Goal: Communication & Community: Answer question/provide support

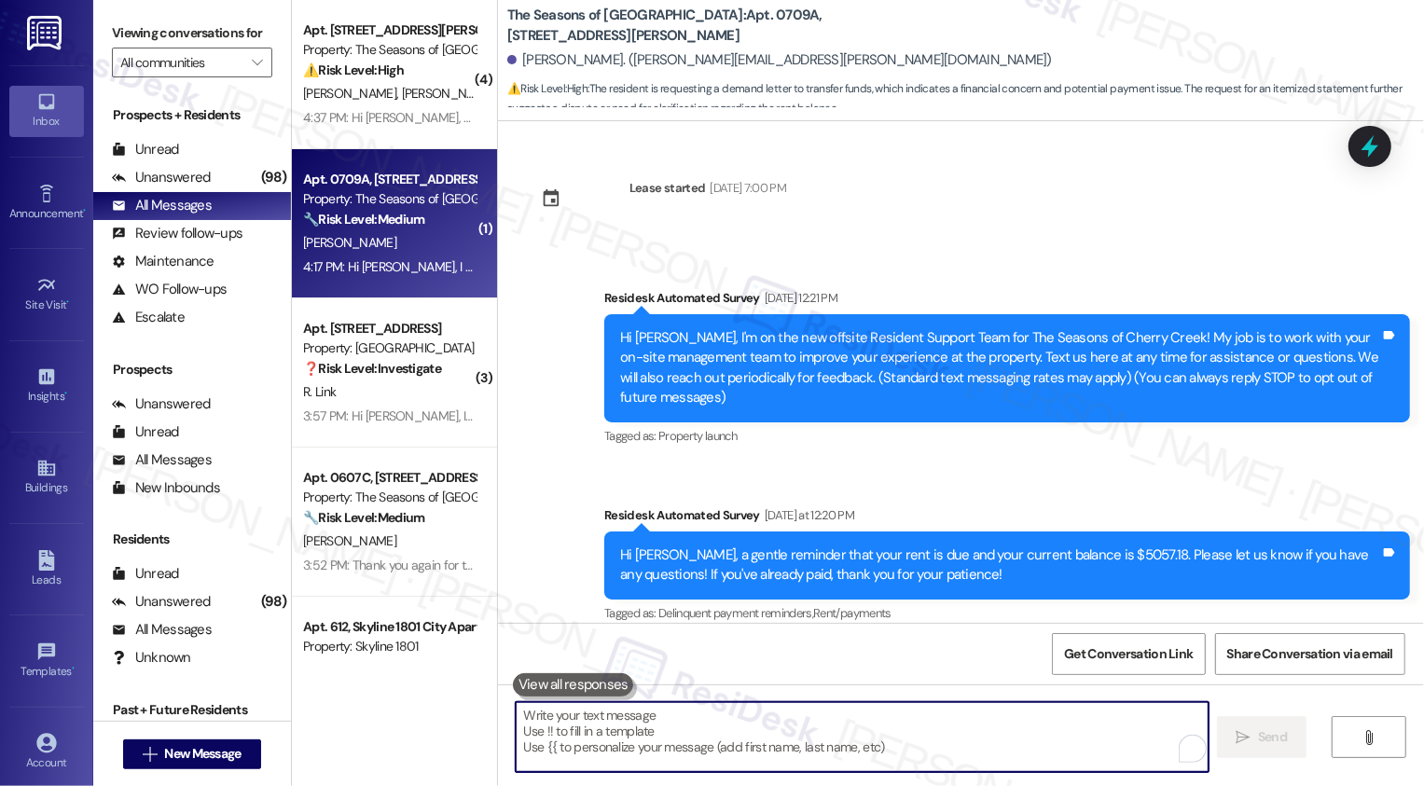
scroll to position [718, 0]
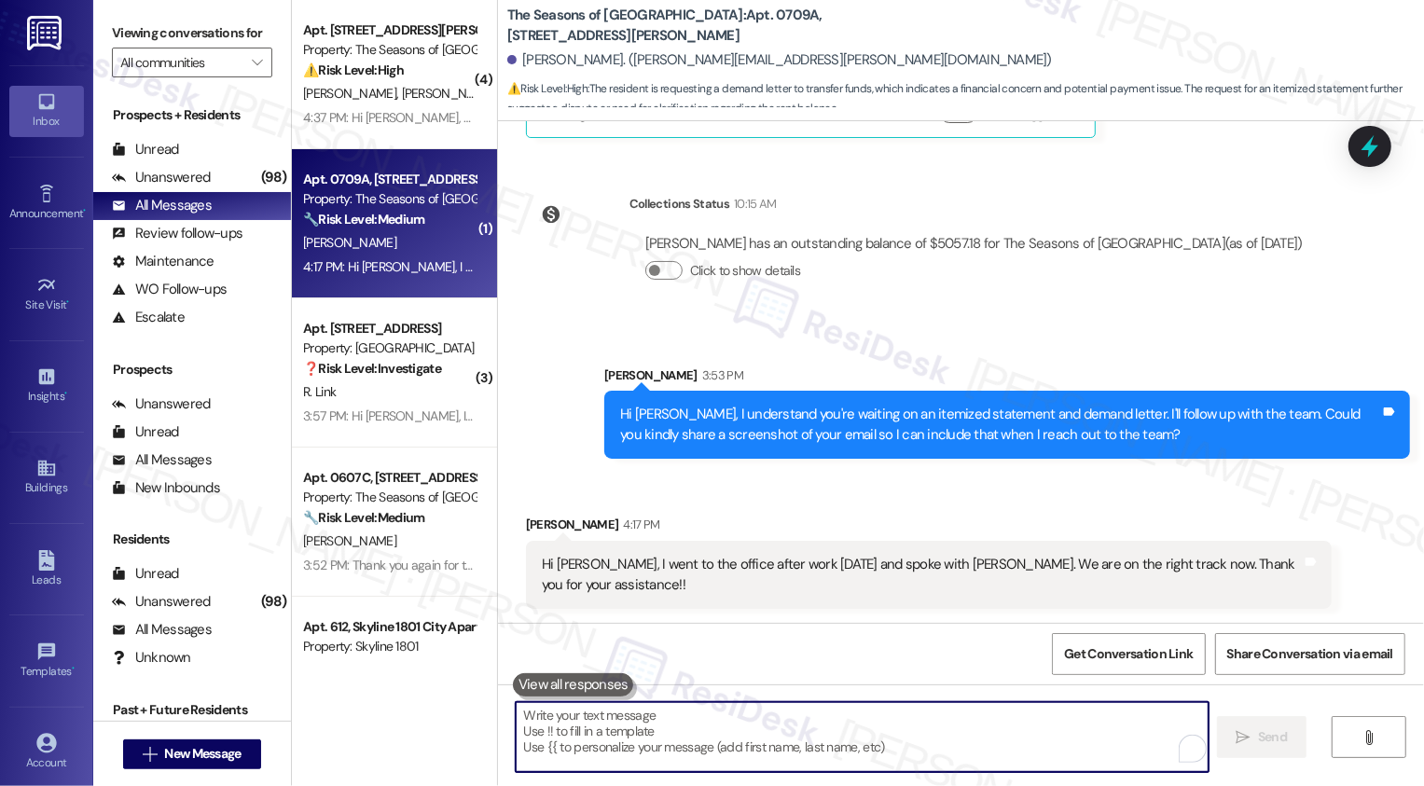
click at [663, 744] on textarea "To enrich screen reader interactions, please activate Accessibility in Grammarl…" at bounding box center [862, 737] width 693 height 70
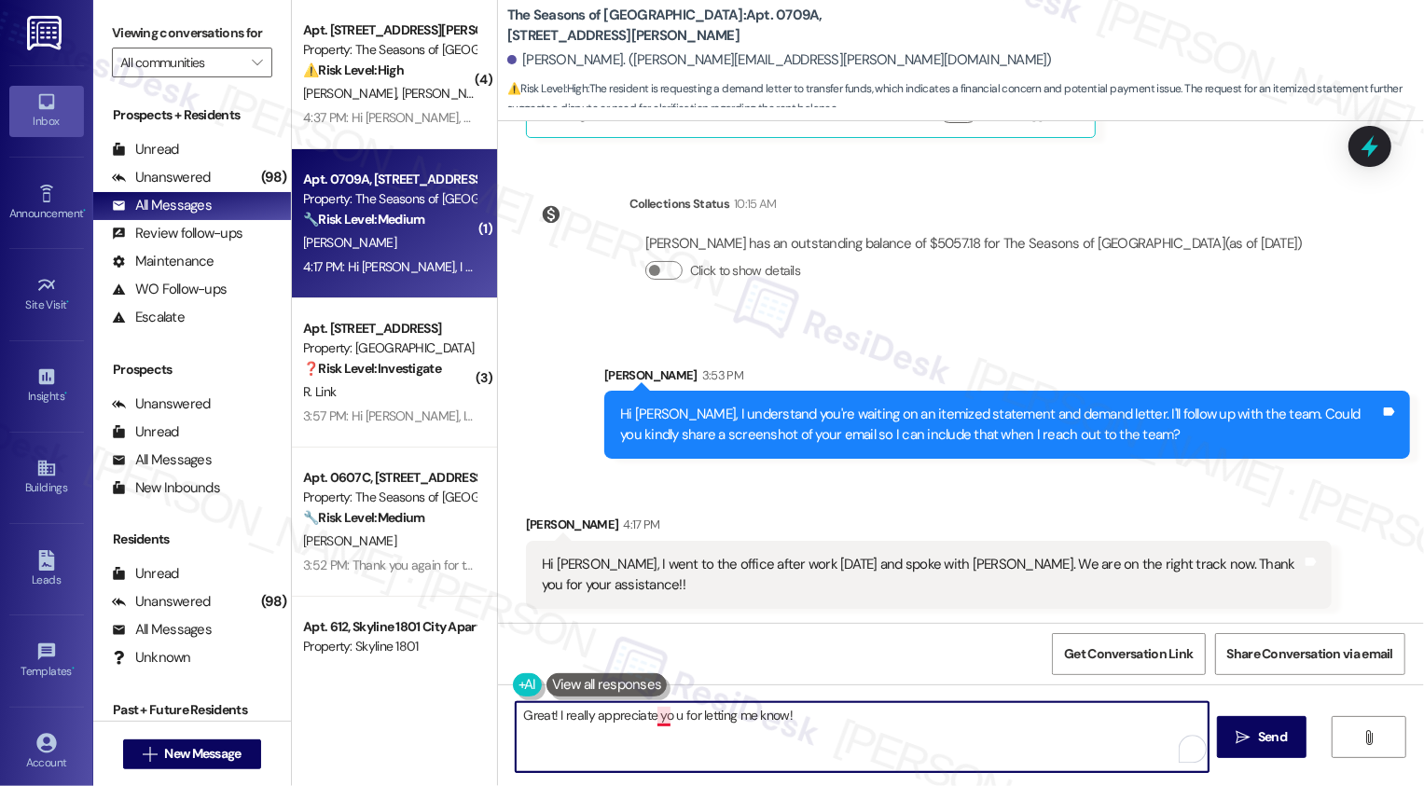
click at [652, 718] on textarea "Great! I really appreciate yo u for letting me know!" at bounding box center [862, 737] width 693 height 70
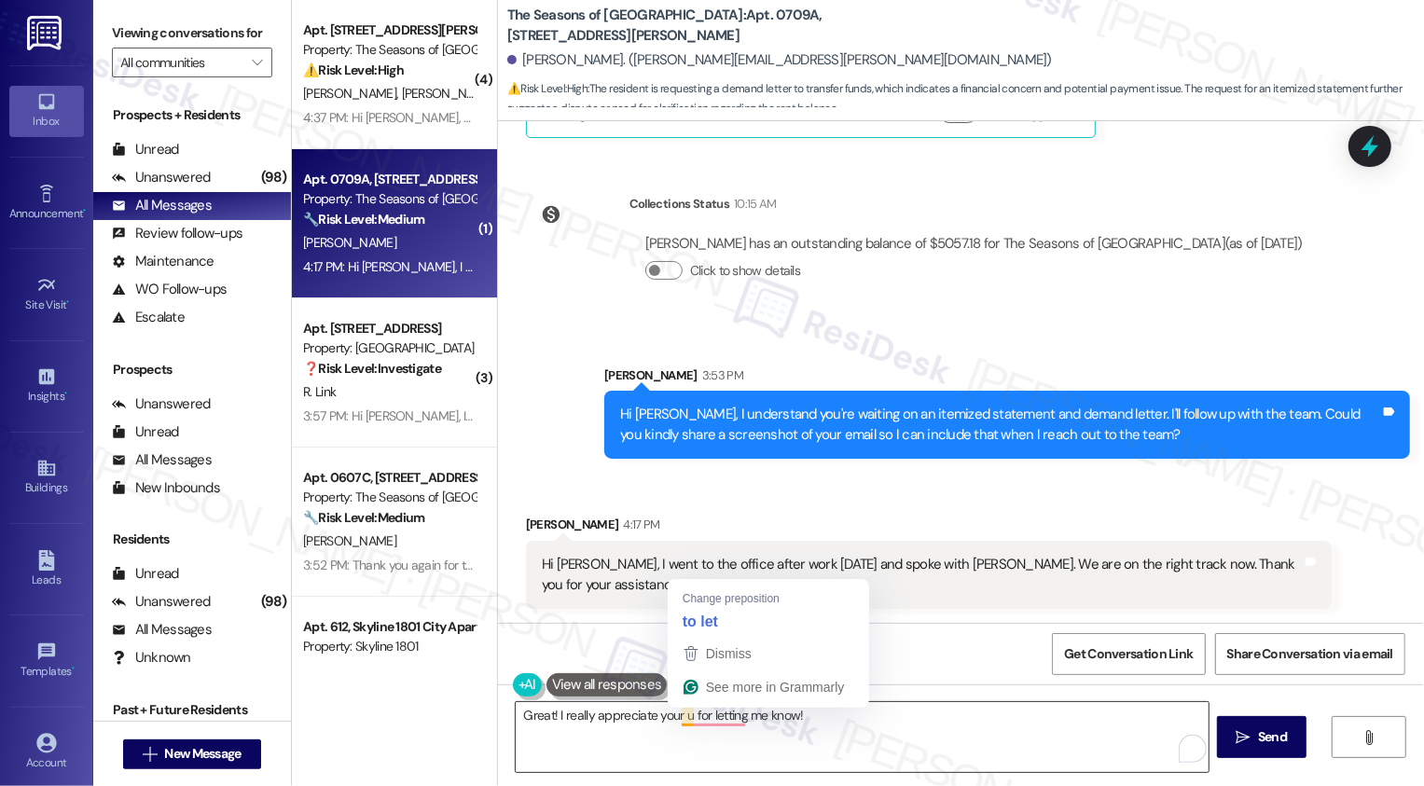
click at [676, 720] on textarea "Great! I really appreciate your u for letting me know!" at bounding box center [862, 737] width 693 height 70
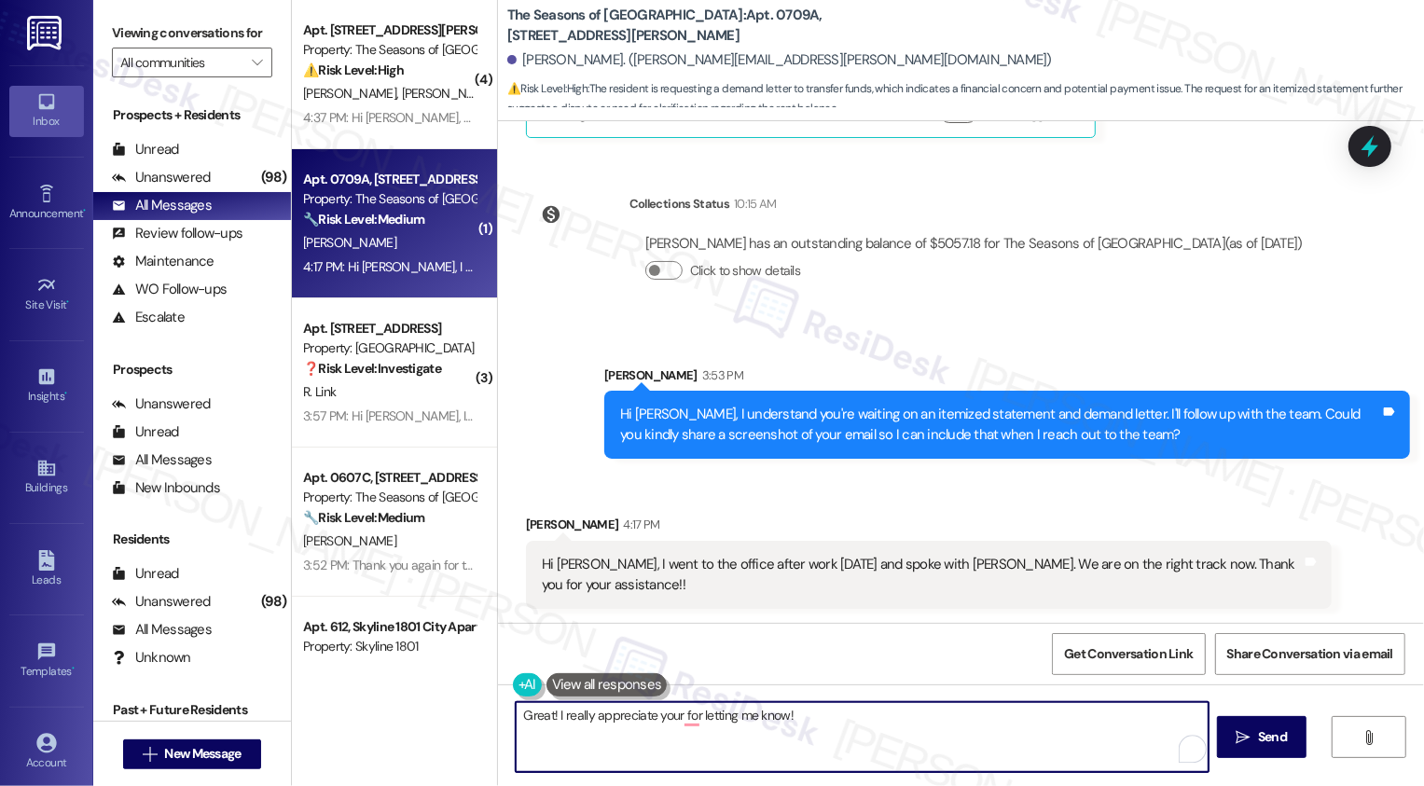
type textarea "Great! I really appreciate you for letting me know!"
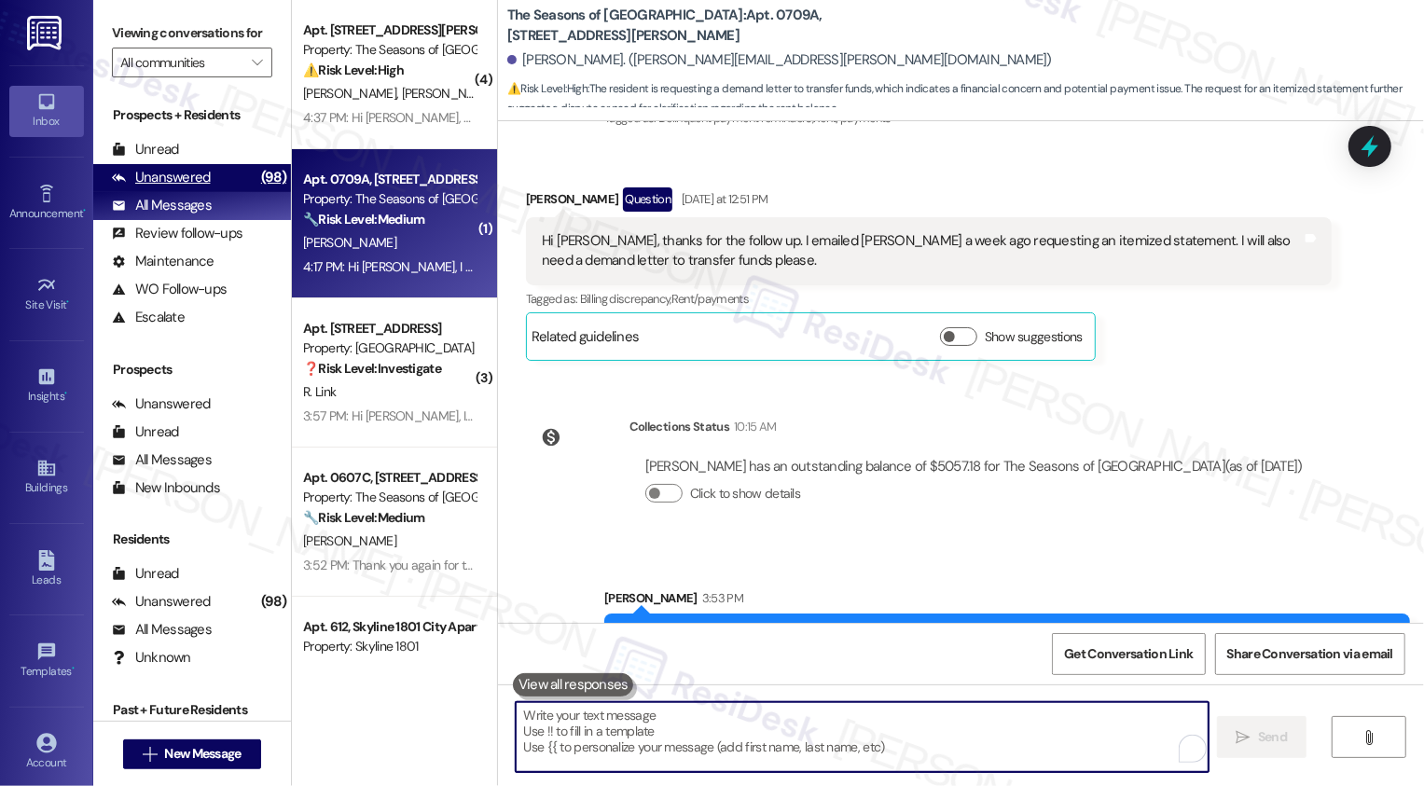
click at [219, 192] on div "Unanswered (98)" at bounding box center [192, 178] width 198 height 28
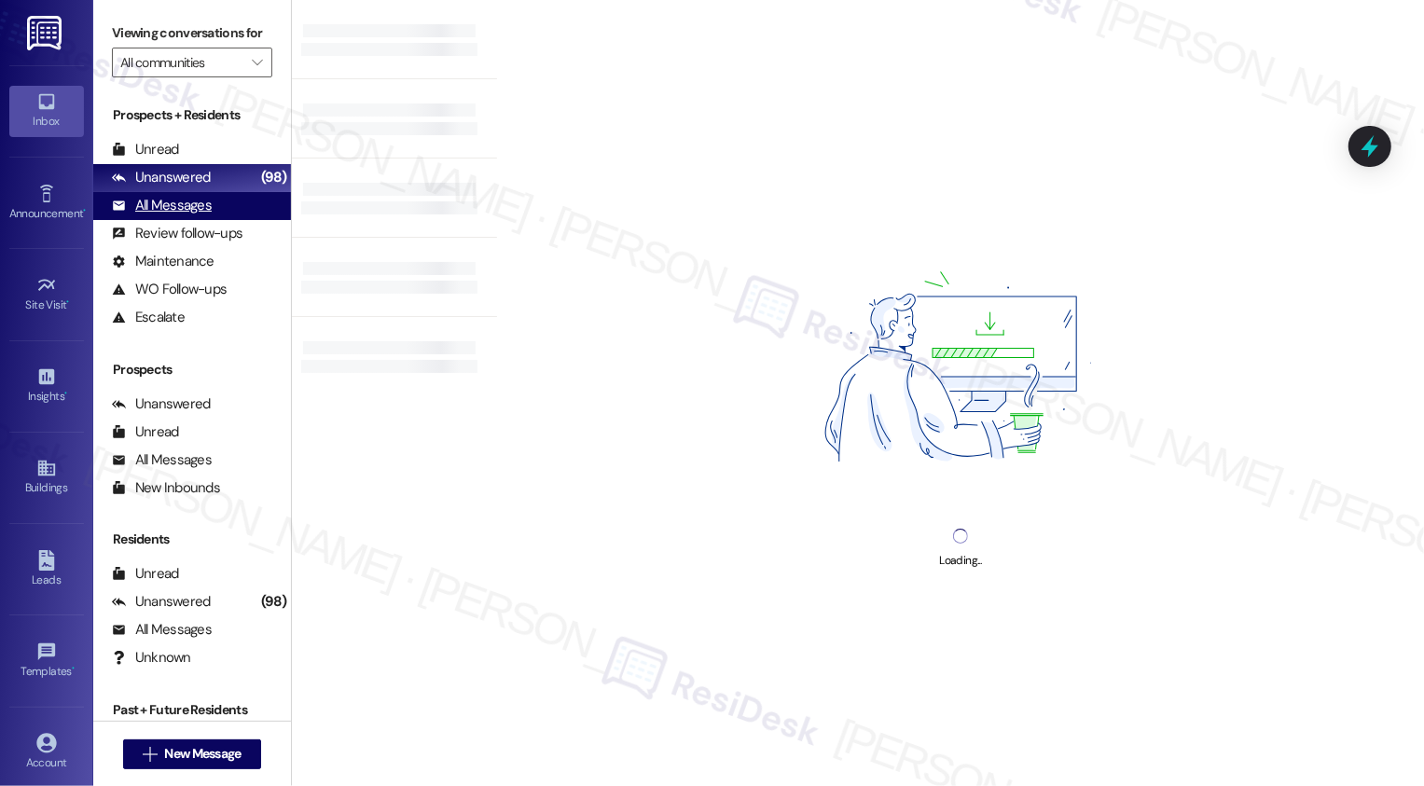
click at [217, 220] on div "All Messages (undefined)" at bounding box center [192, 206] width 198 height 28
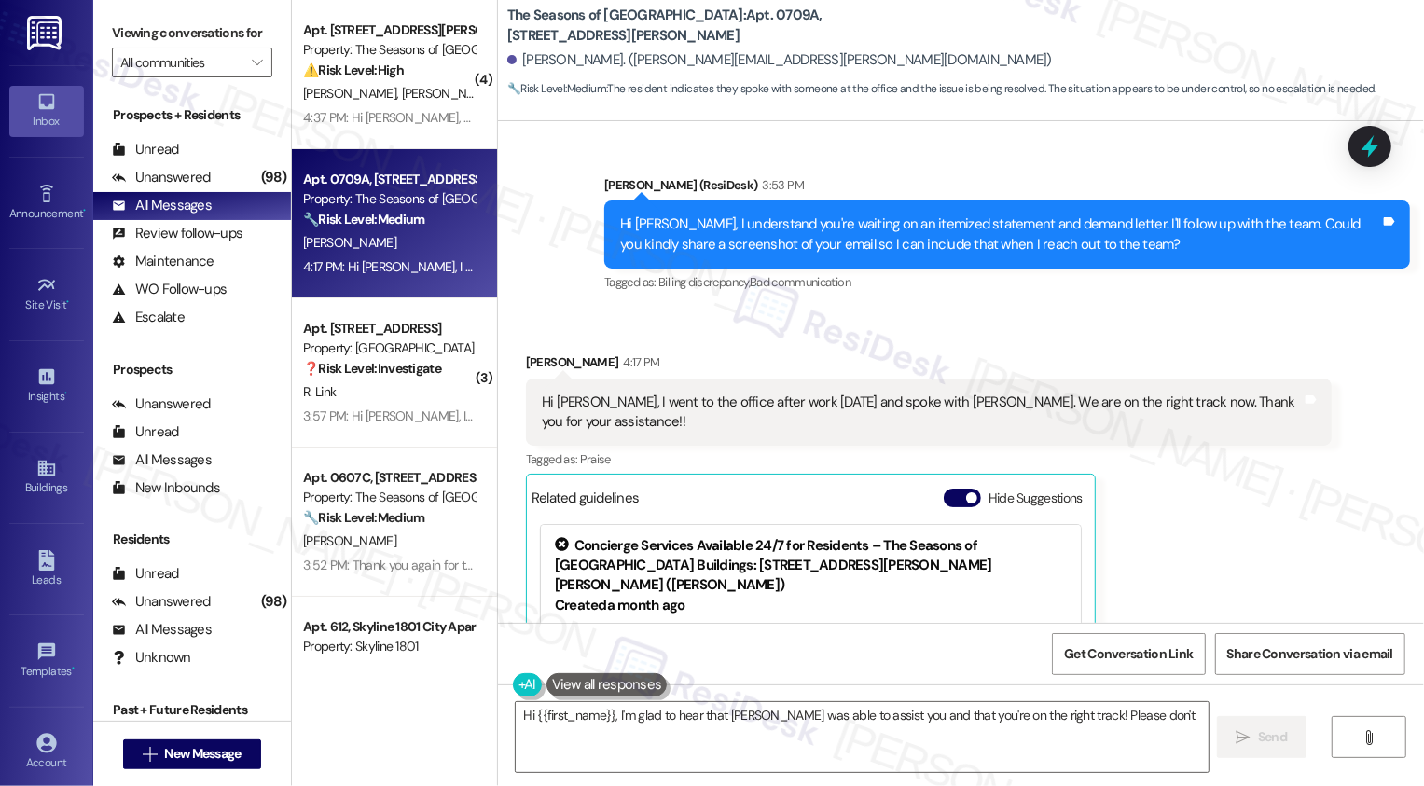
scroll to position [1134, 0]
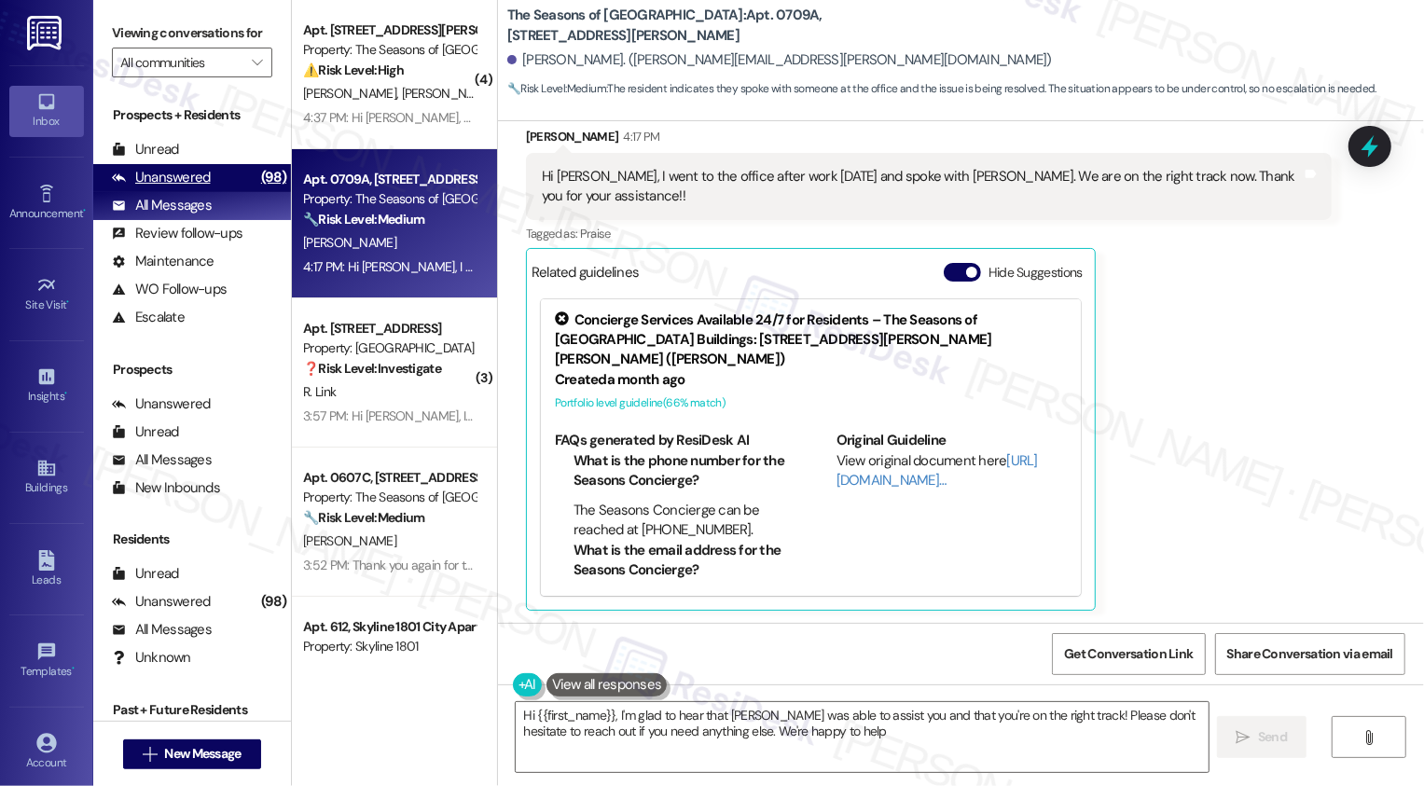
type textarea "Hi {{first_name}}, I'm glad to hear that Dillon was able to assist you and that…"
click at [230, 192] on div "Unanswered (98)" at bounding box center [192, 178] width 198 height 28
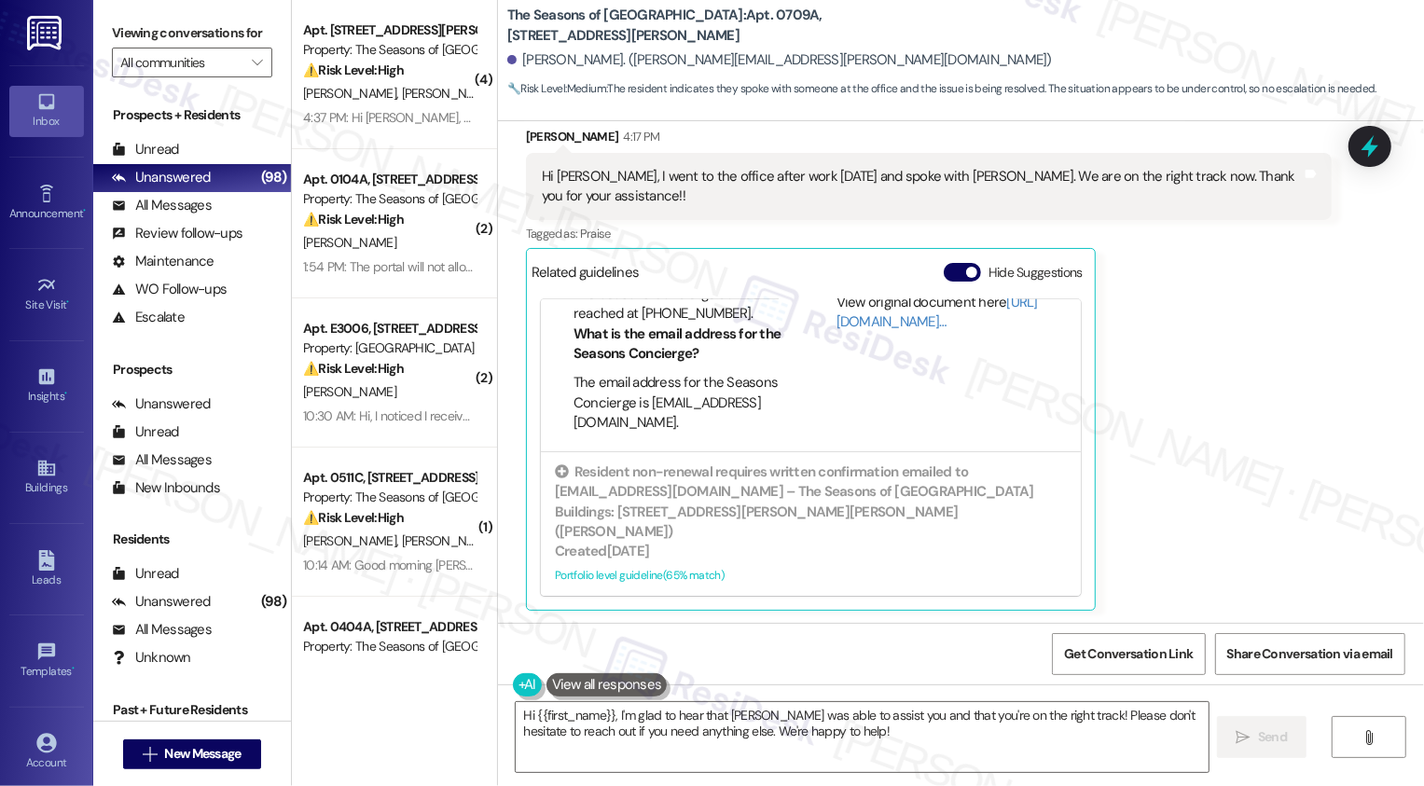
scroll to position [124, 0]
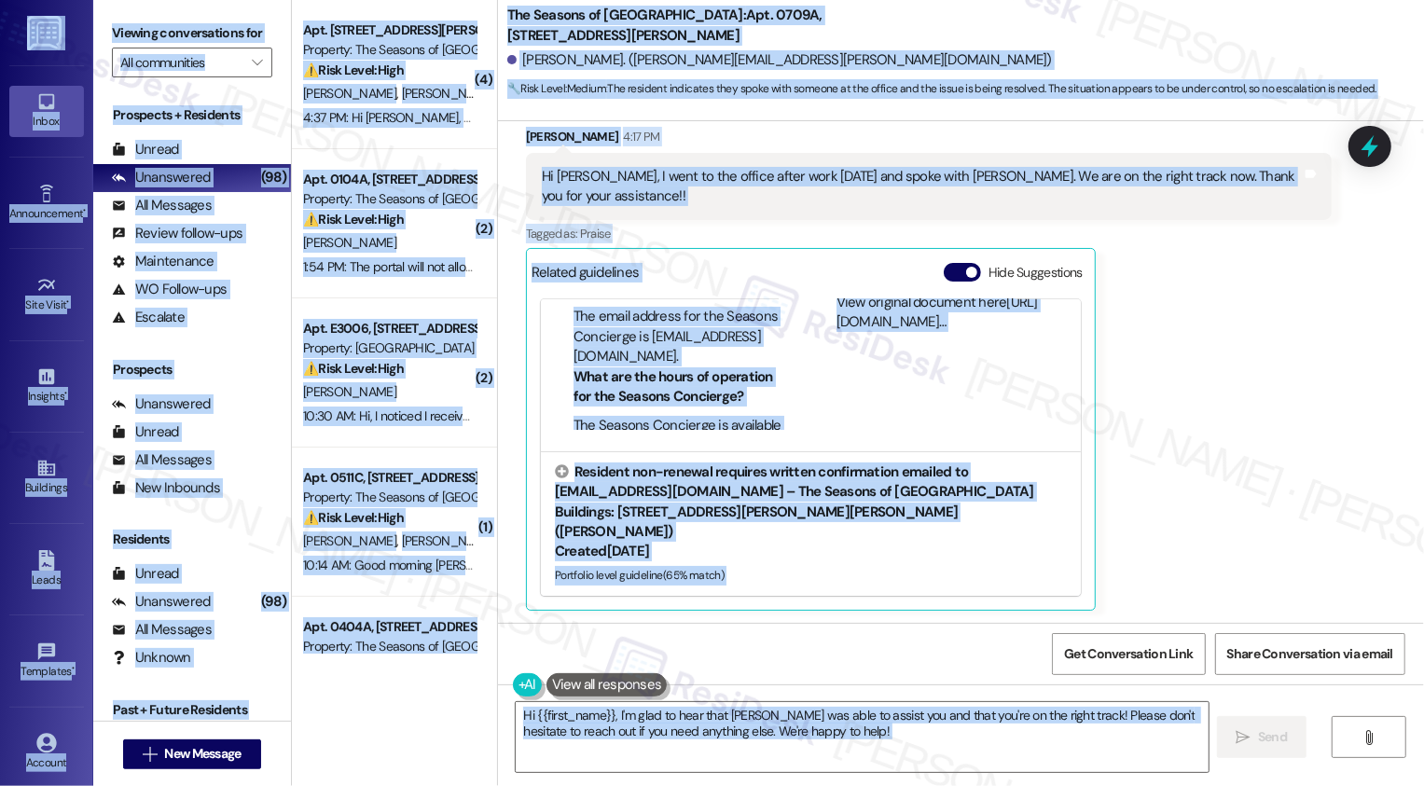
click at [872, 658] on div "Get Conversation Link Share Conversation via email" at bounding box center [961, 654] width 926 height 62
click at [802, 785] on div "Hi {{first_name}}, I'm glad to hear that Dillon was able to assist you and that…" at bounding box center [961, 754] width 926 height 140
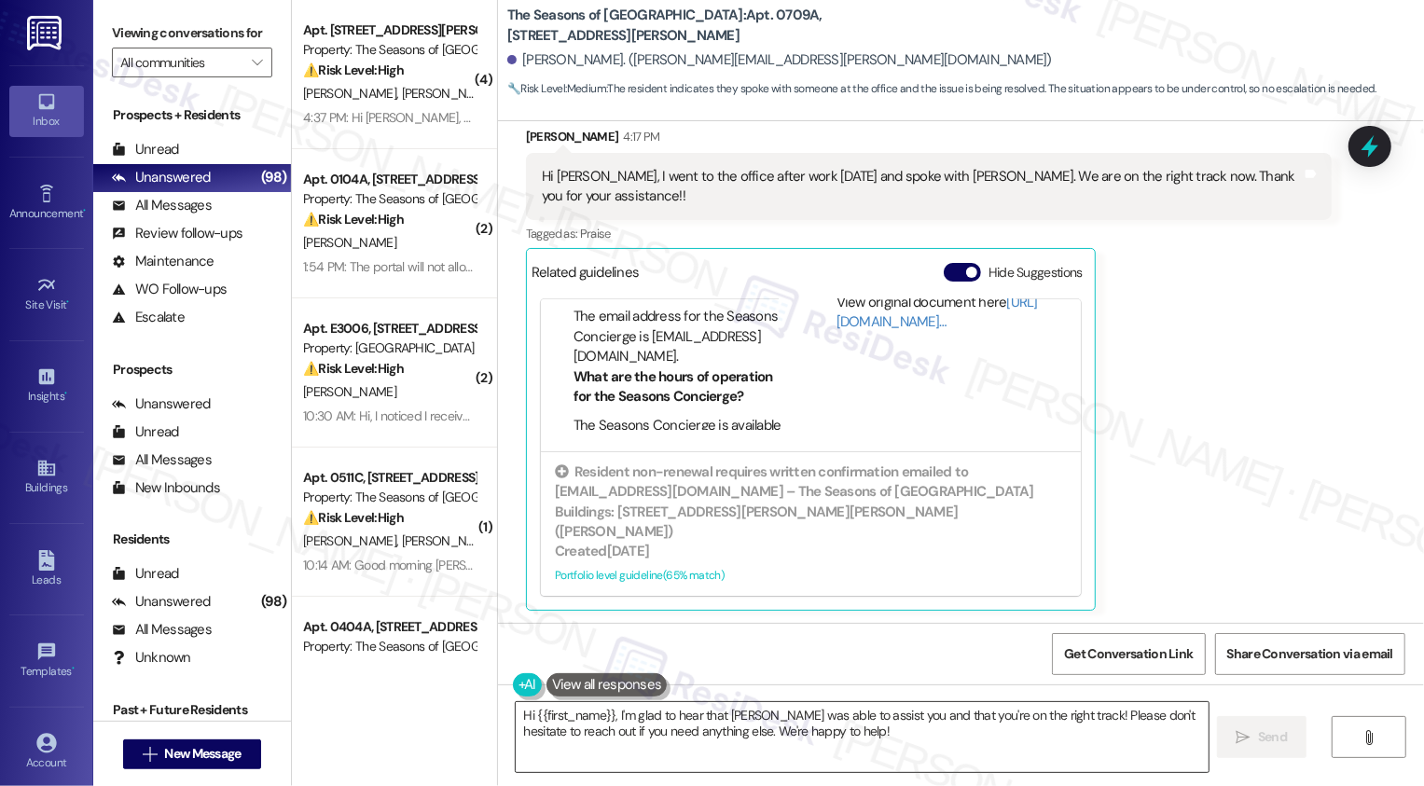
click at [771, 745] on textarea "Hi {{first_name}}, I'm glad to hear that Dillon was able to assist you and that…" at bounding box center [862, 737] width 693 height 70
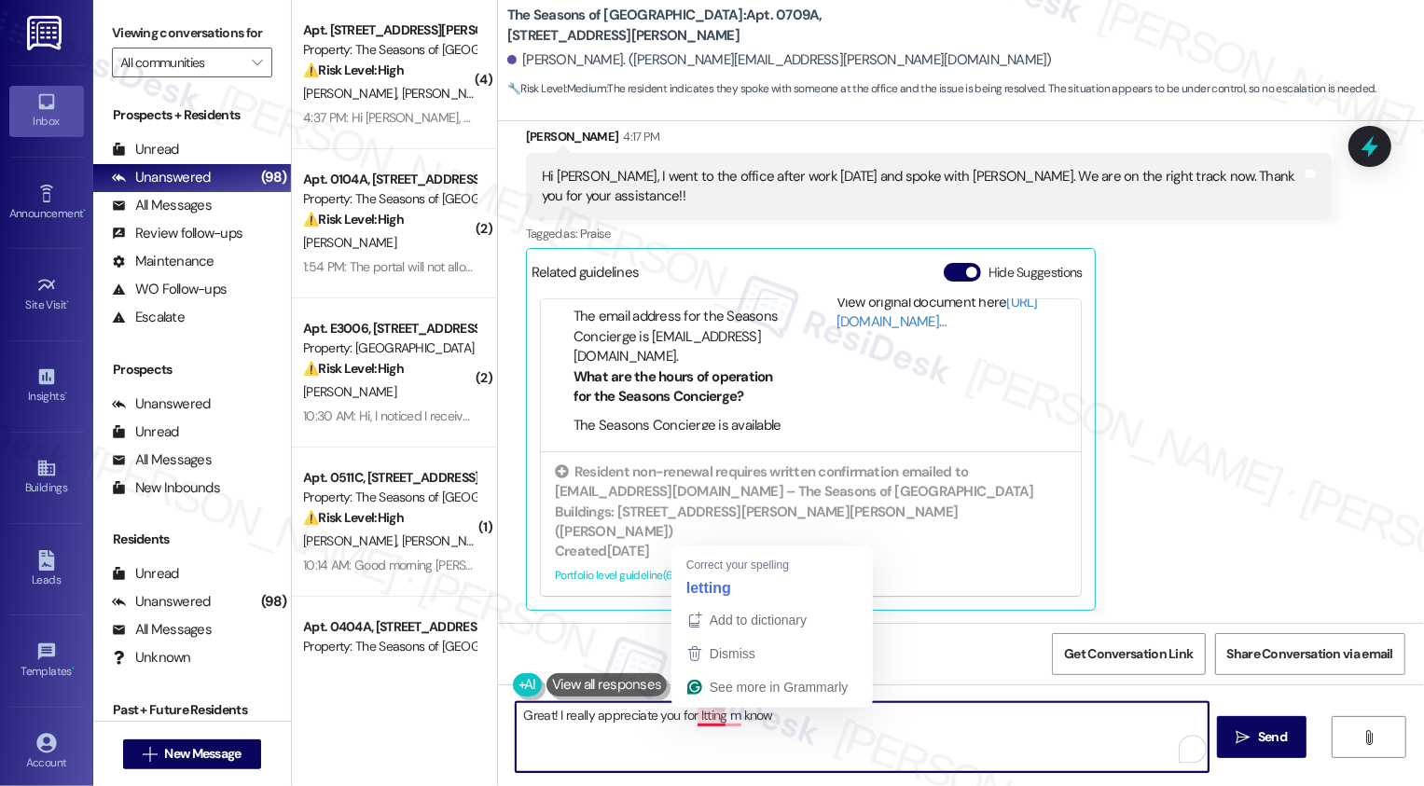
click at [707, 724] on textarea "Great! I really appreciate you for ltting m know" at bounding box center [862, 737] width 693 height 70
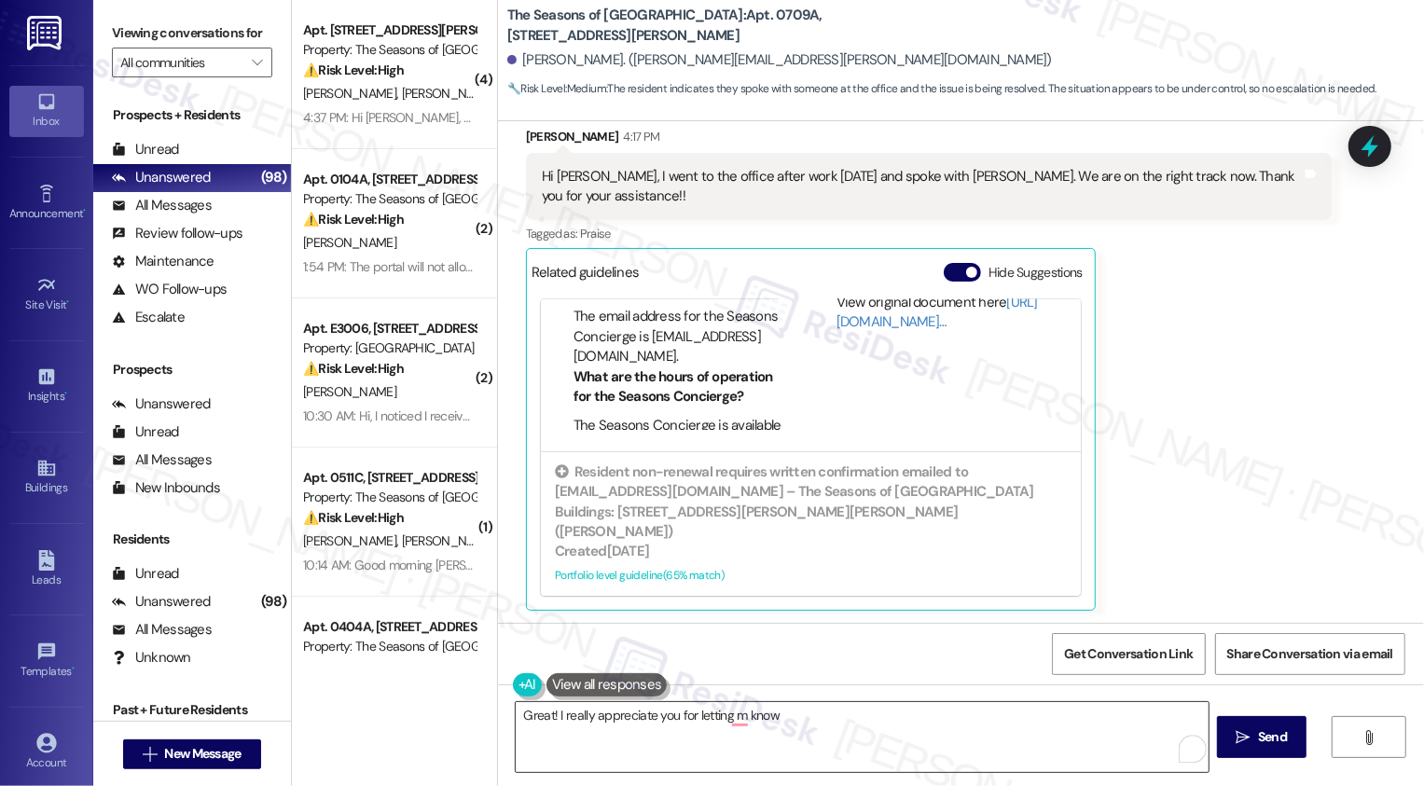
click at [874, 755] on textarea "Great! I really appreciate you for letting m know" at bounding box center [862, 737] width 693 height 70
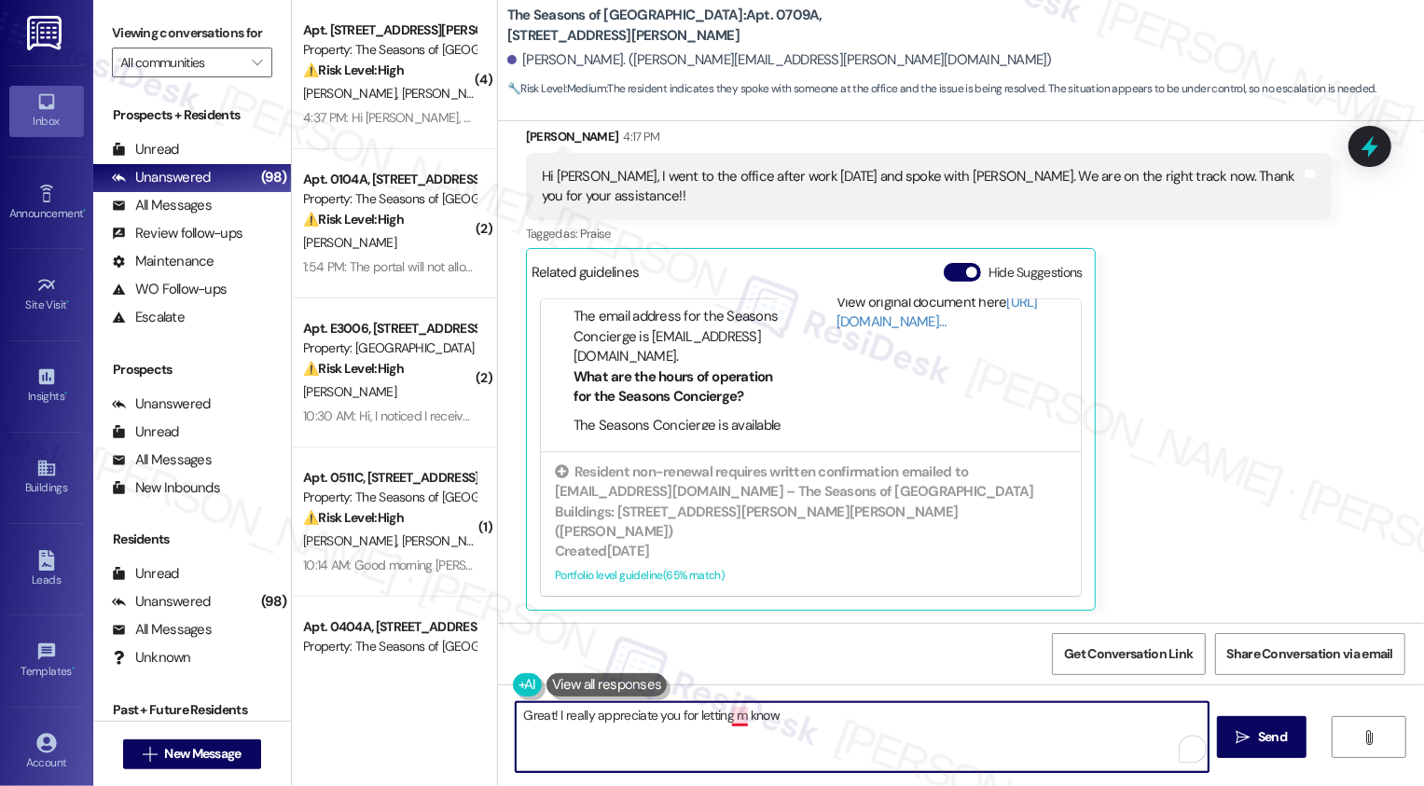
click at [730, 721] on textarea "Great! I really appreciate you for letting m know" at bounding box center [862, 737] width 693 height 70
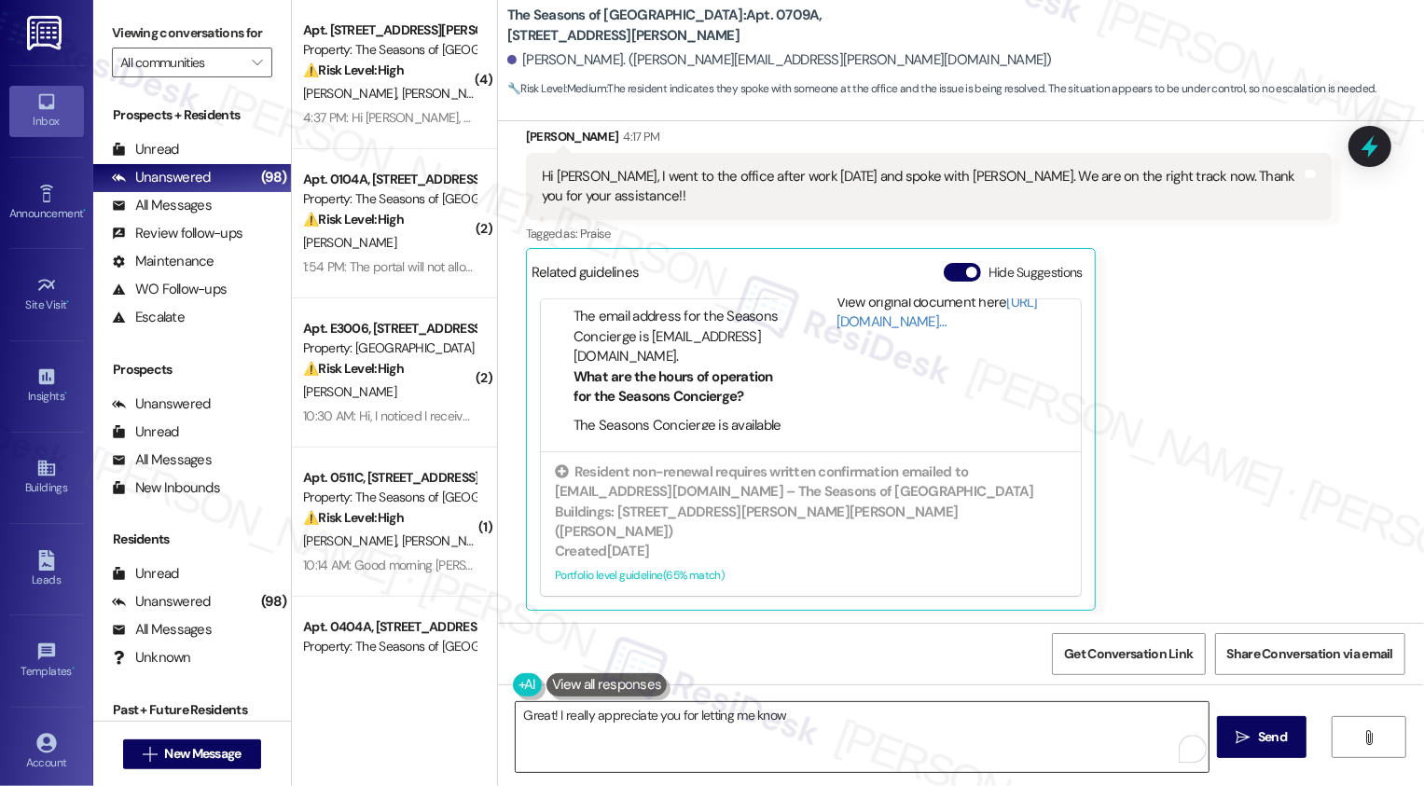
click at [793, 727] on textarea "Great! I really appreciate you for letting me know" at bounding box center [862, 737] width 693 height 70
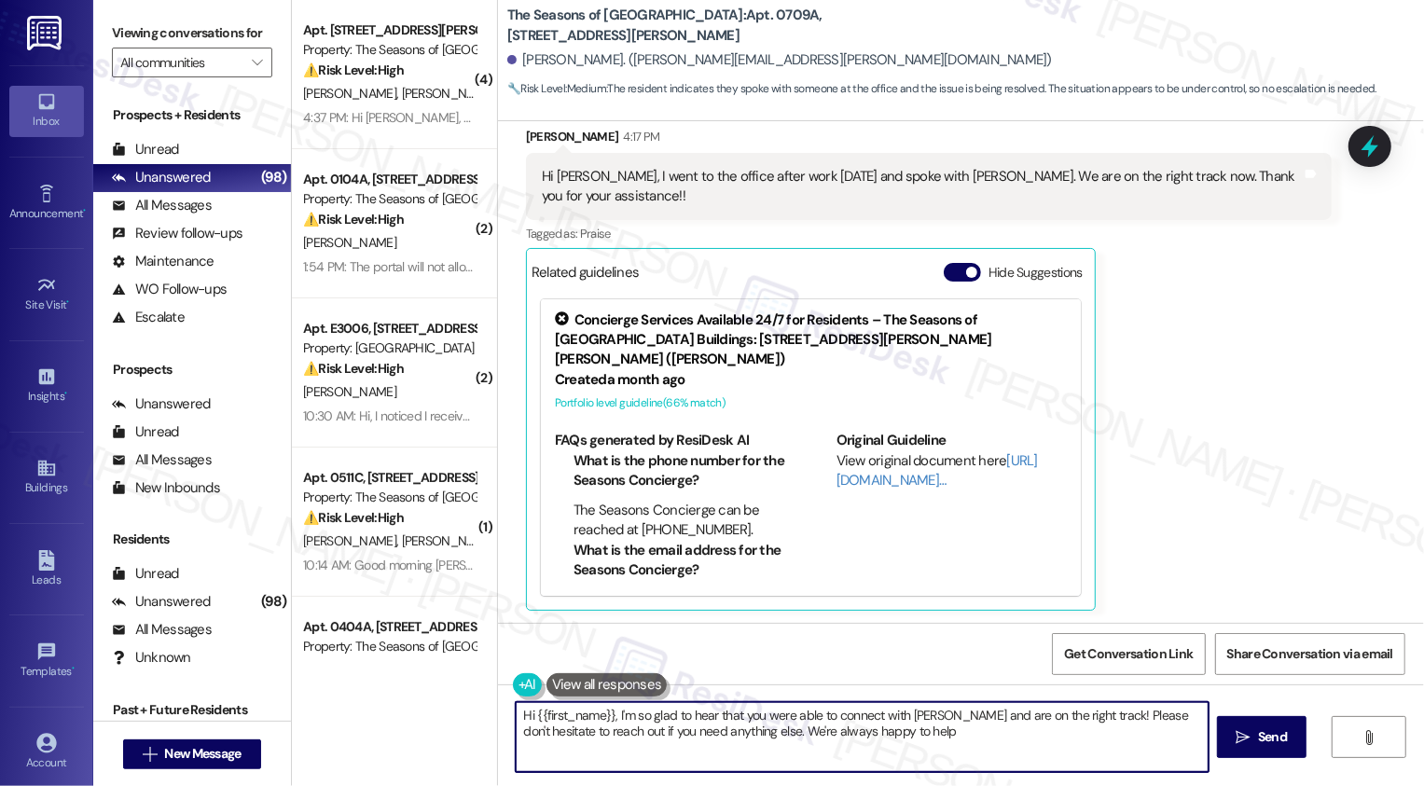
type textarea "Hi {{first_name}}, I'm so glad to hear that you were able to connect with Dillo…"
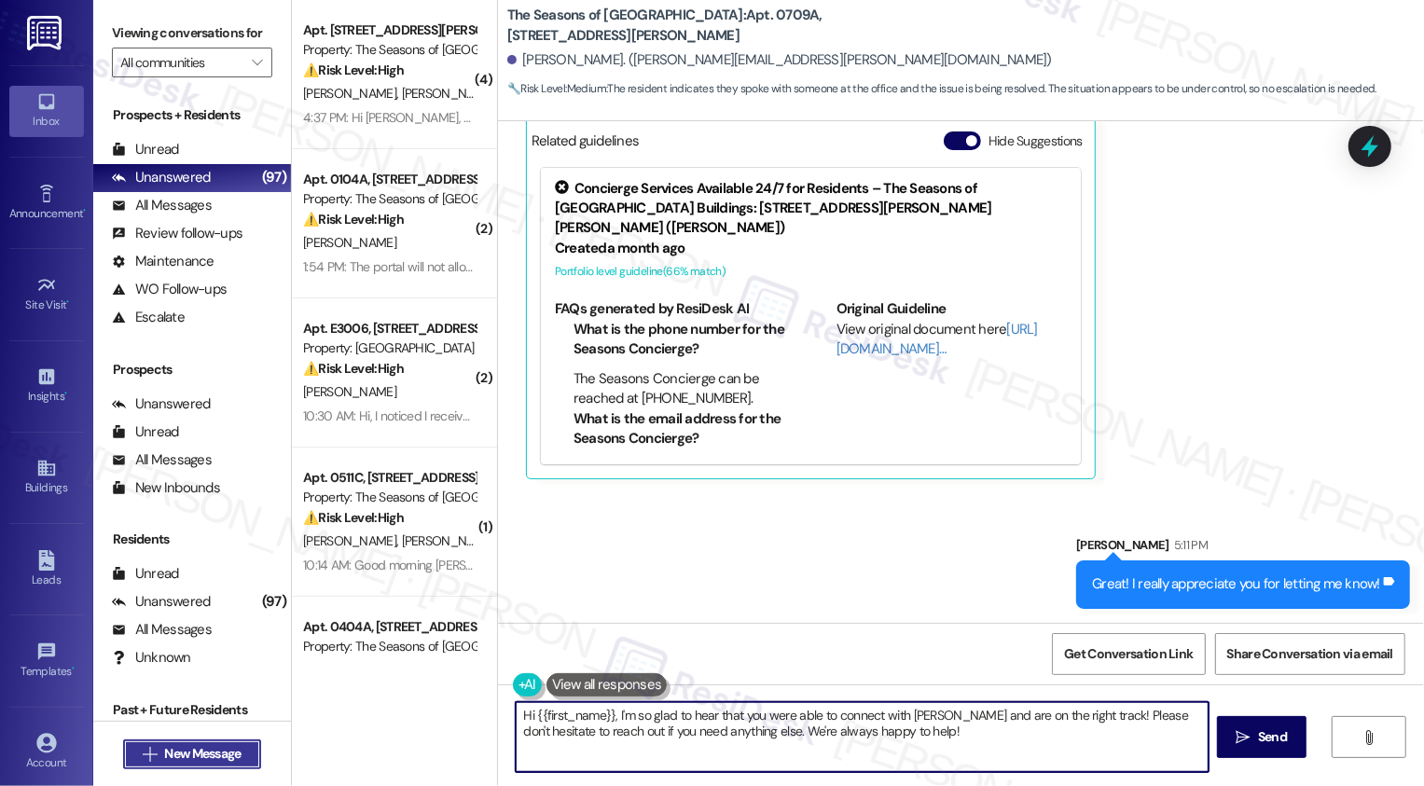
click at [217, 749] on span "New Message" at bounding box center [202, 754] width 76 height 20
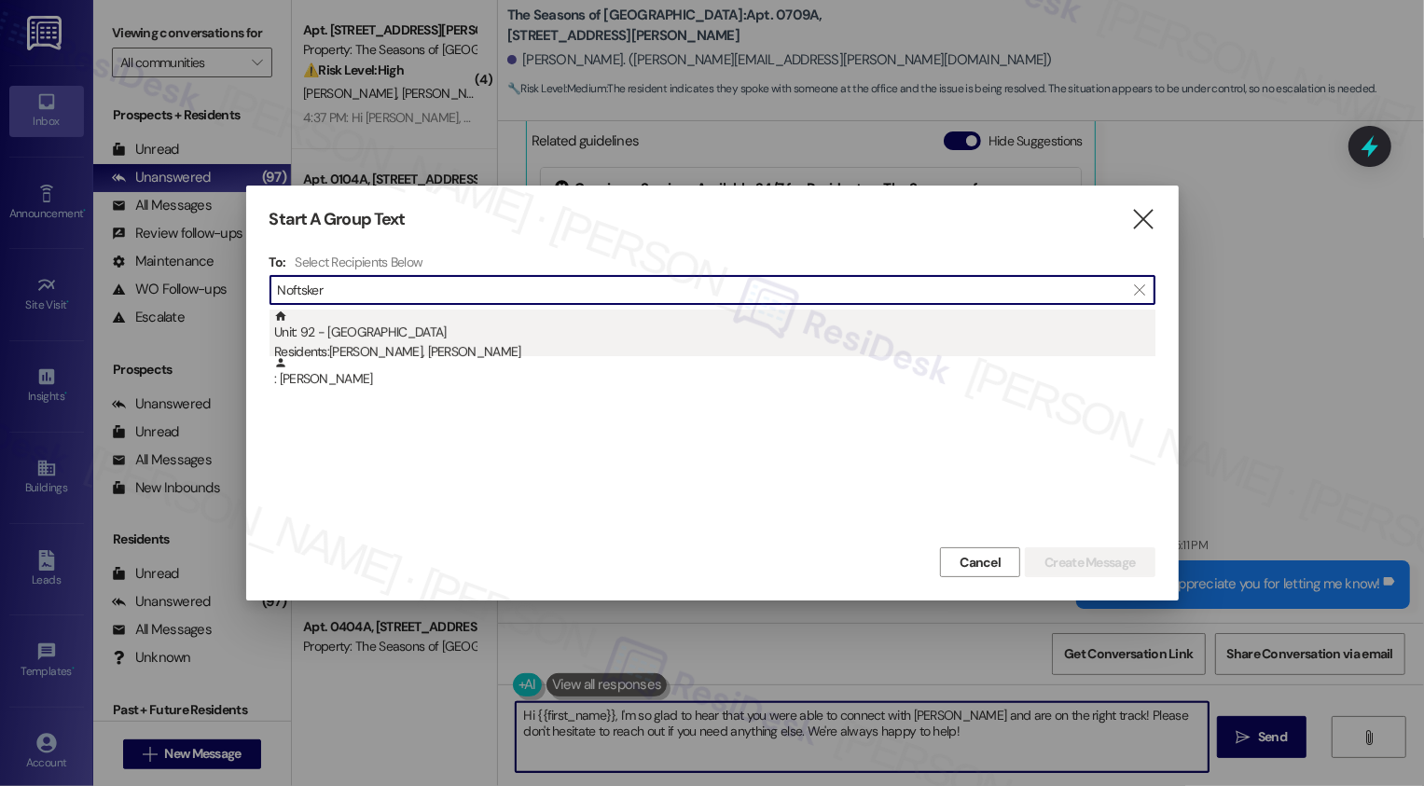
type input "Noftsker"
click at [359, 332] on div "Unit: 92 - Country Club Gardens Residents: John Noftsker, Wenlin Yang" at bounding box center [714, 336] width 881 height 53
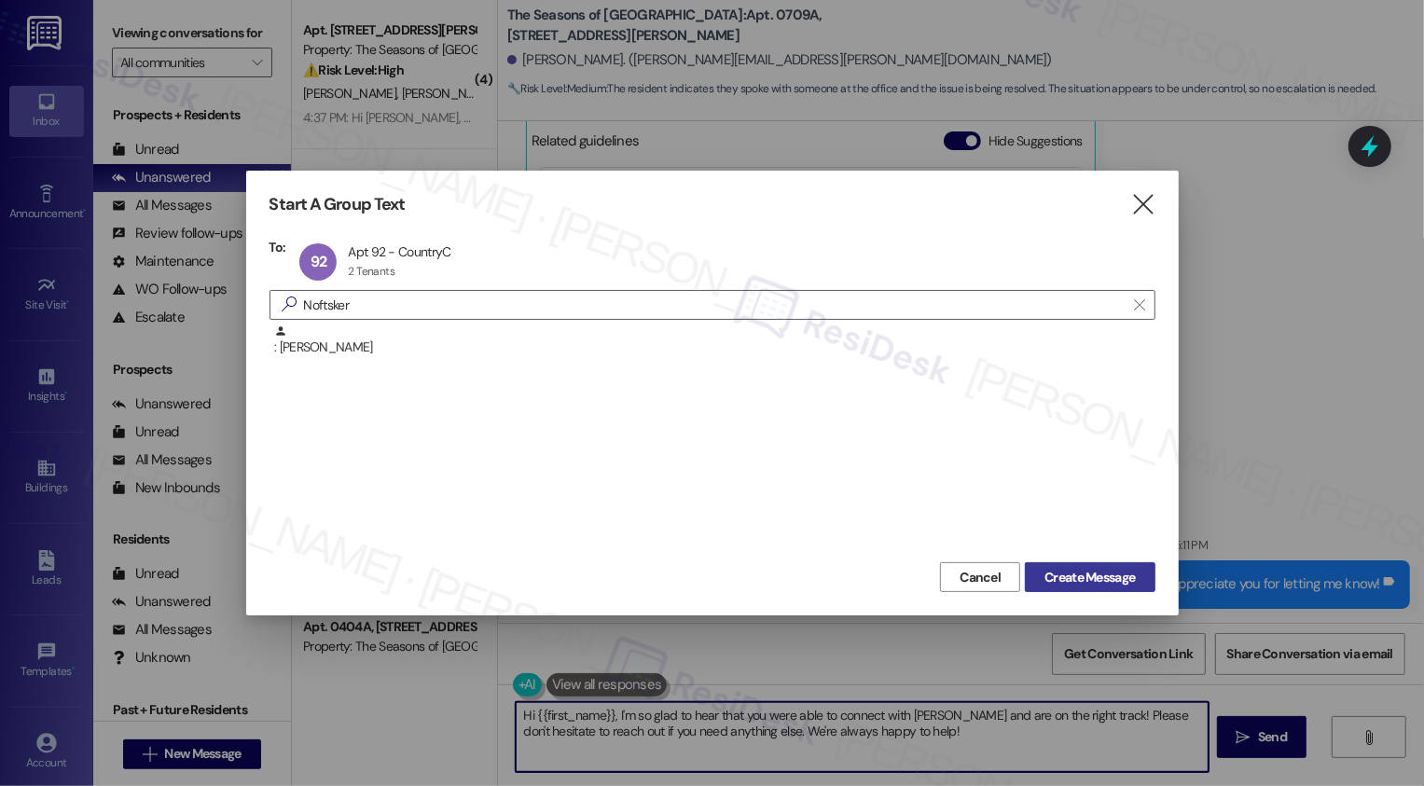
click at [1053, 570] on span "Create Message" at bounding box center [1089, 578] width 90 height 20
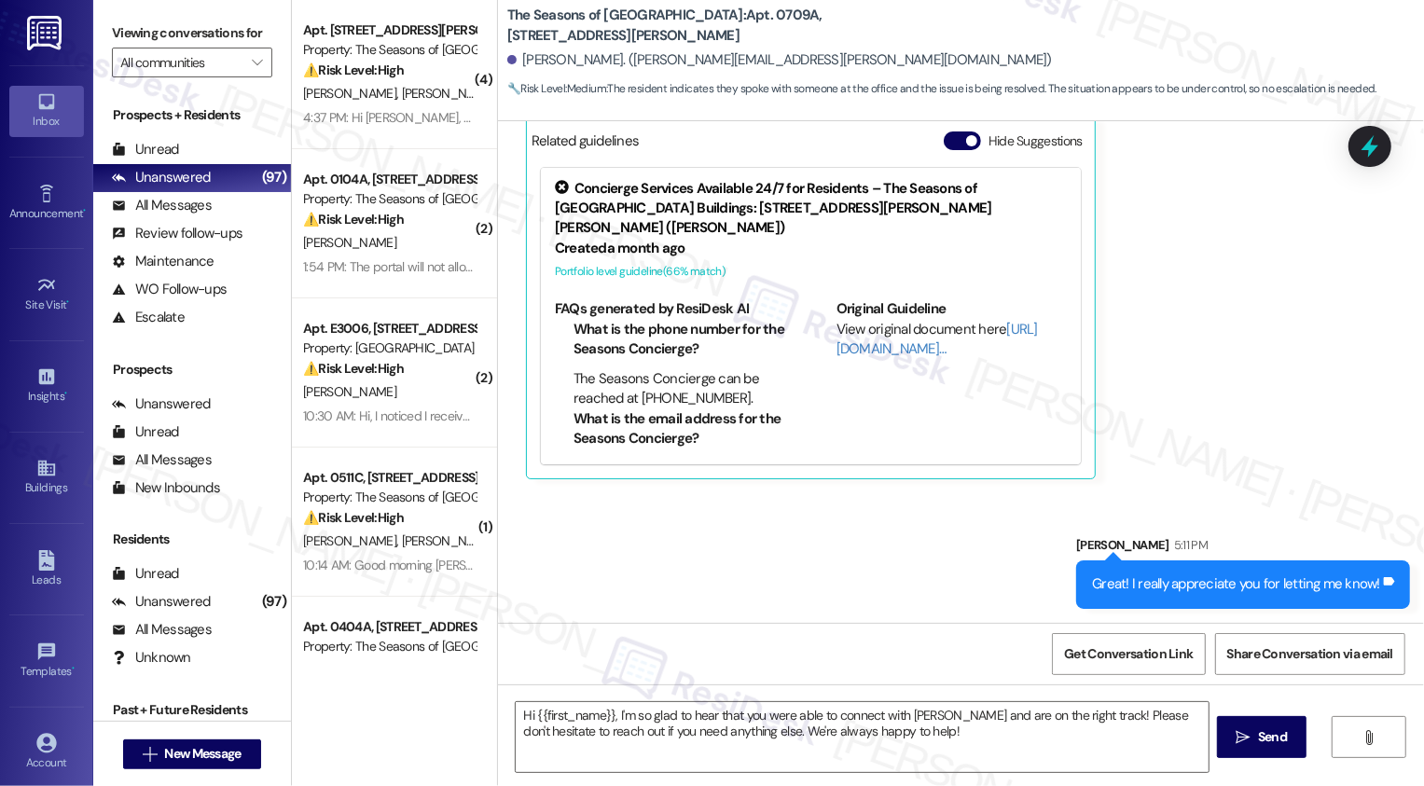
type textarea "Fetching suggested responses. Please feel free to read through the conversation…"
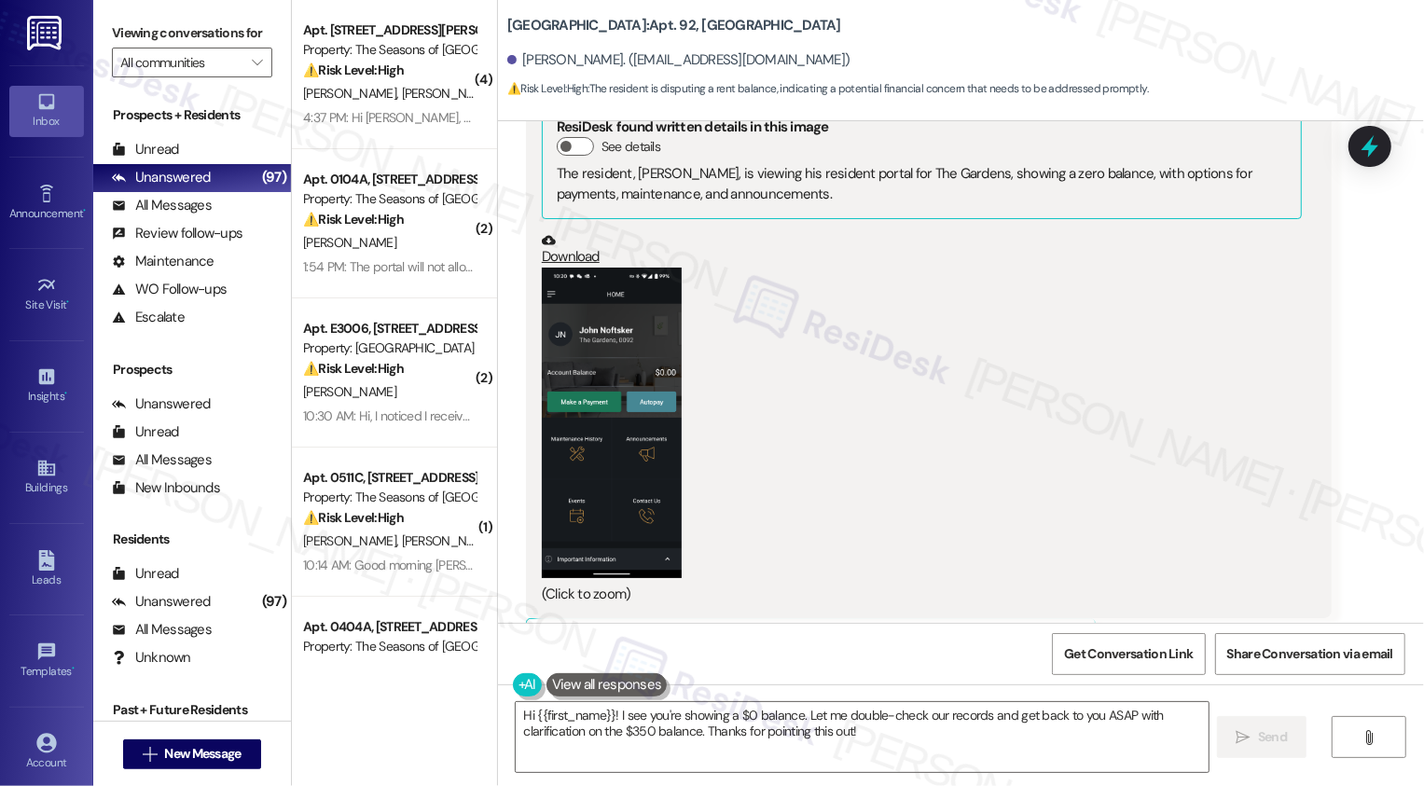
scroll to position [1814, 0]
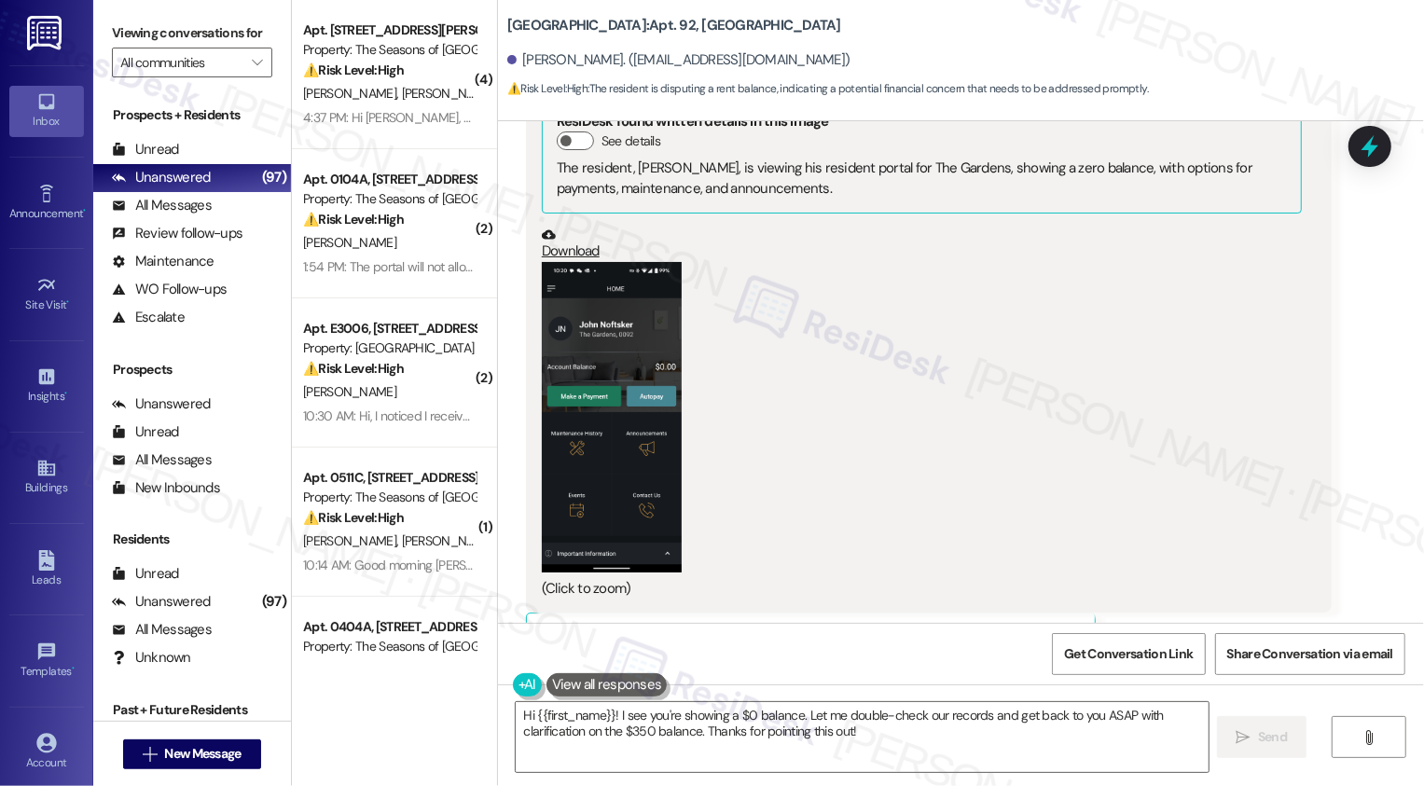
click at [579, 435] on button "Zoom image" at bounding box center [612, 417] width 140 height 311
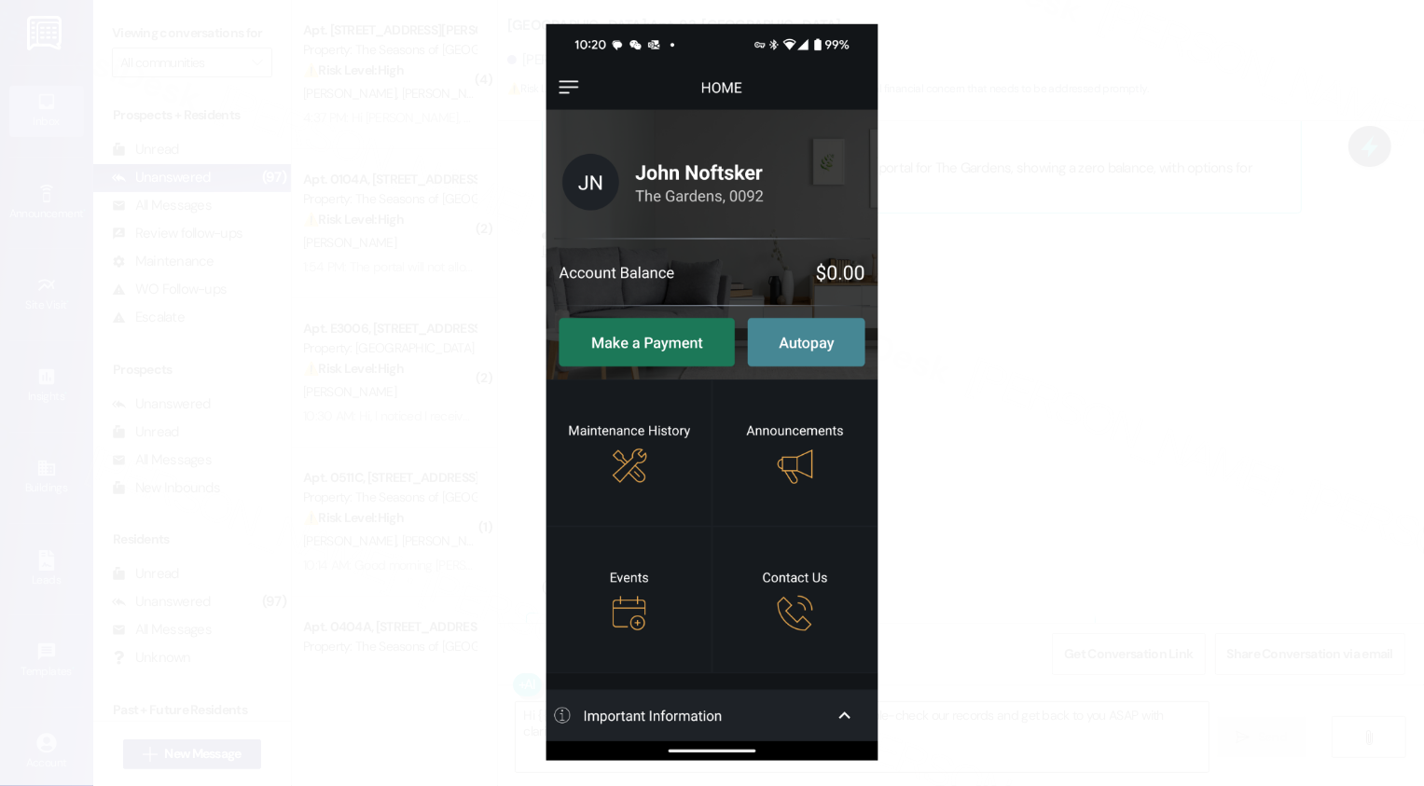
click at [1002, 472] on button "Unzoom image" at bounding box center [712, 393] width 1424 height 786
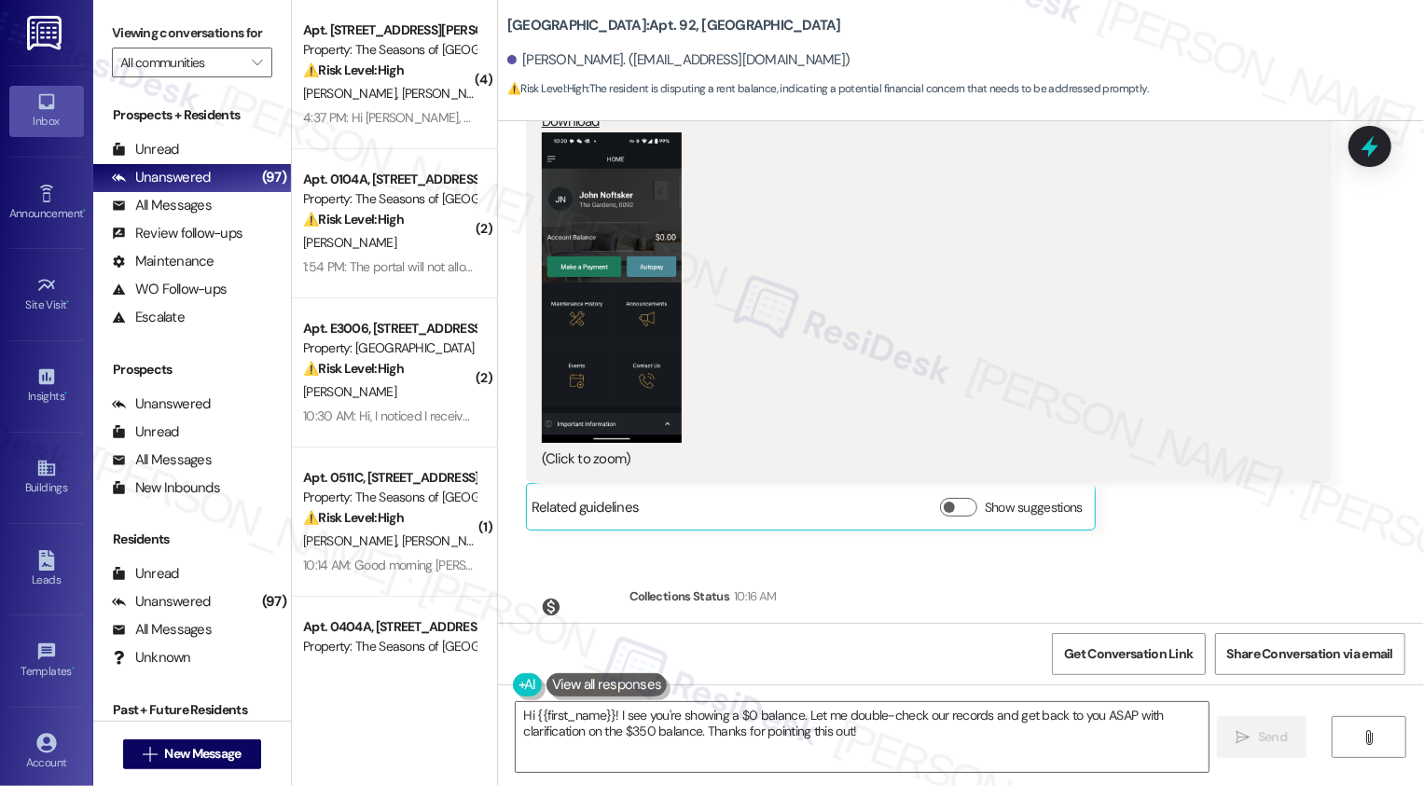
scroll to position [2036, 0]
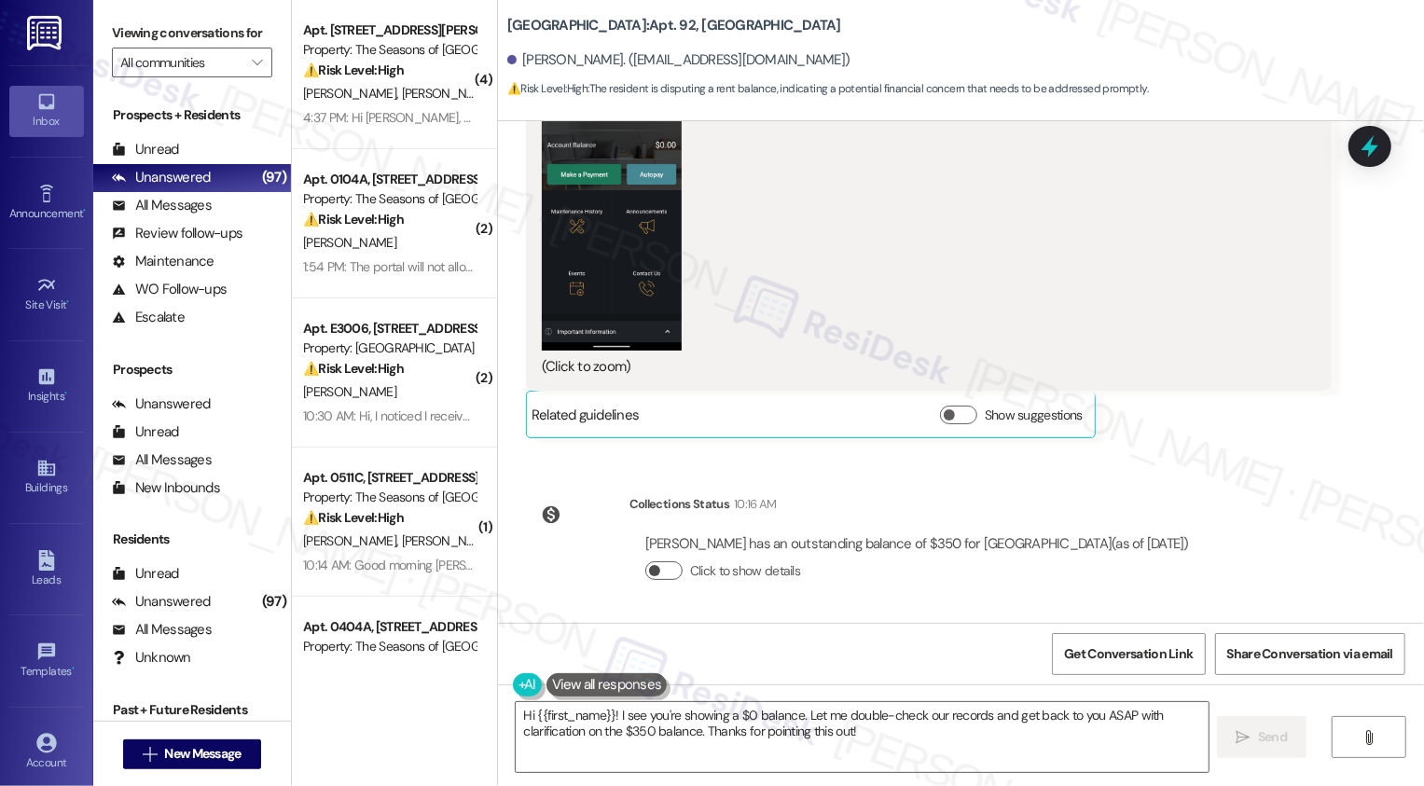
click at [663, 565] on button "Click to show details" at bounding box center [663, 570] width 37 height 19
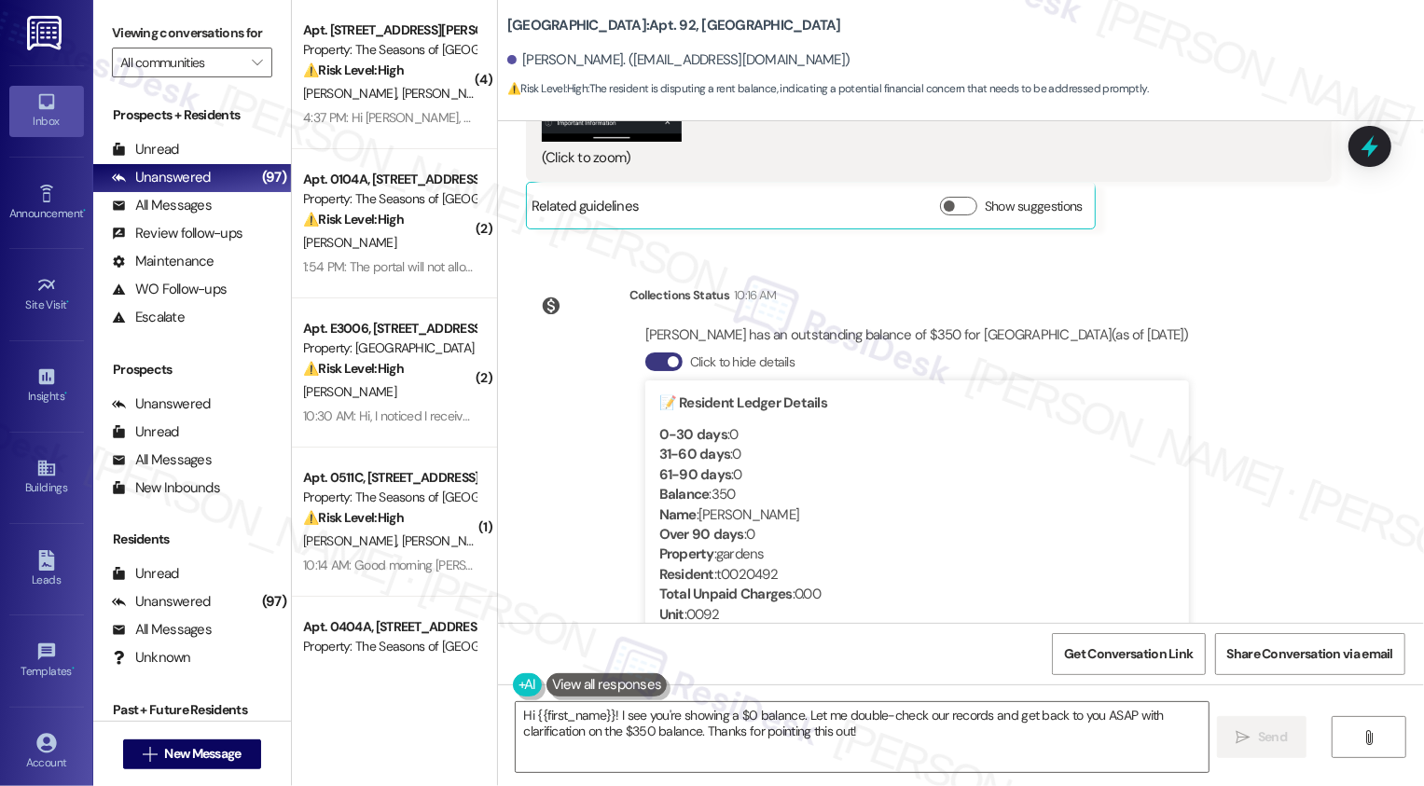
scroll to position [2263, 0]
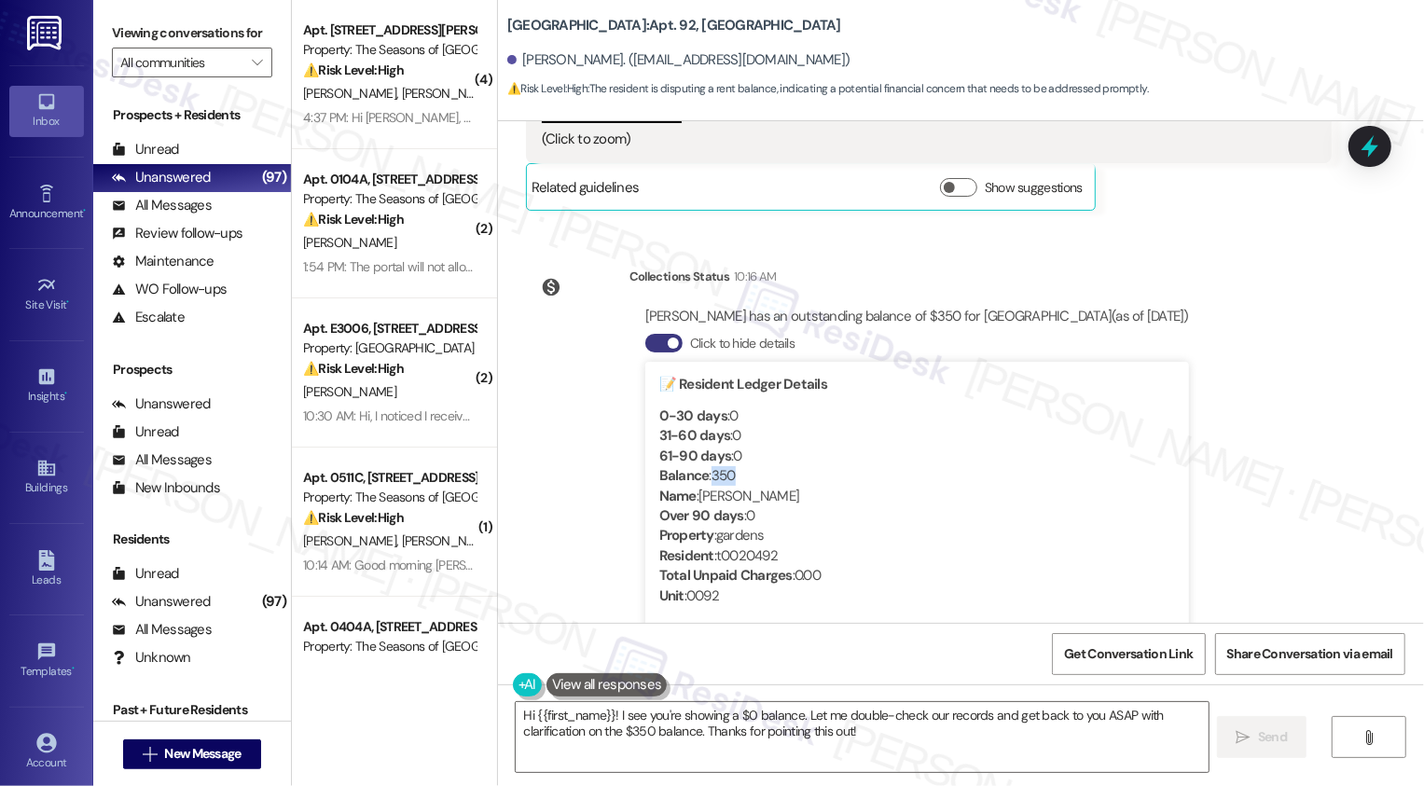
drag, startPoint x: 699, startPoint y: 472, endPoint x: 726, endPoint y: 472, distance: 27.0
click at [726, 472] on div "Balance : 350" at bounding box center [917, 476] width 516 height 20
click at [734, 552] on div "Resident : t0020492" at bounding box center [917, 556] width 516 height 20
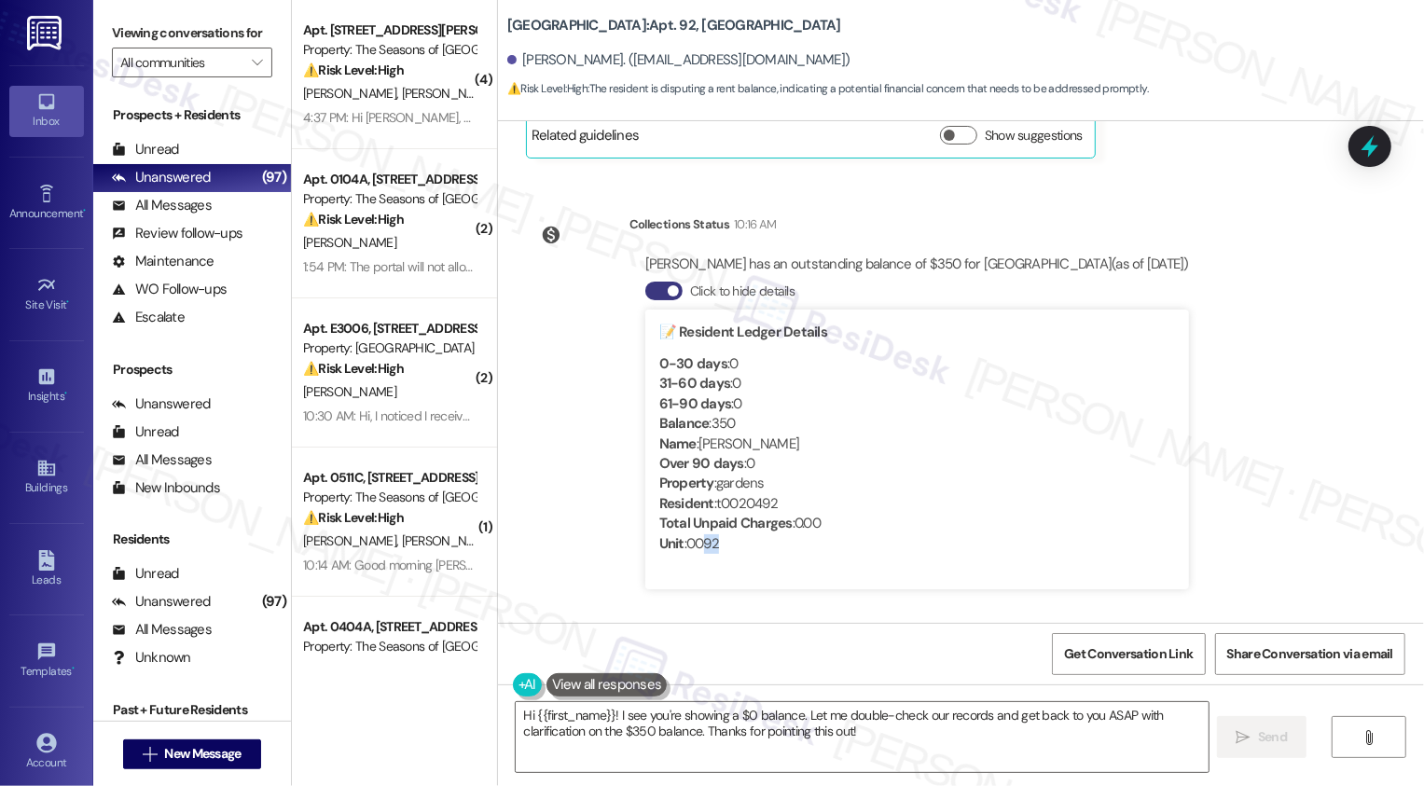
drag, startPoint x: 694, startPoint y: 538, endPoint x: 774, endPoint y: 537, distance: 80.2
click at [721, 538] on div "Unit : 0092" at bounding box center [917, 544] width 516 height 20
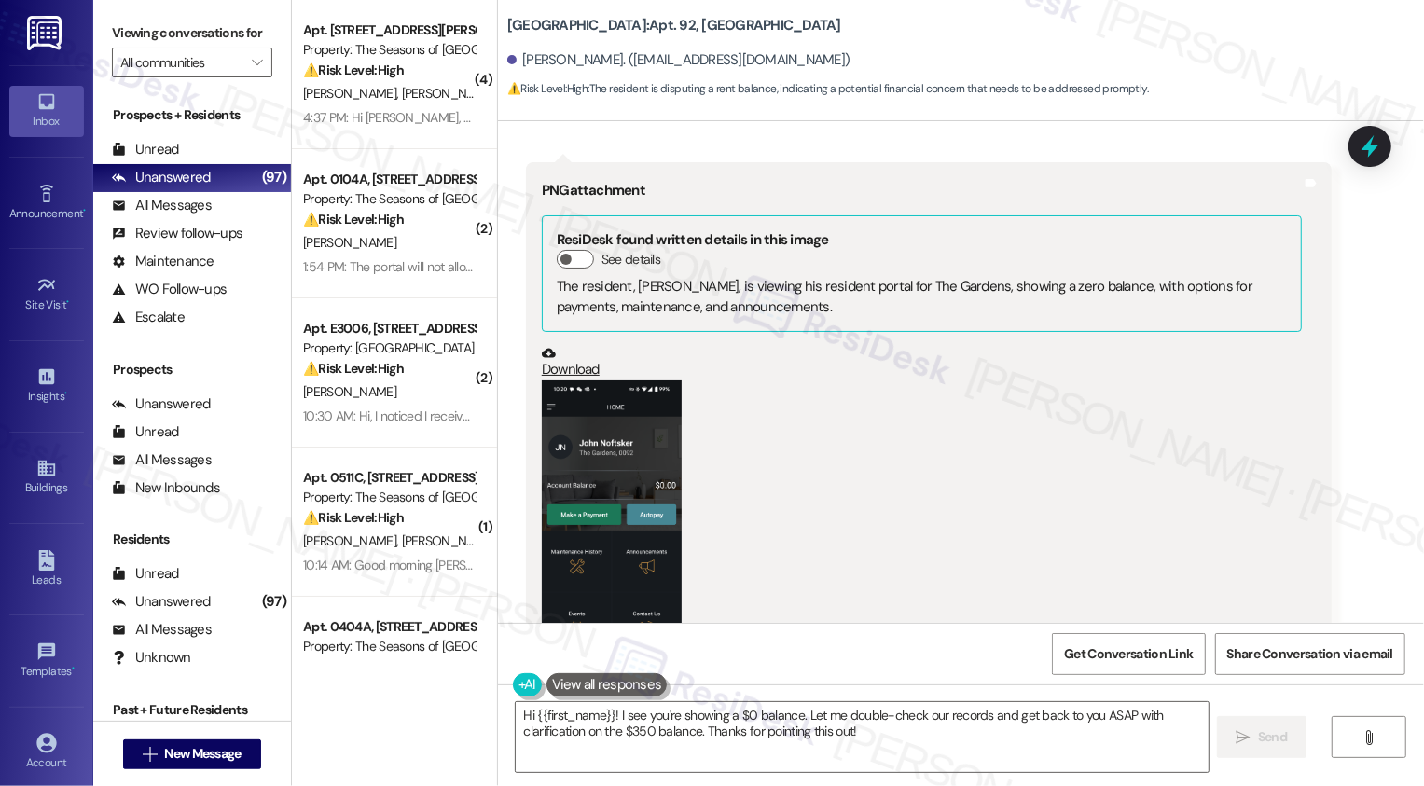
scroll to position [1678, 0]
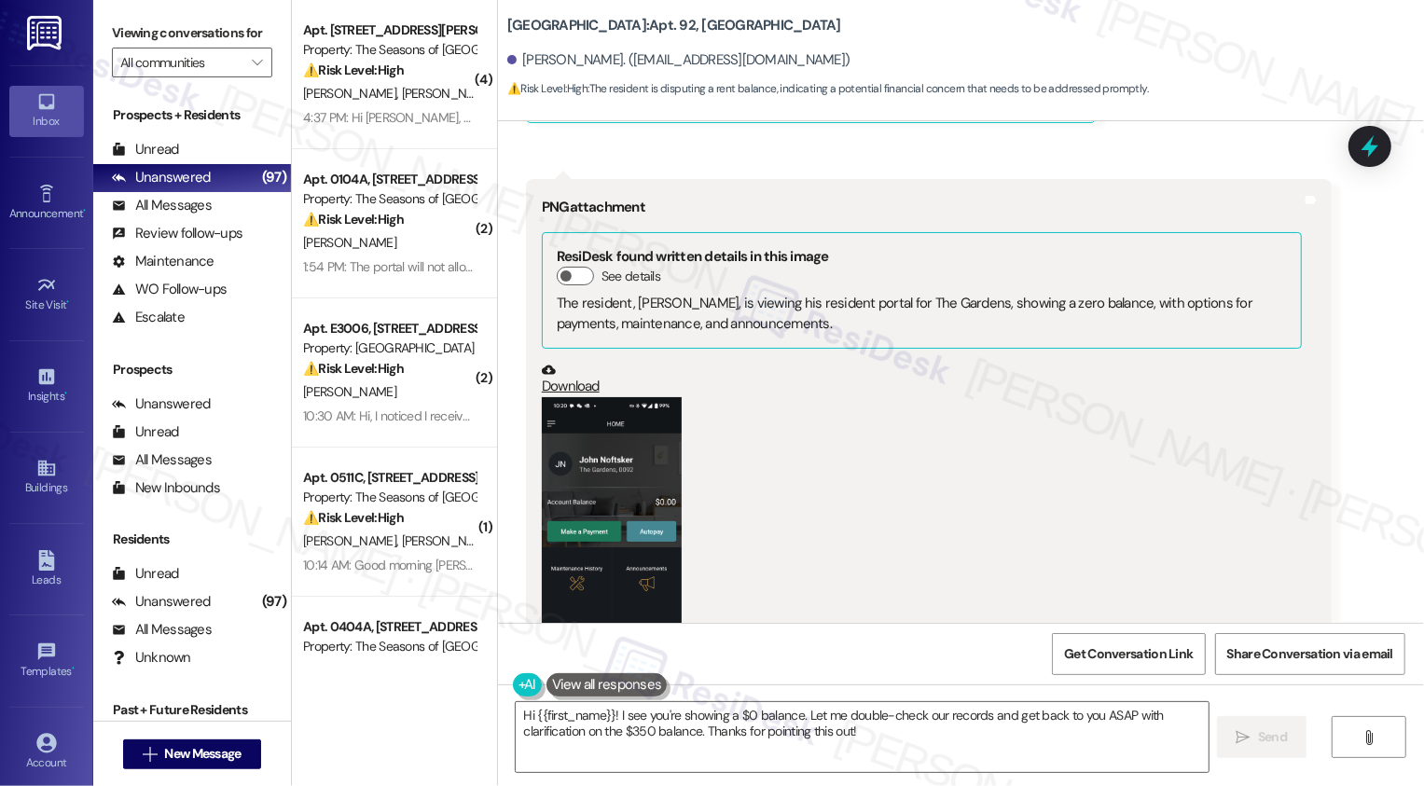
click at [593, 514] on button "Zoom image" at bounding box center [612, 552] width 140 height 311
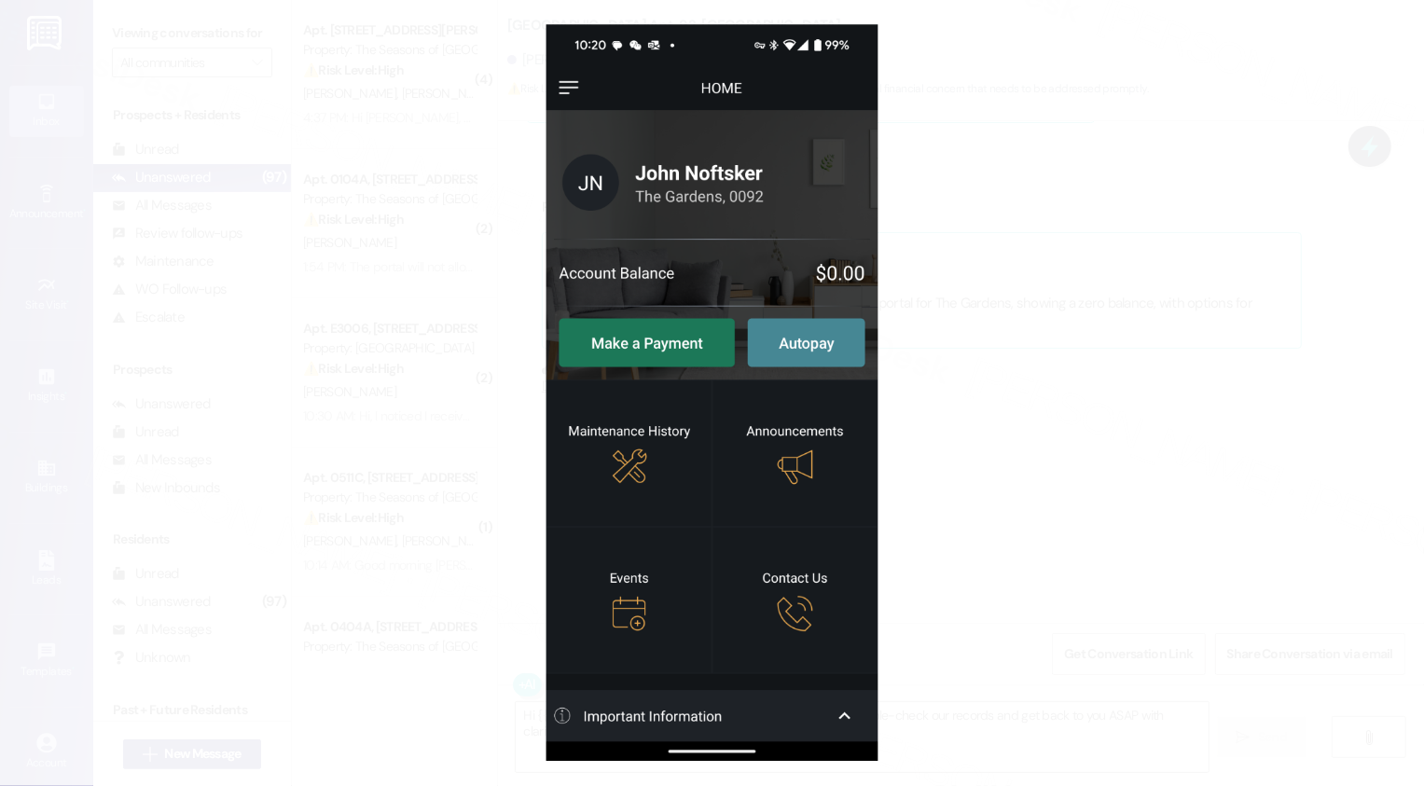
click at [933, 521] on button "Unzoom image" at bounding box center [712, 393] width 1424 height 786
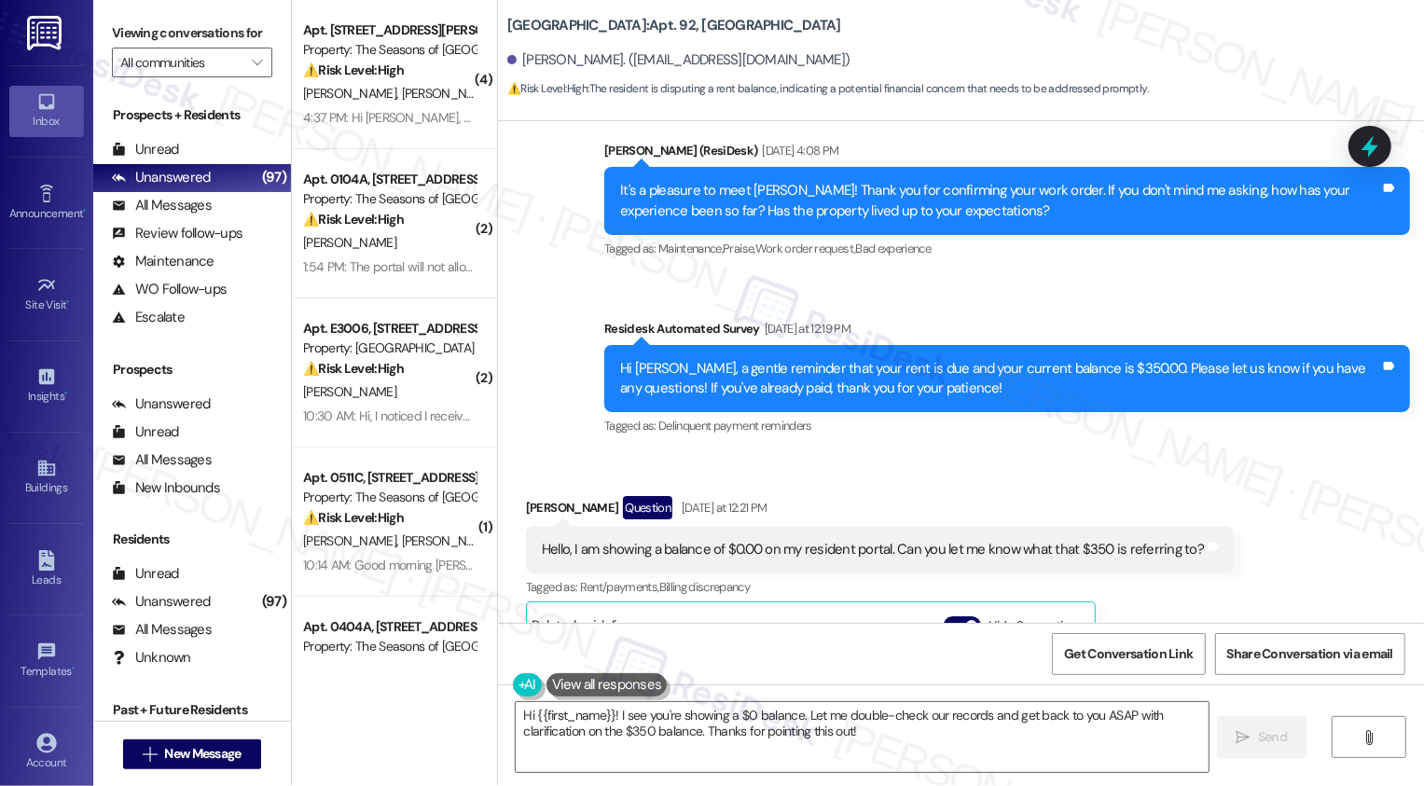
scroll to position [821, 0]
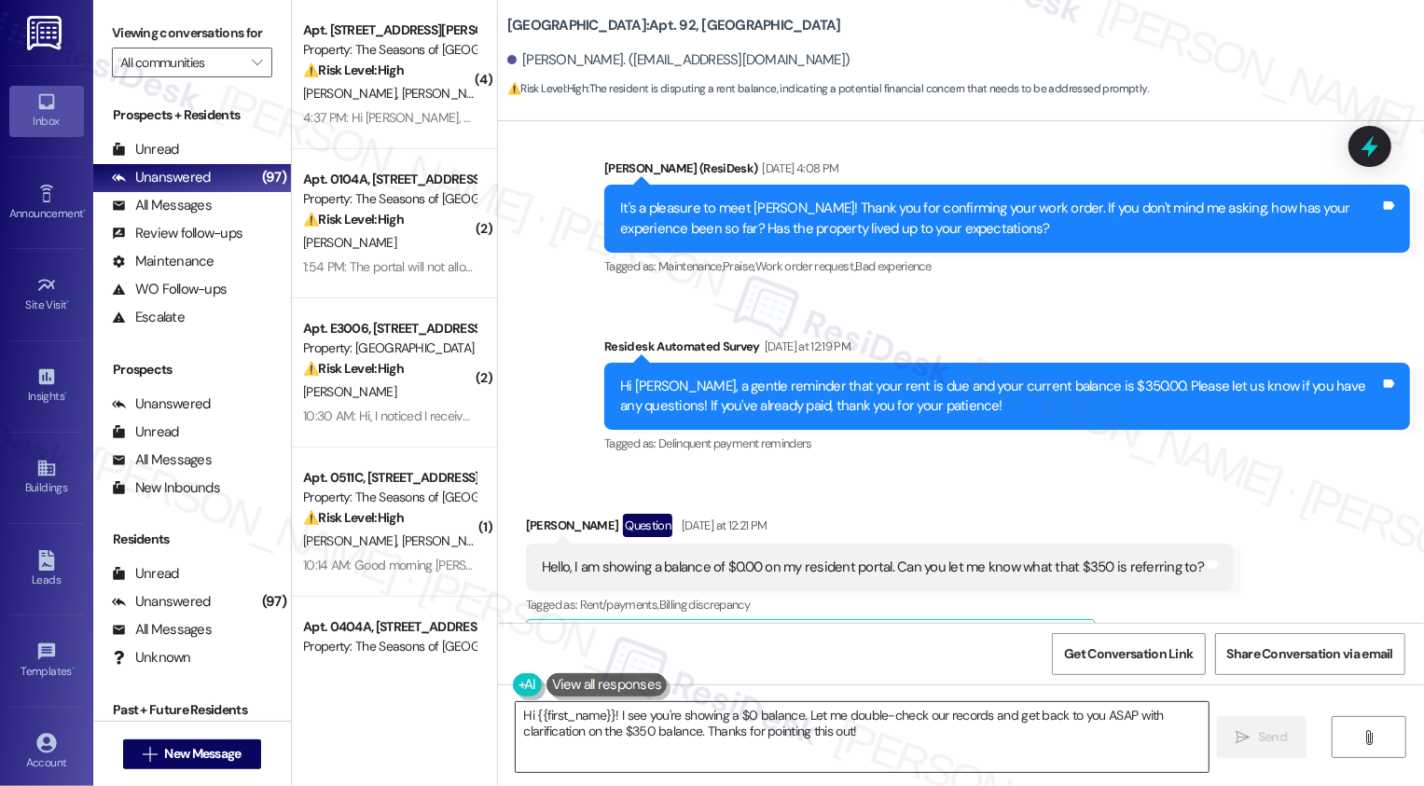
click at [845, 724] on textarea "Hi {{first_name}}! I see you're showing a $0 balance. Let me double-check our r…" at bounding box center [862, 737] width 693 height 70
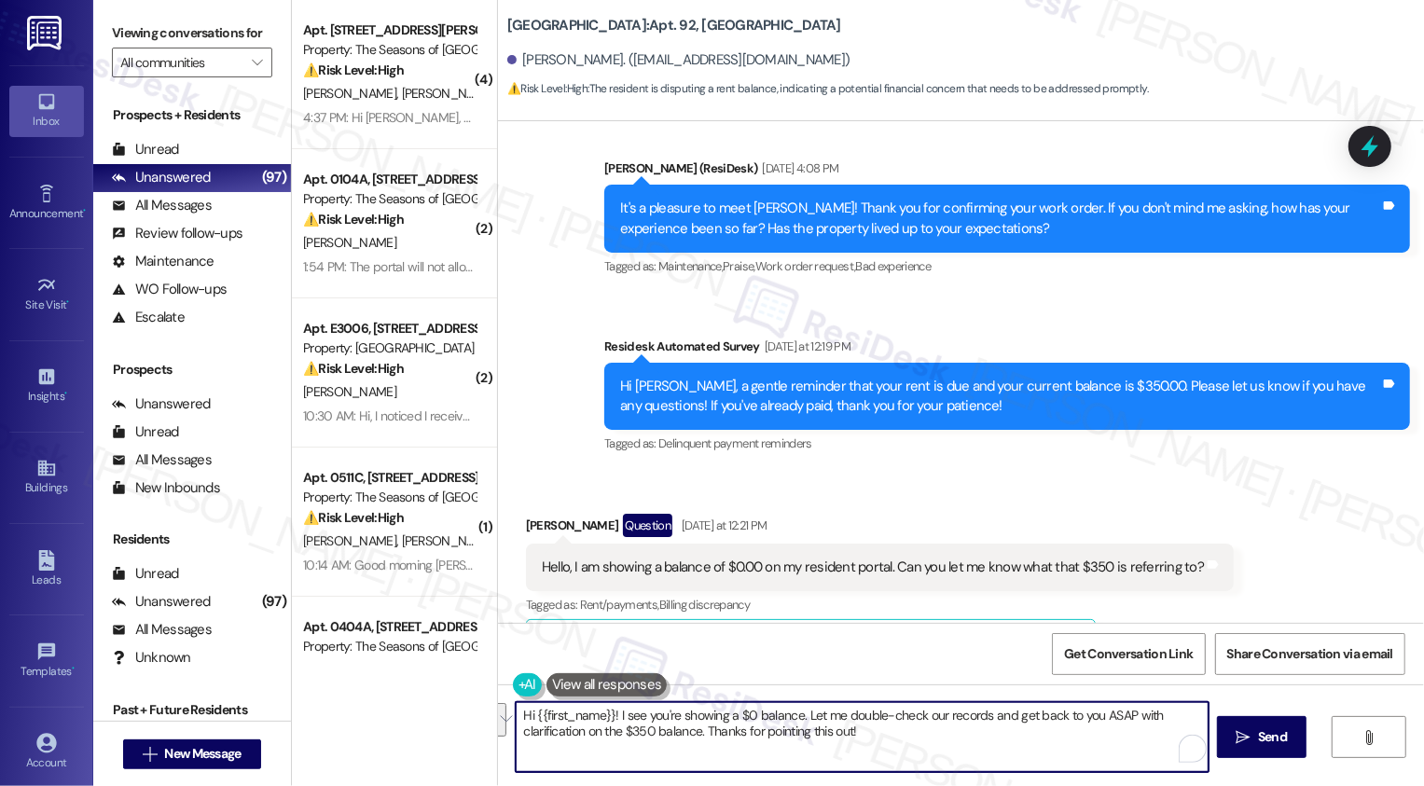
drag, startPoint x: 916, startPoint y: 712, endPoint x: 698, endPoint y: 725, distance: 217.6
click at [697, 728] on textarea "Hi {{first_name}}! I see you're showing a $0 balance. Let me double-check our r…" at bounding box center [862, 737] width 693 height 70
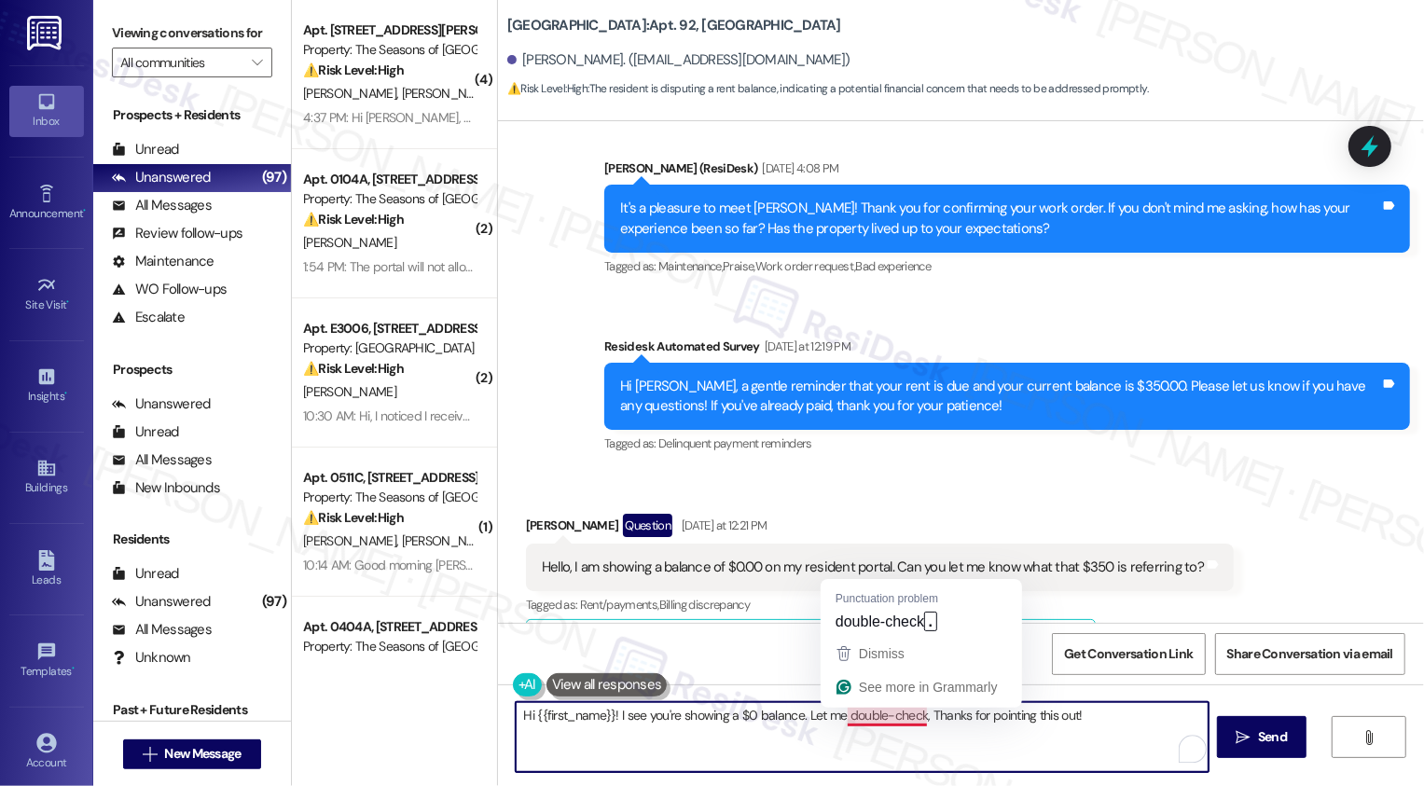
click at [871, 718] on textarea "Hi {{first_name}}! I see you're showing a $0 balance. Let me double-check, Than…" at bounding box center [862, 737] width 693 height 70
type textarea "Hi {{first_name}}! I see you're showing a $0 balance. Let me double-check. Than…"
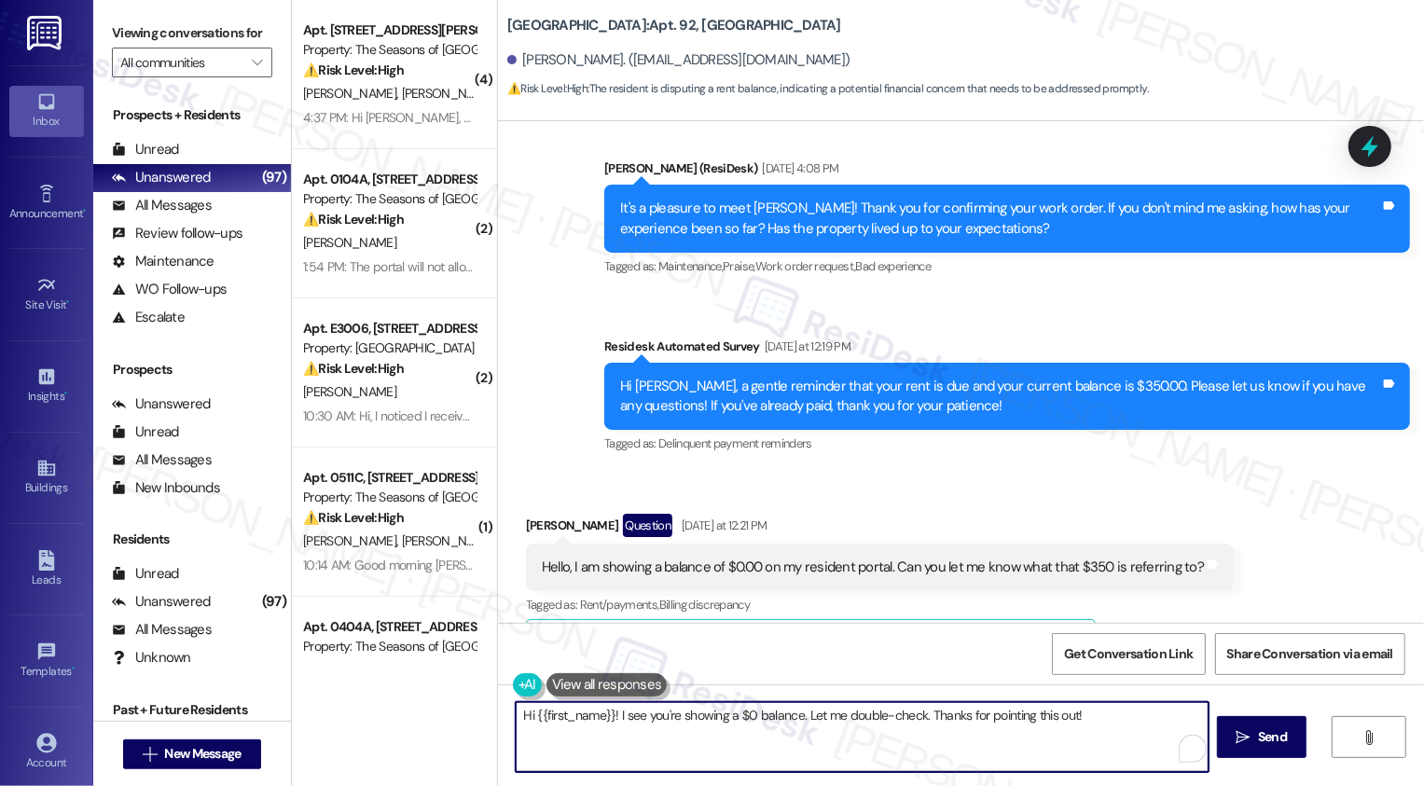
click at [725, 733] on textarea "Hi {{first_name}}! I see you're showing a $0 balance. Let me double-check. Than…" at bounding box center [862, 737] width 693 height 70
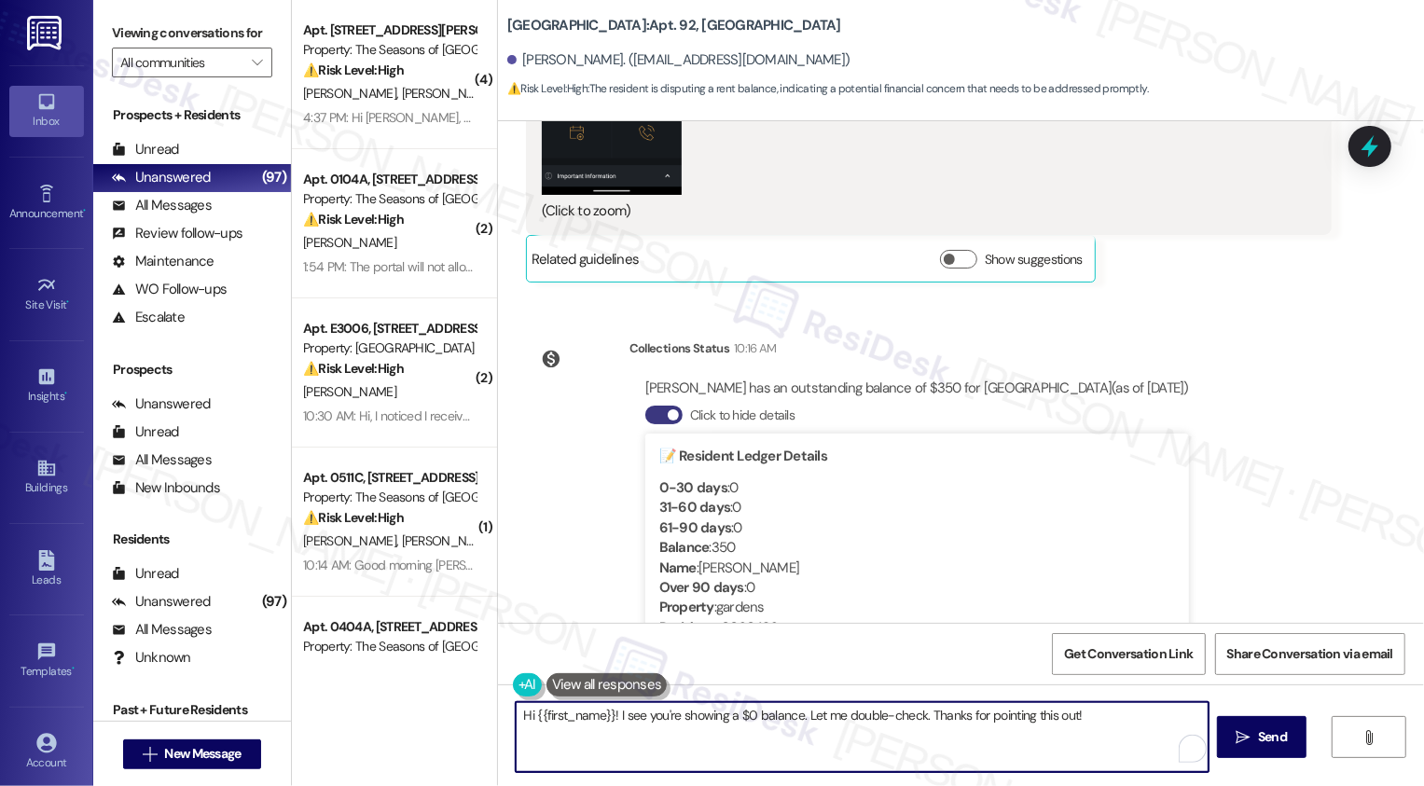
scroll to position [2315, 0]
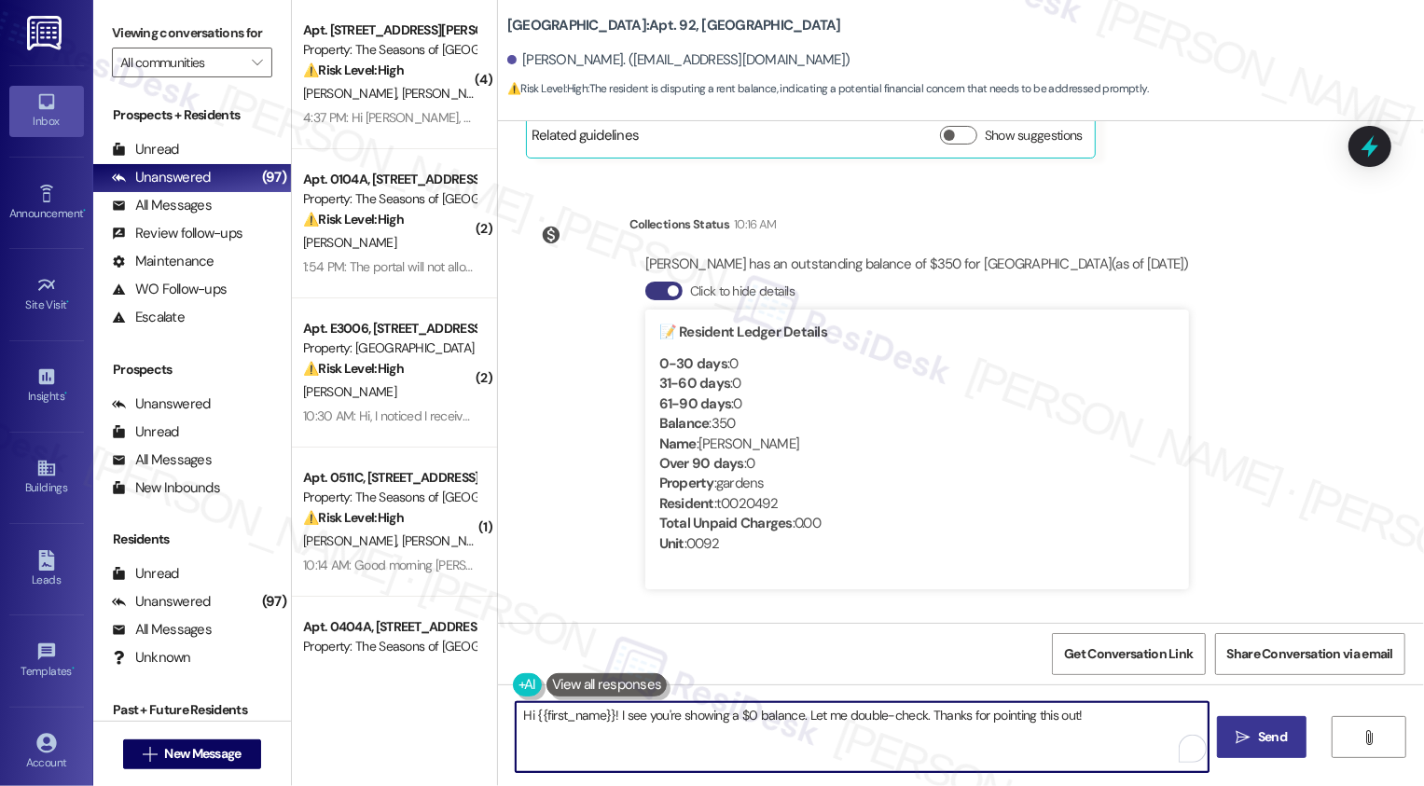
click at [1240, 746] on span " Send" at bounding box center [1262, 737] width 59 height 20
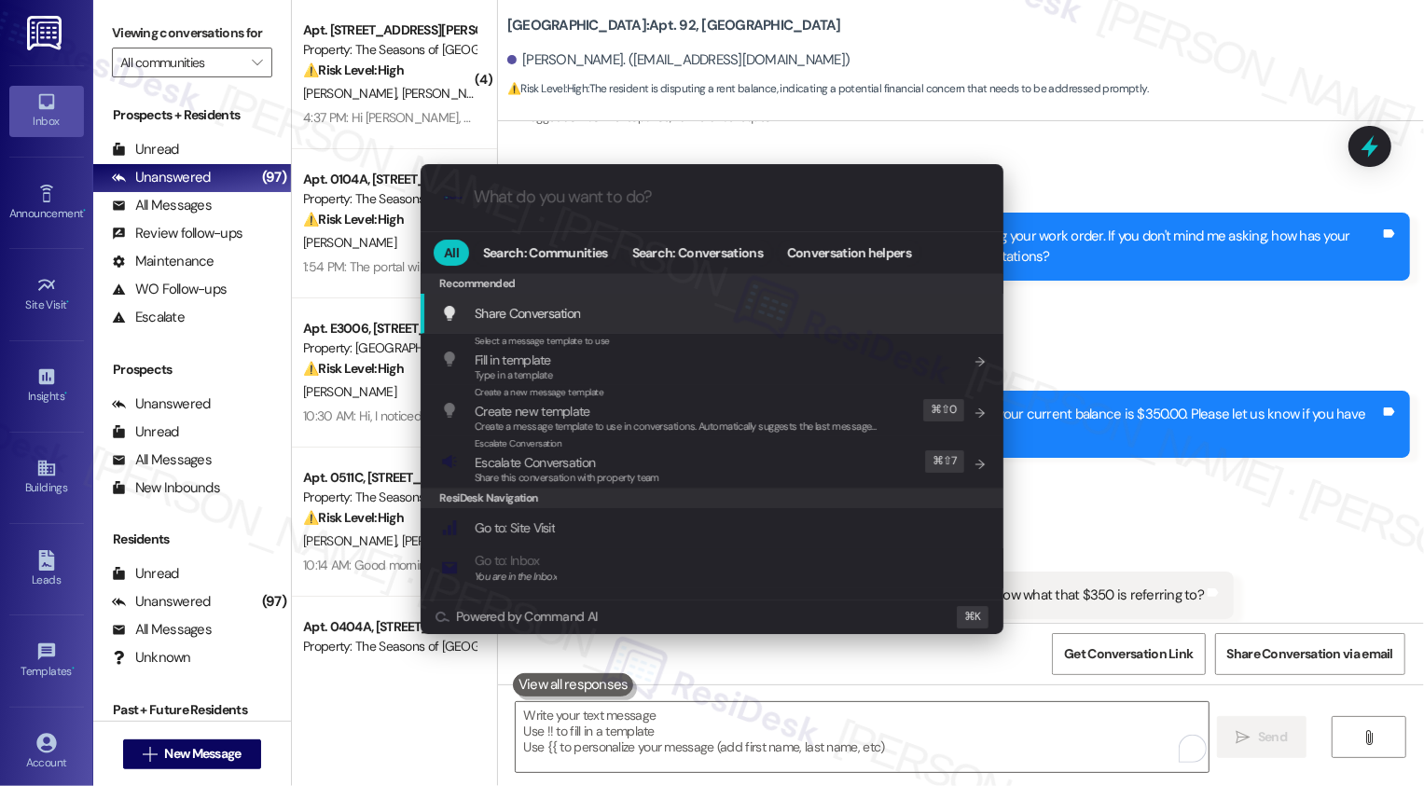
scroll to position [779, 0]
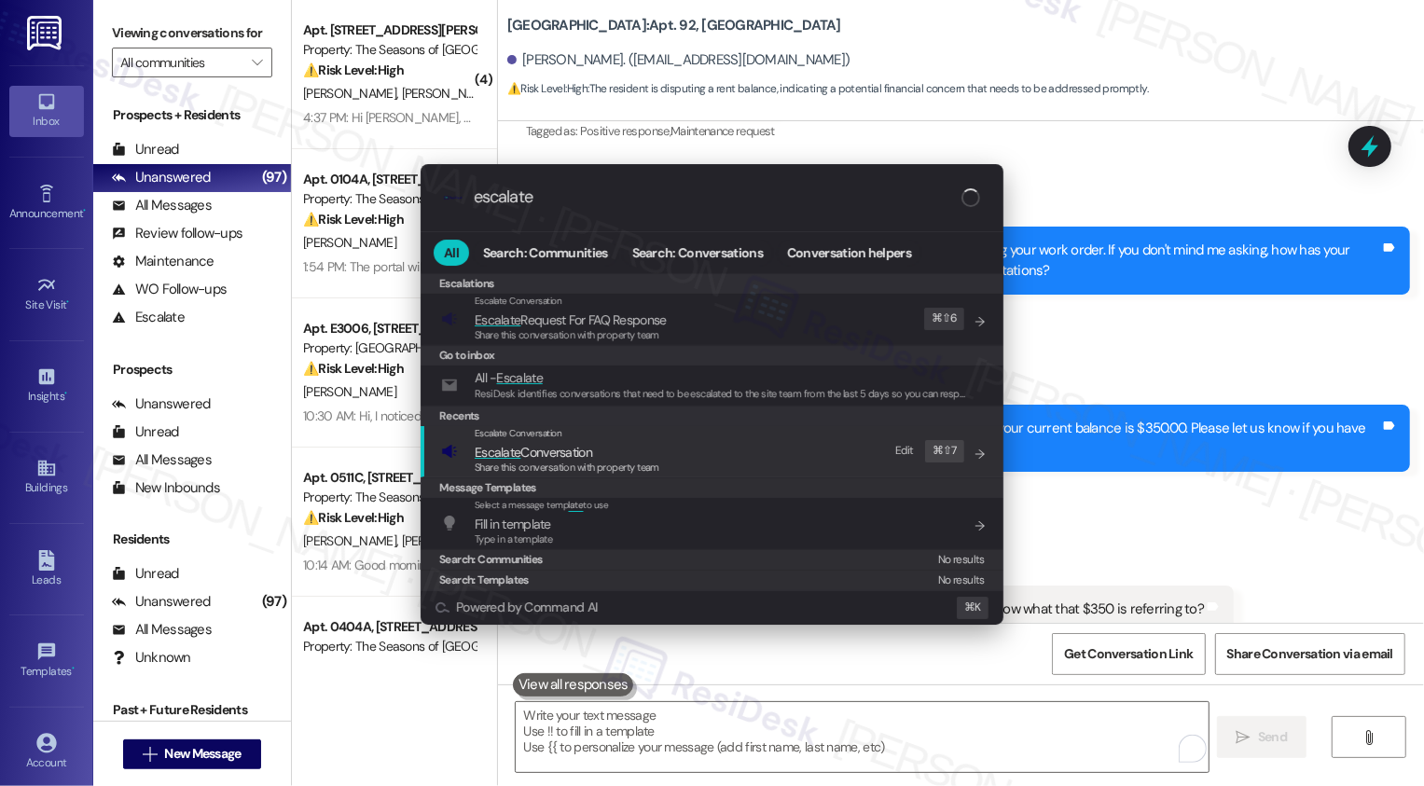
type input "escalate"
click at [559, 446] on span "Escalate Conversation" at bounding box center [533, 452] width 117 height 17
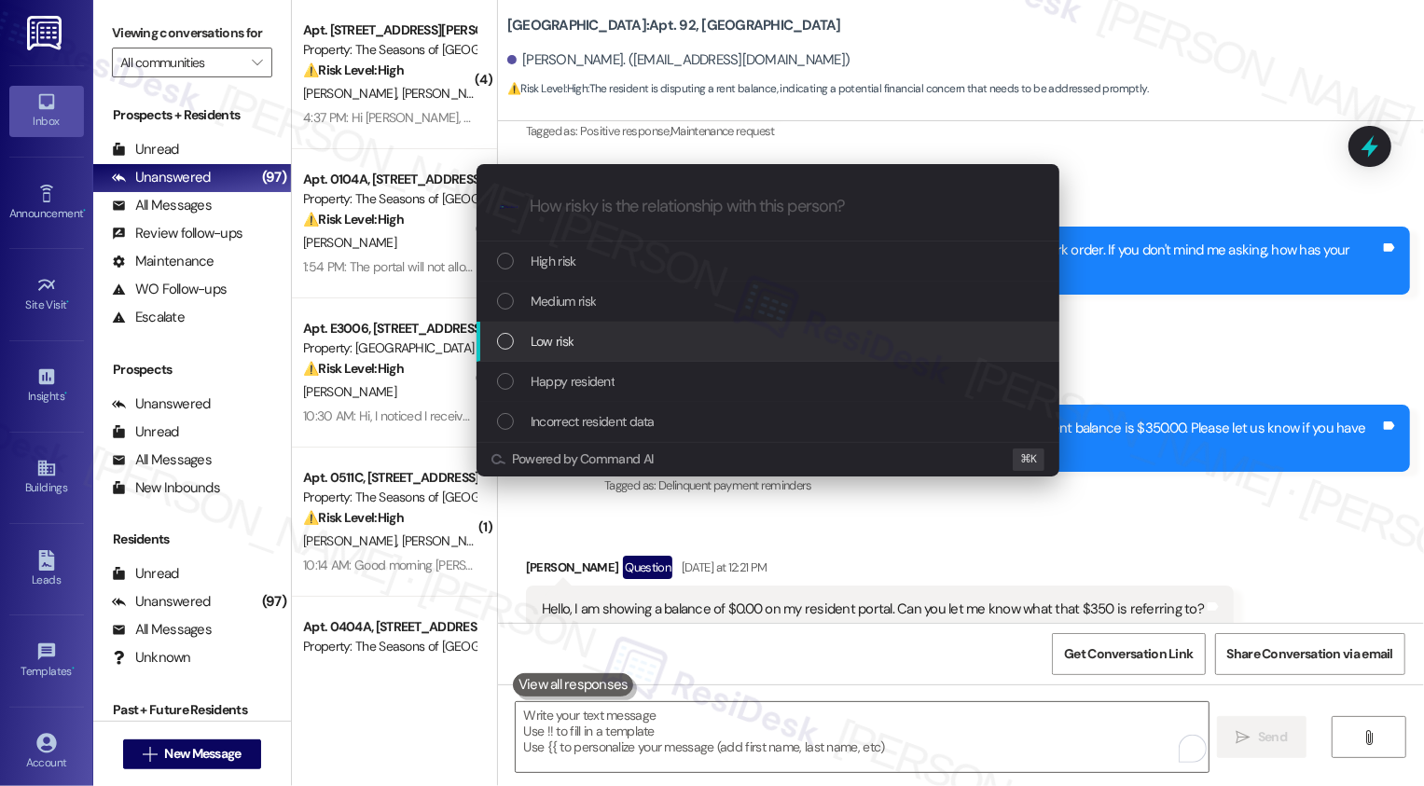
click at [539, 344] on span "Low risk" at bounding box center [552, 341] width 43 height 21
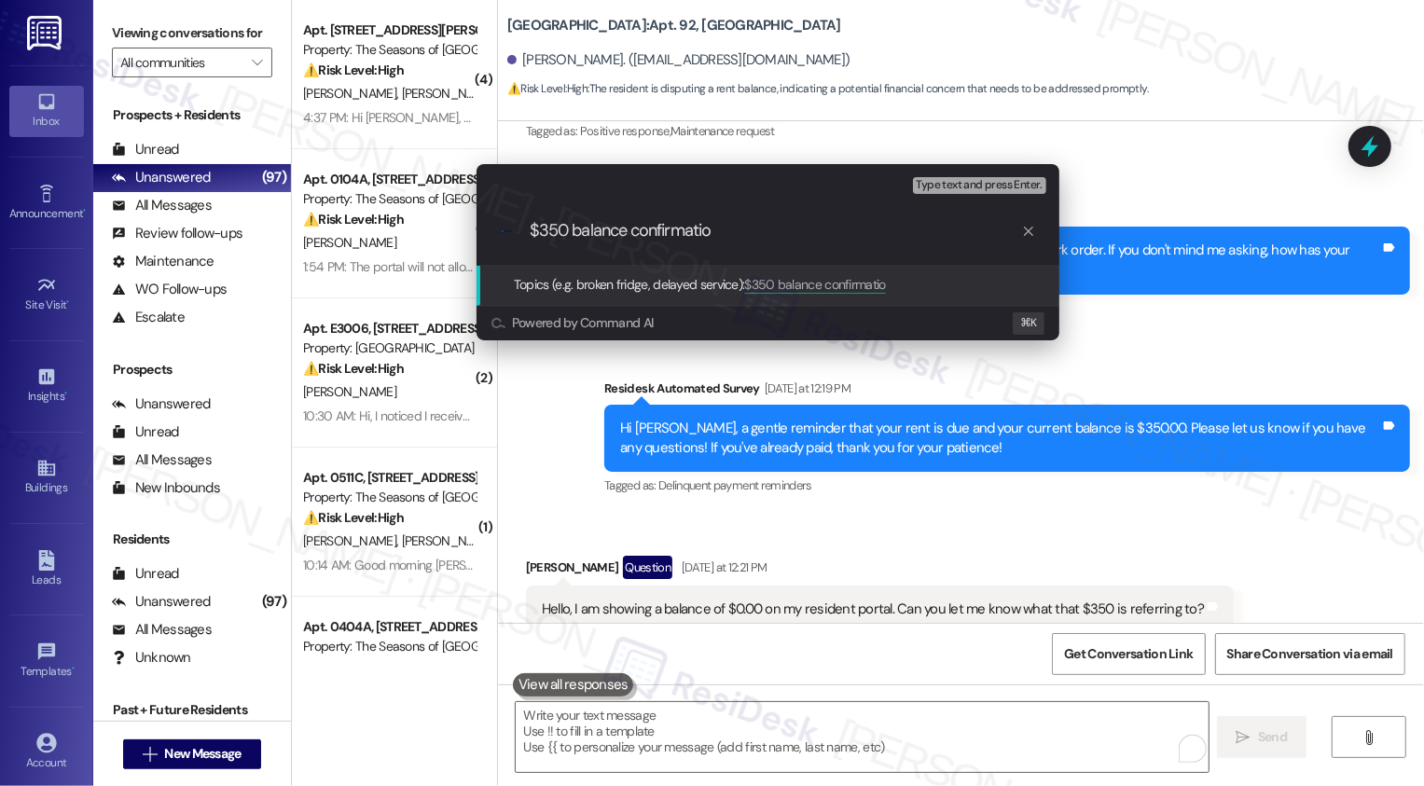
type input "$350 balance confirmation"
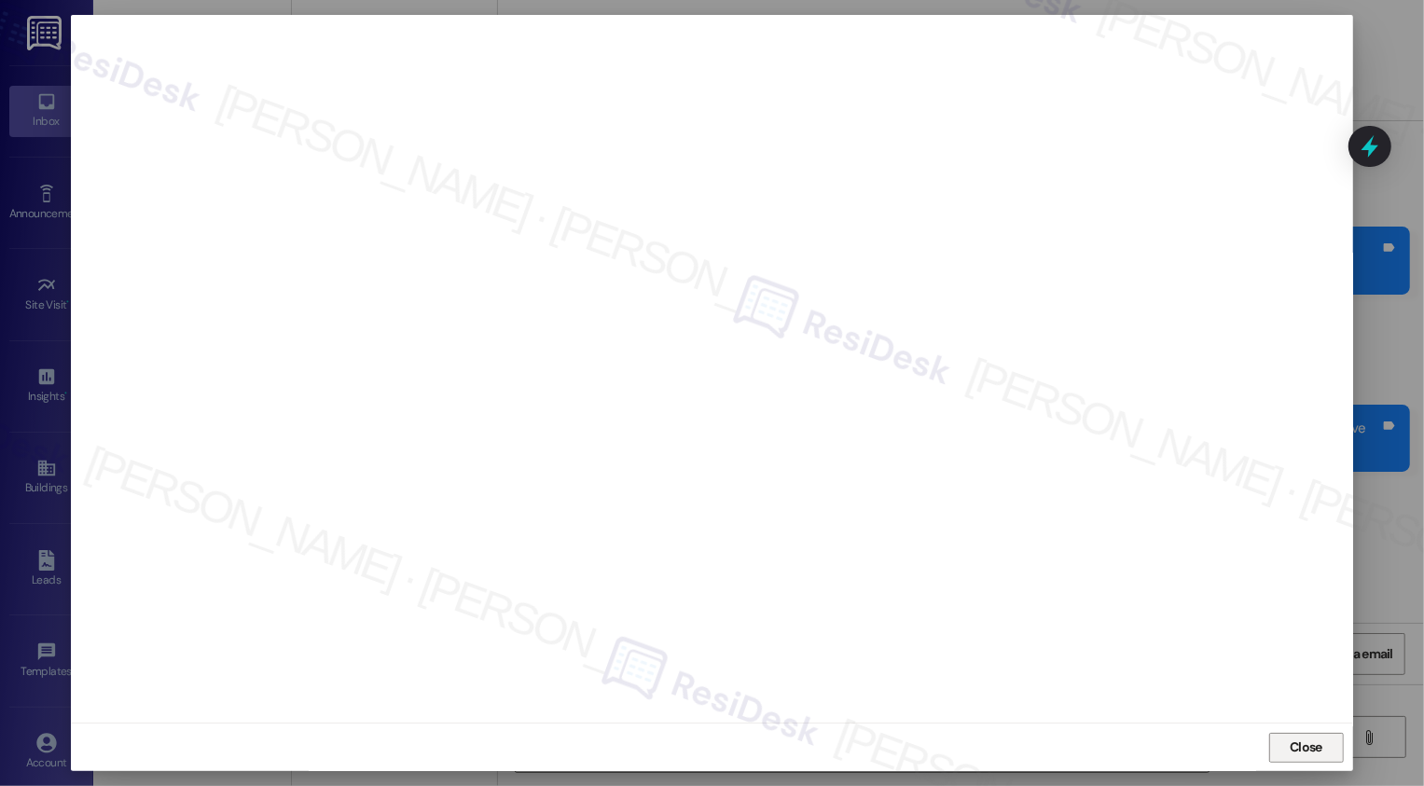
click at [1311, 746] on button "Close" at bounding box center [1306, 748] width 75 height 30
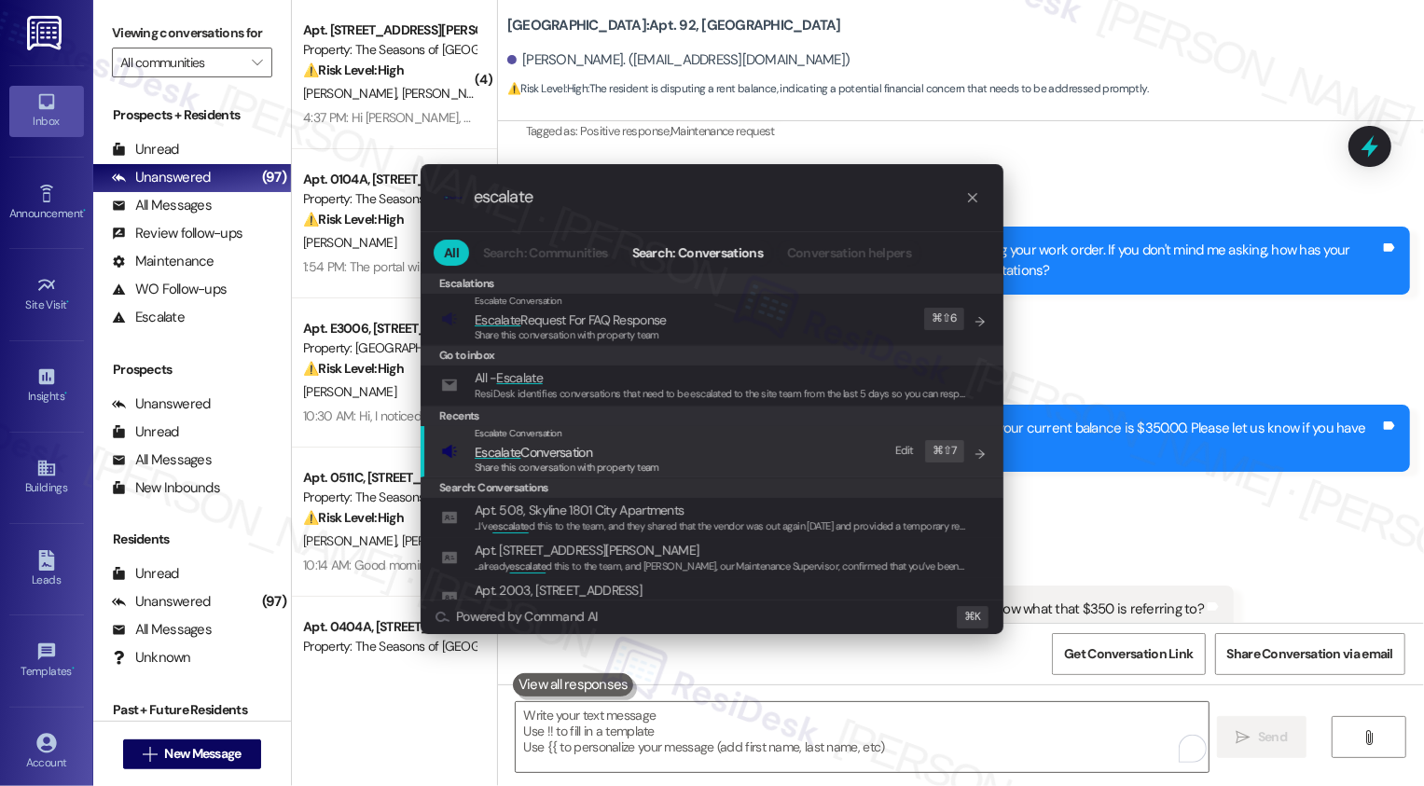
type input "escalate"
click at [502, 465] on span "Share this conversation with property team" at bounding box center [567, 467] width 185 height 13
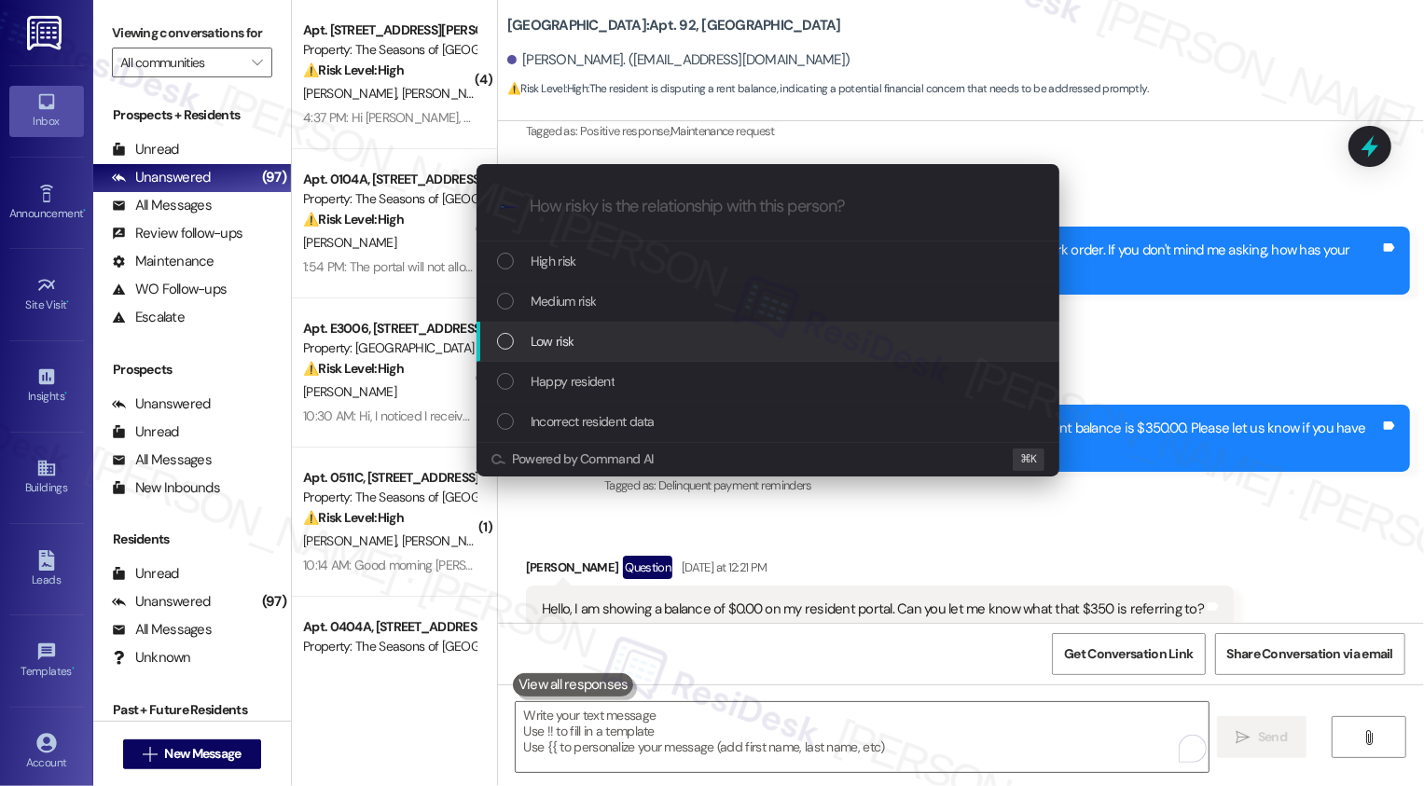
click at [558, 349] on span "Low risk" at bounding box center [552, 341] width 43 height 21
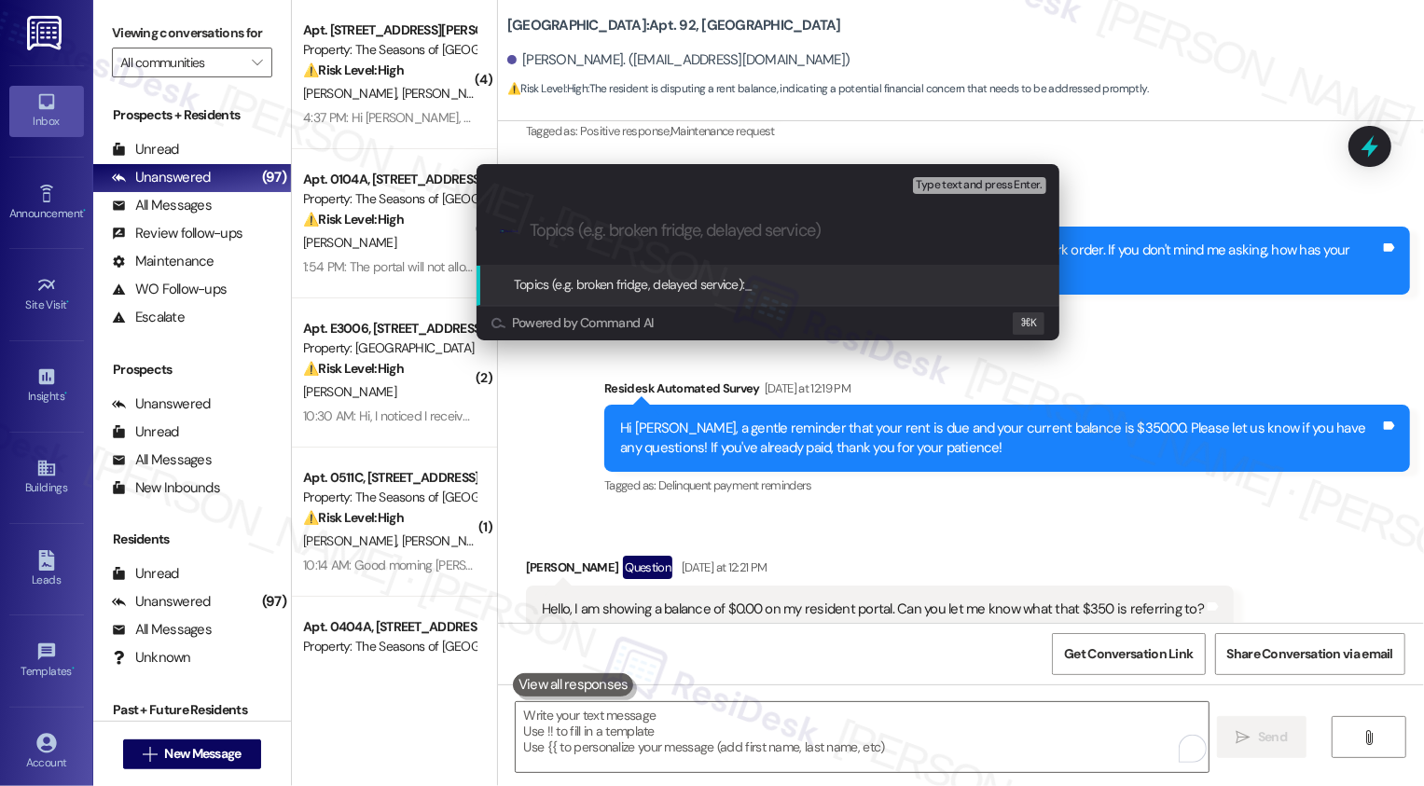
paste input "$350 balance confirmation"
type input "$350 balance confirmation"
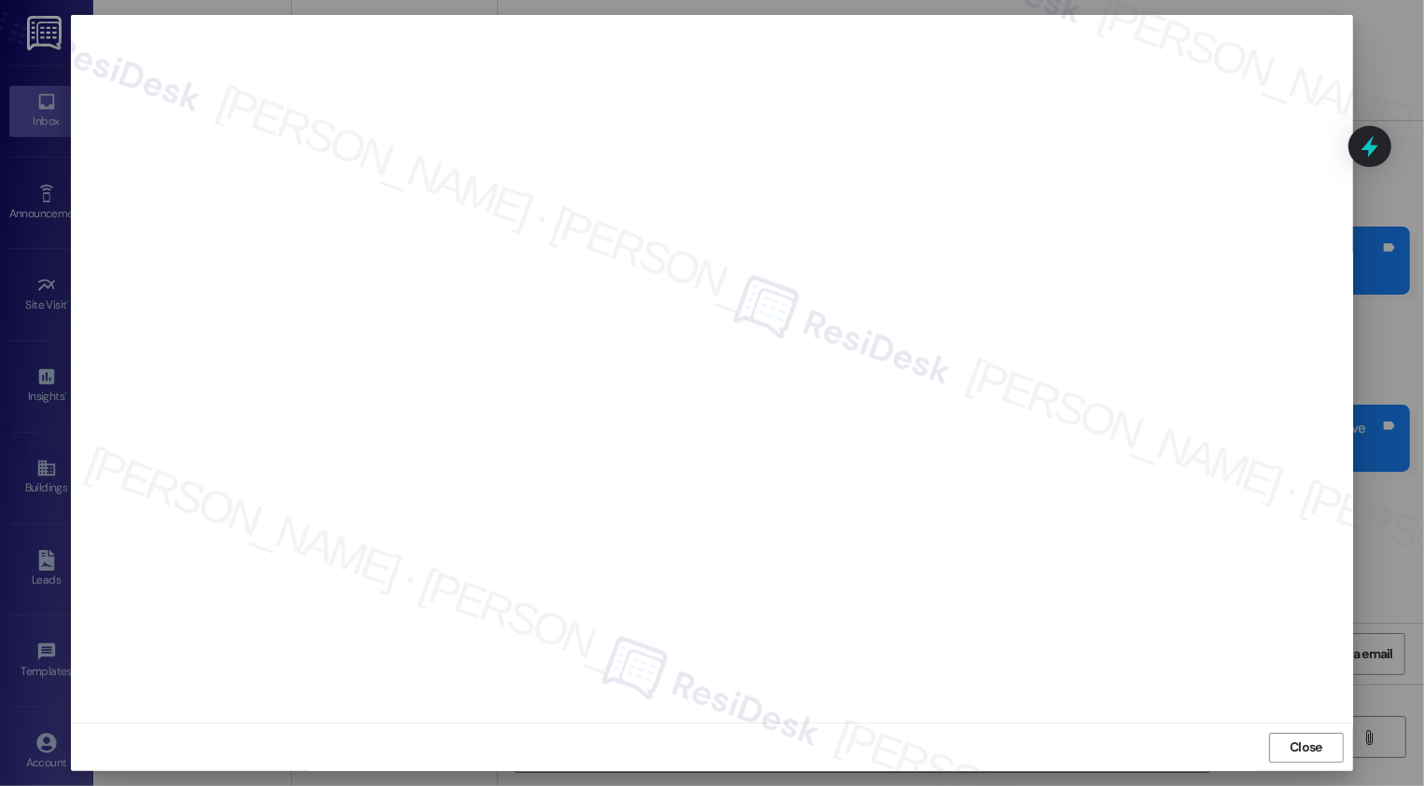
scroll to position [0, 0]
click at [1311, 755] on button "Close" at bounding box center [1306, 748] width 75 height 30
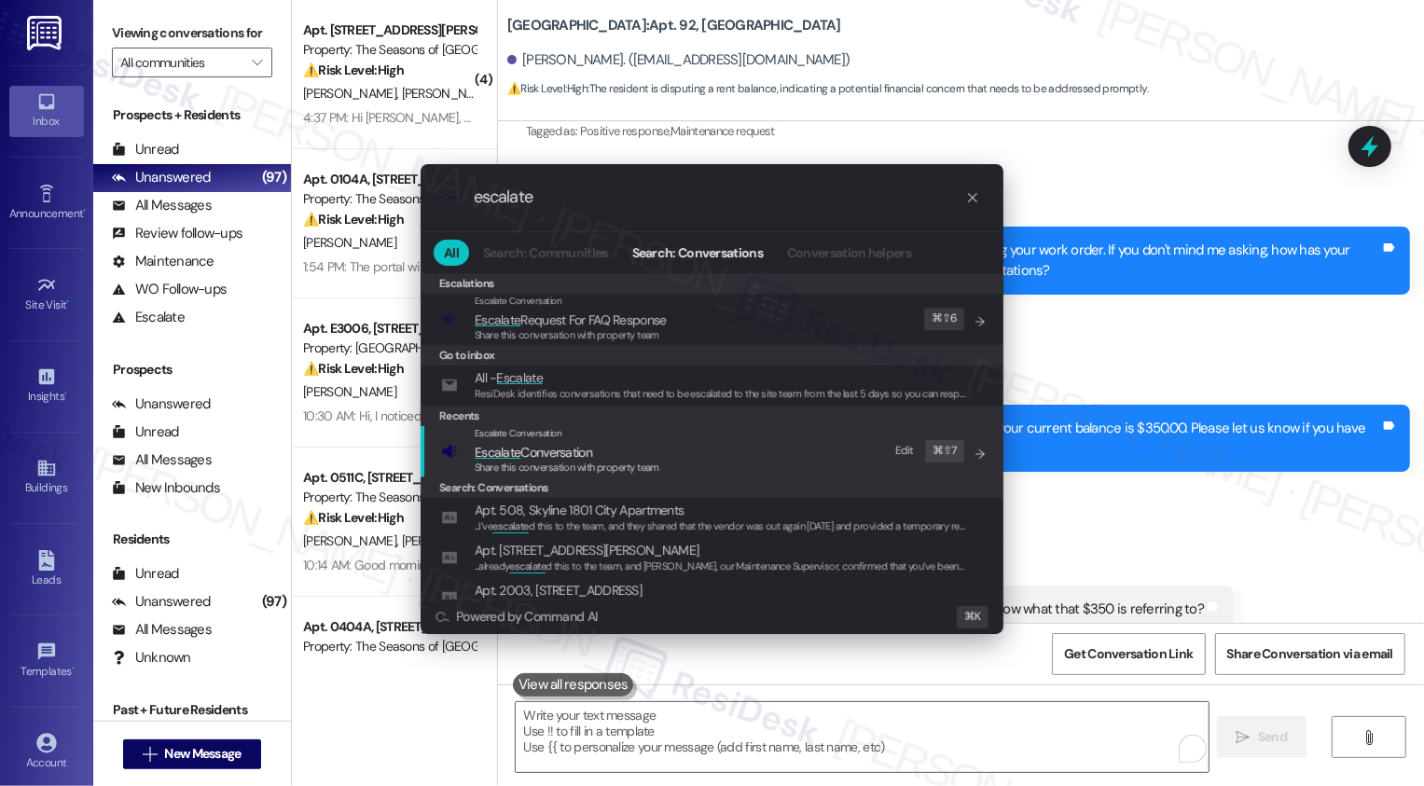
type input "escalate"
click at [546, 447] on span "Escalate Conversation" at bounding box center [533, 452] width 117 height 17
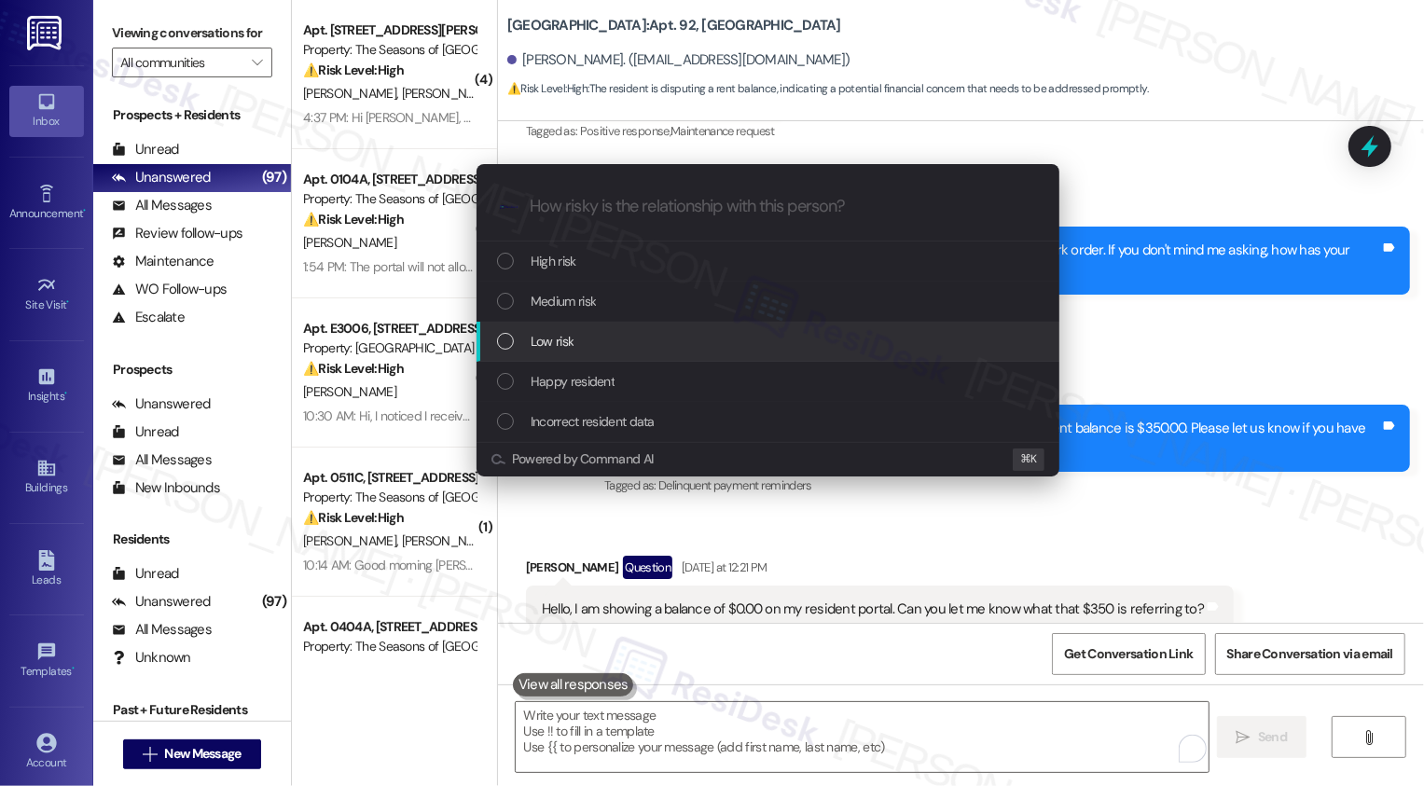
click at [559, 338] on span "Low risk" at bounding box center [552, 341] width 43 height 21
paste input "$350 balance confirmation"
type input "$350 balance confirmation"
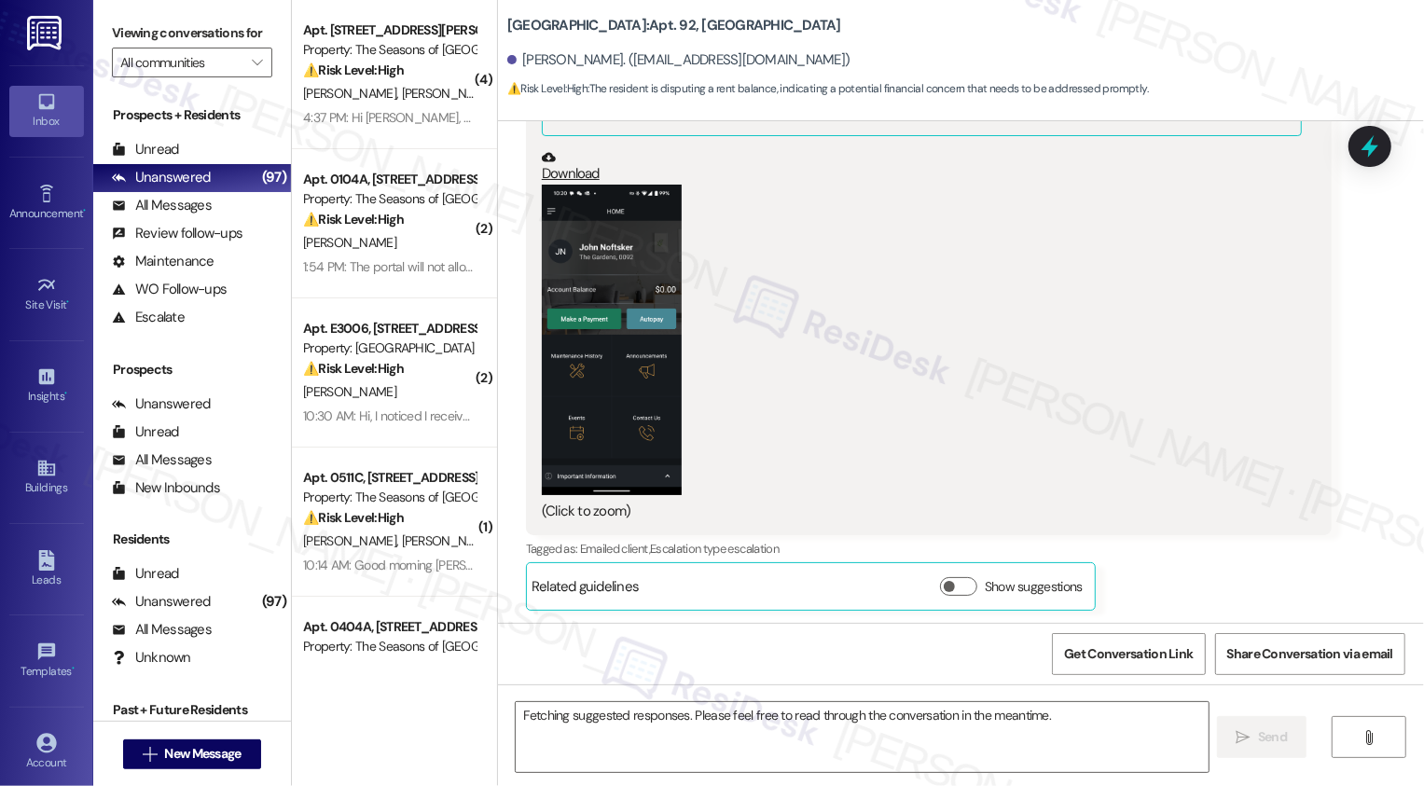
scroll to position [1891, 0]
type textarea "Hi {{first_name}}, thanks for flagging this! I'm on it and will double-check th…"
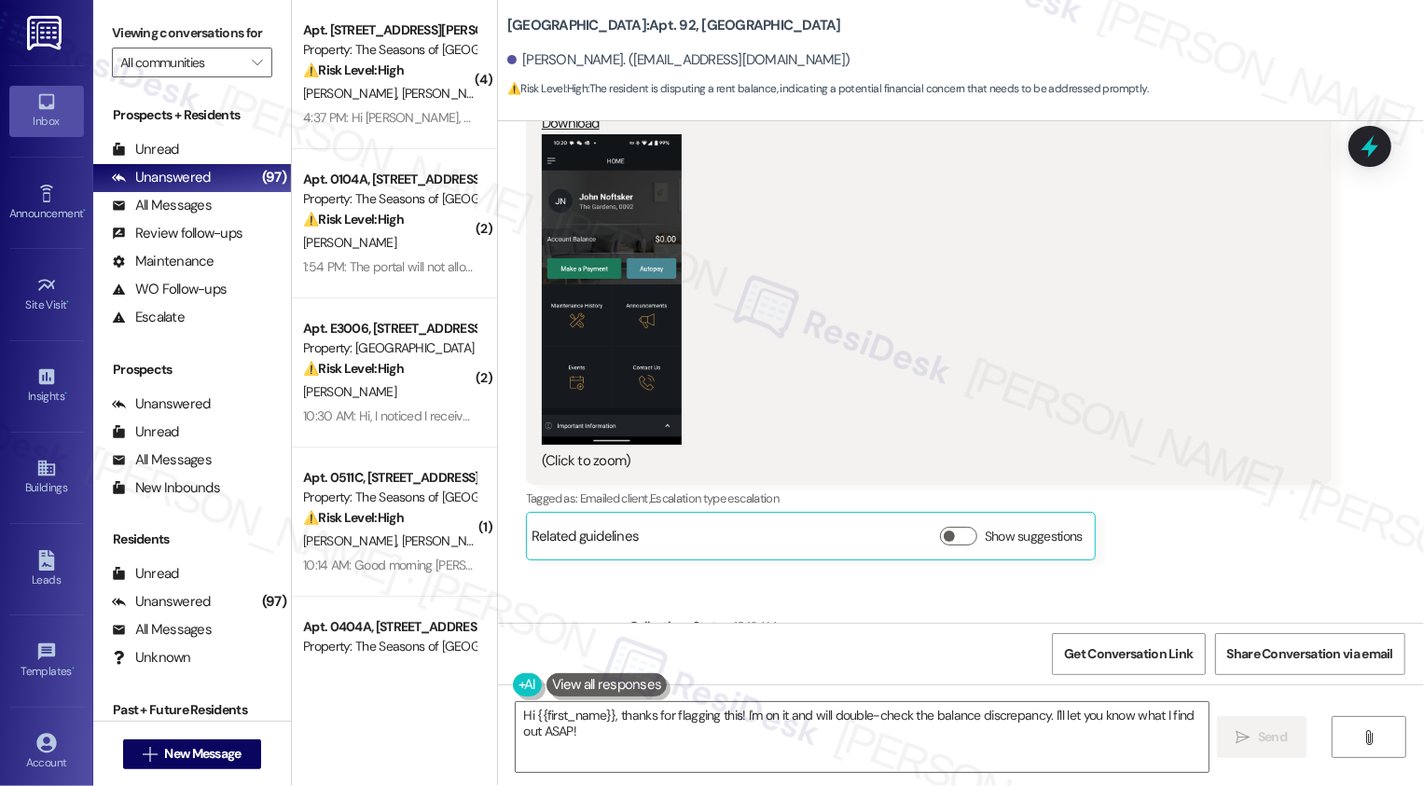
scroll to position [2220, 0]
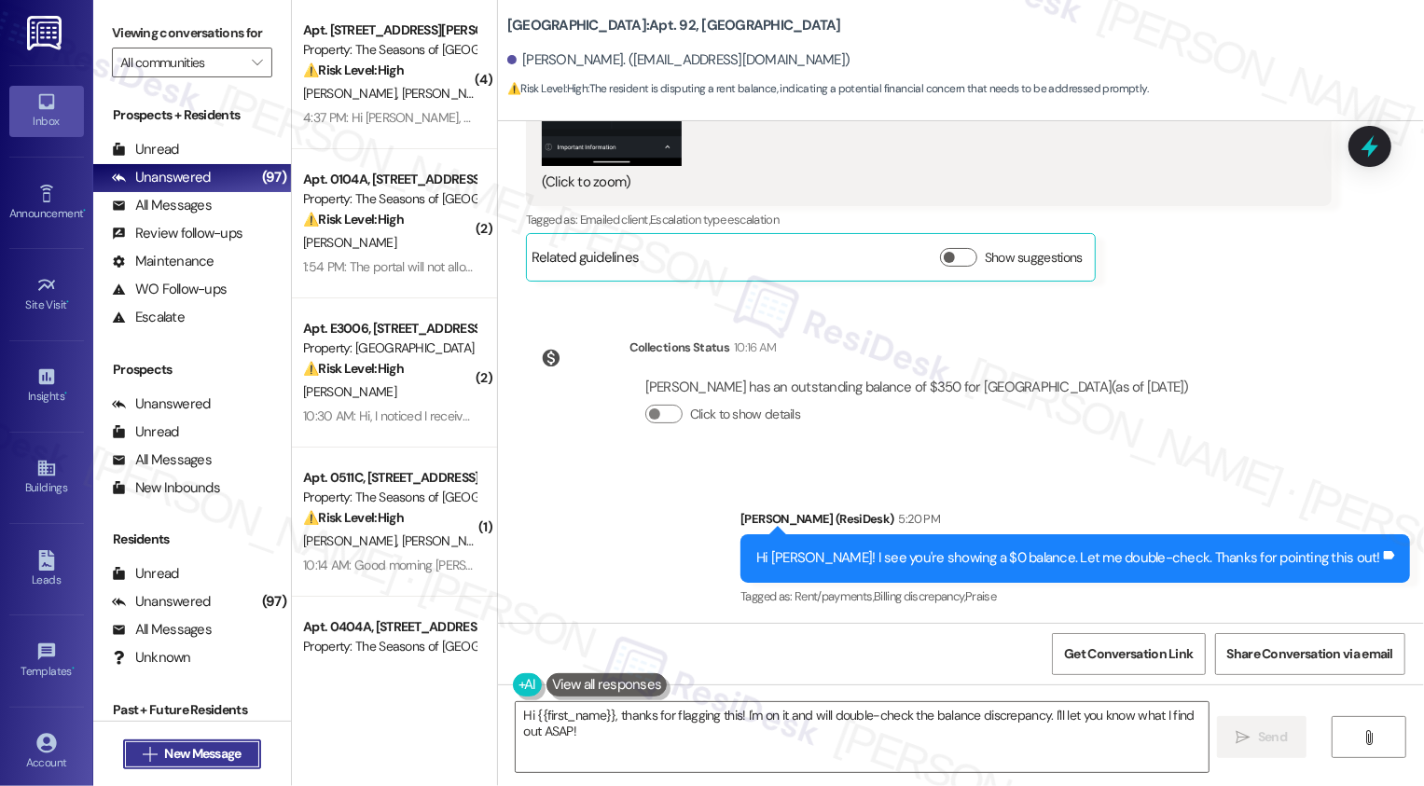
click at [186, 761] on span "New Message" at bounding box center [202, 754] width 76 height 20
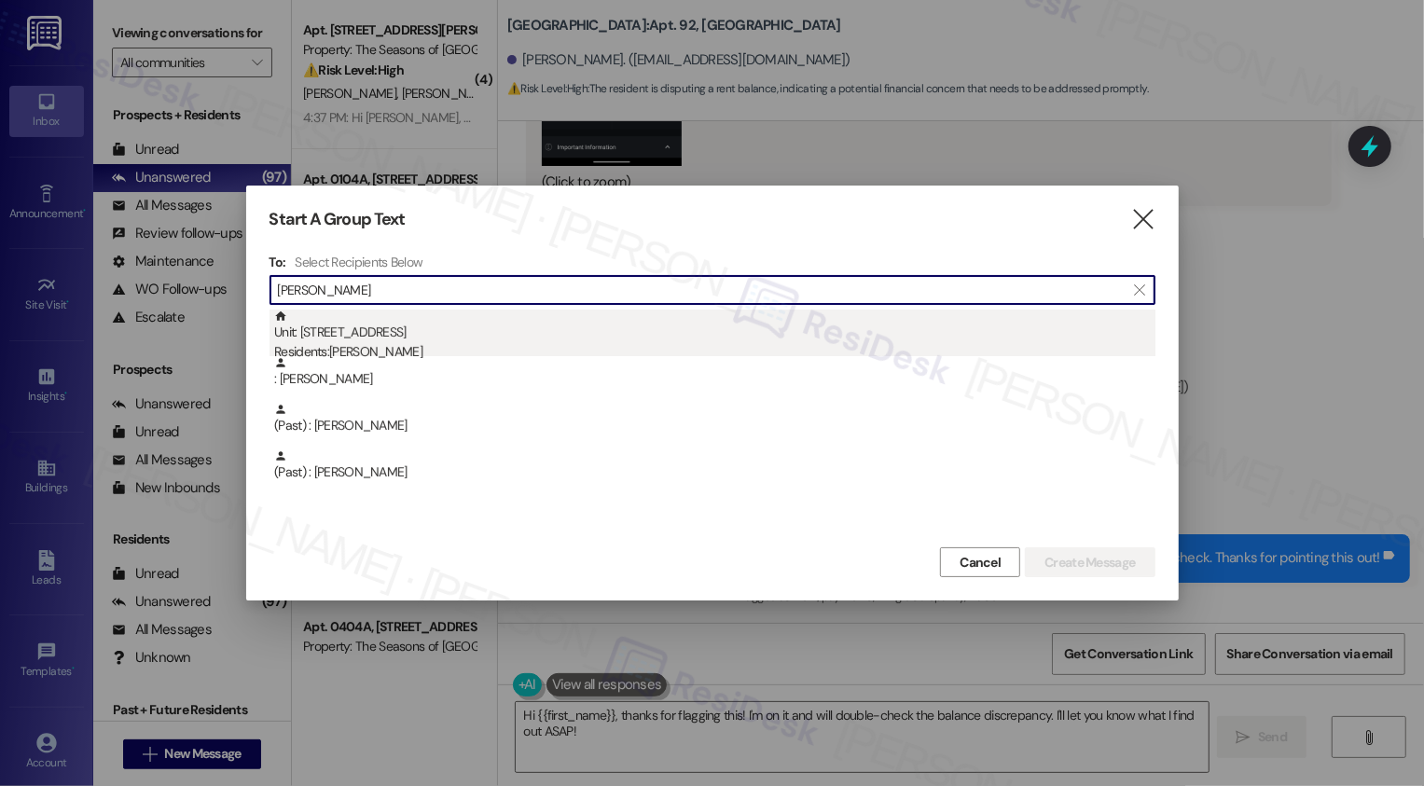
type input "Wheeler"
click at [346, 347] on div "Residents: Erin Wheeler" at bounding box center [714, 352] width 881 height 20
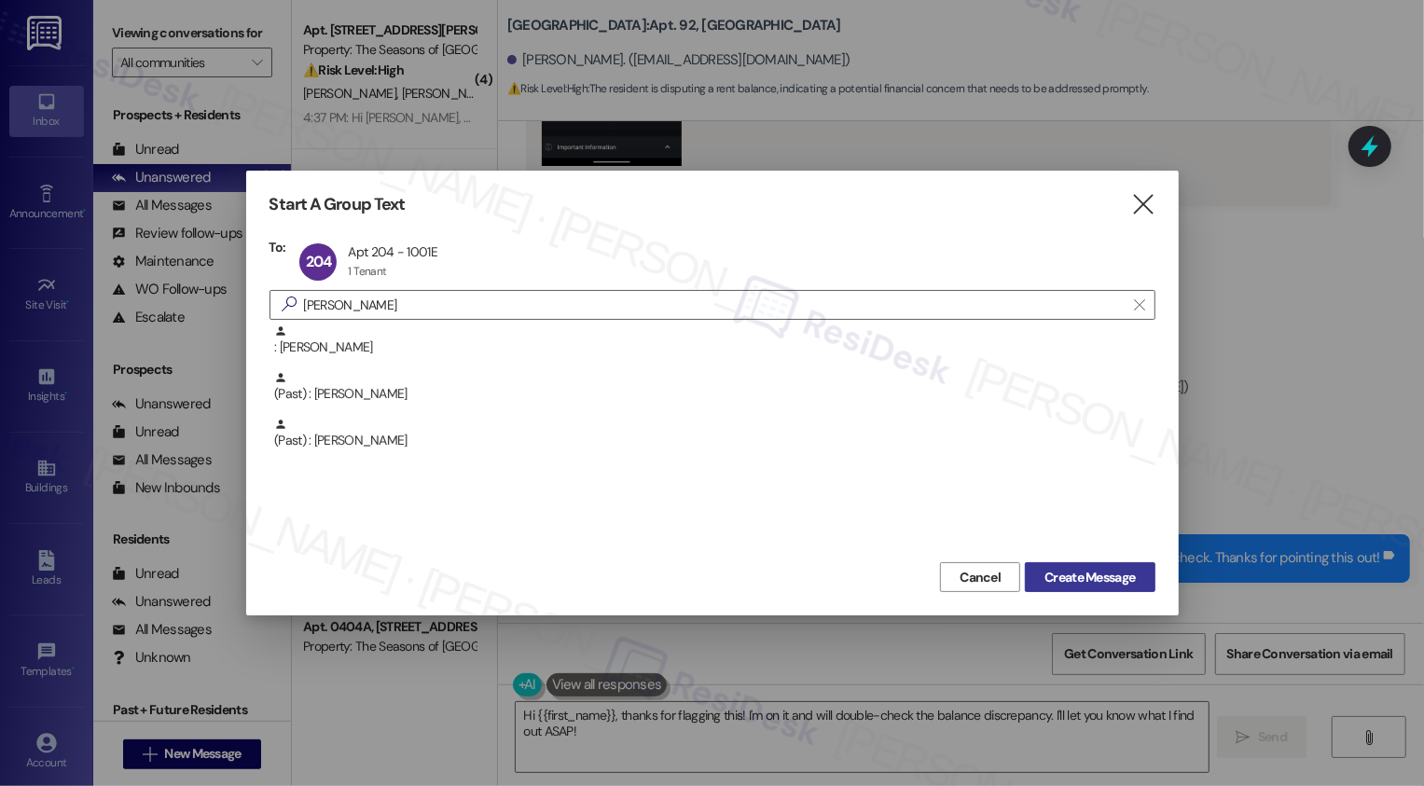
click at [1048, 572] on span "Create Message" at bounding box center [1089, 578] width 90 height 20
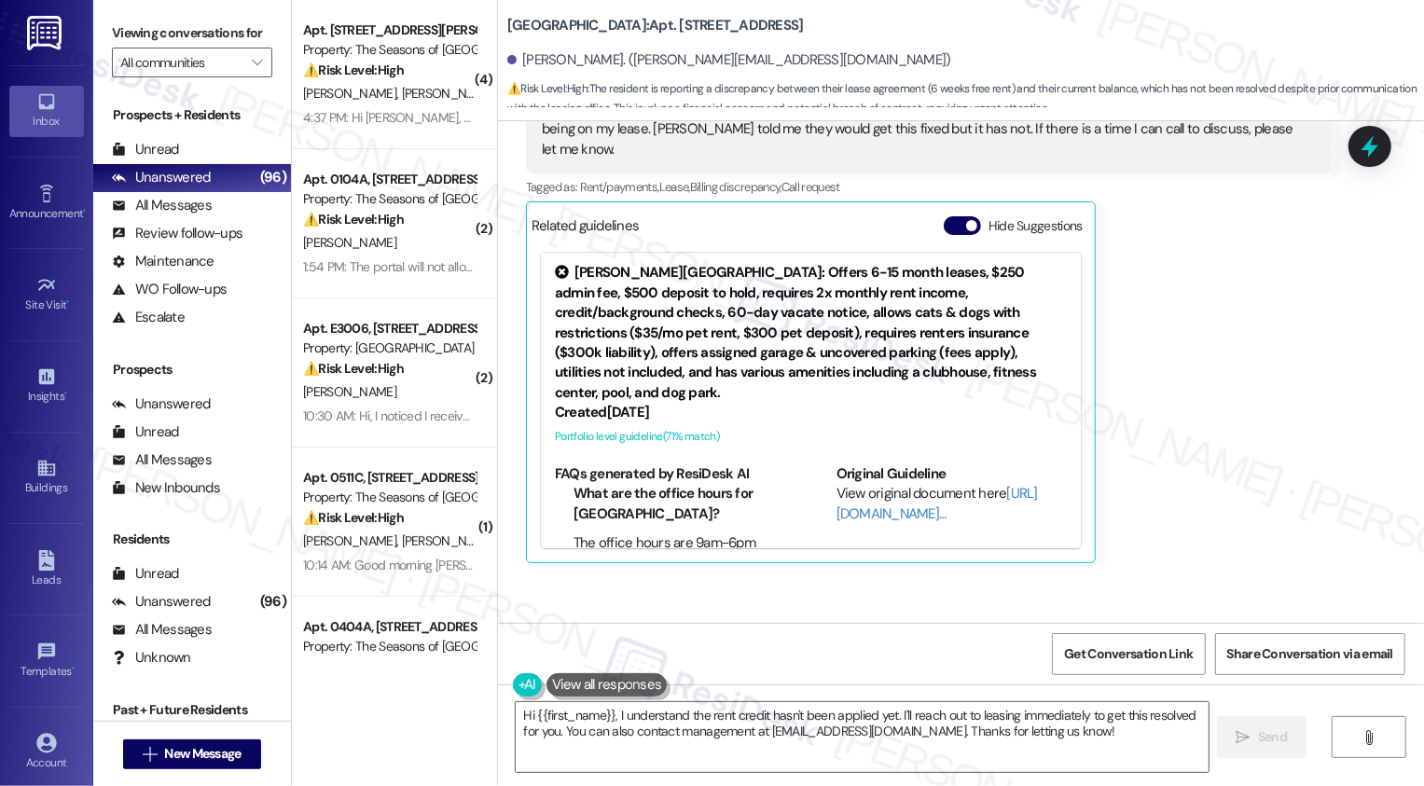
scroll to position [981, 0]
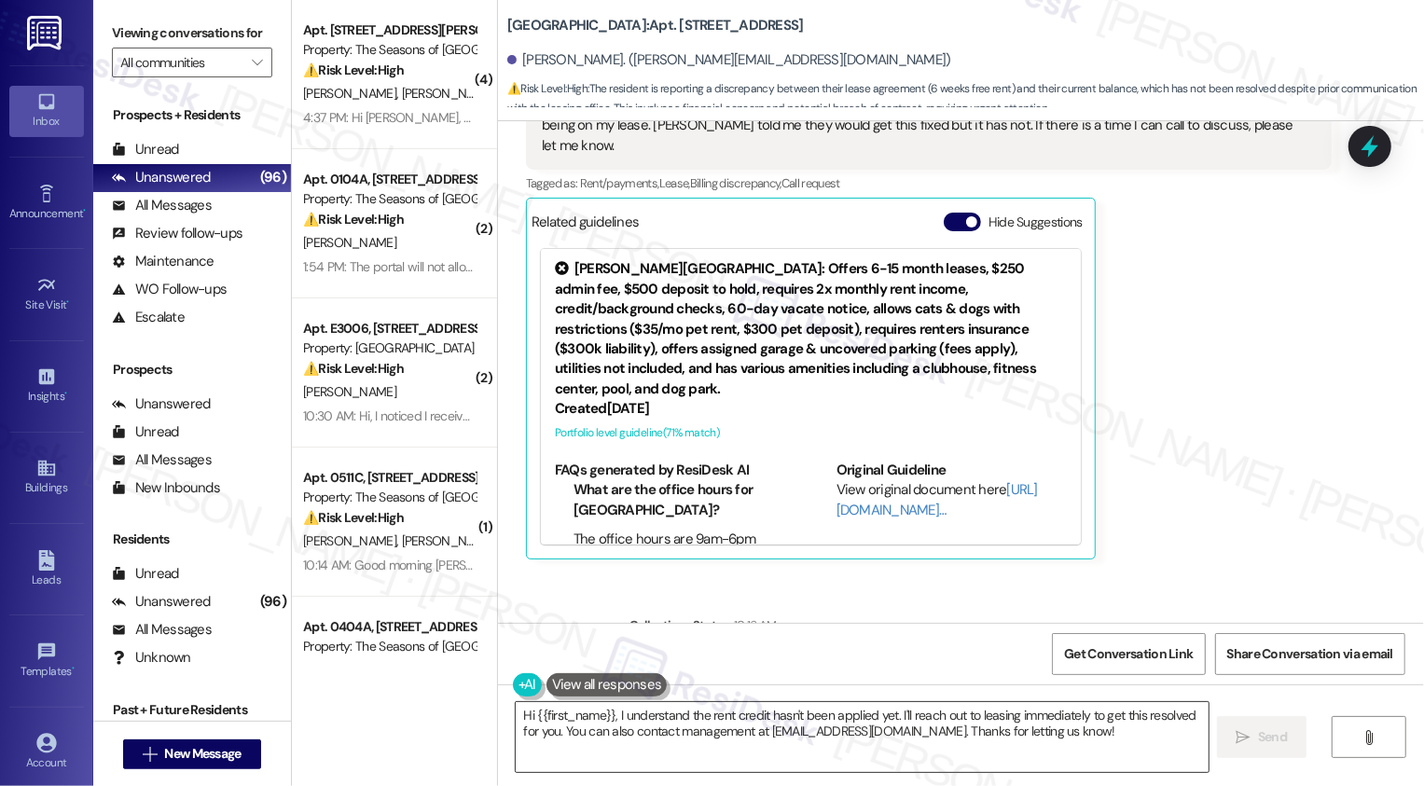
click at [606, 712] on textarea "Hi {{first_name}}, I understand the rent credit hasn't been applied yet. I'll r…" at bounding box center [862, 737] width 693 height 70
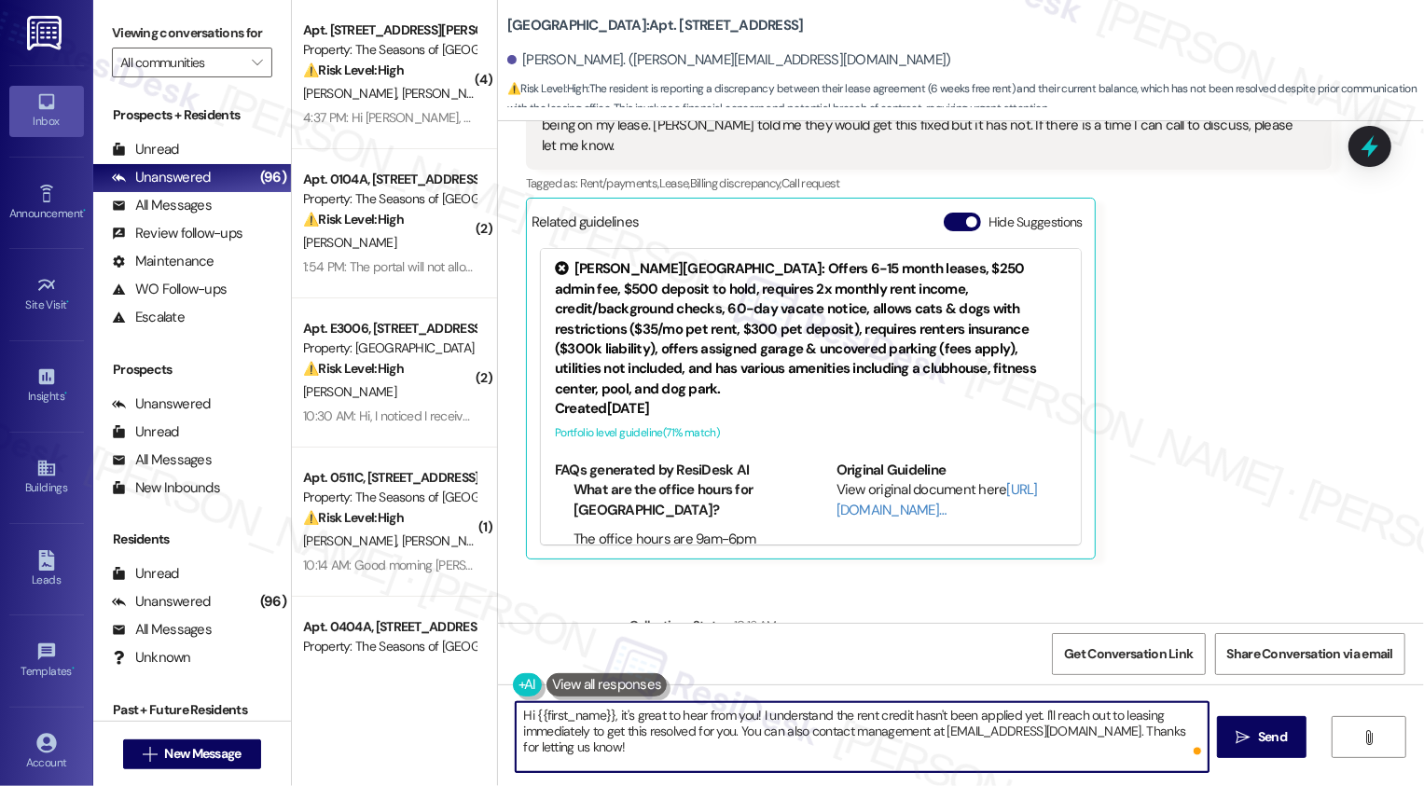
click at [545, 731] on textarea "Hi {{first_name}}, it's great to hear from you! I understand the rent credit ha…" at bounding box center [862, 737] width 693 height 70
drag, startPoint x: 639, startPoint y: 728, endPoint x: 1001, endPoint y: 734, distance: 361.8
click at [1001, 734] on textarea "Hi {{first_name}}, it's great to hear from you! I understand the rent credit ha…" at bounding box center [862, 737] width 693 height 70
type textarea "Hi {{first_name}}, it's great to hear from you! I understand the rent credit ha…"
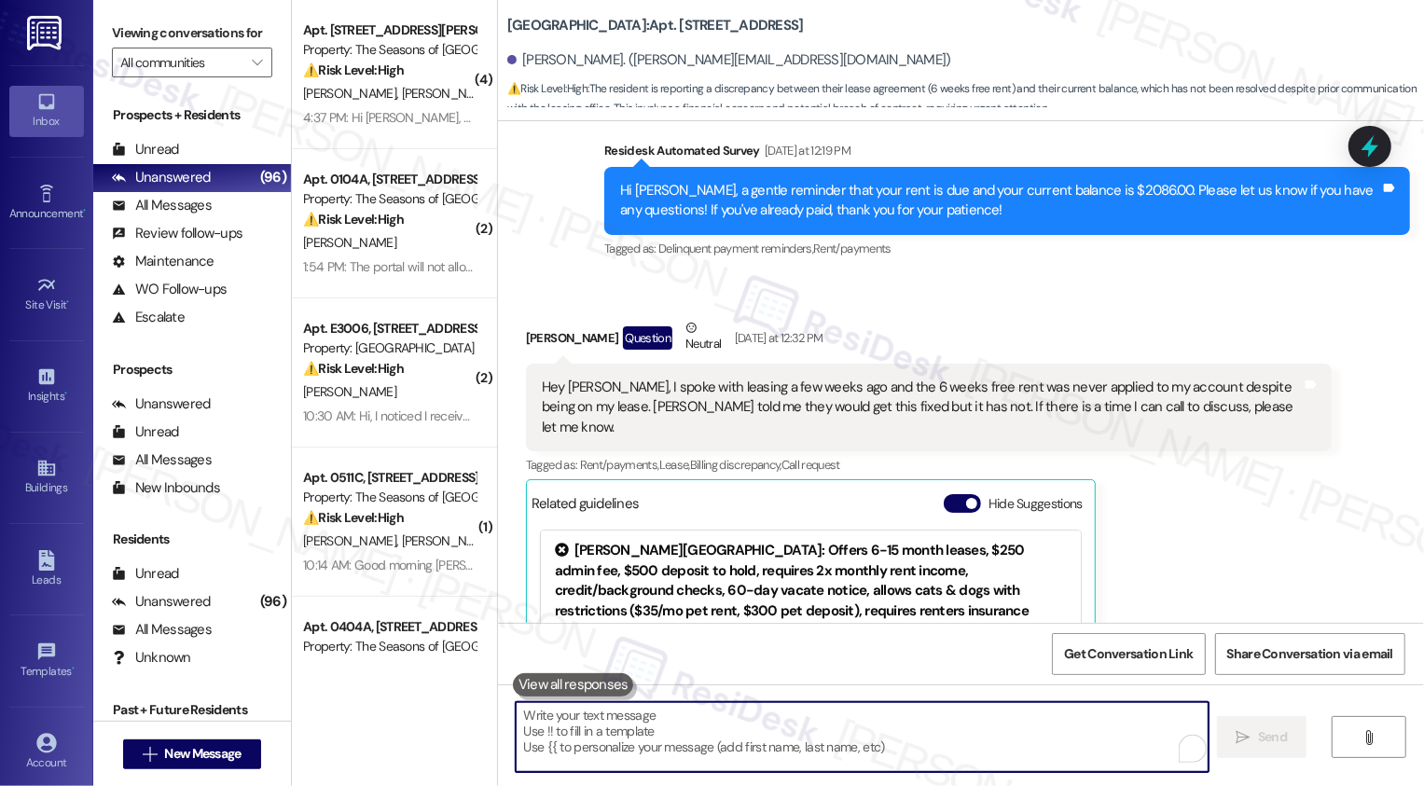
scroll to position [1234, 0]
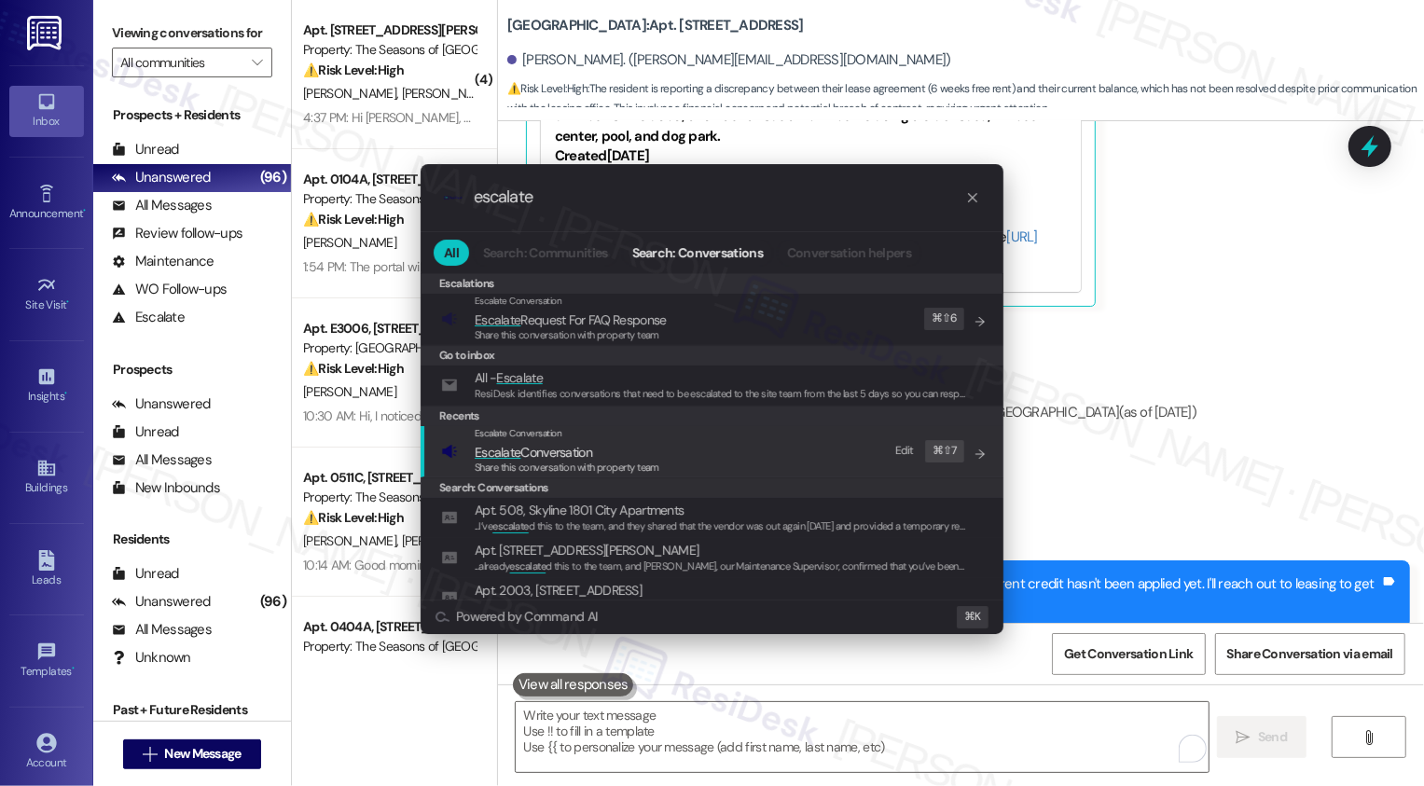
type input "escalate"
click at [639, 461] on span "Share this conversation with property team" at bounding box center [567, 467] width 185 height 13
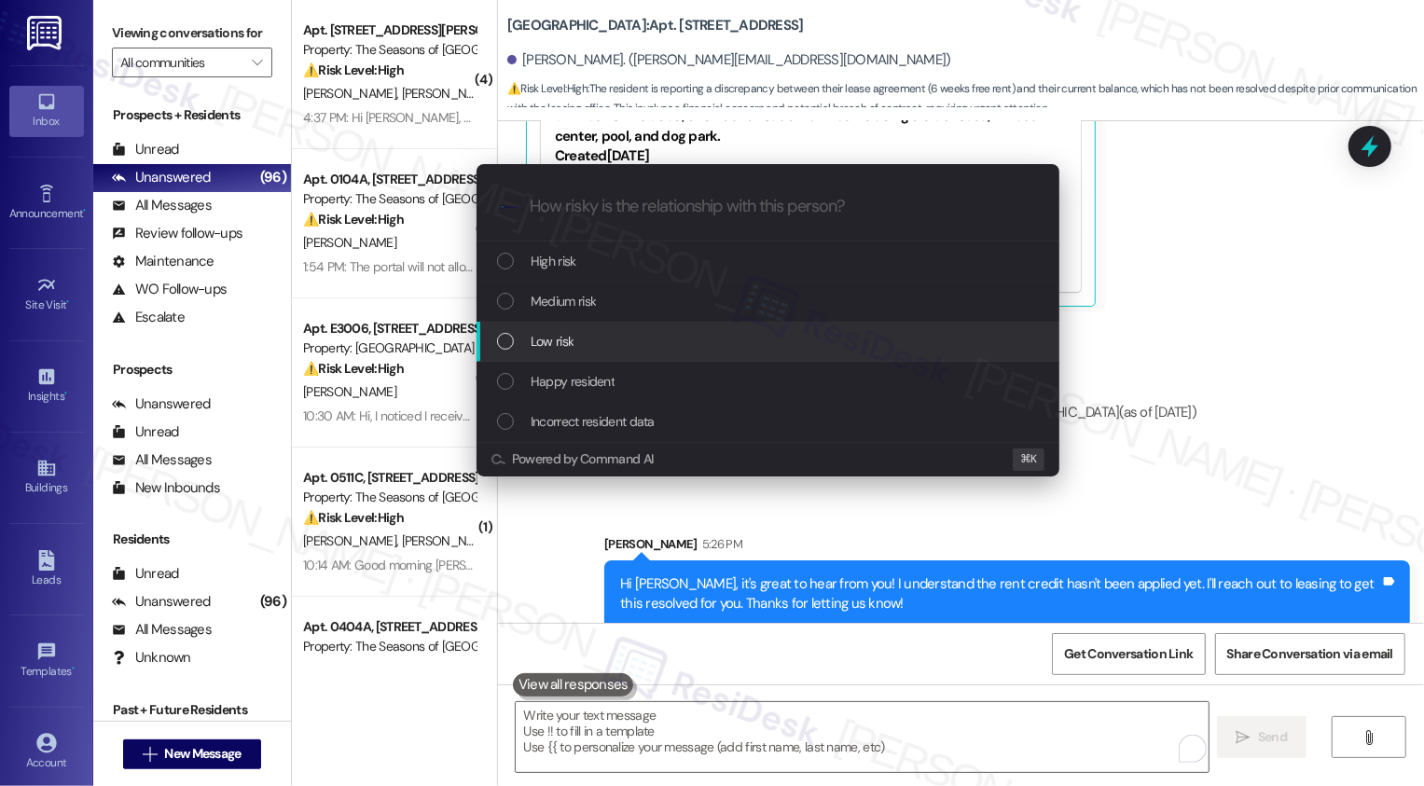
click at [549, 337] on span "Low risk" at bounding box center [552, 341] width 43 height 21
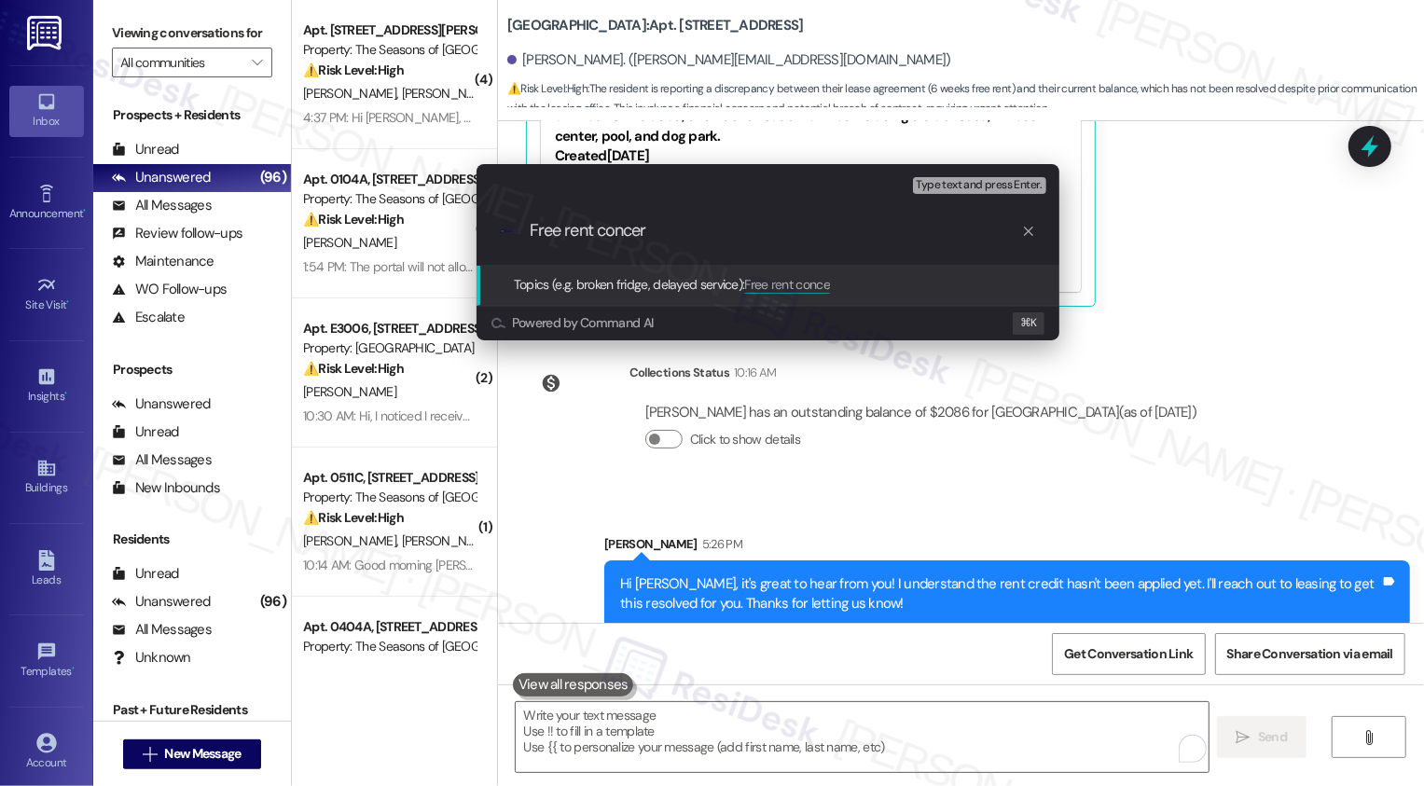
type input "Free rent concern"
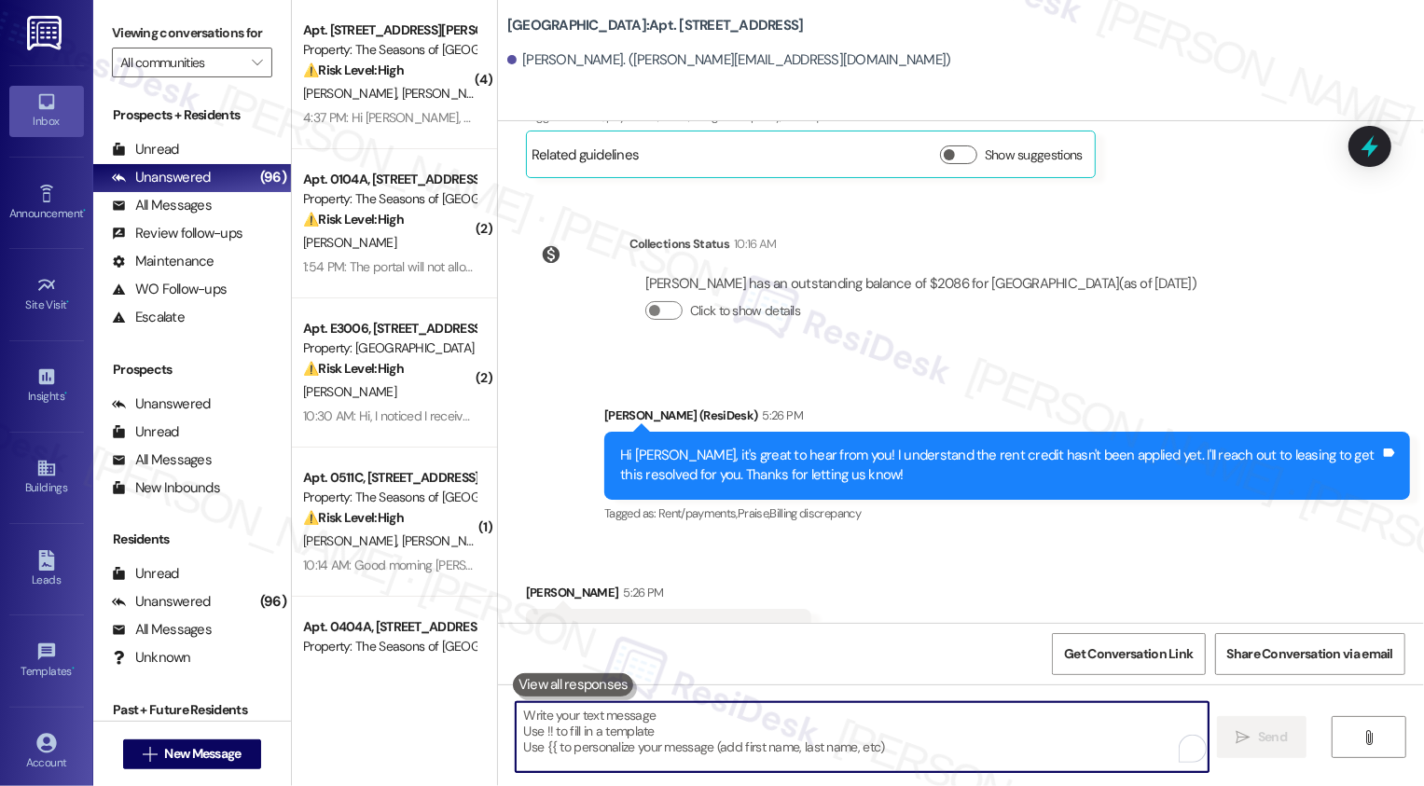
scroll to position [1103, 0]
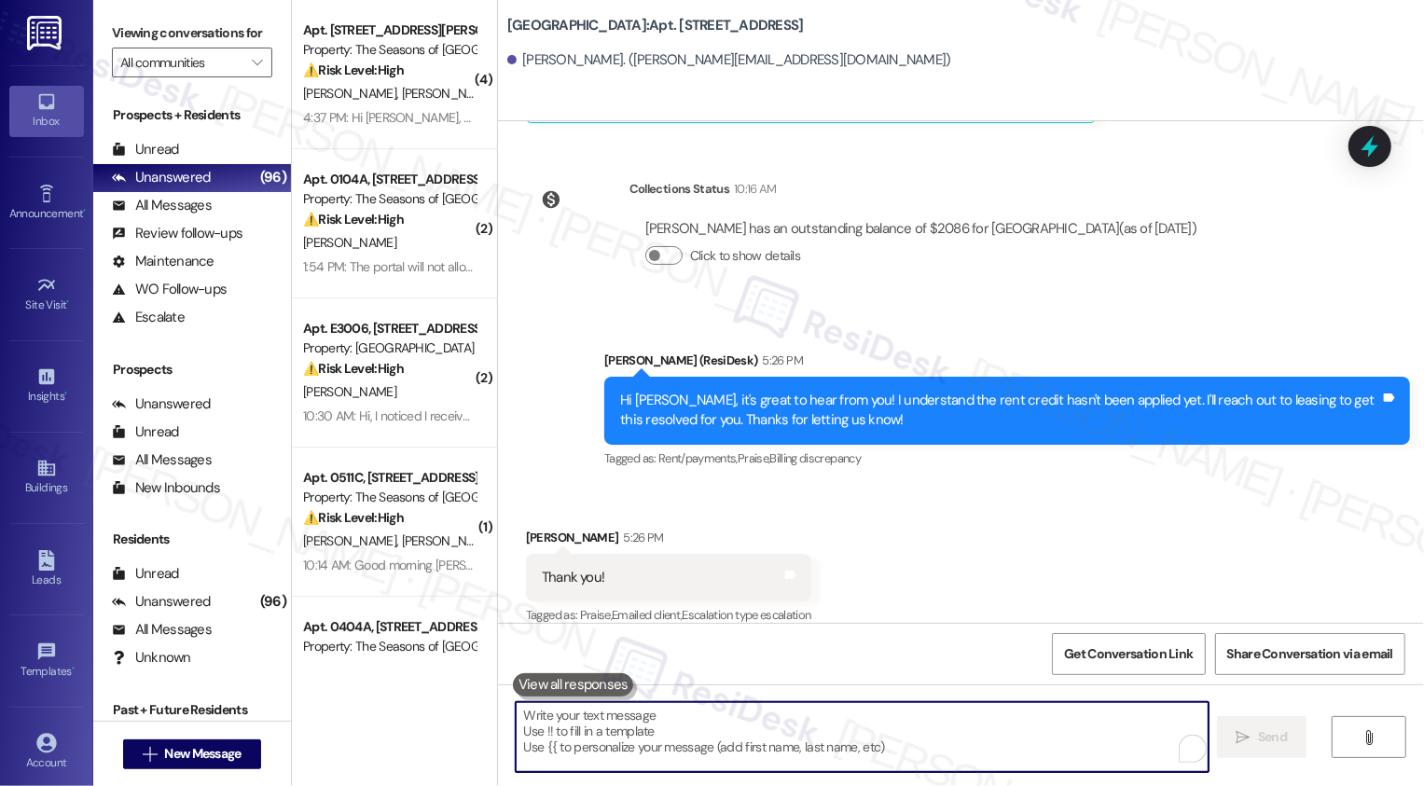
click at [660, 727] on textarea "To enrich screen reader interactions, please activate Accessibility in Grammarl…" at bounding box center [862, 737] width 693 height 70
type textarea "You're very welcome!"
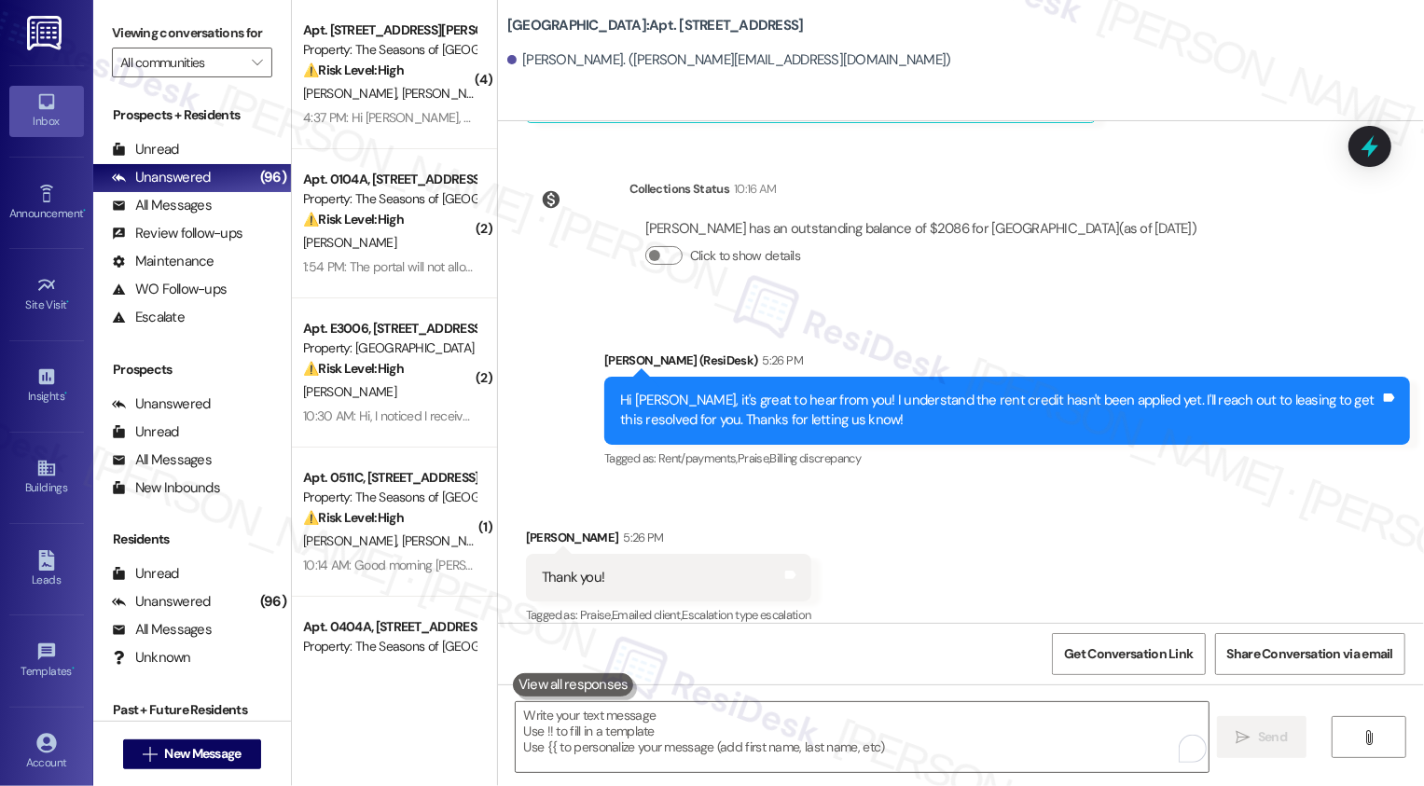
scroll to position [1102, 0]
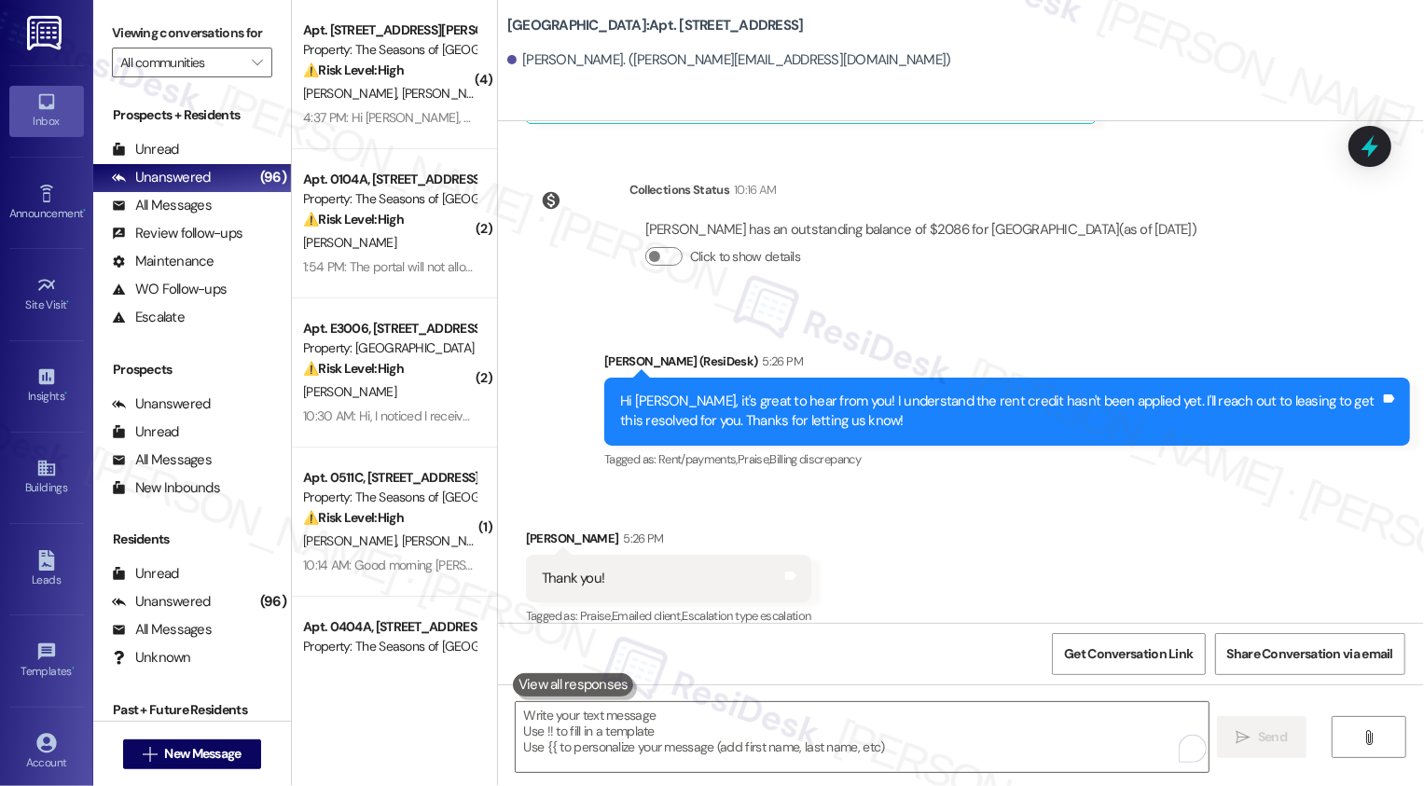
click at [219, 772] on div " New Message" at bounding box center [192, 754] width 138 height 47
click at [212, 757] on span "New Message" at bounding box center [202, 754] width 76 height 20
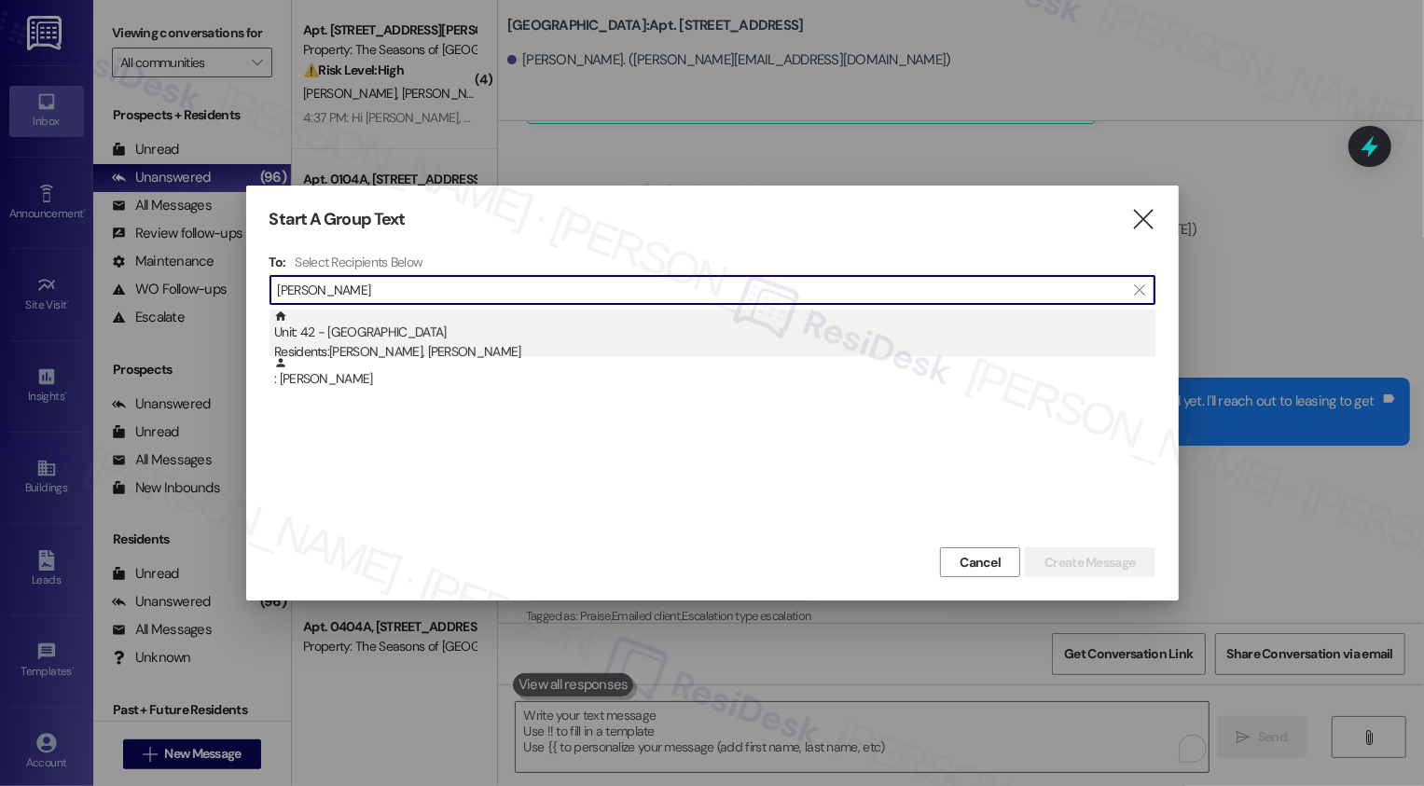
type input "Smaistrla"
click at [399, 350] on div "Residents: Maya Flynn, Grayson Smaistrla" at bounding box center [714, 352] width 881 height 20
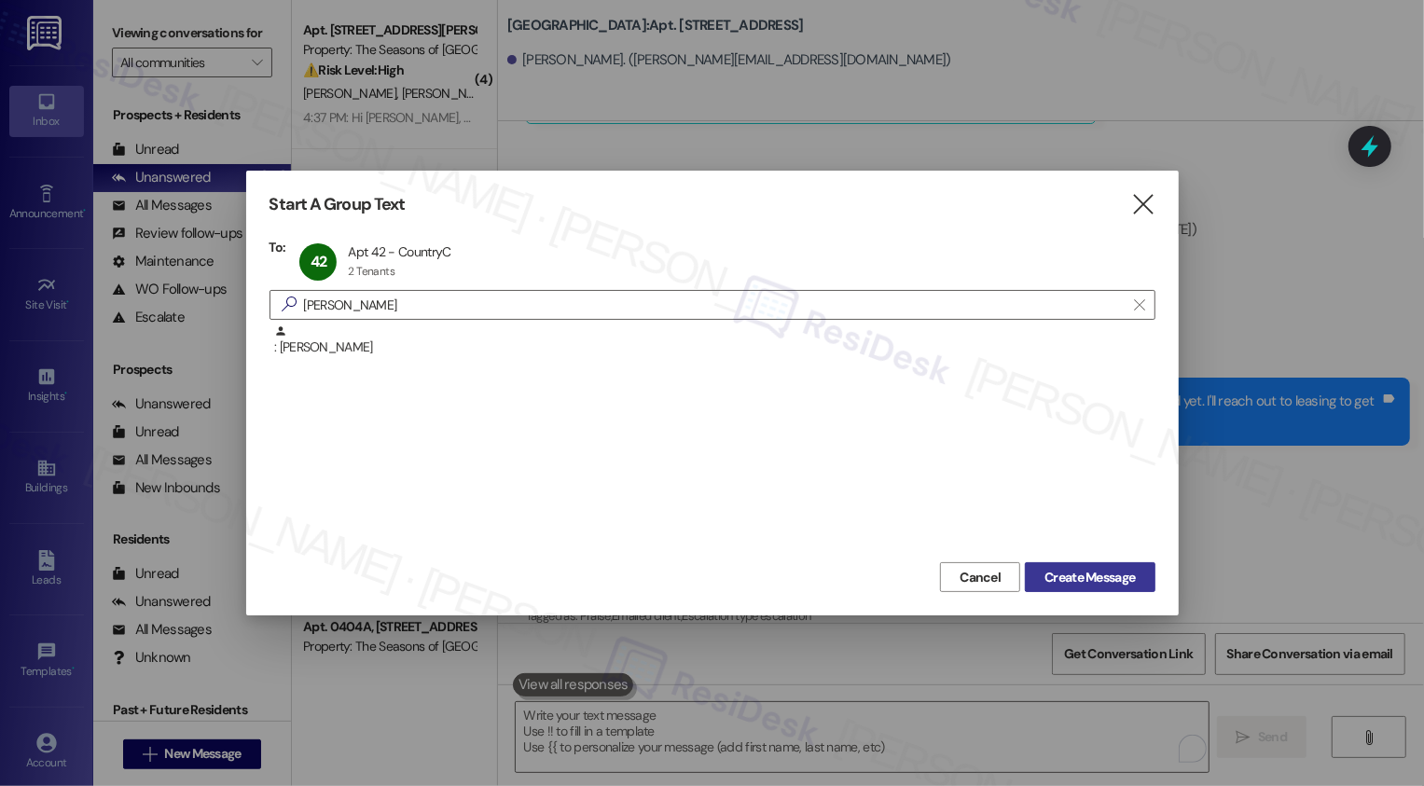
click at [1083, 572] on span "Create Message" at bounding box center [1089, 578] width 90 height 20
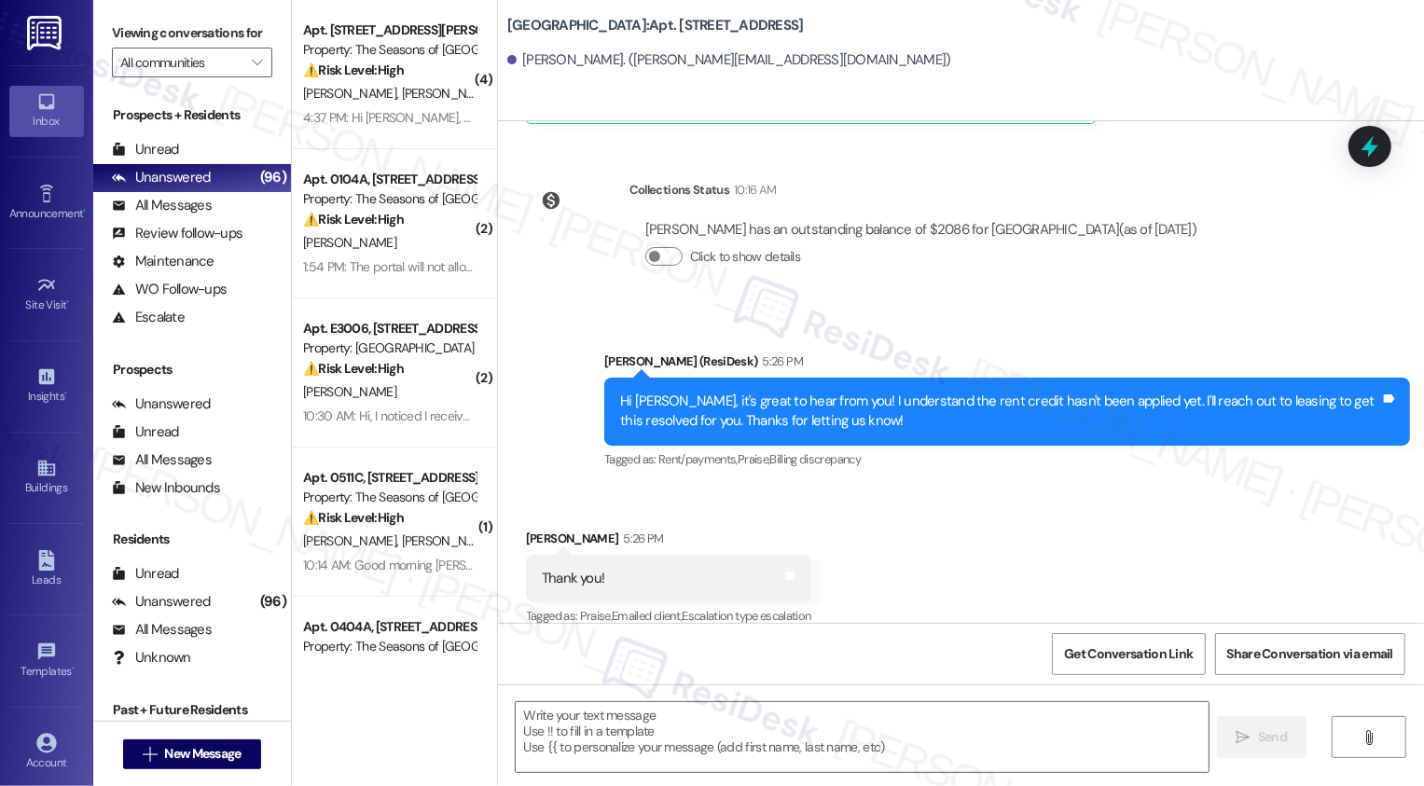
type textarea "Fetching suggested responses. Please feel free to read through the conversation…"
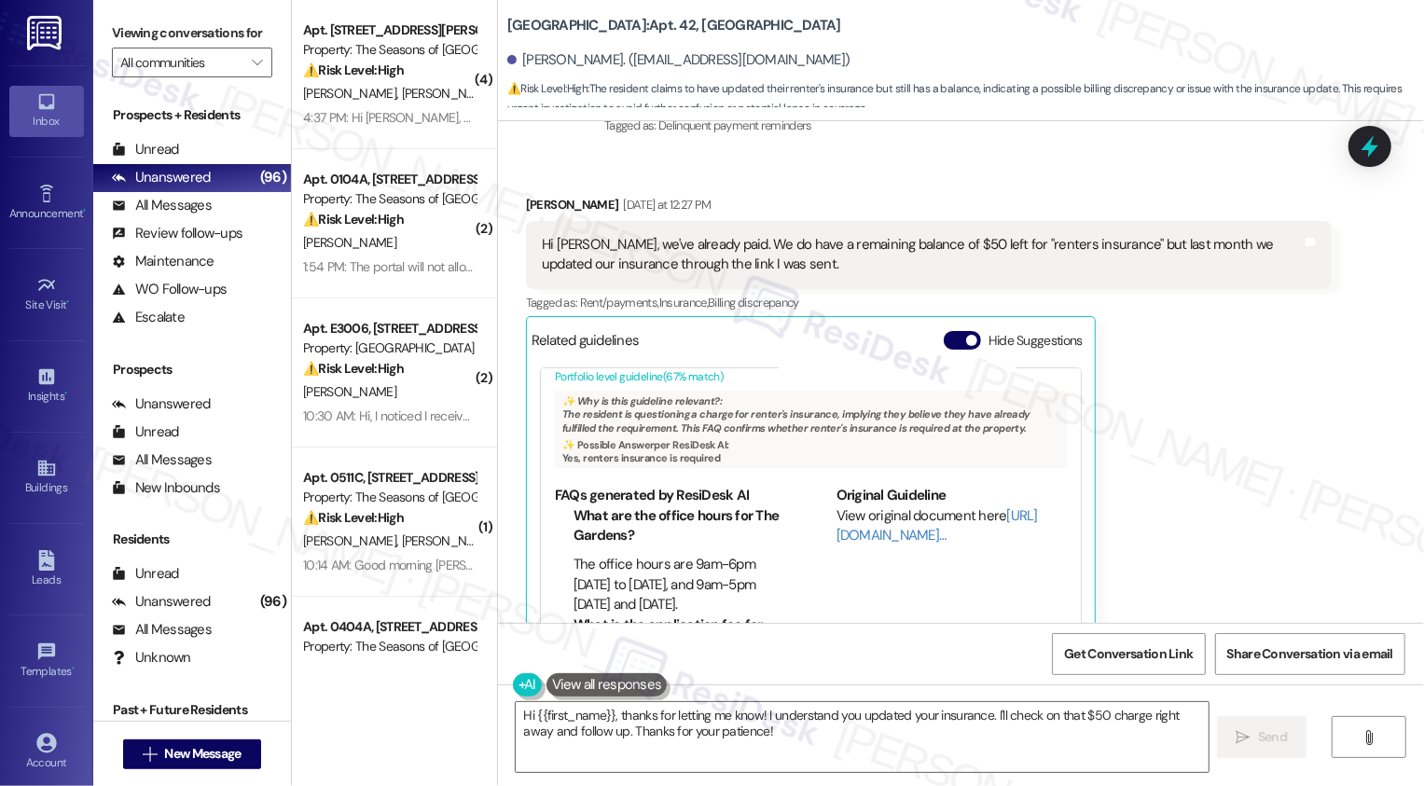
scroll to position [169, 0]
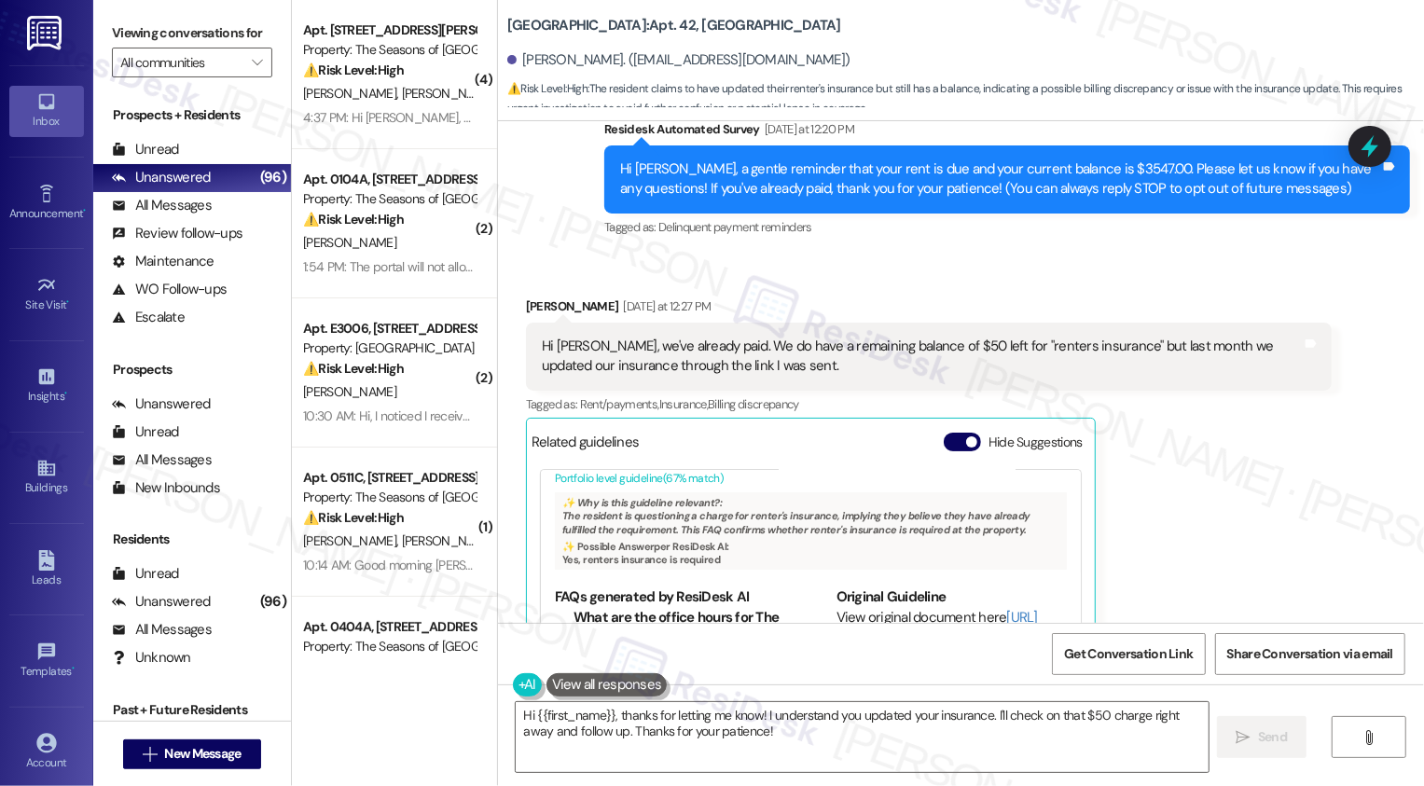
drag, startPoint x: 498, startPoint y: 22, endPoint x: 636, endPoint y: 22, distance: 138.0
click at [636, 22] on b "Country Club Gardens: Apt. 42, Country Club Gardens" at bounding box center [674, 26] width 334 height 20
copy b "Country Club Gardens:"
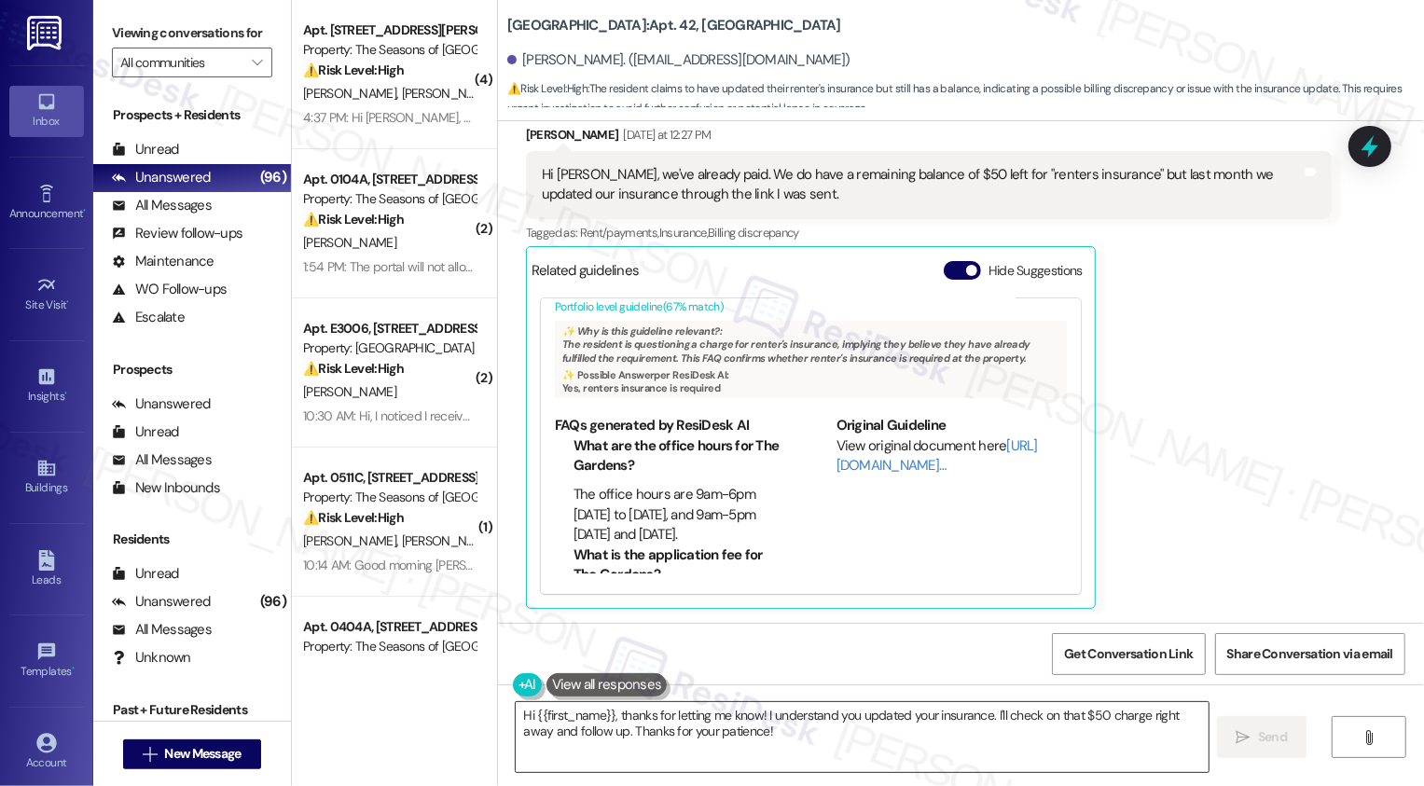
click at [700, 726] on textarea "Hi {{first_name}}, thanks for letting me know! I understand you updated your in…" at bounding box center [862, 737] width 693 height 70
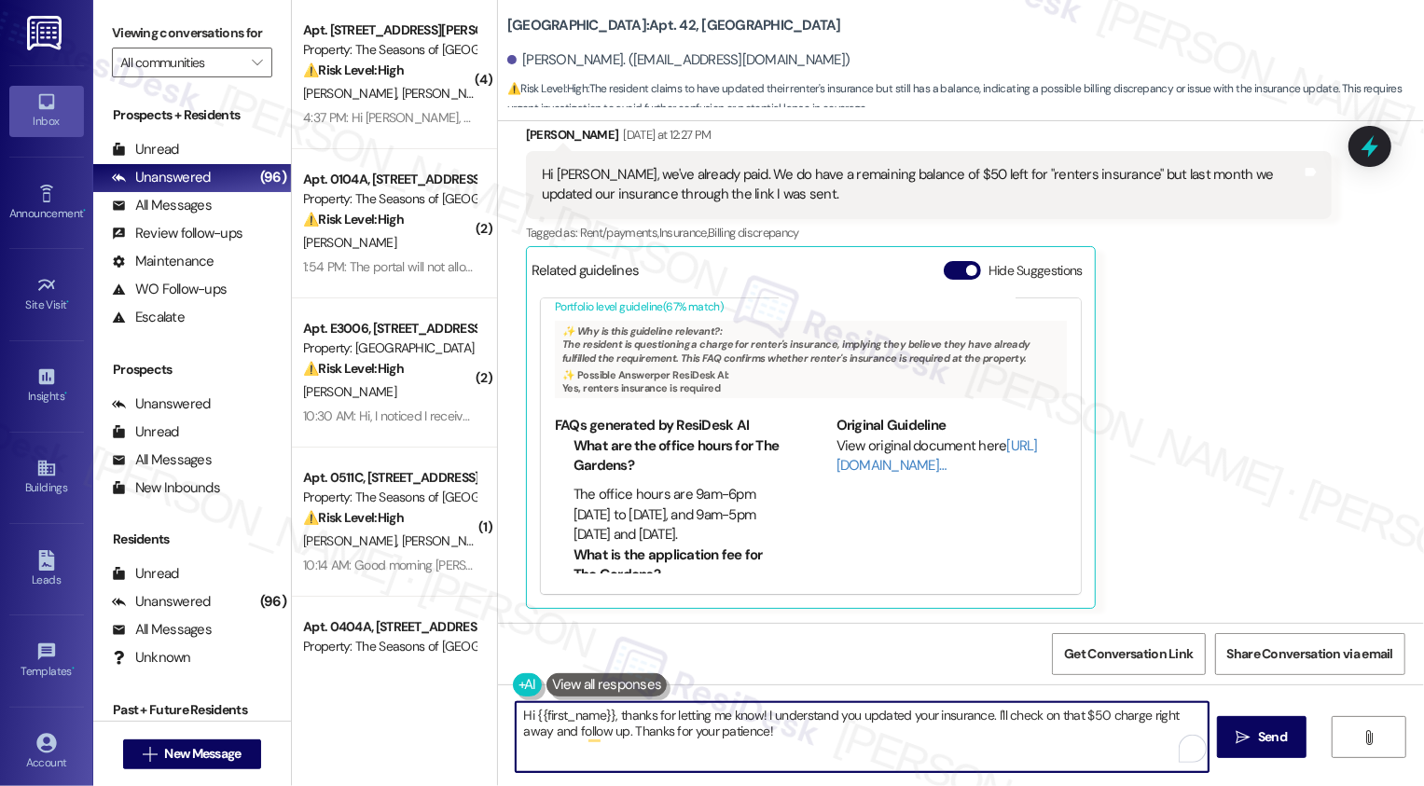
click at [987, 730] on textarea "Hi {{first_name}}, thanks for letting me know! I understand you updated your in…" at bounding box center [862, 737] width 693 height 70
drag, startPoint x: 1139, startPoint y: 716, endPoint x: 1203, endPoint y: 718, distance: 63.4
click at [1203, 718] on textarea "Hi {{first_name}}, thanks for letting me know! I understand you updated your in…" at bounding box center [862, 737] width 693 height 70
type textarea "Hi {{first_name}}, thanks for letting me know! I understand you updated your in…"
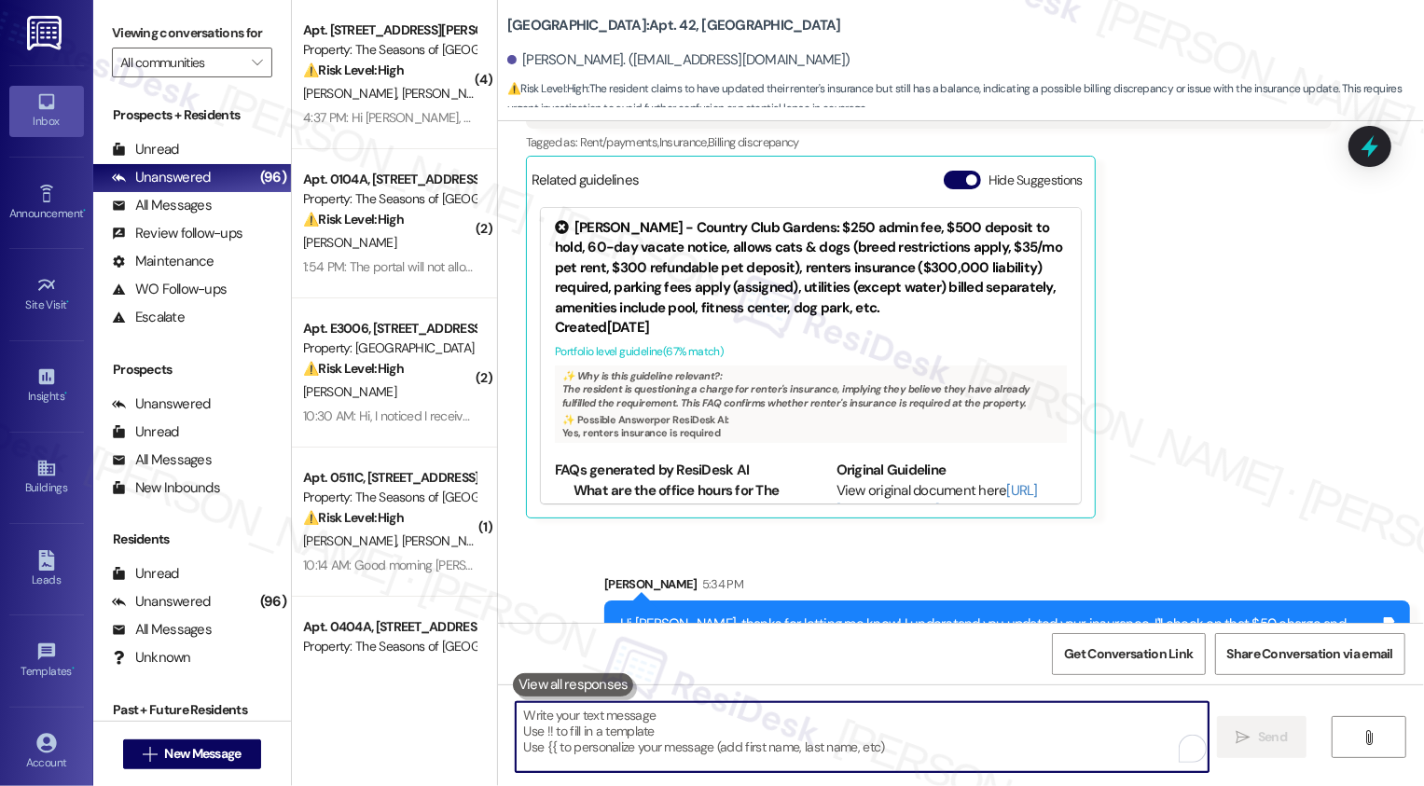
scroll to position [490, 0]
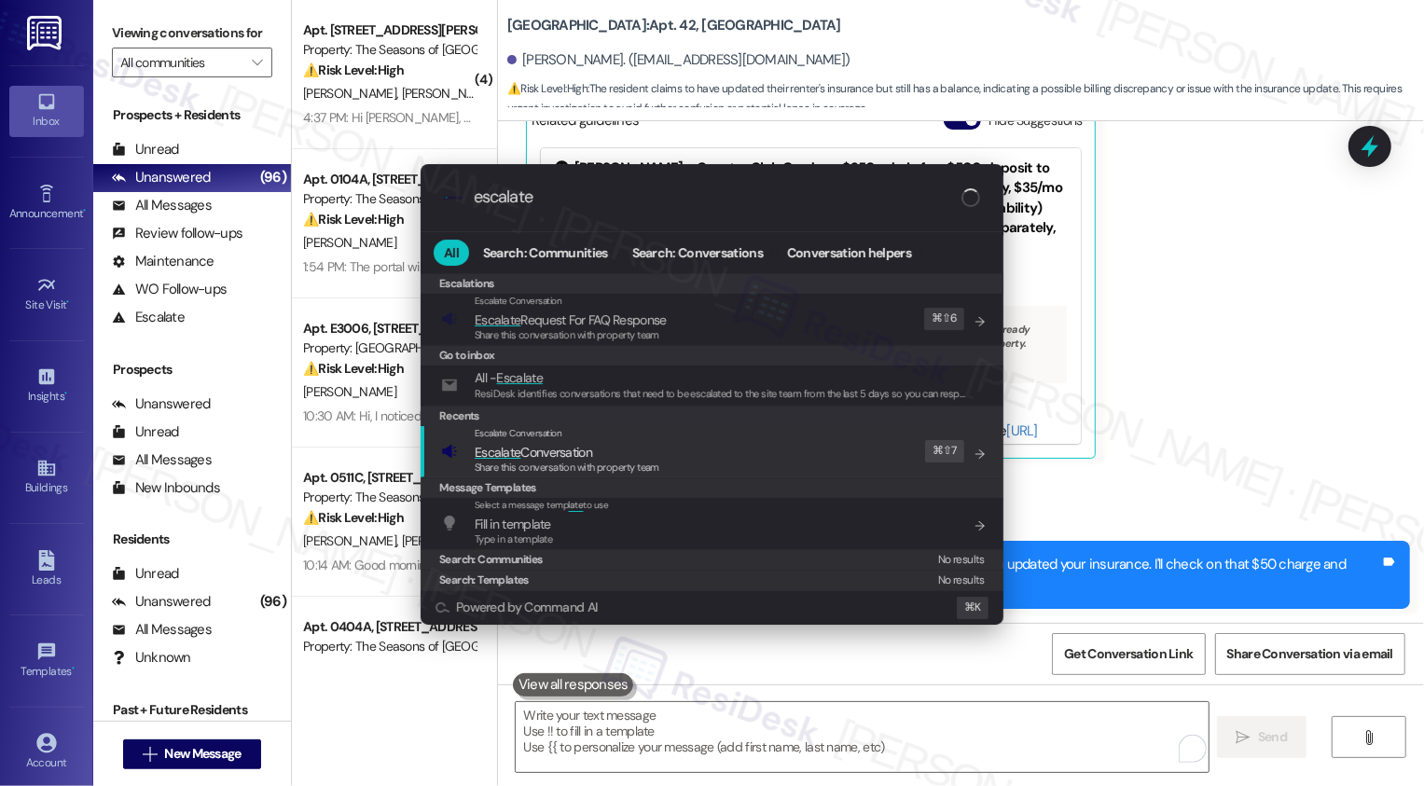
type input "escalate"
click at [554, 454] on span "Escalate Conversation" at bounding box center [533, 452] width 117 height 17
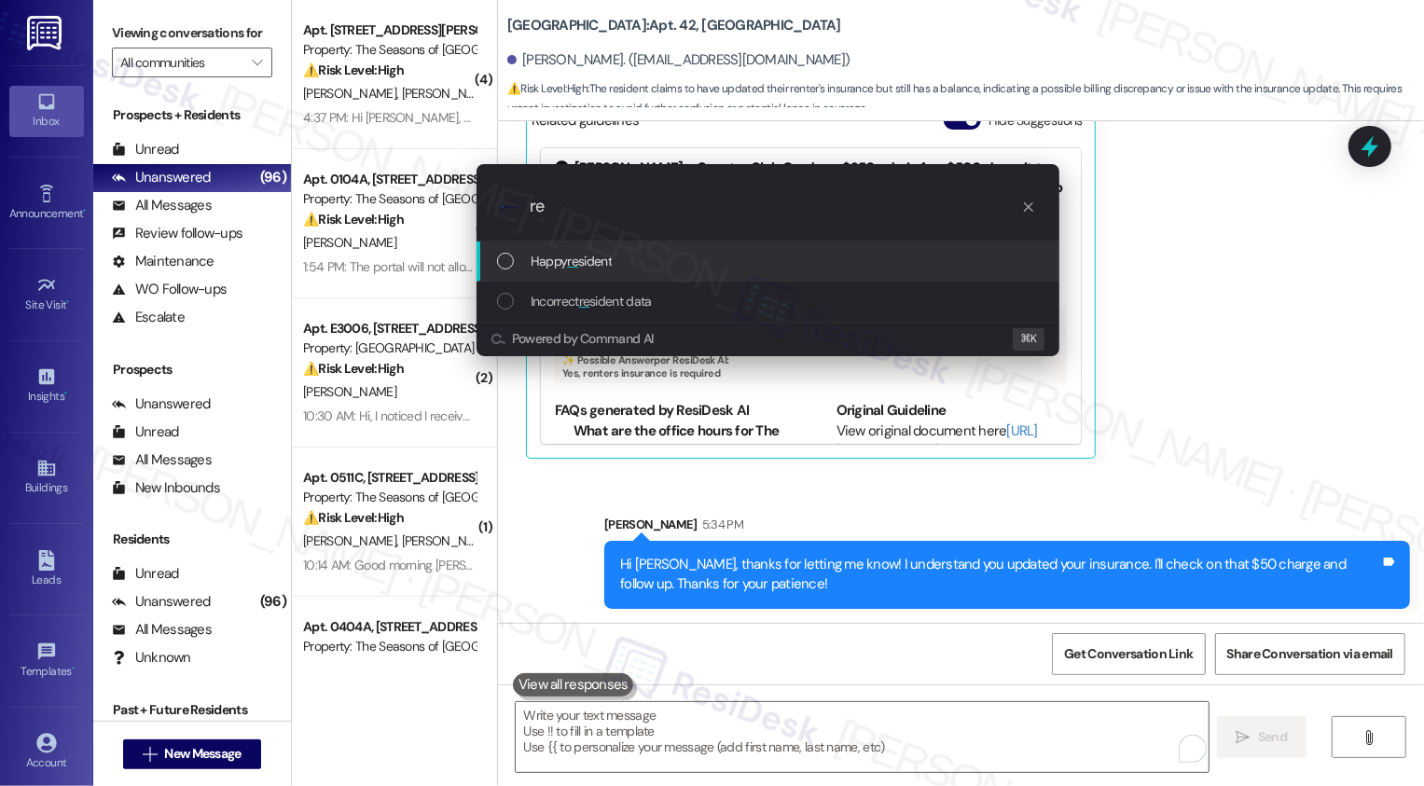
type input "r"
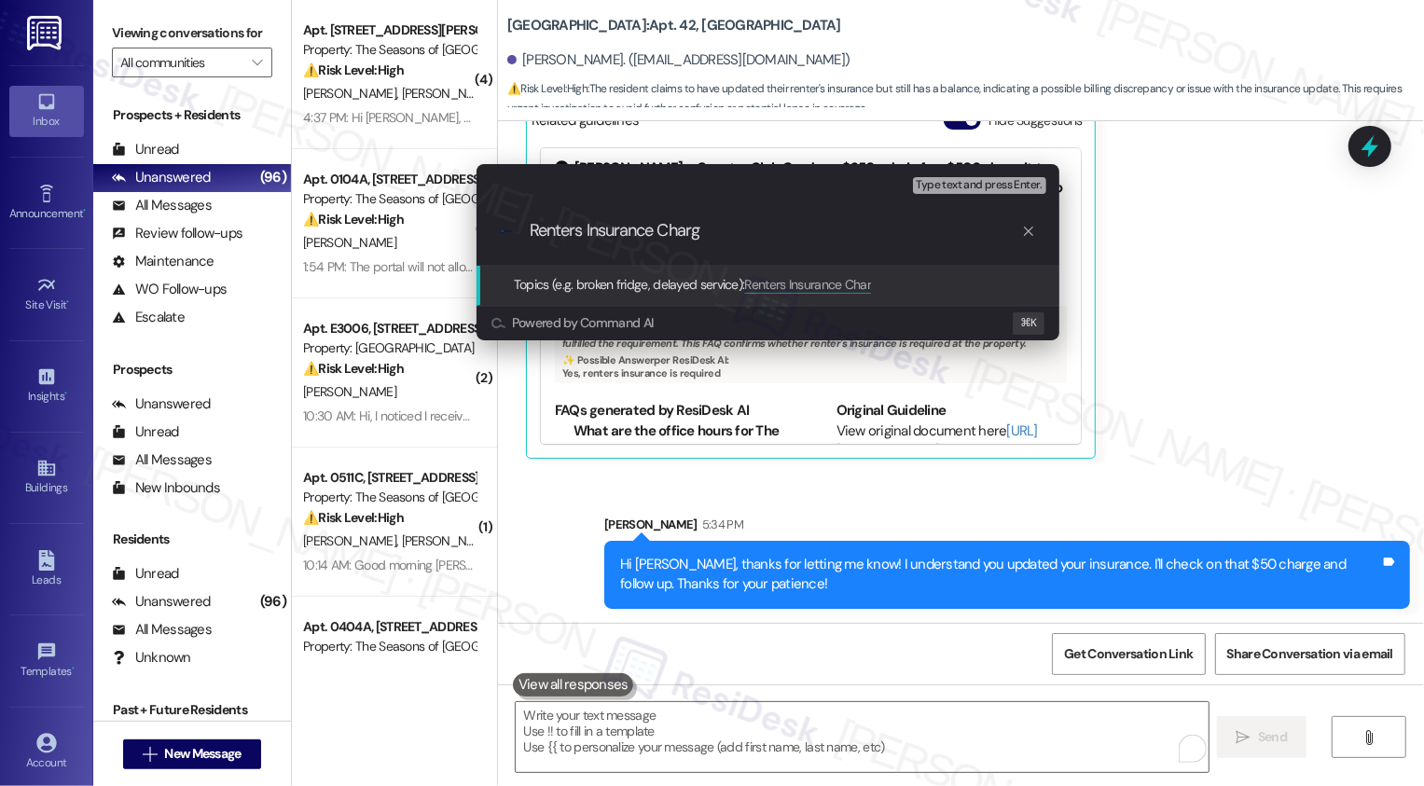
type input "Renters Insurance Charge"
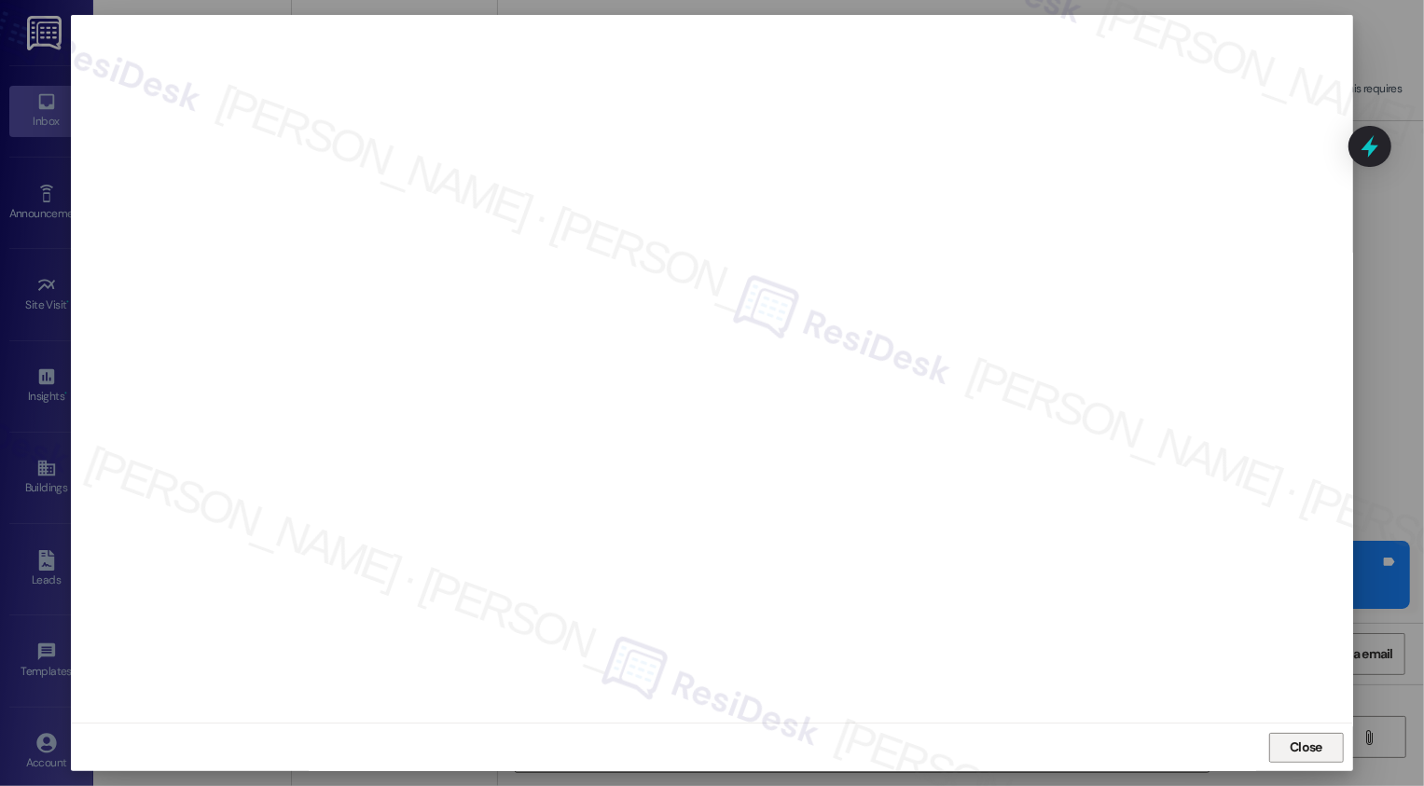
click at [1288, 742] on button "Close" at bounding box center [1306, 748] width 75 height 30
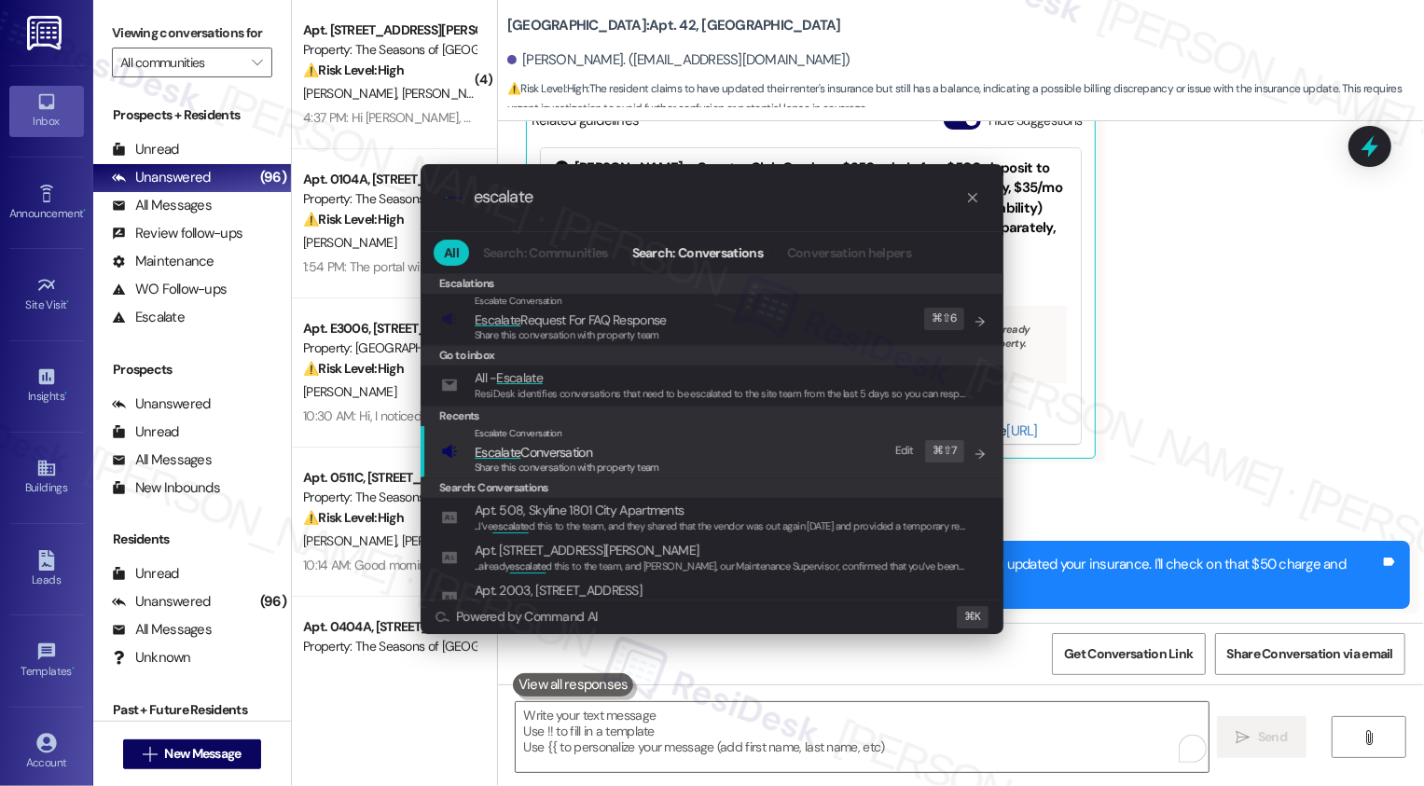
type input "escalate"
click at [628, 458] on span "Escalate Conversation" at bounding box center [567, 452] width 185 height 21
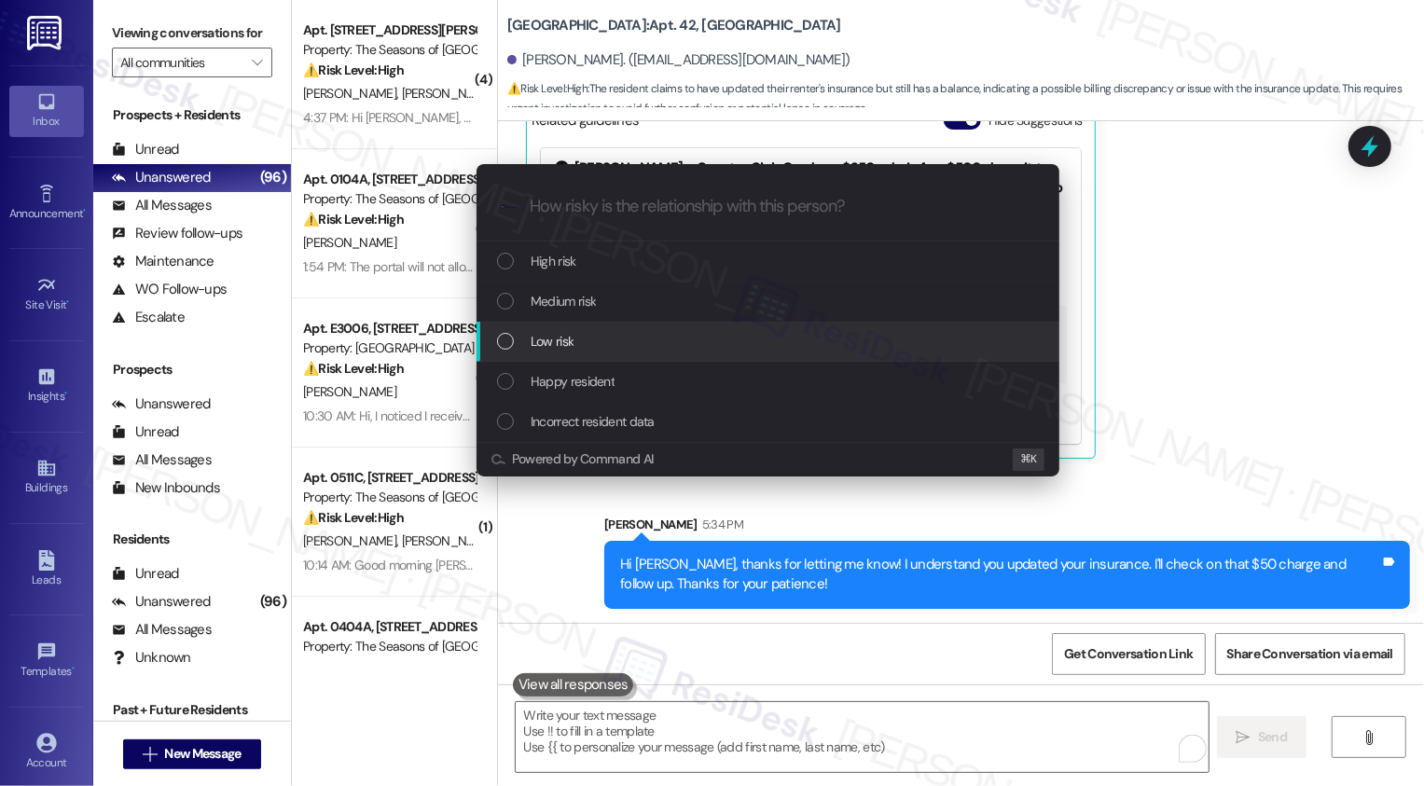
click at [576, 349] on div "Low risk" at bounding box center [769, 341] width 545 height 21
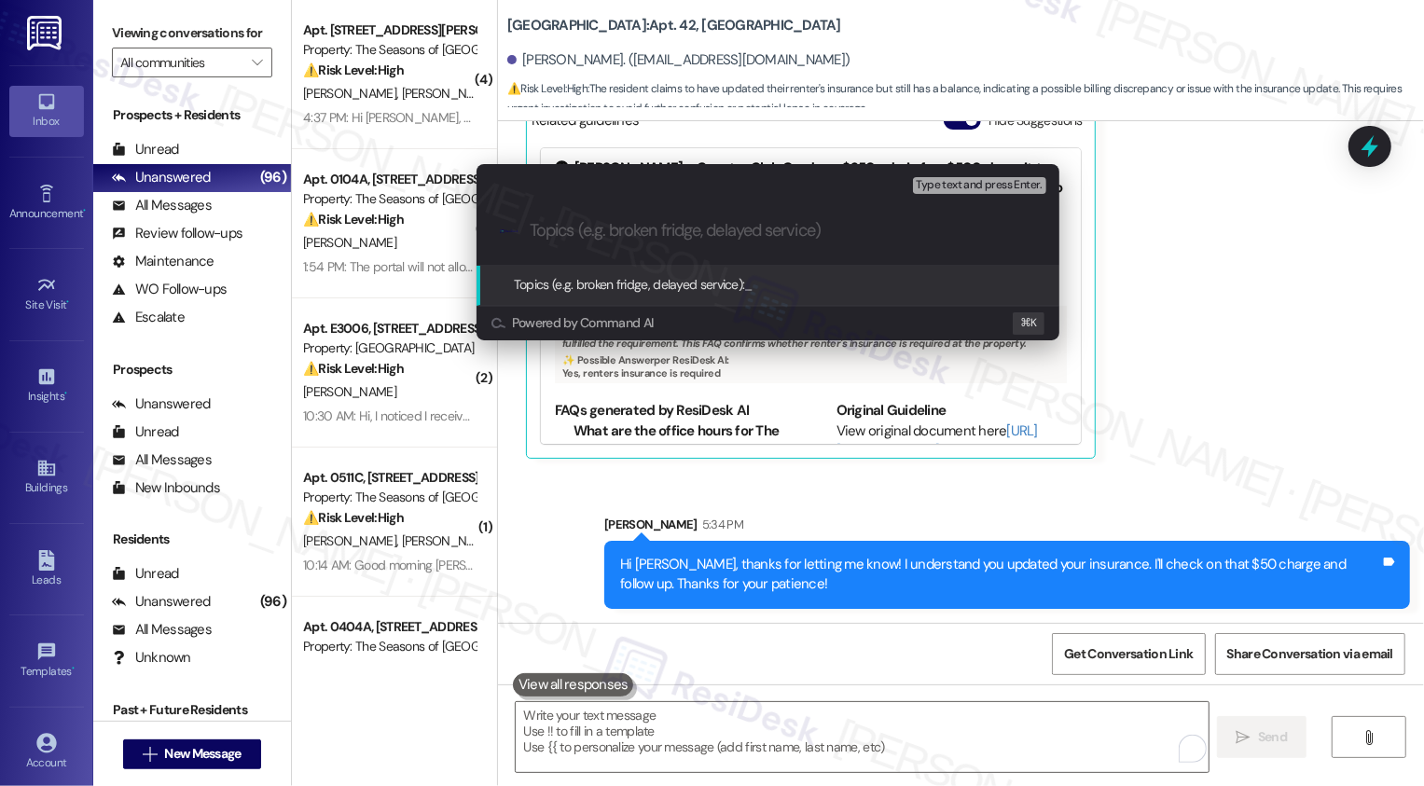
paste input "Renters Insurance Charge"
type input "Renters Insurance Charge"
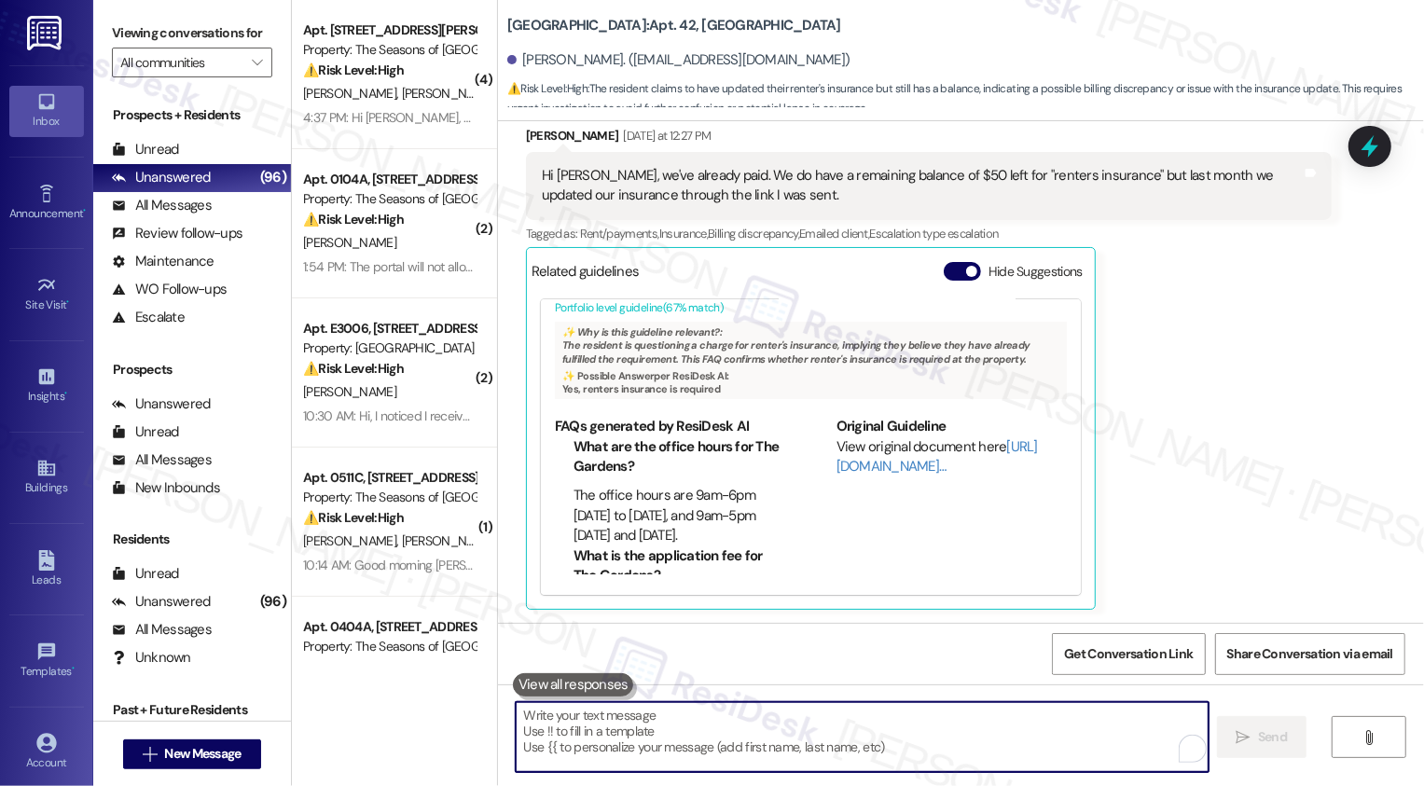
scroll to position [518, 0]
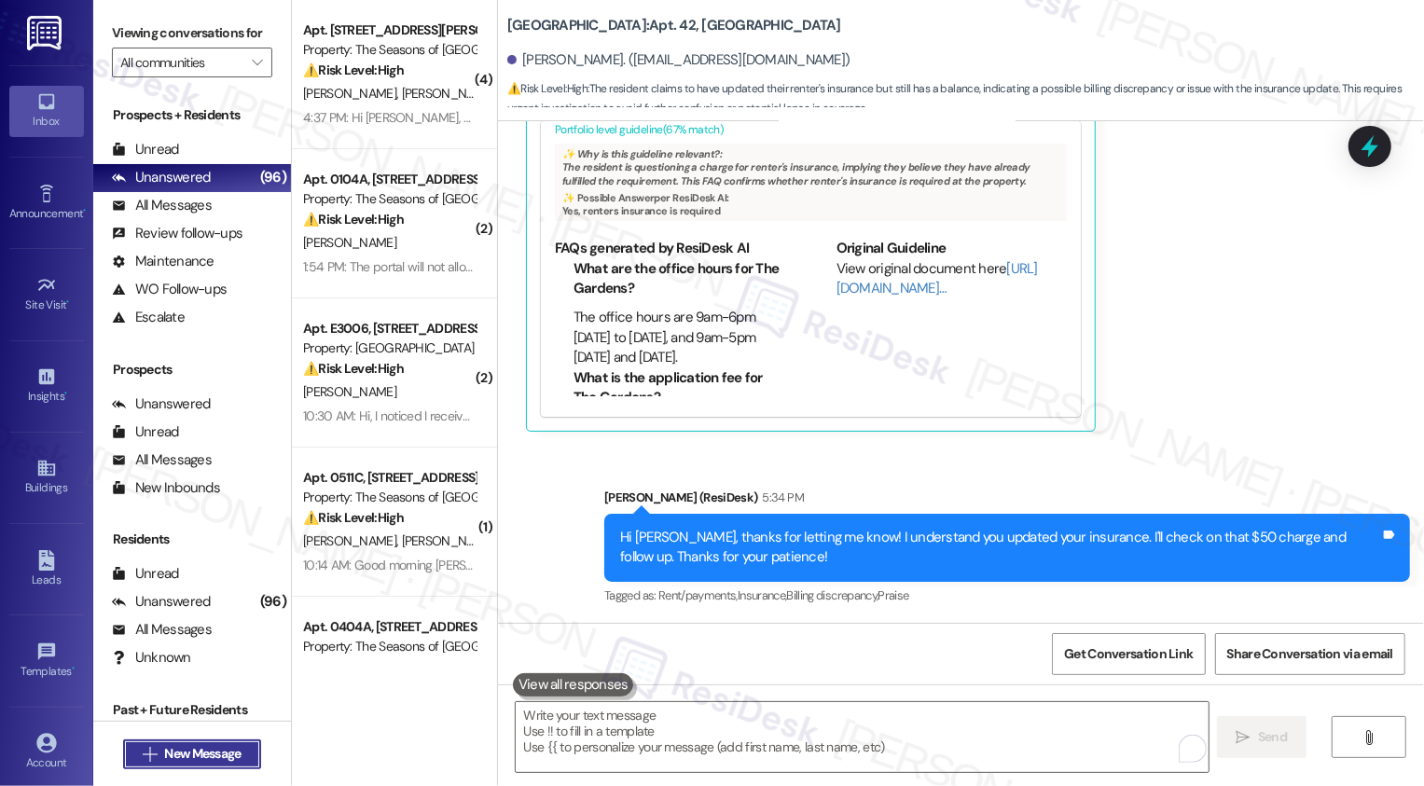
click at [189, 757] on span "New Message" at bounding box center [202, 754] width 76 height 20
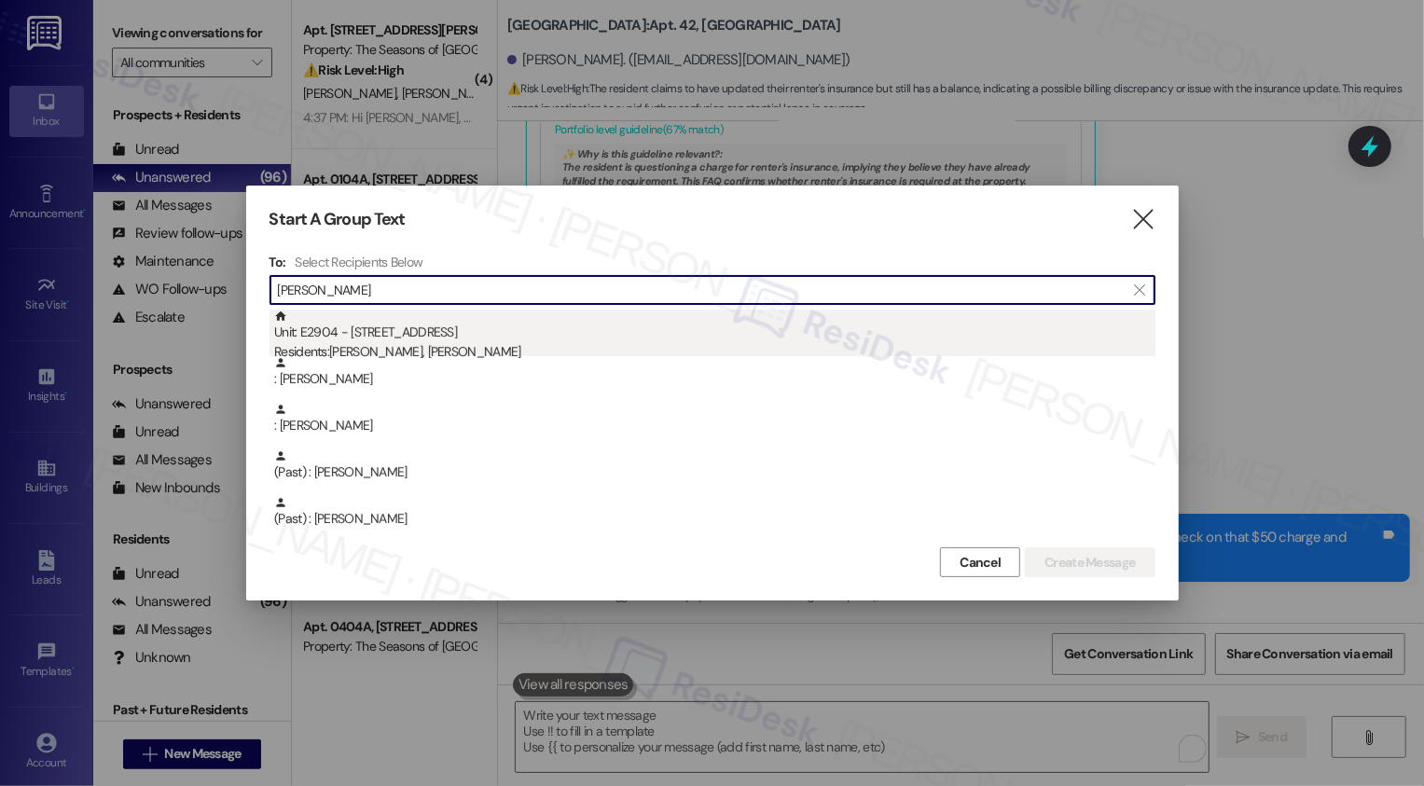
type input "Dominguez"
click at [459, 346] on div "Residents: John Dominguez, Katherine Dominguez" at bounding box center [714, 352] width 881 height 20
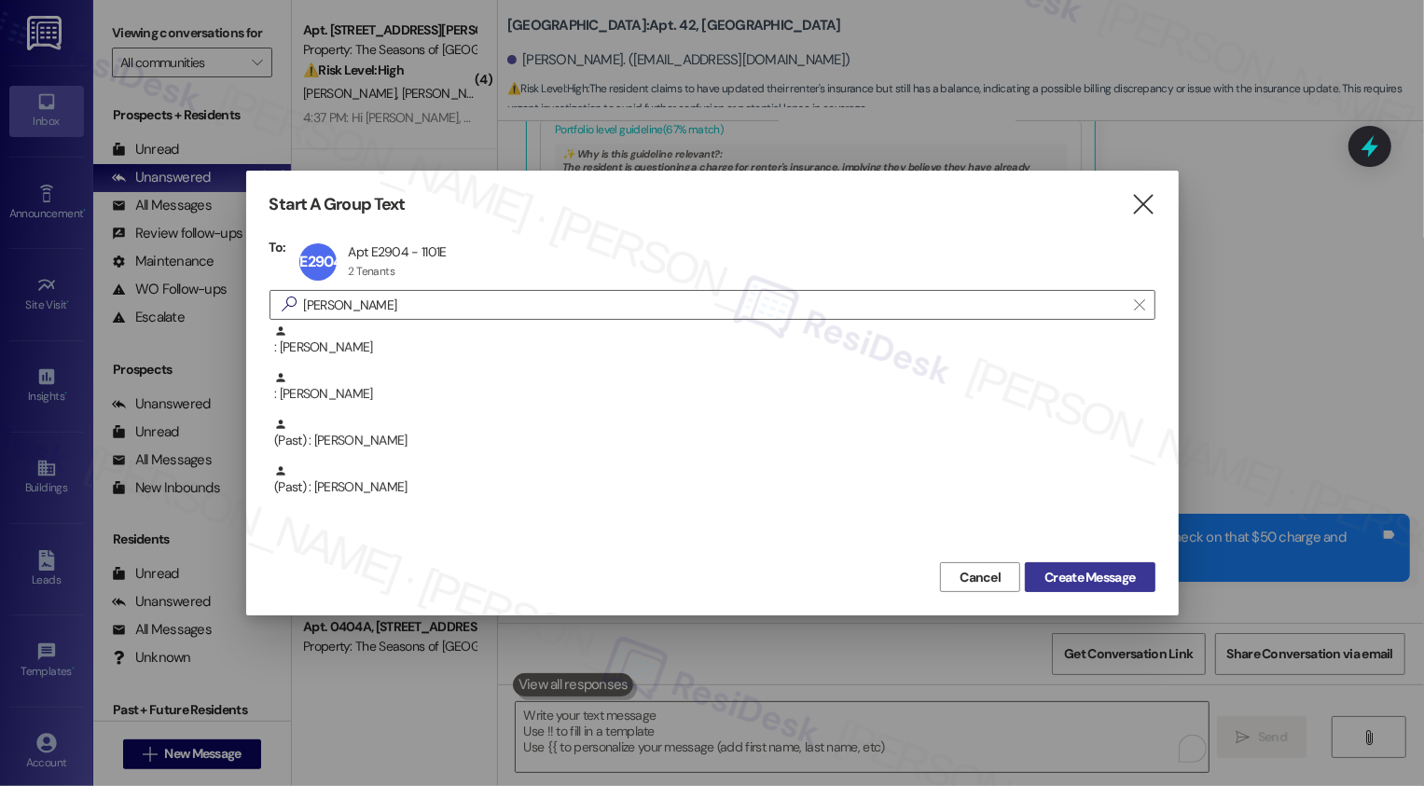
click at [1054, 586] on span "Create Message" at bounding box center [1089, 578] width 90 height 20
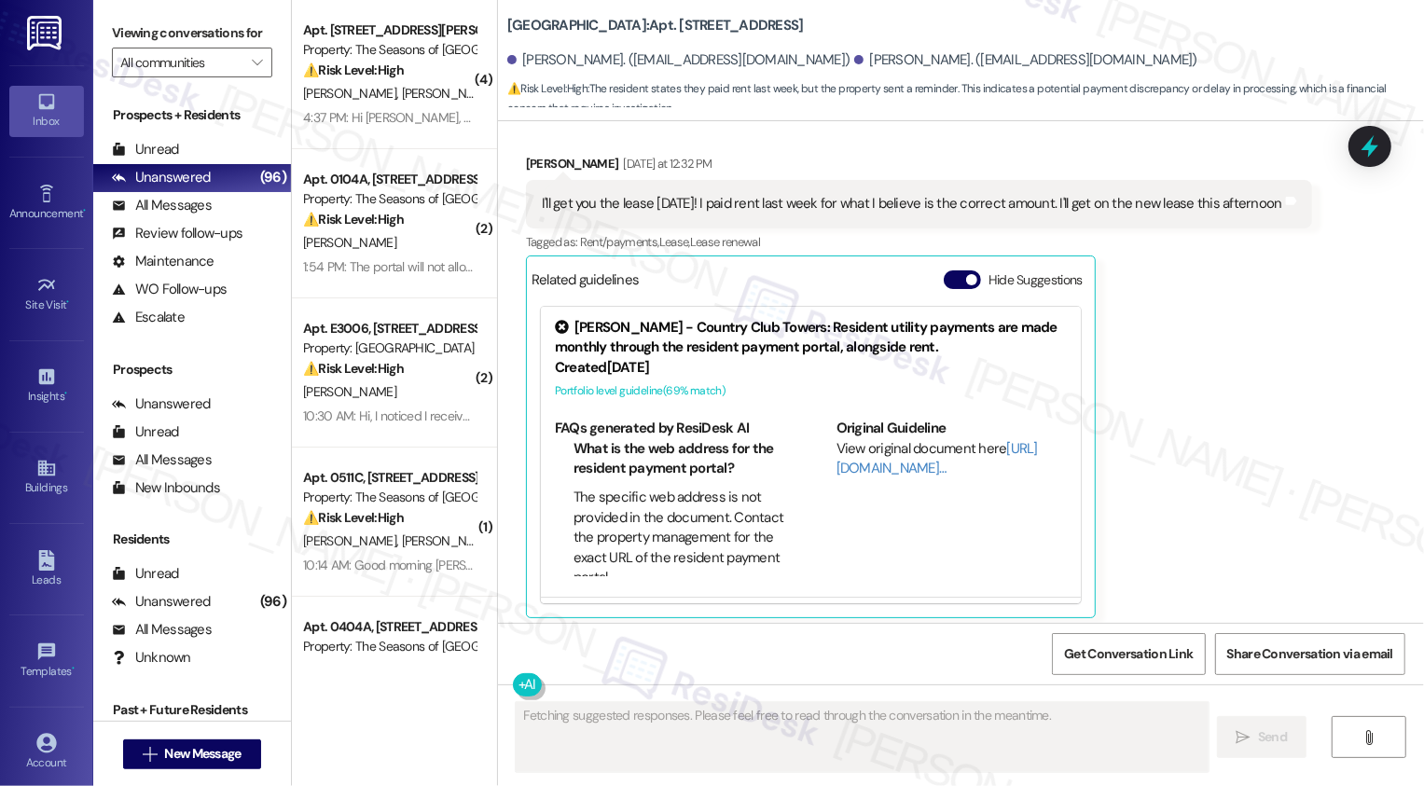
scroll to position [497, 0]
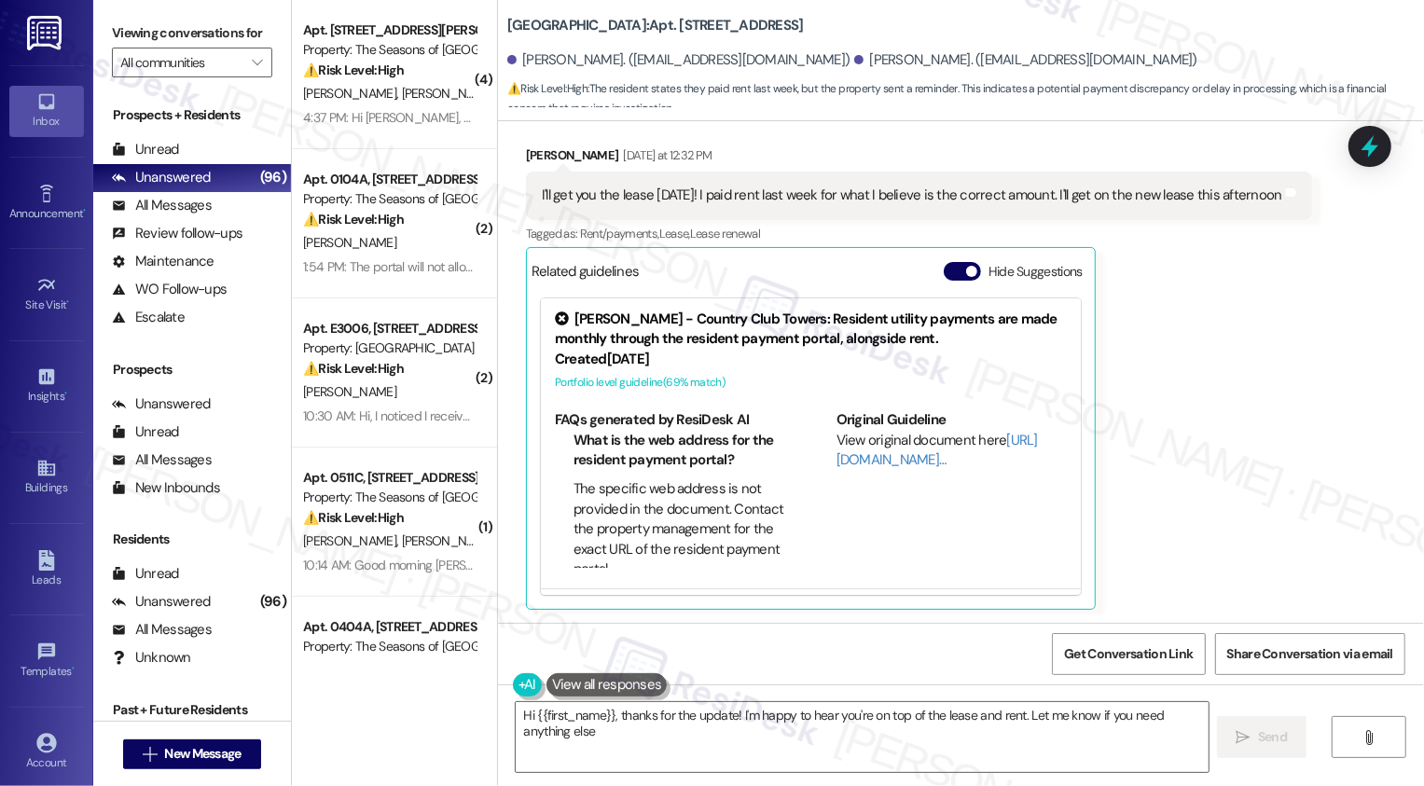
type textarea "Hi {{first_name}}, thanks for the update! I'm happy to hear you're on top of th…"
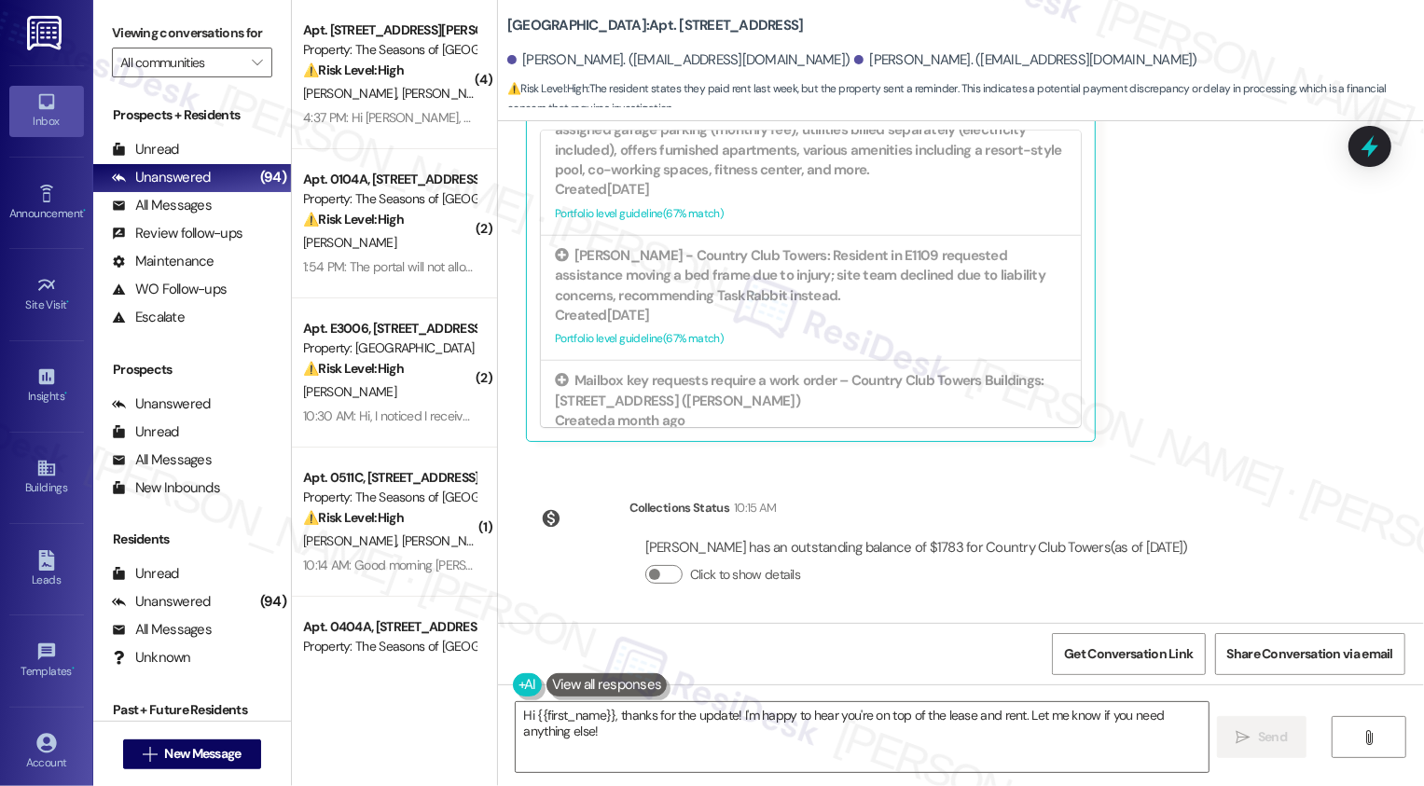
scroll to position [669, 0]
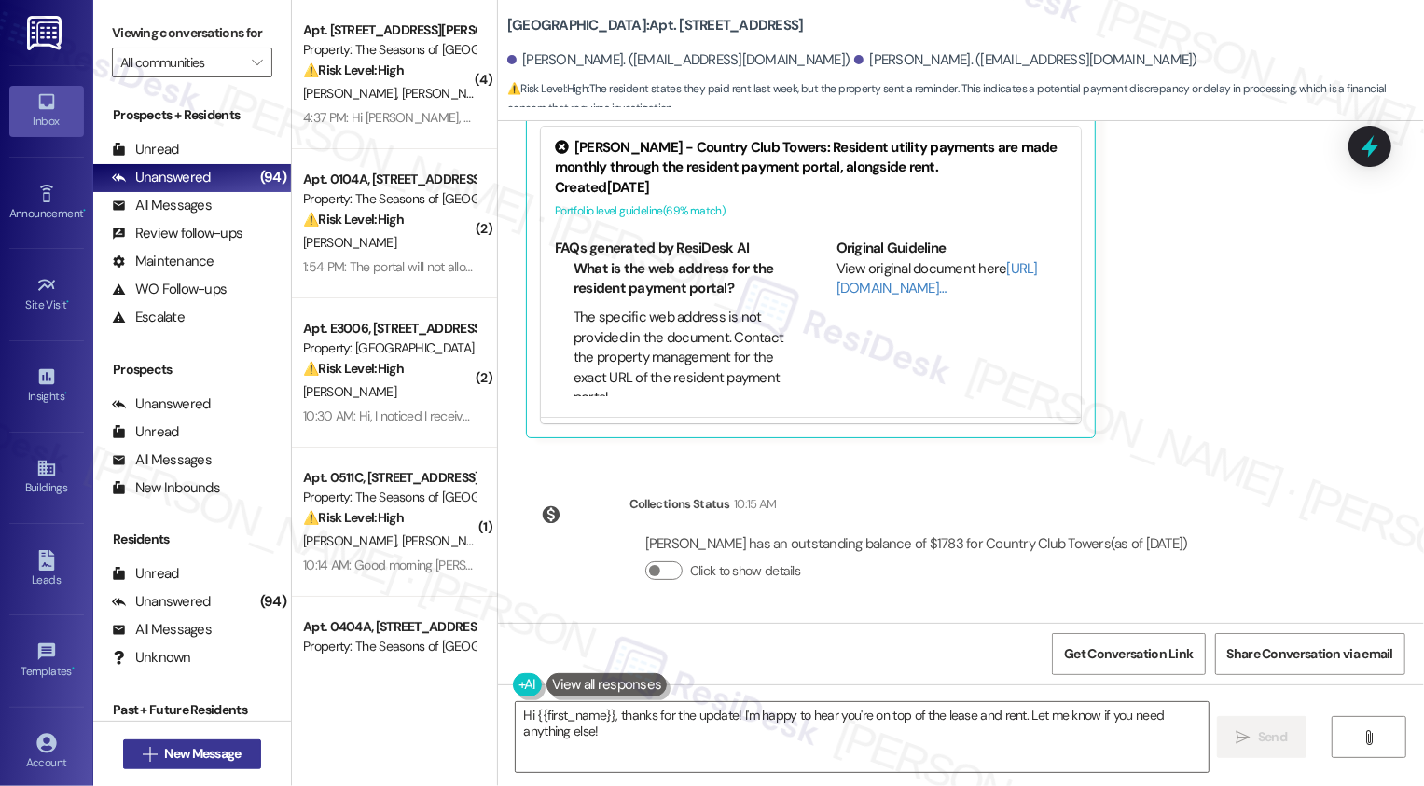
click at [178, 759] on span "New Message" at bounding box center [202, 754] width 76 height 20
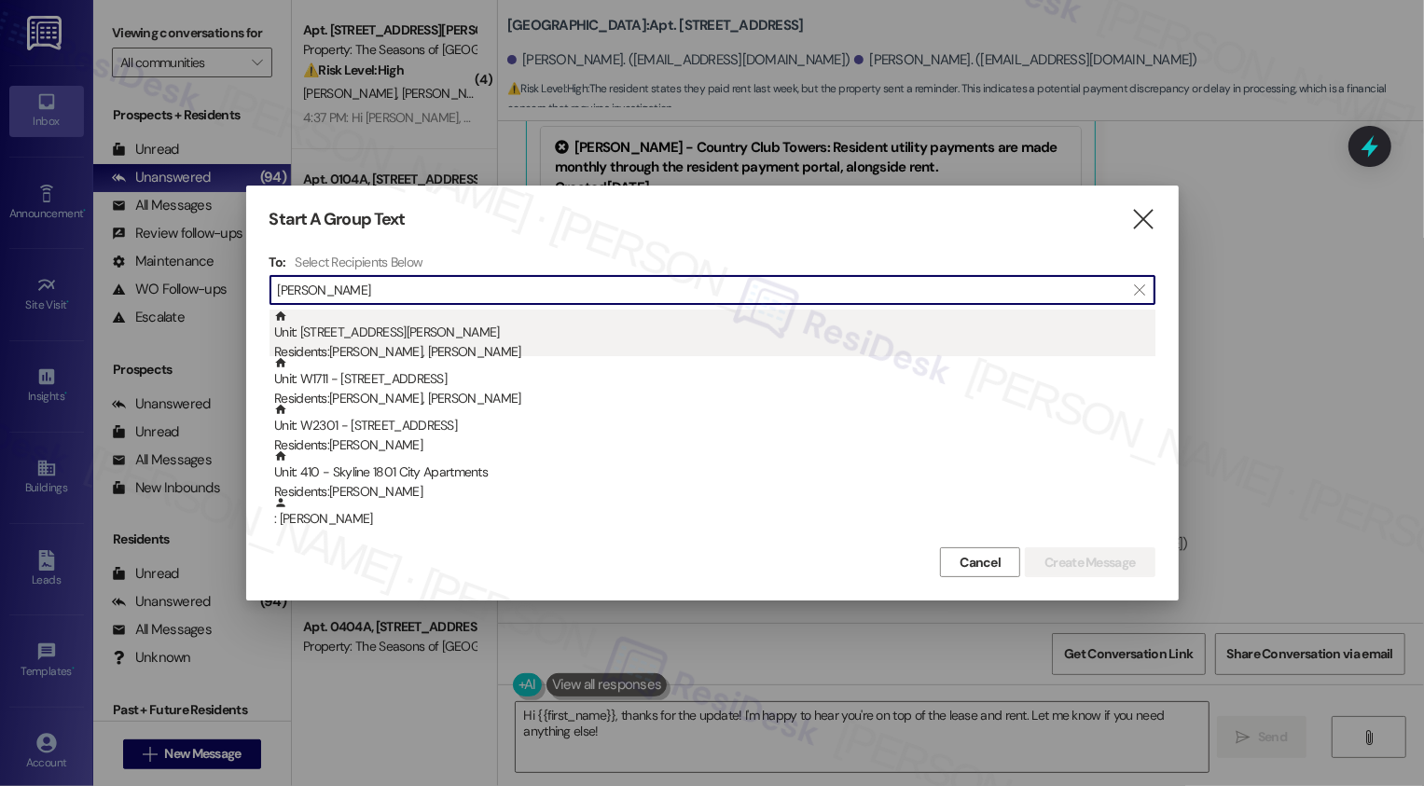
type input "Douglas"
click at [573, 330] on div "Unit: 0405C - 3498 Cedar E Ellsworth Ave Residents: Susan White, Douglas White" at bounding box center [714, 336] width 881 height 53
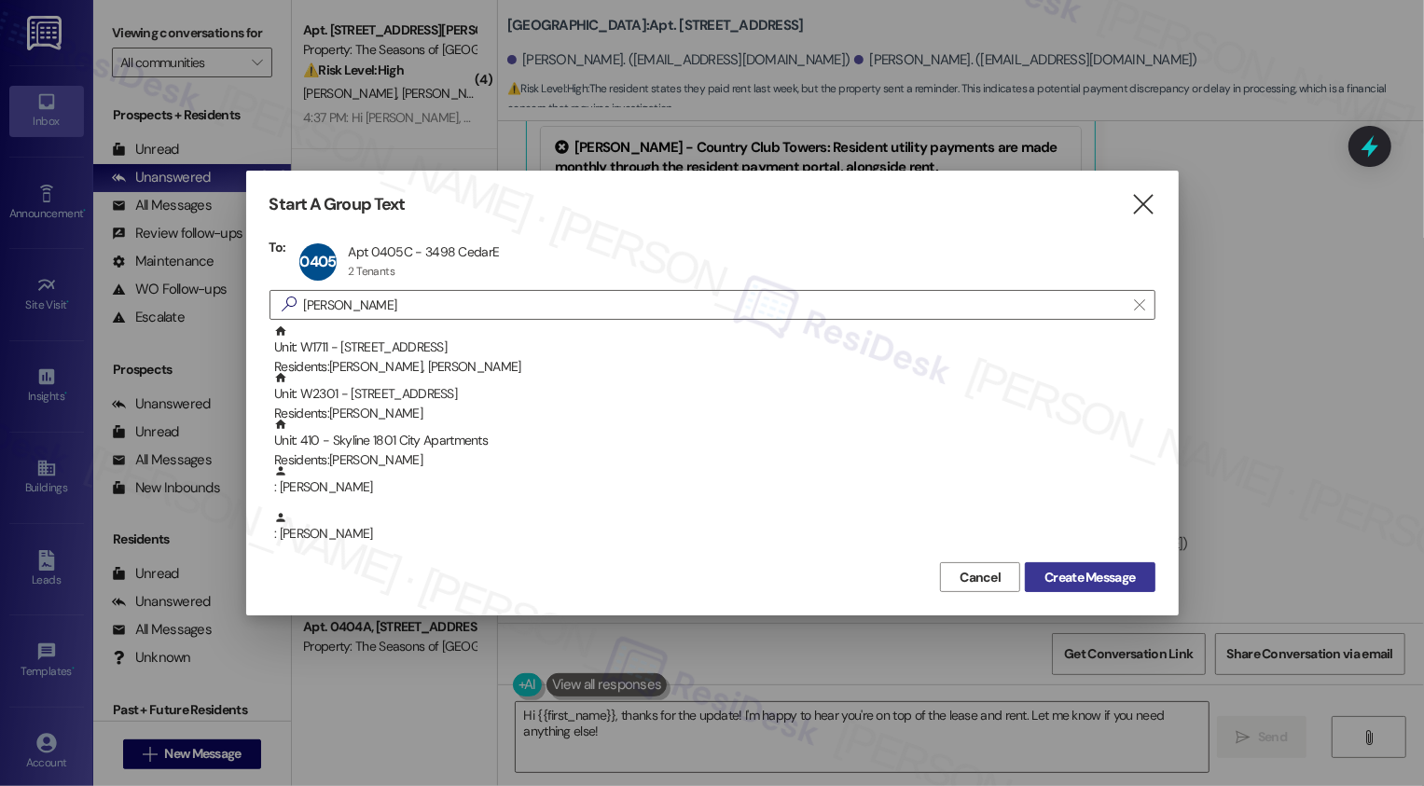
click at [1107, 580] on span "Create Message" at bounding box center [1089, 578] width 90 height 20
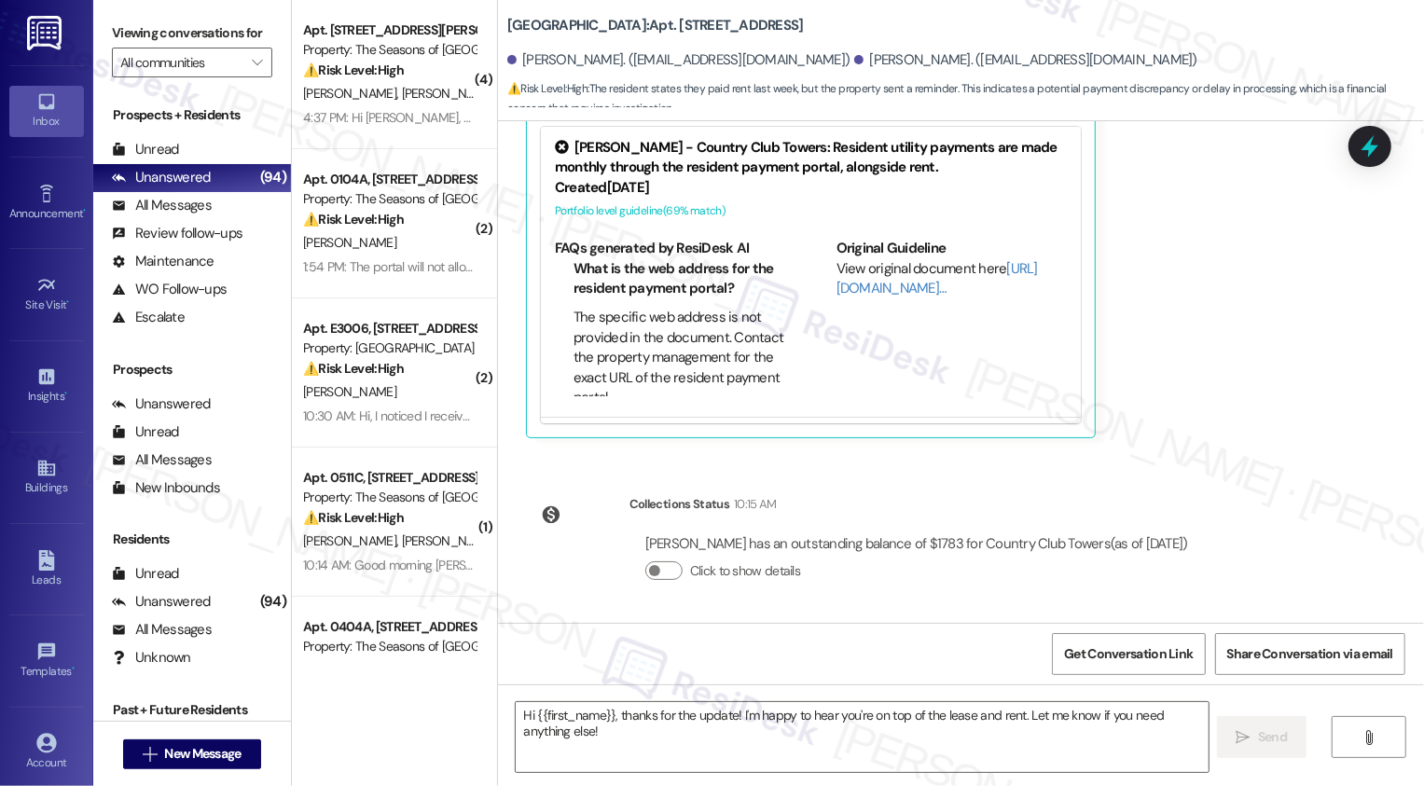
type textarea "Fetching suggested responses. Please feel free to read through the conversation…"
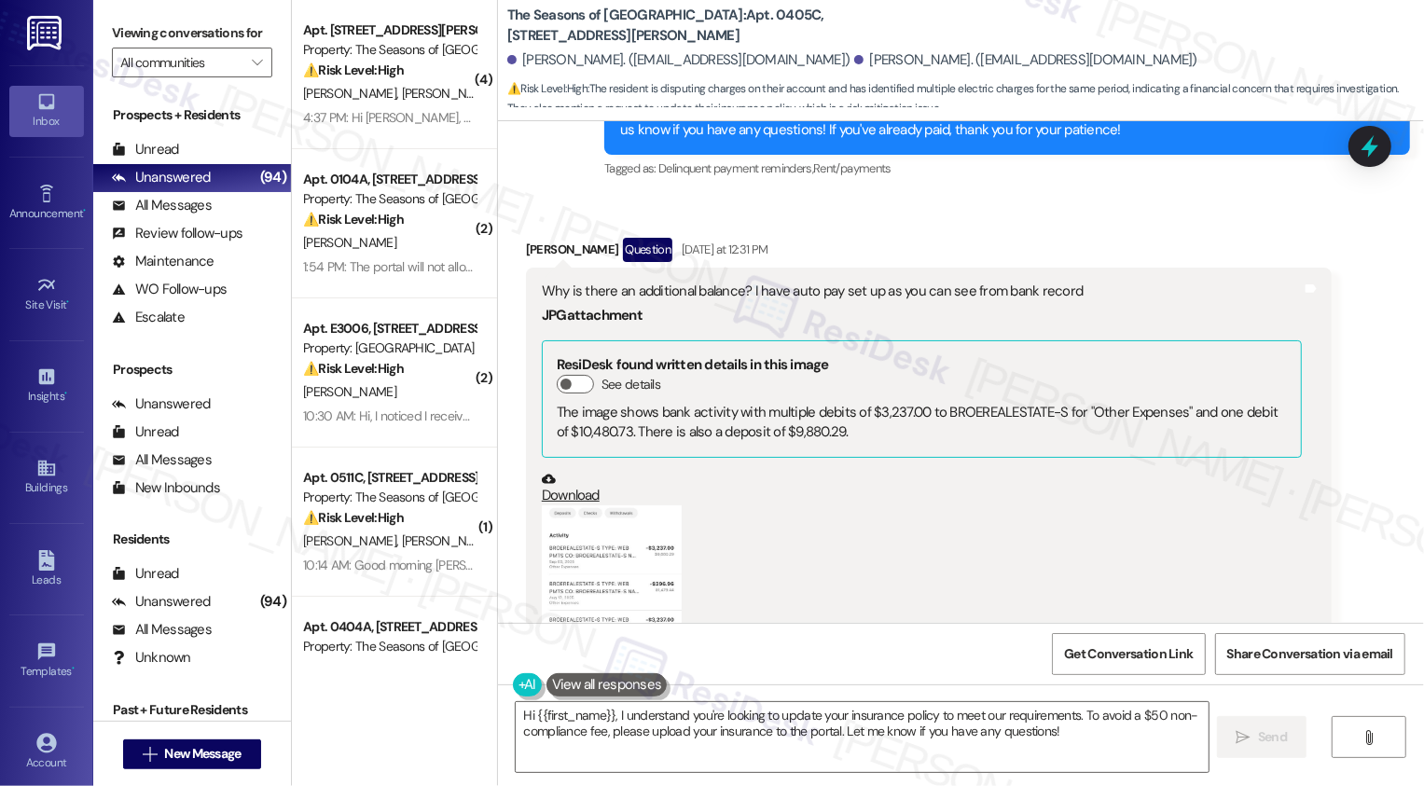
scroll to position [605, 0]
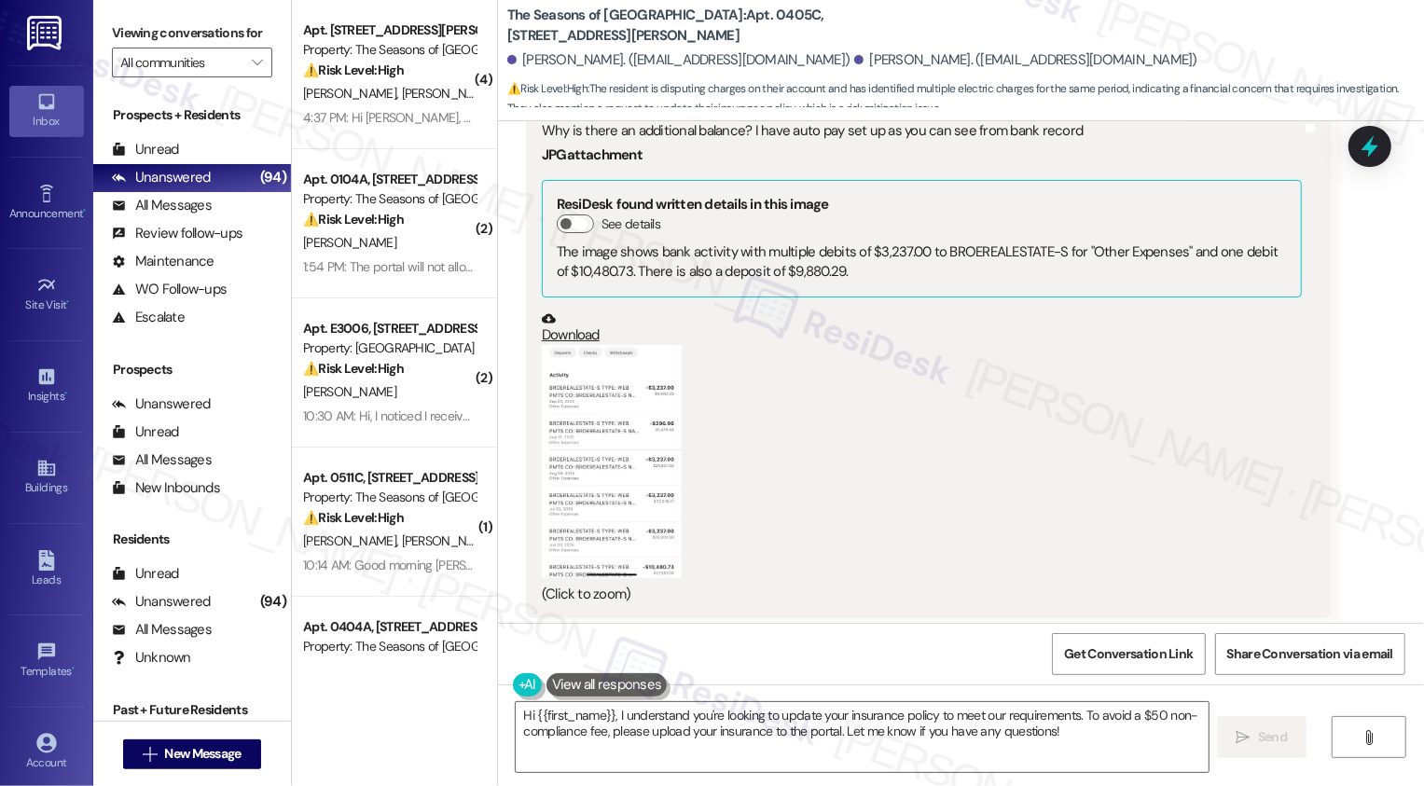
click at [600, 454] on button "Zoom image" at bounding box center [612, 461] width 140 height 233
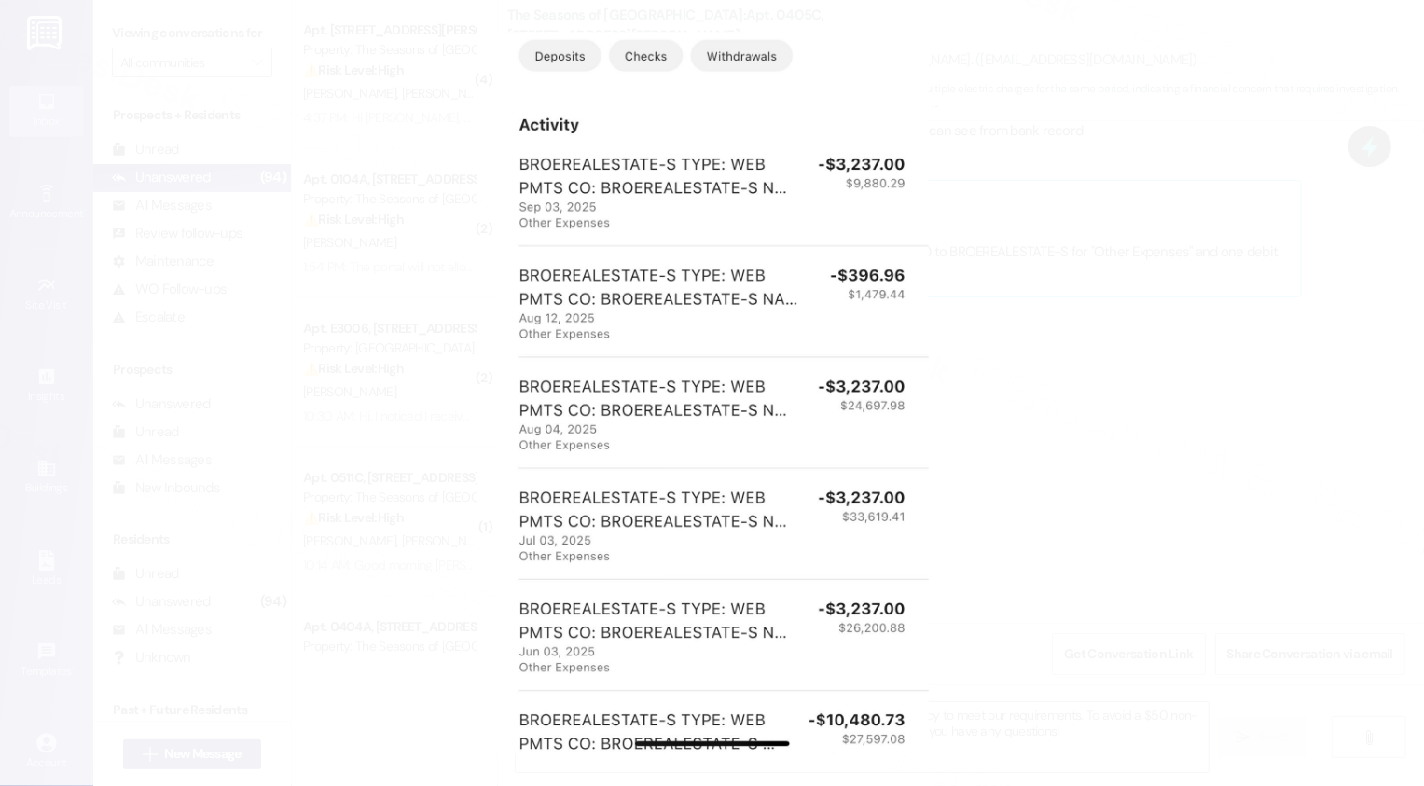
click at [1108, 540] on button "Unzoom image" at bounding box center [712, 393] width 1424 height 786
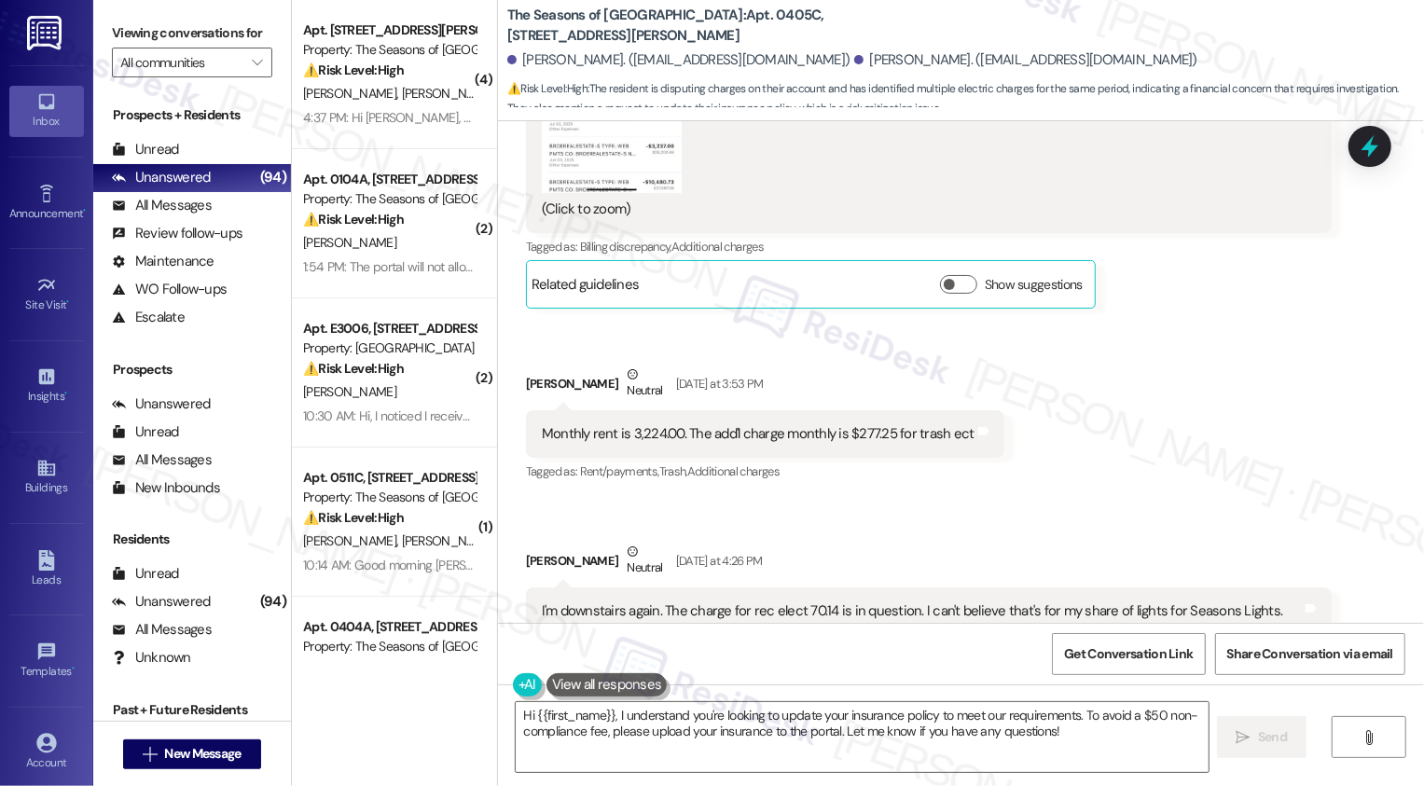
scroll to position [893, 0]
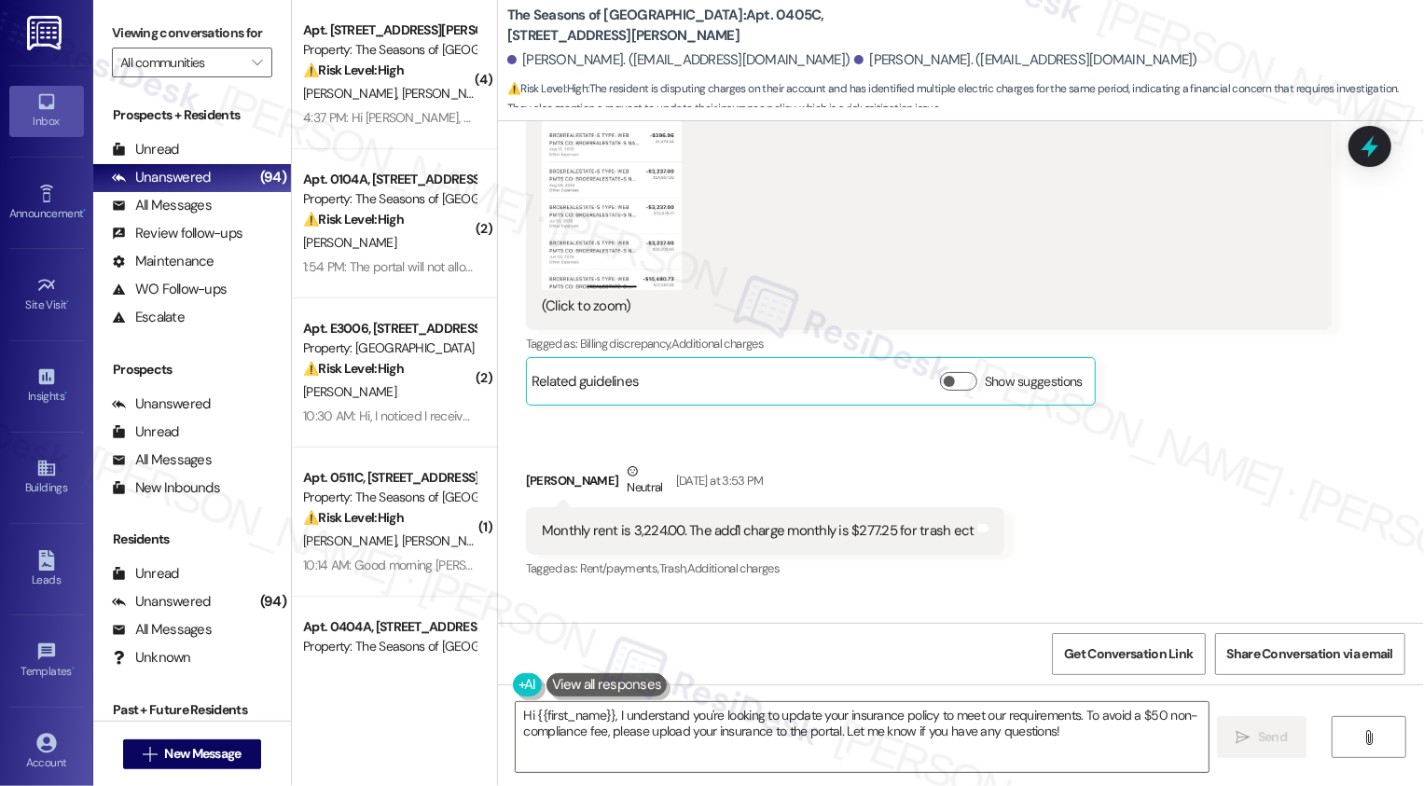
click at [635, 218] on button "Zoom image" at bounding box center [612, 173] width 140 height 233
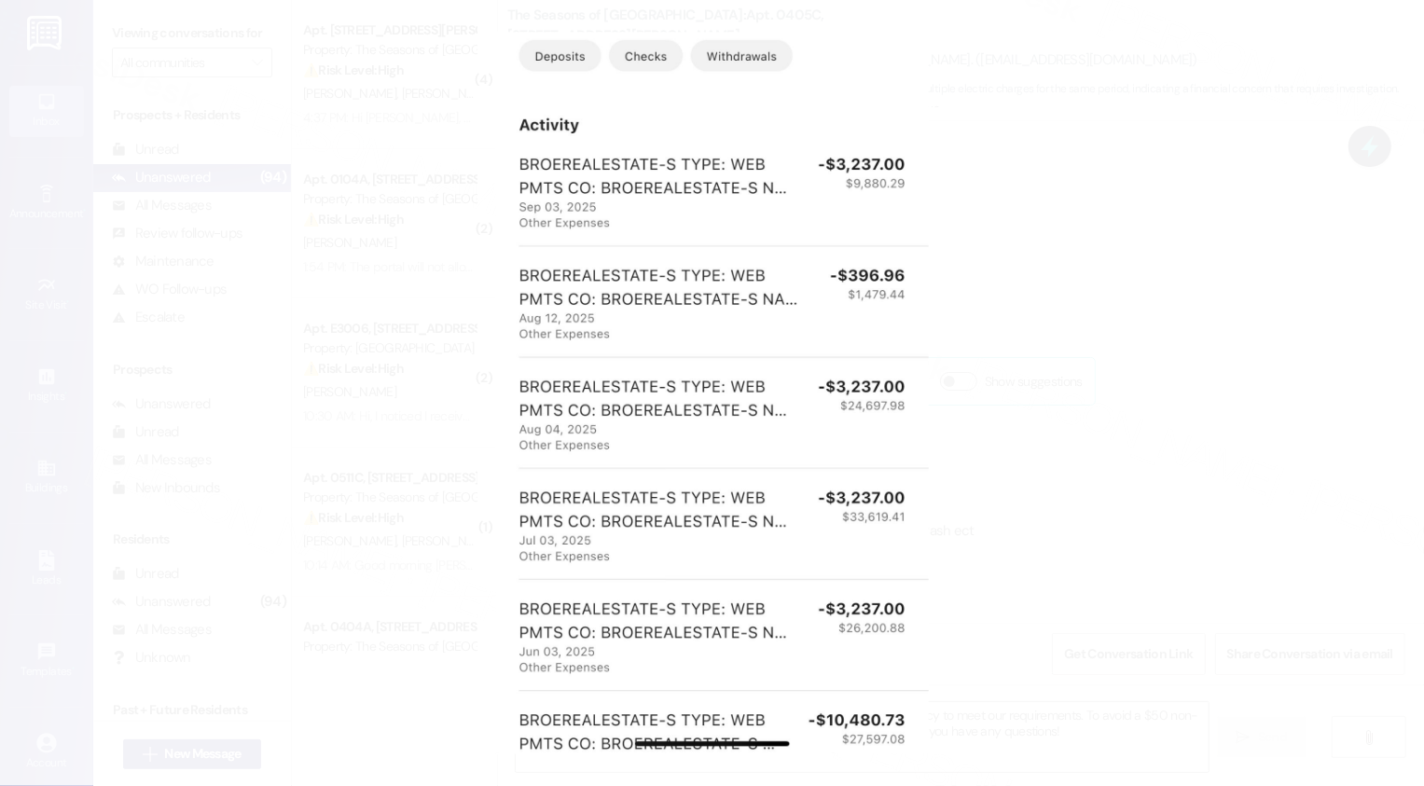
click at [1062, 407] on button "Unzoom image" at bounding box center [712, 393] width 1424 height 786
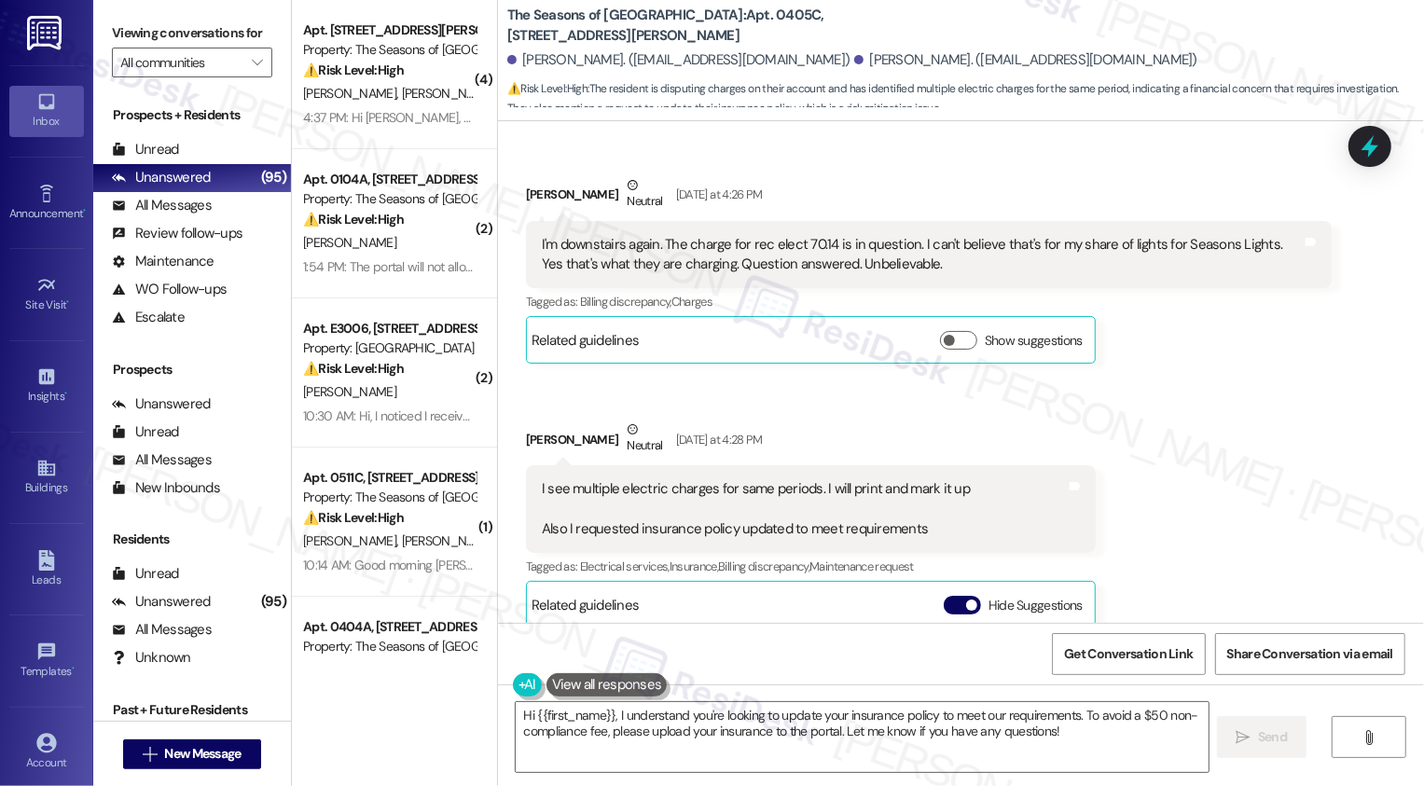
scroll to position [1345, 0]
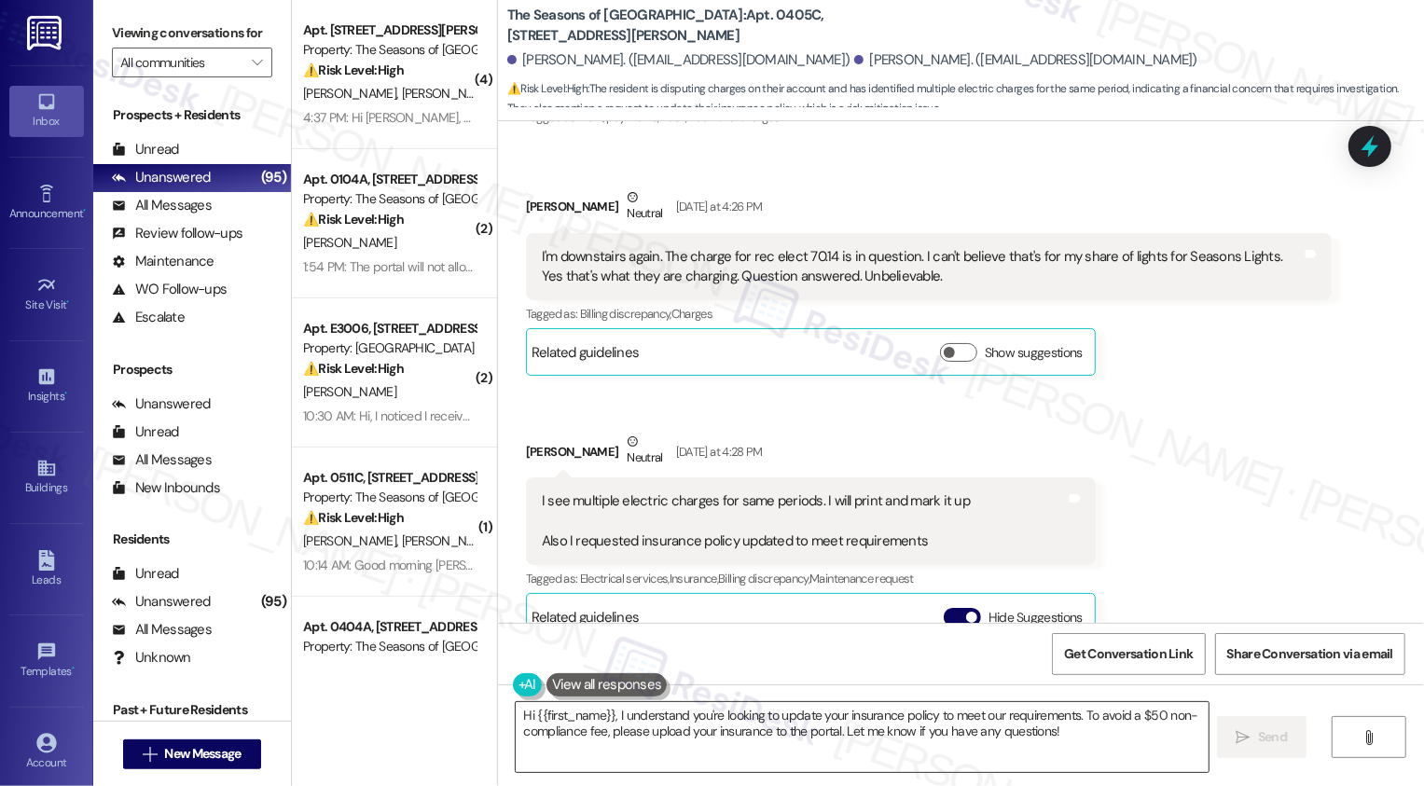
click at [830, 730] on textarea "Hi {{first_name}}, I understand you're looking to update your insurance policy …" at bounding box center [862, 737] width 693 height 70
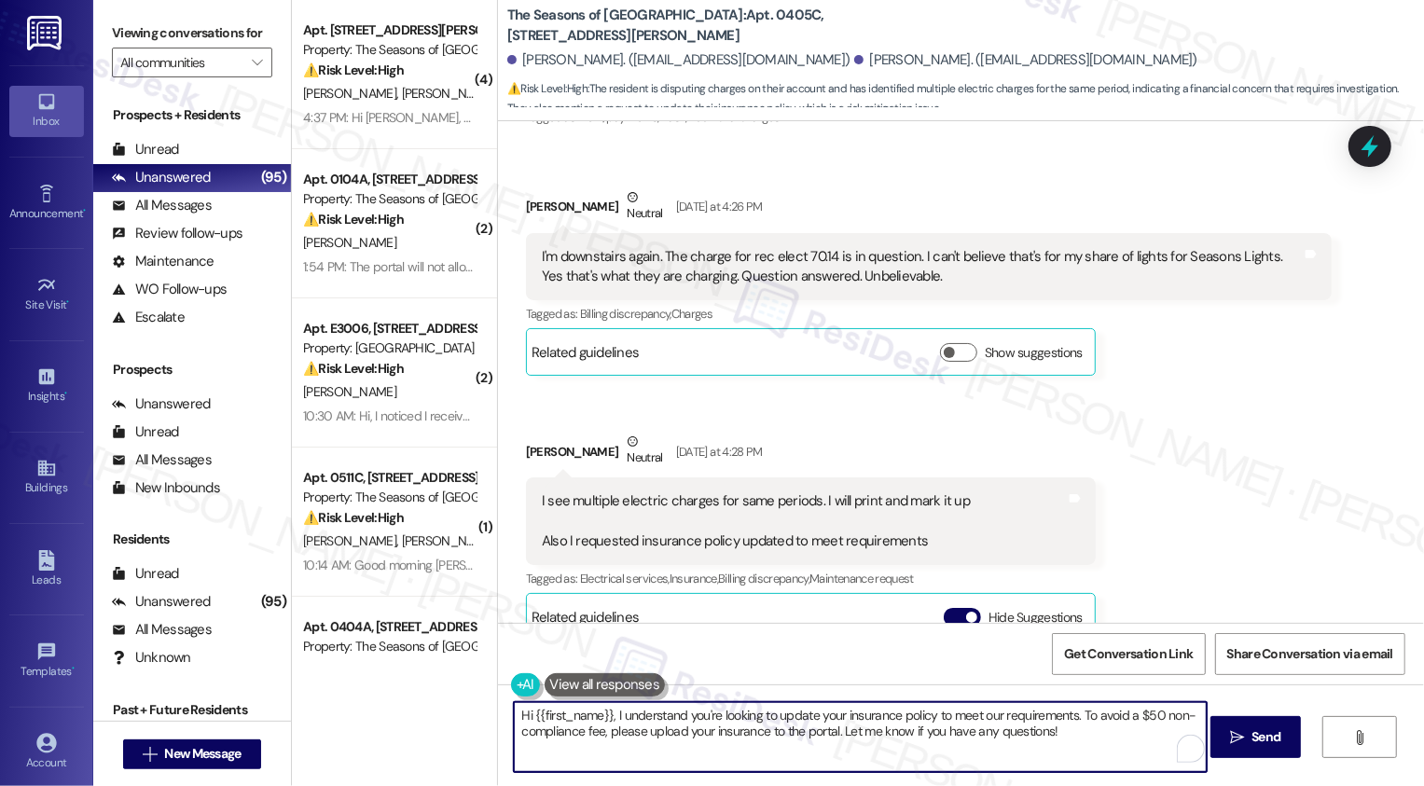
click at [936, 714] on textarea "Hi {{first_name}}, I understand you're looking to update your insurance policy …" at bounding box center [860, 737] width 693 height 70
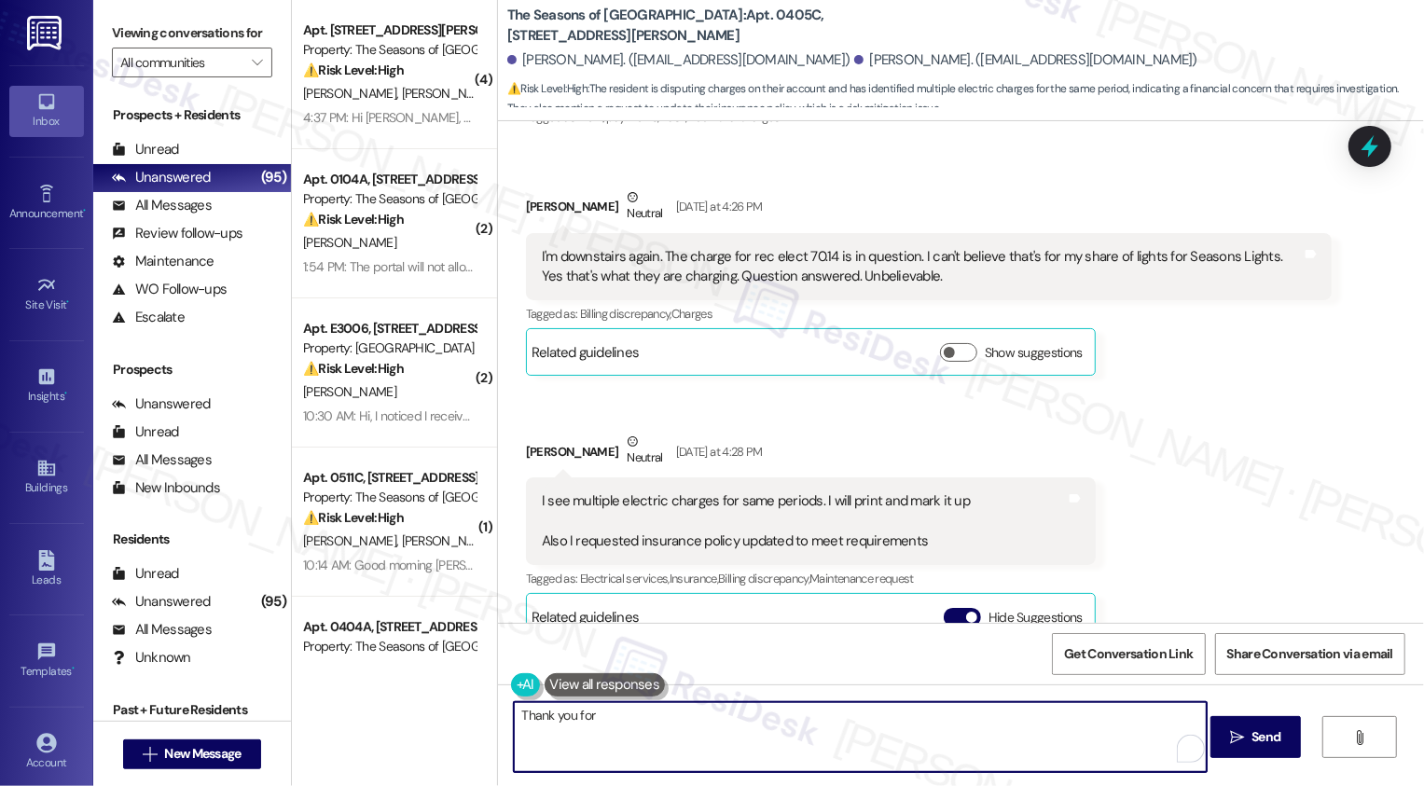
click at [1283, 421] on div "Received via SMS Douglas White Question Yesterday at 12:31 PM Why is there an a…" at bounding box center [961, 132] width 926 height 1673
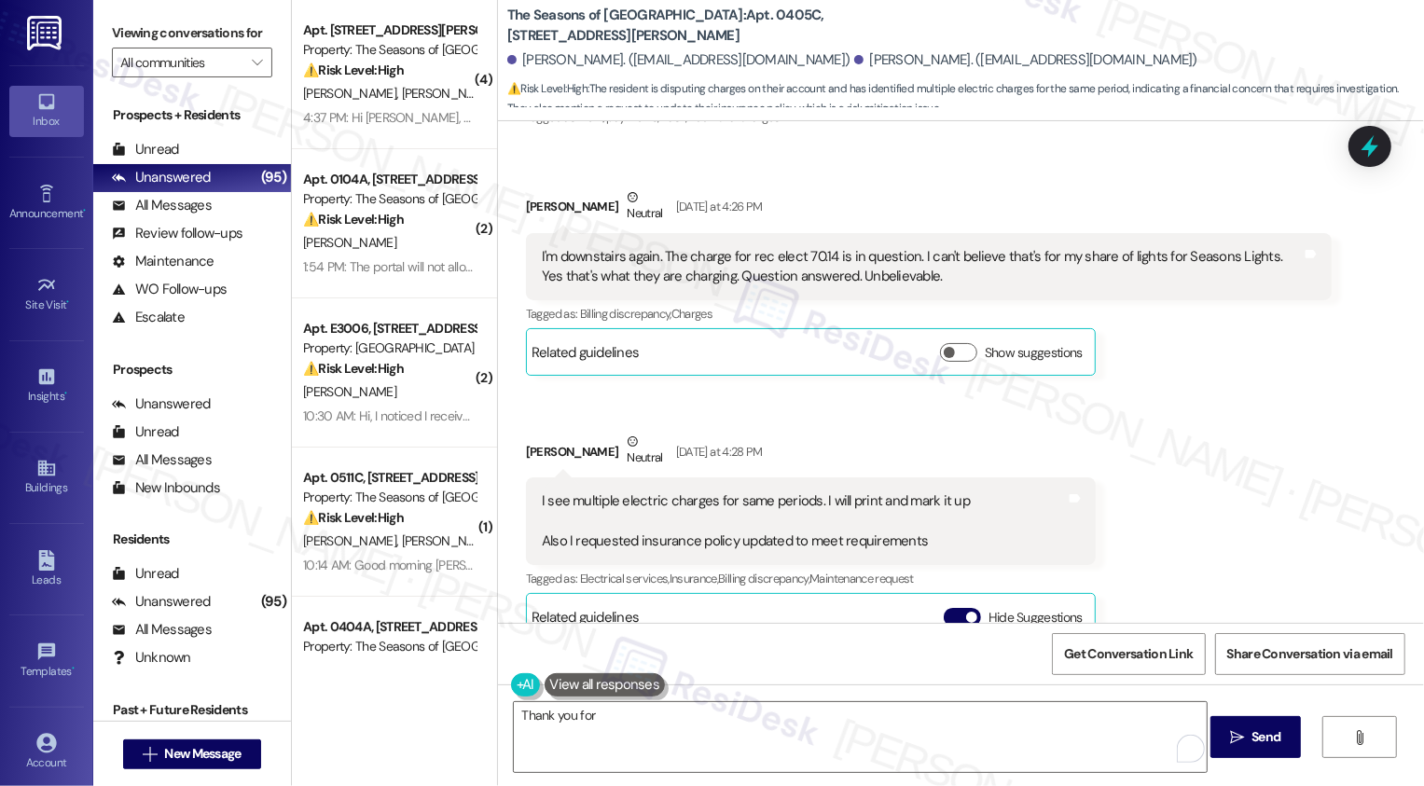
click at [1155, 223] on div "Susan White Neutral Yesterday at 4:26 PM" at bounding box center [929, 210] width 806 height 46
click at [646, 722] on textarea "Thank you for" at bounding box center [860, 737] width 693 height 70
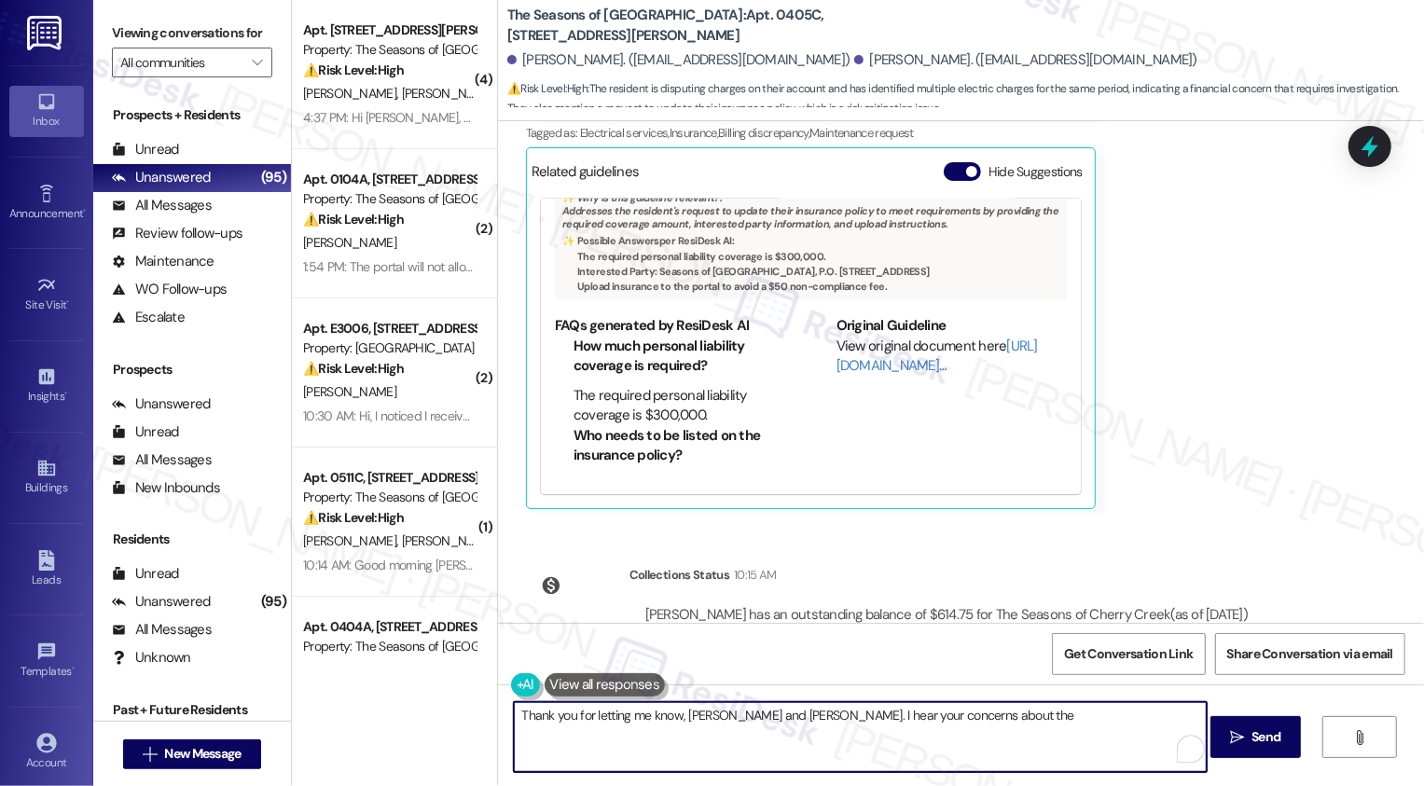
scroll to position [1861, 0]
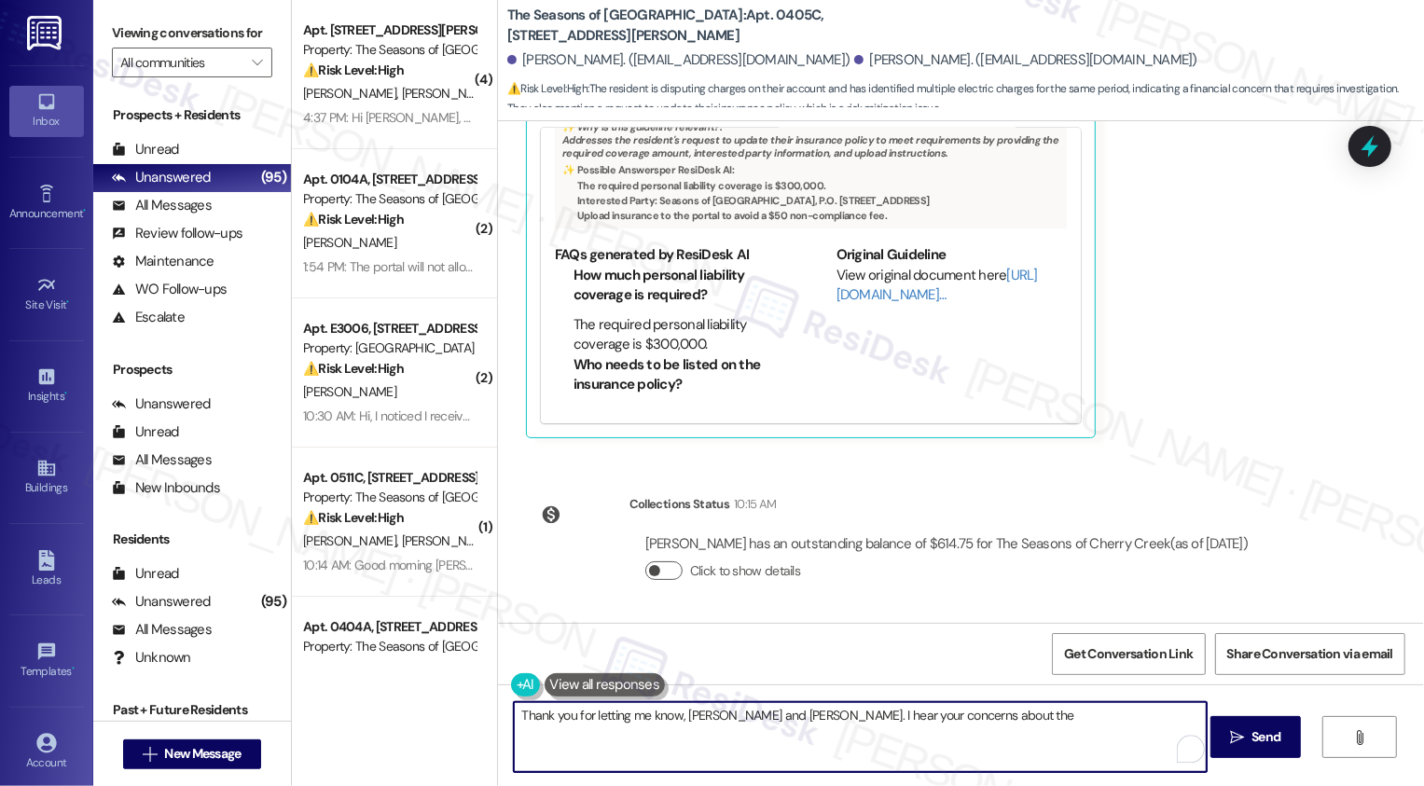
click at [664, 570] on button "Click to show details" at bounding box center [663, 570] width 37 height 19
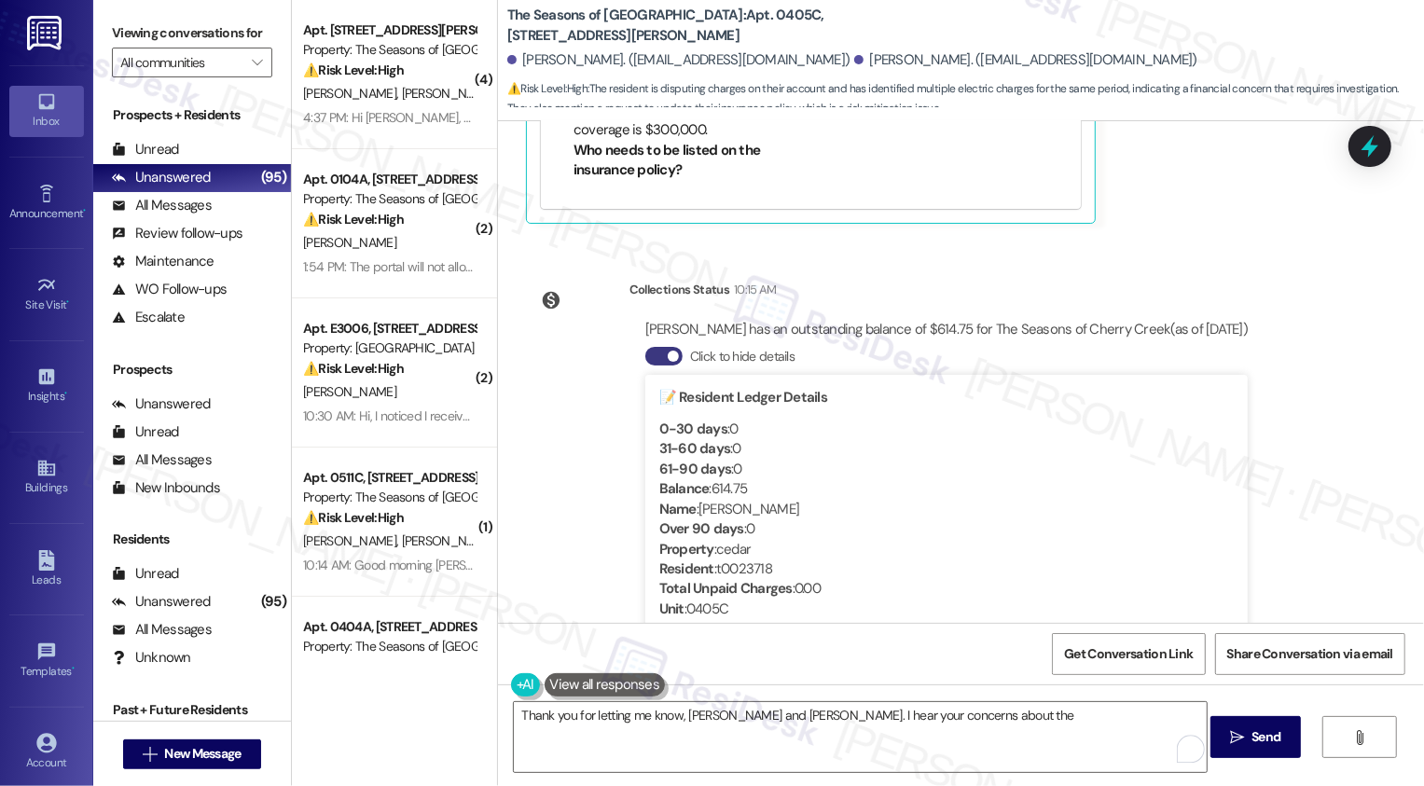
scroll to position [2141, 0]
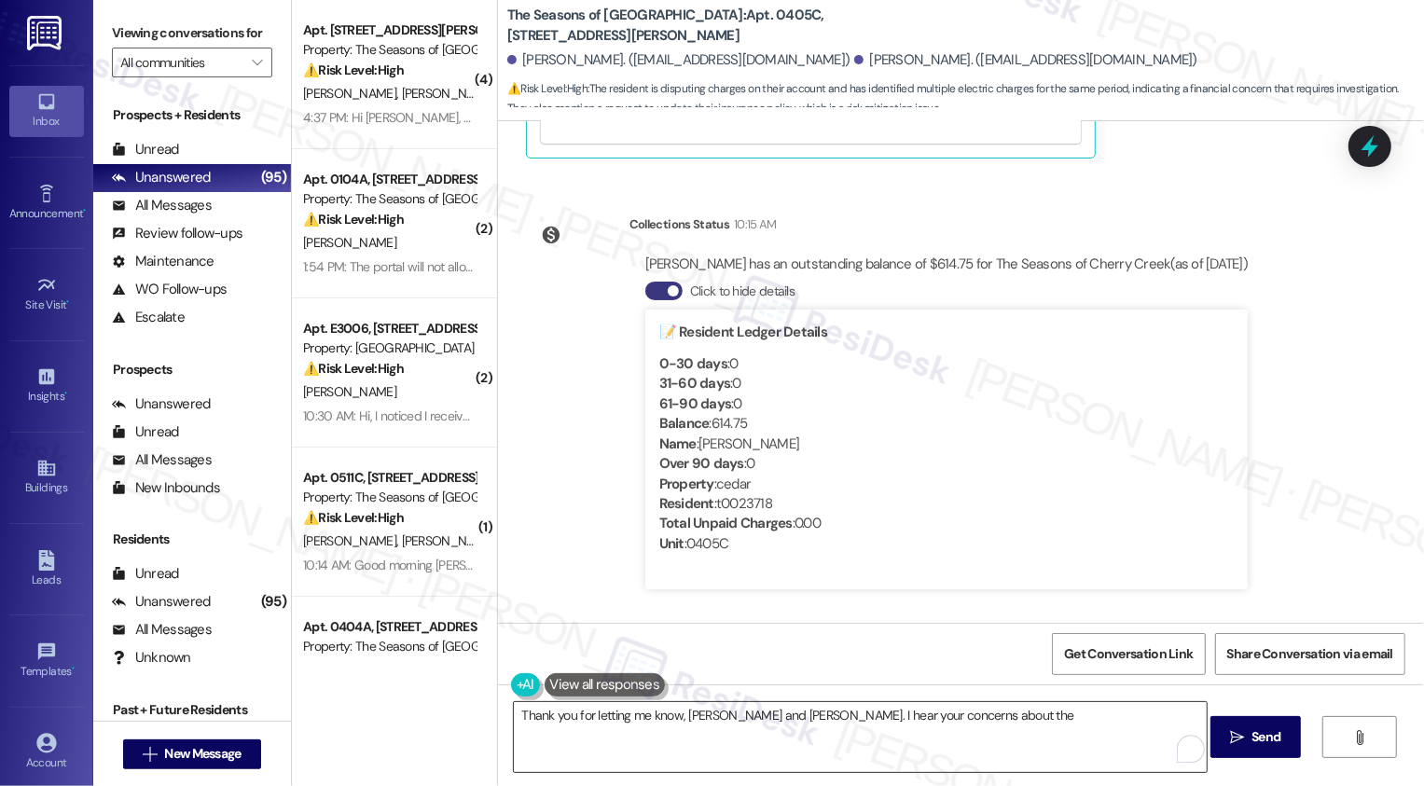
click at [983, 740] on textarea "Thank you for letting me know, Susan and Douglas. I hear your concerns about the" at bounding box center [860, 737] width 693 height 70
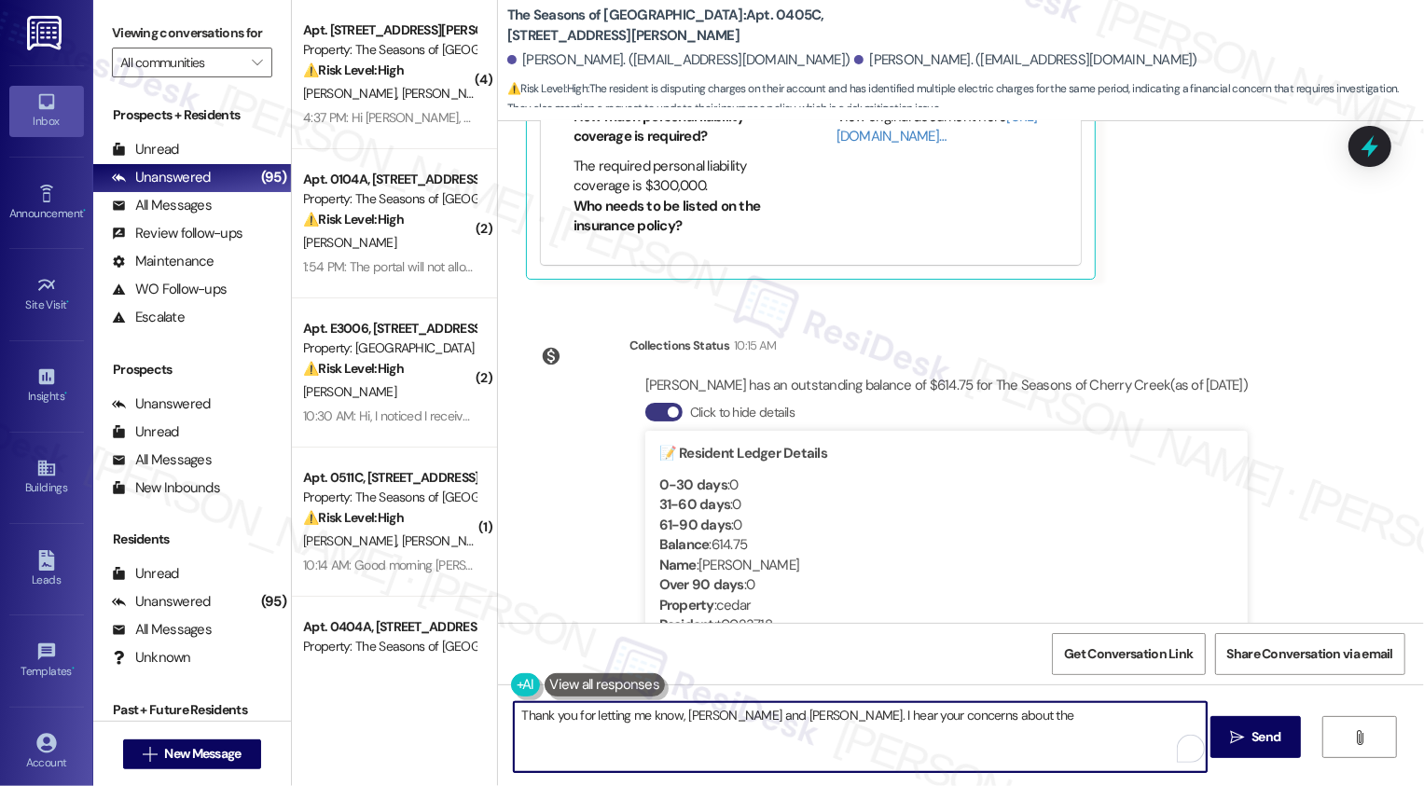
scroll to position [2023, 0]
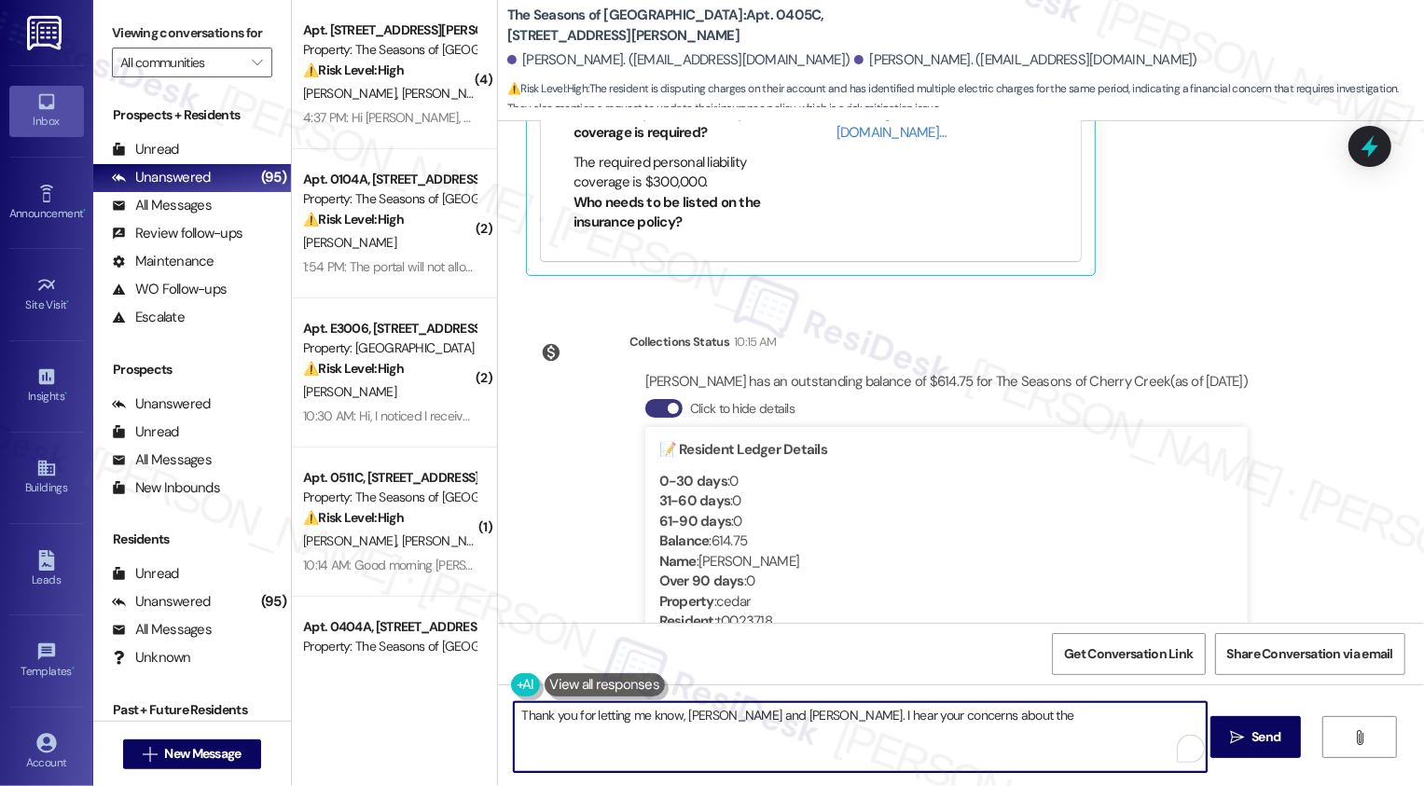
click at [974, 728] on textarea "Thank you for letting me know, Susan and Douglas. I hear your concerns about the" at bounding box center [860, 737] width 693 height 70
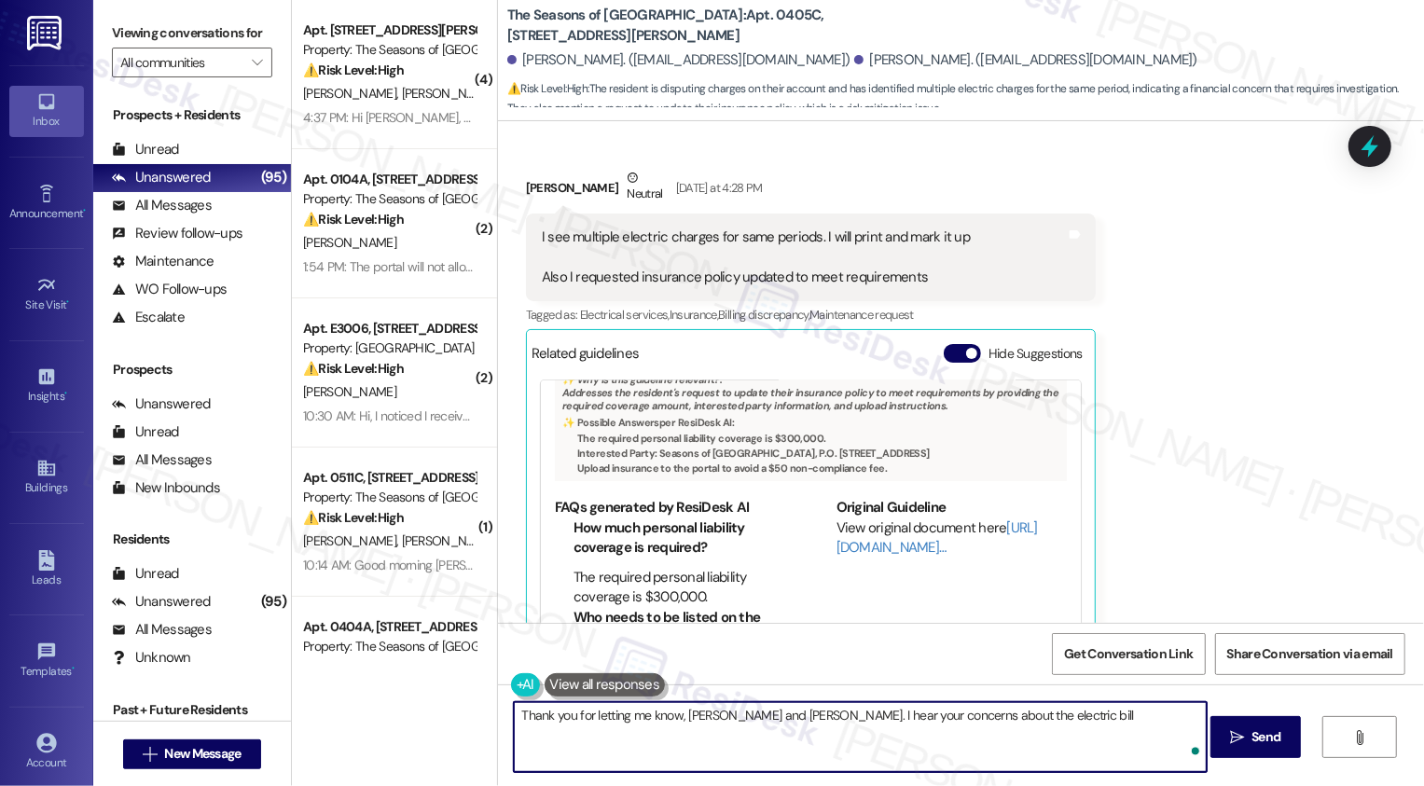
scroll to position [0, 0]
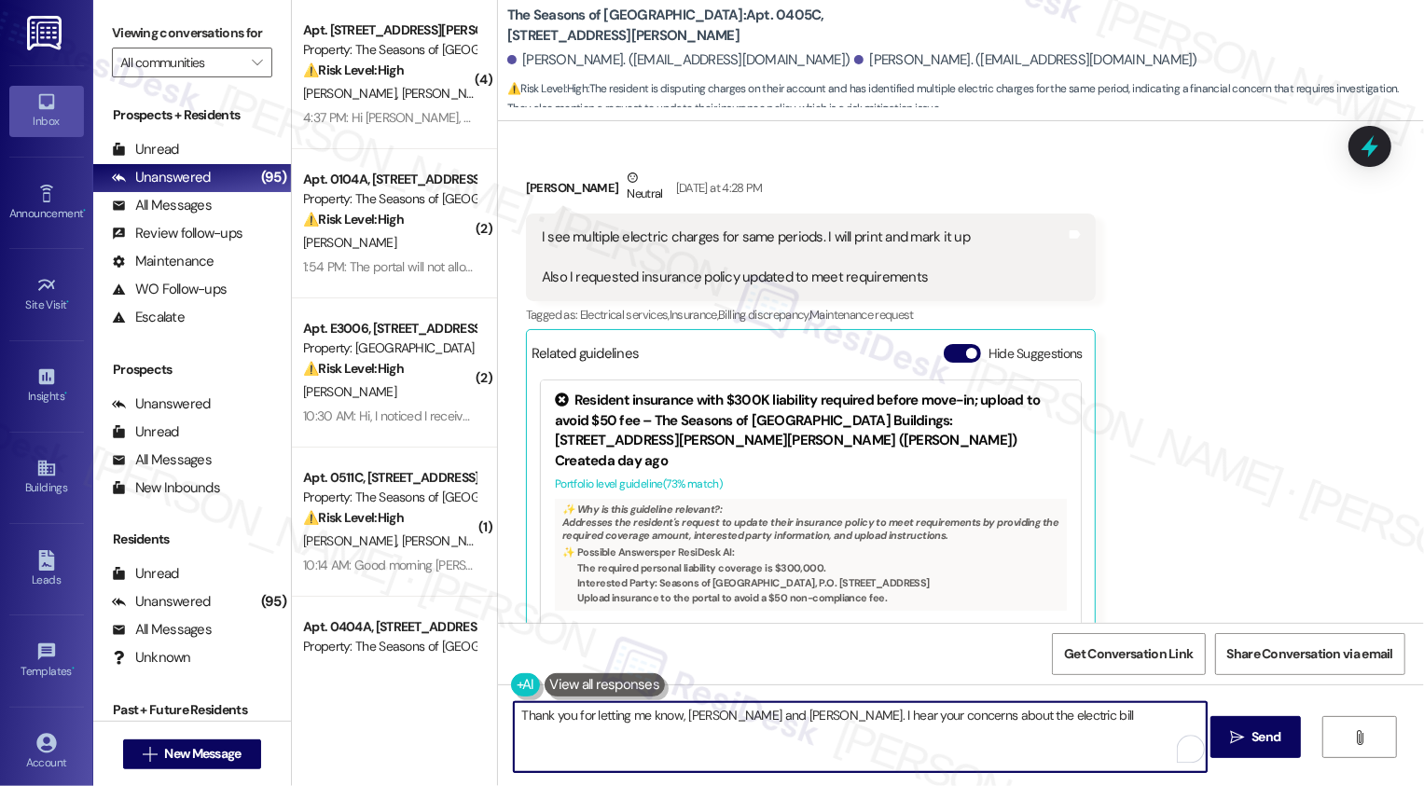
click at [1027, 730] on textarea "Thank you for letting me know, Susan and Douglas. I hear your concerns about th…" at bounding box center [860, 737] width 693 height 70
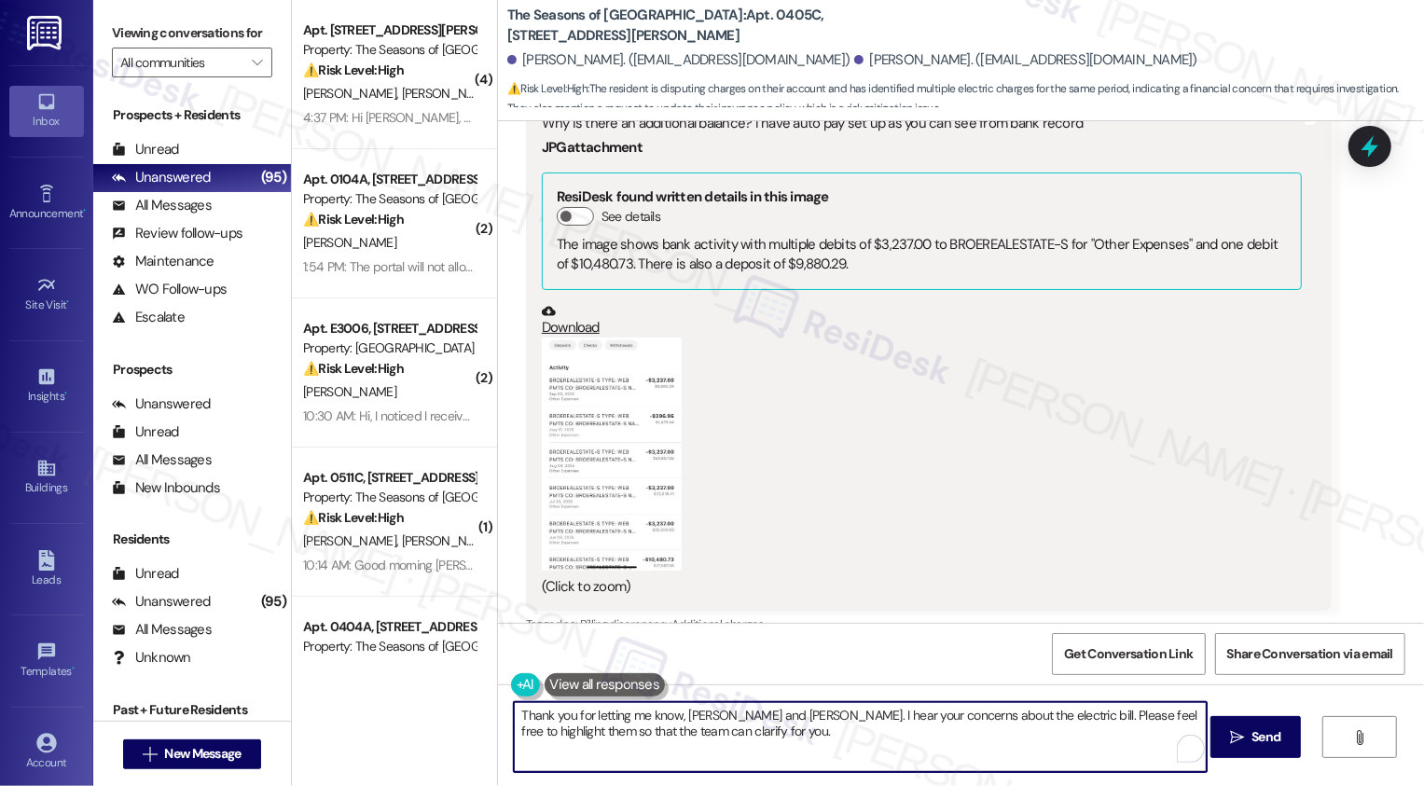
scroll to position [612, 0]
type textarea "Thank you for letting me know, Susan and Douglas. I hear your concerns about th…"
click at [598, 436] on button "Zoom image" at bounding box center [612, 454] width 140 height 233
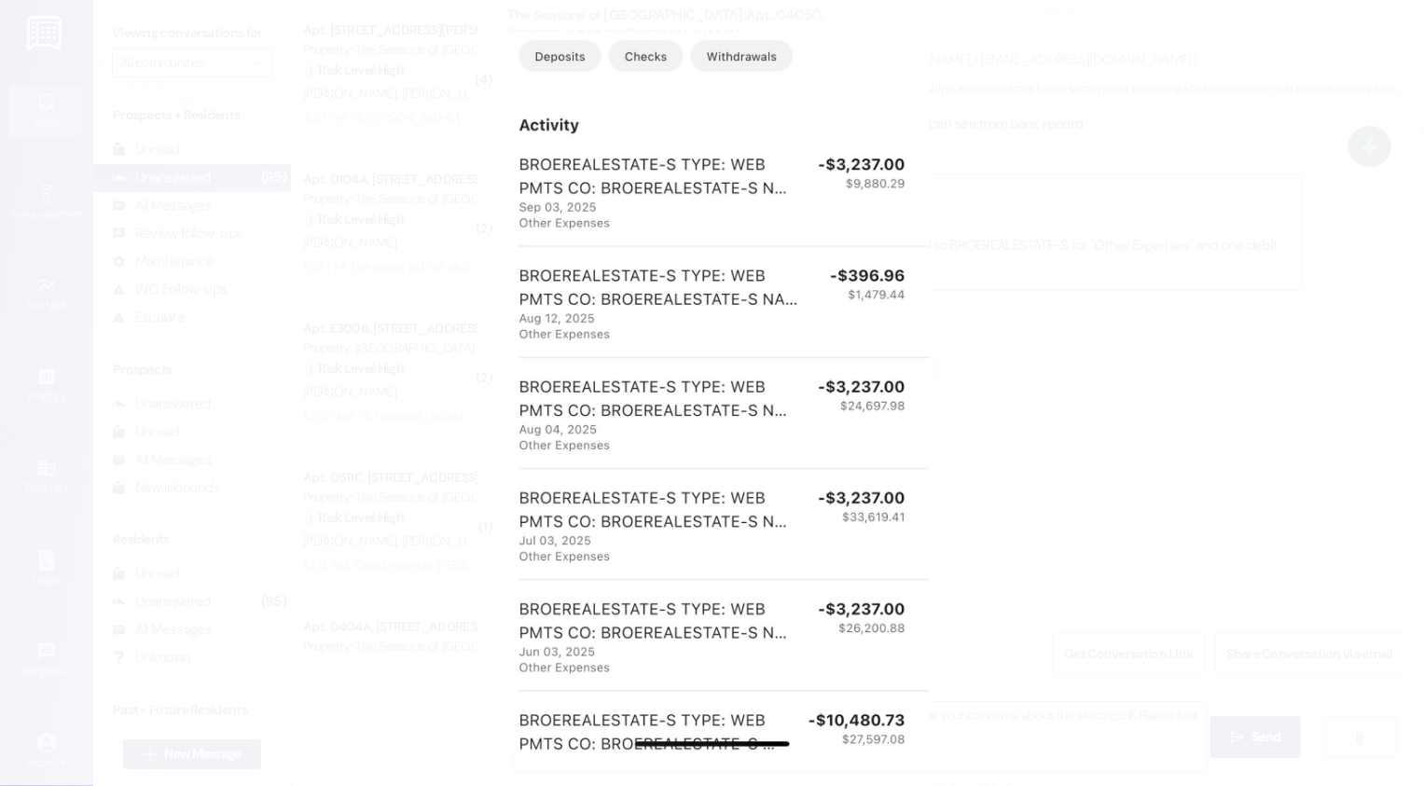
click at [1125, 324] on button "Unzoom image" at bounding box center [712, 393] width 1424 height 786
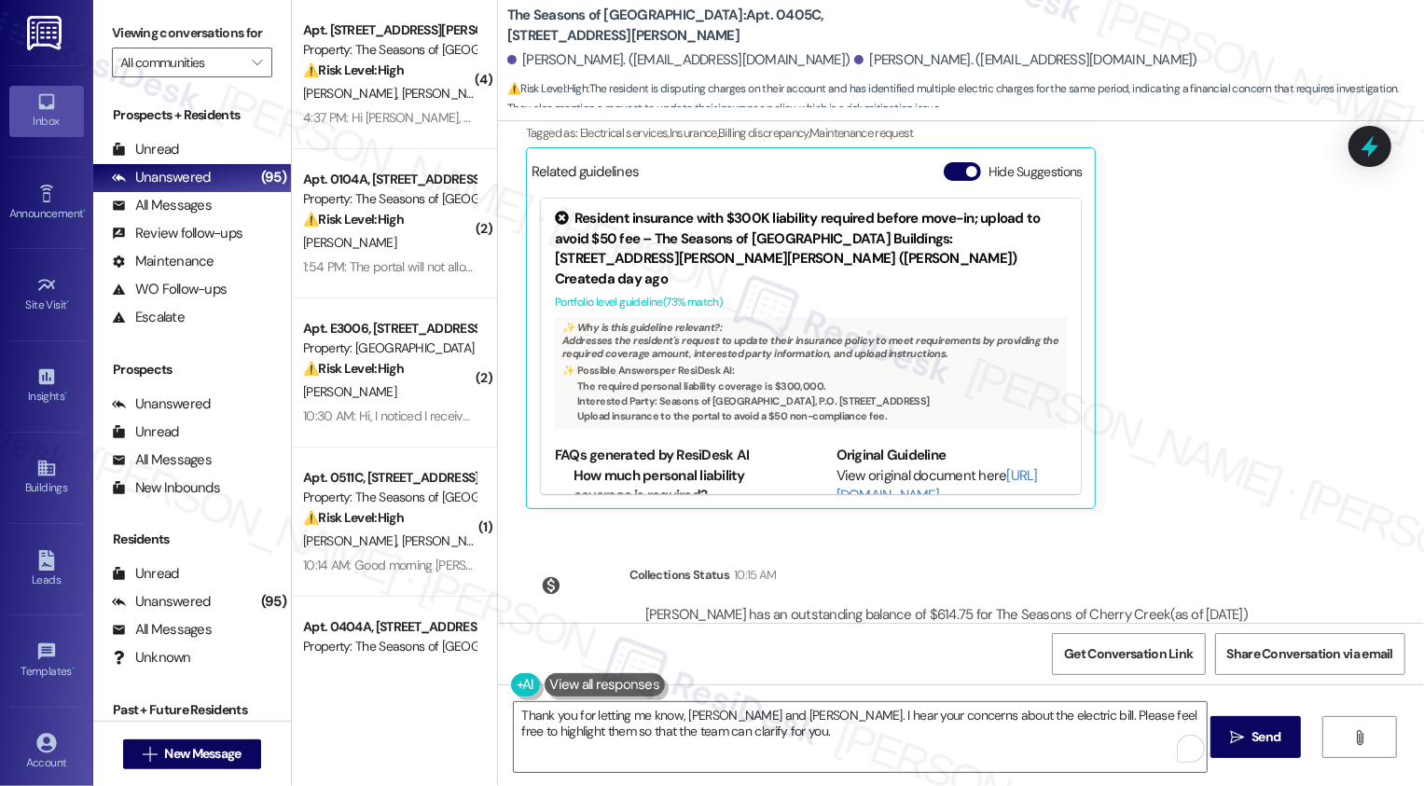
scroll to position [2141, 0]
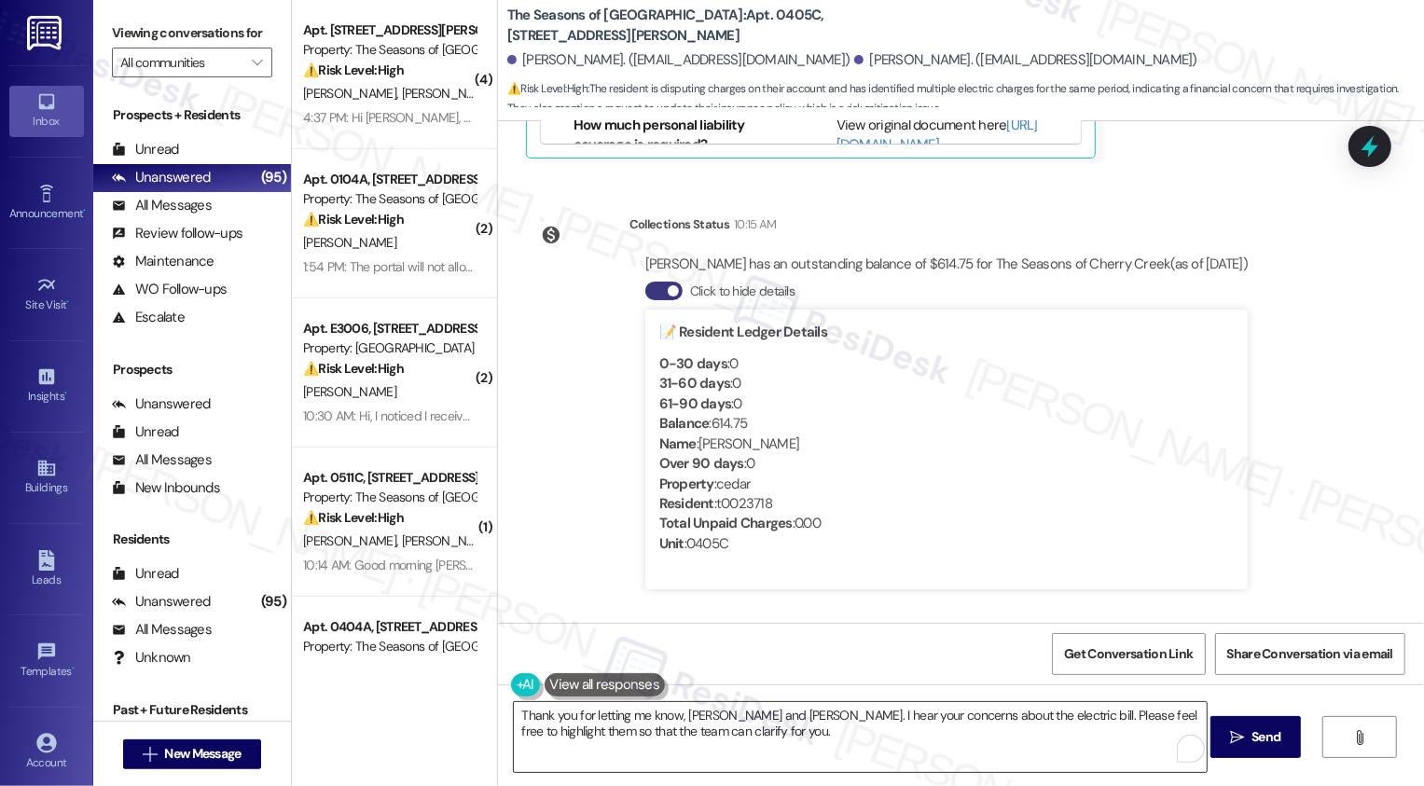
click at [804, 744] on textarea "Thank you for letting me know, Susan and Douglas. I hear your concerns about th…" at bounding box center [860, 737] width 693 height 70
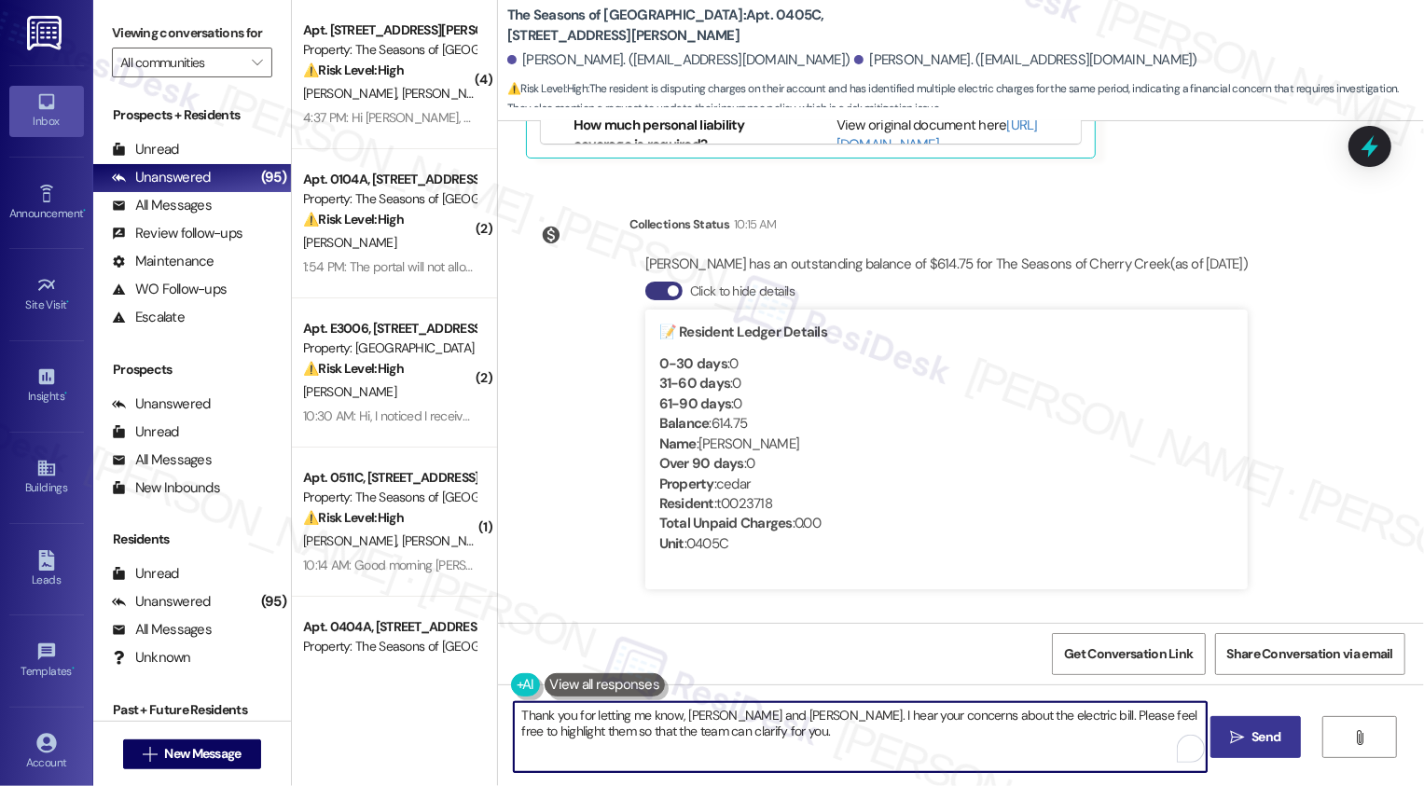
click at [1259, 735] on span "Send" at bounding box center [1265, 737] width 29 height 20
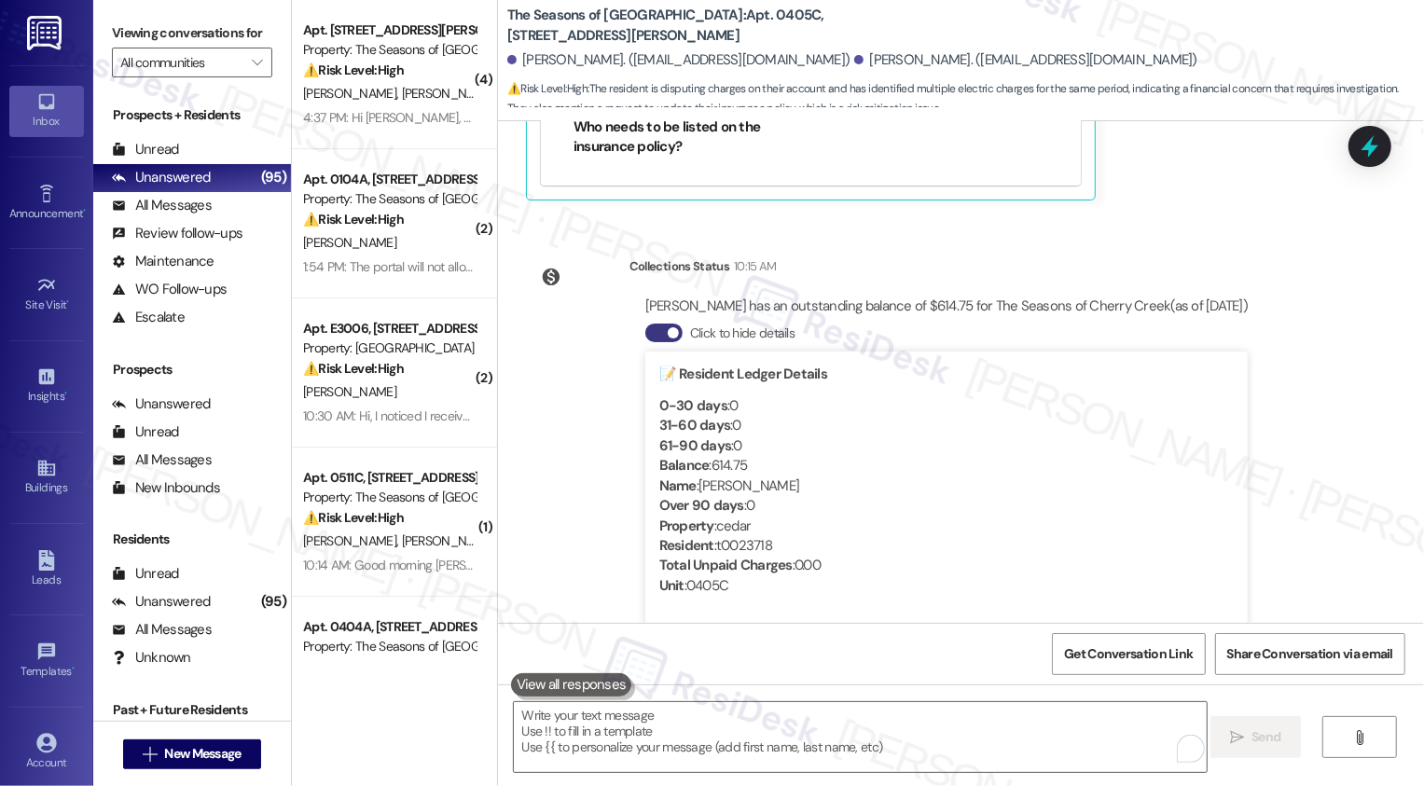
scroll to position [2291, 0]
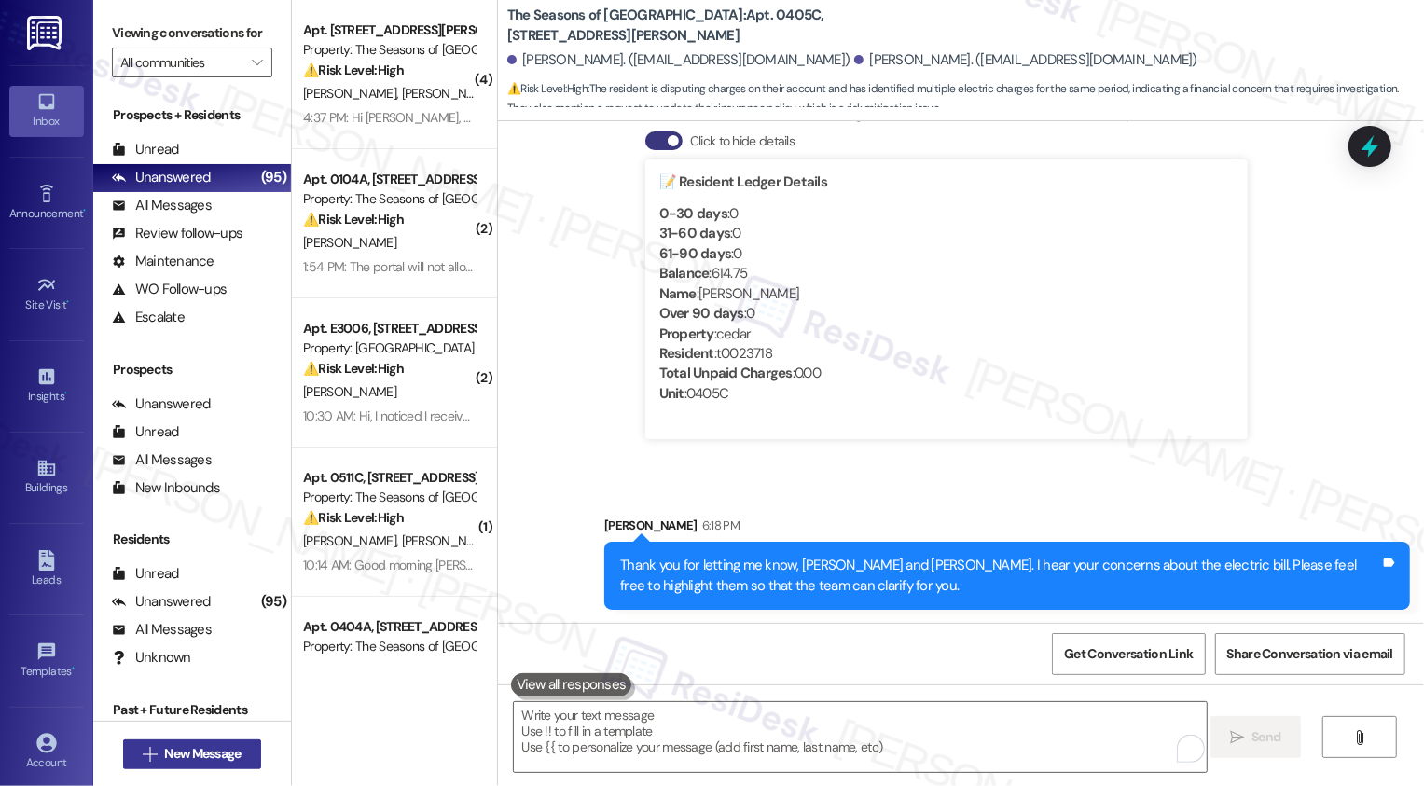
click at [191, 757] on span "New Message" at bounding box center [202, 754] width 76 height 20
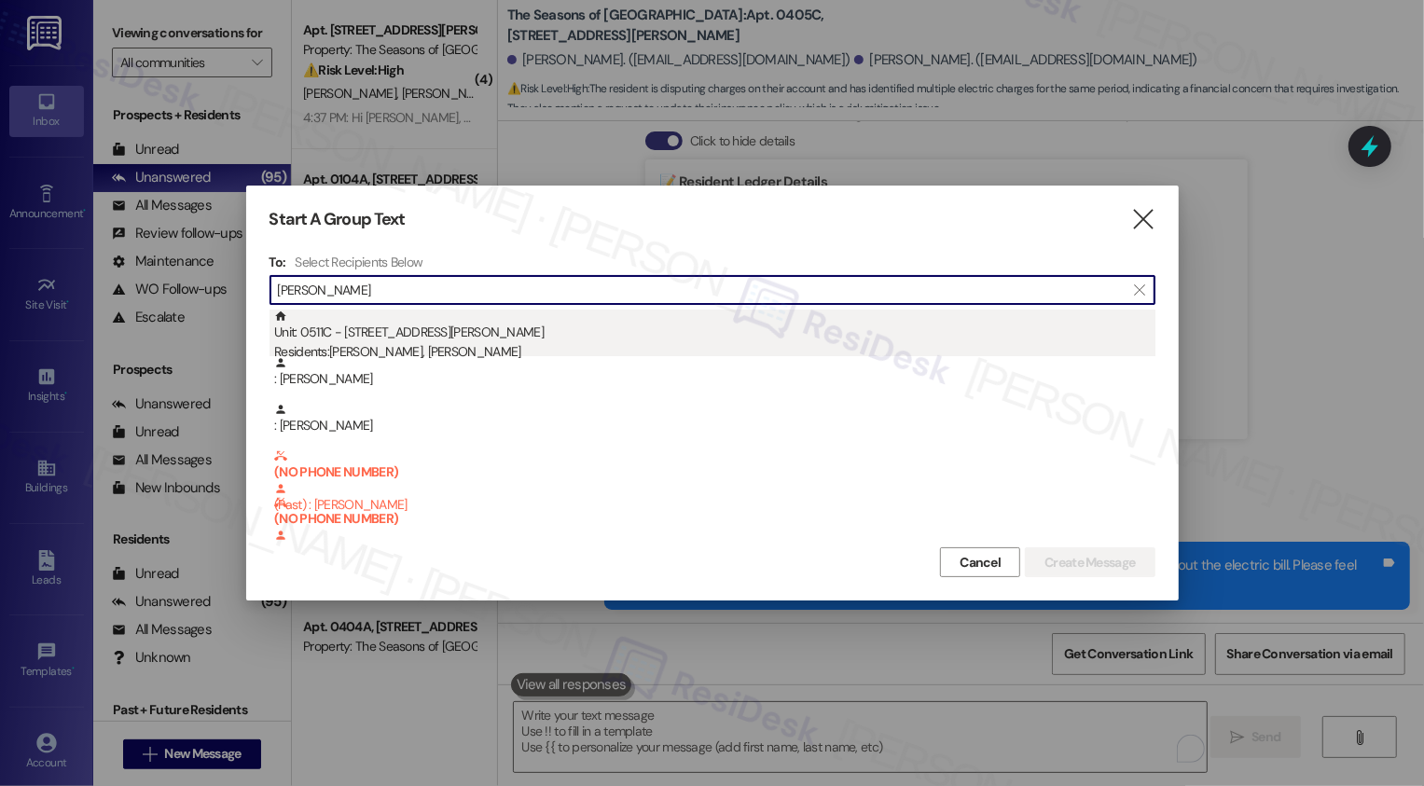
type input "Rees"
click at [404, 331] on div "Unit: 0511C - 3498 Cedar E Ellsworth Ave Residents: Cameron Yolles, Nicole Rees" at bounding box center [714, 336] width 881 height 53
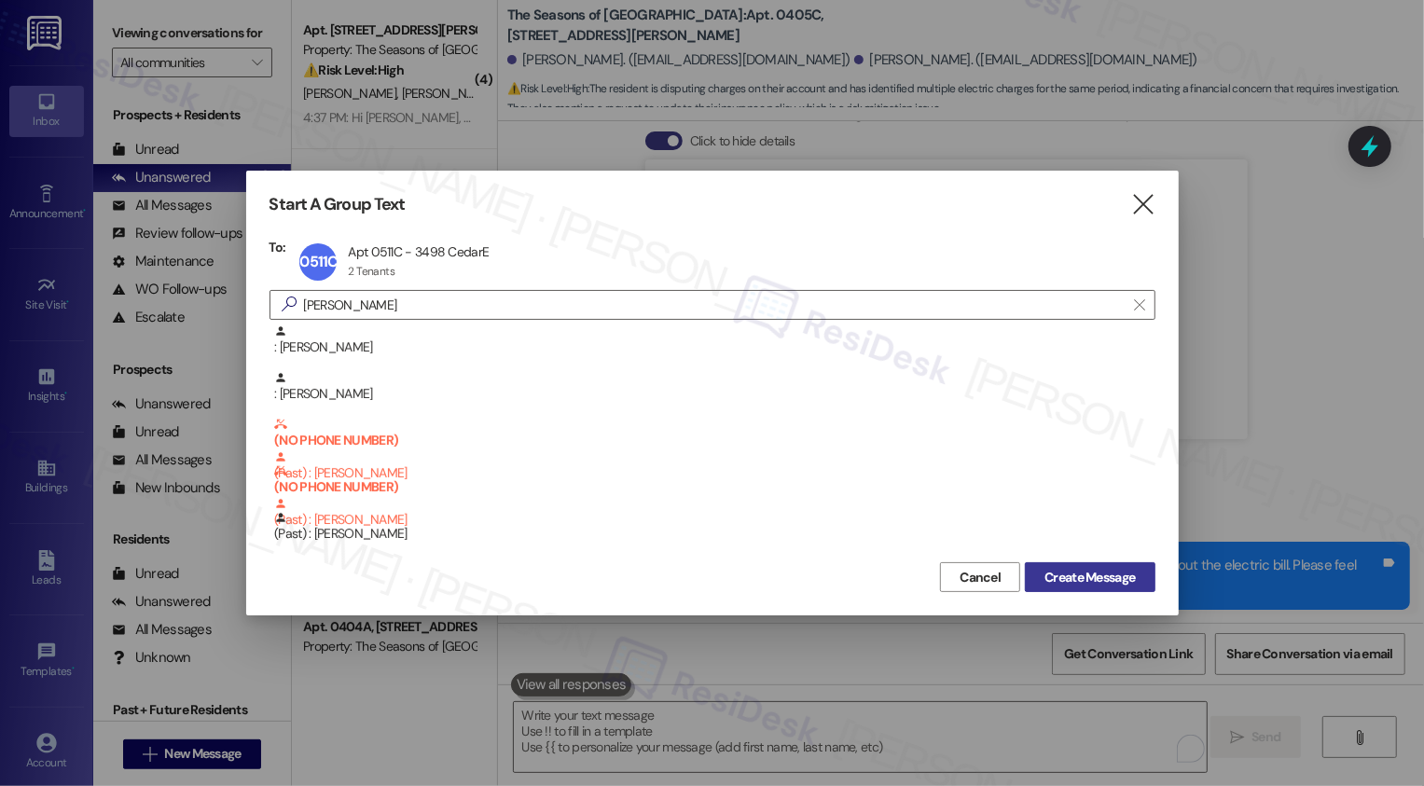
click at [1120, 578] on span "Create Message" at bounding box center [1089, 578] width 90 height 20
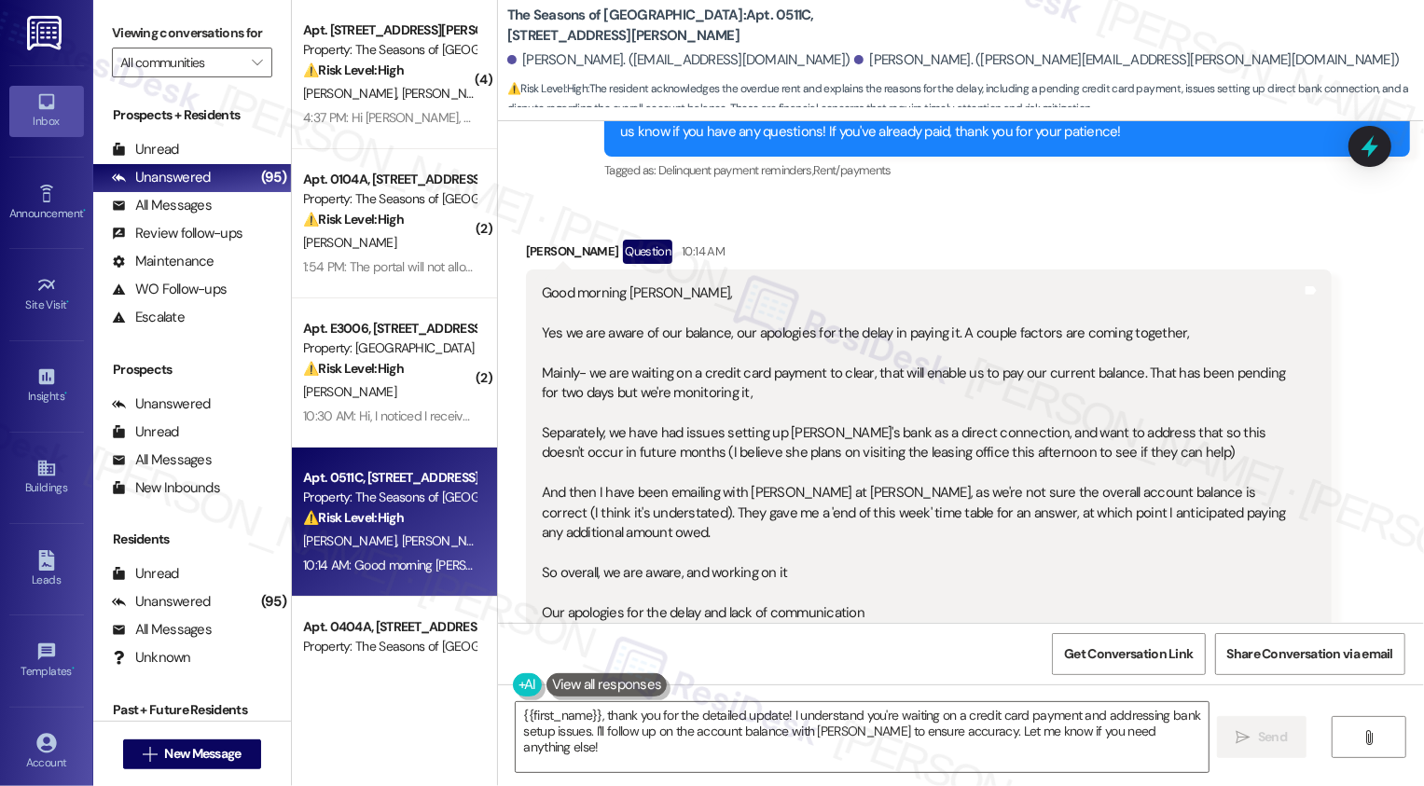
scroll to position [397, 0]
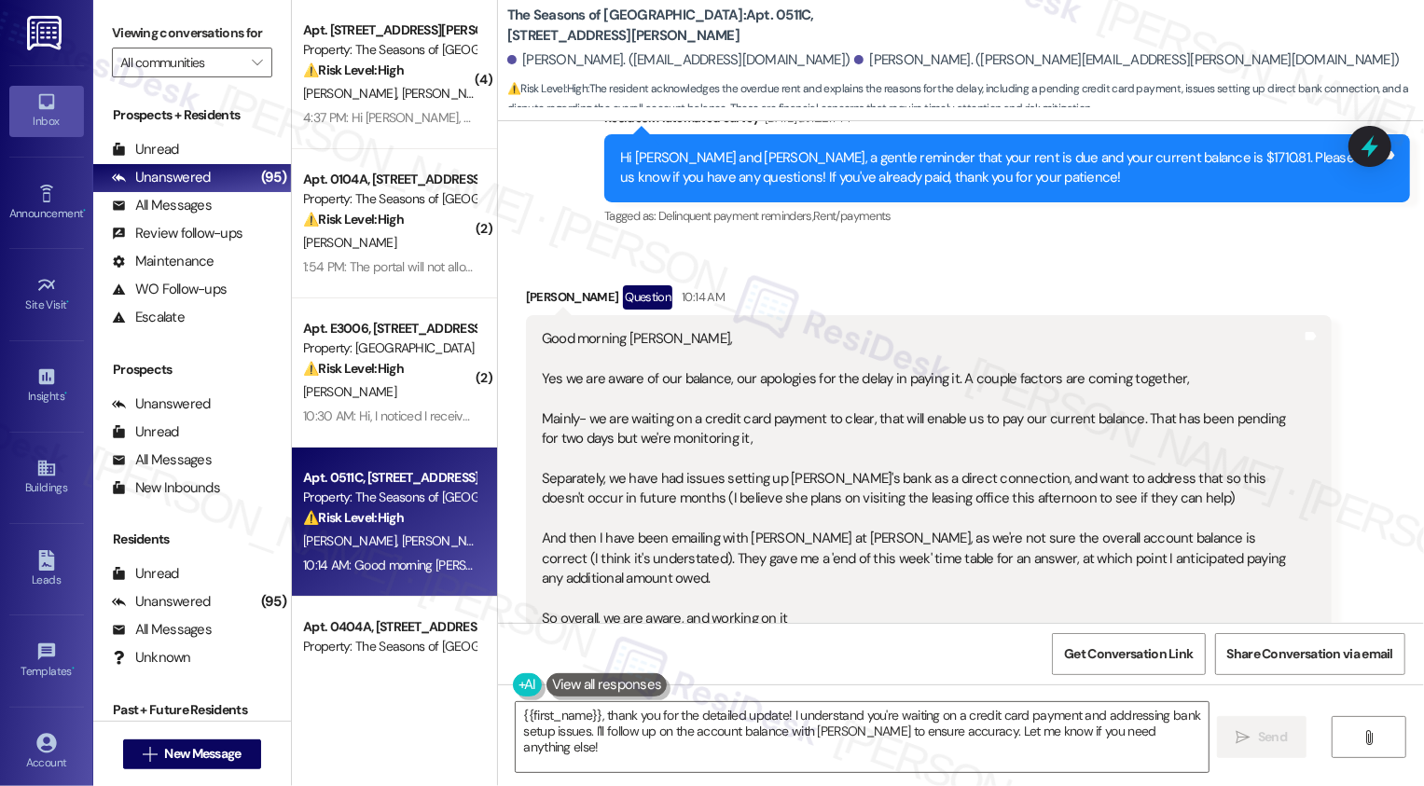
click at [533, 293] on div "Cameron Yolles Question 10:14 AM" at bounding box center [929, 300] width 806 height 30
copy div "Cameron"
click at [558, 723] on textarea "{{first_name}}, thank you for the detailed update! I understand you're waiting …" at bounding box center [862, 737] width 693 height 70
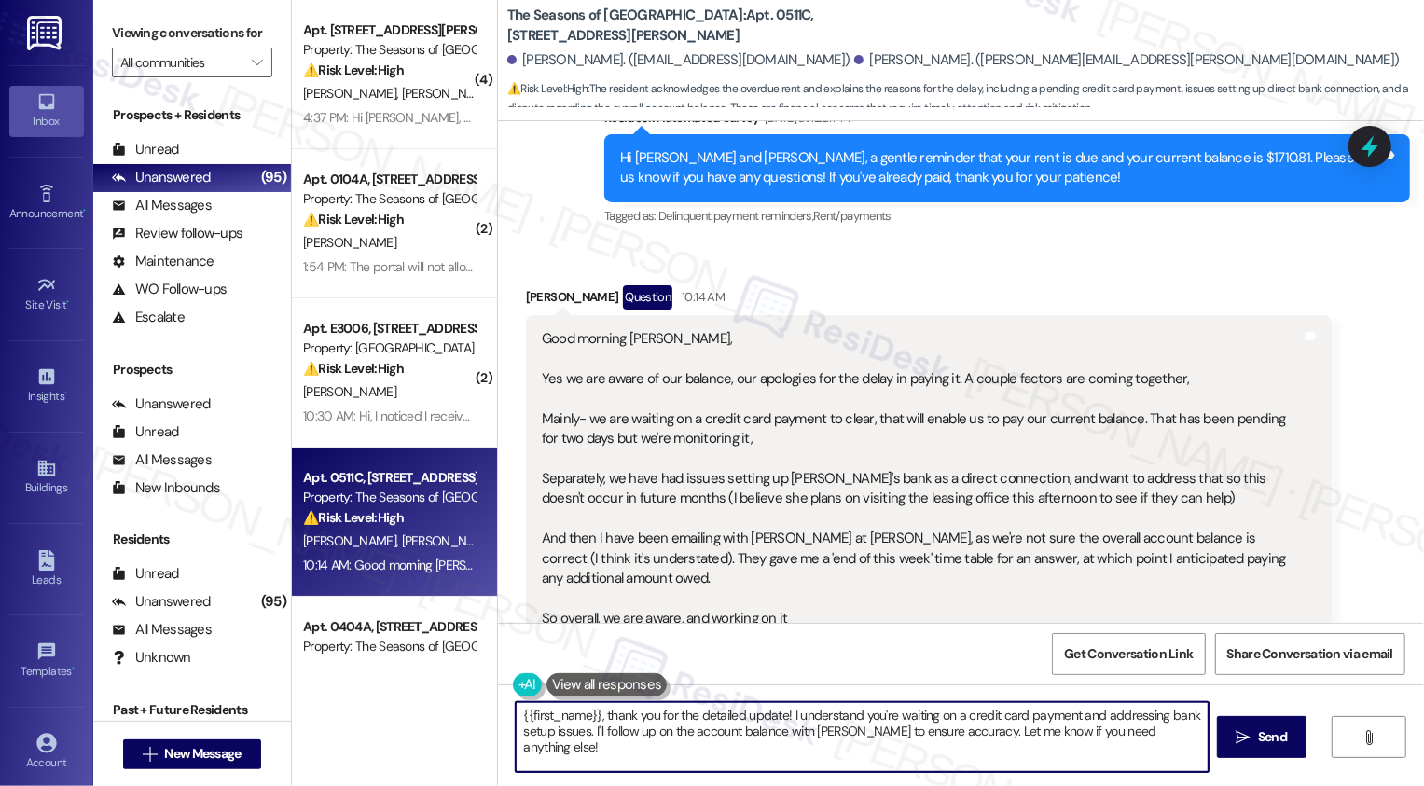
click at [558, 723] on textarea "{{first_name}}, thank you for the detailed update! I understand you're waiting …" at bounding box center [862, 737] width 693 height 70
paste textarea "Cameron"
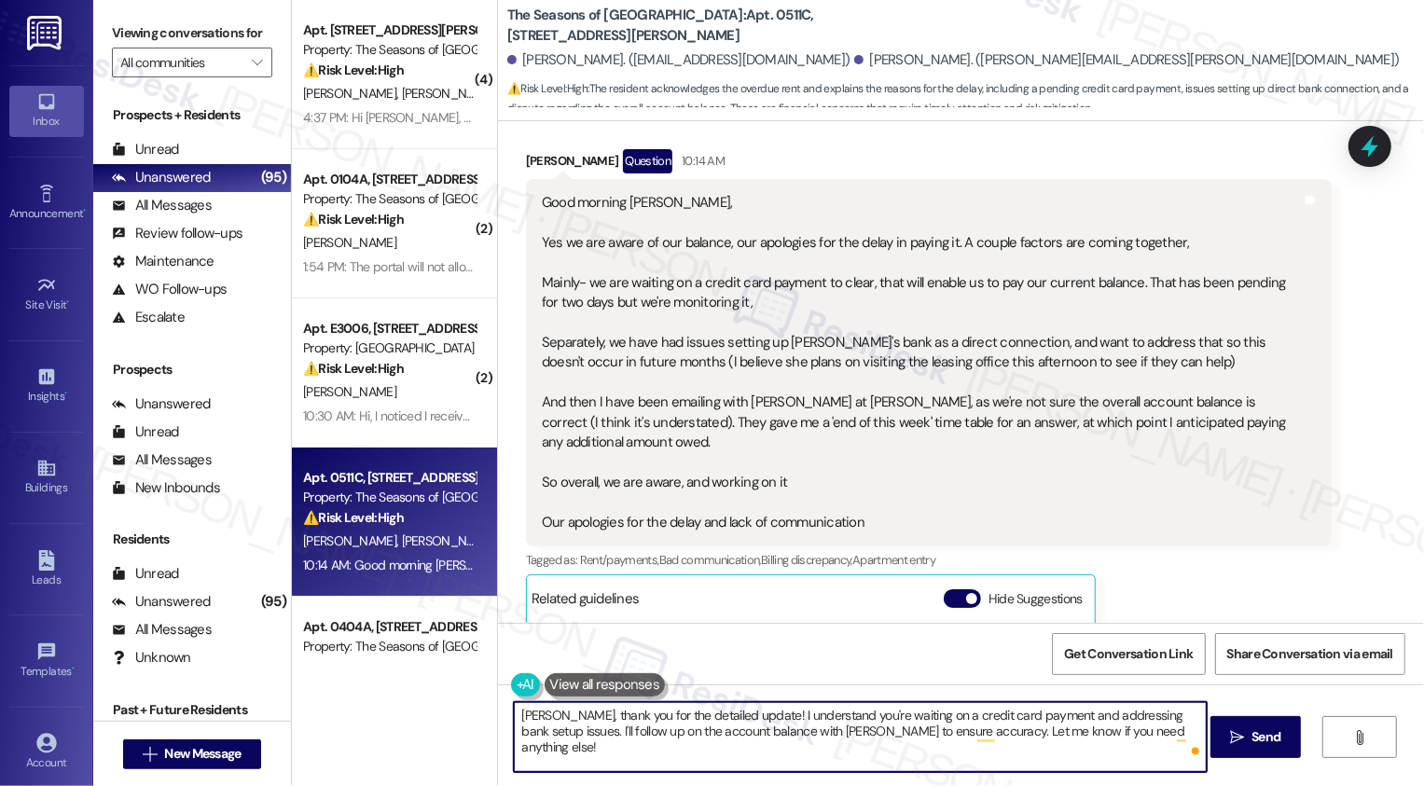
click at [514, 711] on textarea "Cameron, thank you for the detailed update! I understand you're waiting on a cr…" at bounding box center [860, 737] width 693 height 70
click at [874, 734] on textarea "Hi Cameron, thank you for the detailed update! I understand you're waiting on a…" at bounding box center [860, 737] width 693 height 70
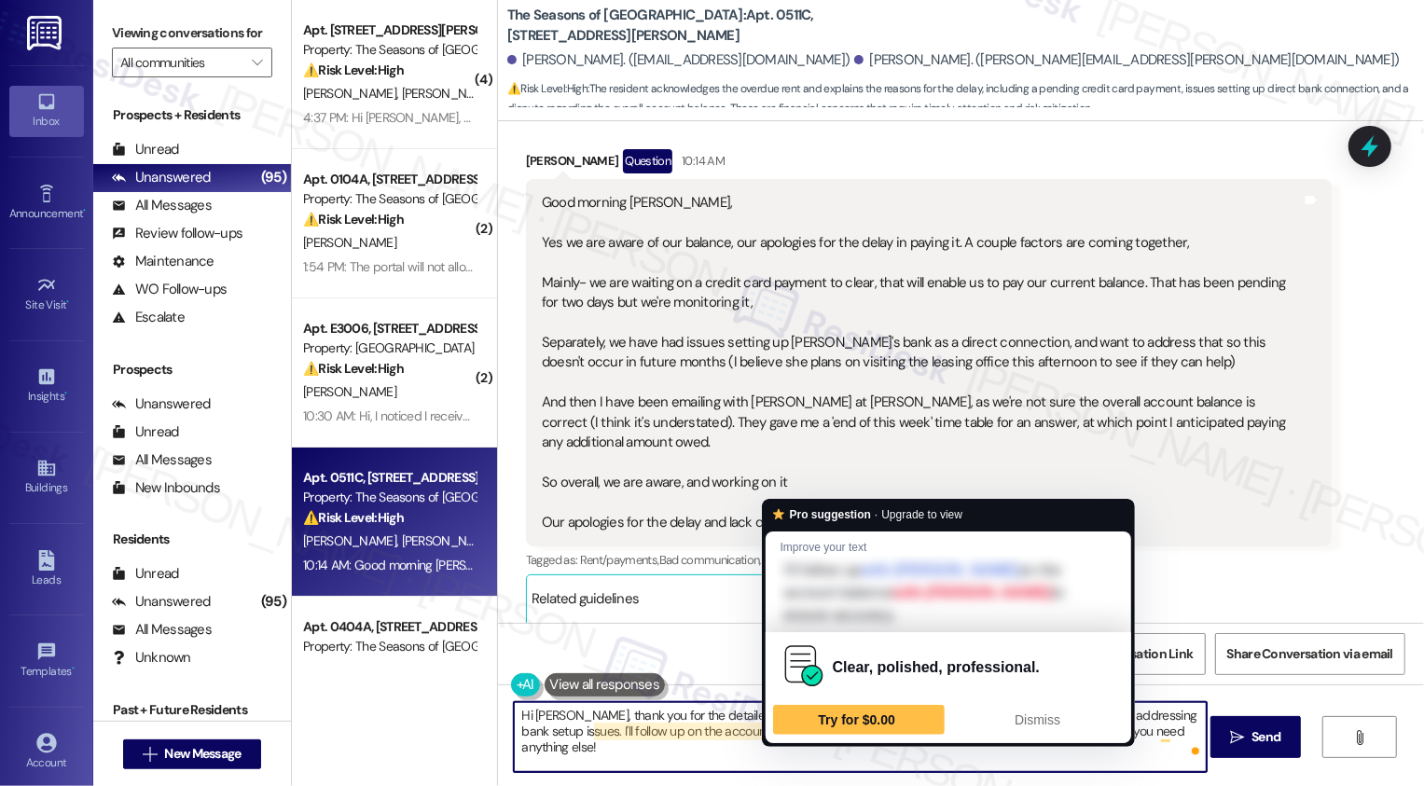
click at [813, 733] on textarea "Hi Cameron, thank you for the detailed update! I understand you're waiting on a…" at bounding box center [860, 737] width 693 height 70
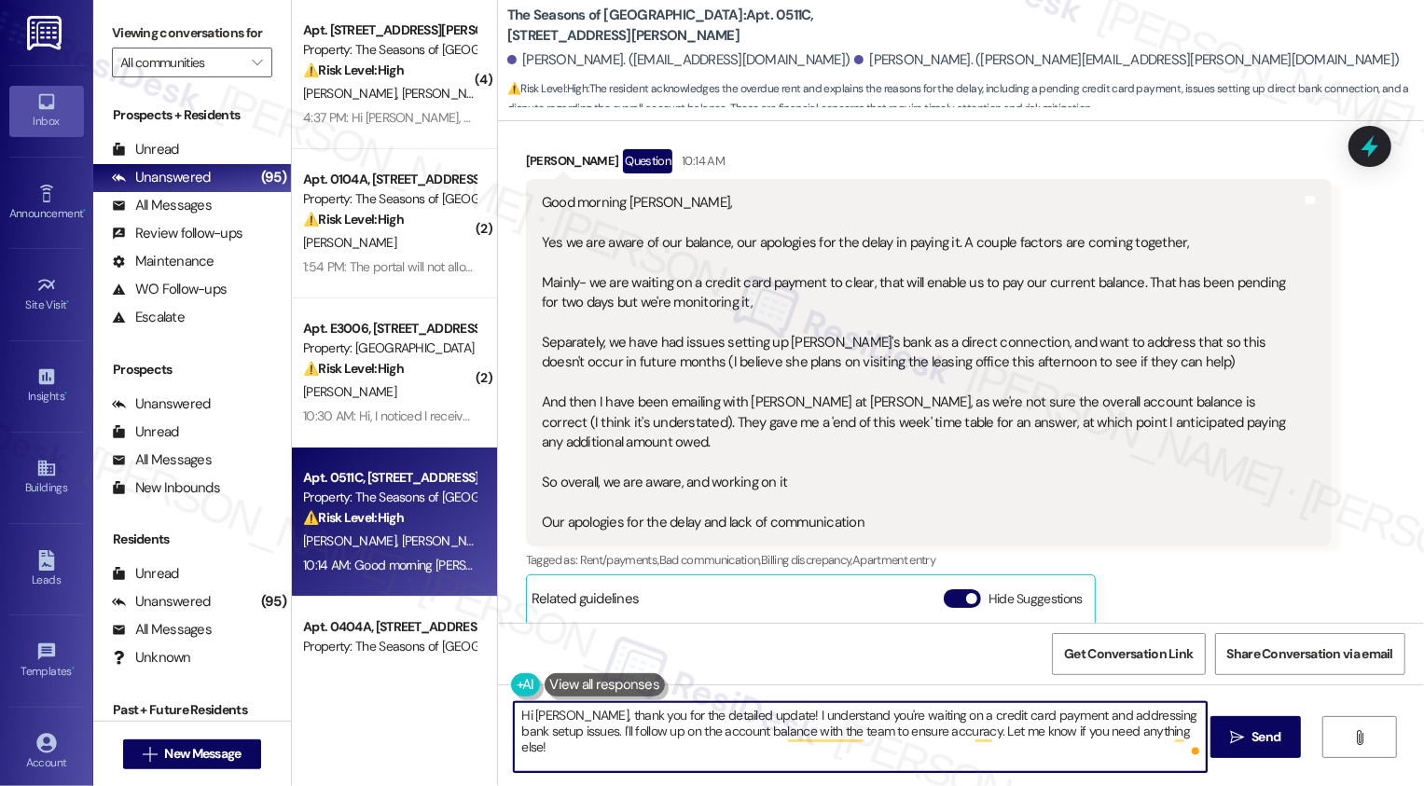
click at [920, 732] on textarea "Hi Cameron, thank you for the detailed update! I understand you're waiting on a…" at bounding box center [860, 737] width 693 height 70
click at [606, 734] on textarea "Hi Cameron, thank you for the detailed update! I understand you're waiting on a…" at bounding box center [860, 737] width 693 height 70
click at [637, 733] on textarea "Hi Cameron, thank you for the detailed update! I understand you're waiting on a…" at bounding box center [860, 737] width 693 height 70
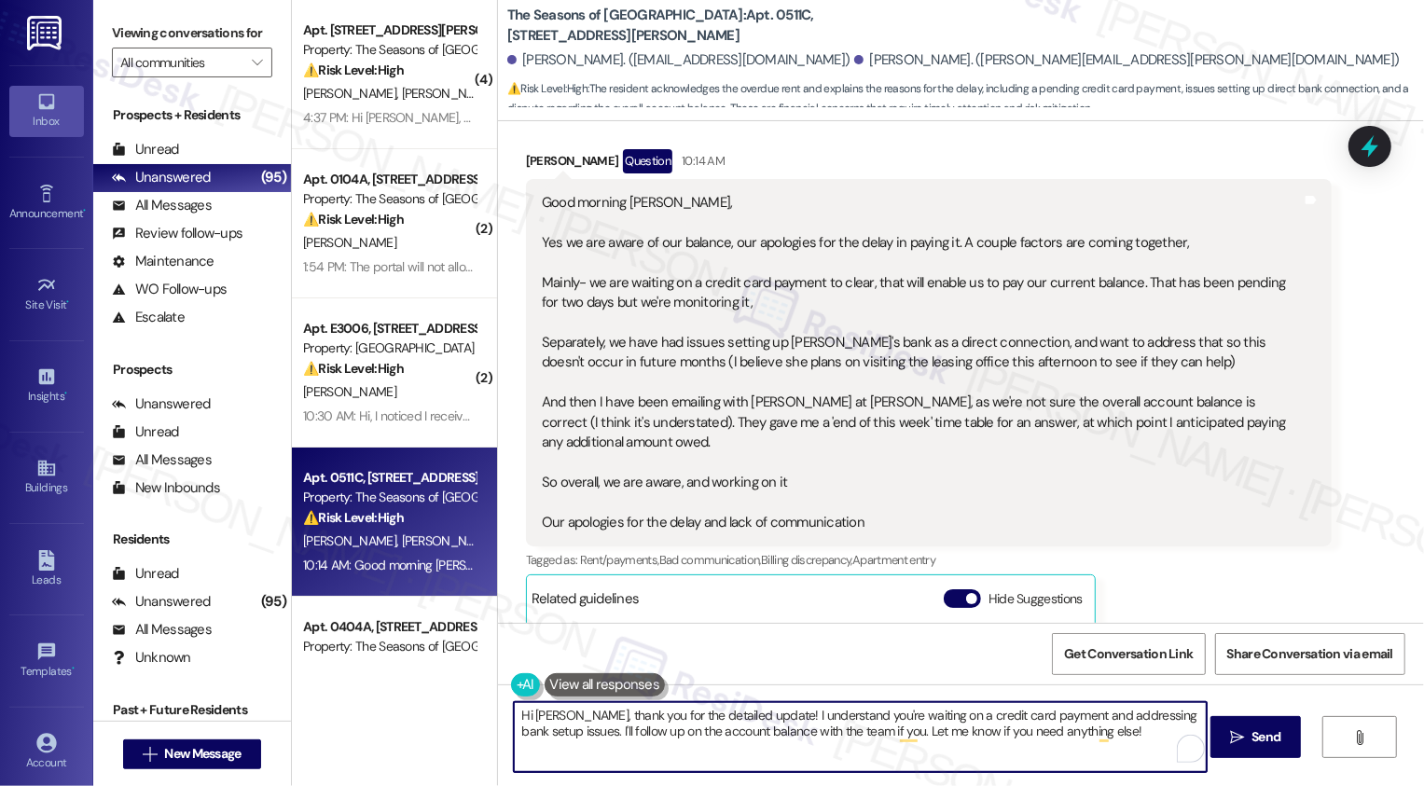
click at [637, 733] on textarea "Hi Cameron, thank you for the detailed update! I understand you're waiting on a…" at bounding box center [860, 737] width 693 height 70
click at [605, 734] on textarea "Hi Cameron, thank you for the detailed update! I understand you're waiting on a…" at bounding box center [860, 737] width 693 height 70
drag, startPoint x: 594, startPoint y: 731, endPoint x: 681, endPoint y: 726, distance: 86.8
click at [681, 725] on textarea "Hi Cameron, thank you for the detailed update! I understand you're waiting on a…" at bounding box center [860, 737] width 693 height 70
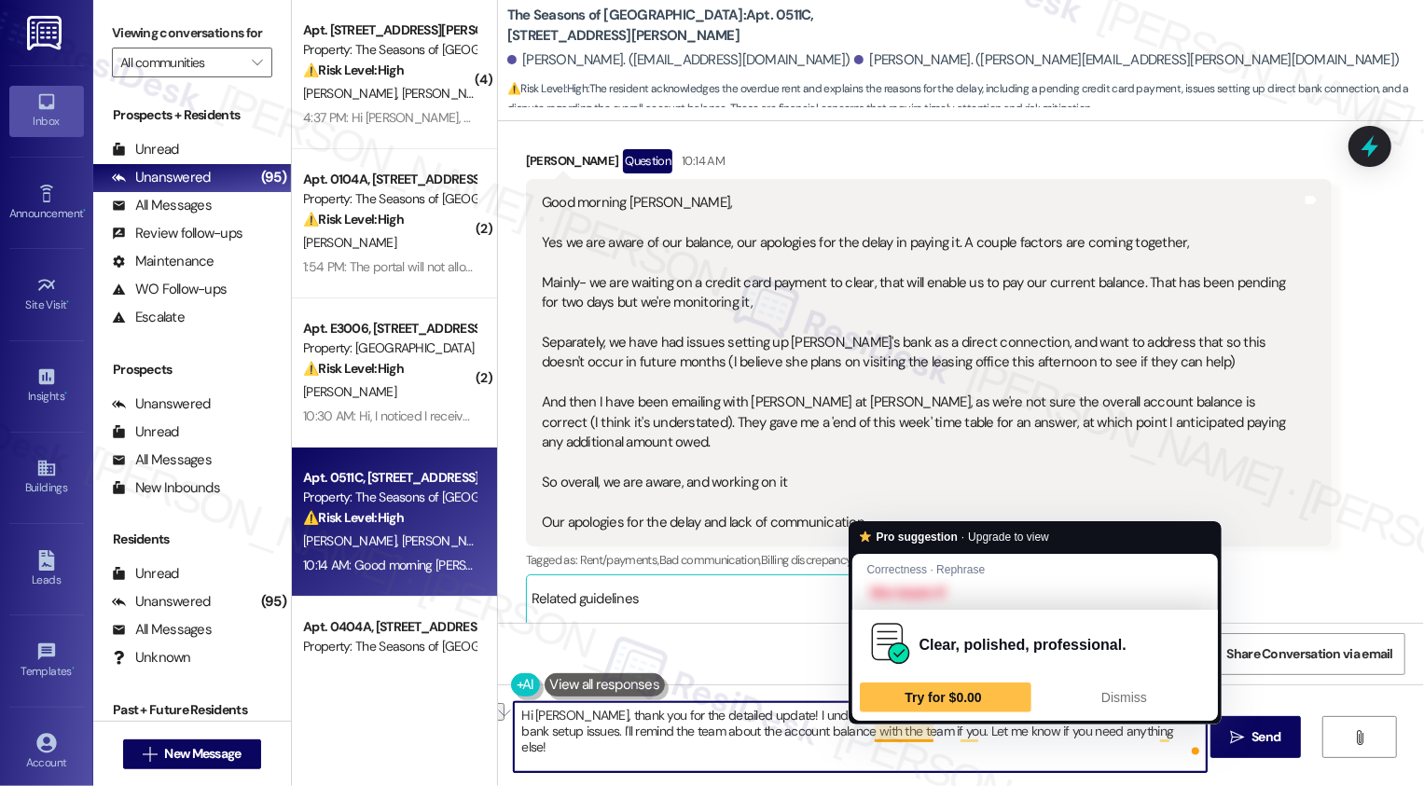
drag, startPoint x: 835, startPoint y: 732, endPoint x: 943, endPoint y: 729, distance: 108.2
click at [943, 730] on textarea "Hi Cameron, thank you for the detailed update! I understand you're waiting on a…" at bounding box center [860, 737] width 693 height 70
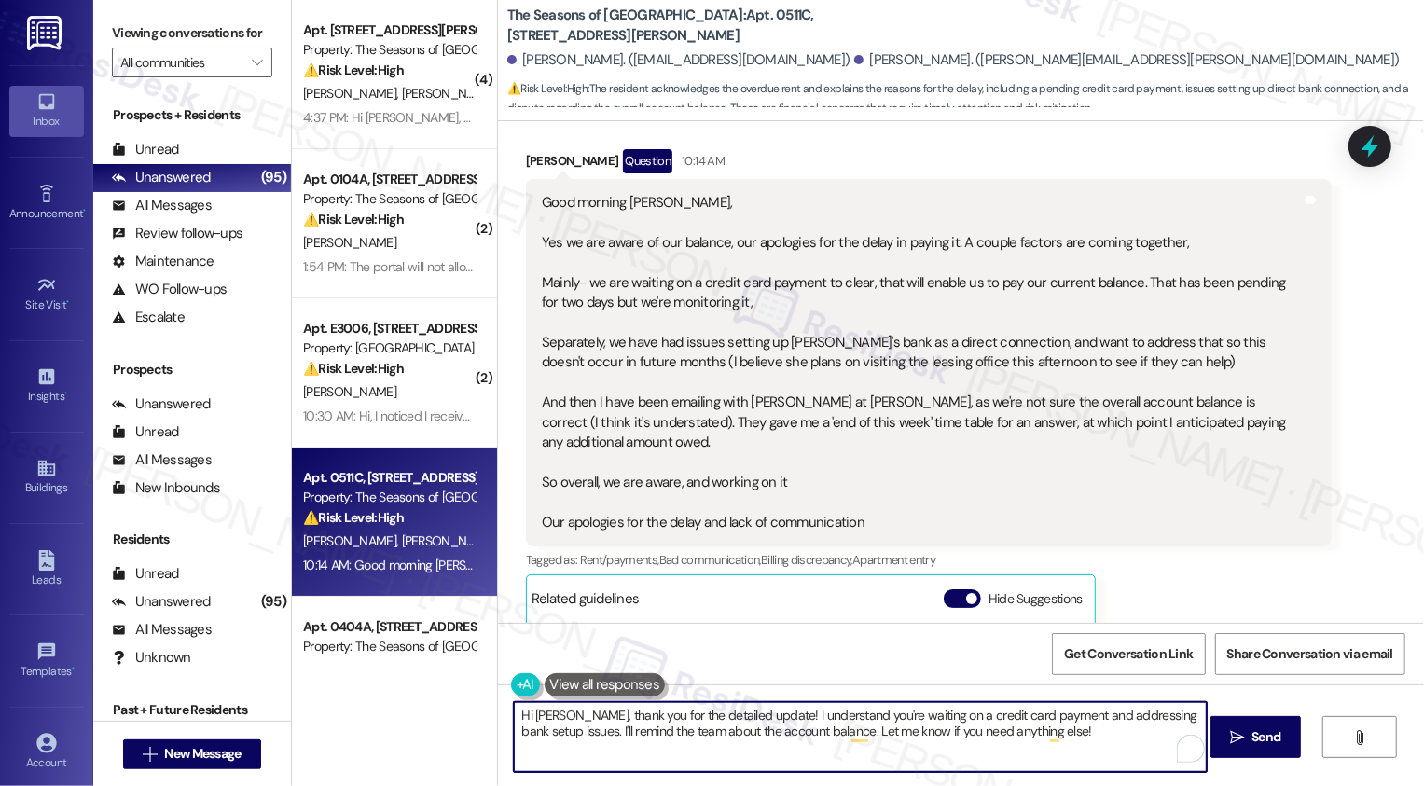
click at [1070, 727] on textarea "Hi Cameron, thank you for the detailed update! I understand you're waiting on a…" at bounding box center [860, 737] width 693 height 70
type textarea "Hi Cameron, thank you for the detailed update! I understand you're waiting on a…"
click at [1251, 751] on button " Send" at bounding box center [1255, 737] width 90 height 42
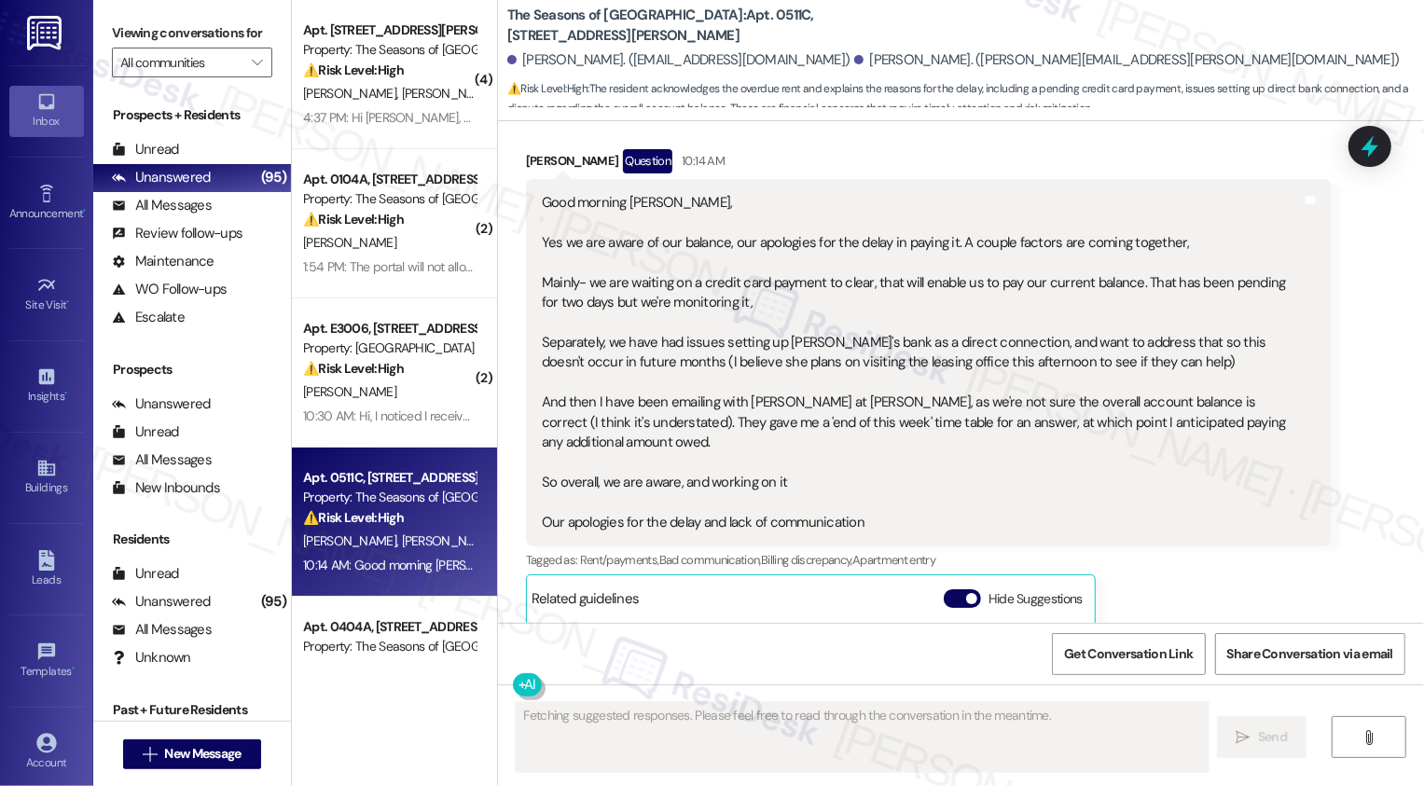
scroll to position [860, 0]
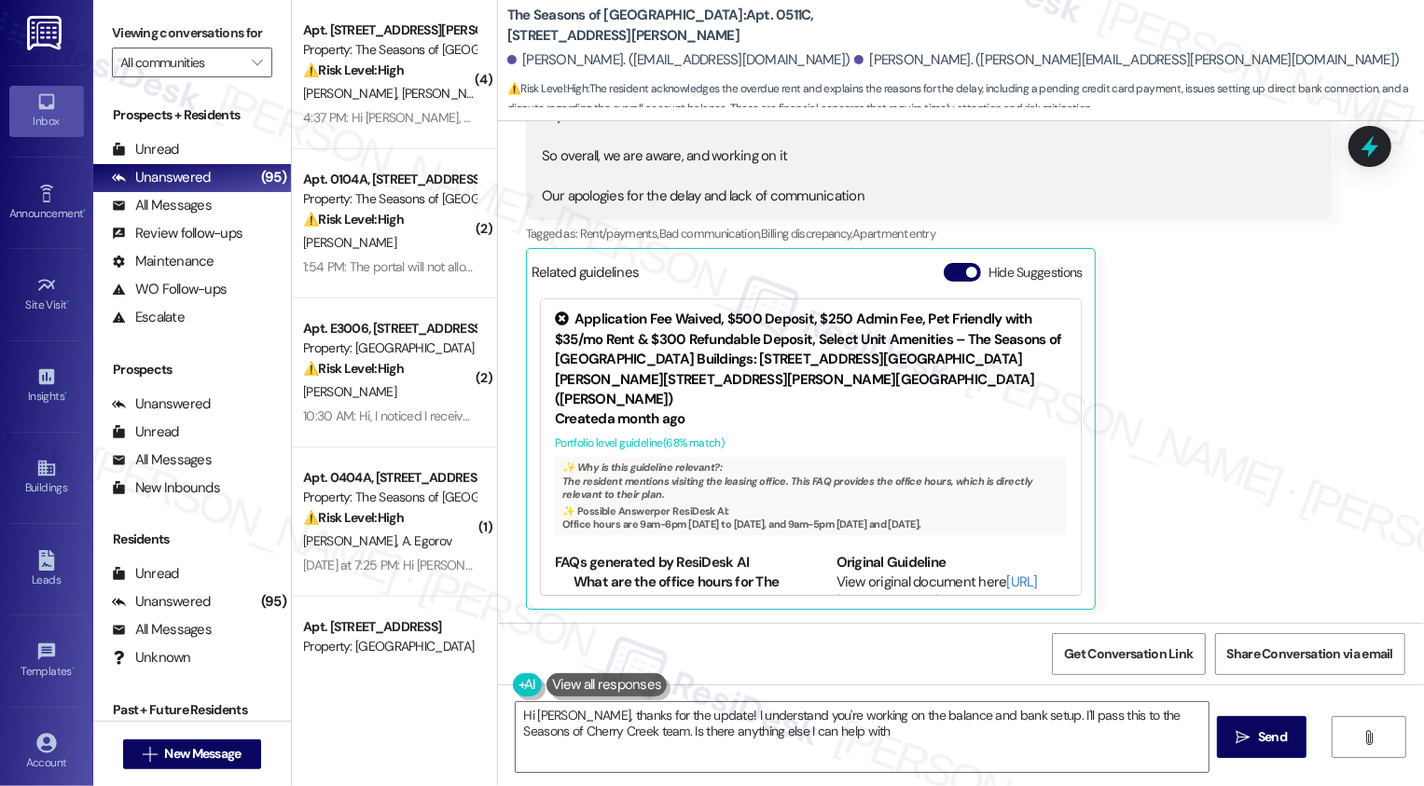
type textarea "Hi Cameron, thanks for the update! I understand you're working on the balance a…"
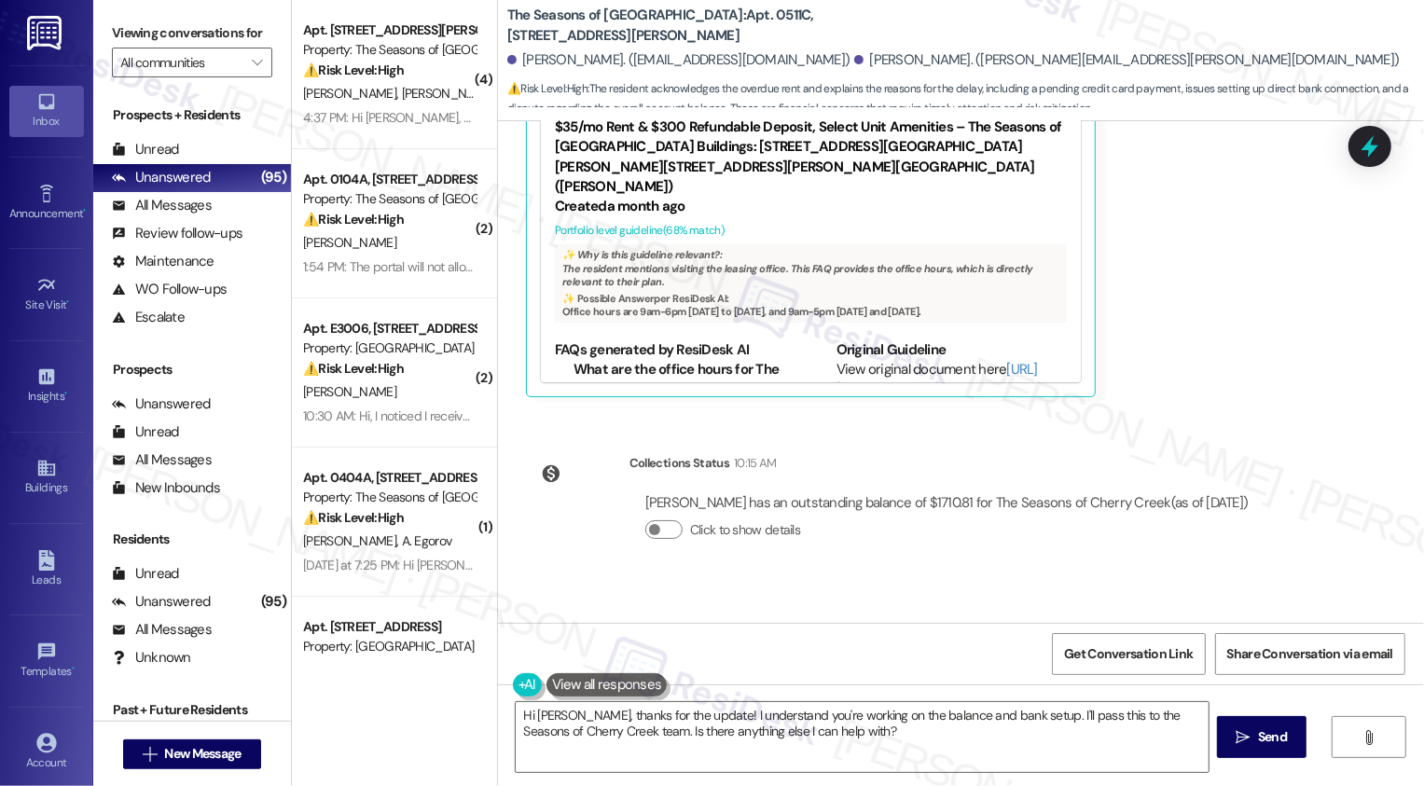
scroll to position [1182, 0]
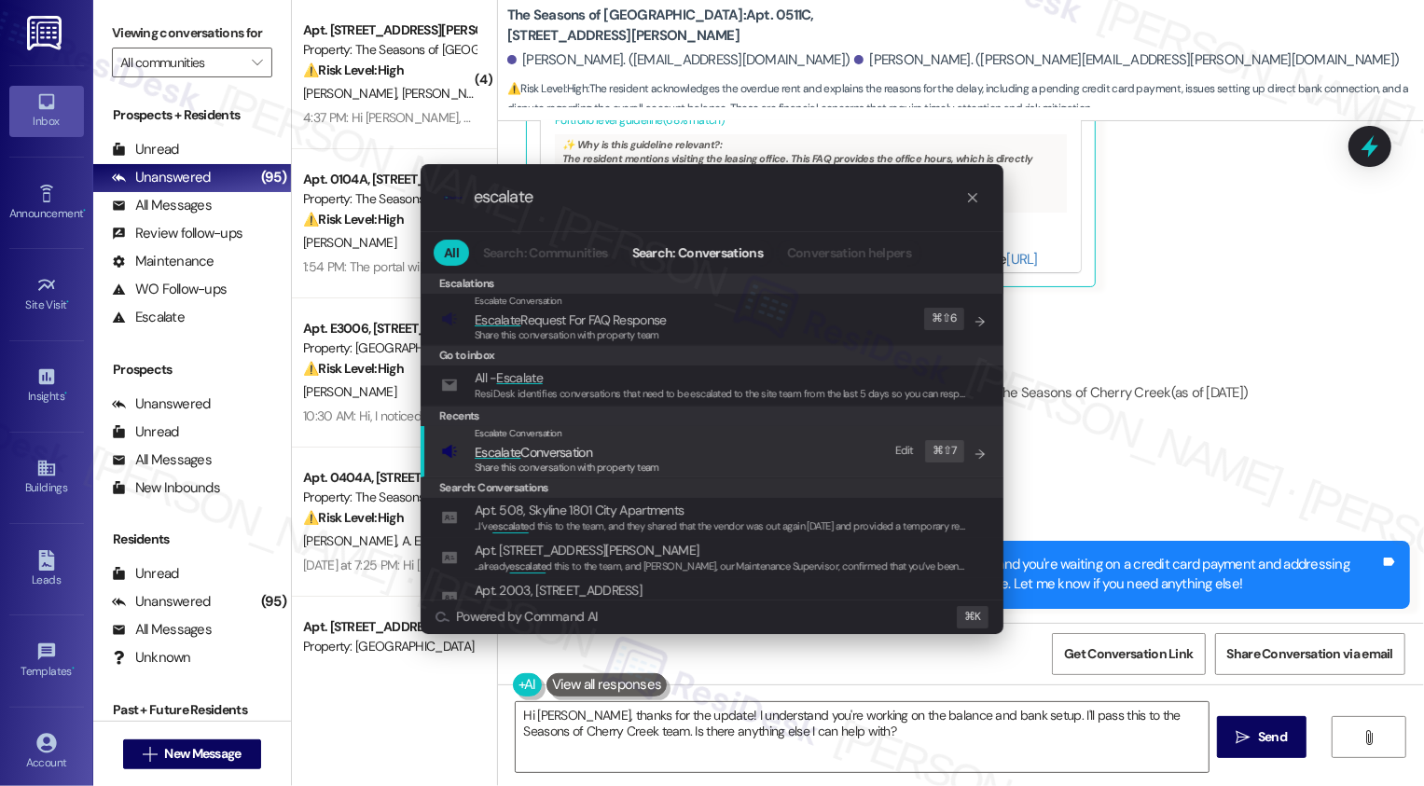
type input "escalate"
click at [523, 458] on span "Escalate Conversation" at bounding box center [533, 452] width 117 height 17
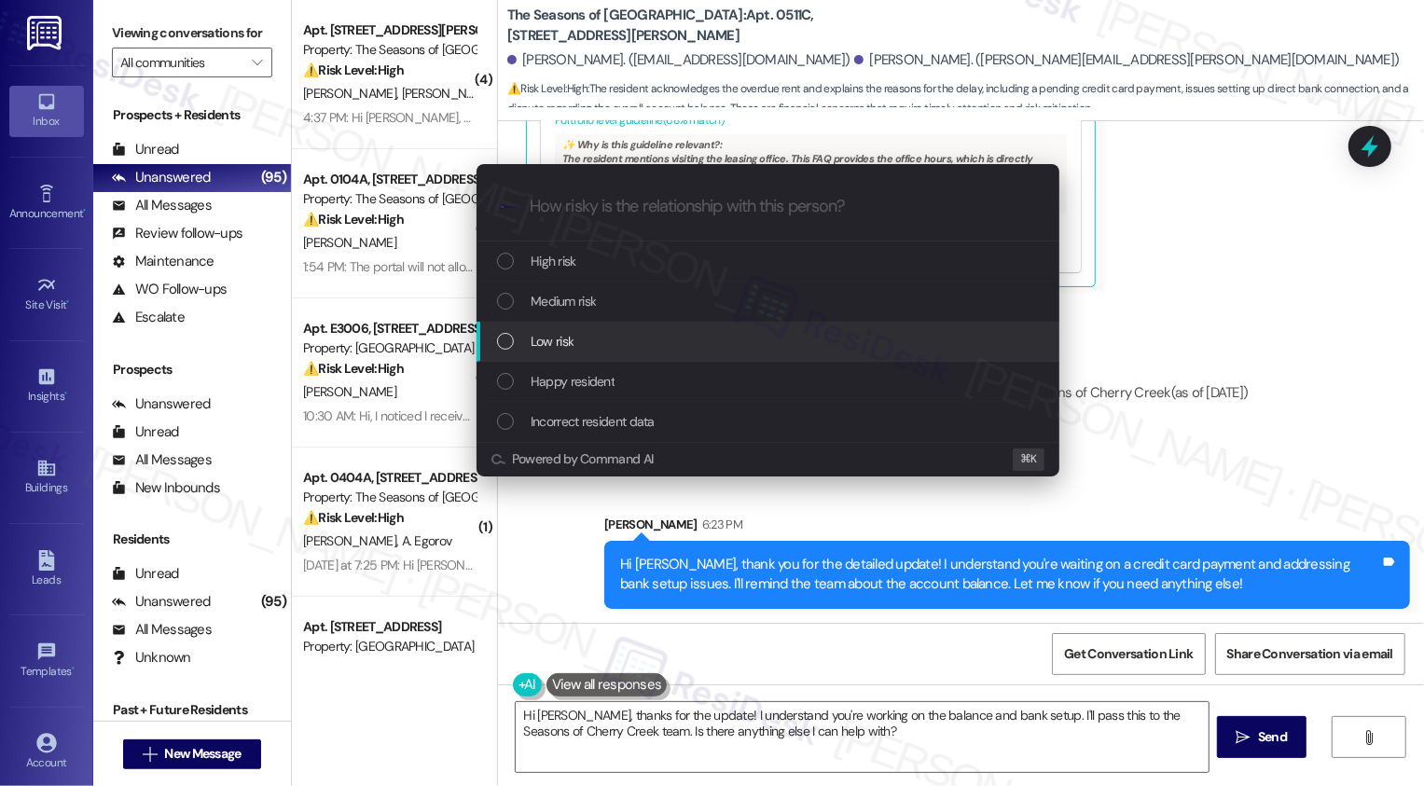
click at [526, 337] on div "Low risk" at bounding box center [769, 341] width 545 height 21
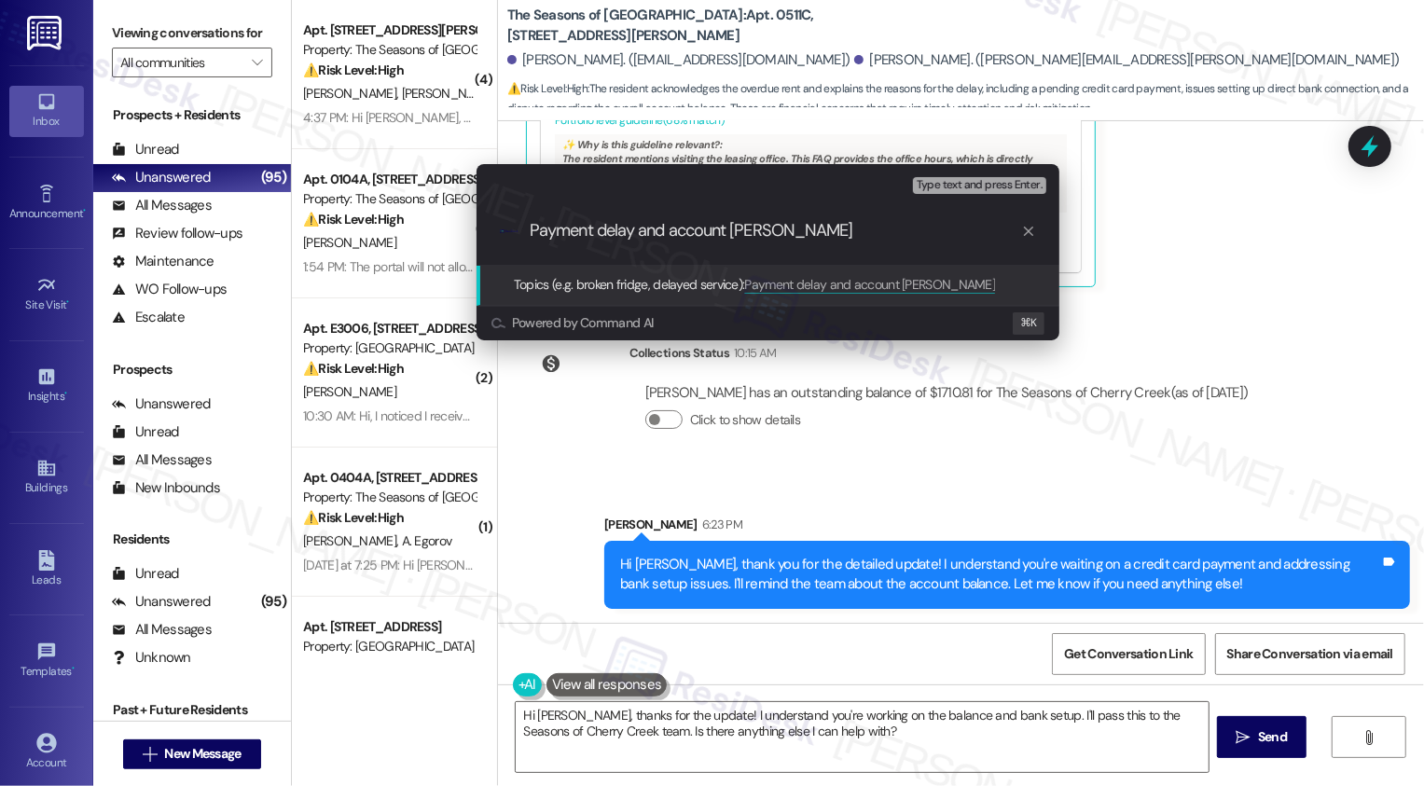
type input "Payment delay and account summary"
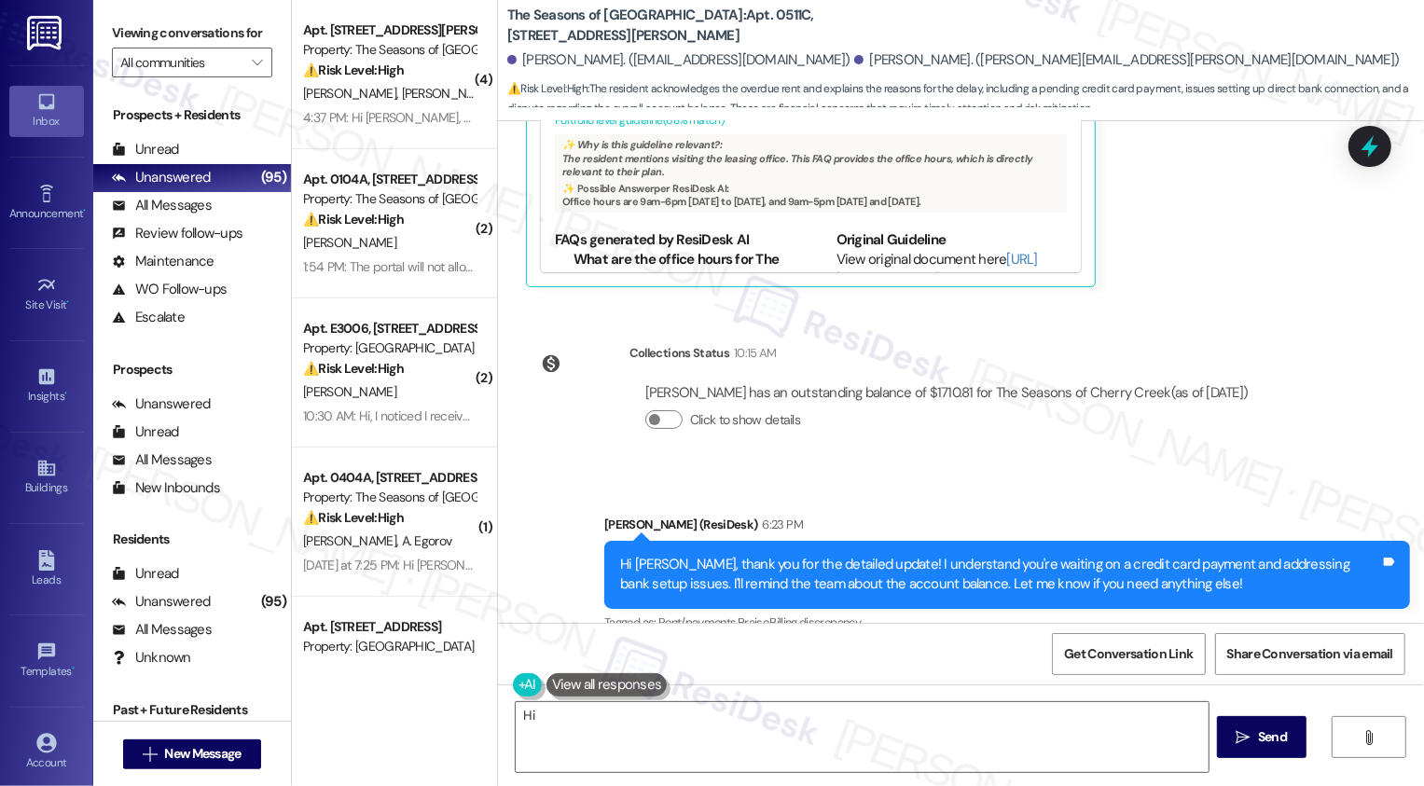
scroll to position [860, 0]
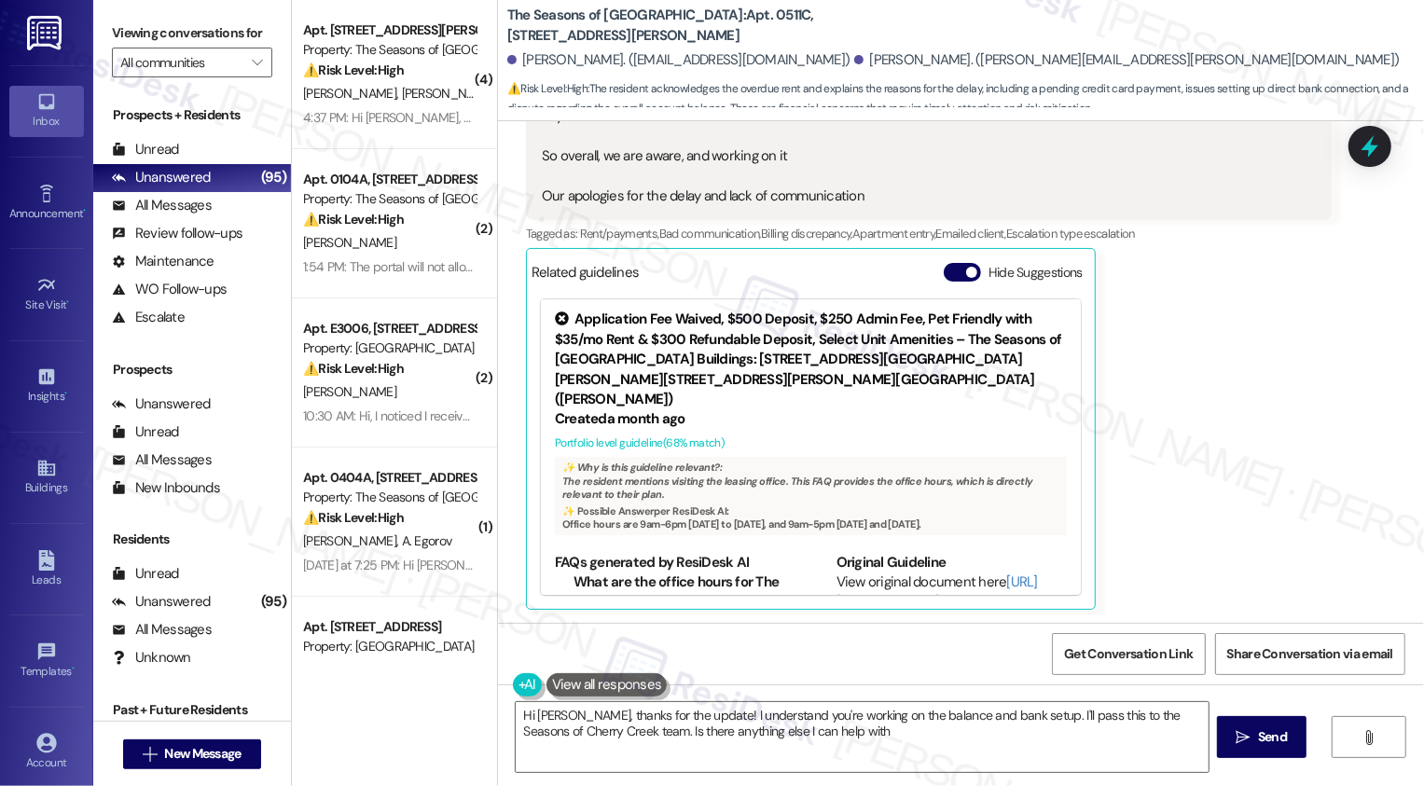
type textarea "Hi Cameron, thanks for the update! I understand you're working on the balance a…"
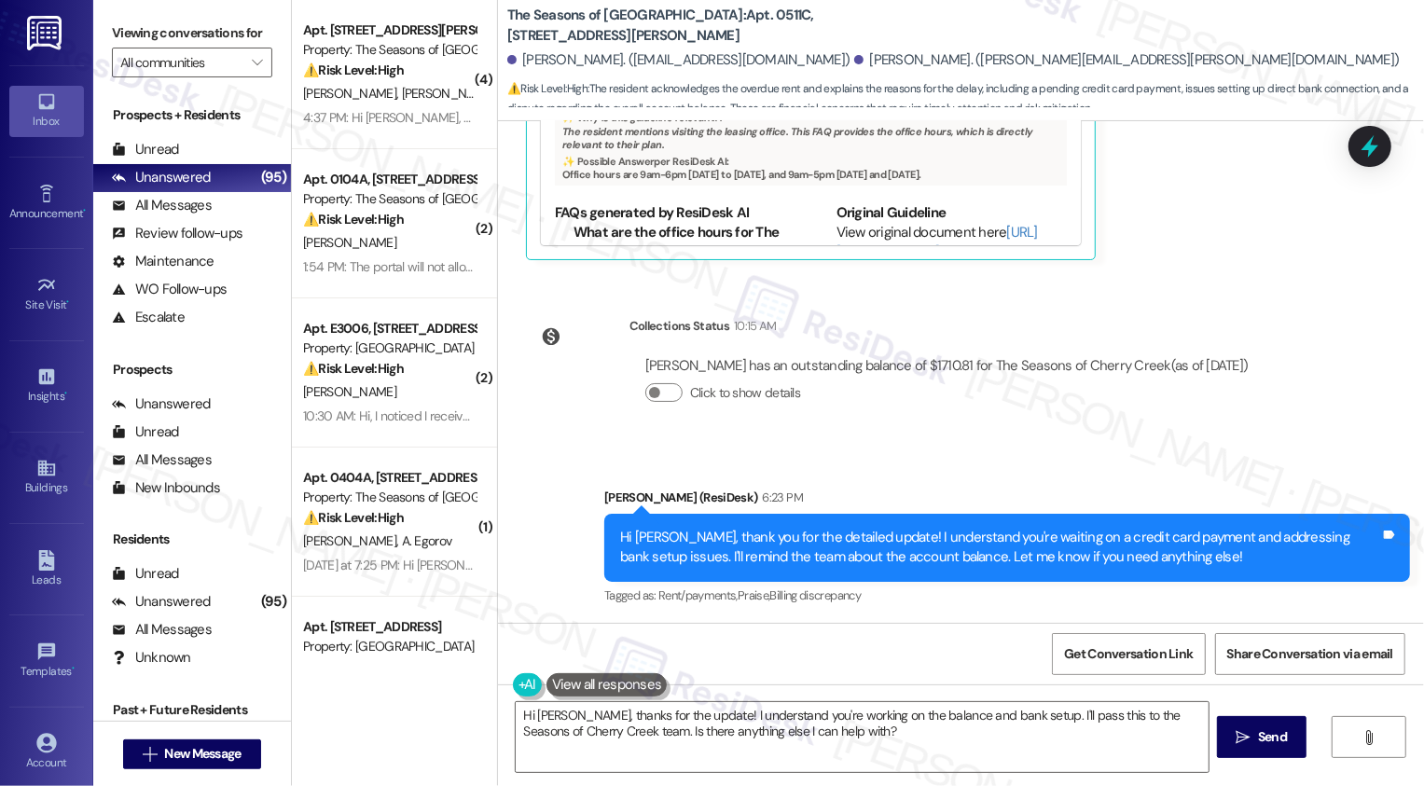
click at [395, 37] on div "Apt. [STREET_ADDRESS][PERSON_NAME]" at bounding box center [389, 31] width 173 height 20
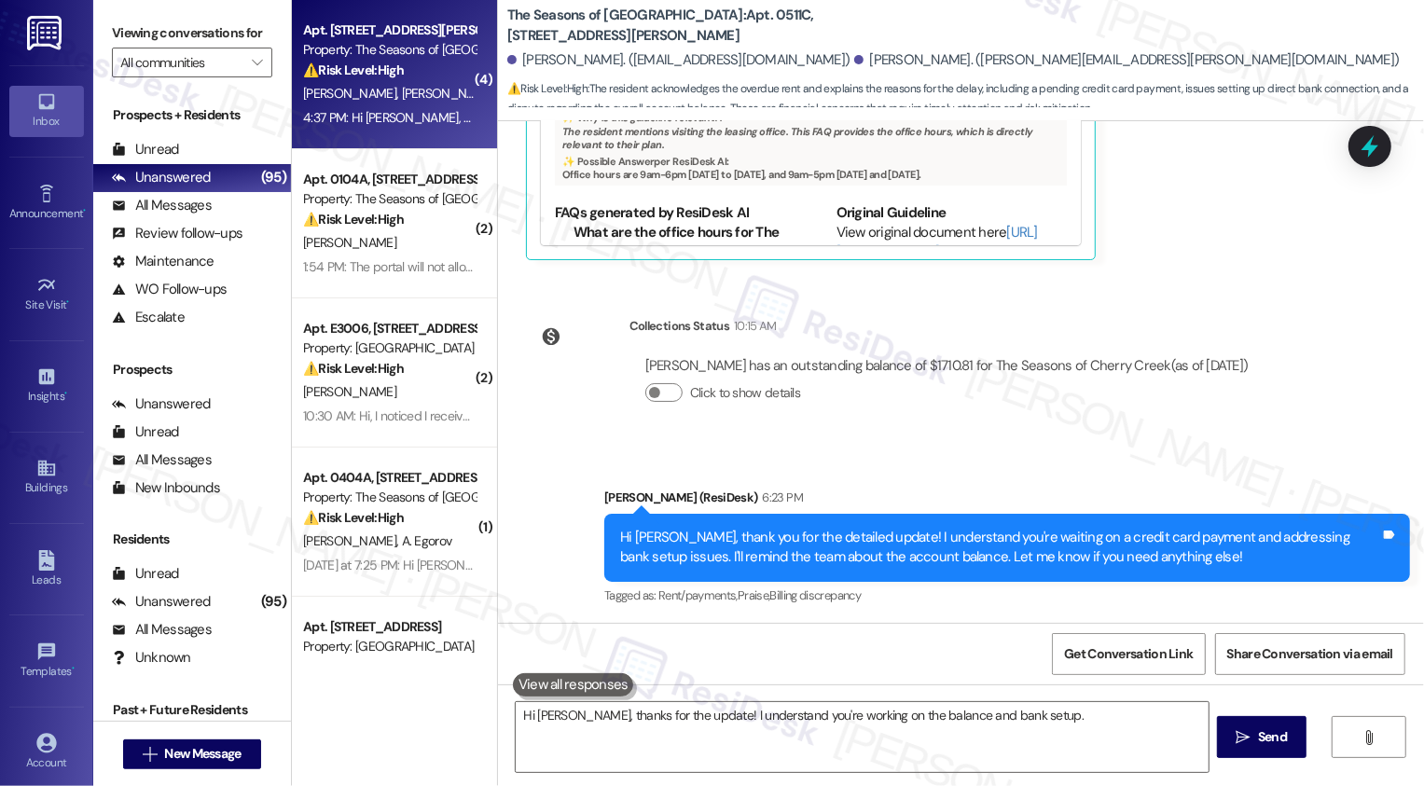
type textarea "Hi Cameron, thanks for the update! I understand you're working on the balance a…"
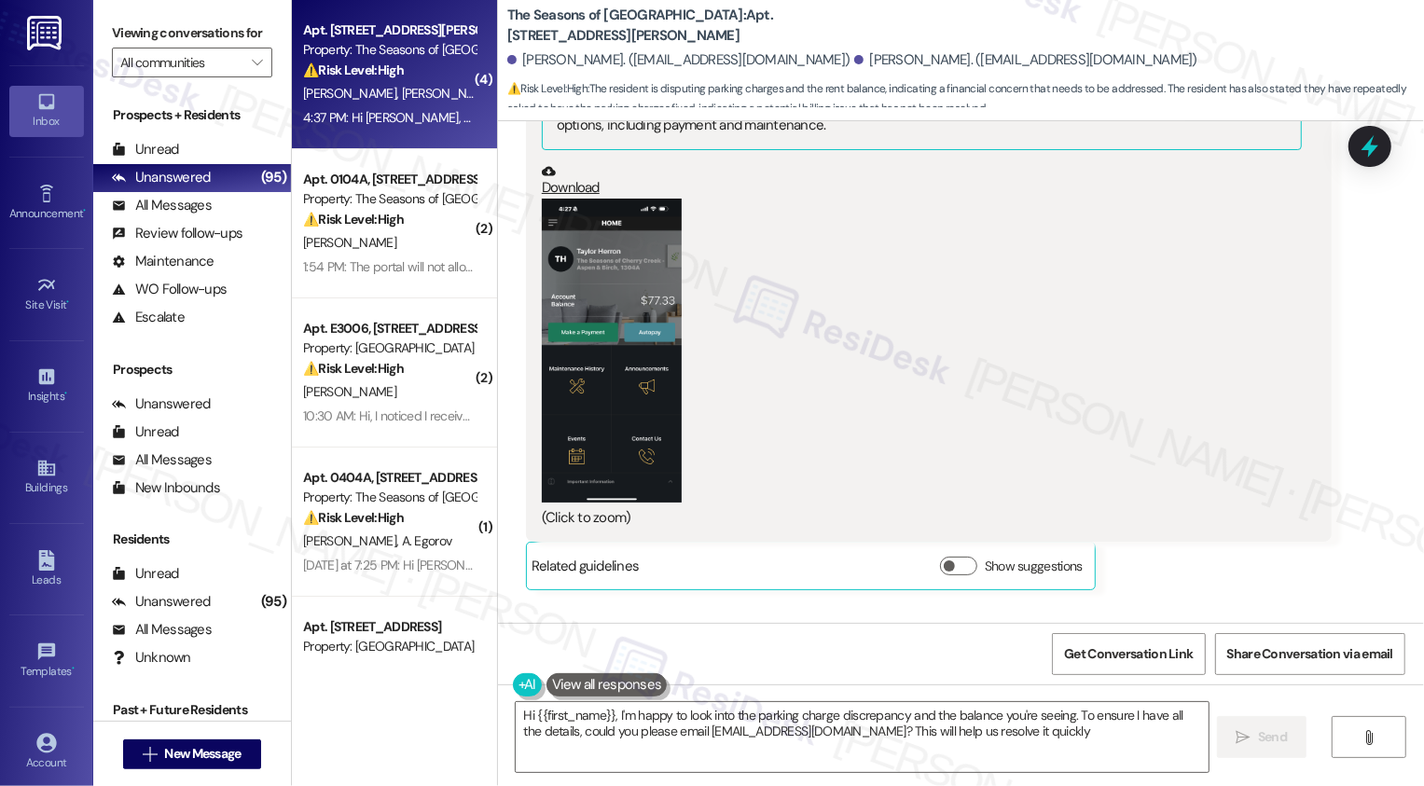
type textarea "Hi {{first_name}}, I'm happy to look into the parking charge discrepancy and th…"
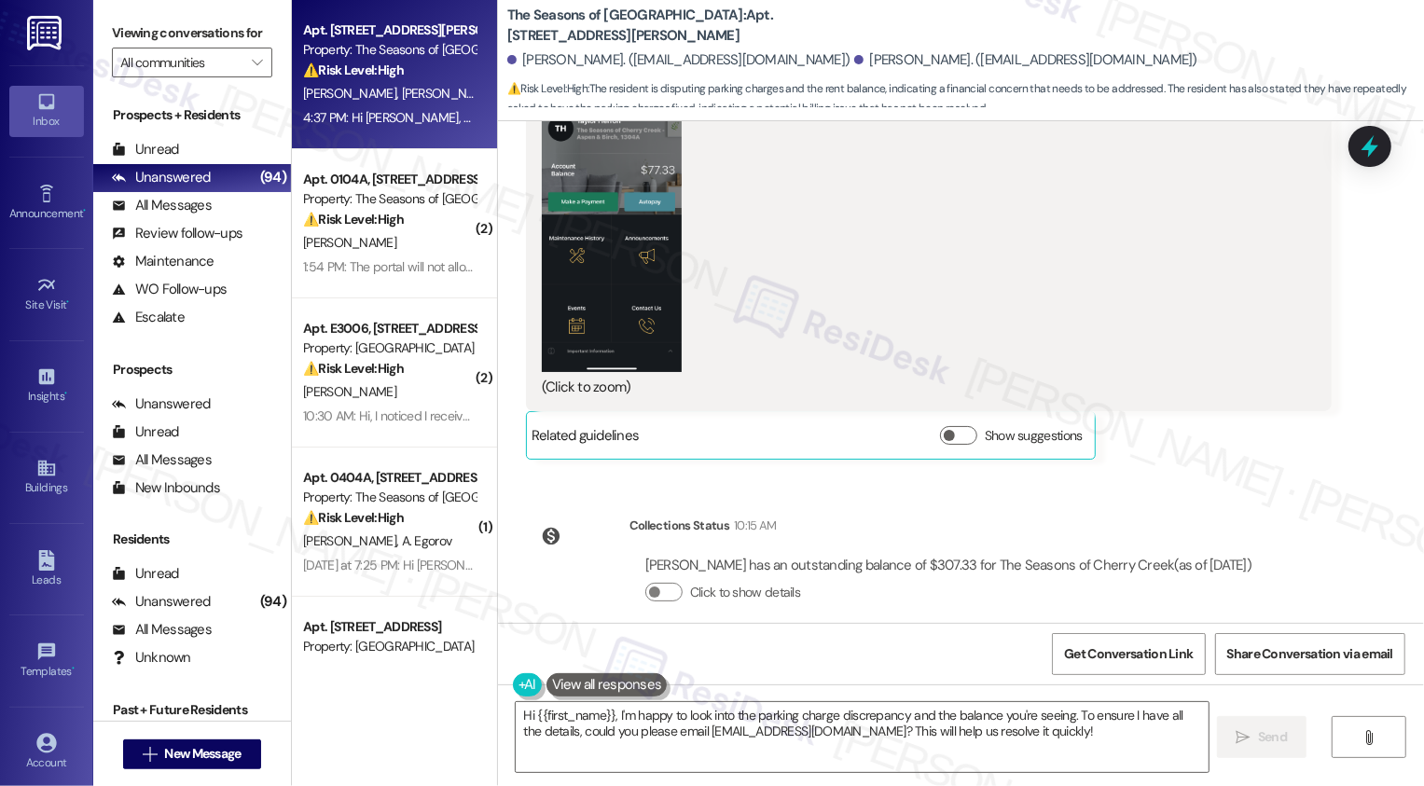
scroll to position [5212, 0]
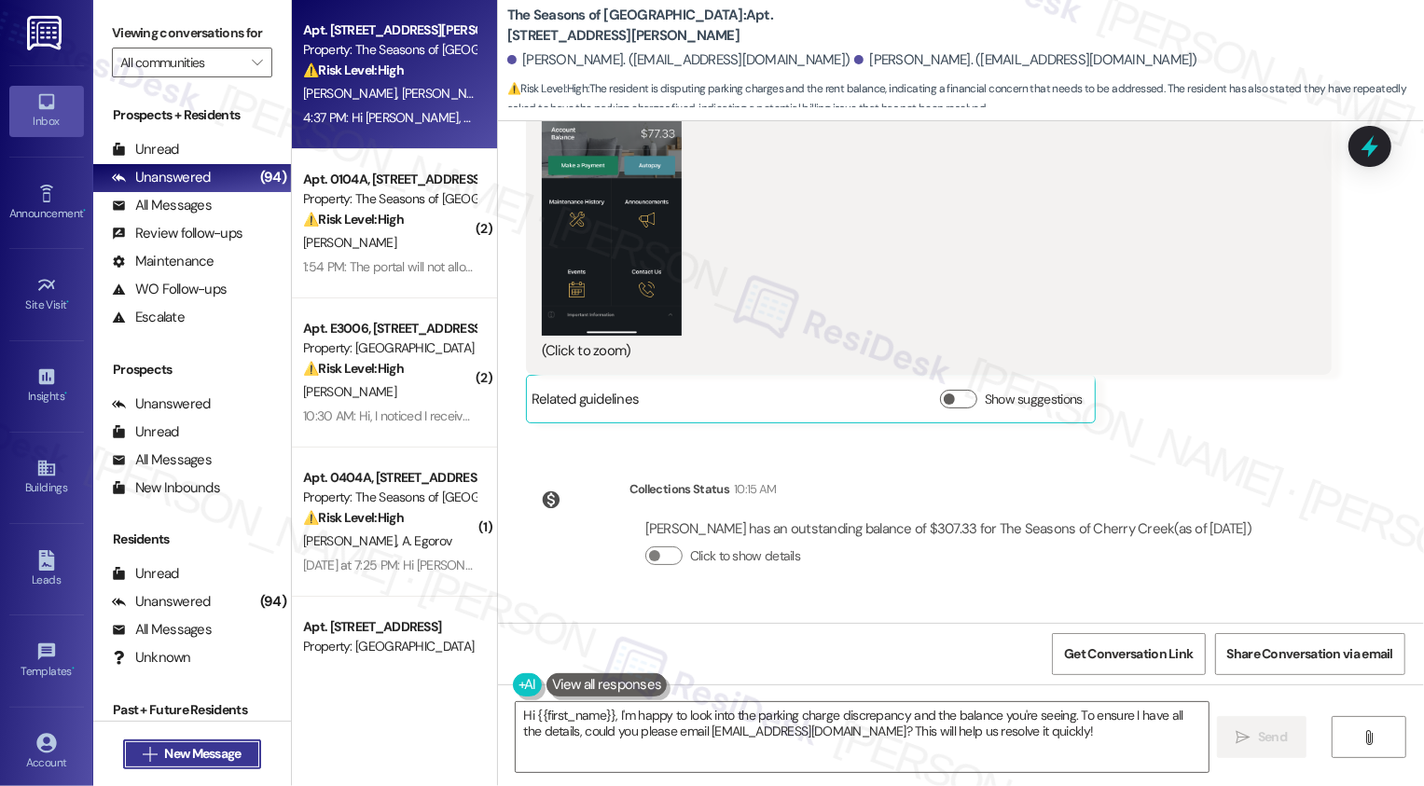
click at [221, 764] on span "New Message" at bounding box center [202, 754] width 76 height 20
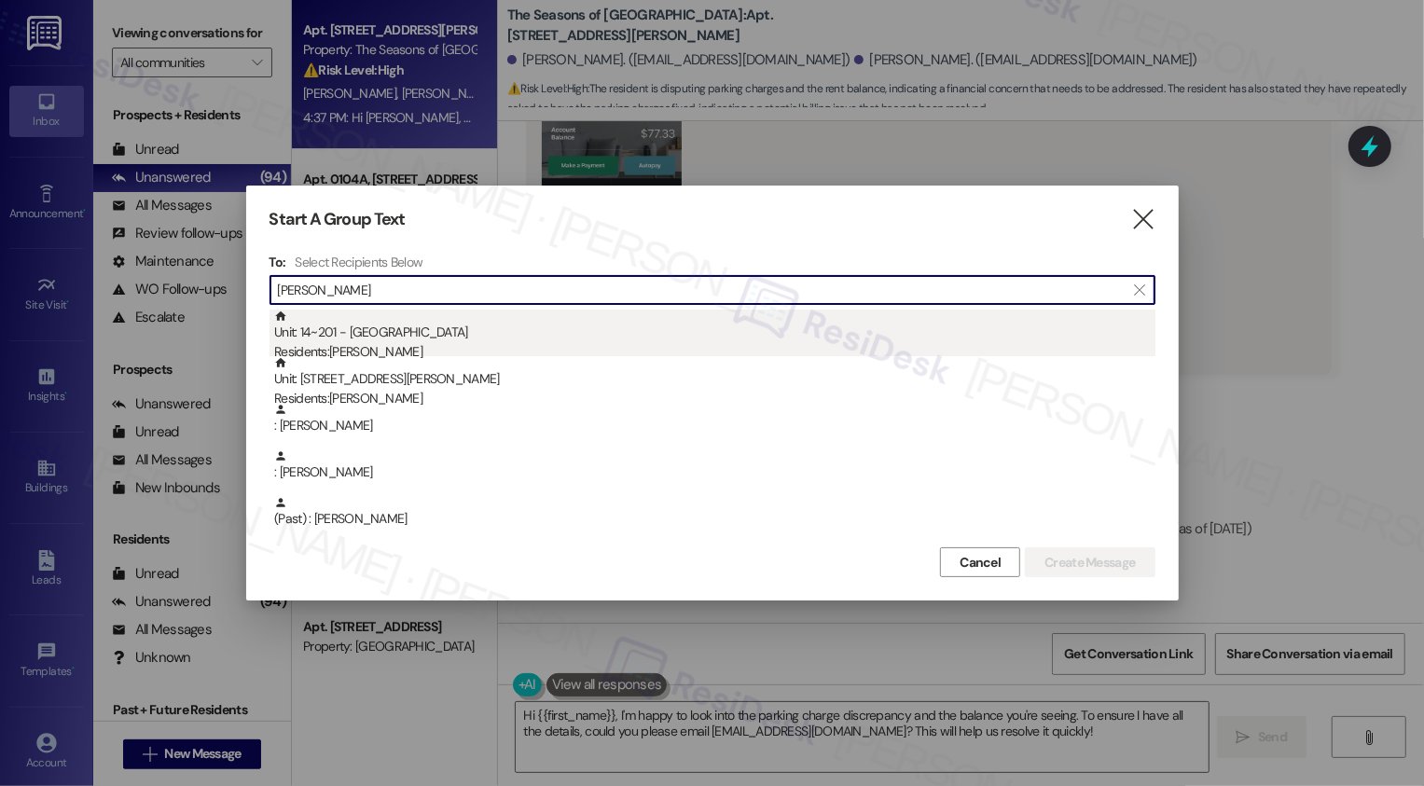
type input "Larson"
click at [370, 345] on div "Residents: Bryn Larson" at bounding box center [714, 352] width 881 height 20
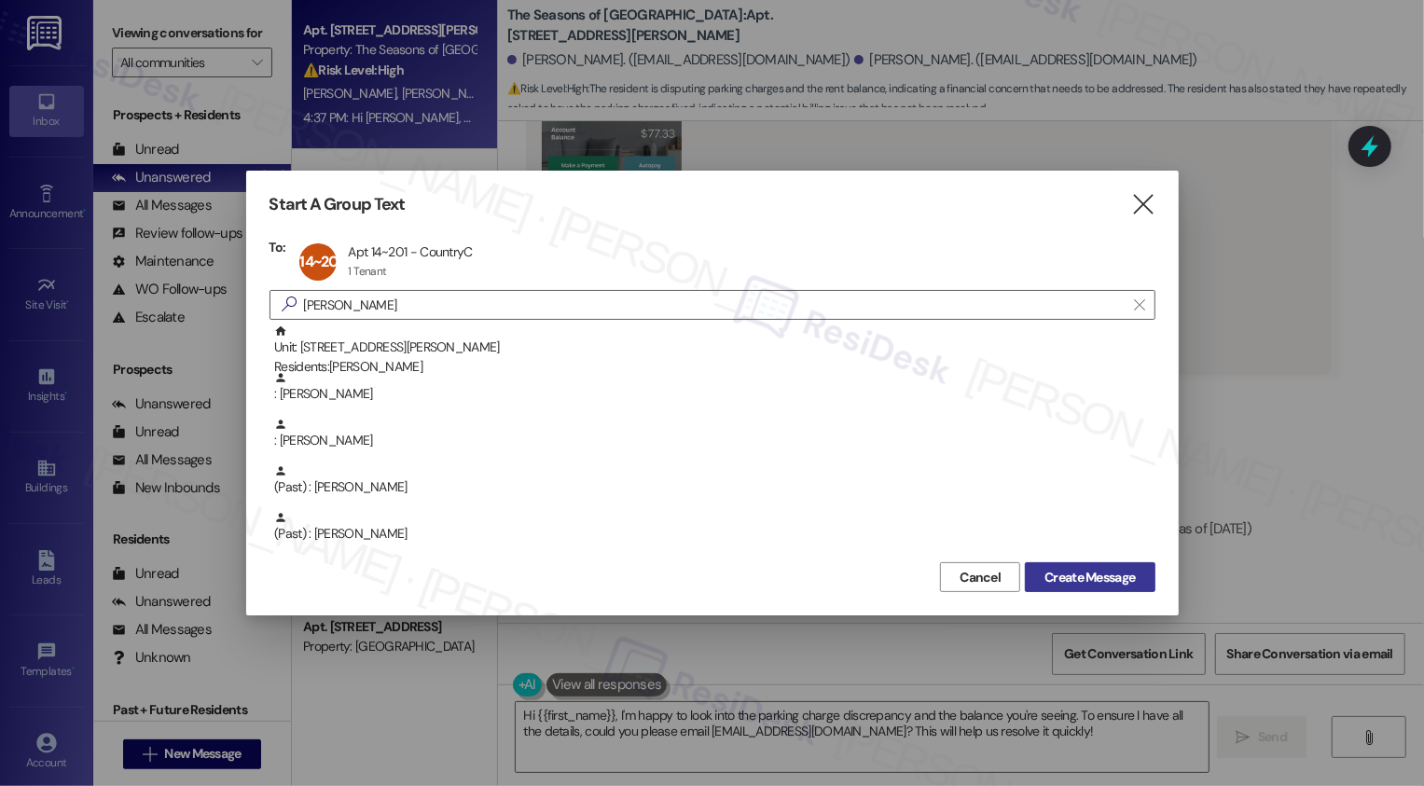
click at [1109, 572] on span "Create Message" at bounding box center [1089, 578] width 90 height 20
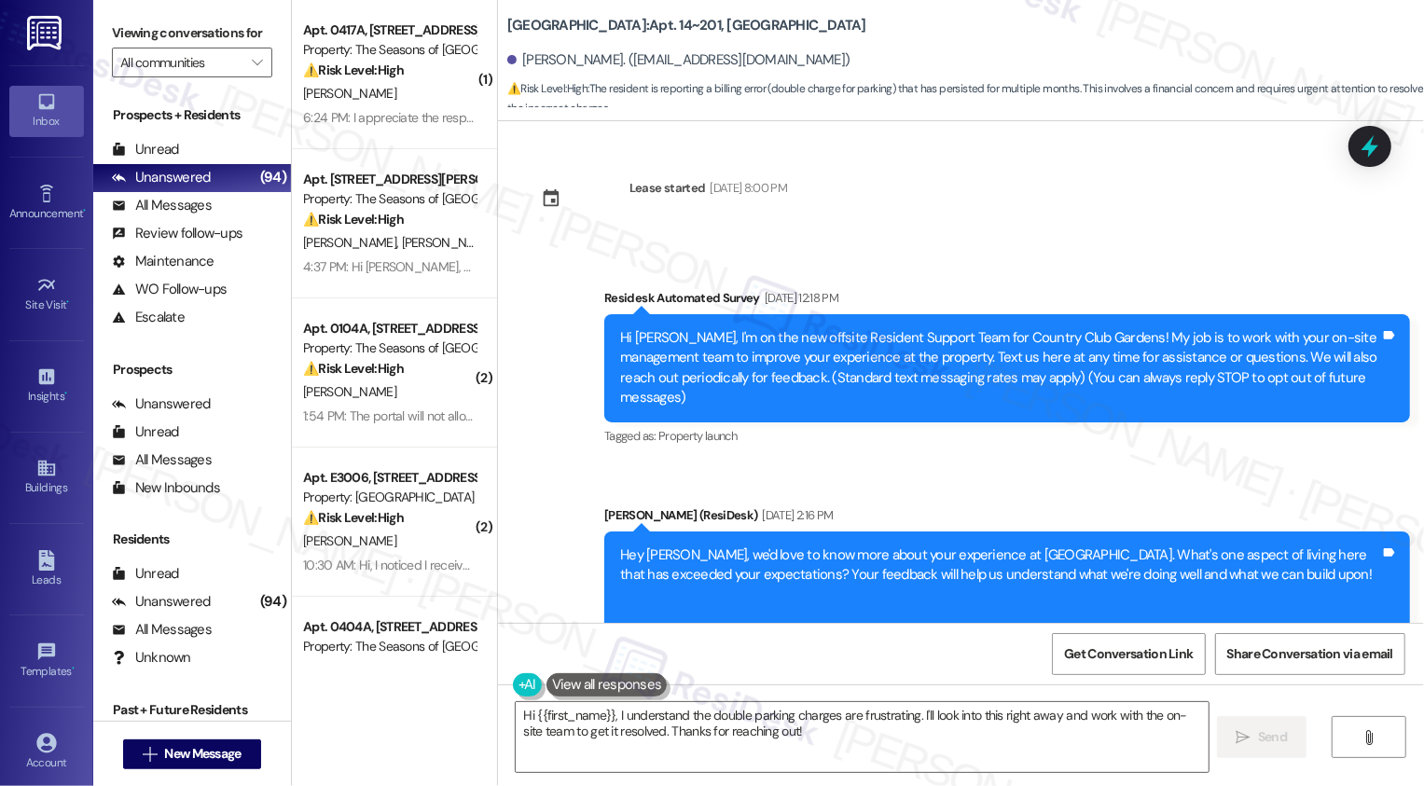
scroll to position [466, 0]
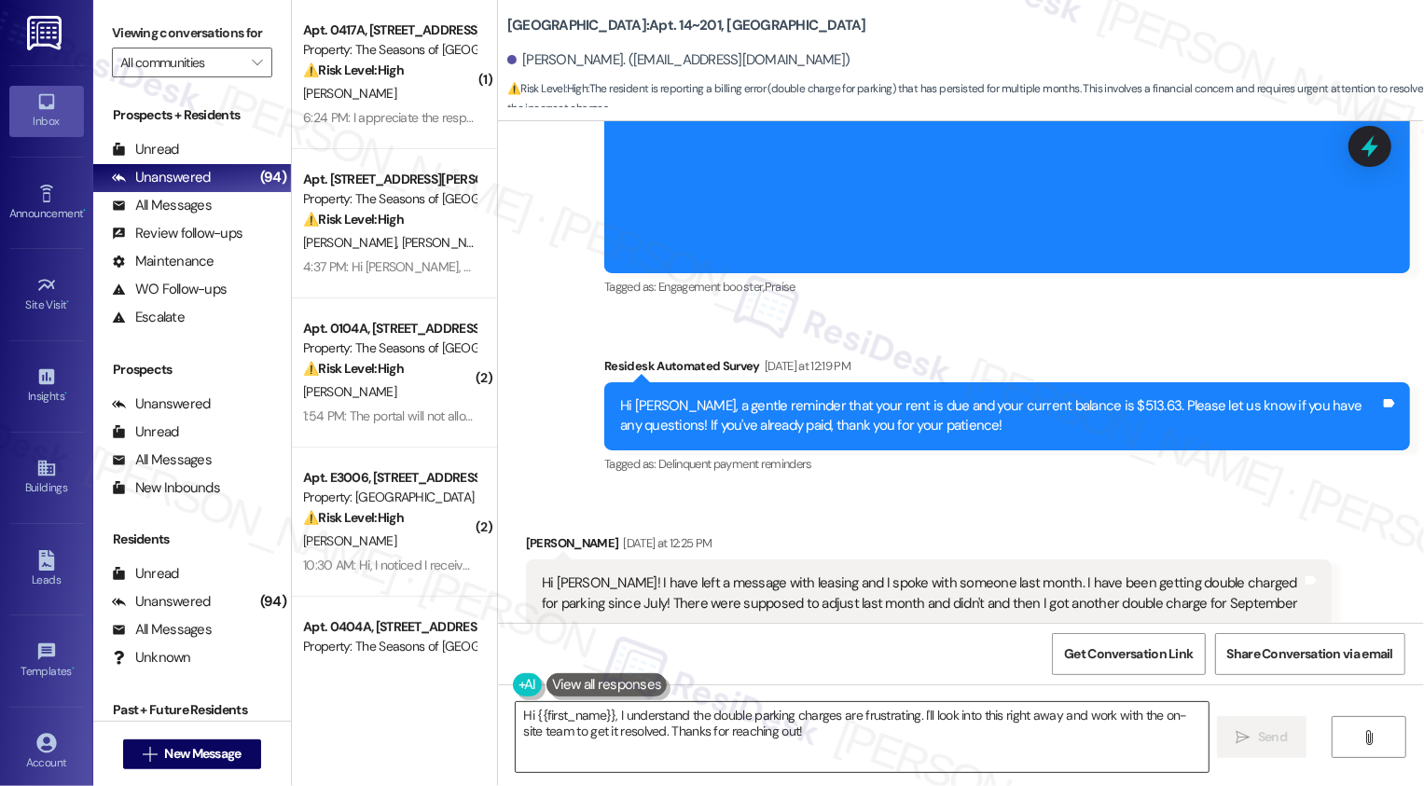
click at [650, 715] on textarea "Hi {{first_name}}, I understand the double parking charges are frustrating. I'l…" at bounding box center [862, 737] width 693 height 70
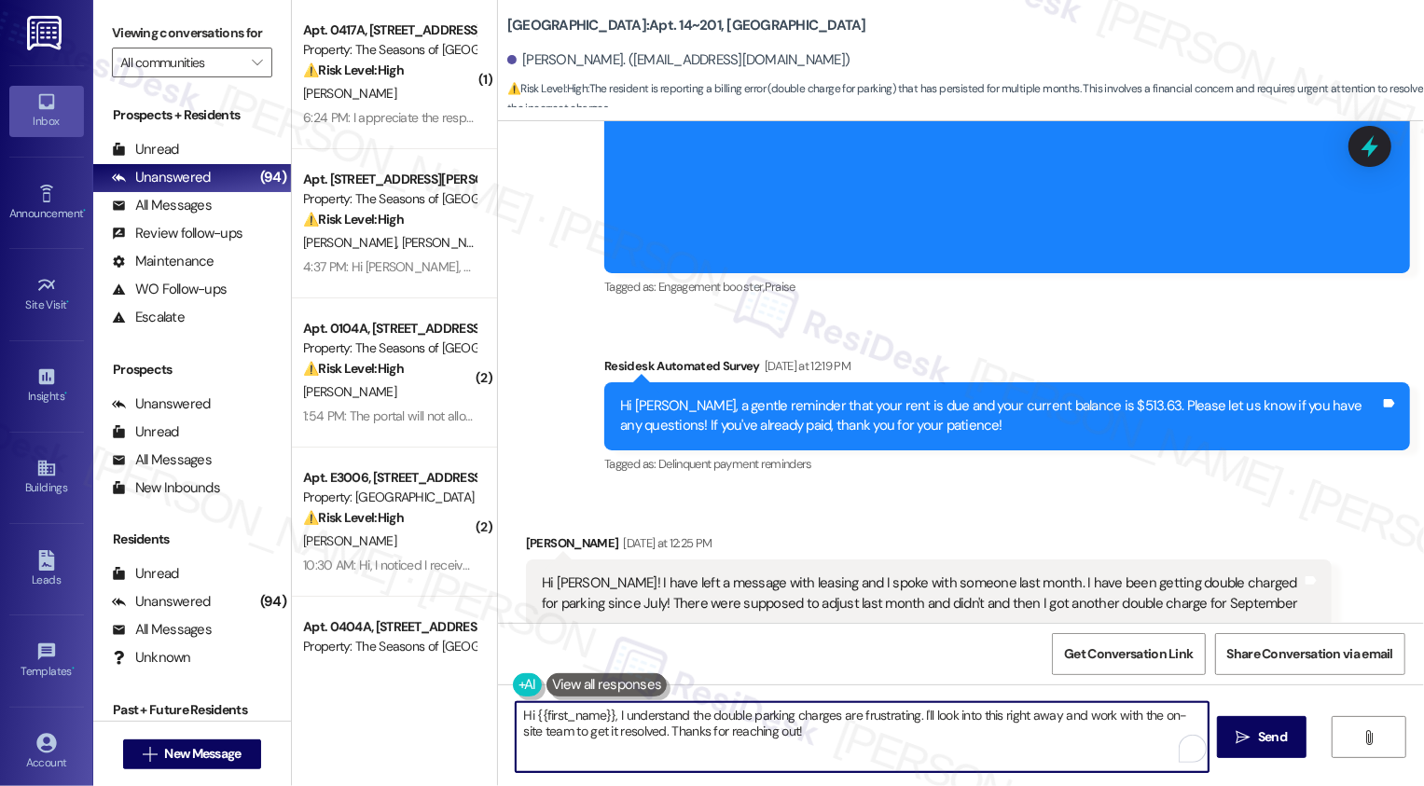
click at [650, 715] on textarea "Hi {{first_name}}, I understand the double parking charges are frustrating. I'l…" at bounding box center [862, 737] width 693 height 70
drag, startPoint x: 897, startPoint y: 714, endPoint x: 918, endPoint y: 766, distance: 55.2
click at [918, 766] on textarea "Hi {{first_name}}, I hear your concern about the double parking charges are fru…" at bounding box center [860, 737] width 693 height 70
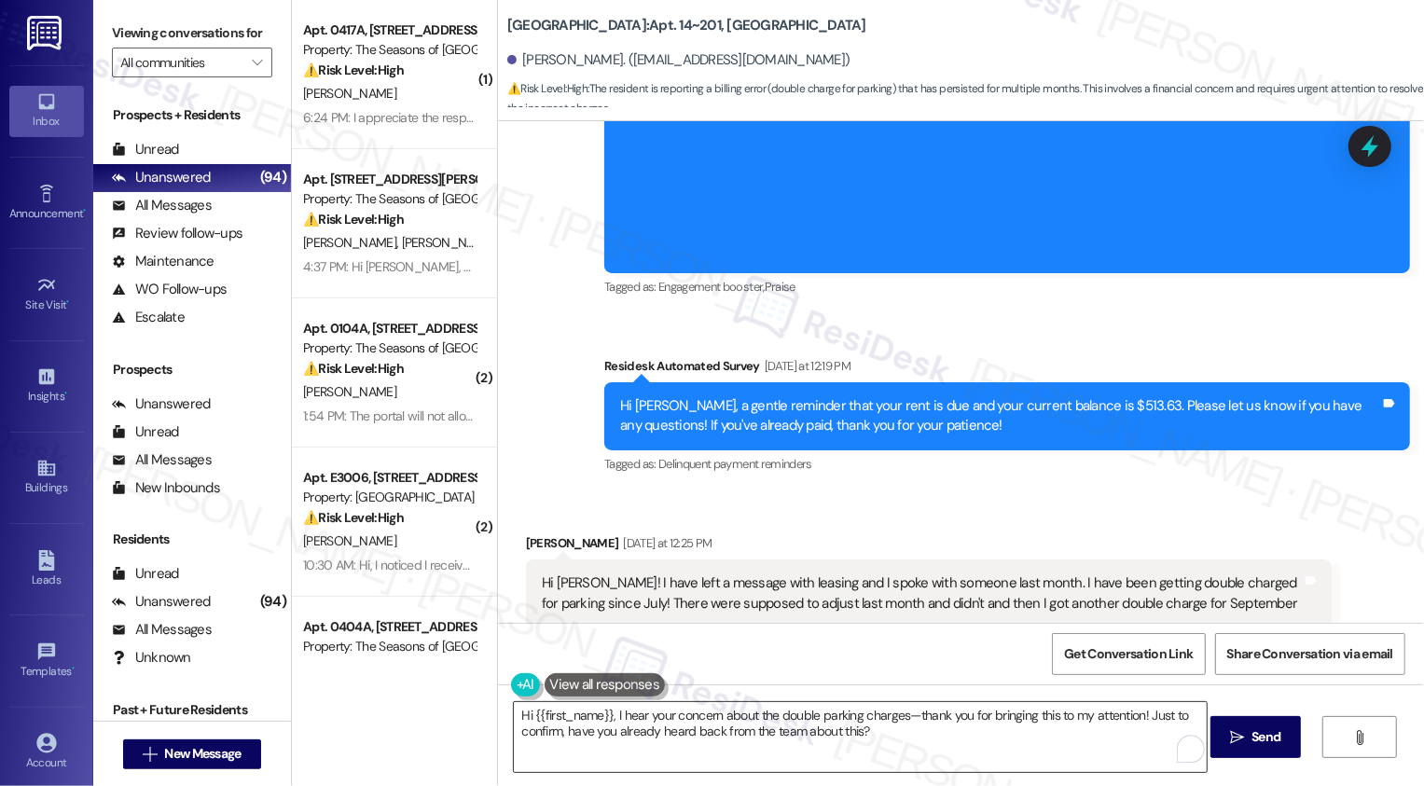
click at [698, 731] on textarea "Hi {{first_name}}, I hear your concern about the double parking charges—thank y…" at bounding box center [860, 737] width 693 height 70
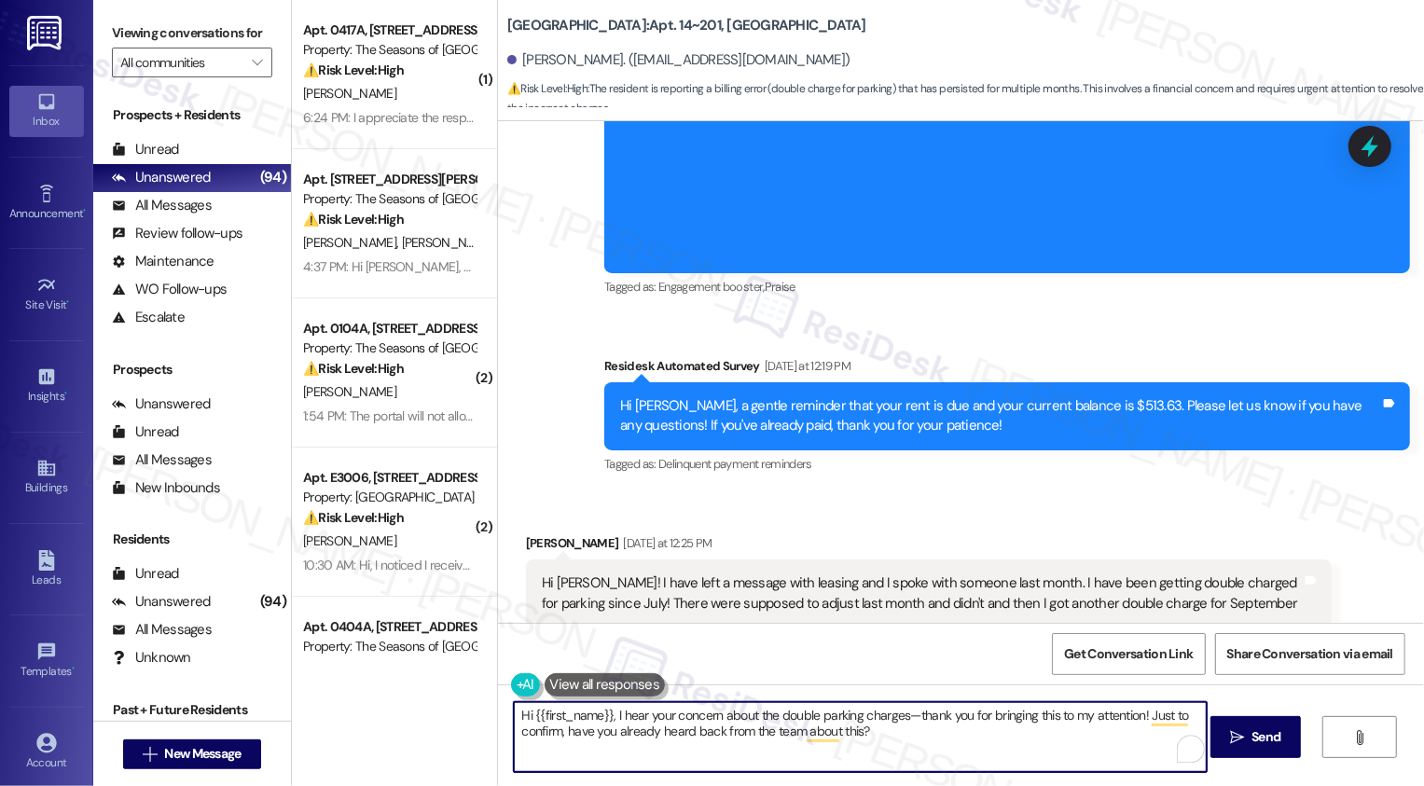
click at [905, 718] on textarea "Hi {{first_name}}, I hear your concern about the double parking charges—thank y…" at bounding box center [860, 737] width 693 height 70
click at [946, 729] on textarea "Hi {{first_name}}, I hear your concern about the double parking charges. Thank …" at bounding box center [860, 737] width 693 height 70
type textarea "Hi {{first_name}}, I hear your concern about the double parking charges. Thank …"
click at [1240, 749] on button " Send" at bounding box center [1255, 737] width 90 height 42
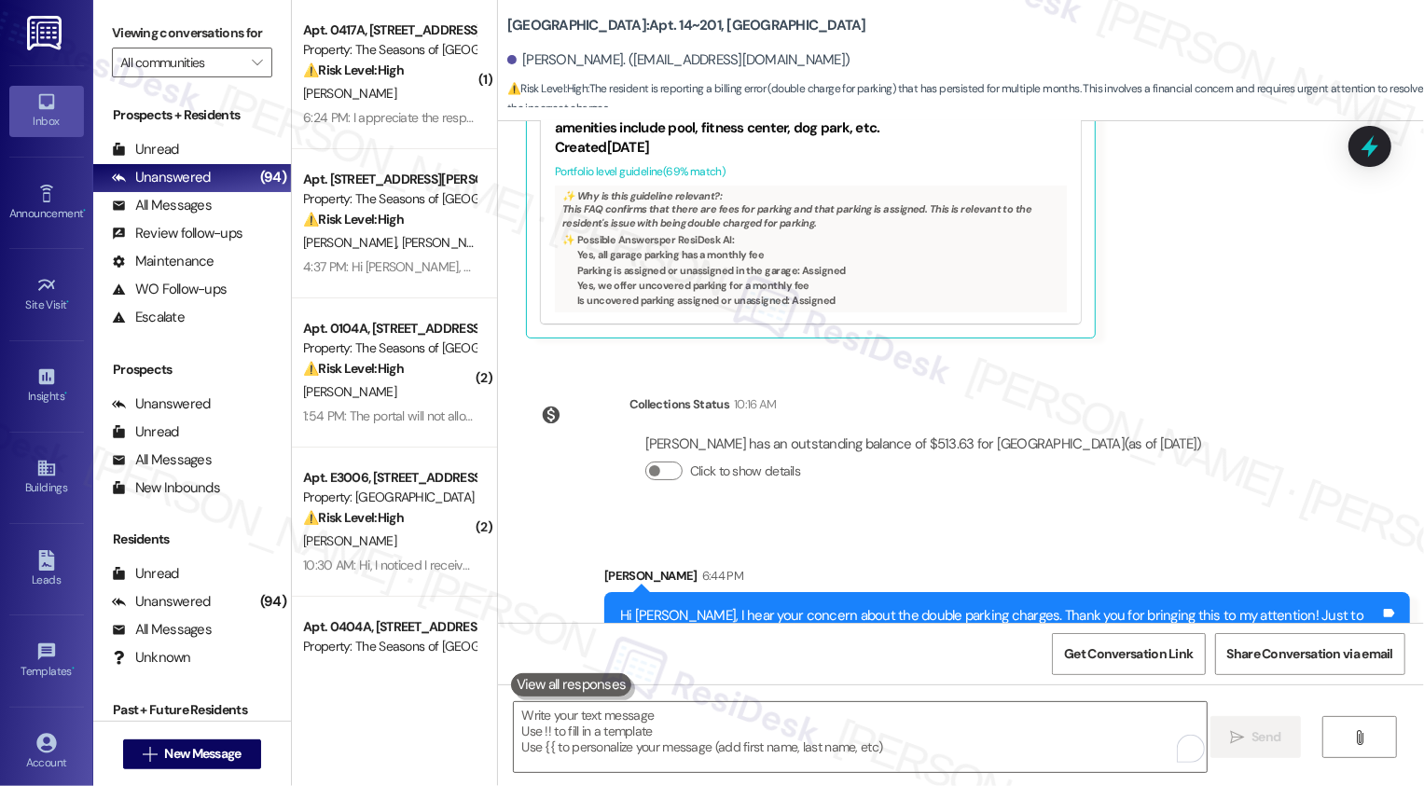
scroll to position [1176, 0]
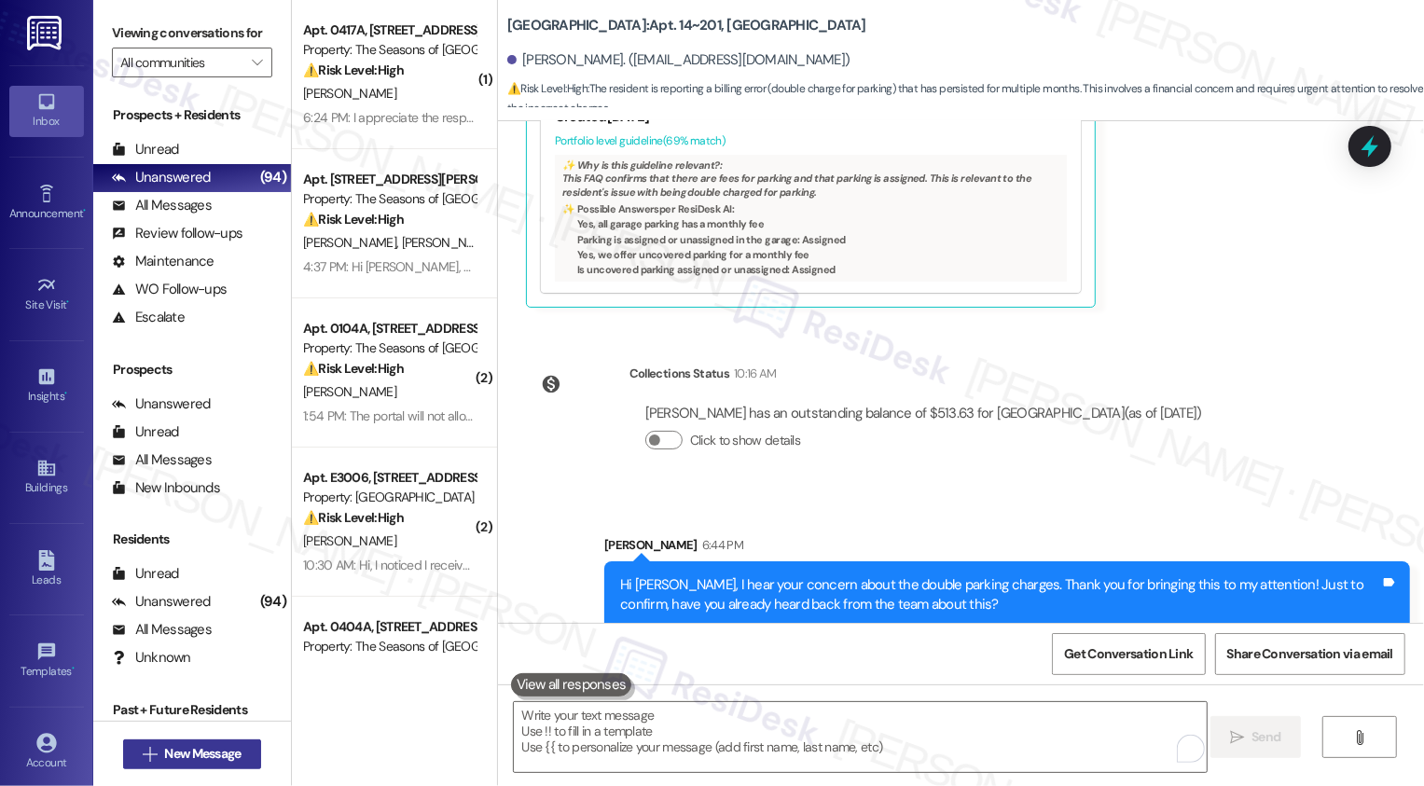
click at [214, 754] on span "New Message" at bounding box center [202, 754] width 76 height 20
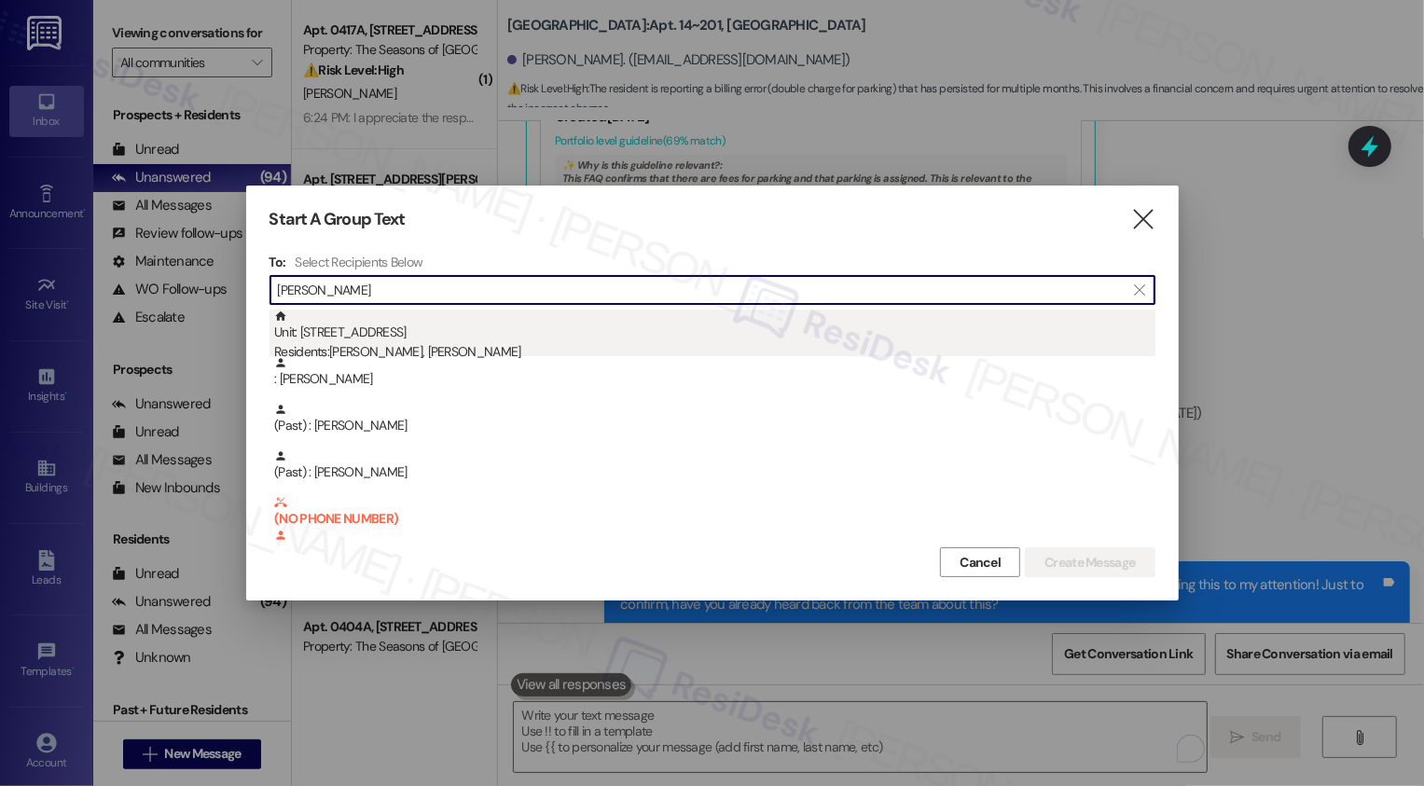
type input "Avery"
click at [416, 328] on div "Unit: 1403 - 1001 E. Bayaud Ave Residents: Margaret Avery, John Davidge" at bounding box center [714, 336] width 881 height 53
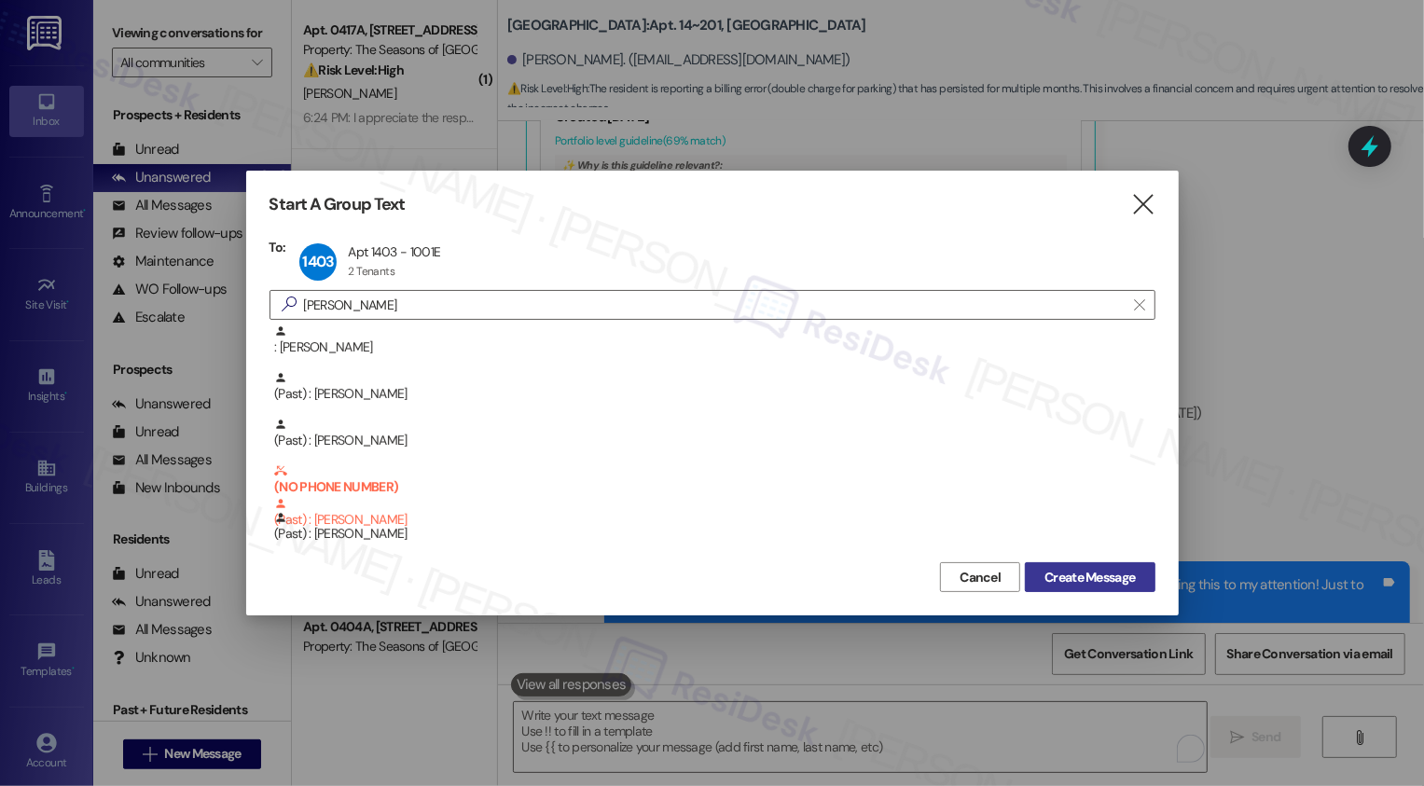
click at [1074, 570] on span "Create Message" at bounding box center [1089, 578] width 90 height 20
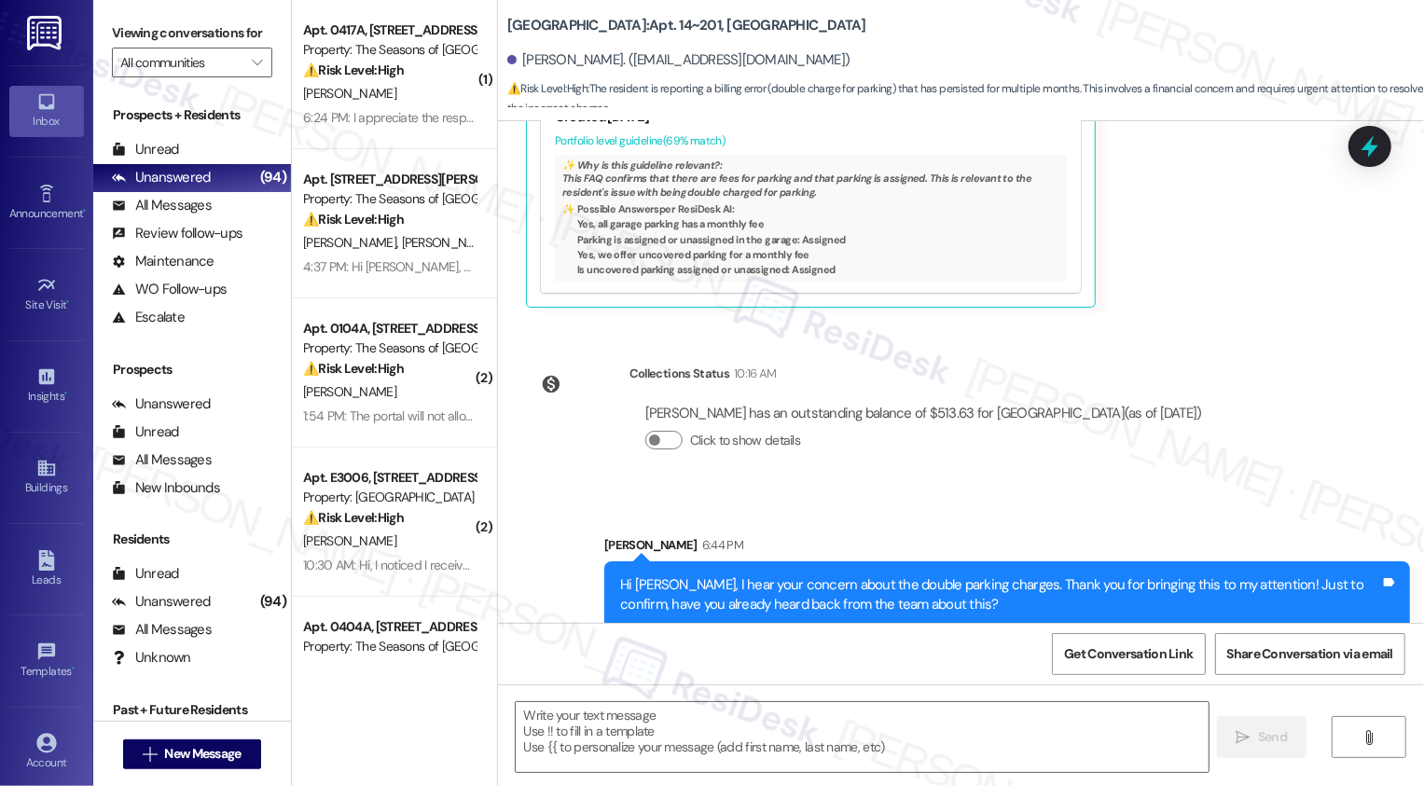
type textarea "Fetching suggested responses. Please feel free to read through the conversation…"
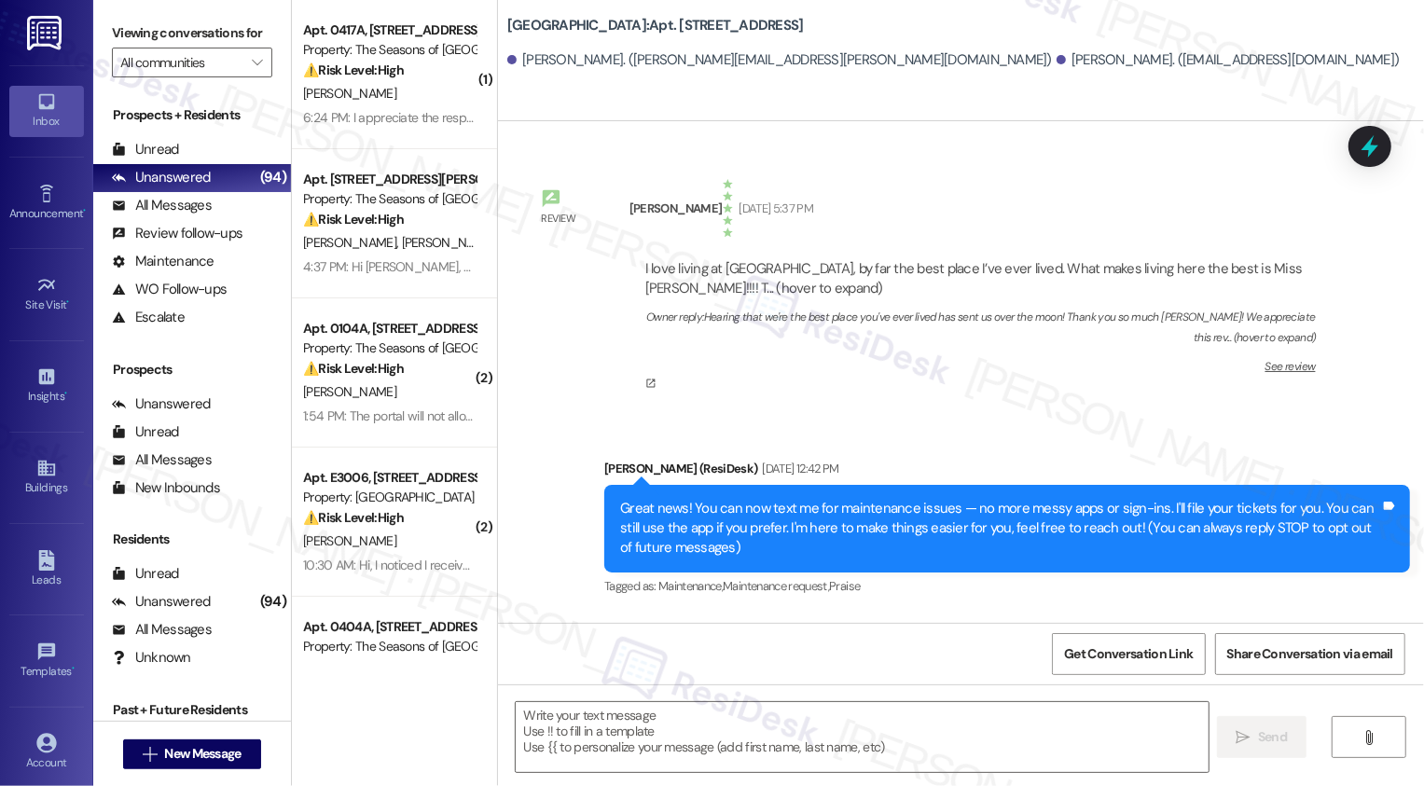
scroll to position [101, 0]
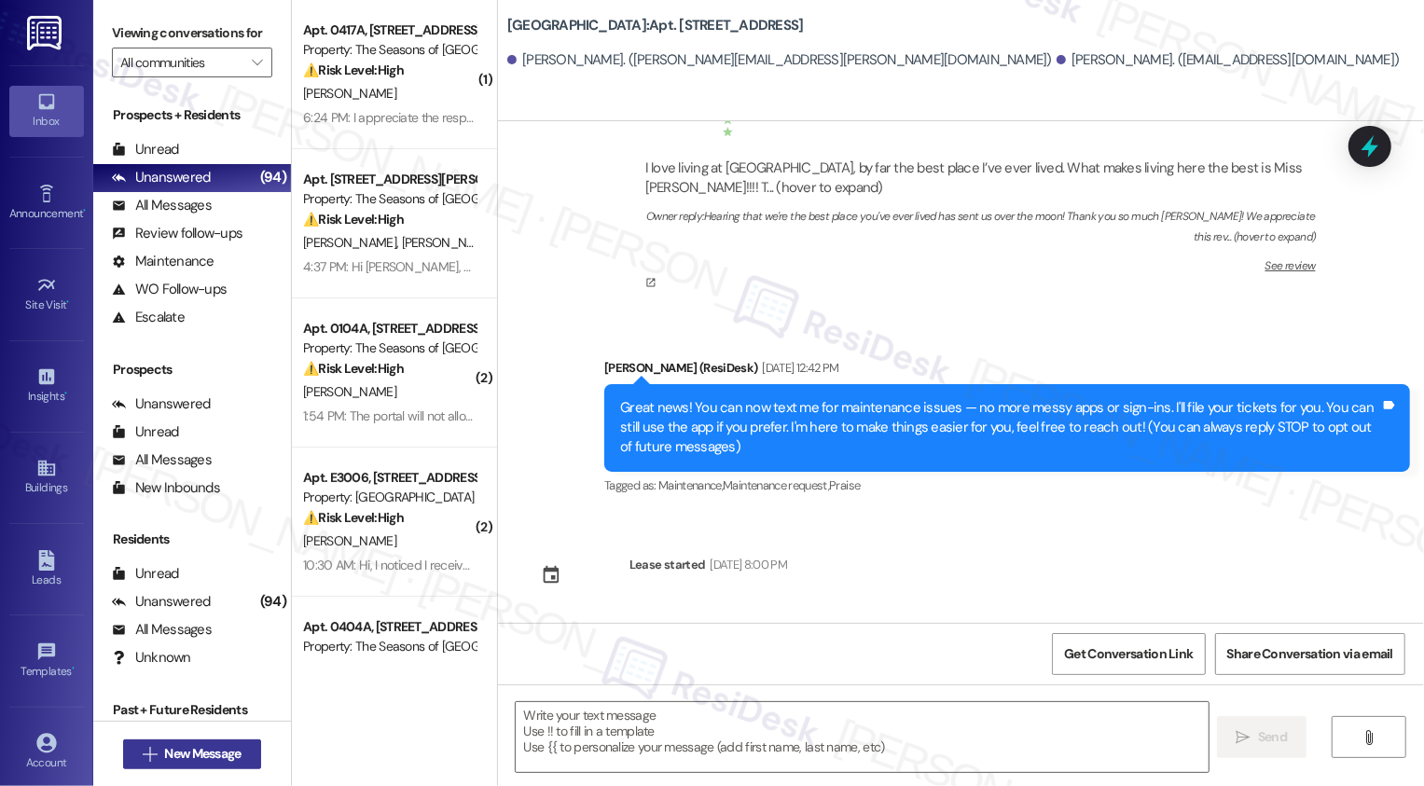
click at [225, 754] on span "New Message" at bounding box center [202, 754] width 76 height 20
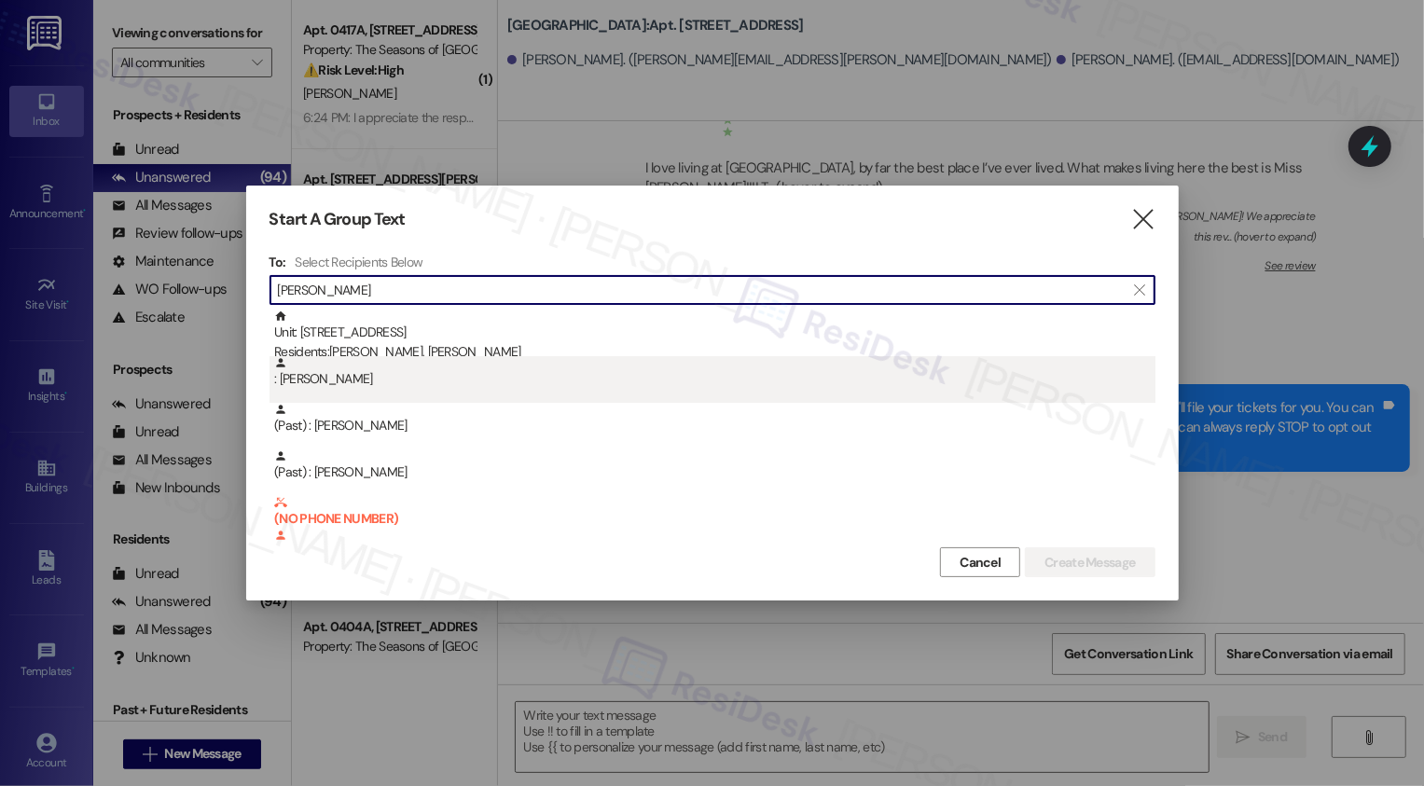
type input "Avery"
click at [379, 376] on div ": Margaret Avery" at bounding box center [714, 372] width 881 height 33
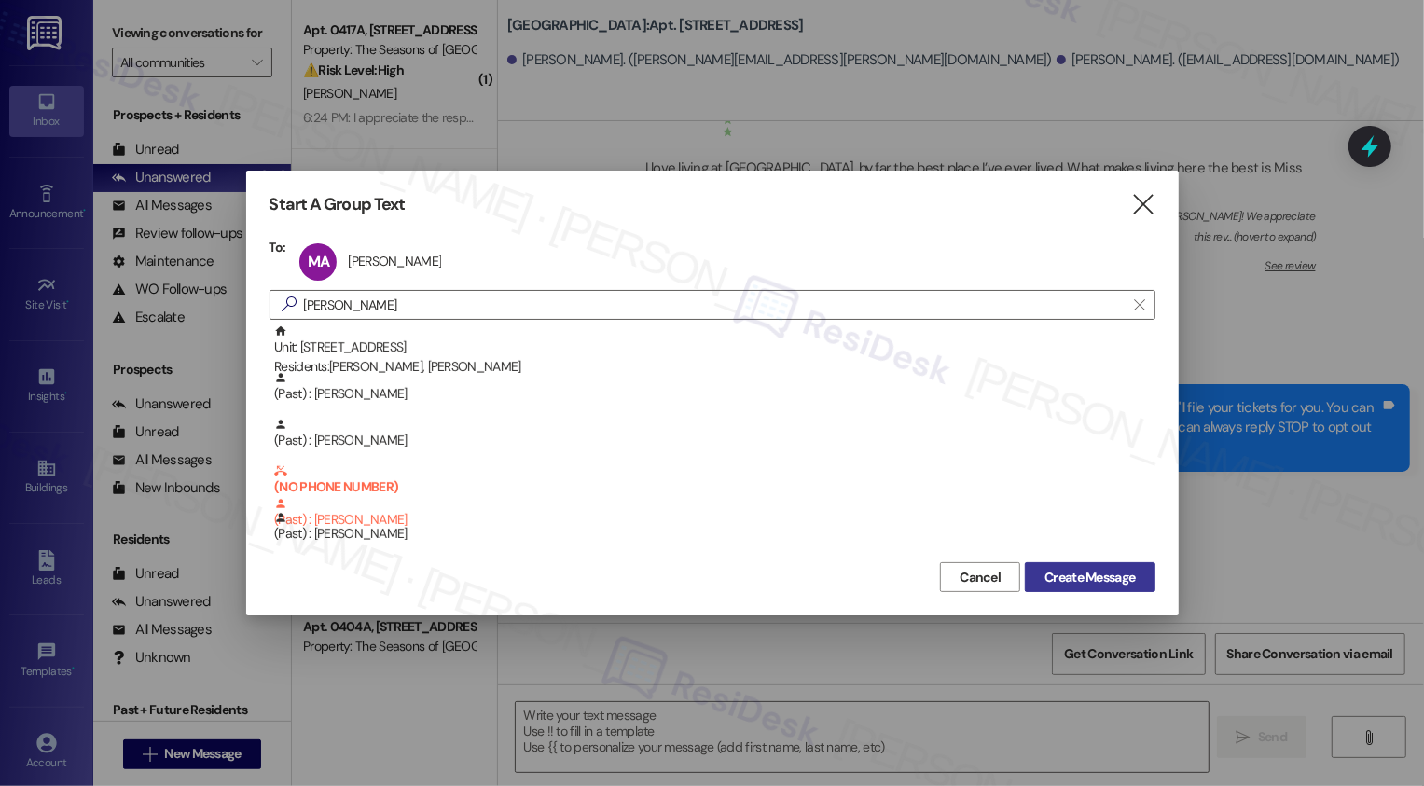
click at [1076, 575] on span "Create Message" at bounding box center [1089, 578] width 90 height 20
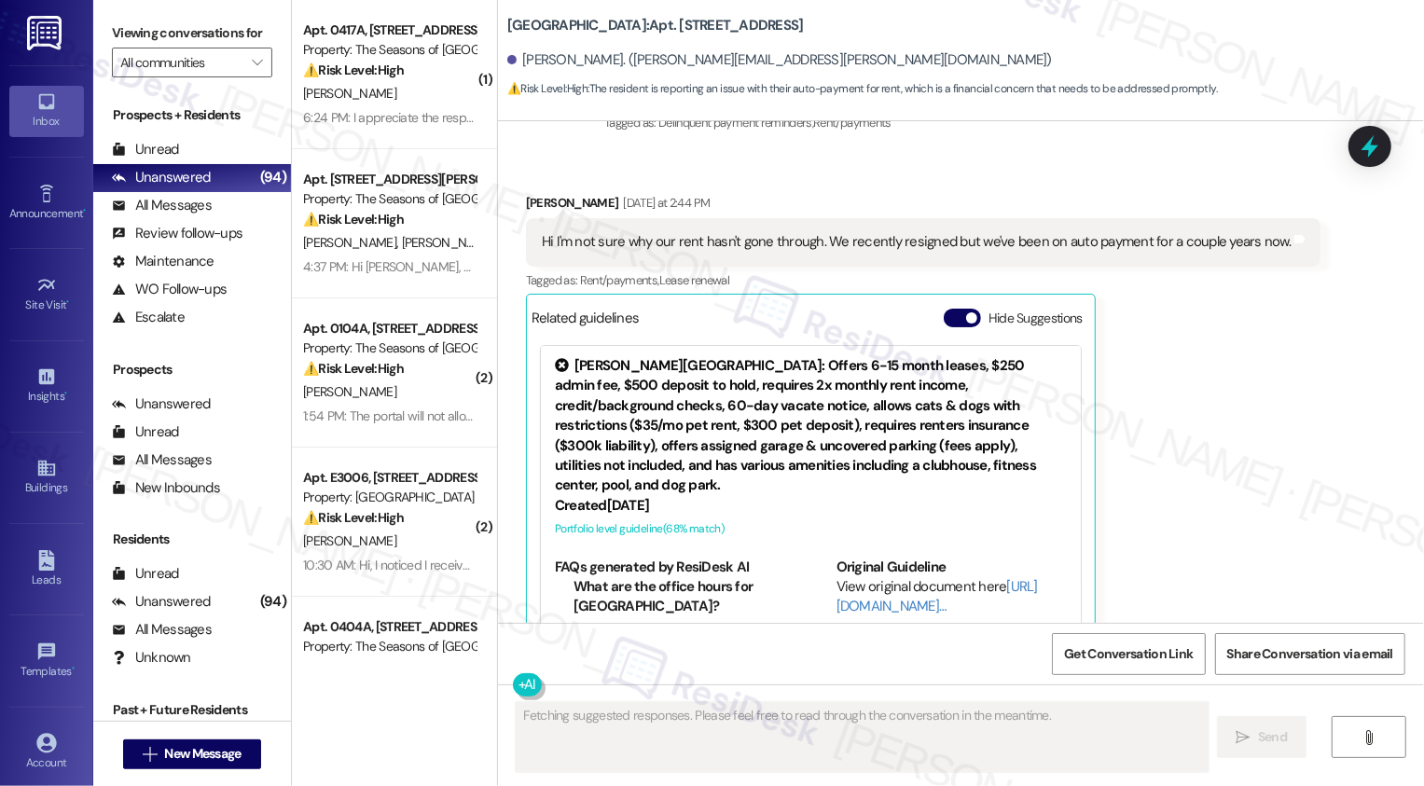
scroll to position [974, 0]
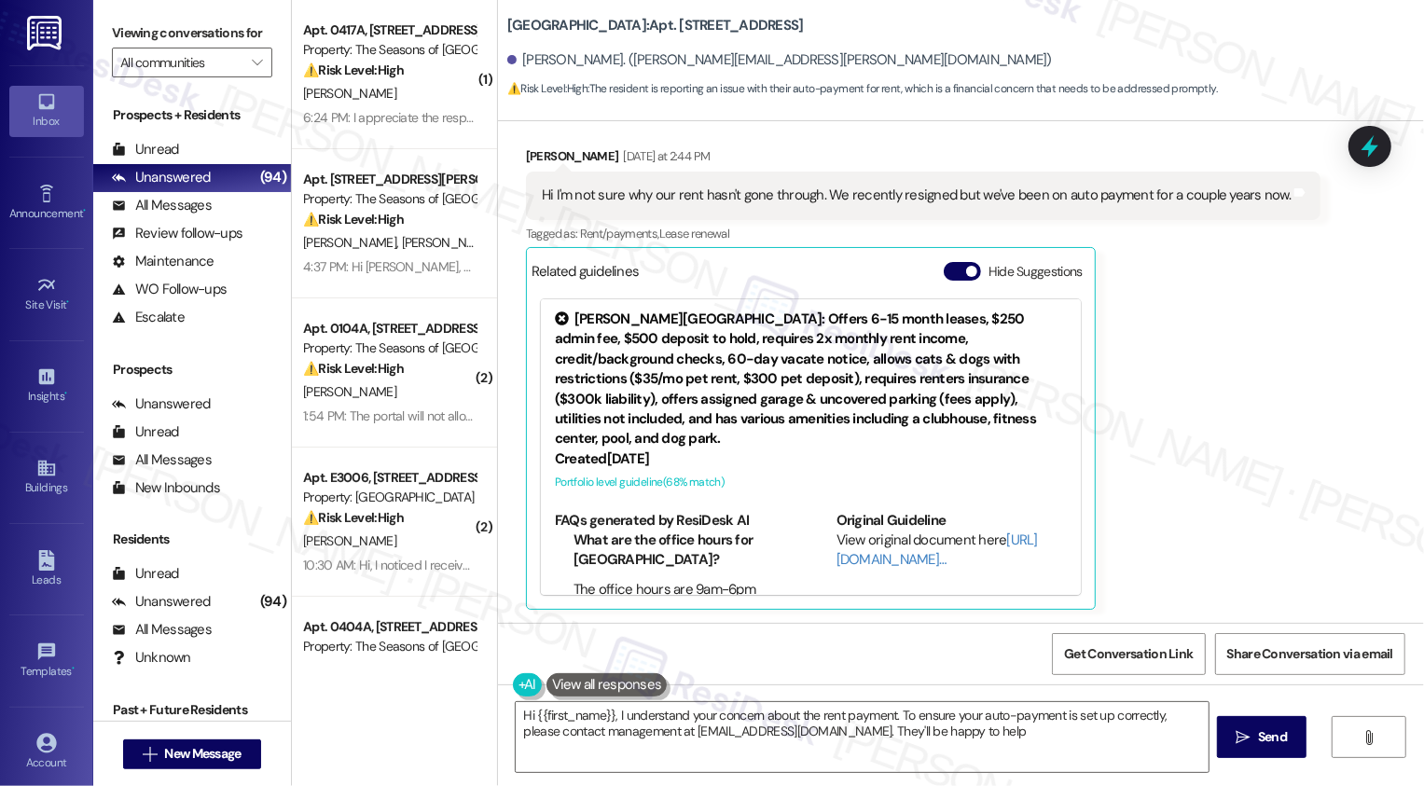
type textarea "Hi {{first_name}}, I understand your concern about the rent payment. To ensure …"
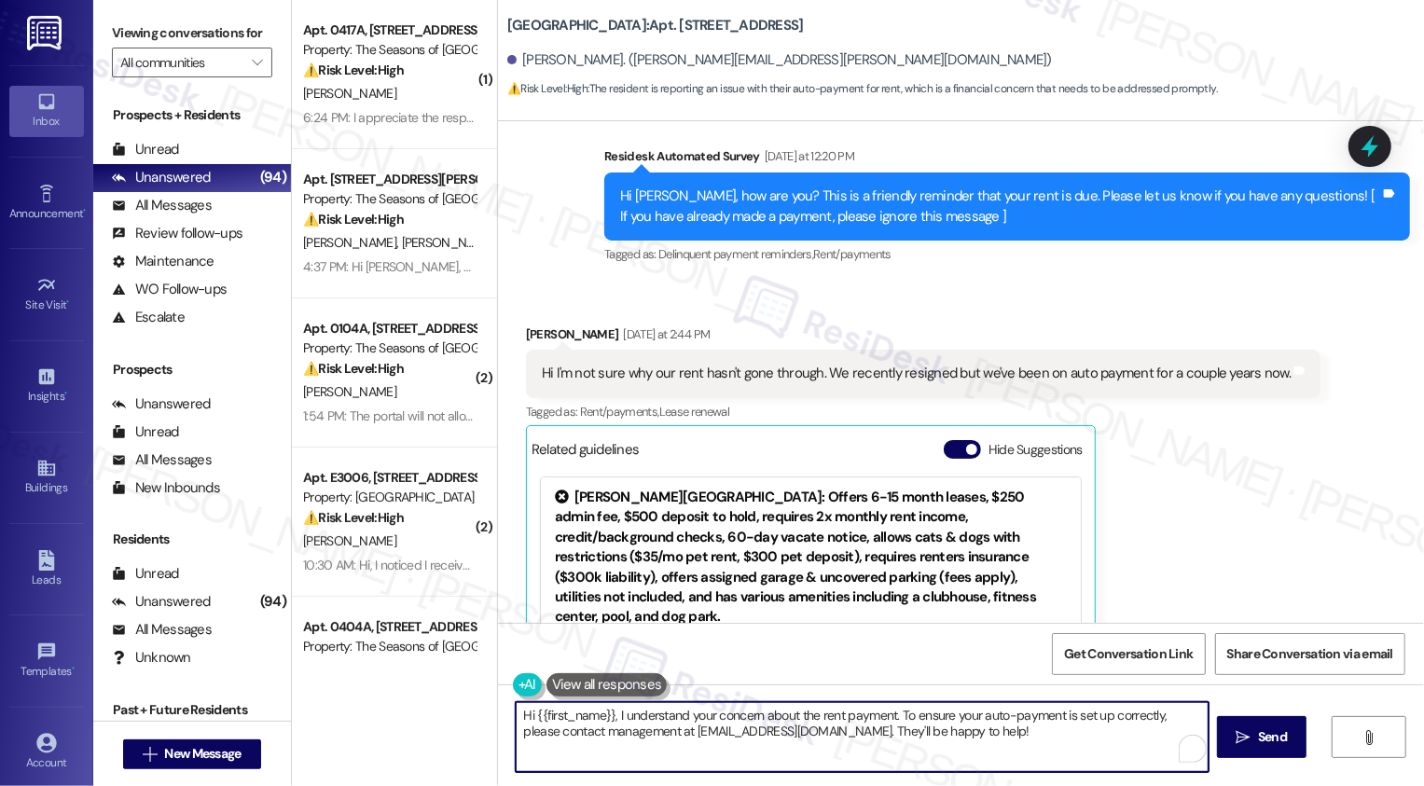
drag, startPoint x: 891, startPoint y: 711, endPoint x: 993, endPoint y: 746, distance: 107.3
click at [992, 746] on textarea "Hi {{first_name}}, I understand your concern about the rent payment. To ensure …" at bounding box center [862, 737] width 693 height 70
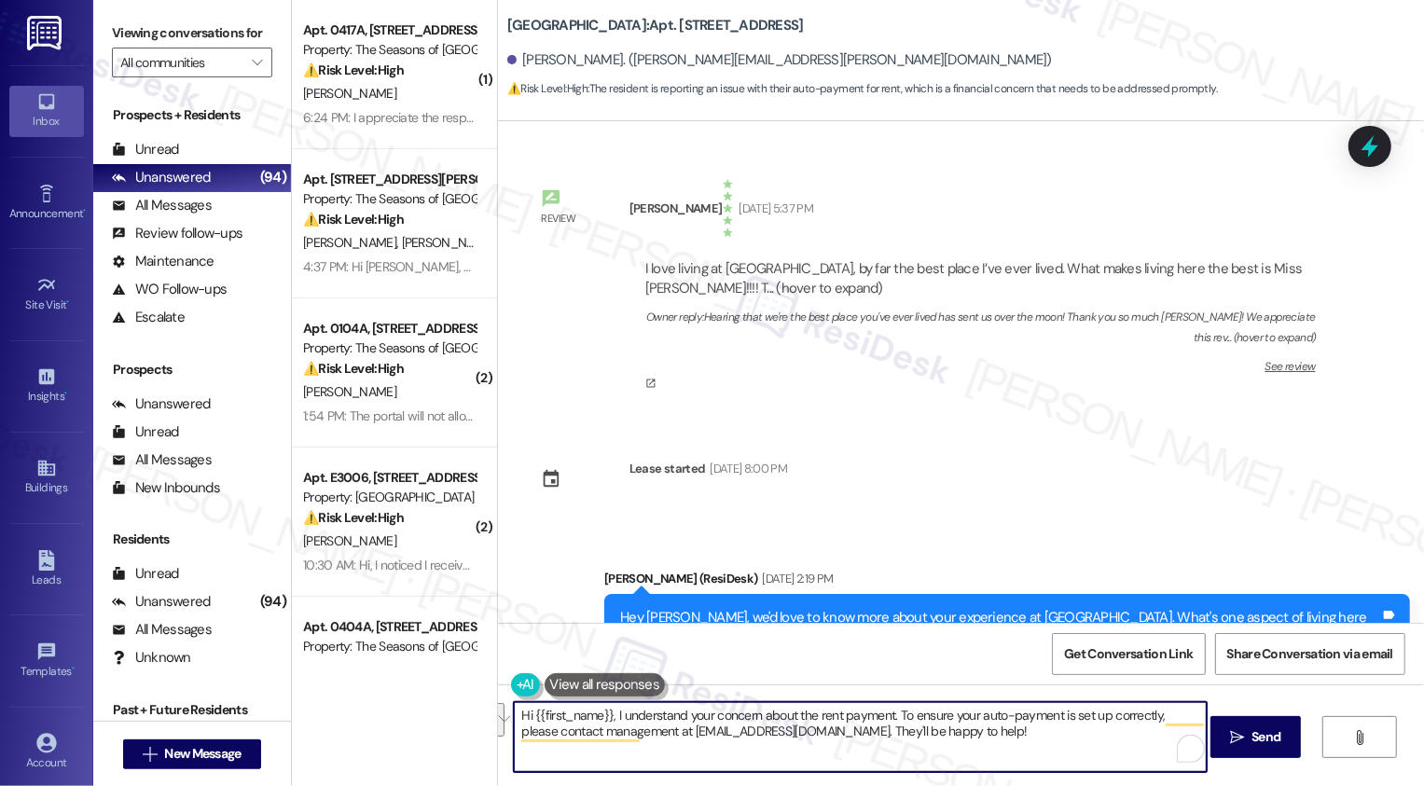
scroll to position [796, 0]
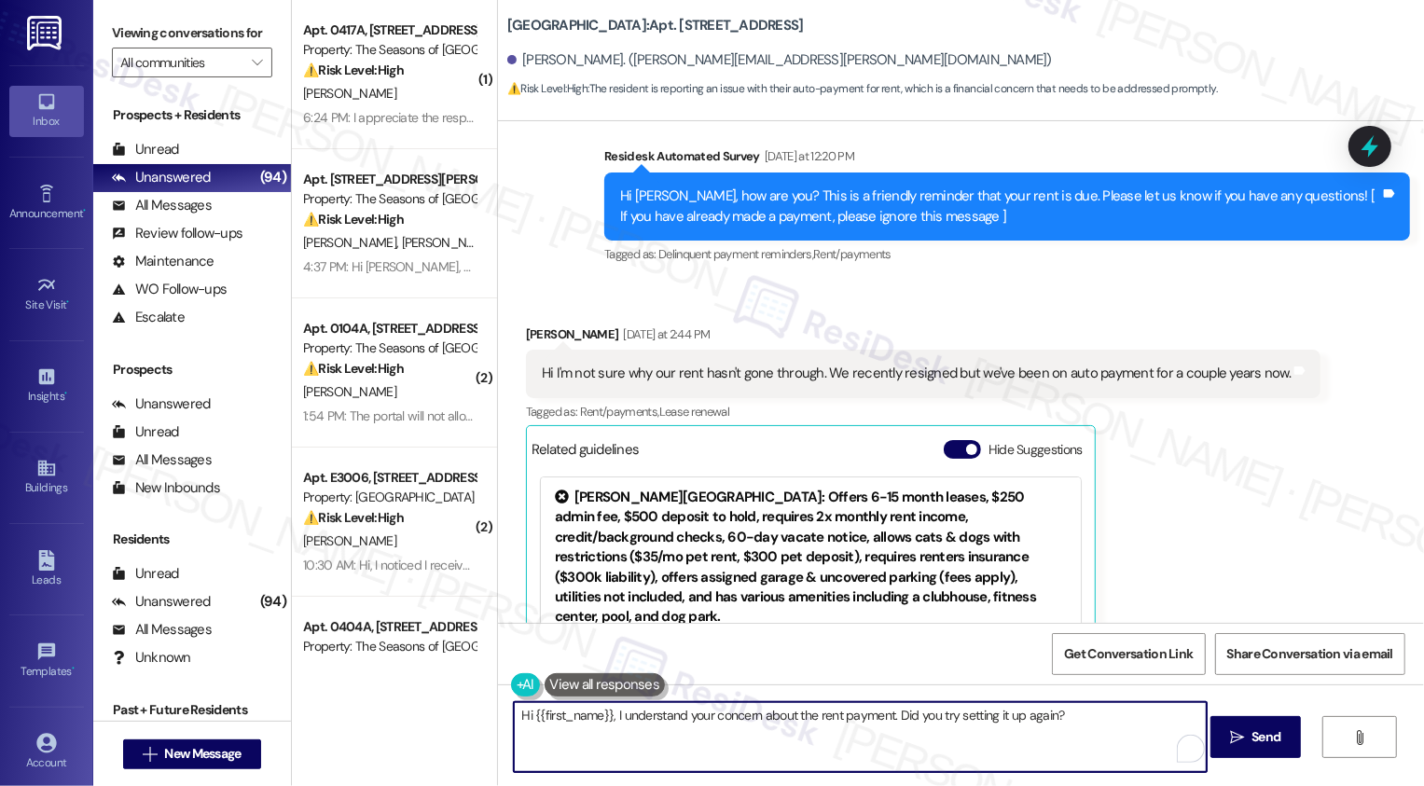
click at [839, 711] on textarea "Hi {{first_name}}, I understand your concern about the rent payment. Did you tr…" at bounding box center [860, 737] width 693 height 70
type textarea "Hi {{first_name}}, I understand your concern about the autopay. Did you try set…"
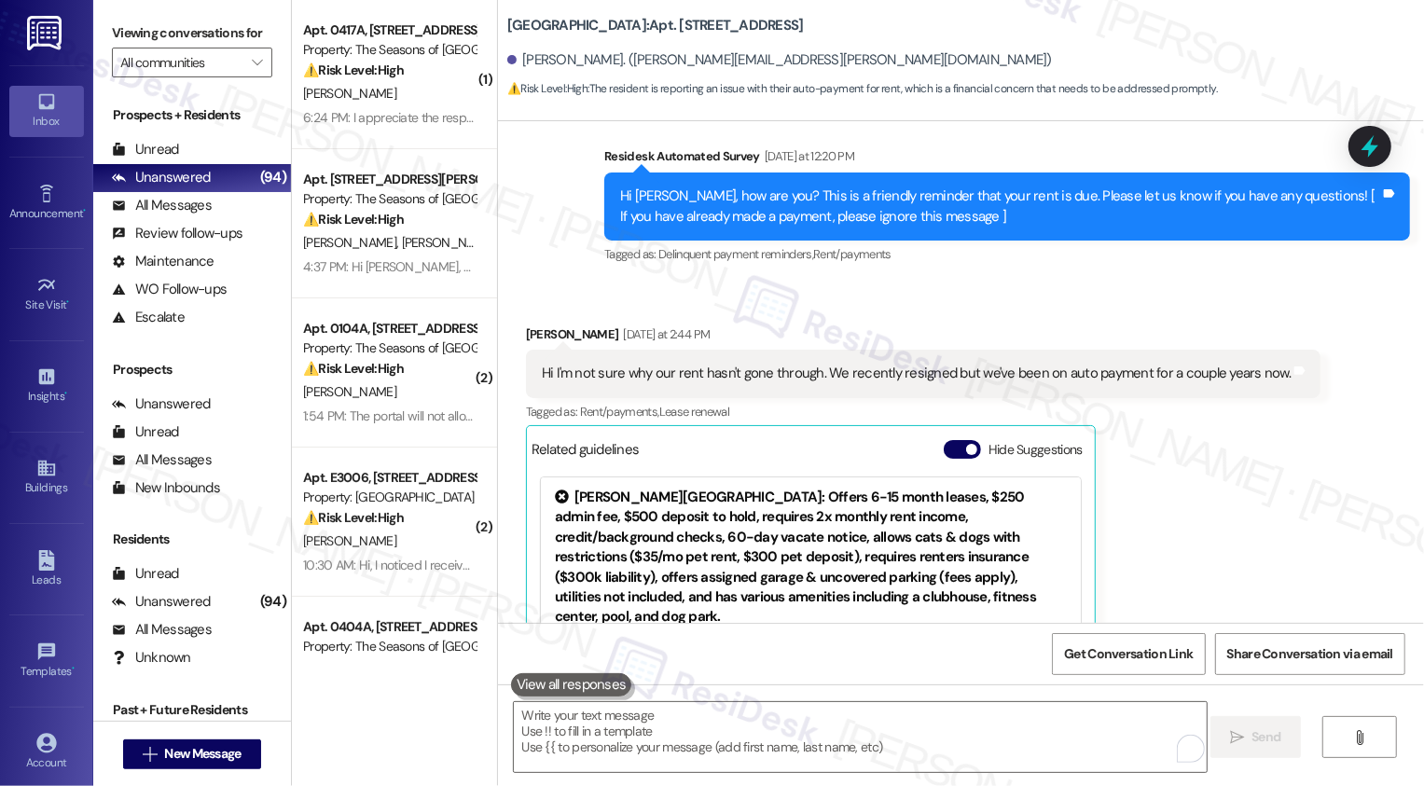
scroll to position [974, 0]
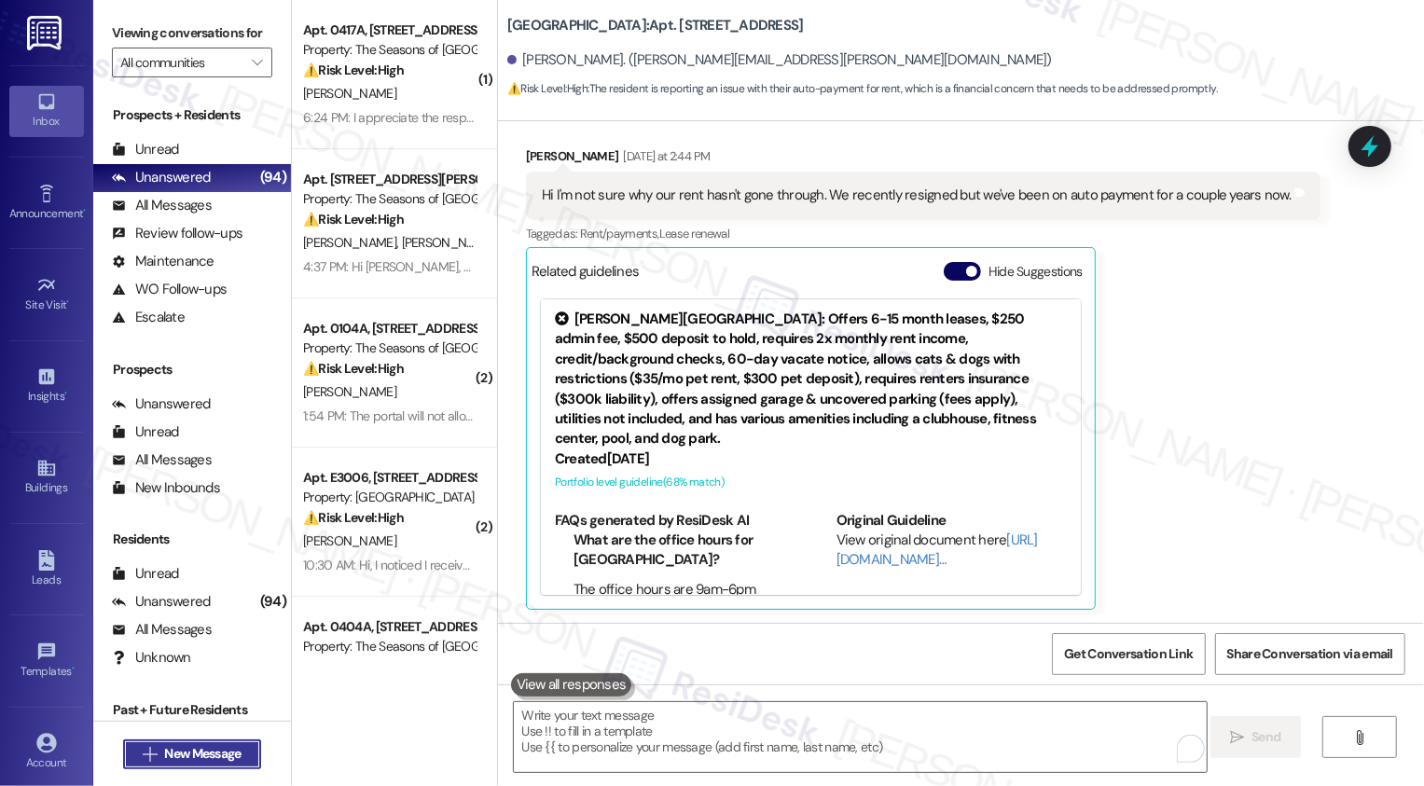
click at [204, 758] on span "New Message" at bounding box center [202, 754] width 76 height 20
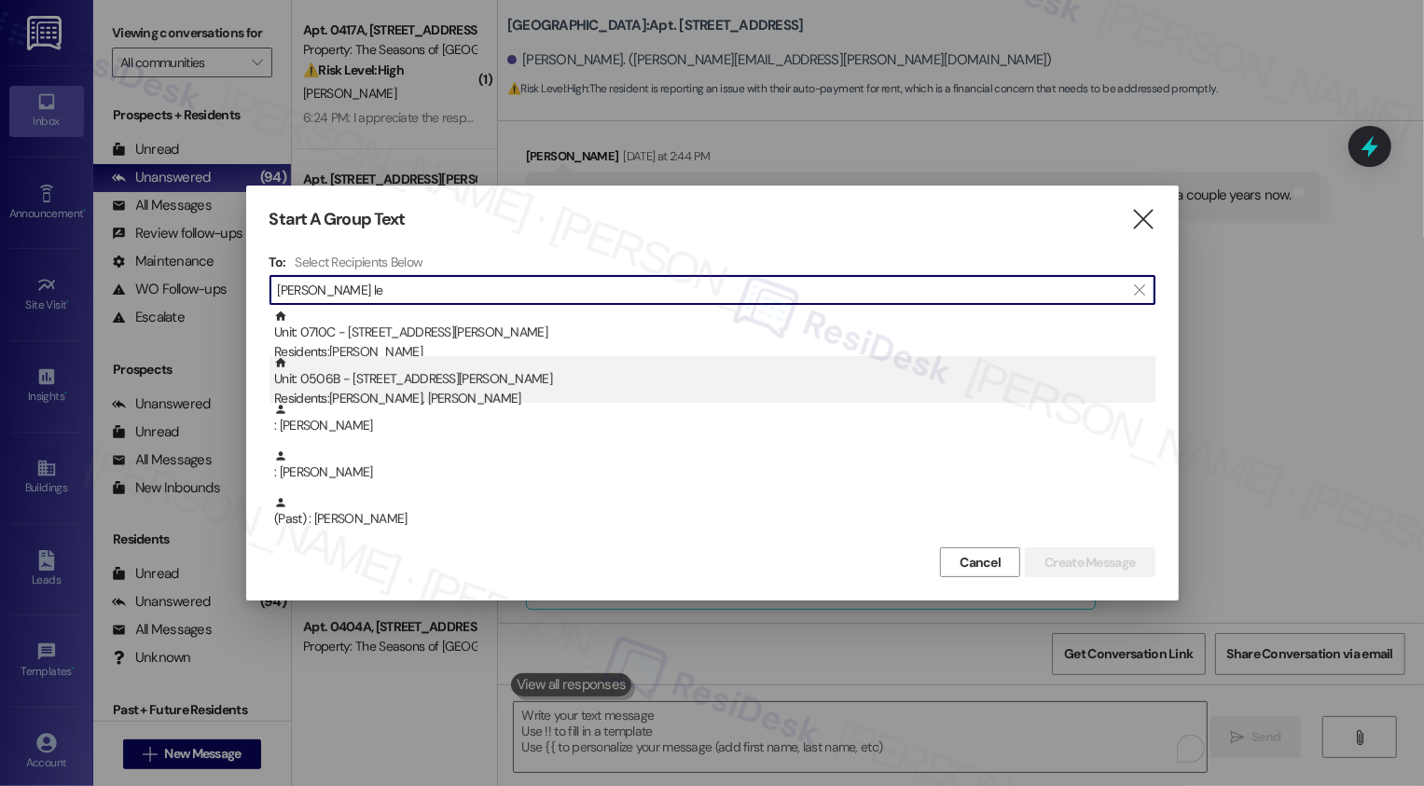
type input "Caroline le"
click at [378, 375] on div "Unit: 0506B - 3498 Seasons E Ellsworth Ave Residents: Mike Campbell, Caroline Le" at bounding box center [714, 382] width 881 height 53
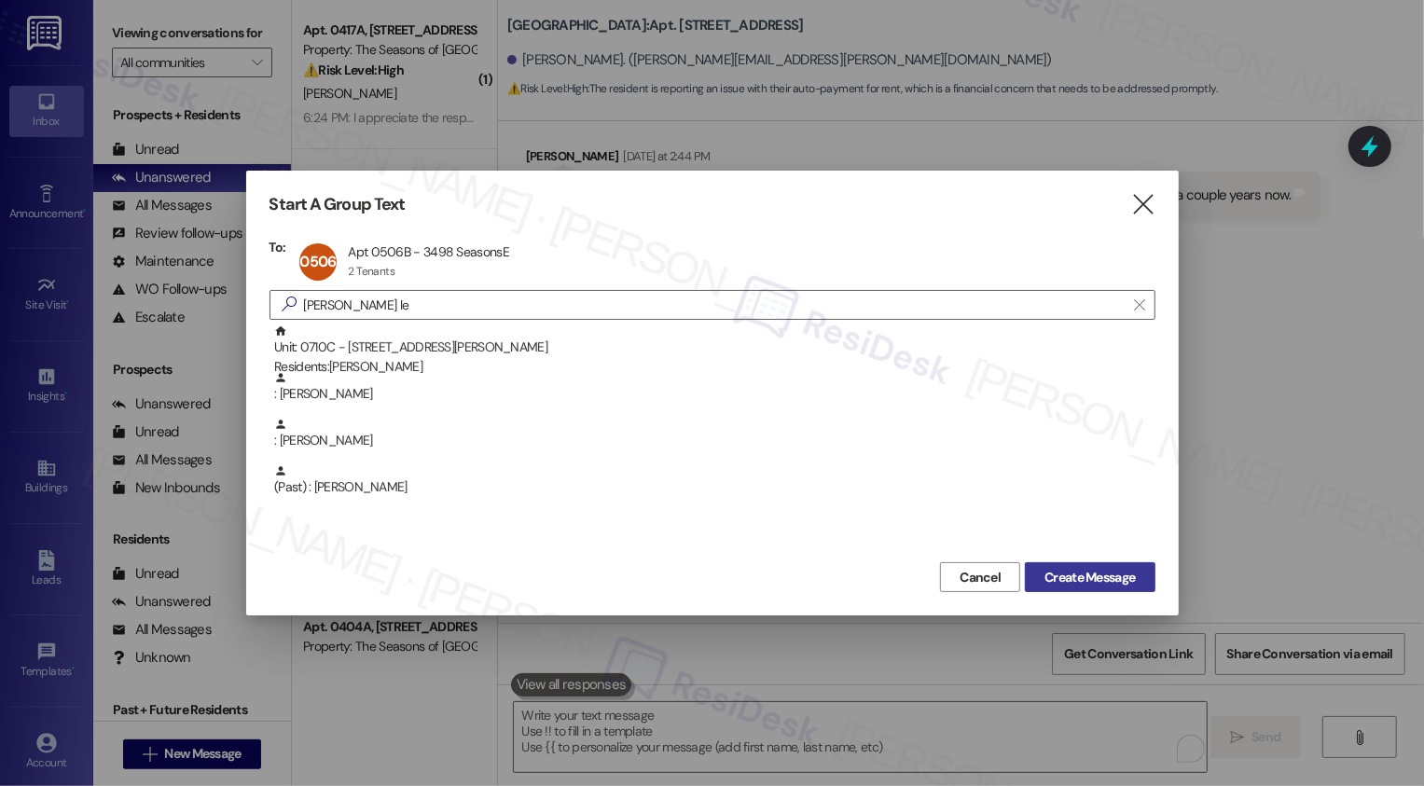
click at [1133, 564] on button "Create Message" at bounding box center [1090, 577] width 130 height 30
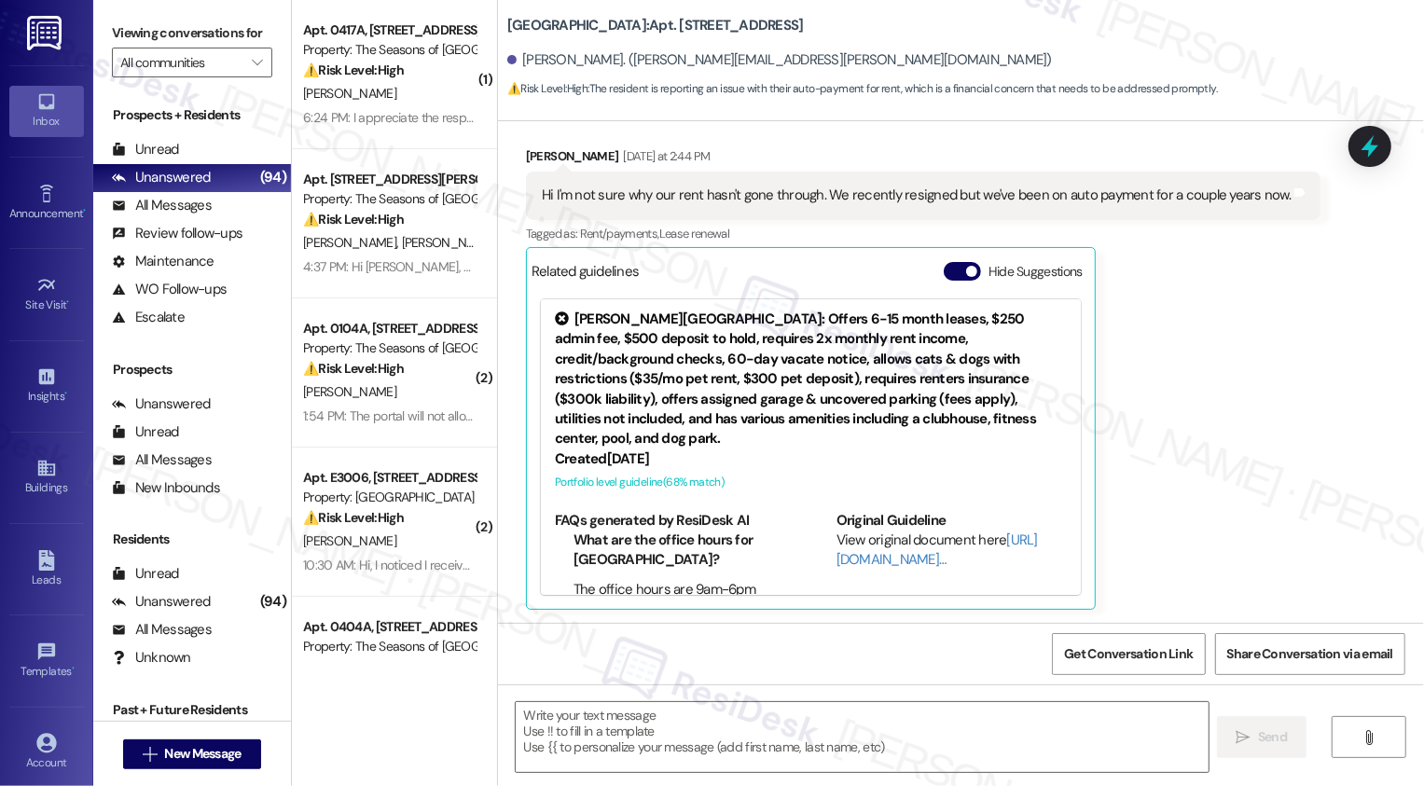
type textarea "Fetching suggested responses. Please feel free to read through the conversation…"
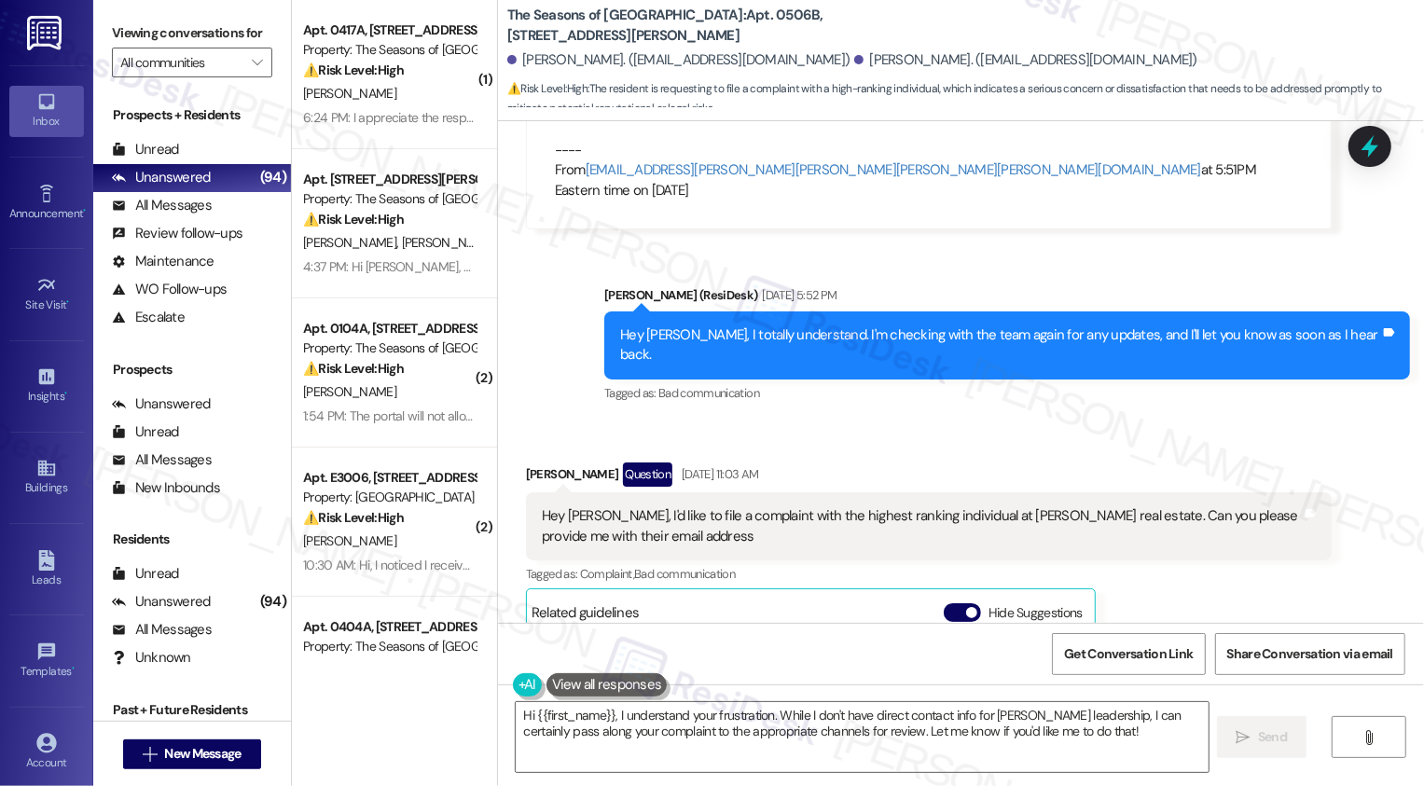
scroll to position [3145, 0]
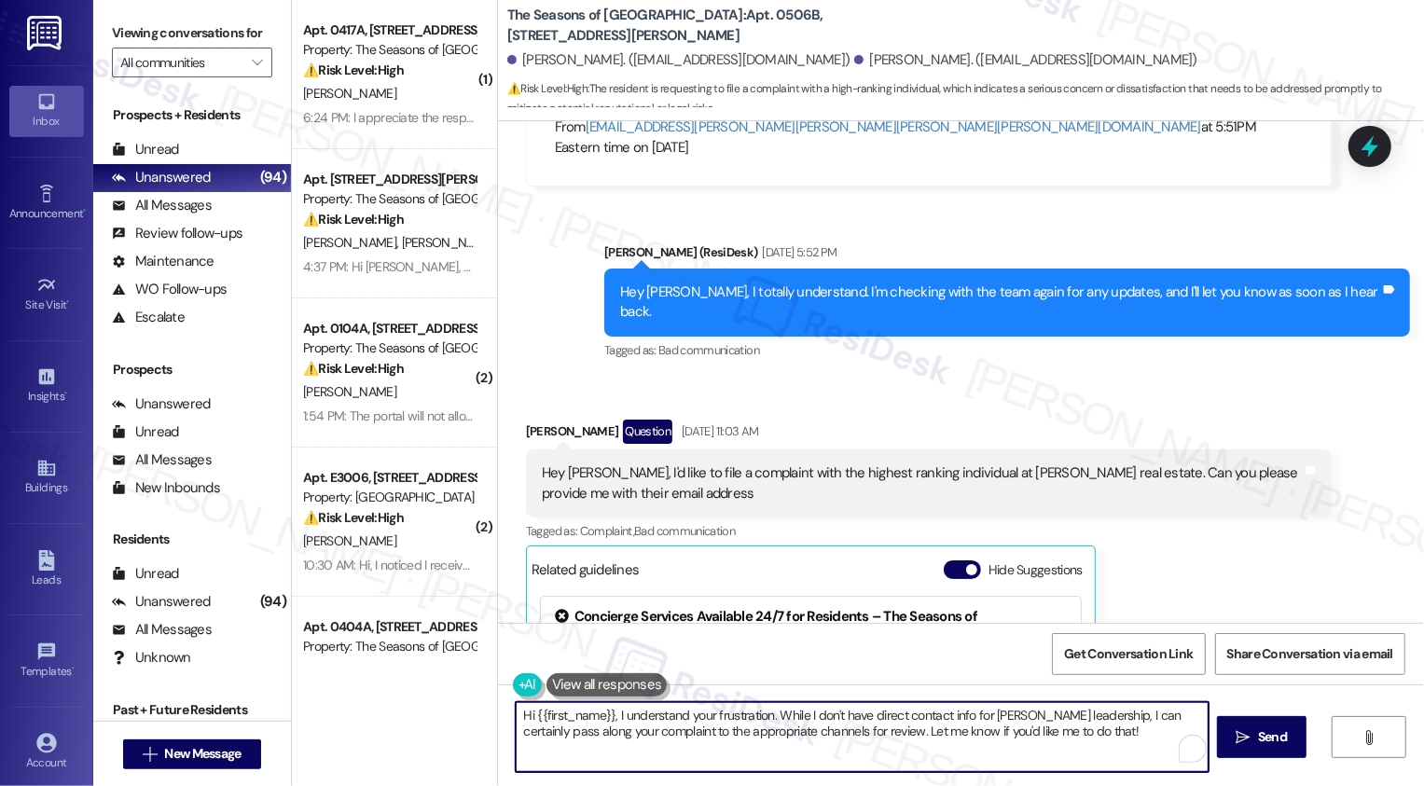
drag, startPoint x: 662, startPoint y: 731, endPoint x: 699, endPoint y: 756, distance: 45.0
click at [699, 756] on textarea "Hi {{first_name}}, I understand your frustration. While I don't have direct con…" at bounding box center [862, 737] width 693 height 70
click at [526, 420] on div "Mike Campbell Question Sep 06, 2025 at 11:03 AM" at bounding box center [929, 435] width 806 height 30
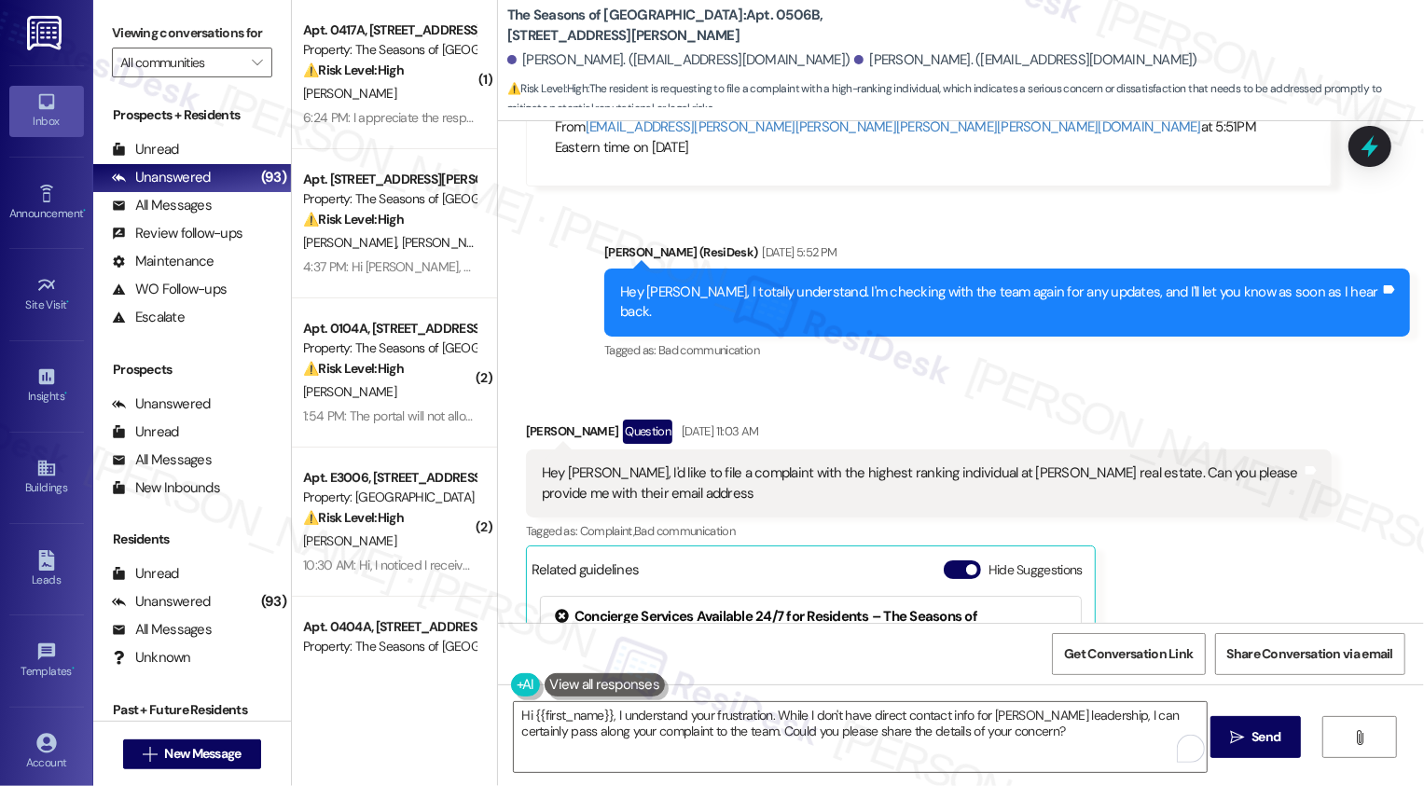
click at [526, 420] on div "Mike Campbell Question Sep 06, 2025 at 11:03 AM" at bounding box center [929, 435] width 806 height 30
copy div "Mike Campbell"
click at [530, 420] on div "Mike Campbell Question Sep 06, 2025 at 11:03 AM" at bounding box center [929, 435] width 806 height 30
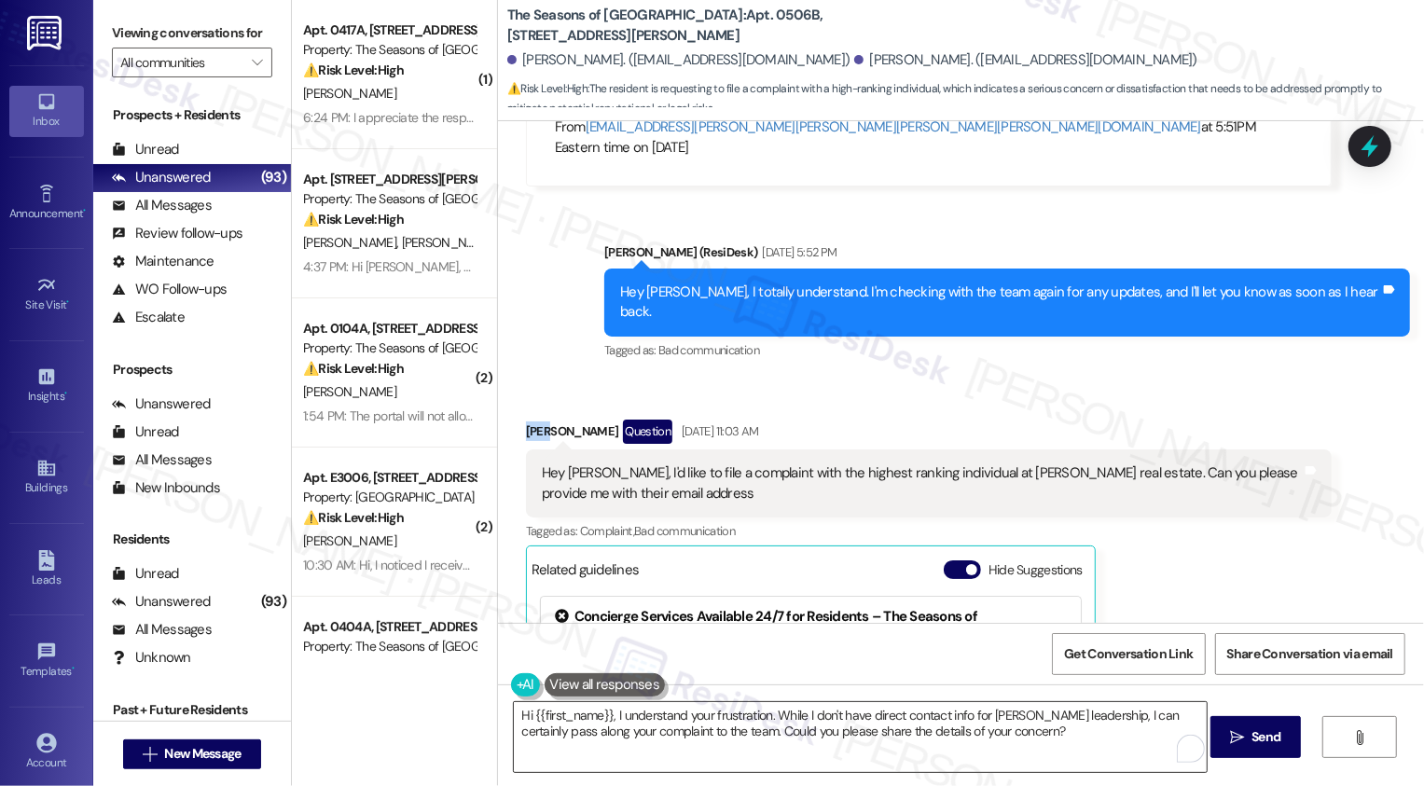
click at [577, 716] on textarea "Hi {{first_name}}, I understand your frustration. While I don't have direct con…" at bounding box center [860, 737] width 693 height 70
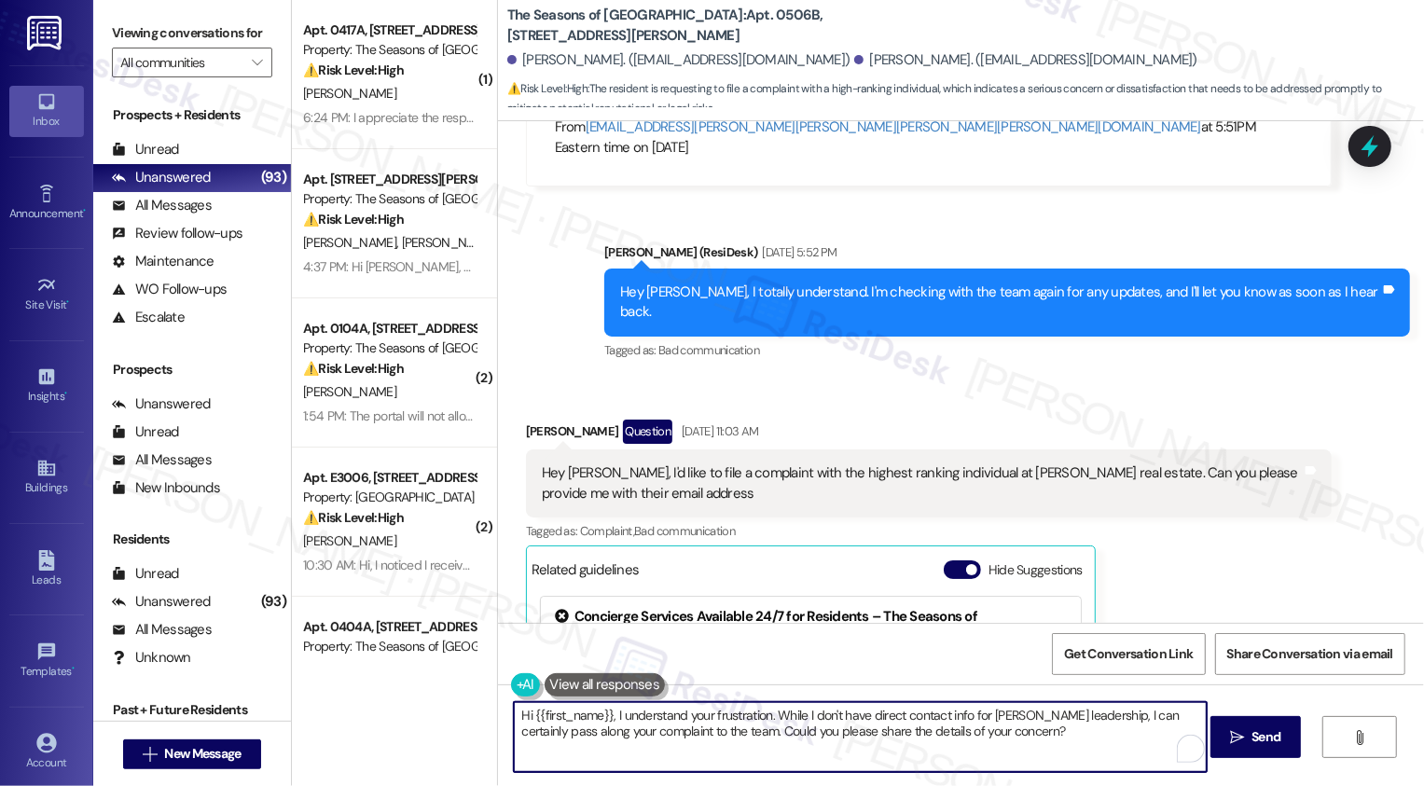
click at [577, 716] on textarea "Hi {{first_name}}, I understand your frustration. While I don't have direct con…" at bounding box center [860, 737] width 693 height 70
paste textarea "Mike"
type textarea "Hi Mike, I understand your frustration. While I don't have direct contact info …"
click at [929, 741] on textarea "Hi Mike, I understand your frustration. While I don't have direct contact info …" at bounding box center [860, 737] width 693 height 70
click at [978, 719] on textarea "Hi Mike, I understand your frustration. While I don't have direct contact info …" at bounding box center [860, 737] width 693 height 70
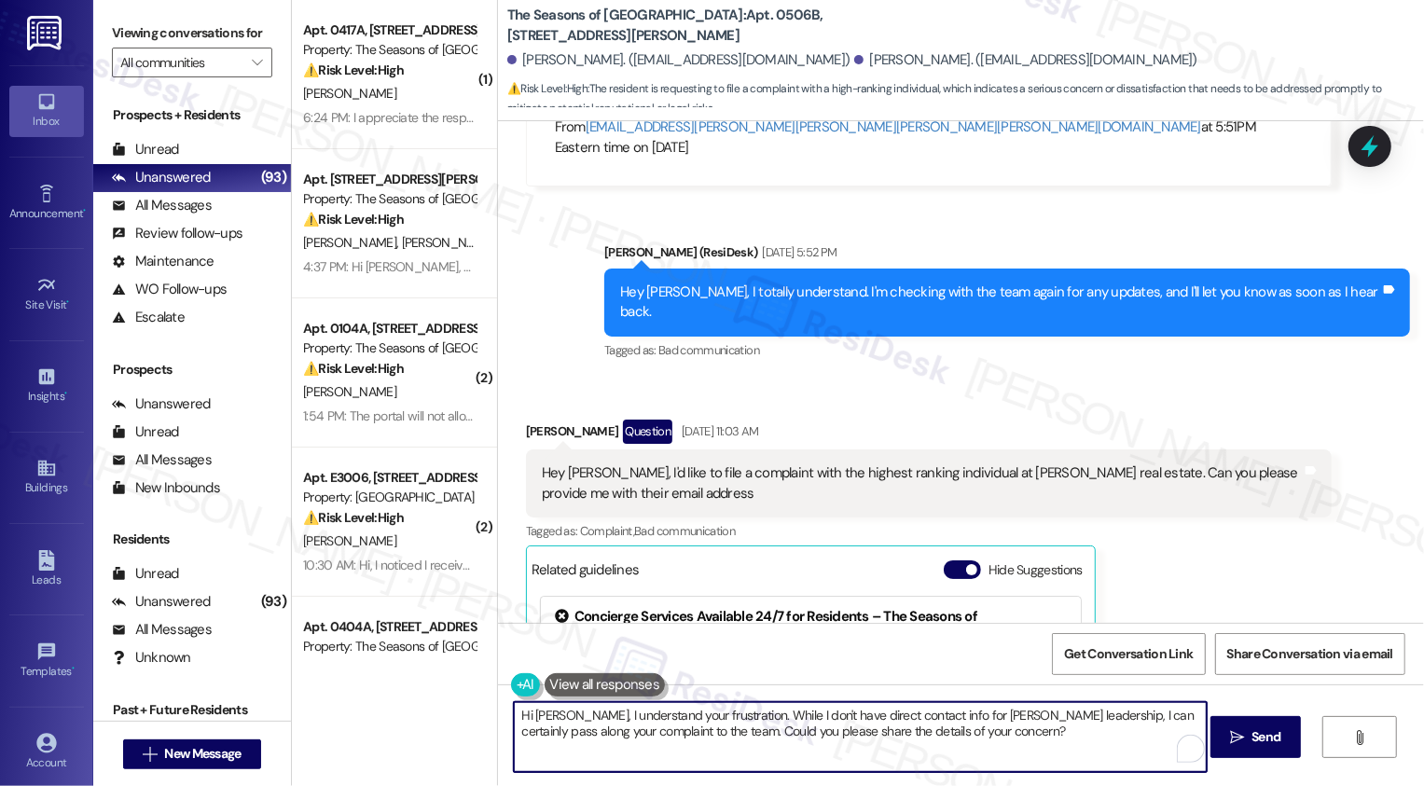
click at [978, 719] on textarea "Hi Mike, I understand your frustration. While I don't have direct contact info …" at bounding box center [860, 737] width 693 height 70
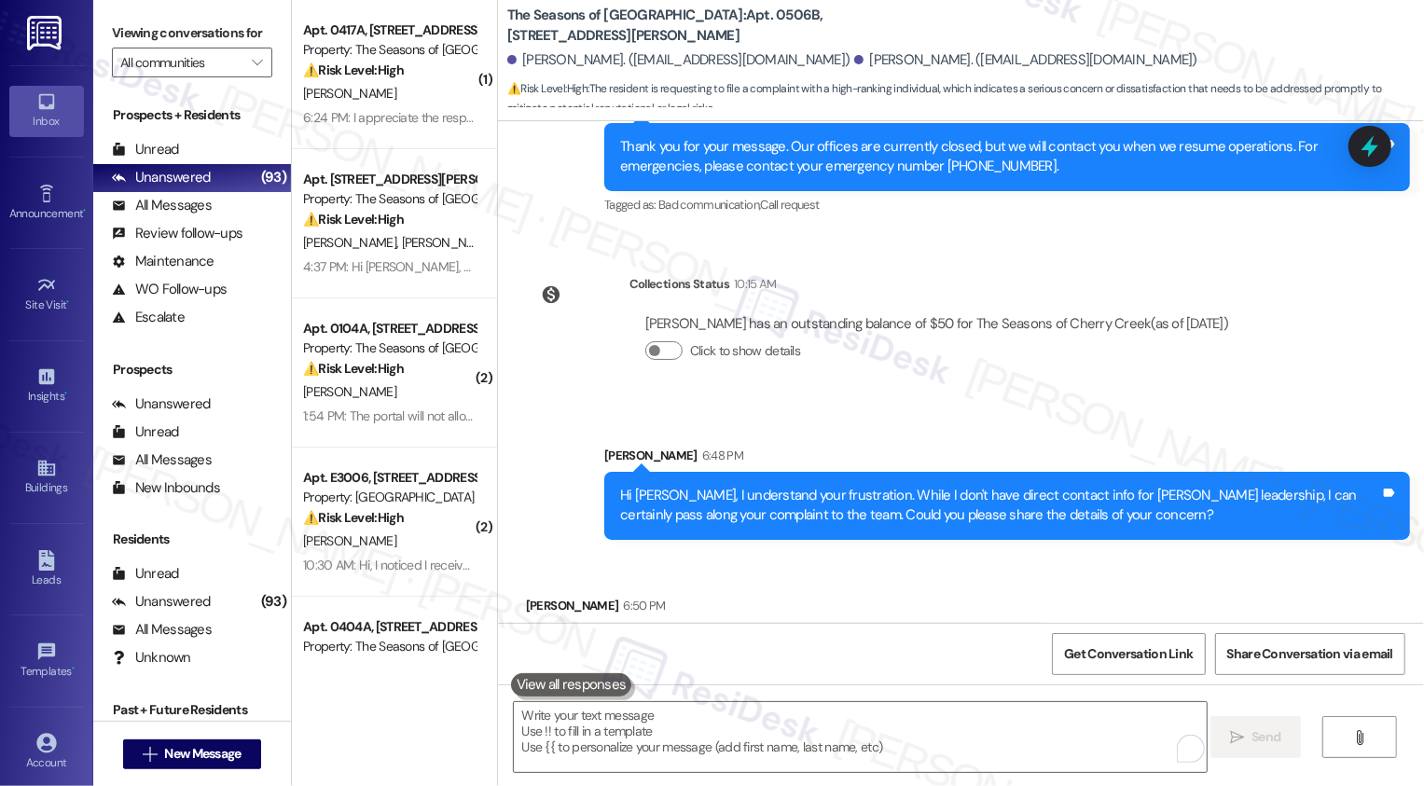
scroll to position [4012, 0]
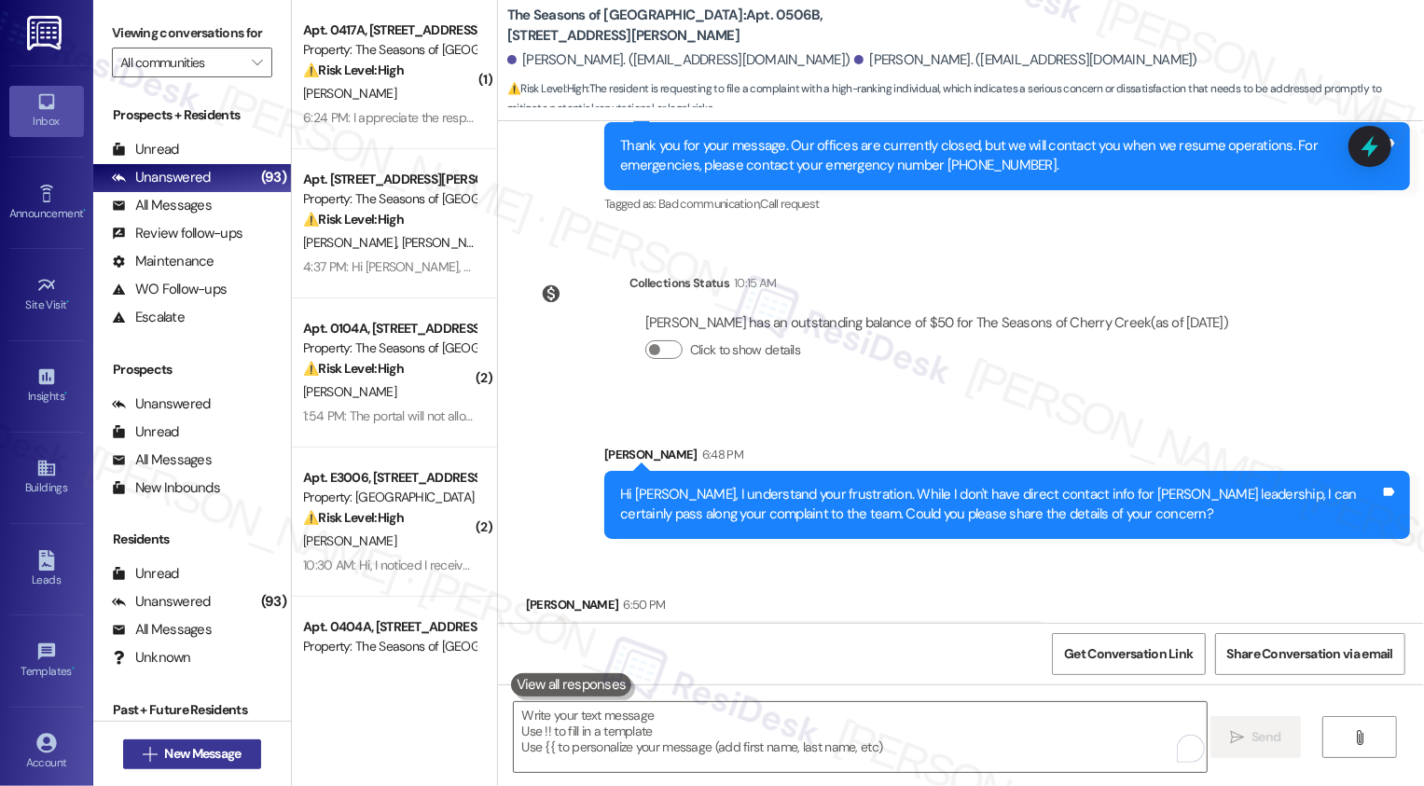
click at [173, 758] on span "New Message" at bounding box center [202, 754] width 76 height 20
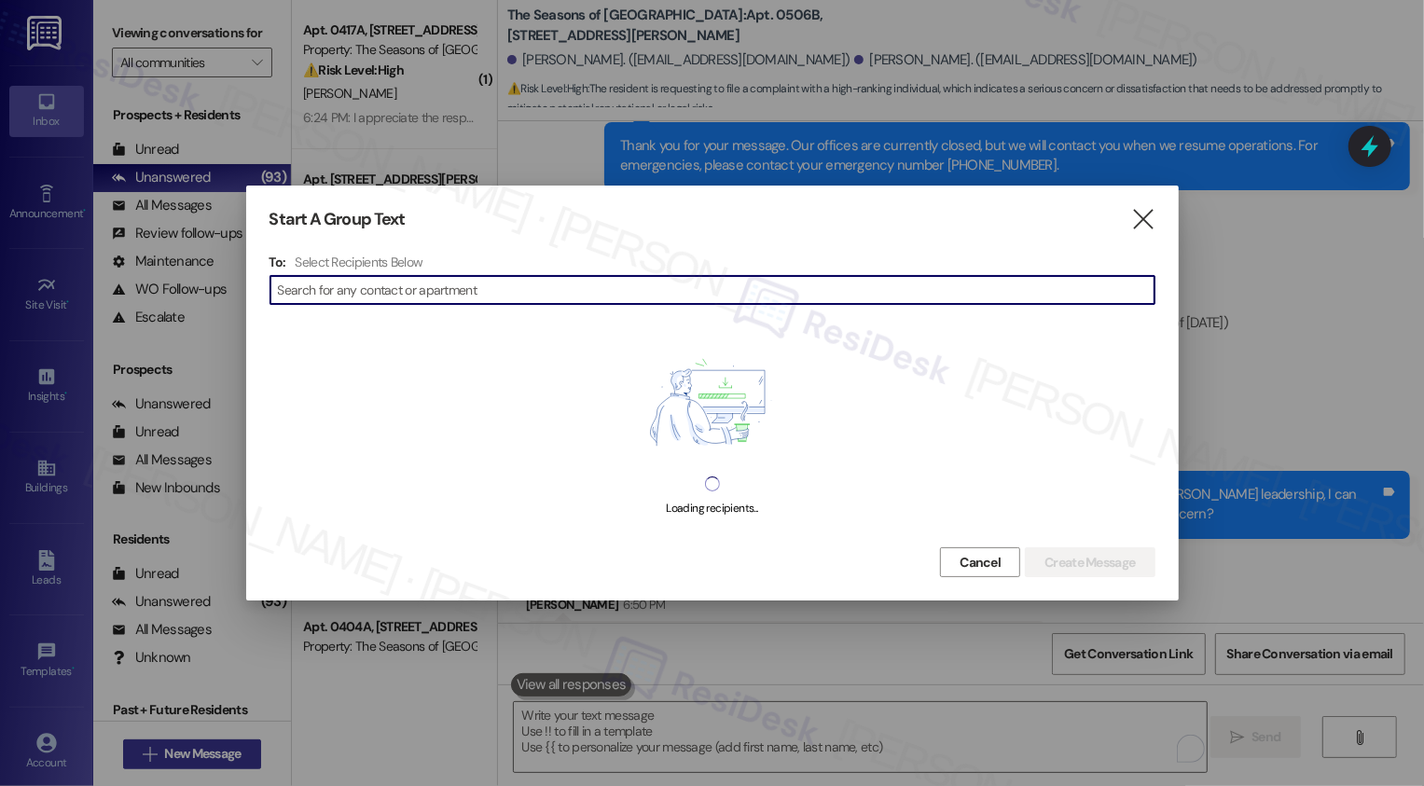
type input "Constance"
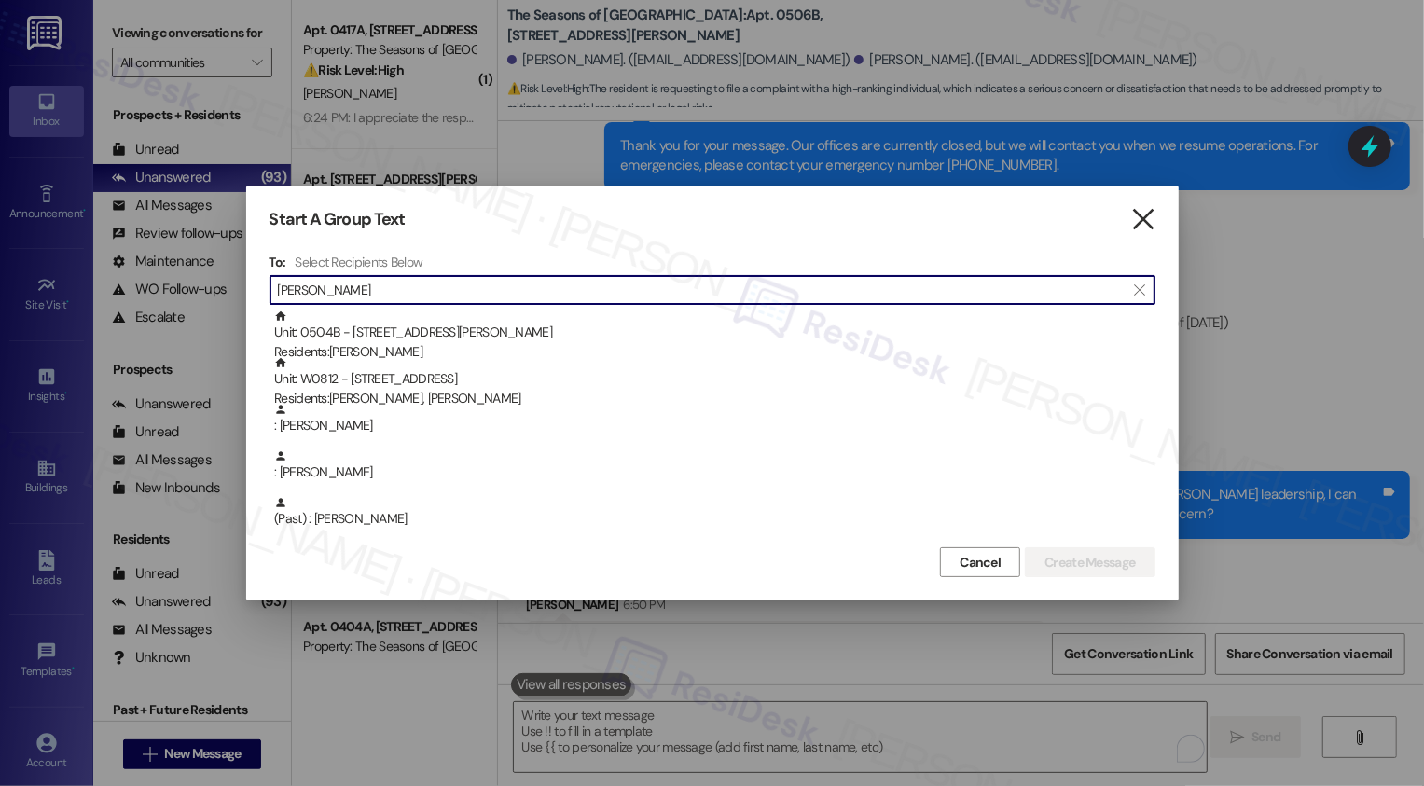
click at [1137, 215] on icon "" at bounding box center [1142, 220] width 25 height 20
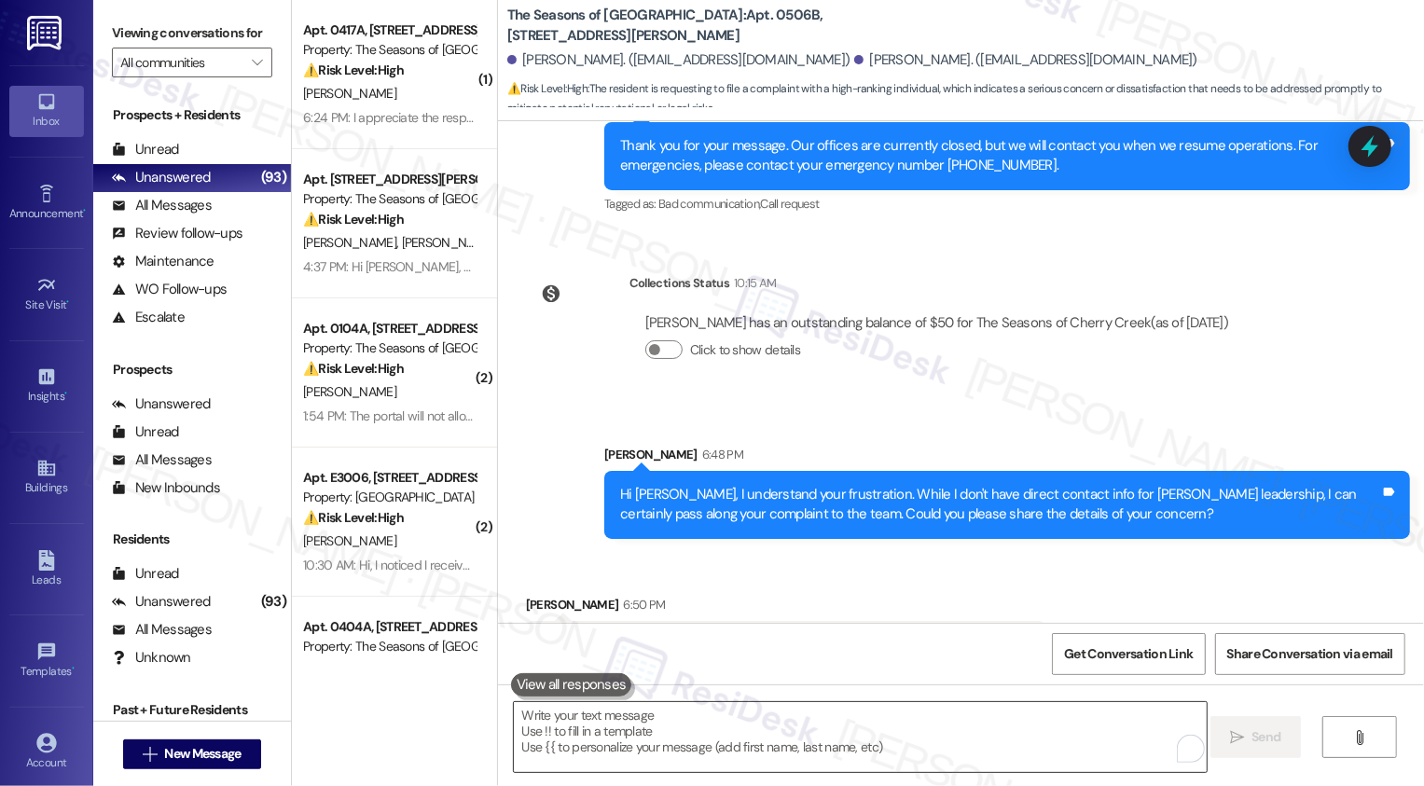
click at [540, 719] on textarea "To enrich screen reader interactions, please activate Accessibility in Grammarl…" at bounding box center [860, 737] width 693 height 70
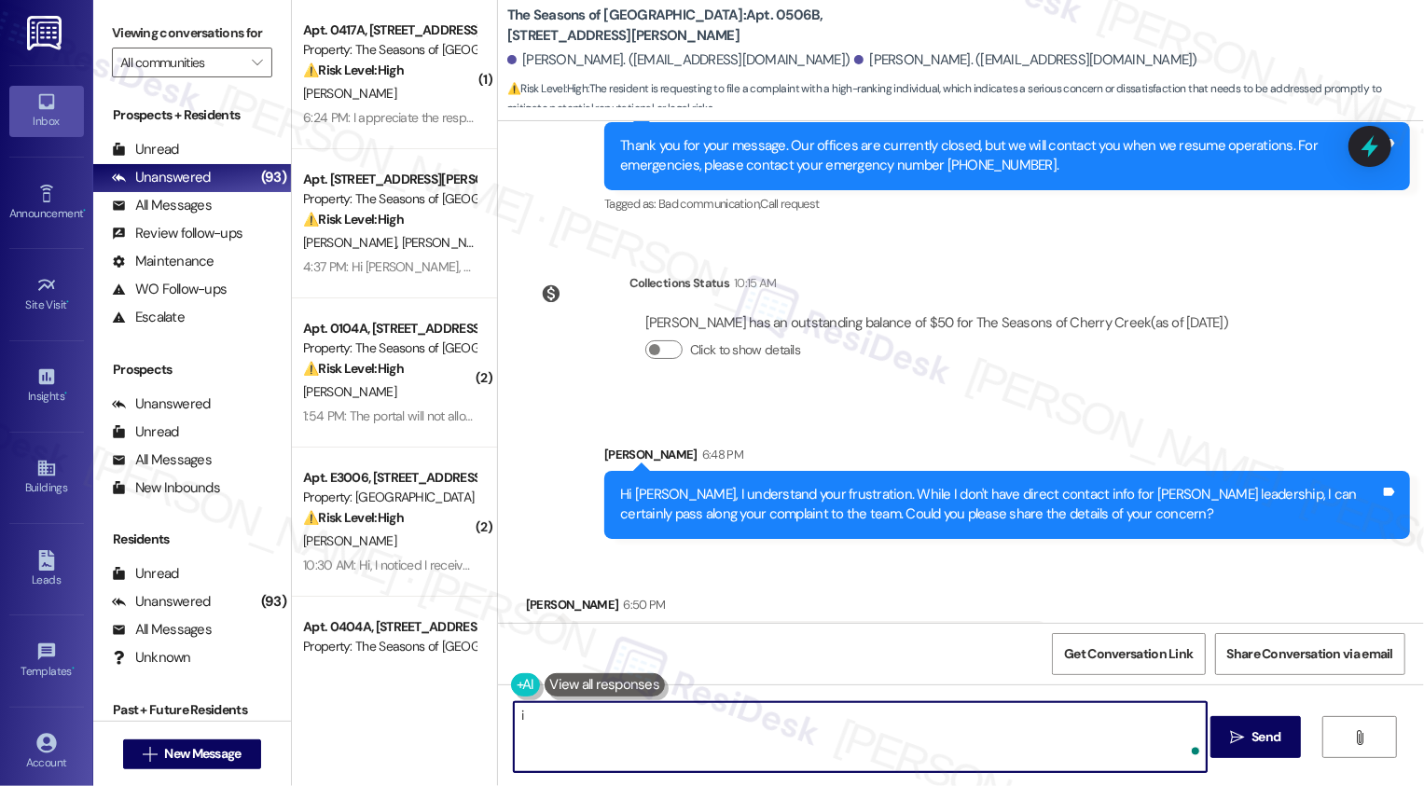
type textarea "i"
type textarea "I can share with you the"
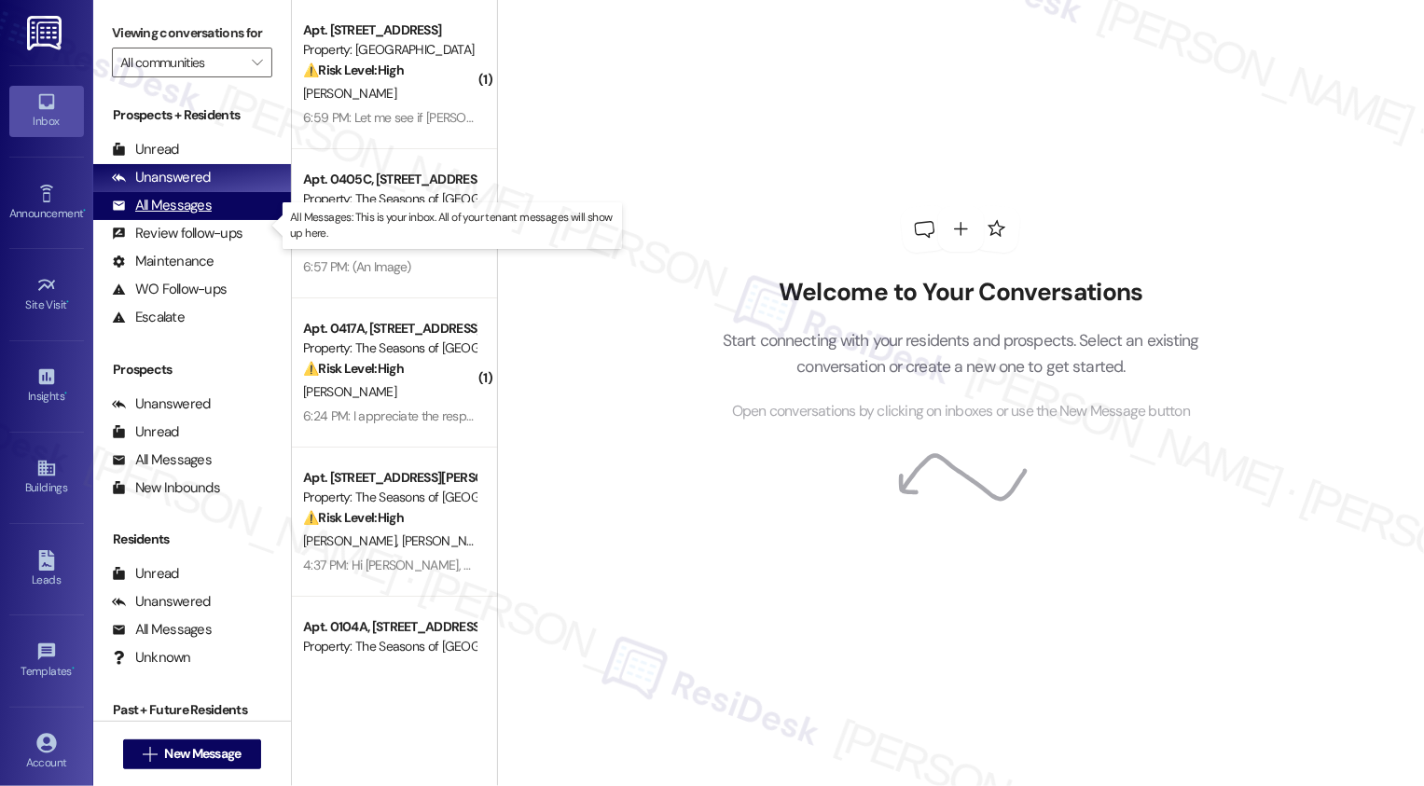
click at [208, 215] on div "All Messages" at bounding box center [162, 206] width 100 height 20
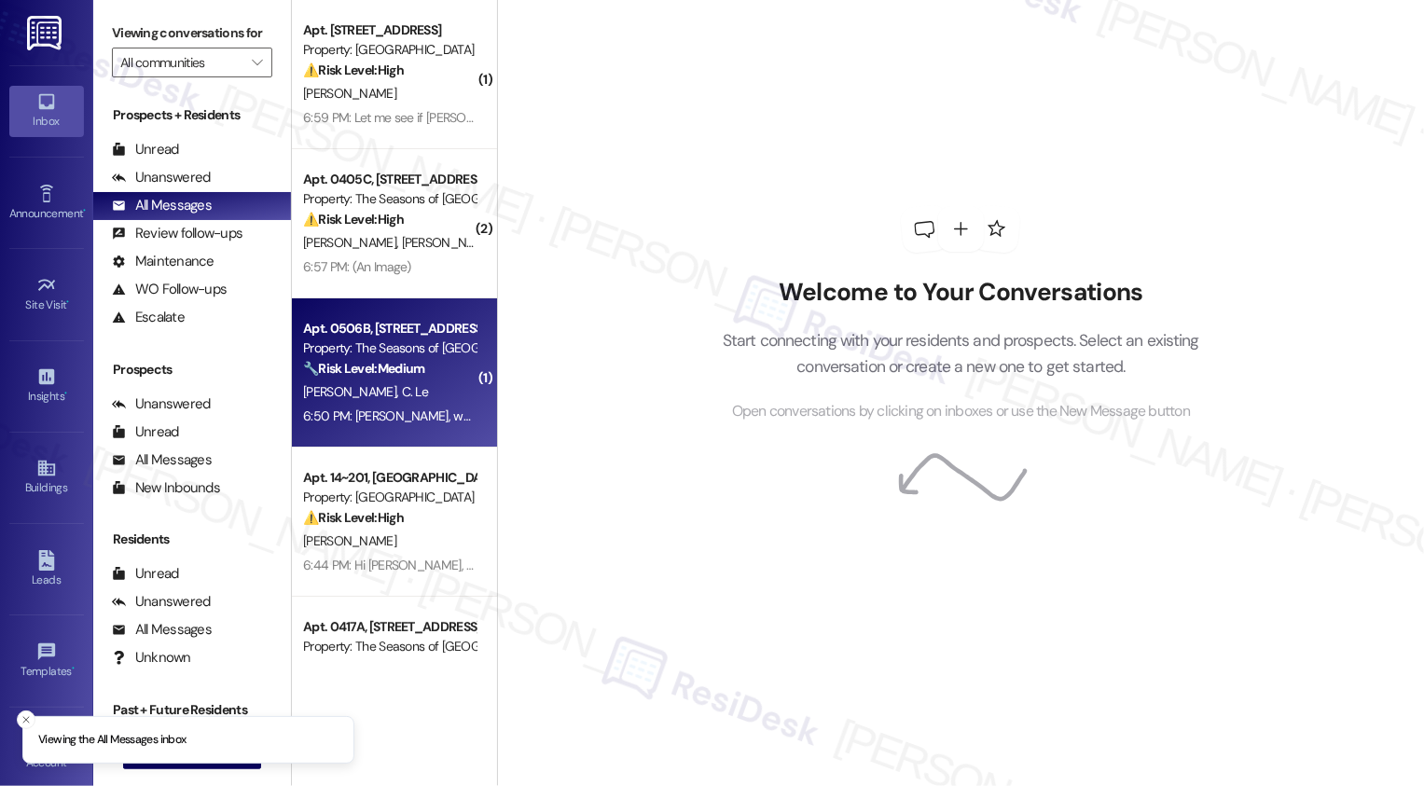
click at [405, 380] on div "Apt. 0506B, [STREET_ADDRESS][PERSON_NAME] Property: The Seasons of [GEOGRAPHIC_…" at bounding box center [389, 348] width 176 height 63
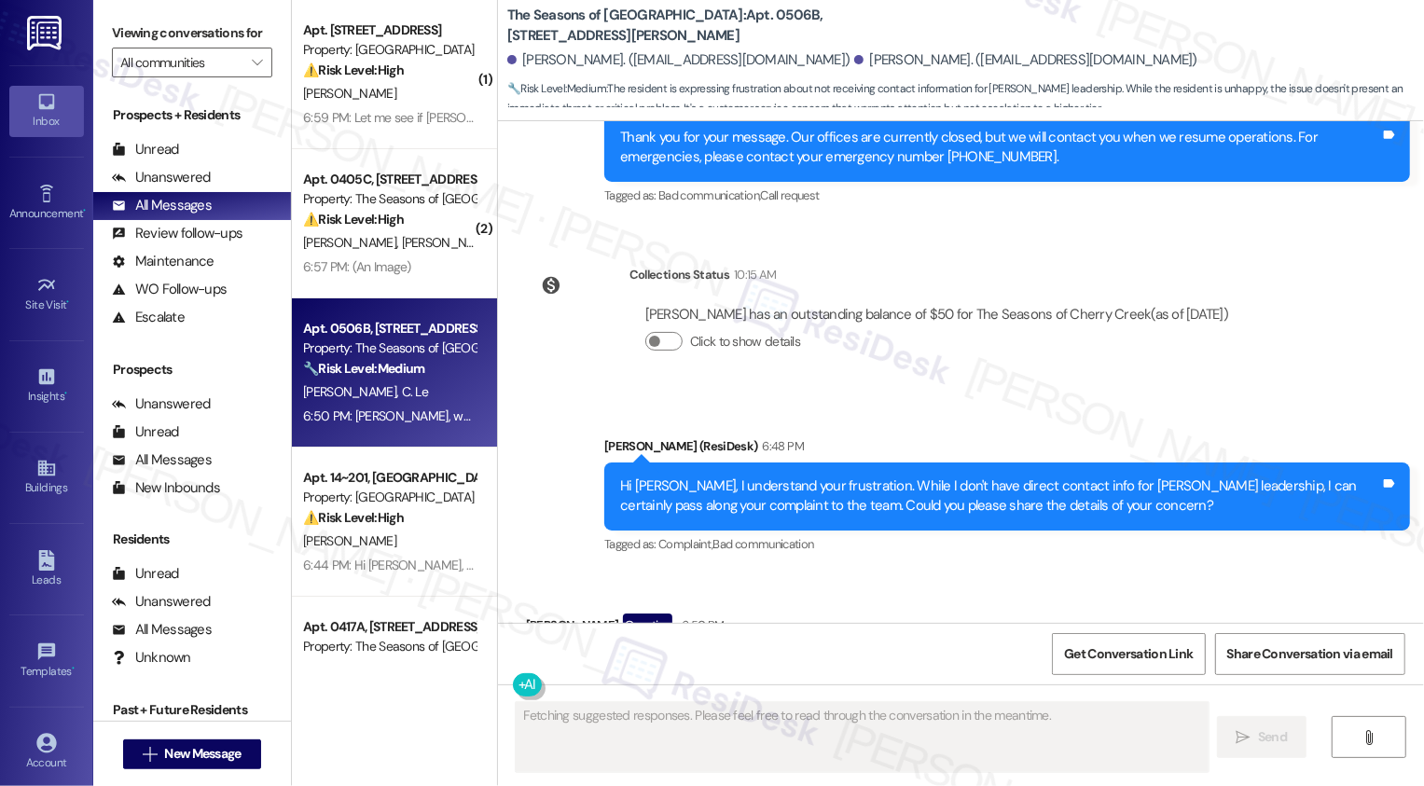
scroll to position [3755, 0]
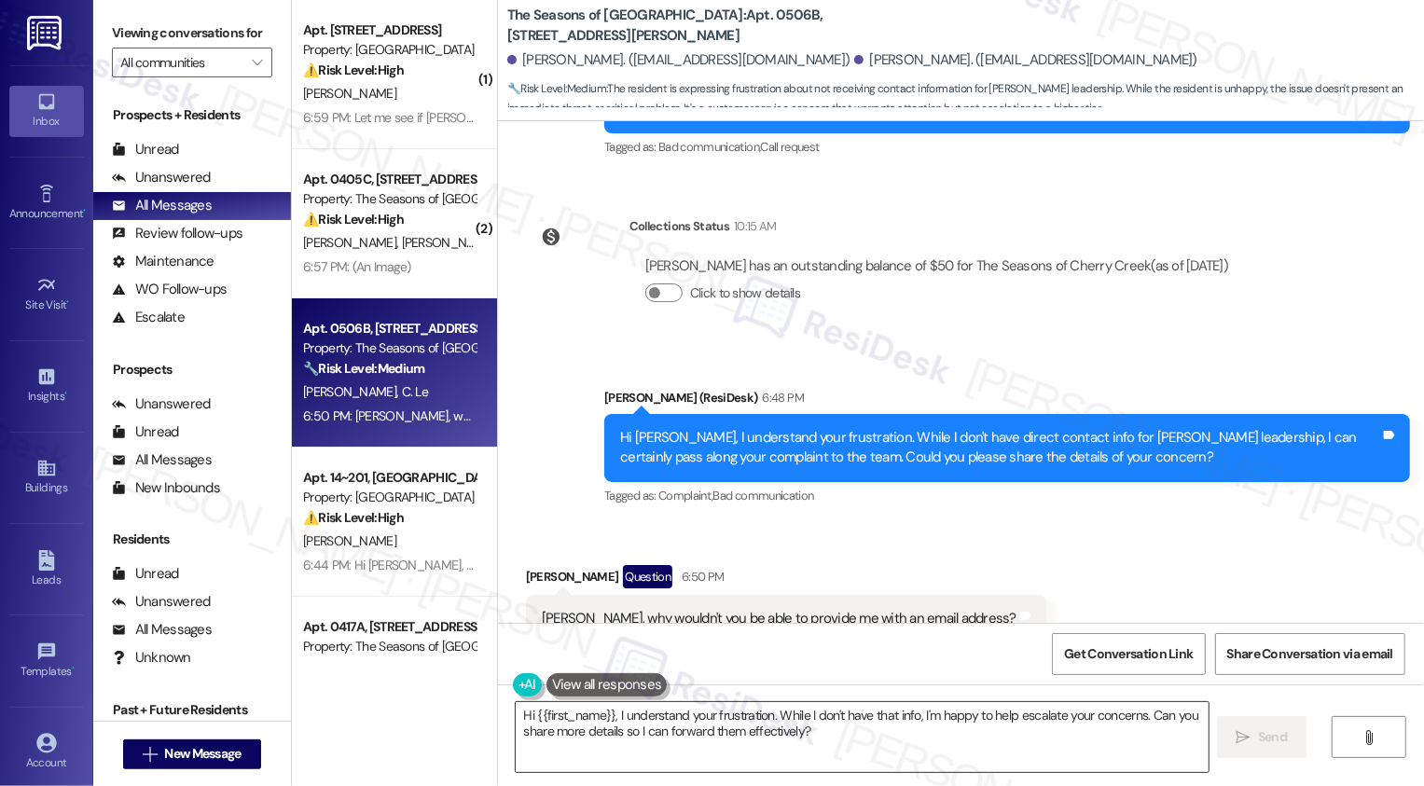
click at [619, 733] on textarea "Hi {{first_name}}, I understand your frustration. While I don't have that info,…" at bounding box center [862, 737] width 693 height 70
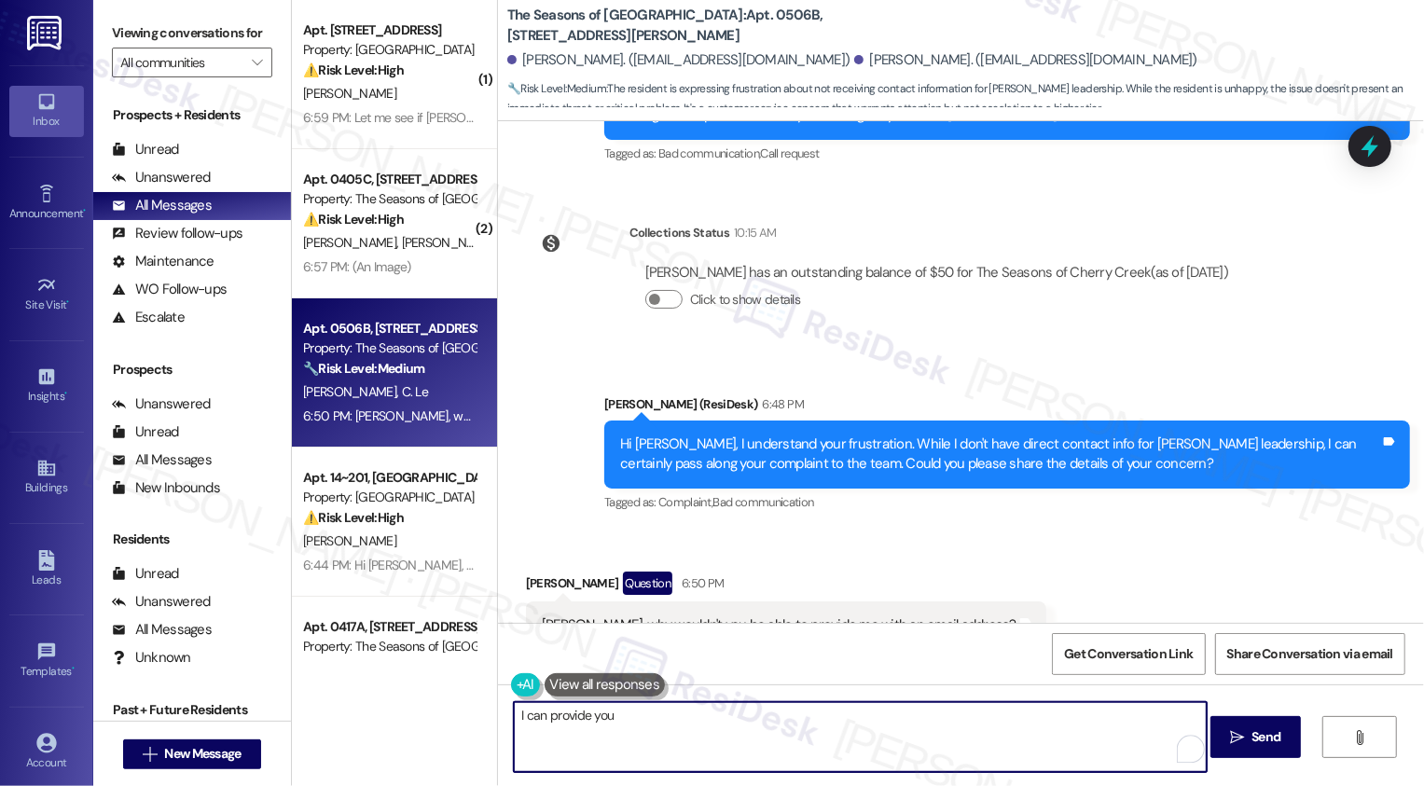
scroll to position [3756, 0]
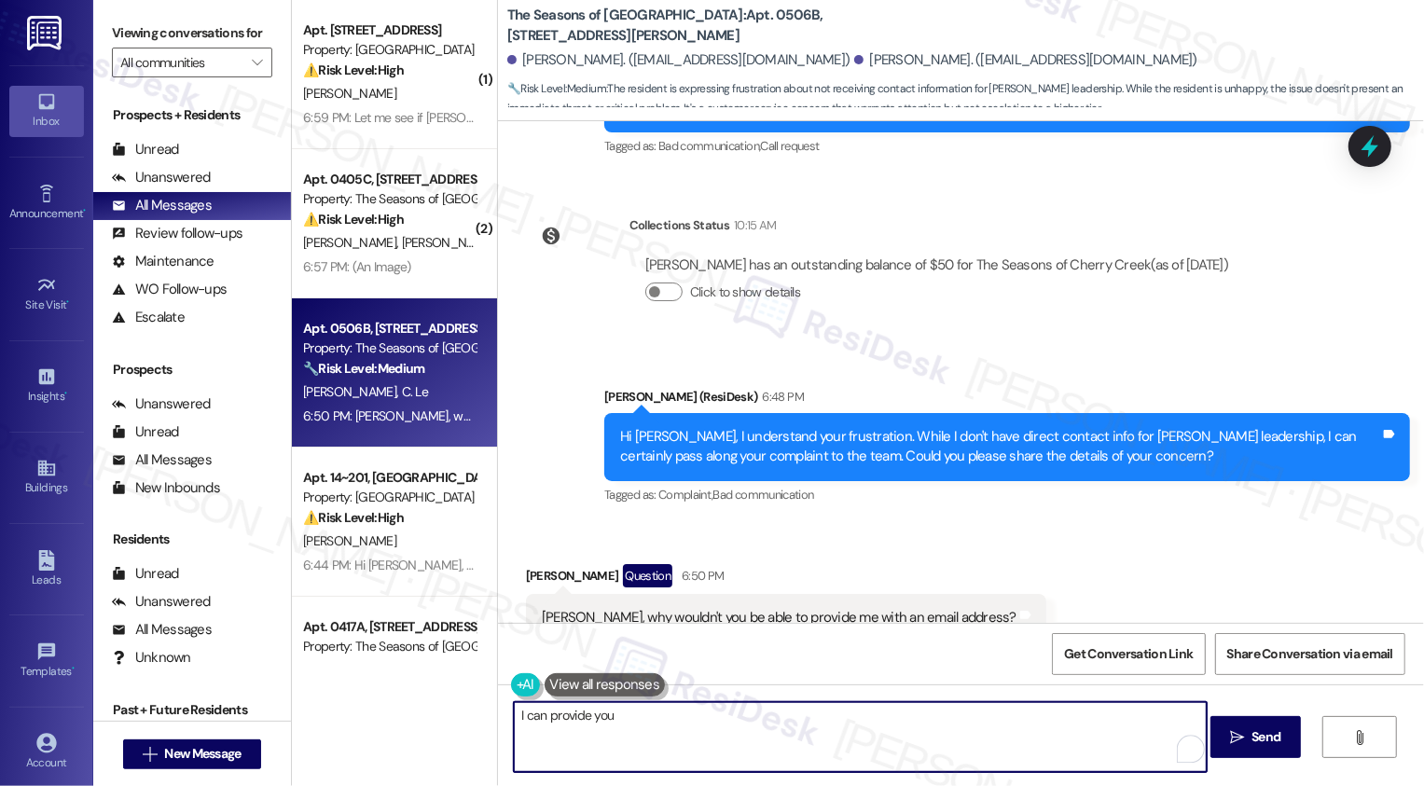
click at [554, 738] on textarea "I can provide you" at bounding box center [860, 737] width 693 height 70
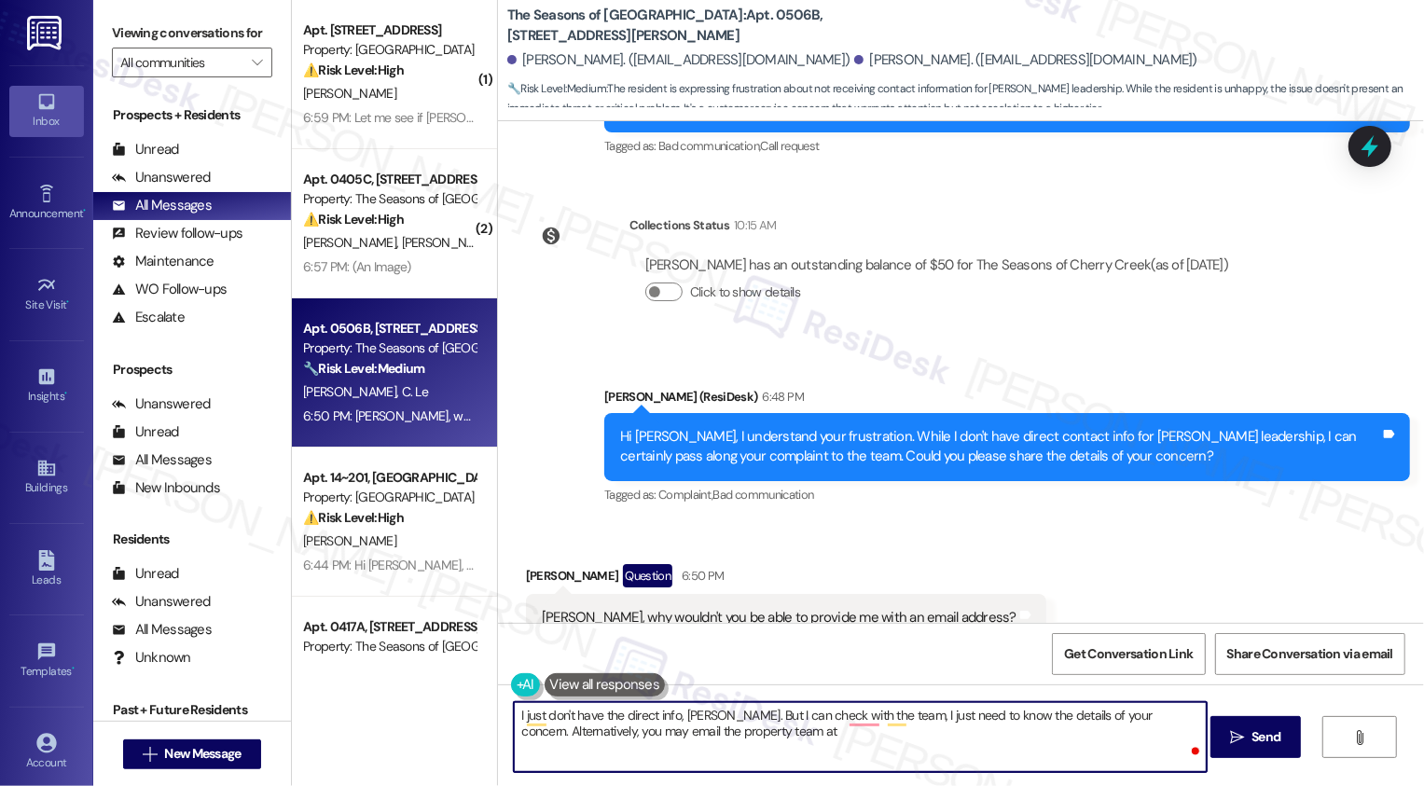
paste textarea "[EMAIL_ADDRESS][DOMAIN_NAME]"
click at [856, 712] on textarea "I just don't have the direct info, [PERSON_NAME]. But I can check with the team…" at bounding box center [860, 737] width 693 height 70
click at [663, 718] on textarea "I just don't have the direct info, Mike. But I can check with the team. I just …" at bounding box center [860, 737] width 693 height 70
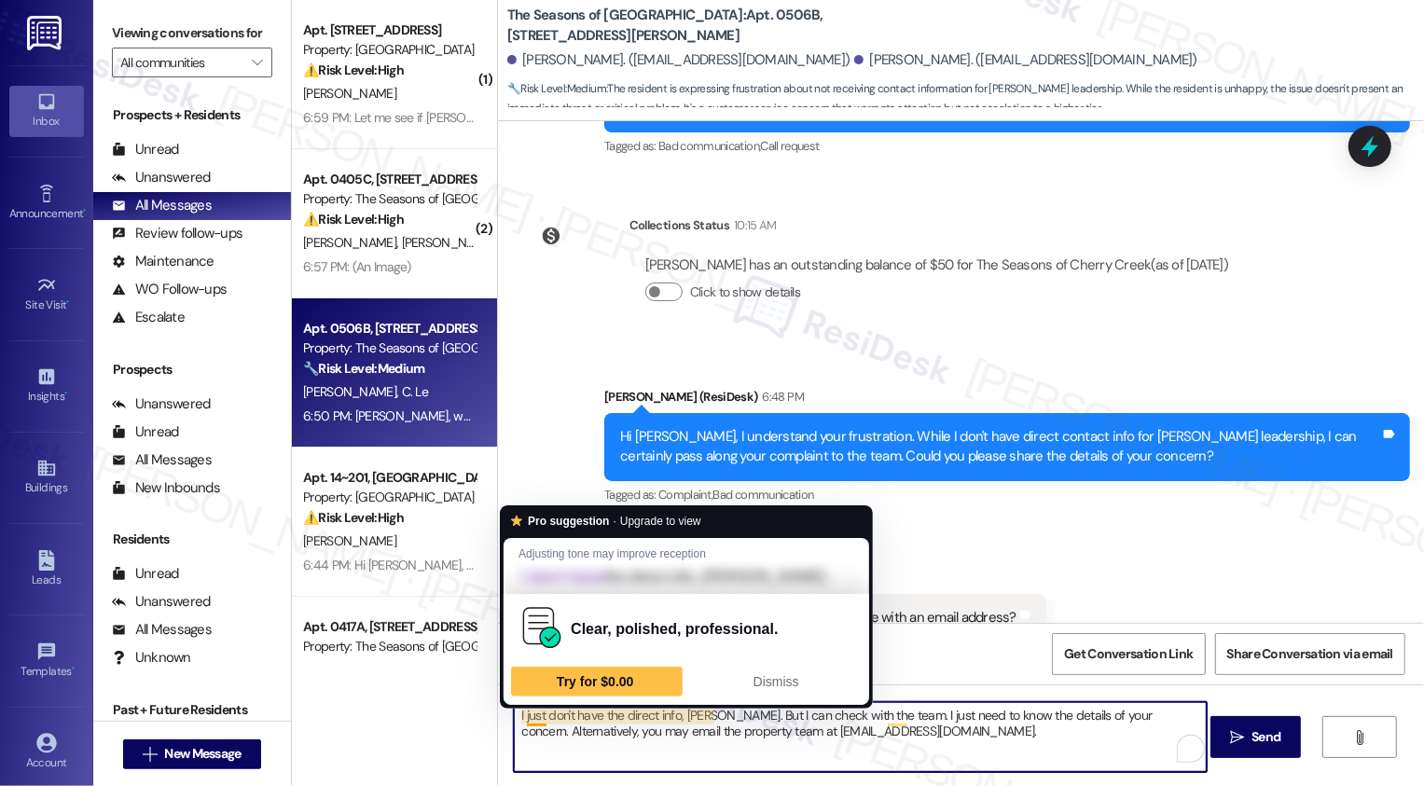
click at [521, 716] on textarea "I just don't have the direct info, Mike. But I can check with the team. I just …" at bounding box center [860, 737] width 693 height 70
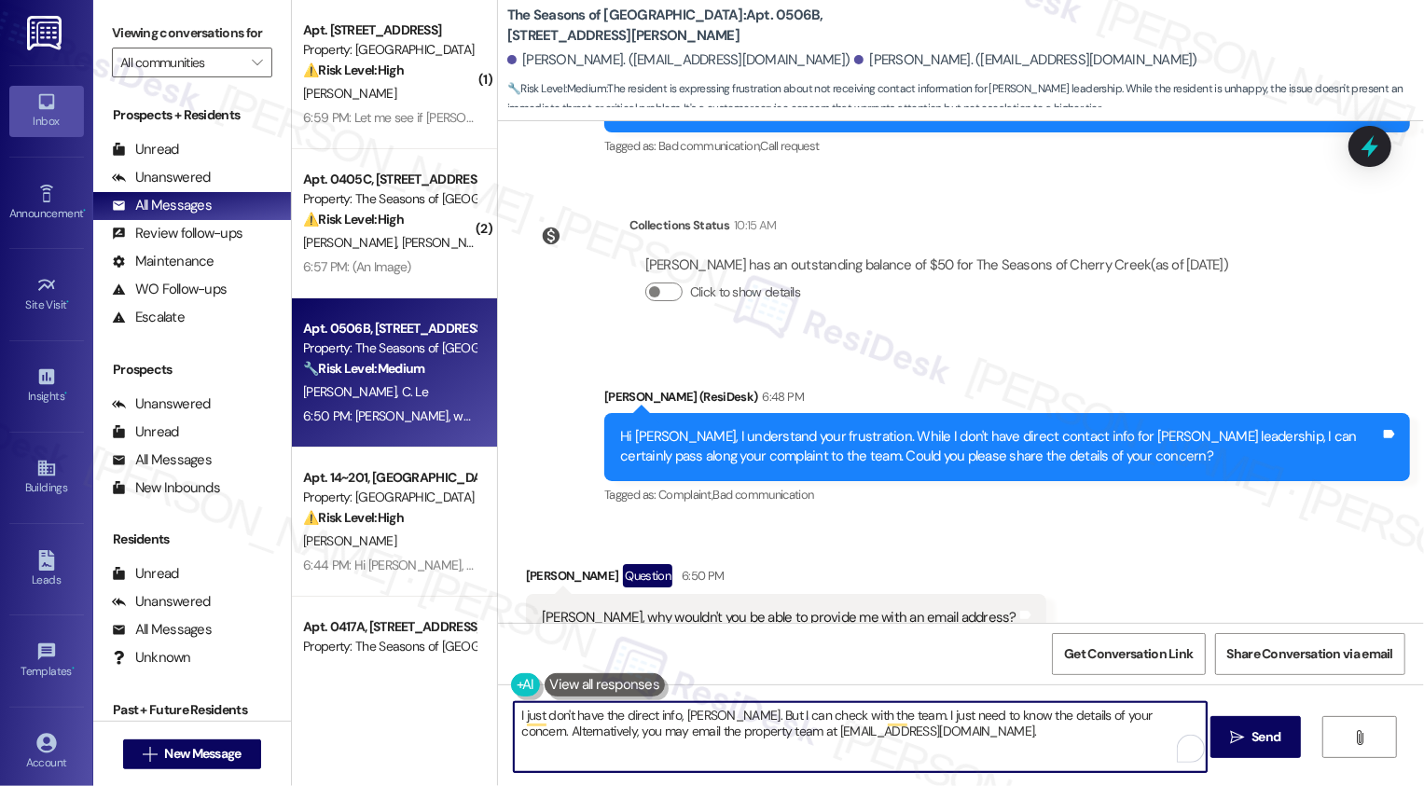
click at [746, 733] on textarea "I just don't have the direct info, Mike. But I can check with the team. I just …" at bounding box center [860, 737] width 693 height 70
paste textarea "don’t have the direct info, Mike, but I’d be glad to check with the team for yo…"
click at [933, 716] on textarea "I don’t have the direct info, Mike, but I’d be glad to check with the team for …" at bounding box center [860, 737] width 693 height 70
click at [1106, 731] on textarea "I don’t have the direct info, Mike, but I’d be glad to check with the team for …" at bounding box center [860, 737] width 693 height 70
type textarea "I don’t have the direct info, Mike, but I’d be glad to check with the team for …"
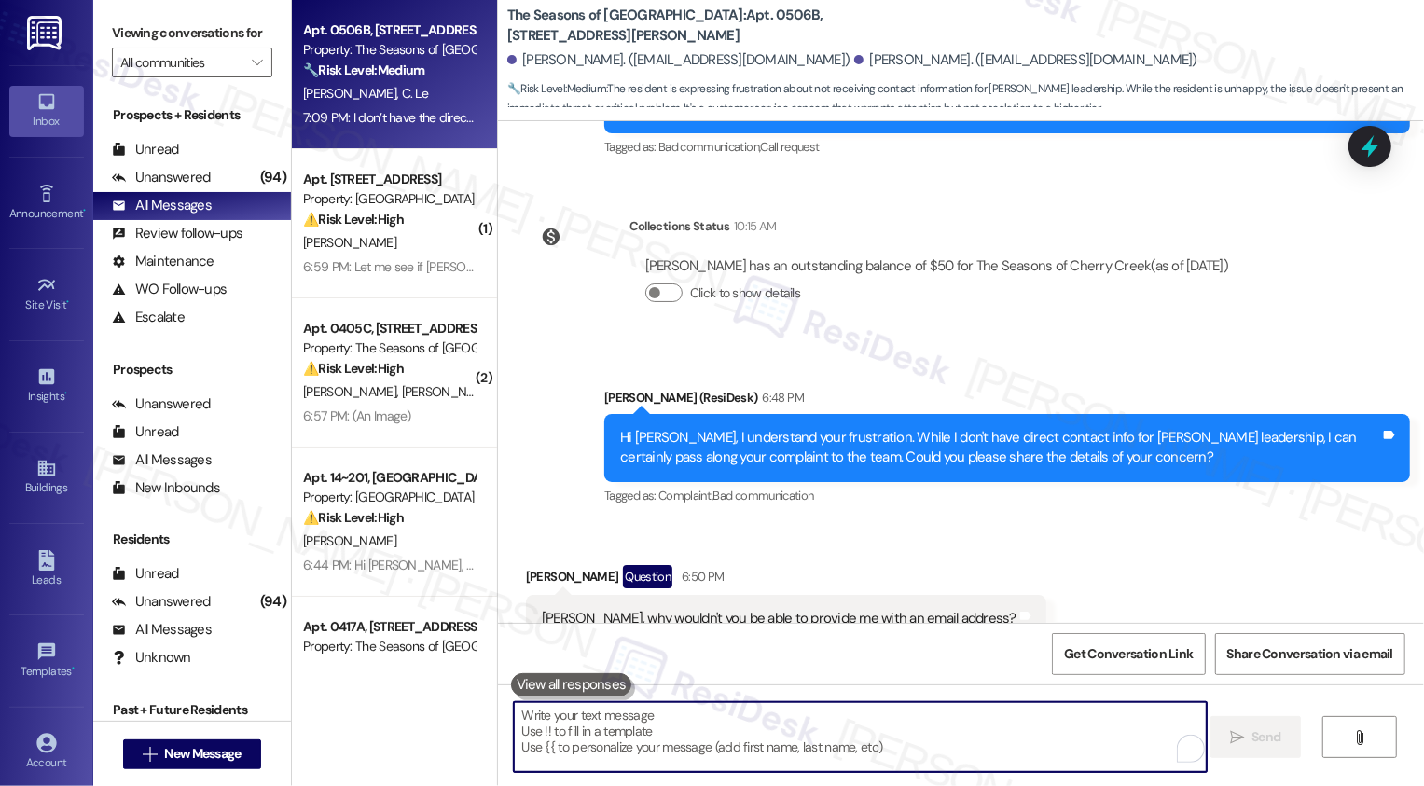
scroll to position [3906, 0]
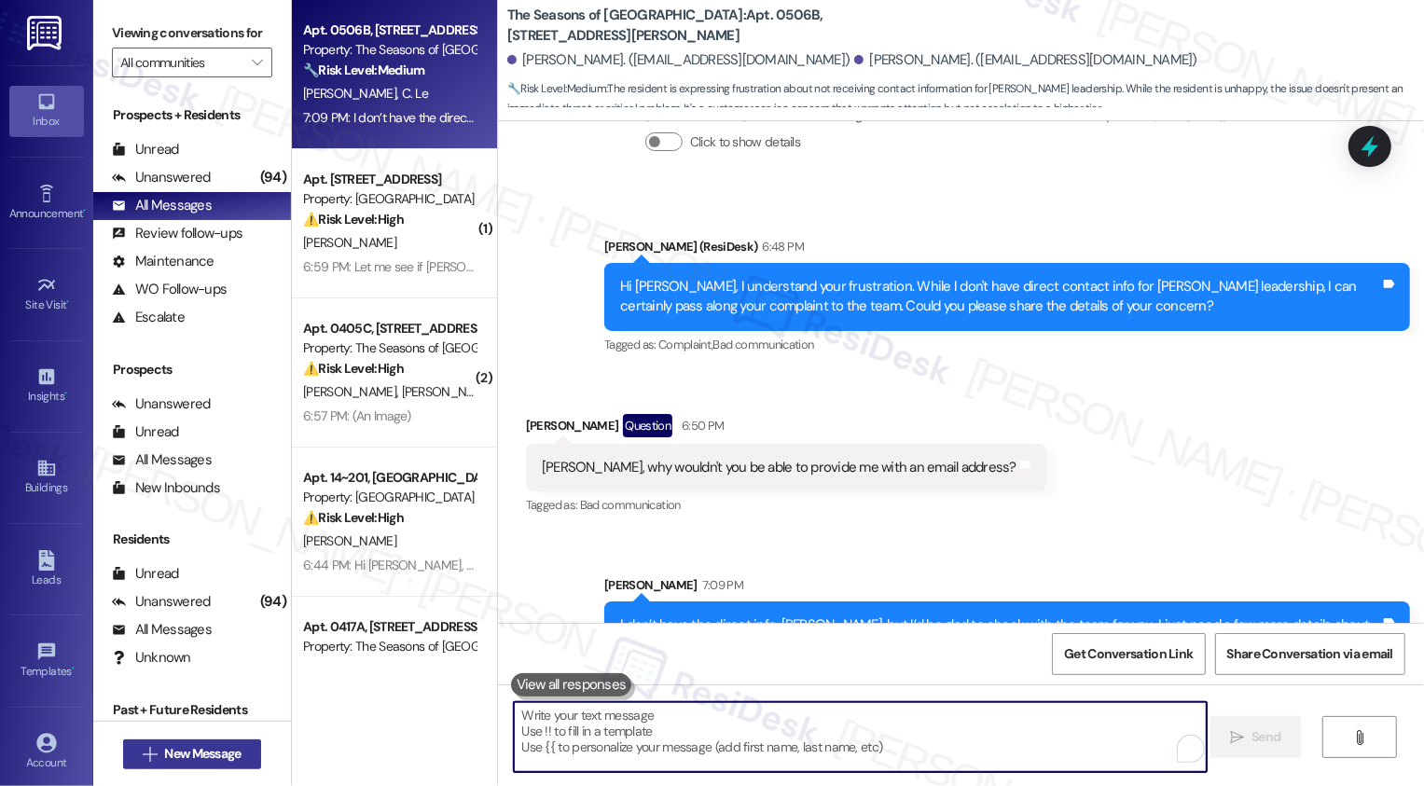
click at [169, 764] on button " New Message" at bounding box center [192, 754] width 138 height 30
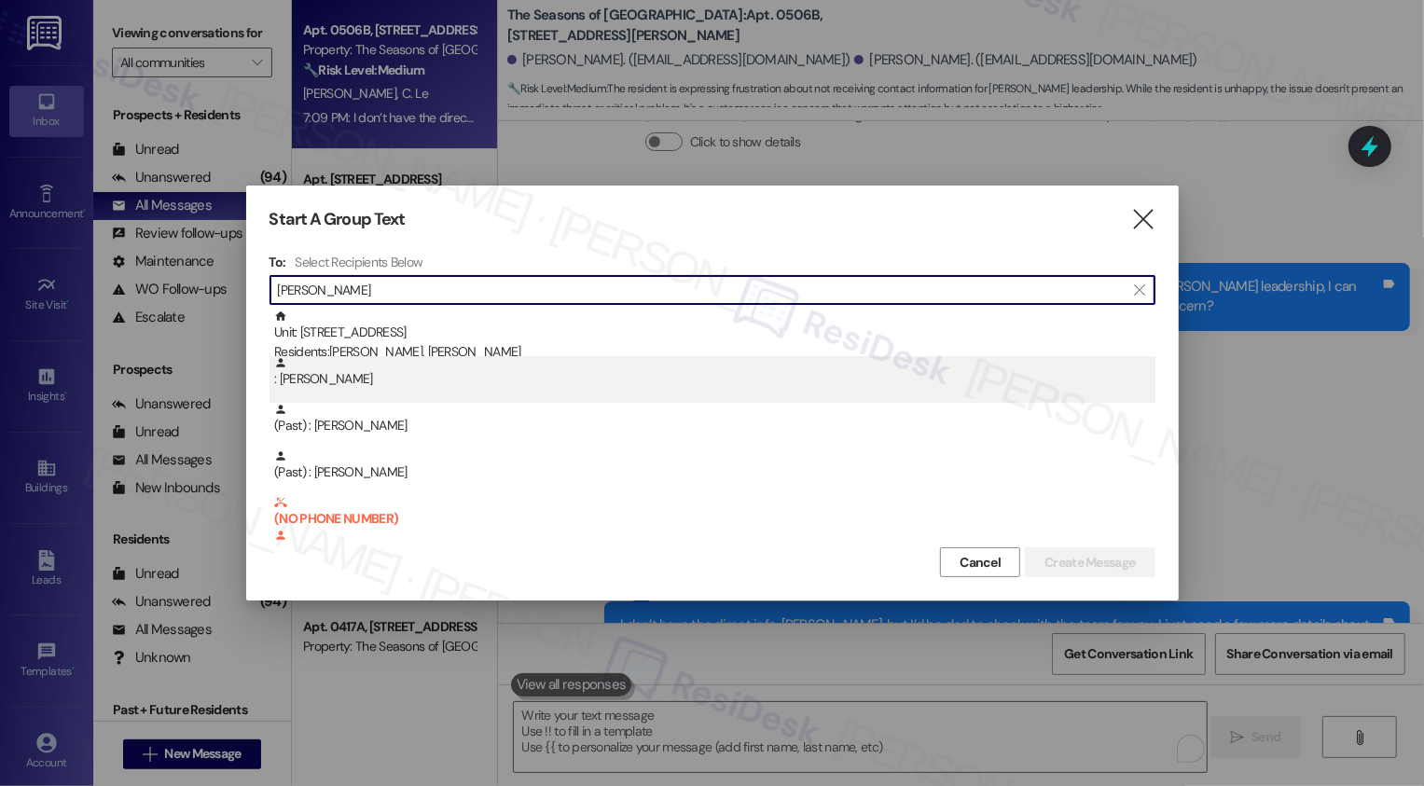
type input "avery"
click at [439, 356] on div ": Margaret Avery" at bounding box center [714, 372] width 881 height 33
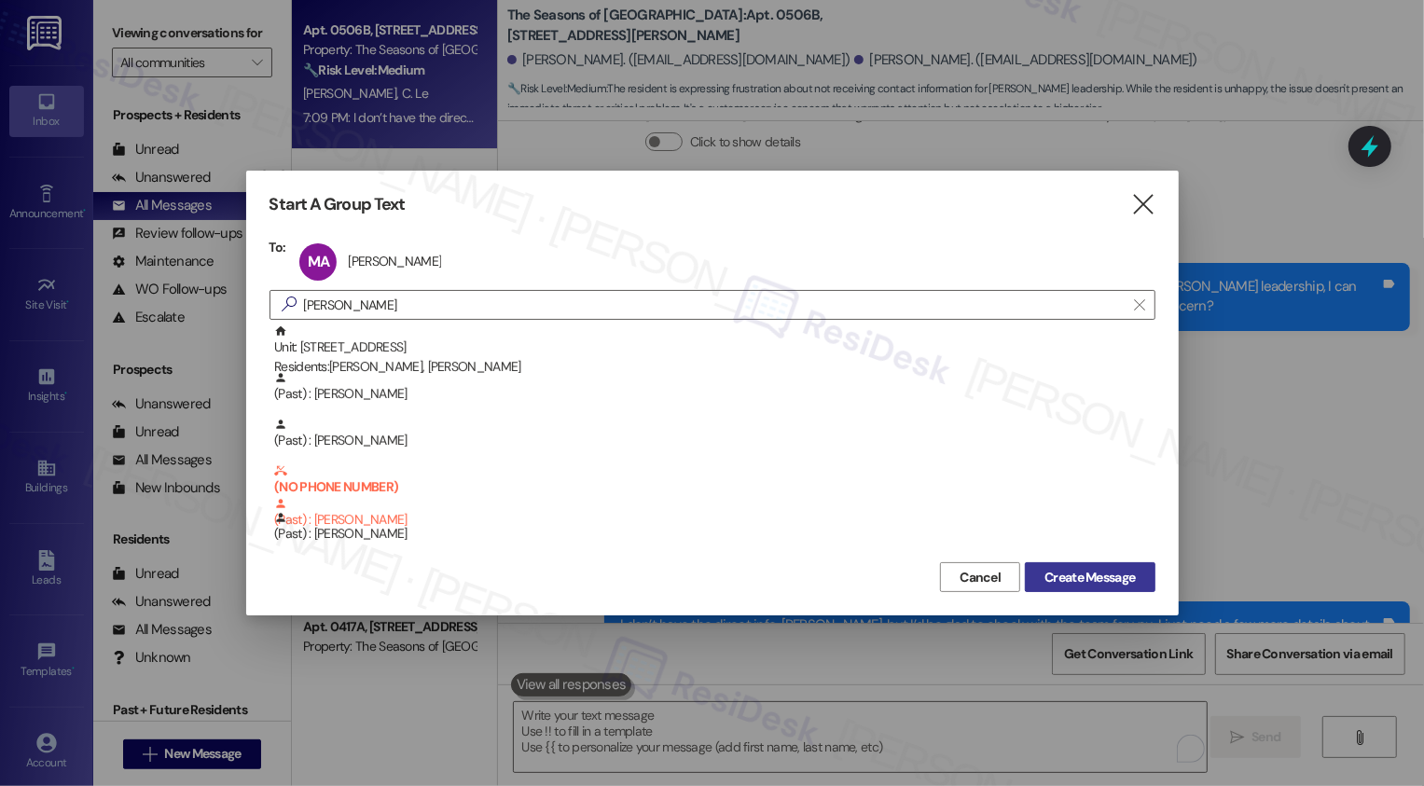
click at [1081, 576] on span "Create Message" at bounding box center [1089, 578] width 90 height 20
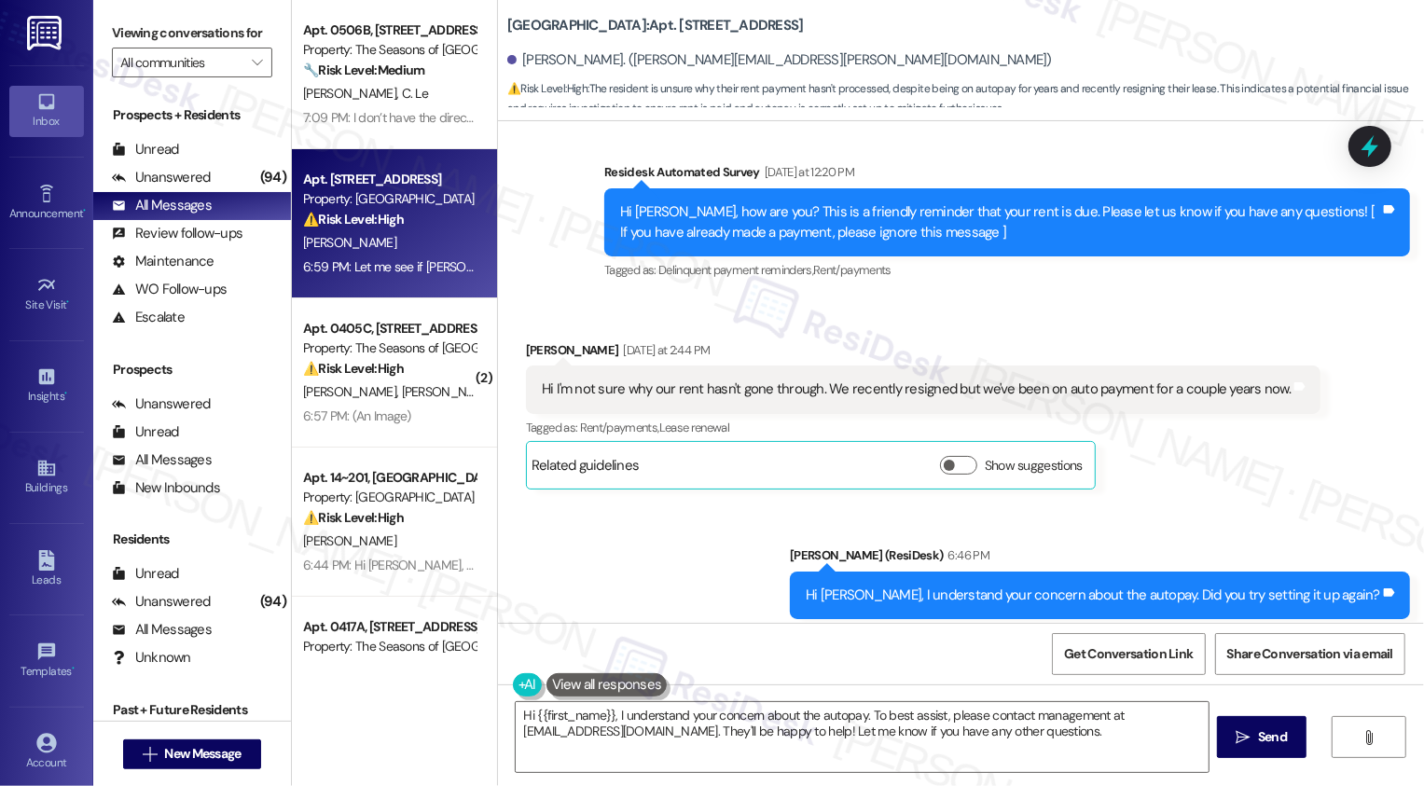
scroll to position [975, 0]
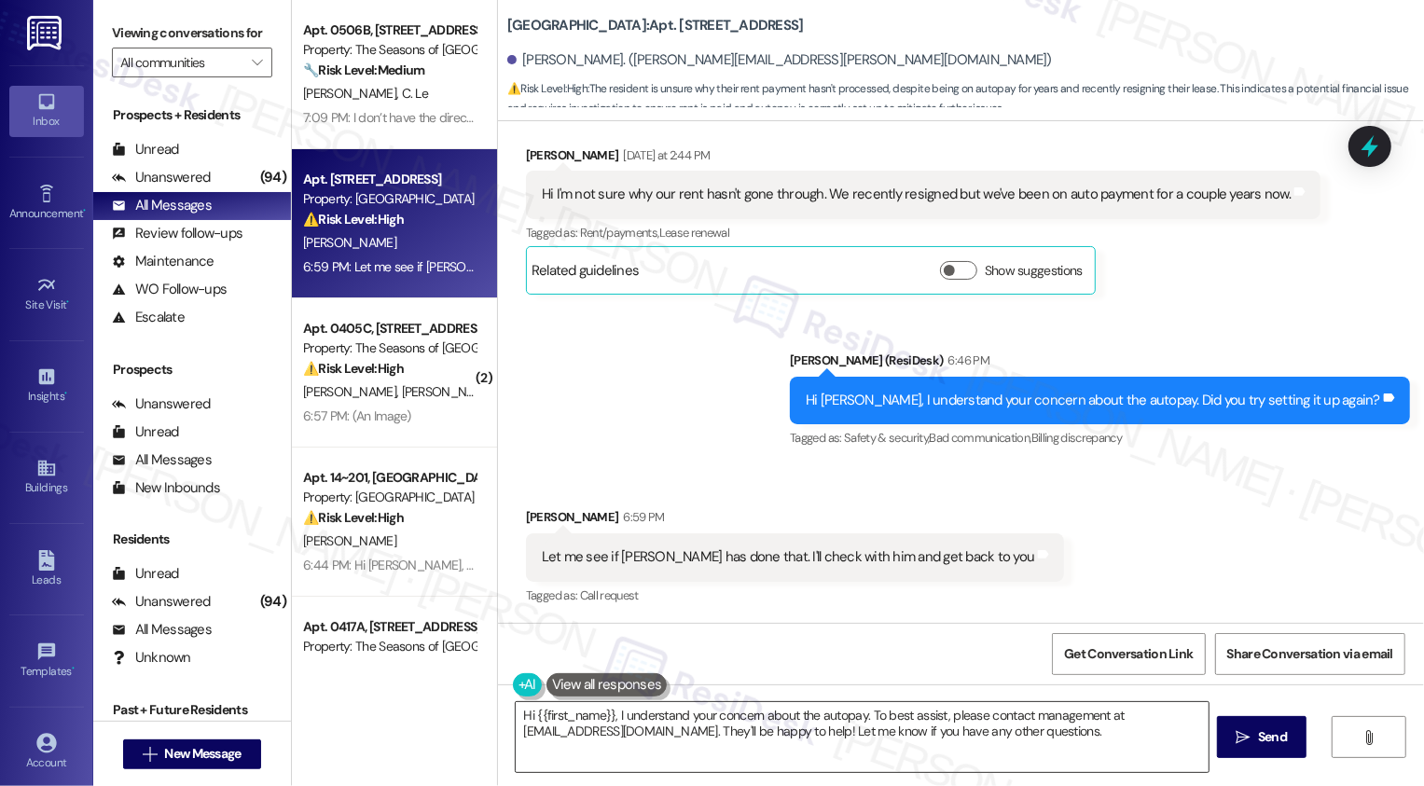
click at [832, 736] on textarea "Hi {{first_name}}, I understand your concern about the autopay. To best assist,…" at bounding box center [862, 737] width 693 height 70
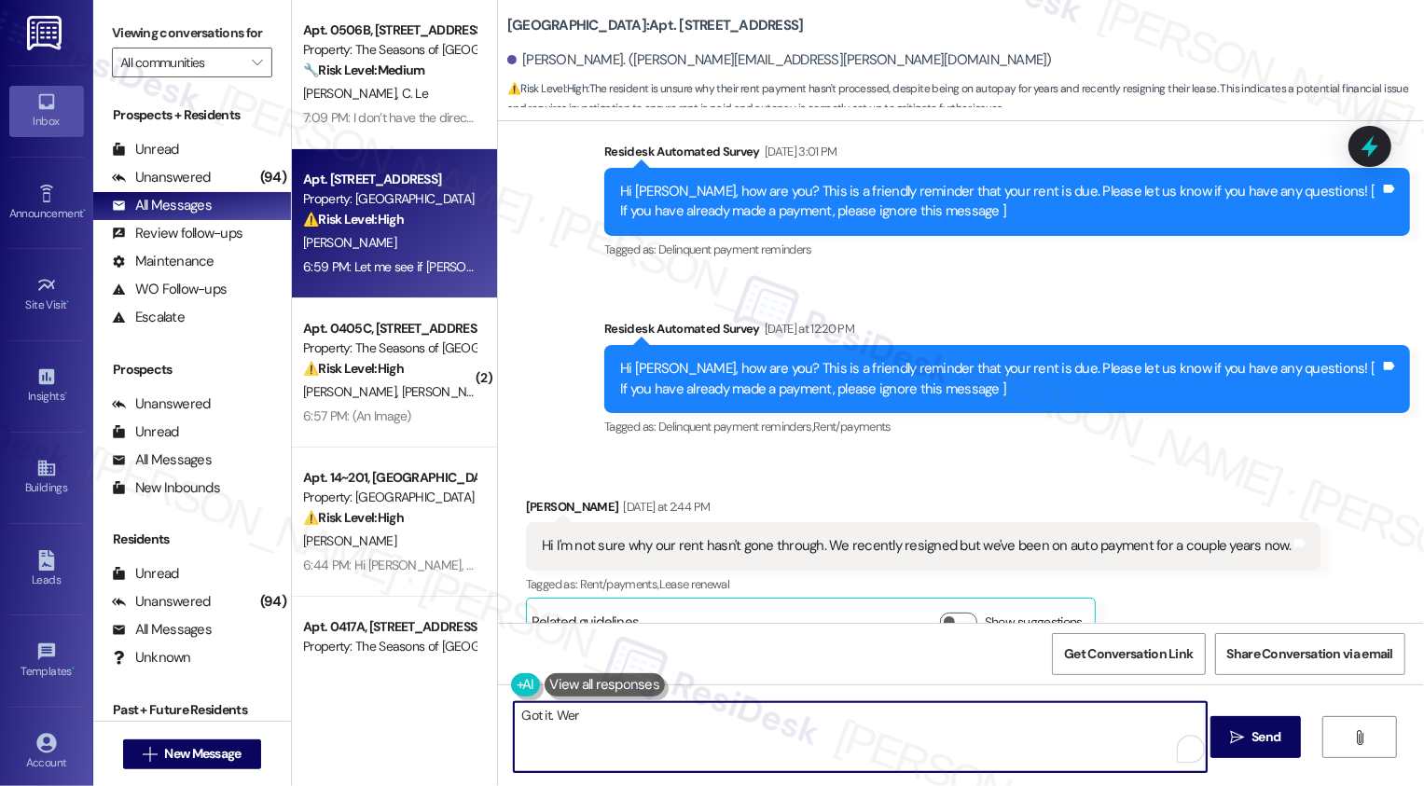
scroll to position [621, 0]
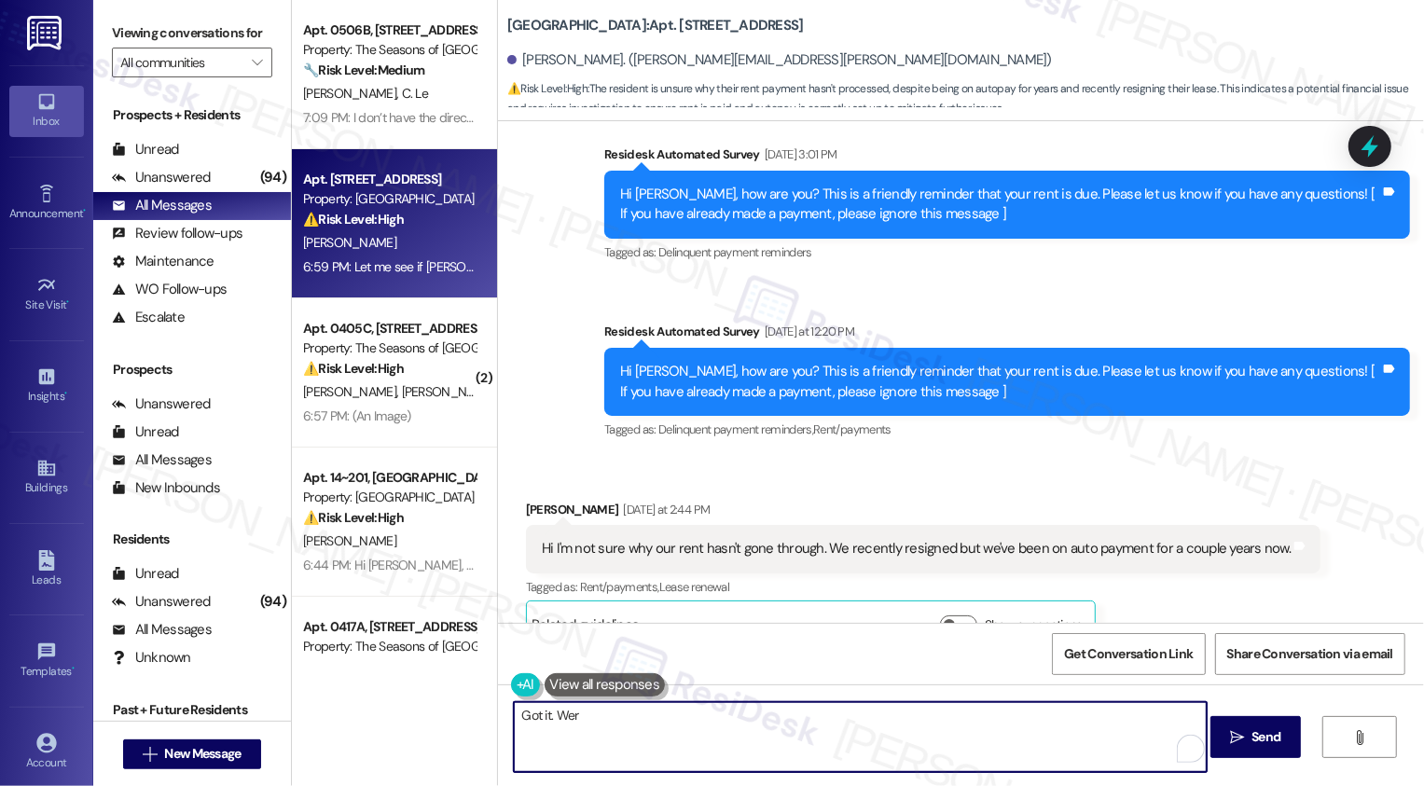
type textarea "Got it. Wer"
click at [196, 757] on span "New Message" at bounding box center [202, 754] width 76 height 20
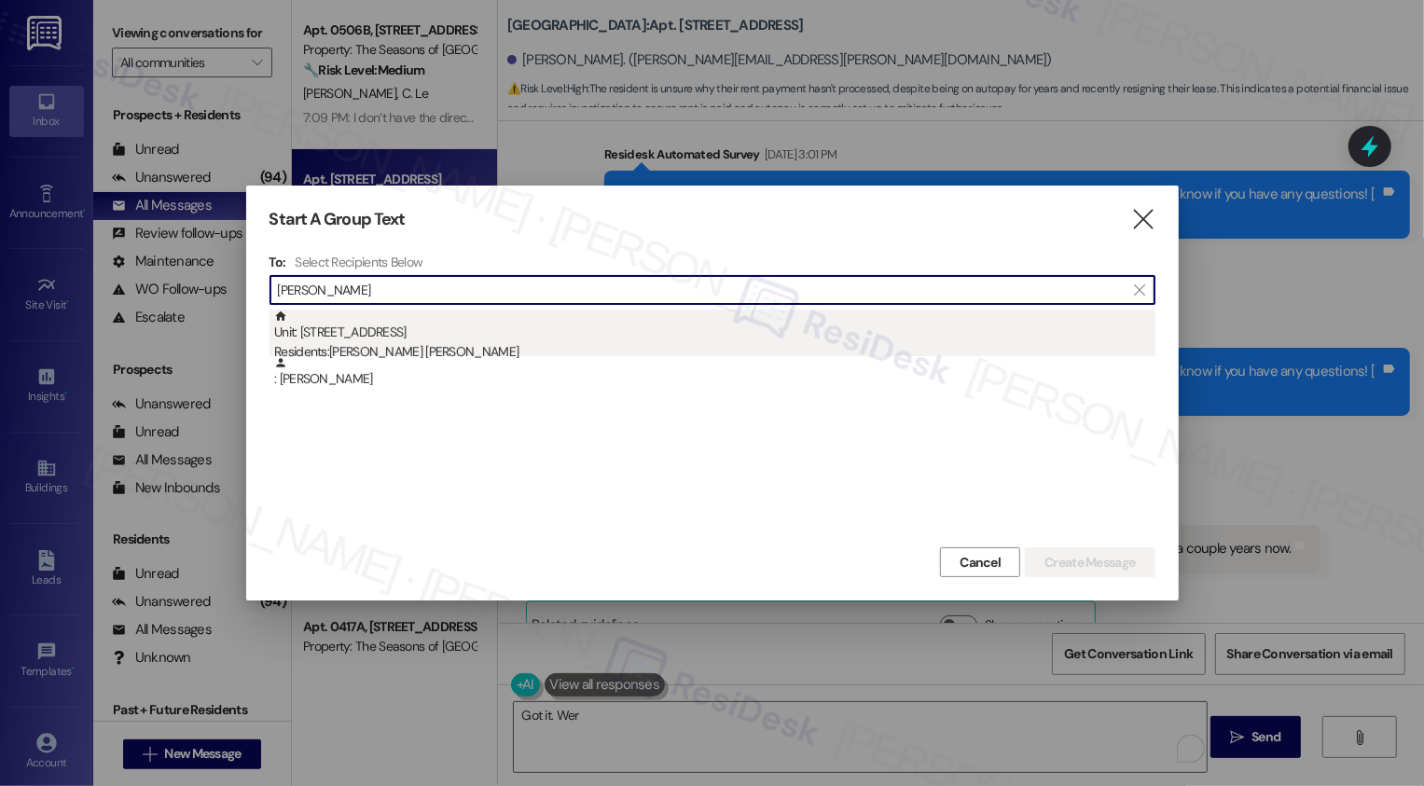
type input "Dement"
click at [400, 348] on div "Residents: Anderson Thompson, Scott Dement" at bounding box center [714, 352] width 881 height 20
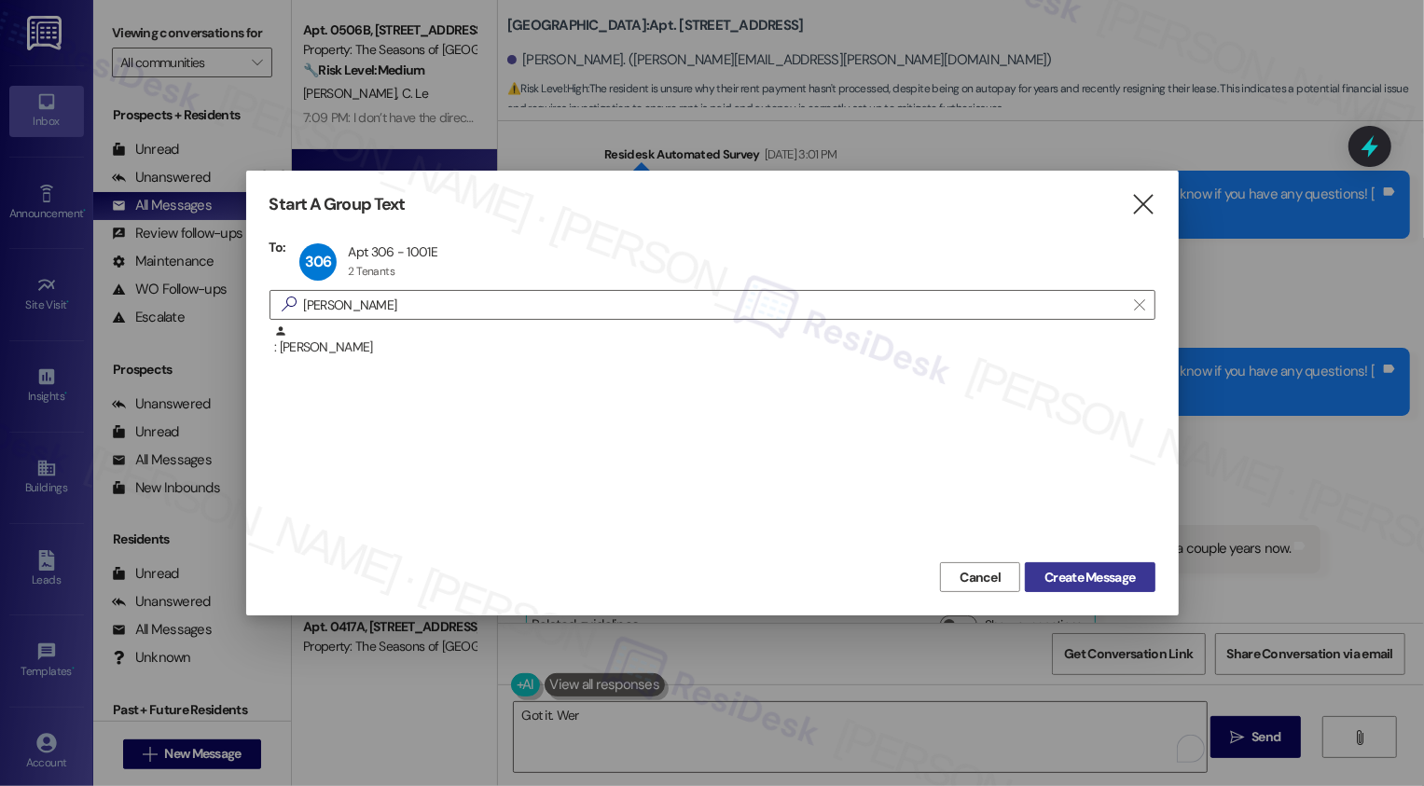
click at [1081, 574] on span "Create Message" at bounding box center [1089, 578] width 90 height 20
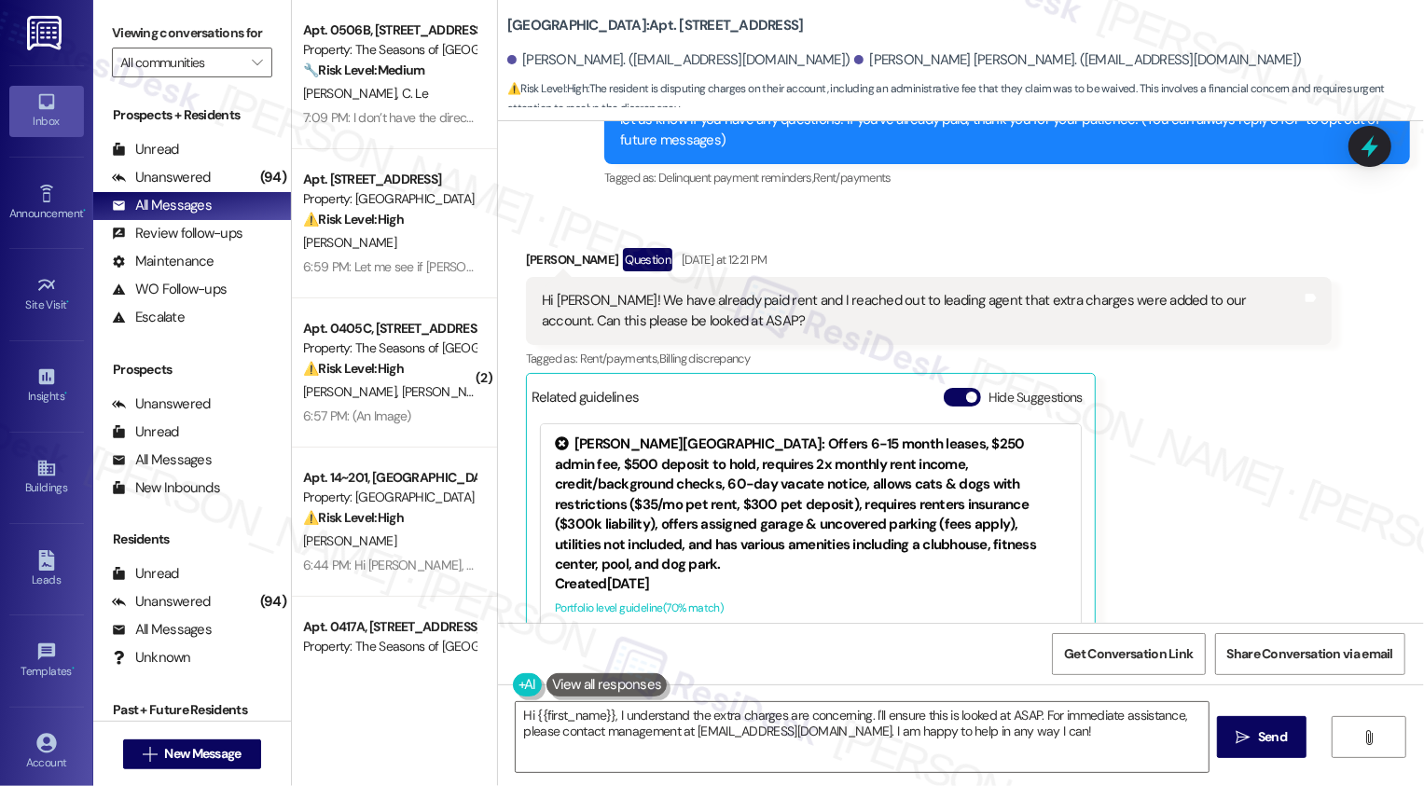
scroll to position [195, 0]
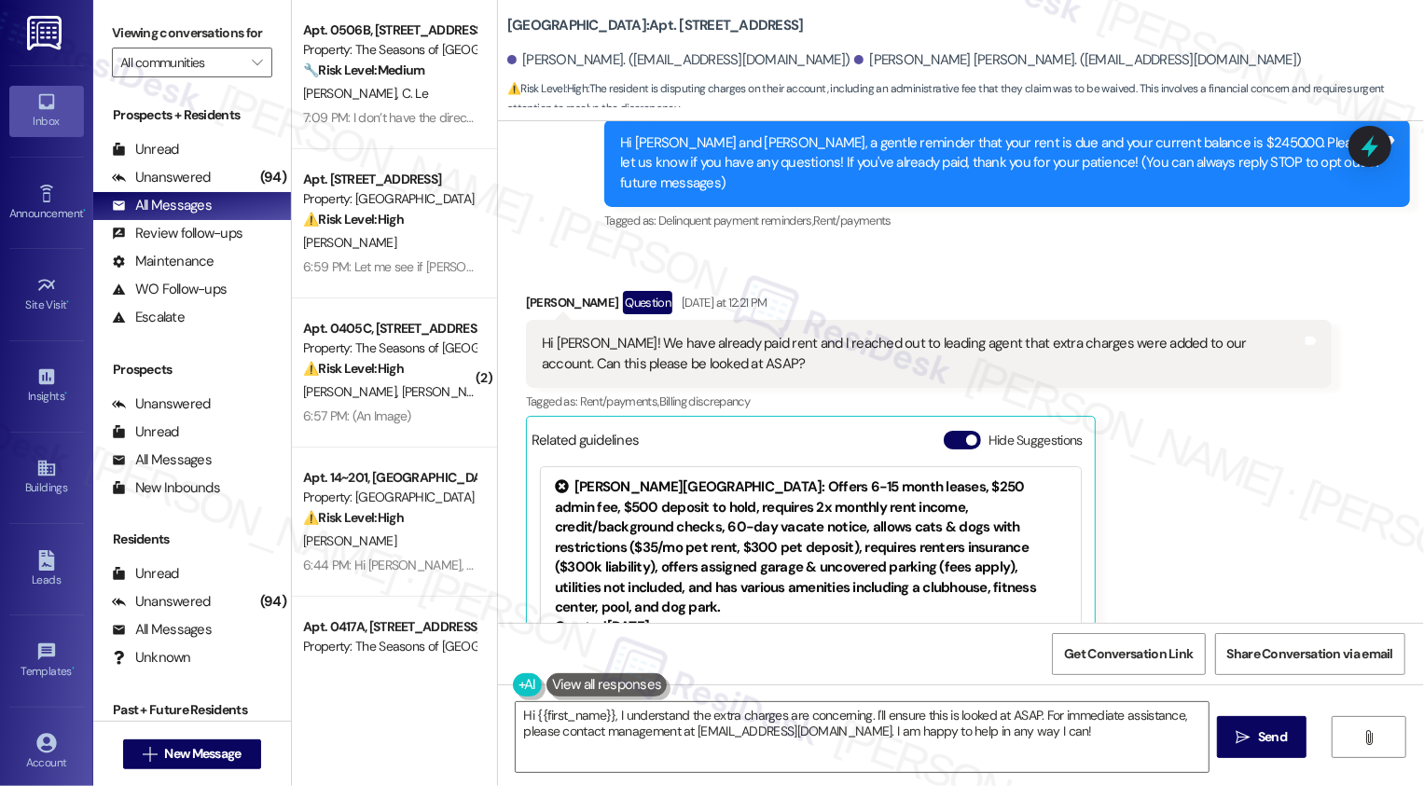
click at [951, 431] on div "Hide Suggestions" at bounding box center [1017, 444] width 146 height 27
click at [945, 431] on button "Hide Suggestions" at bounding box center [962, 440] width 37 height 19
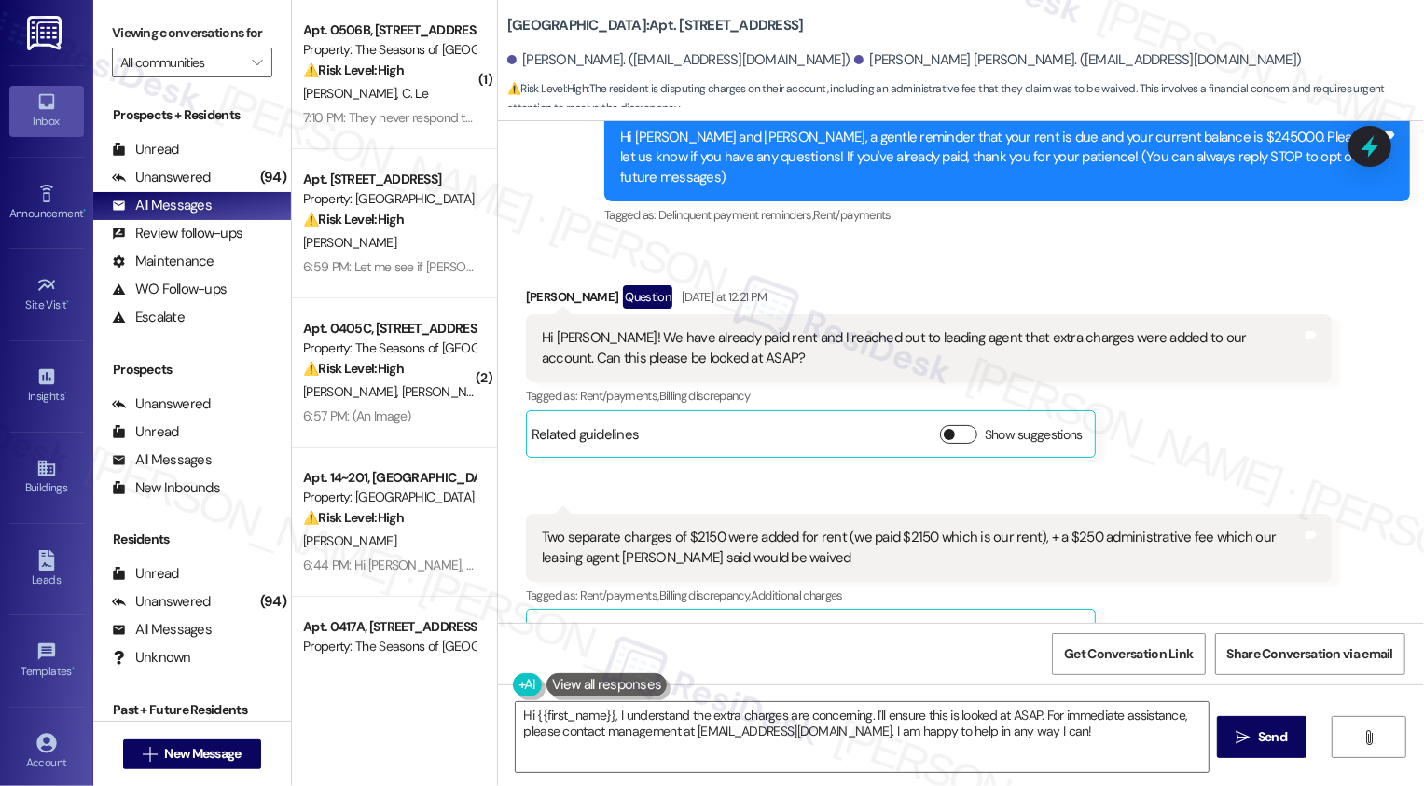
scroll to position [400, 0]
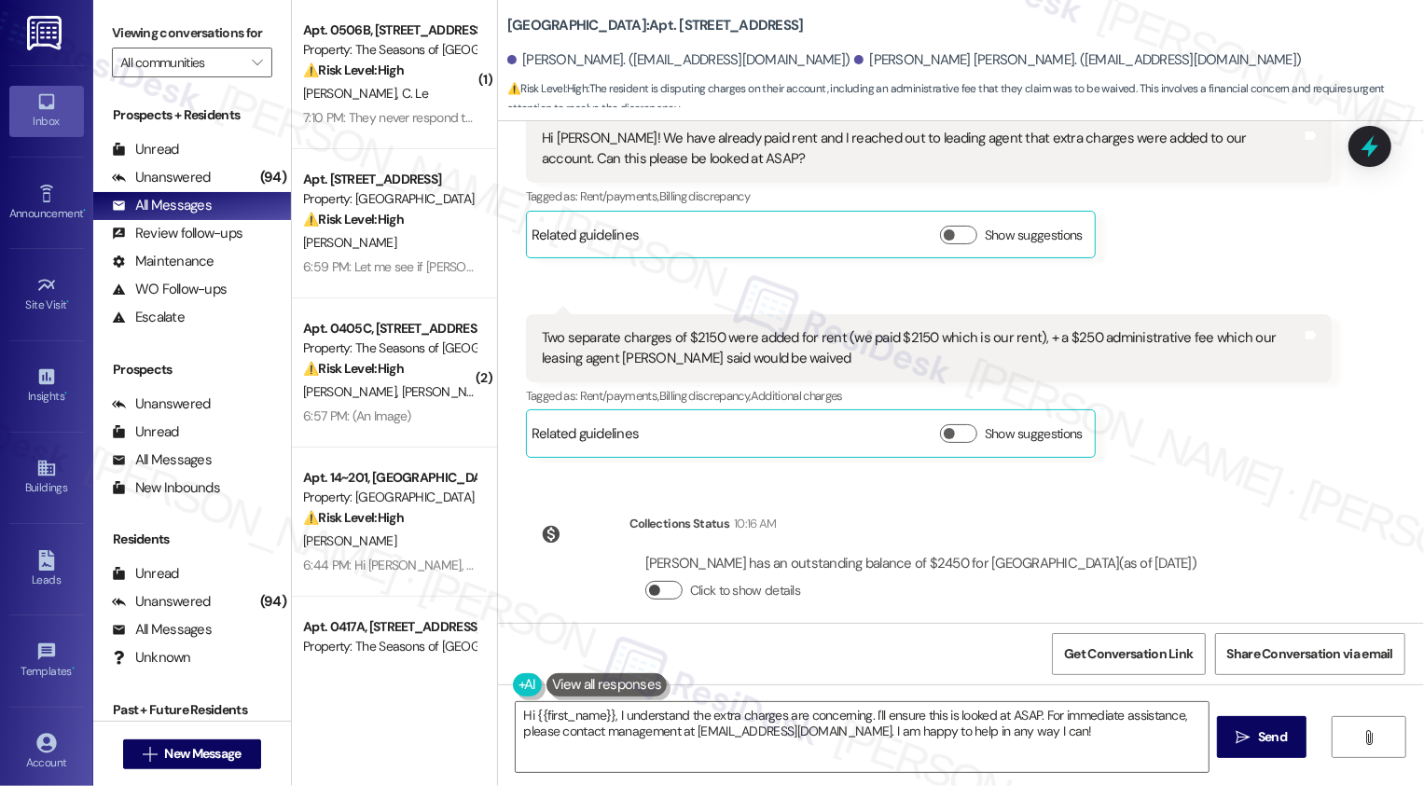
click at [650, 581] on button "Click to show details" at bounding box center [663, 590] width 37 height 19
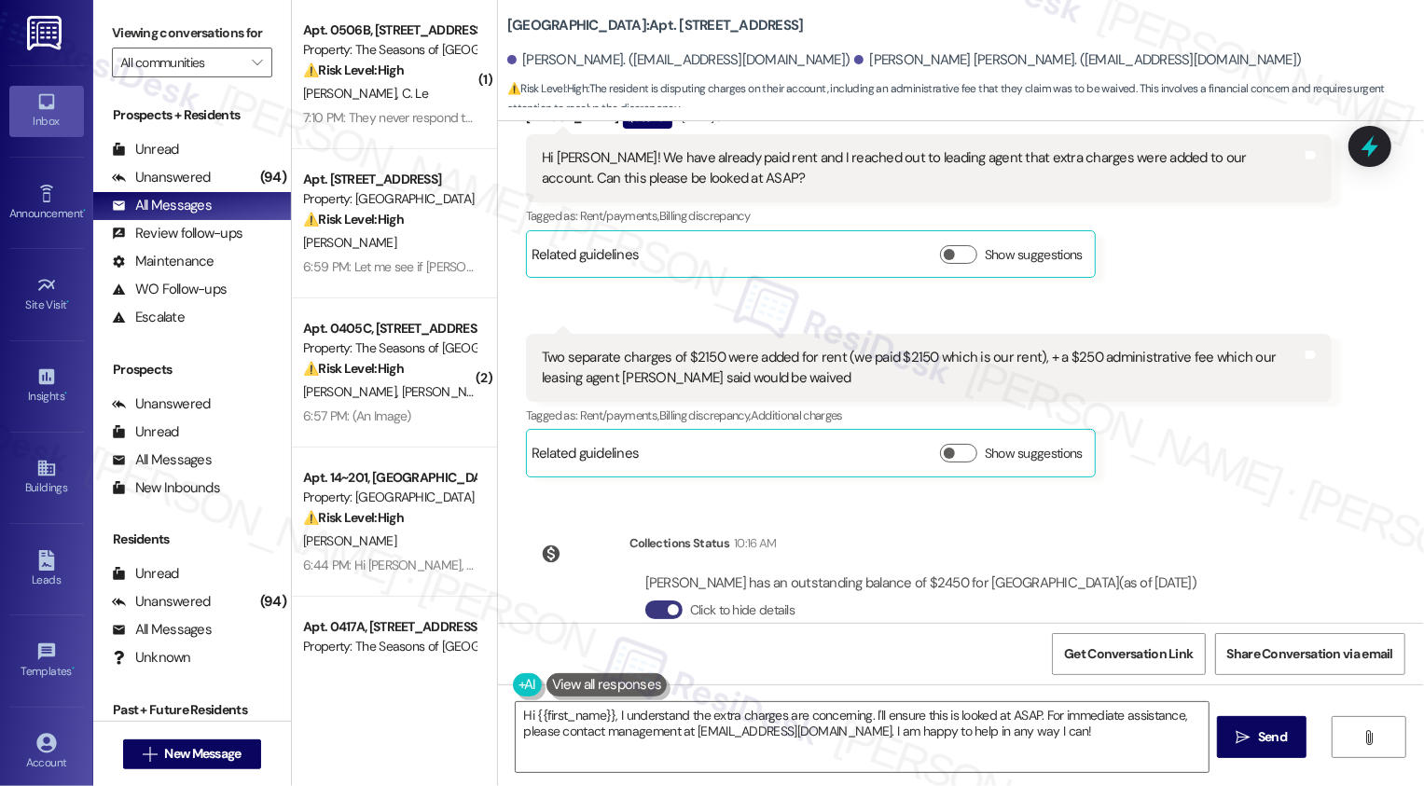
scroll to position [205, 0]
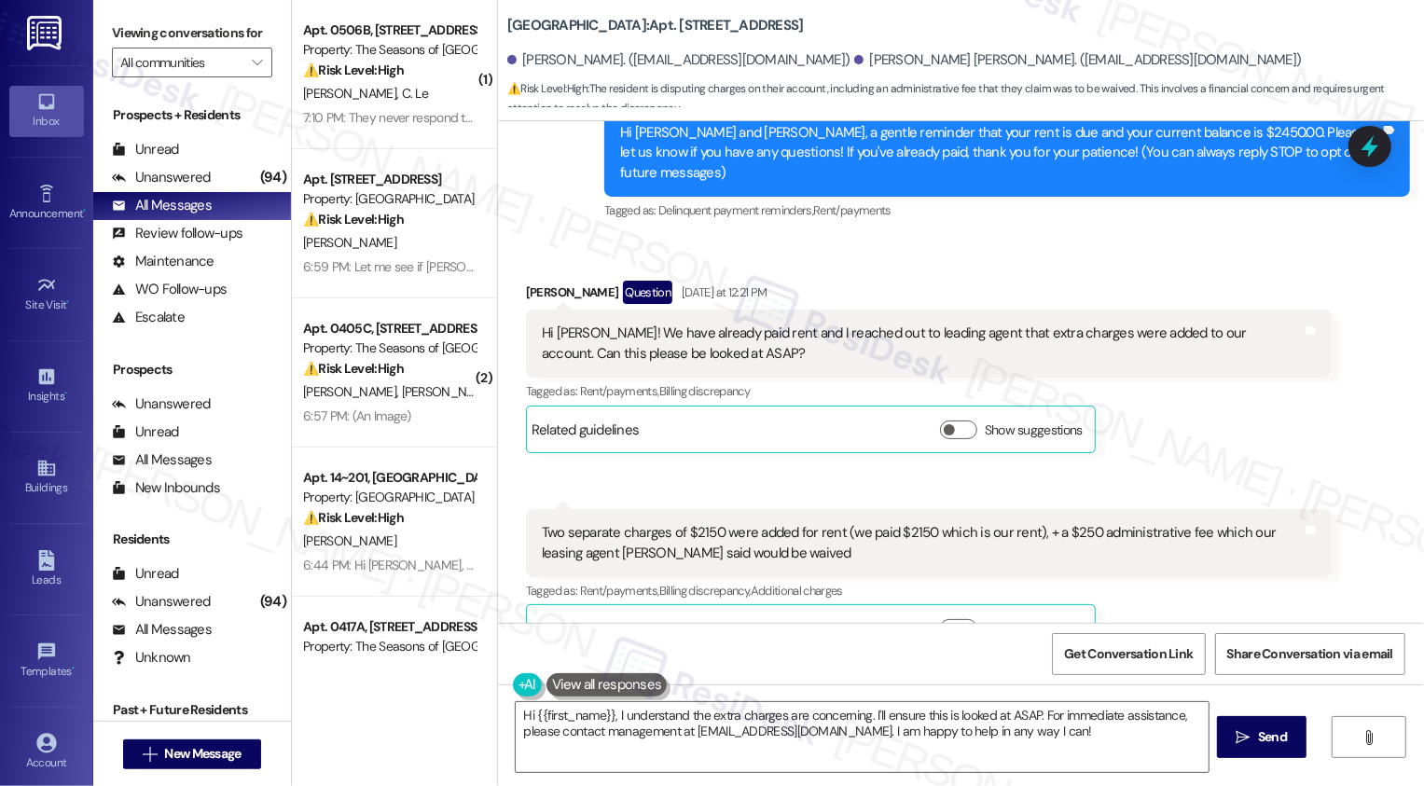
click at [526, 281] on div "Scott Dement Question Yesterday at 12:21 PM" at bounding box center [929, 296] width 806 height 30
copy div "Scott"
click at [559, 717] on textarea "Hi {{first_name}}, I understand the extra charges are concerning. I'll ensure t…" at bounding box center [862, 737] width 693 height 70
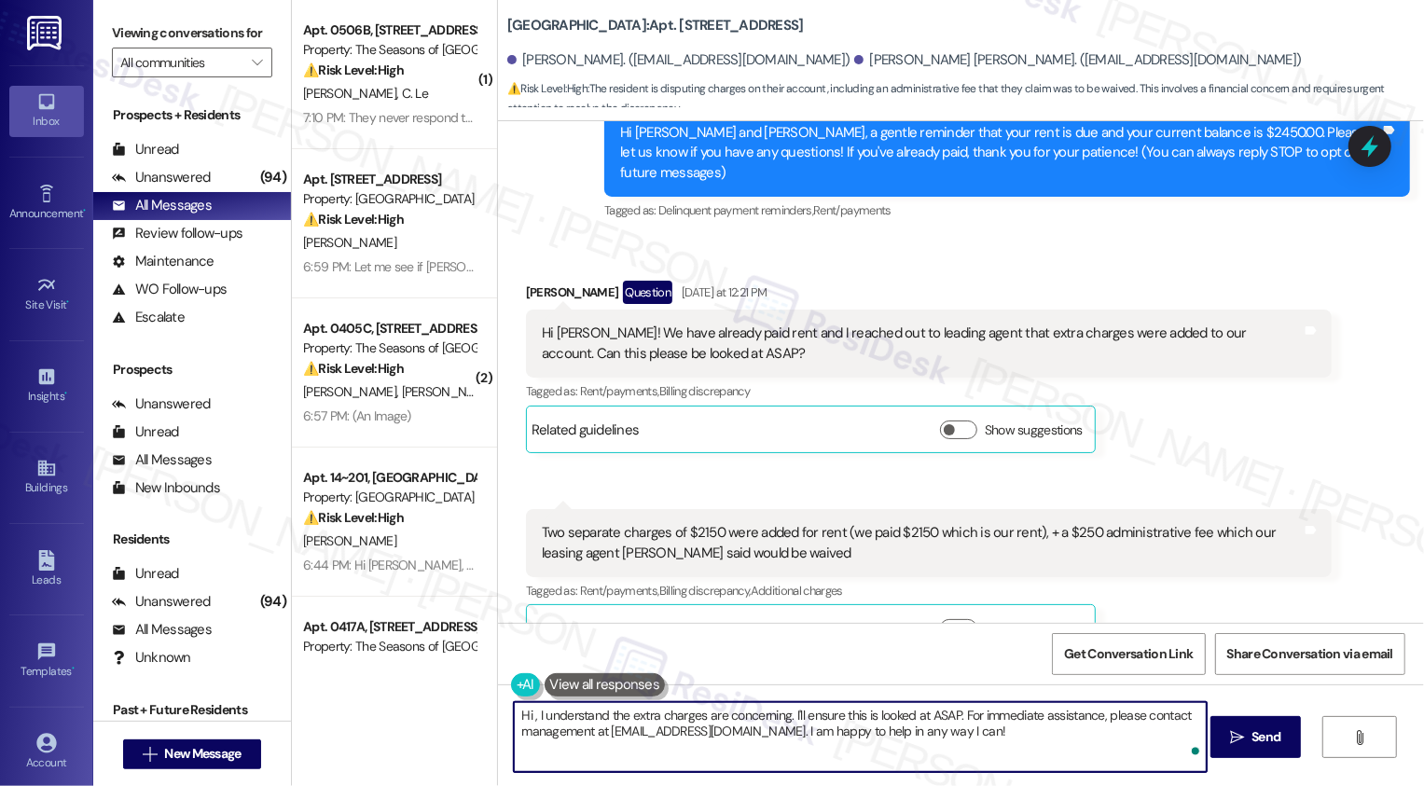
paste textarea "Scott"
drag, startPoint x: 561, startPoint y: 714, endPoint x: 1262, endPoint y: 786, distance: 703.9
click at [1262, 785] on div "Hi Scott, I understand the extra charges are concerning. I'll ensure this is lo…" at bounding box center [961, 754] width 926 height 140
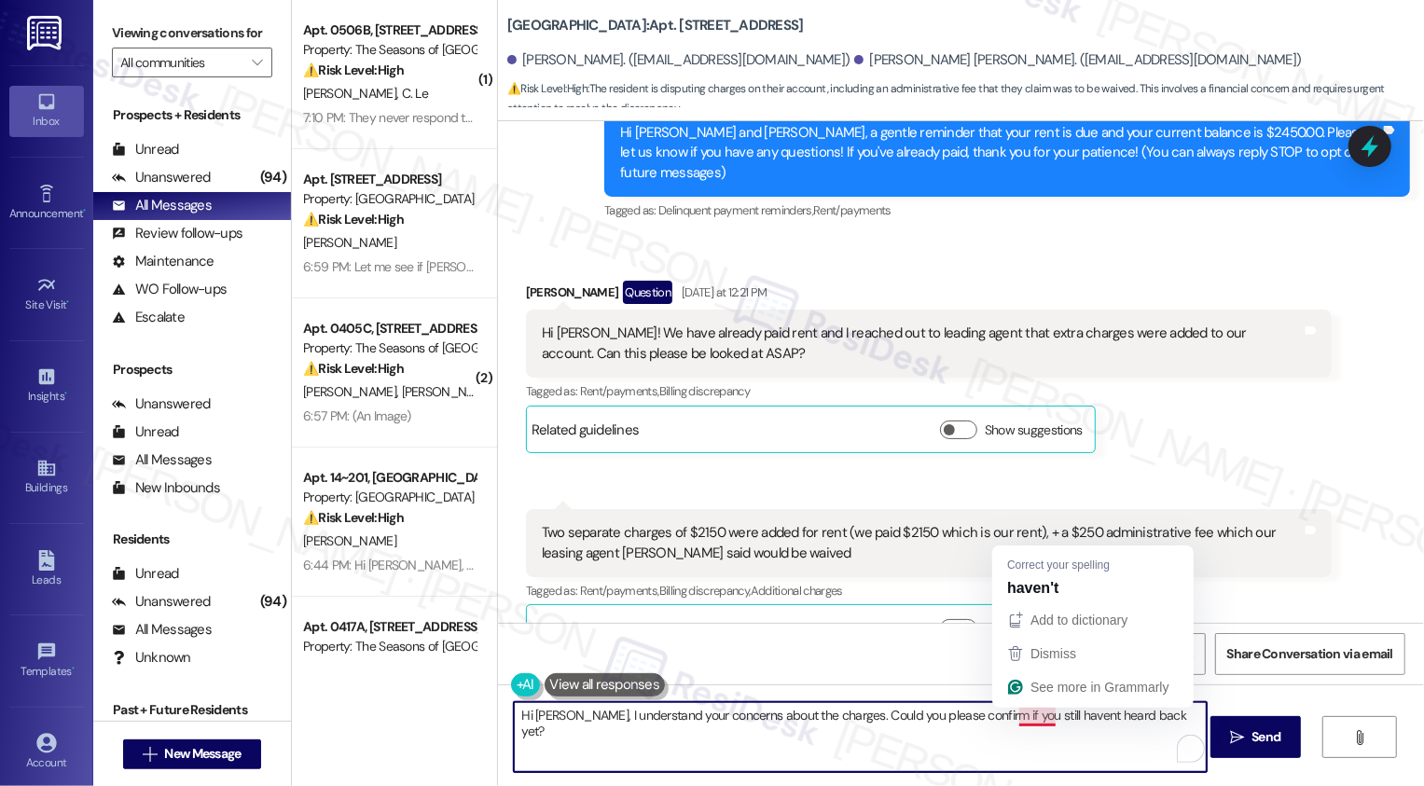
click at [1017, 716] on textarea "Hi Scott, I understand your concerns about the charges. Could you please confir…" at bounding box center [860, 737] width 693 height 70
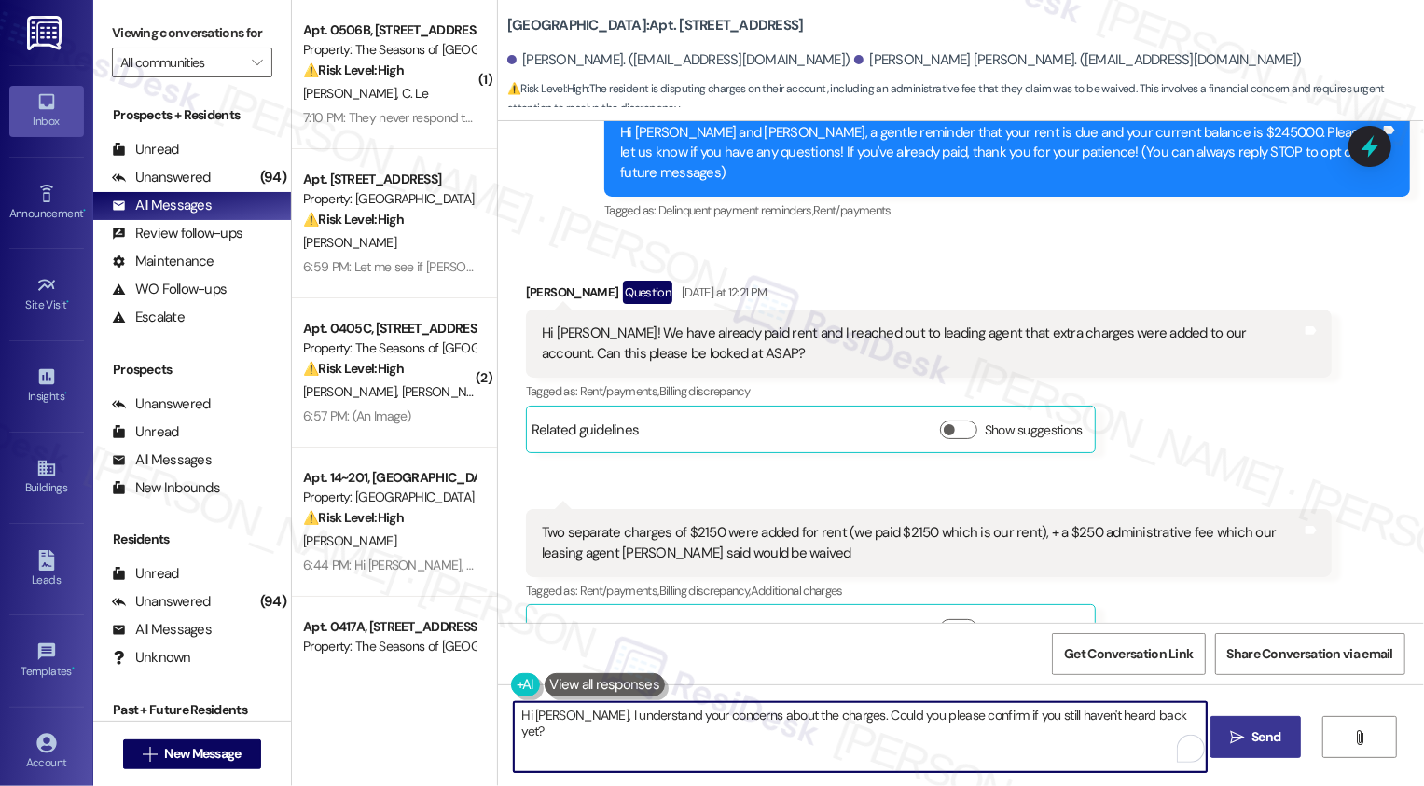
type textarea "Hi Scott, I understand your concerns about the charges. Could you please confir…"
click at [1233, 722] on button " Send" at bounding box center [1255, 737] width 90 height 42
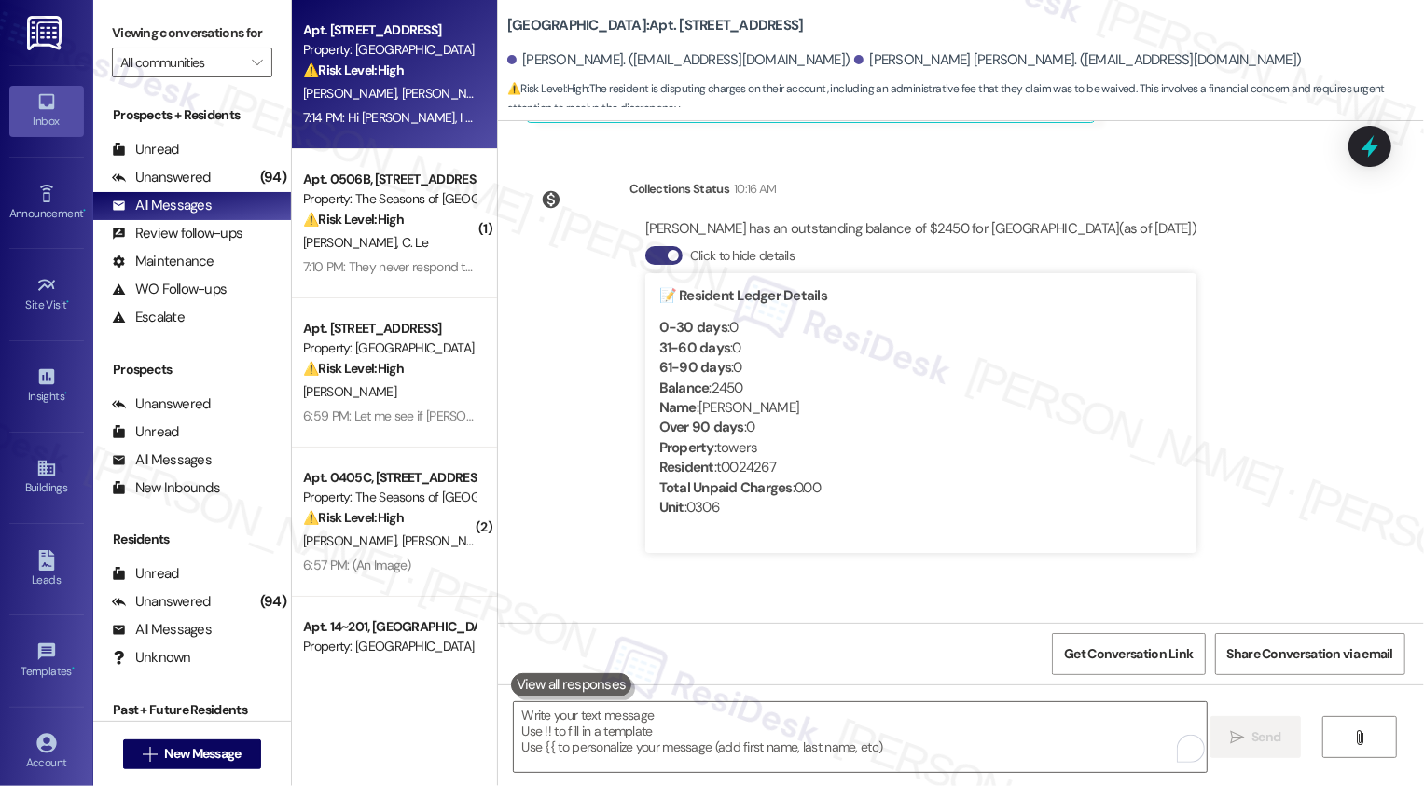
scroll to position [809, 0]
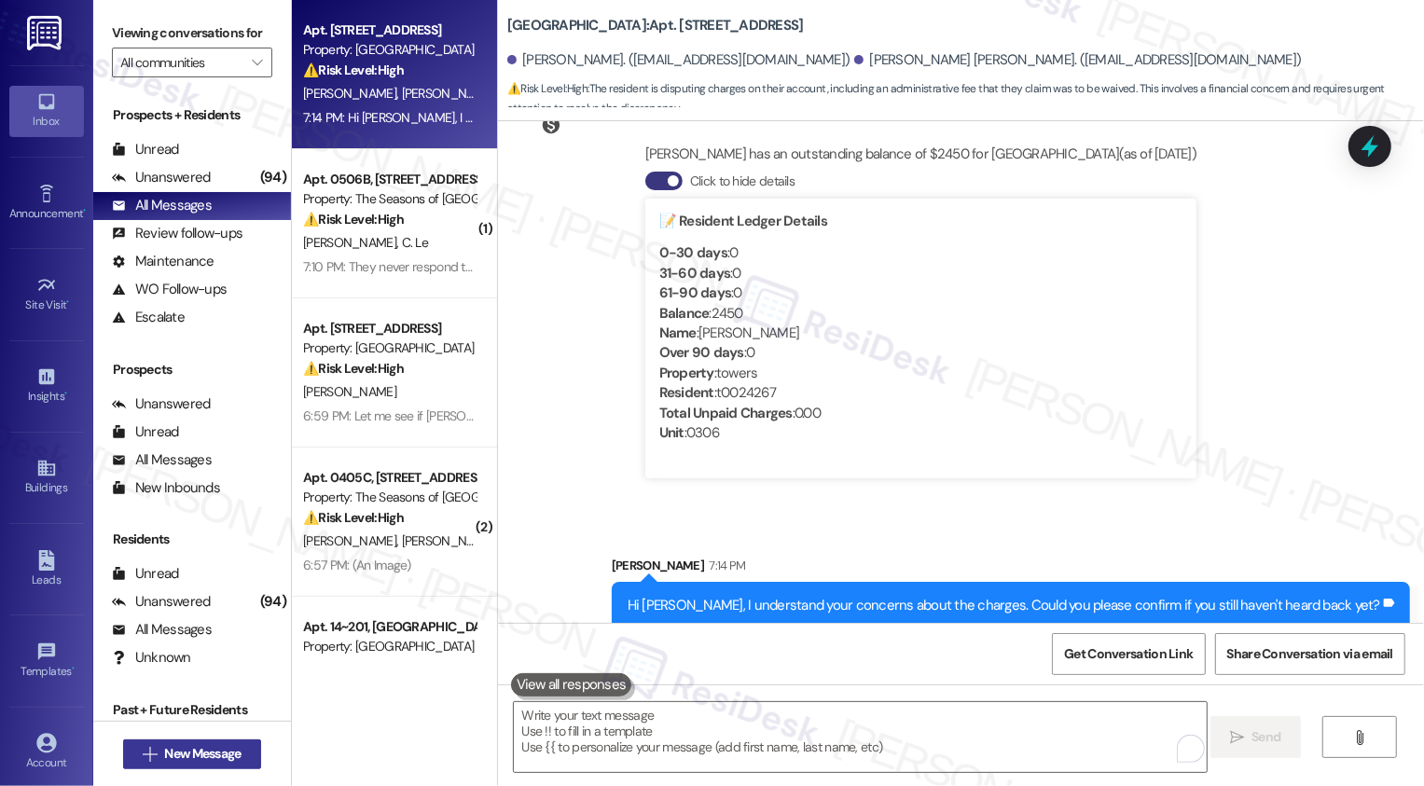
click at [198, 749] on span "New Message" at bounding box center [202, 754] width 76 height 20
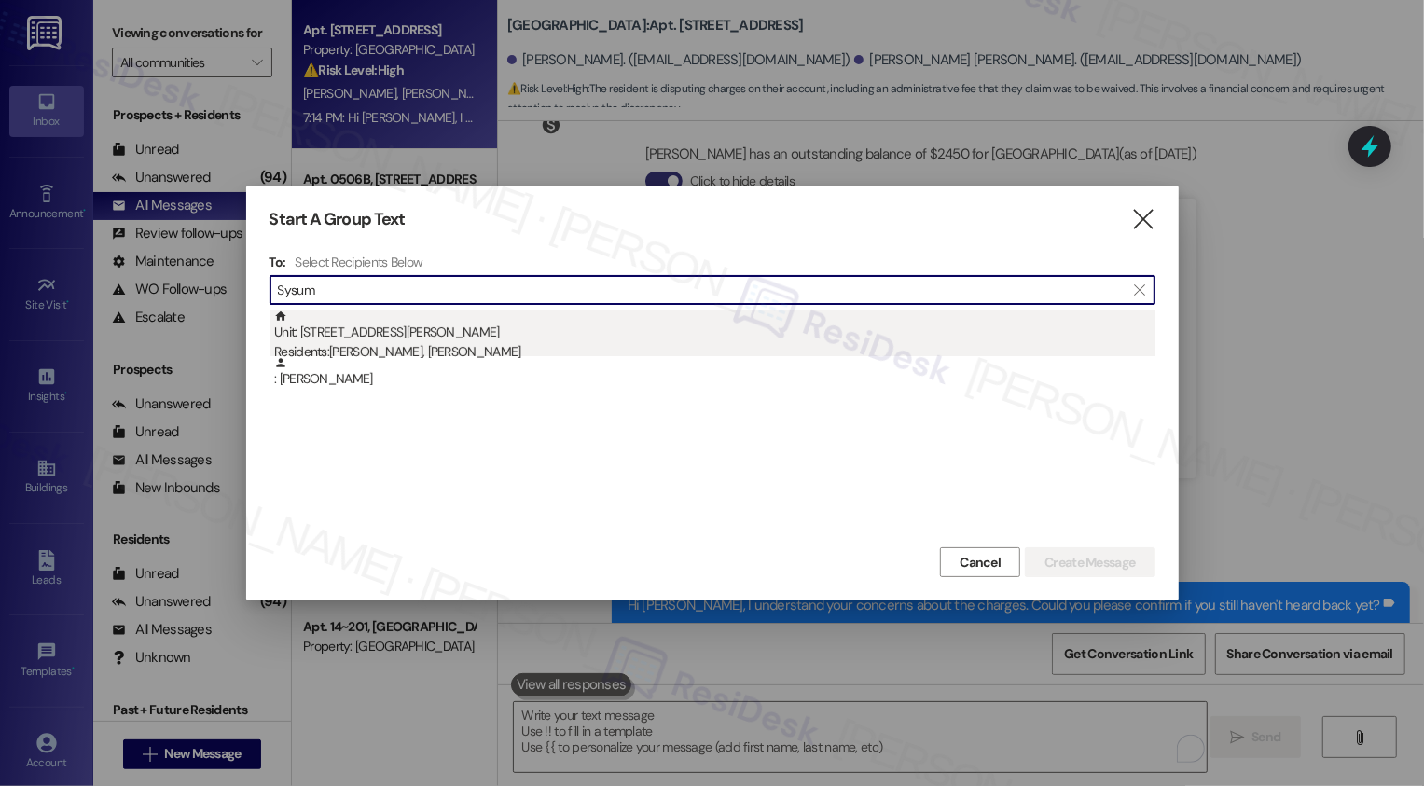
type input "Sysum"
click at [492, 332] on div "Unit: 1102A - 3498 Seasons E Ellsworth Ave Residents: Matthew Sysum, Sarah Nord…" at bounding box center [714, 336] width 881 height 53
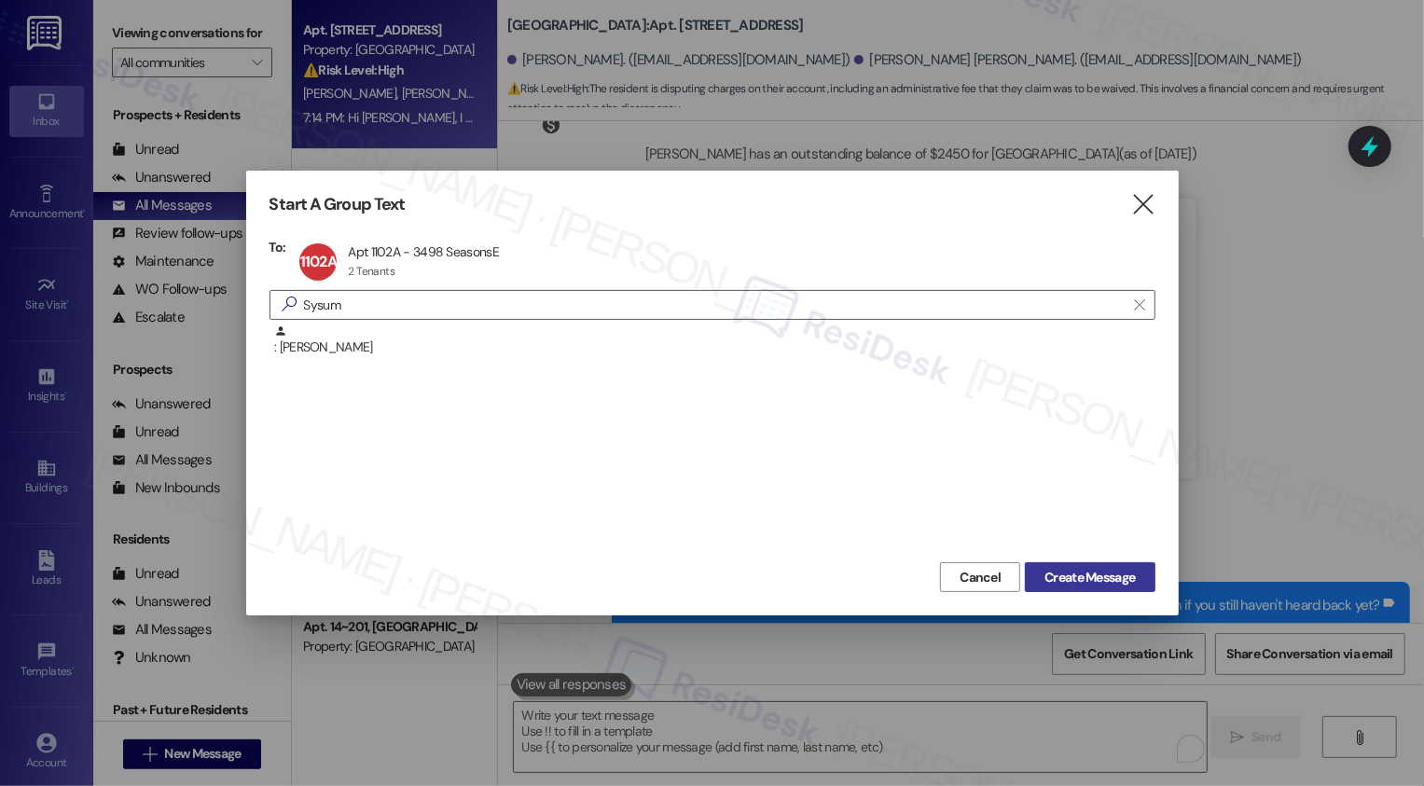
click at [1096, 566] on button "Create Message" at bounding box center [1090, 577] width 130 height 30
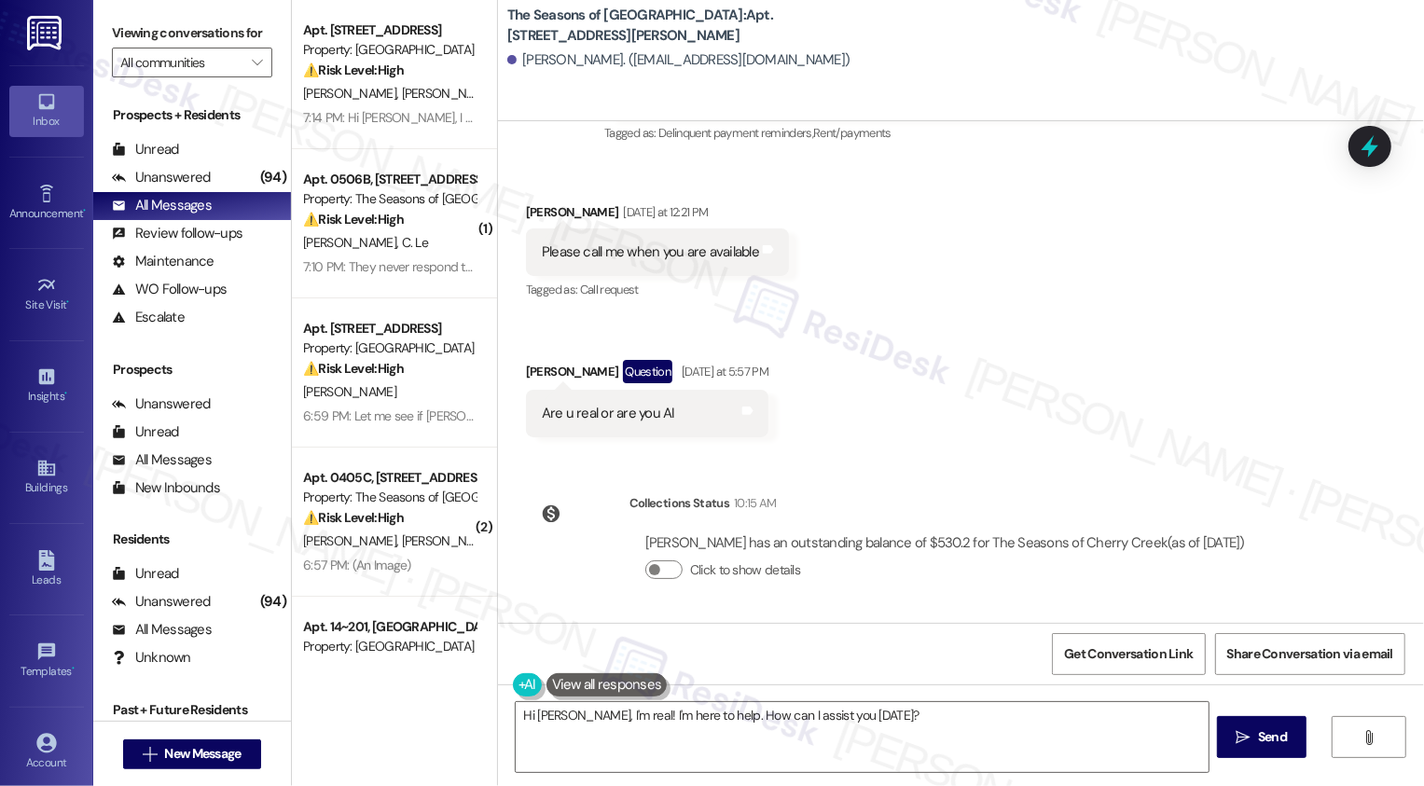
scroll to position [381, 0]
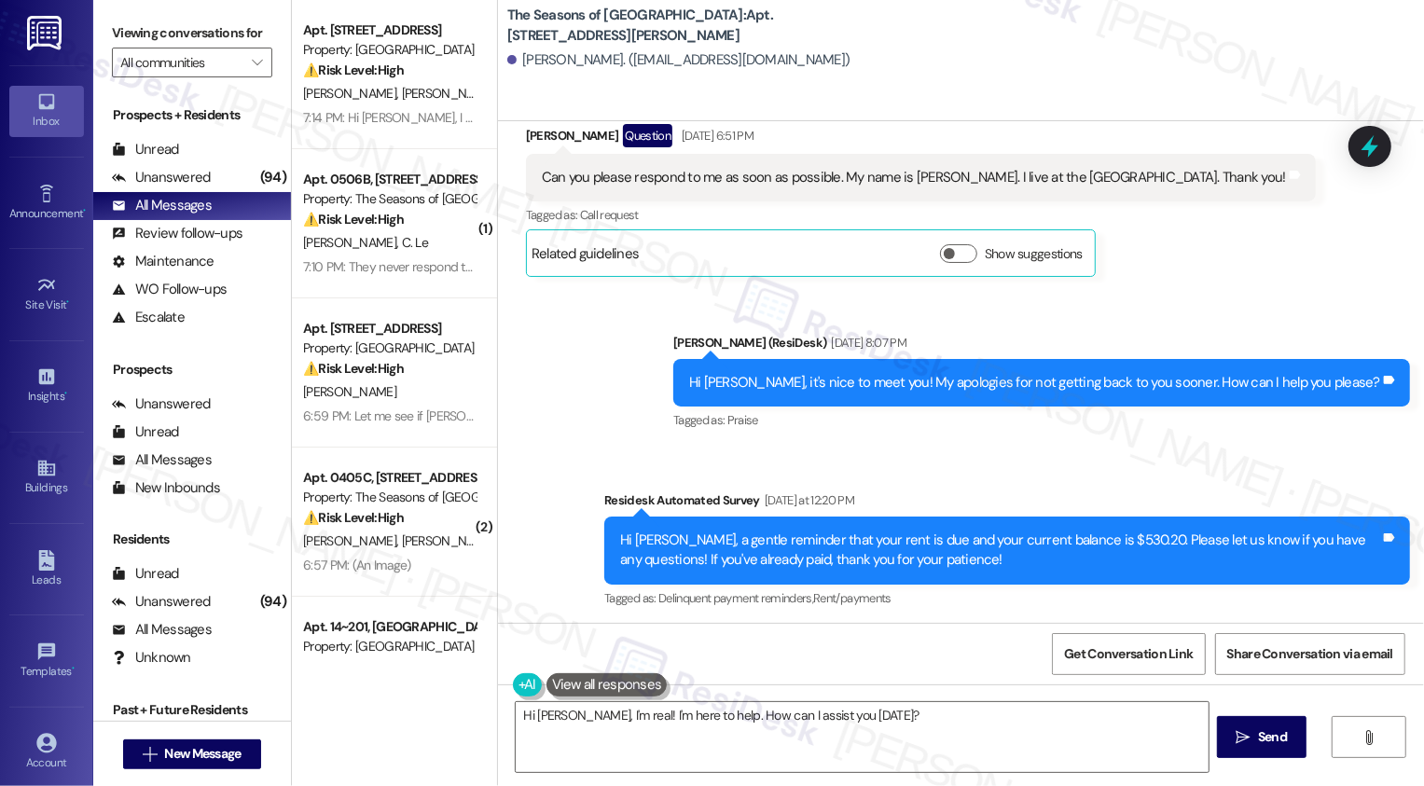
click at [908, 173] on div "Can you please respond to me as soon as possible. My name is Matt. I live at th…" at bounding box center [914, 178] width 744 height 20
copy div "Matt"
click at [597, 725] on textarea "Hi Matthew, I'm real! I'm here to help. How can I assist you today?" at bounding box center [862, 737] width 693 height 70
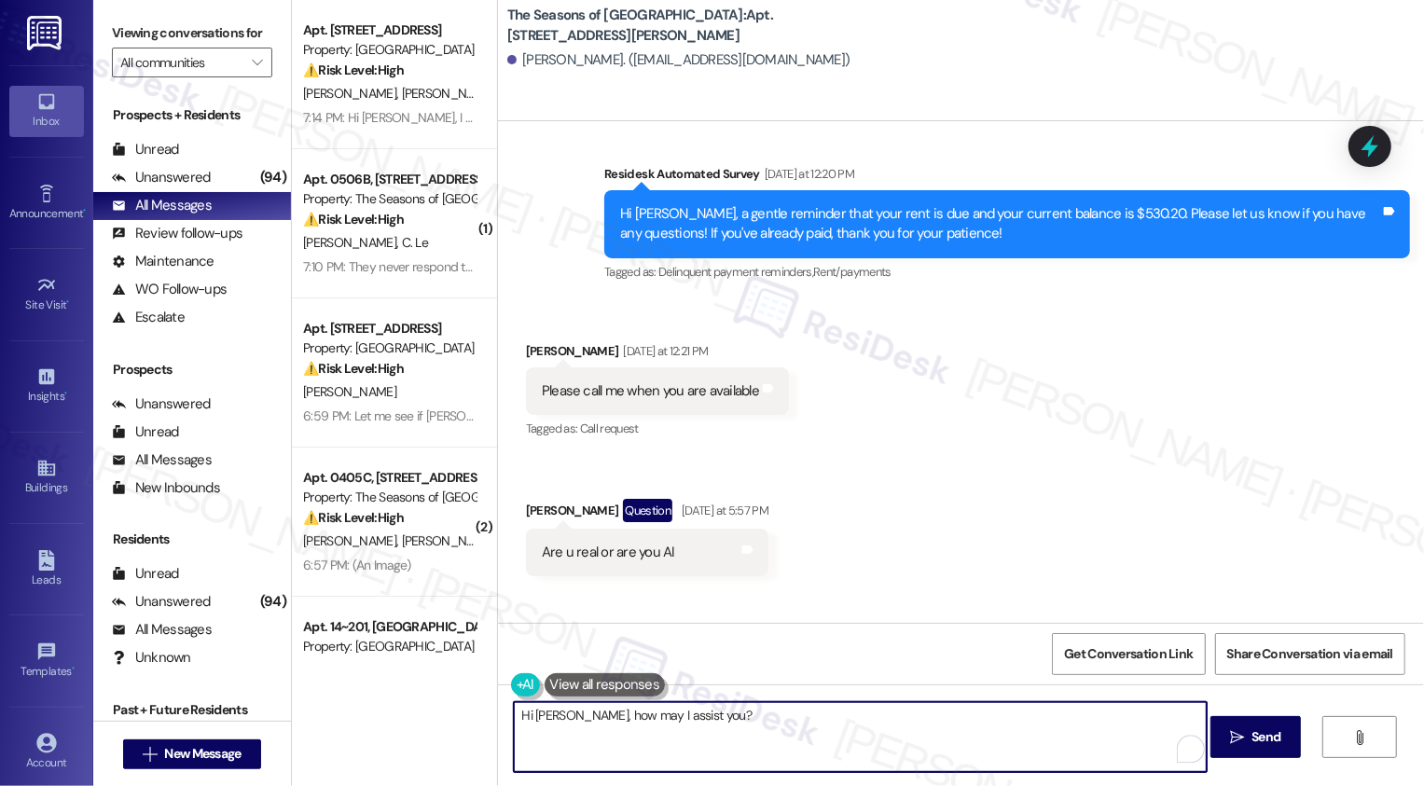
scroll to position [847, 0]
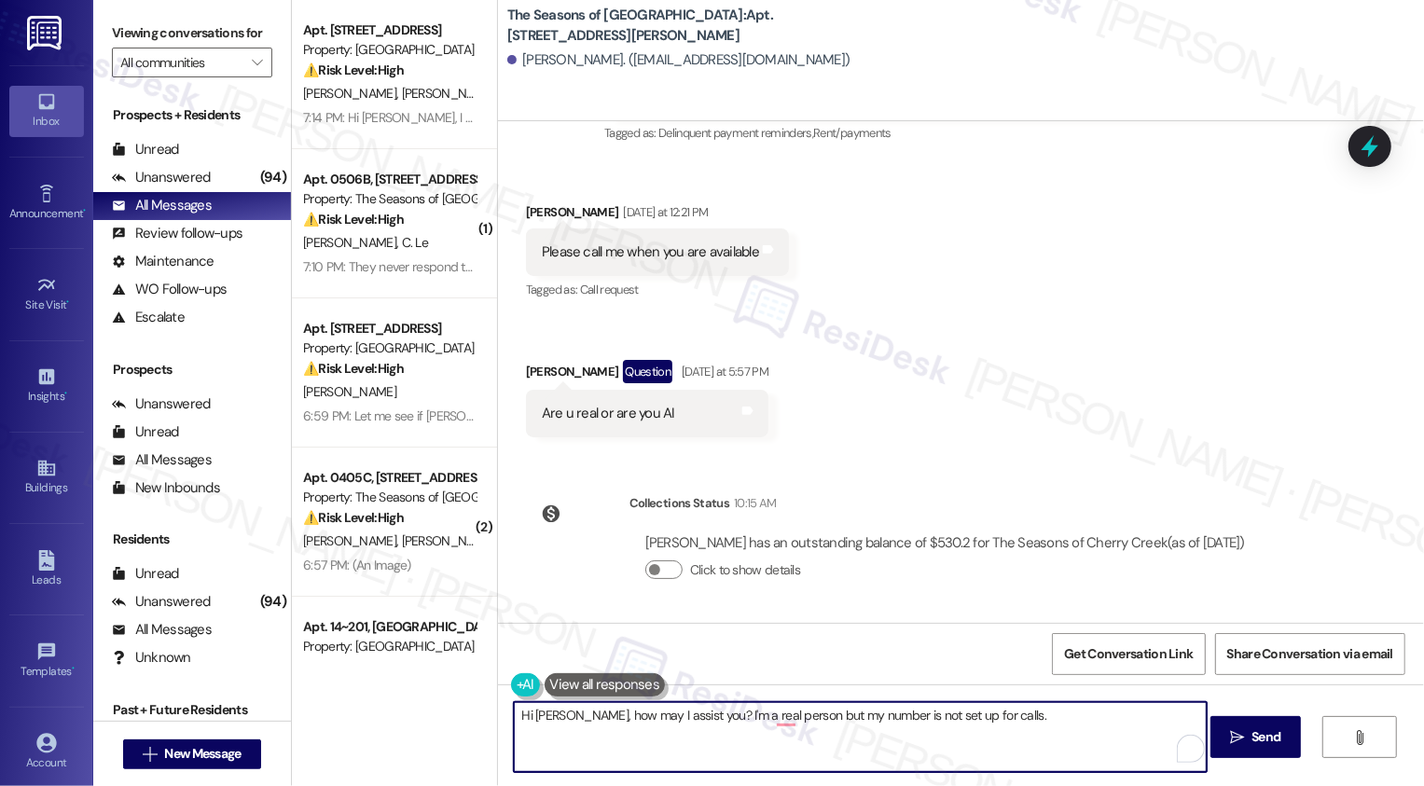
click at [769, 717] on textarea "Hi Matt, how may I assist you? I'm a real person but my number is not set up fo…" at bounding box center [860, 737] width 693 height 70
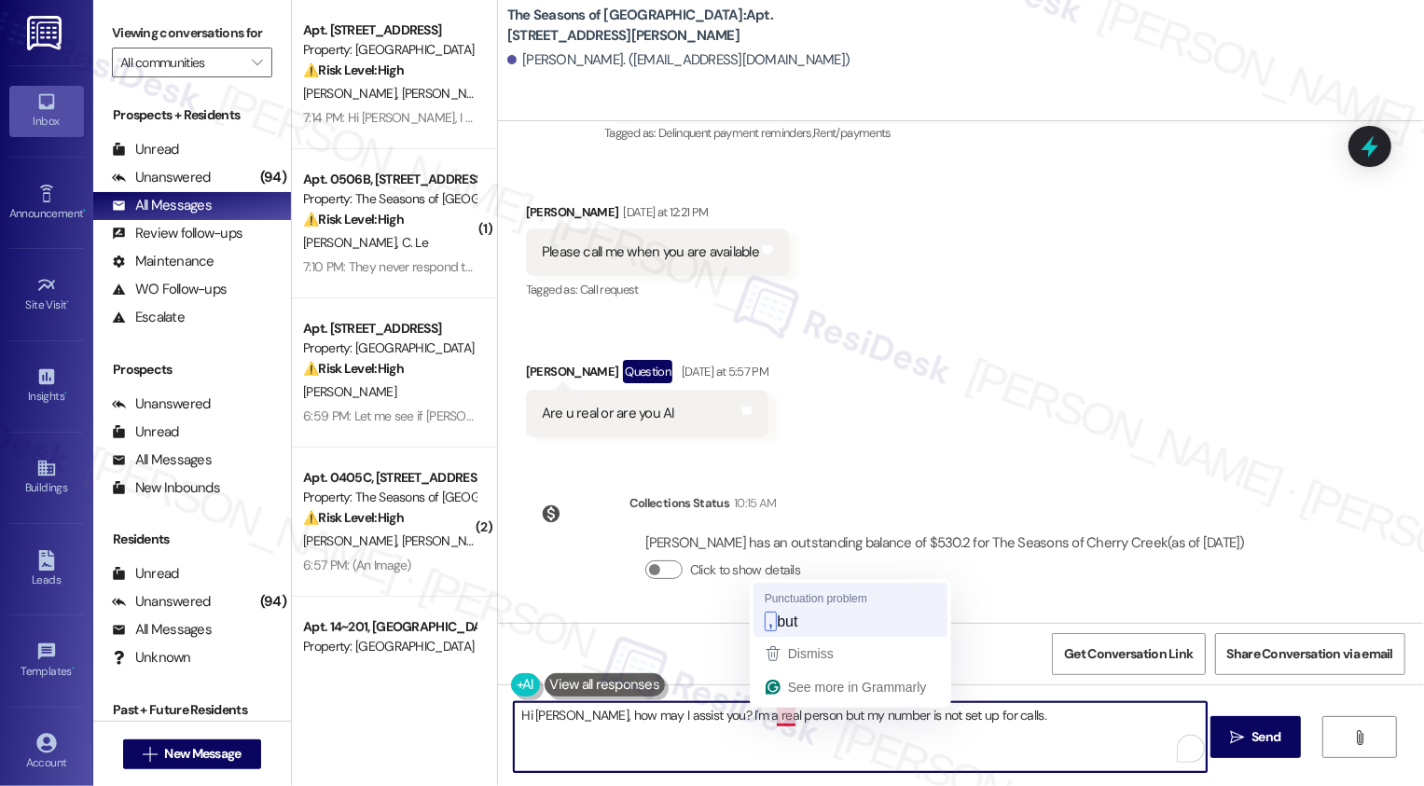
type textarea "Hi Matt, how may I assist you? I'm a real person, but my number is not set up f…"
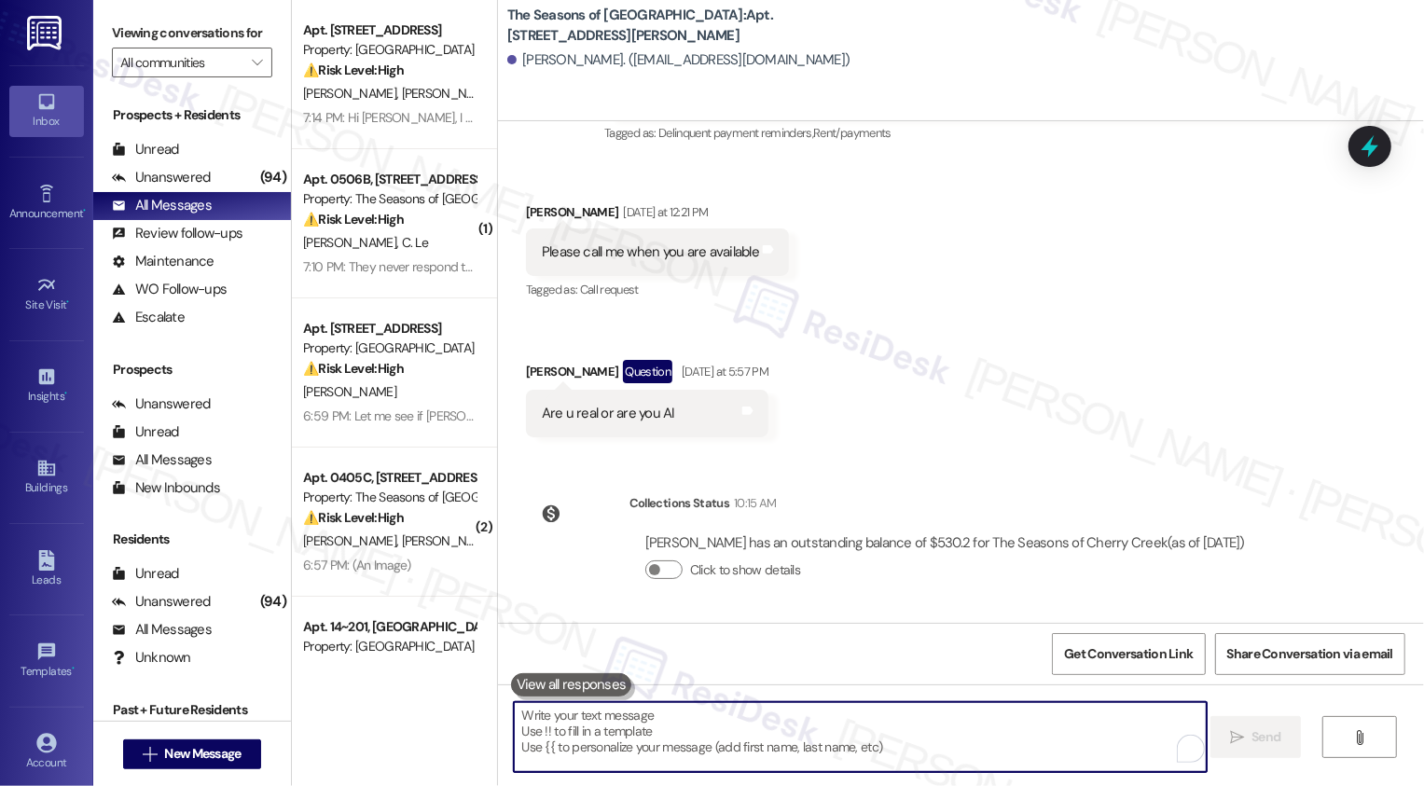
click at [776, 722] on textarea "To enrich screen reader interactions, please activate Accessibility in Grammarl…" at bounding box center [860, 737] width 693 height 70
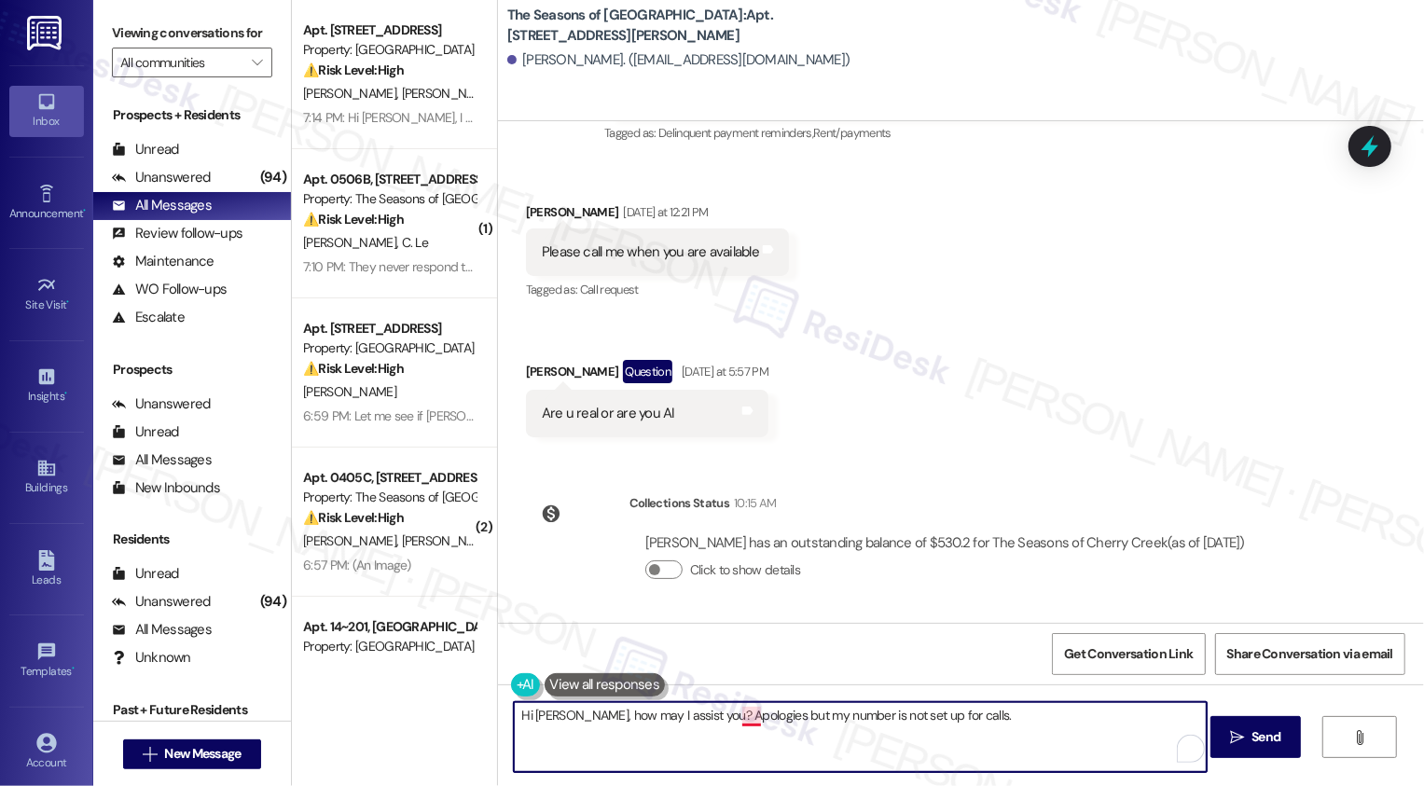
click at [739, 715] on textarea "Hi Matt, how may I assist you? Apologies but my number is not set up for calls." at bounding box center [860, 737] width 693 height 70
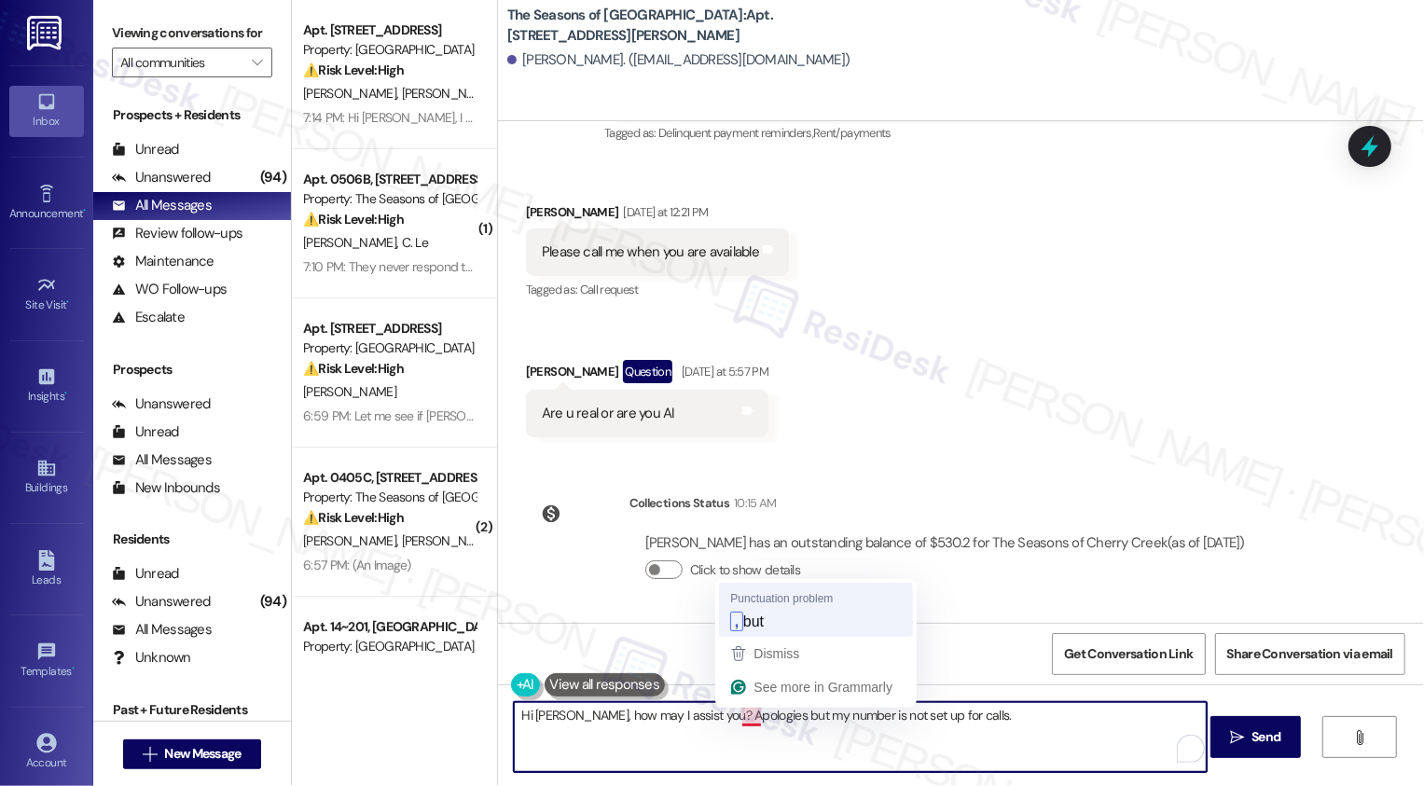
type textarea "Hi Matt, how may I assist you? Apologies, but my number is not set up for calls."
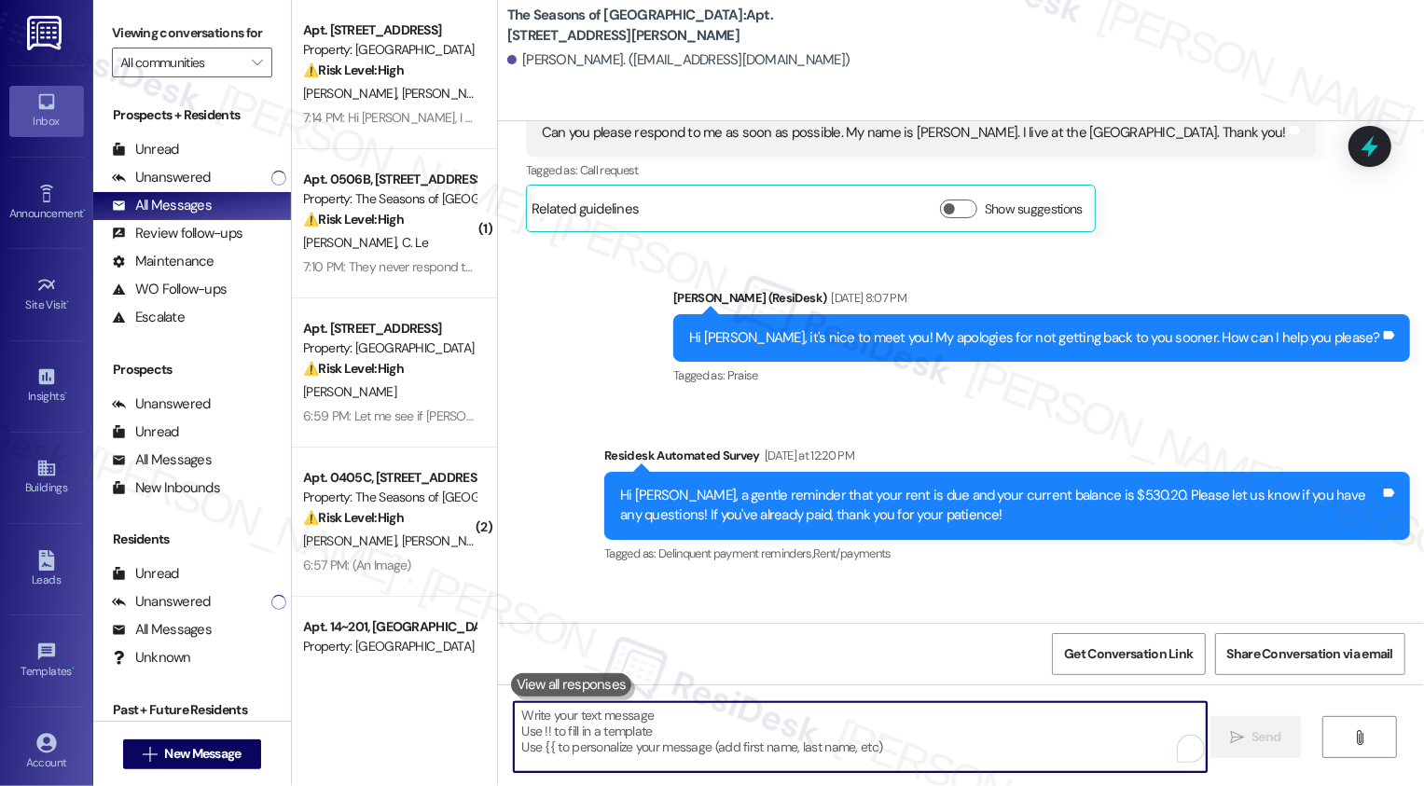
scroll to position [976, 0]
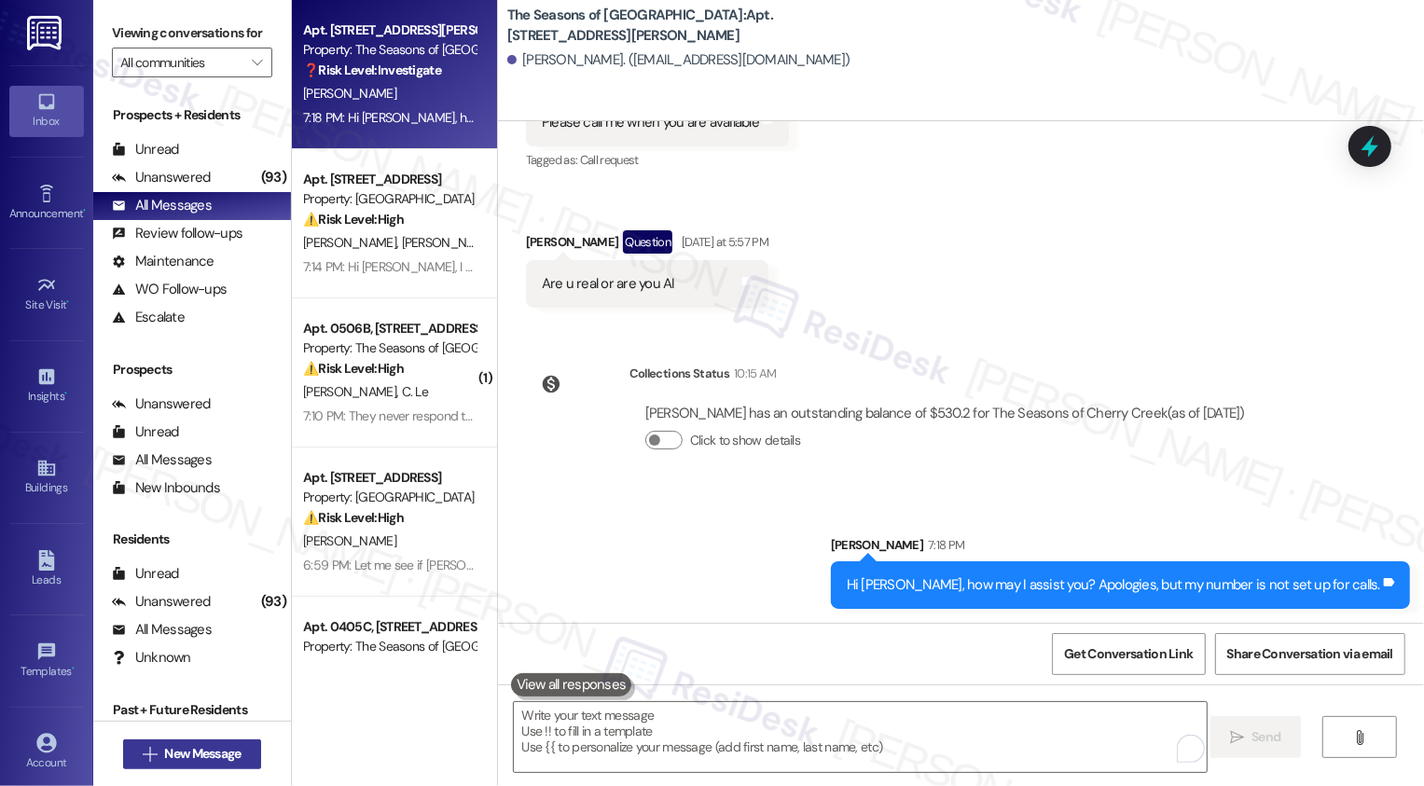
click at [160, 756] on span "New Message" at bounding box center [202, 754] width 84 height 20
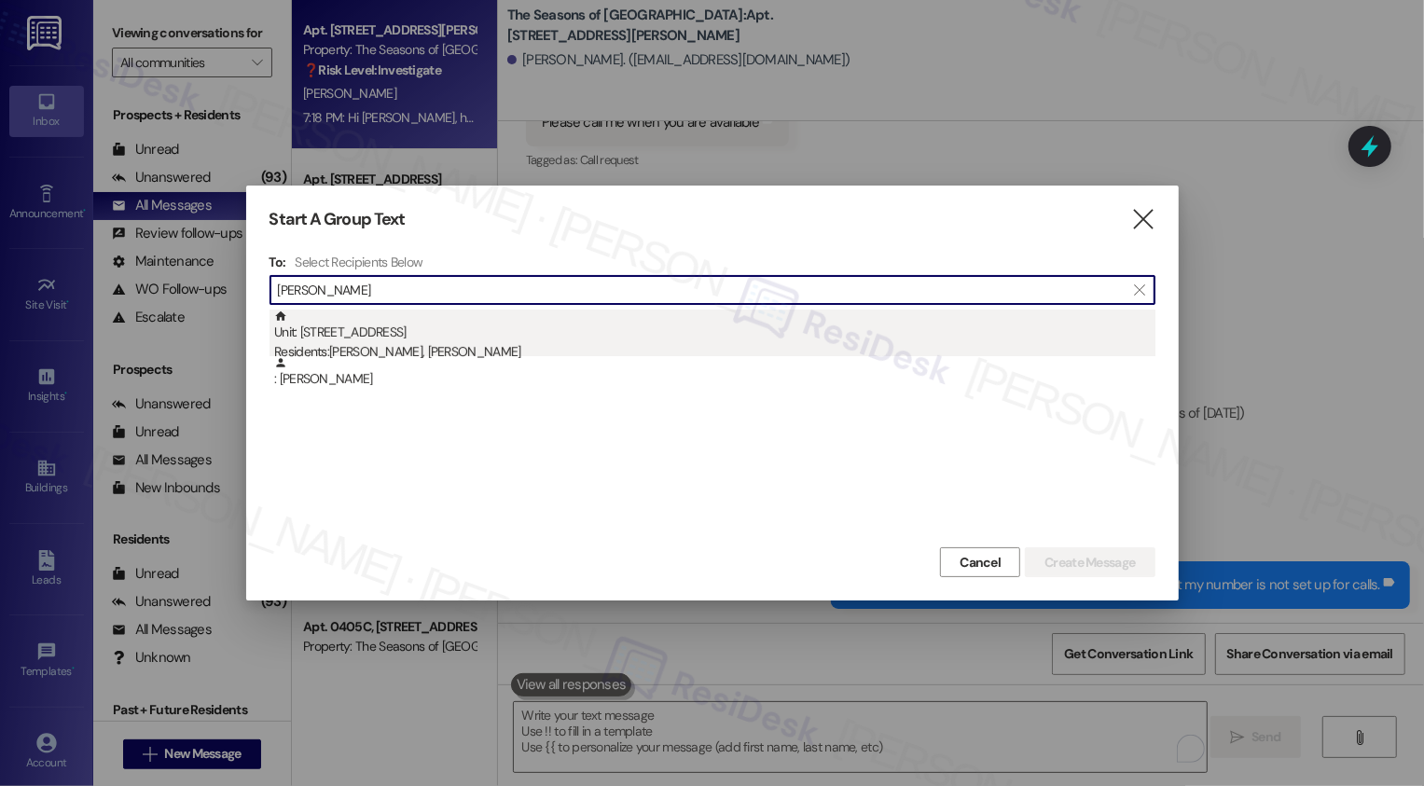
type input "Fite"
click at [613, 334] on div "Unit: 502 - 1001 E. Bayaud Ave Residents: Julia Olschewsky, Christopher Fite" at bounding box center [714, 336] width 881 height 53
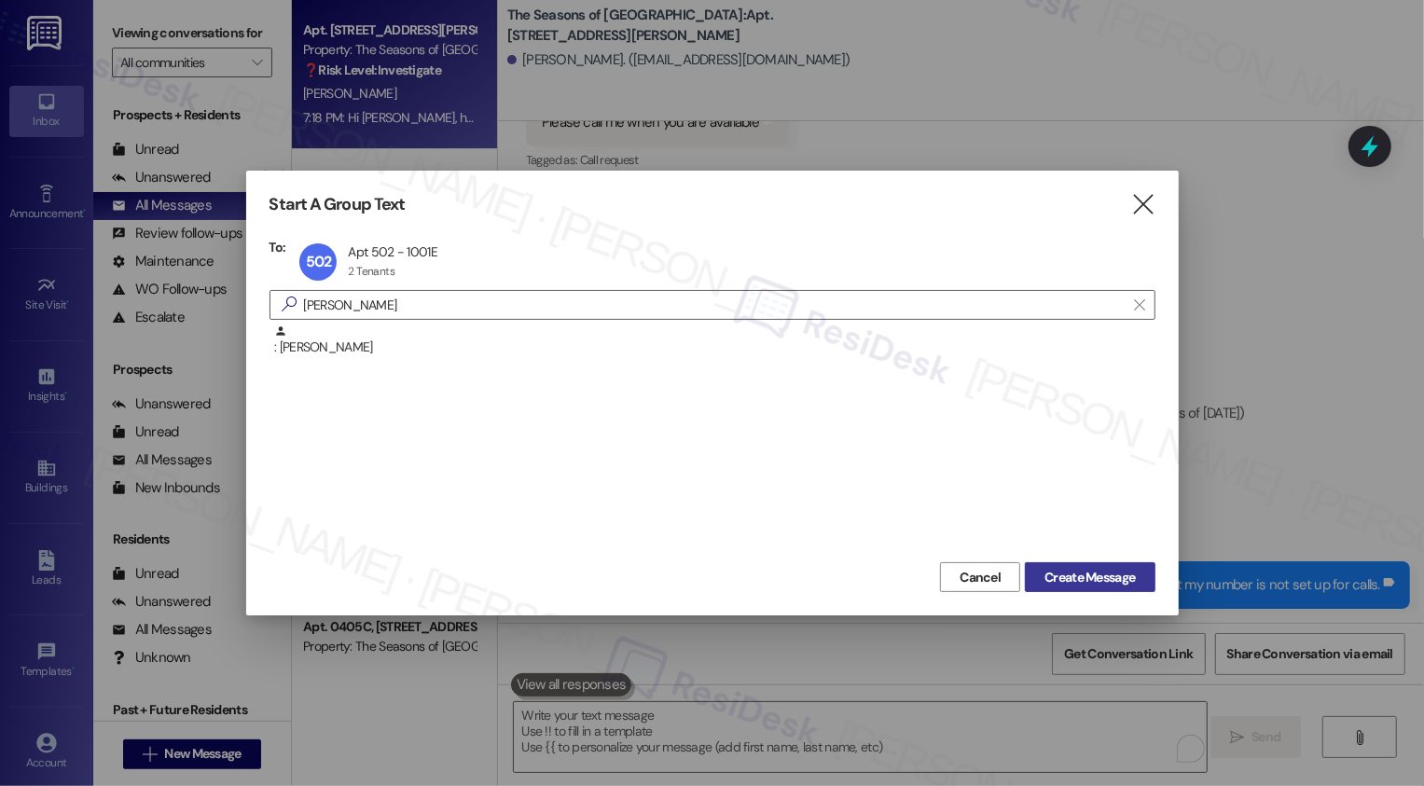
click at [1130, 567] on button "Create Message" at bounding box center [1090, 577] width 130 height 30
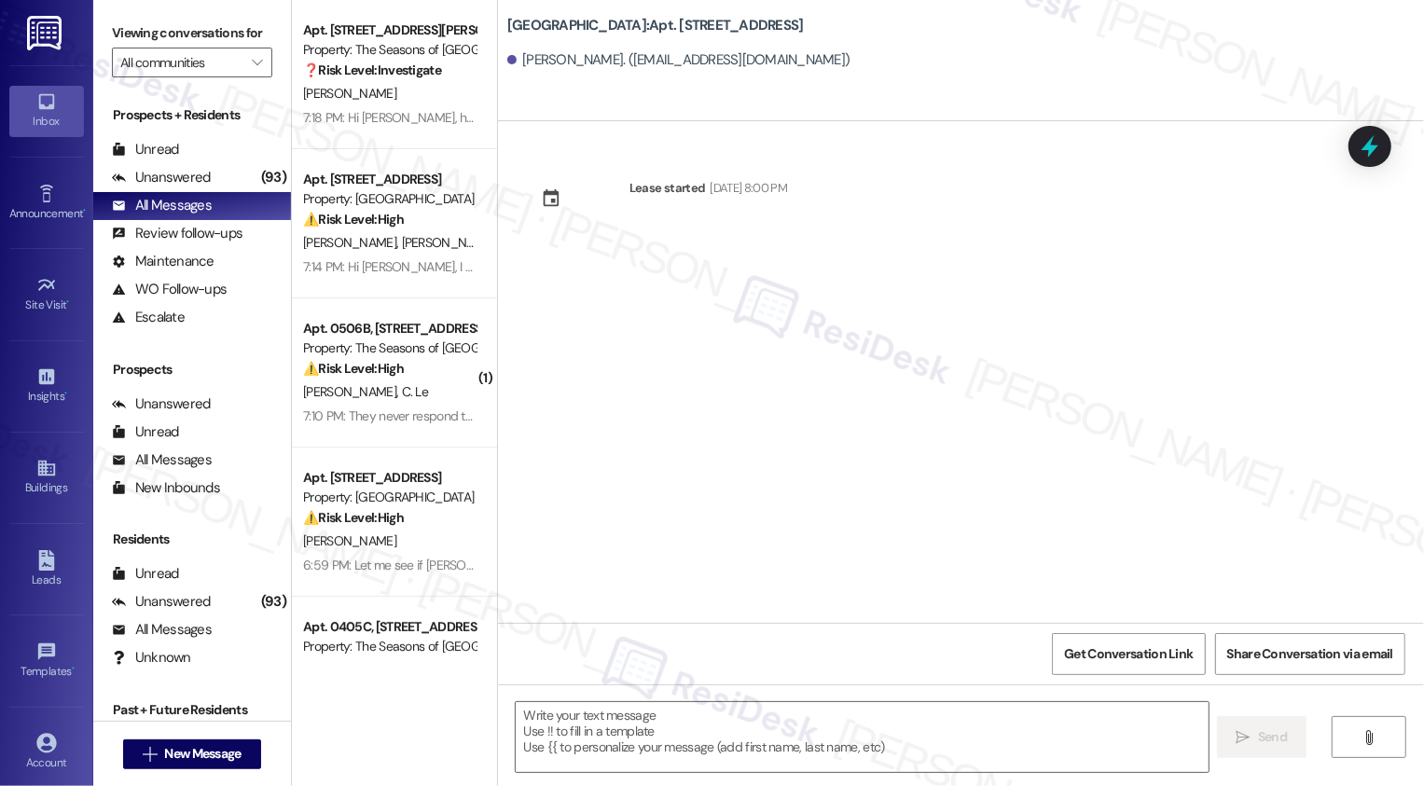
type textarea "Fetching suggested responses. Please feel free to read through the conversation…"
click at [235, 739] on button " New Message" at bounding box center [192, 754] width 138 height 30
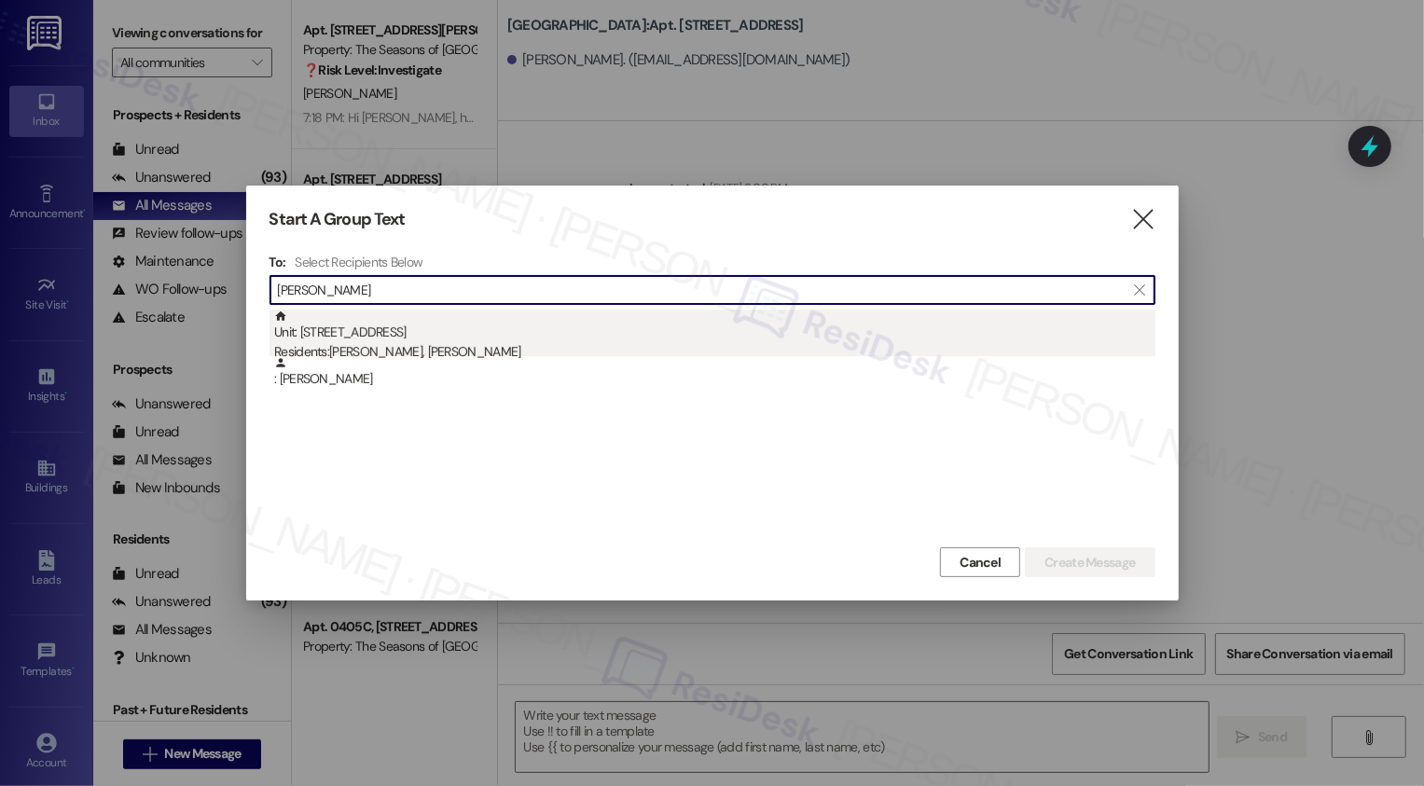
type input "Fite"
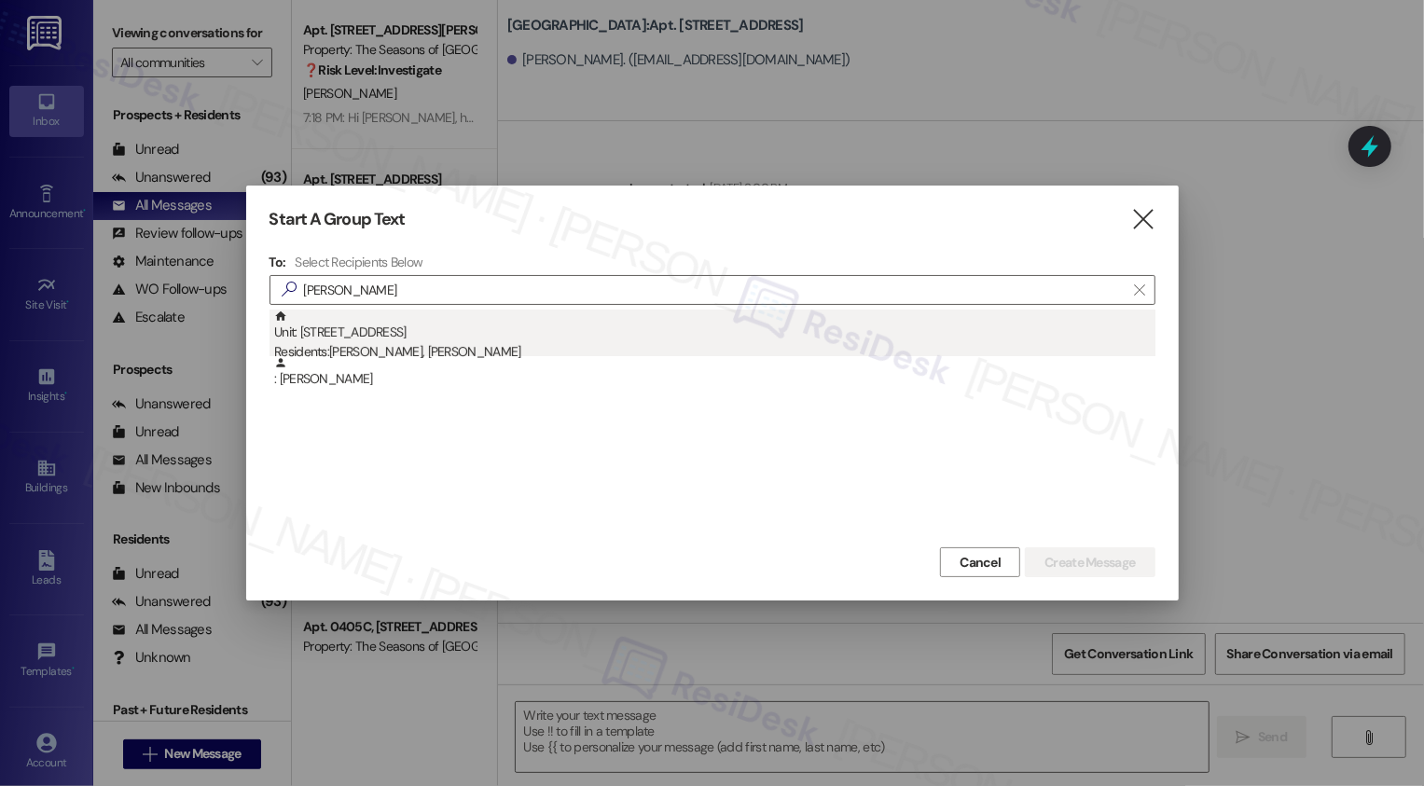
click at [460, 326] on div "Unit: 502 - 1001 E. Bayaud Ave Residents: Julia Olschewsky, Christopher Fite" at bounding box center [714, 336] width 881 height 53
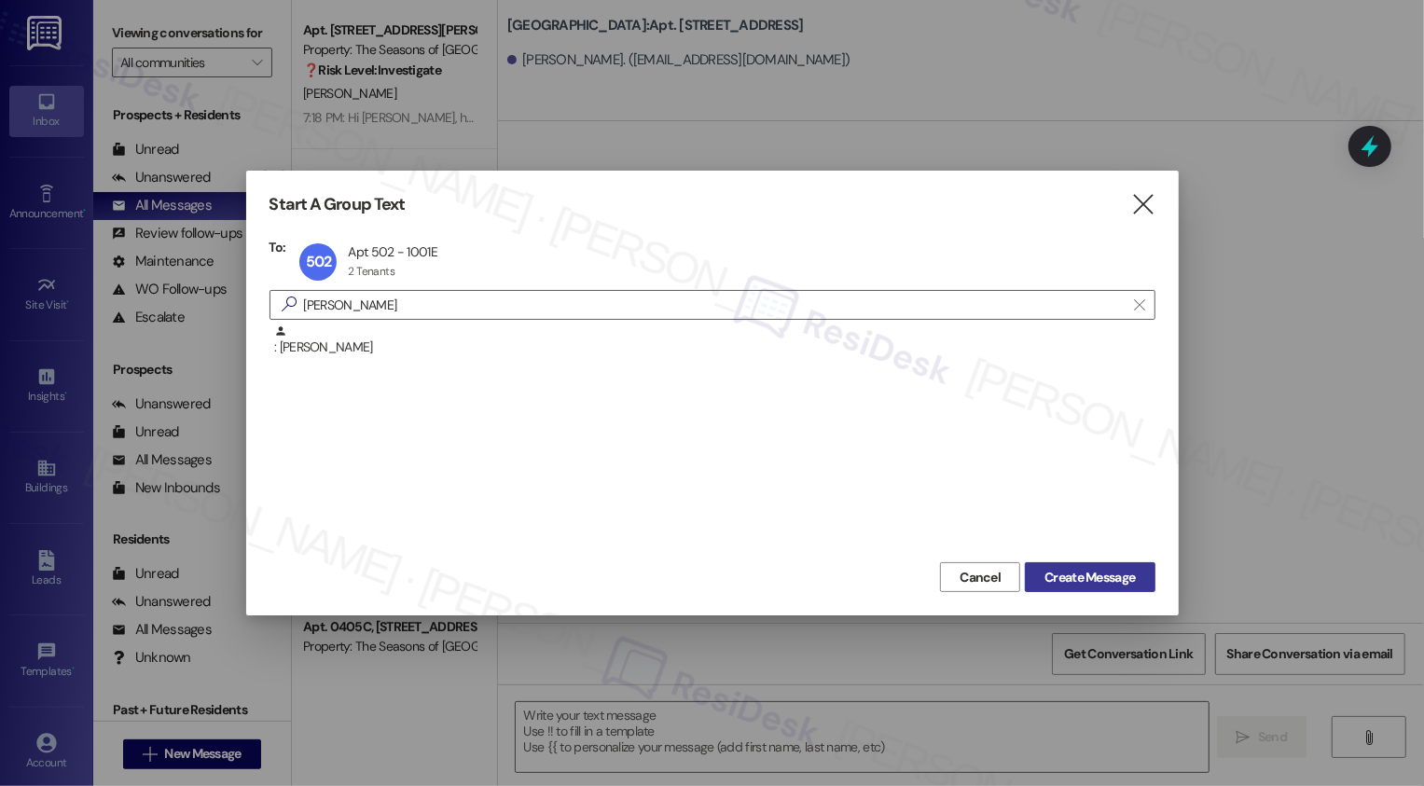
click at [1128, 568] on span "Create Message" at bounding box center [1089, 578] width 90 height 20
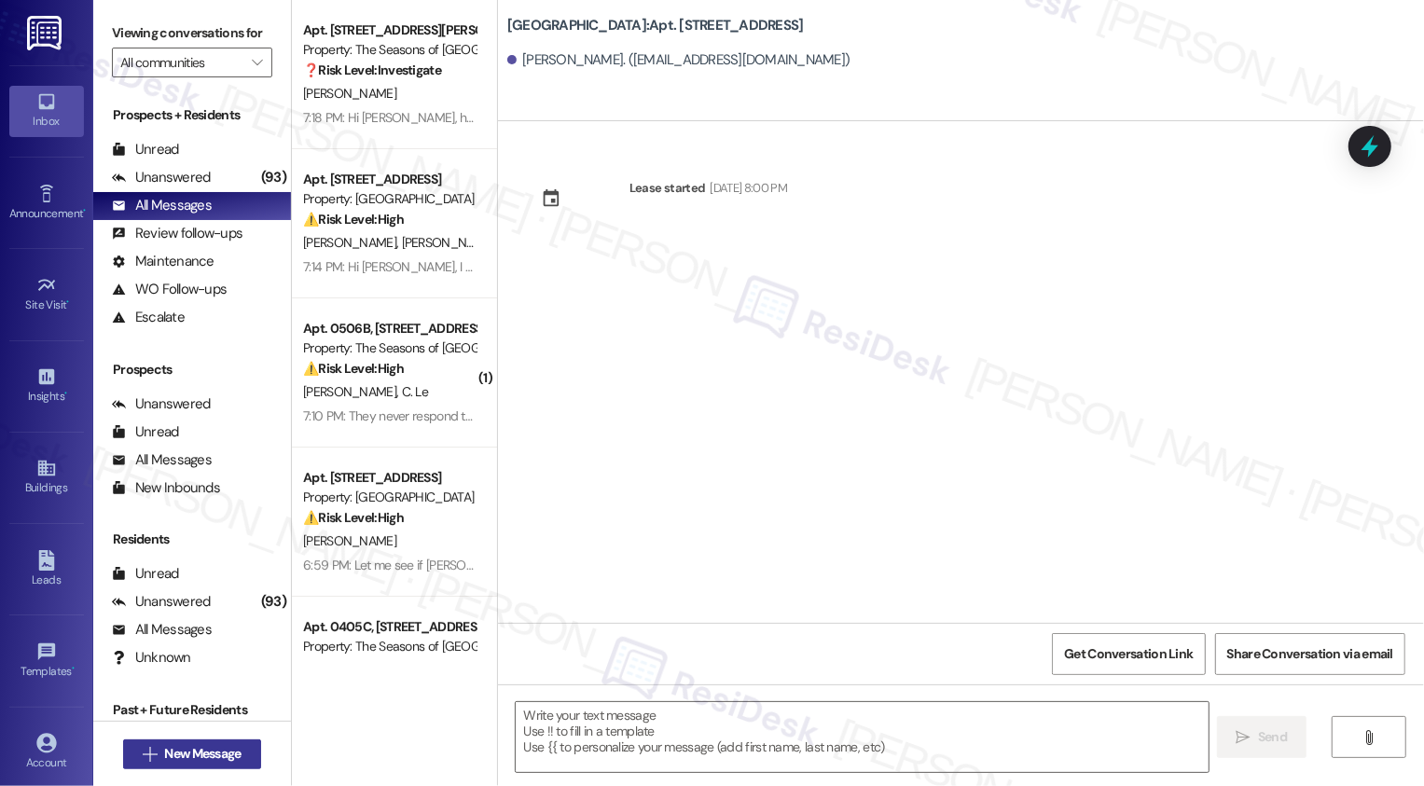
click at [204, 755] on span "New Message" at bounding box center [202, 754] width 76 height 20
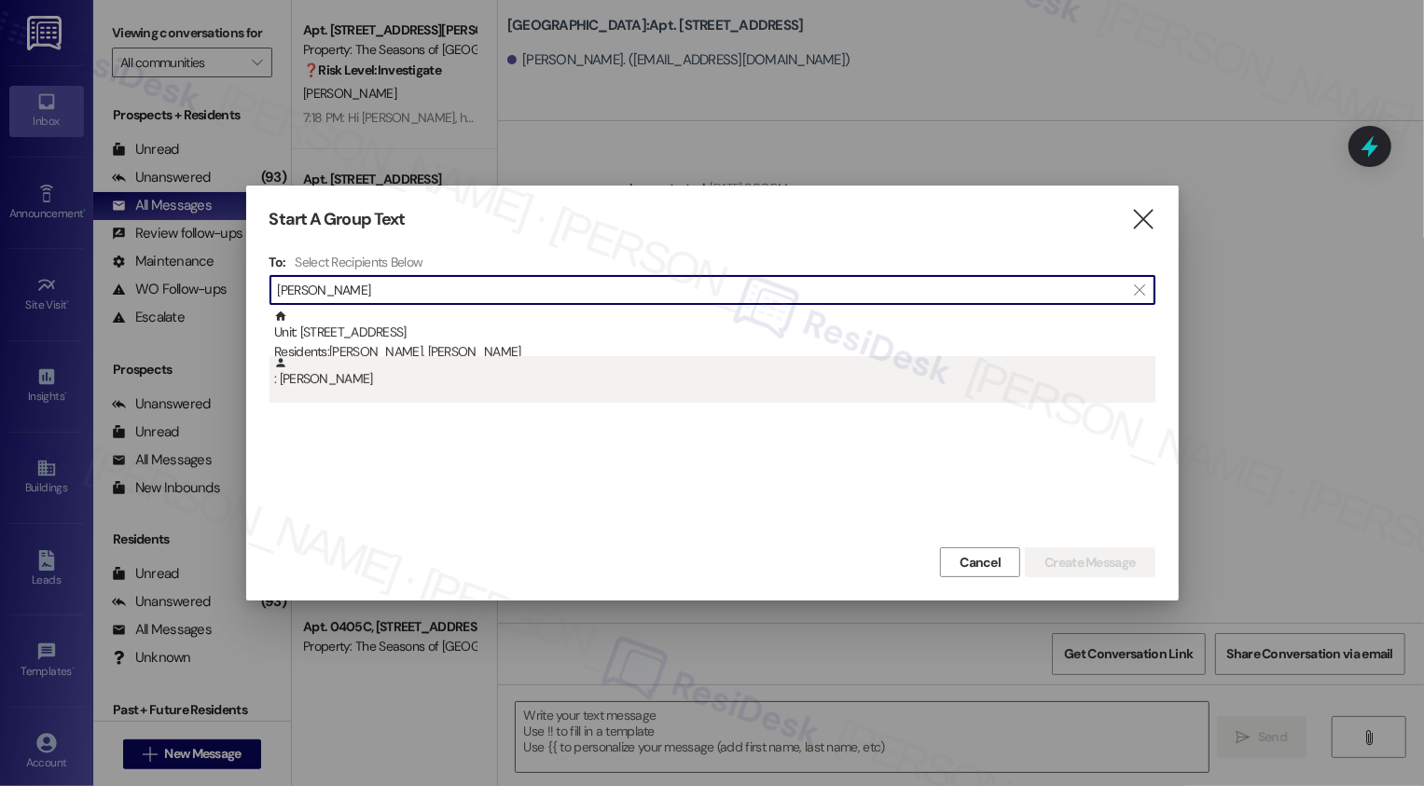
type input "Fite"
click at [332, 389] on div ": Christopher Fite" at bounding box center [714, 372] width 881 height 33
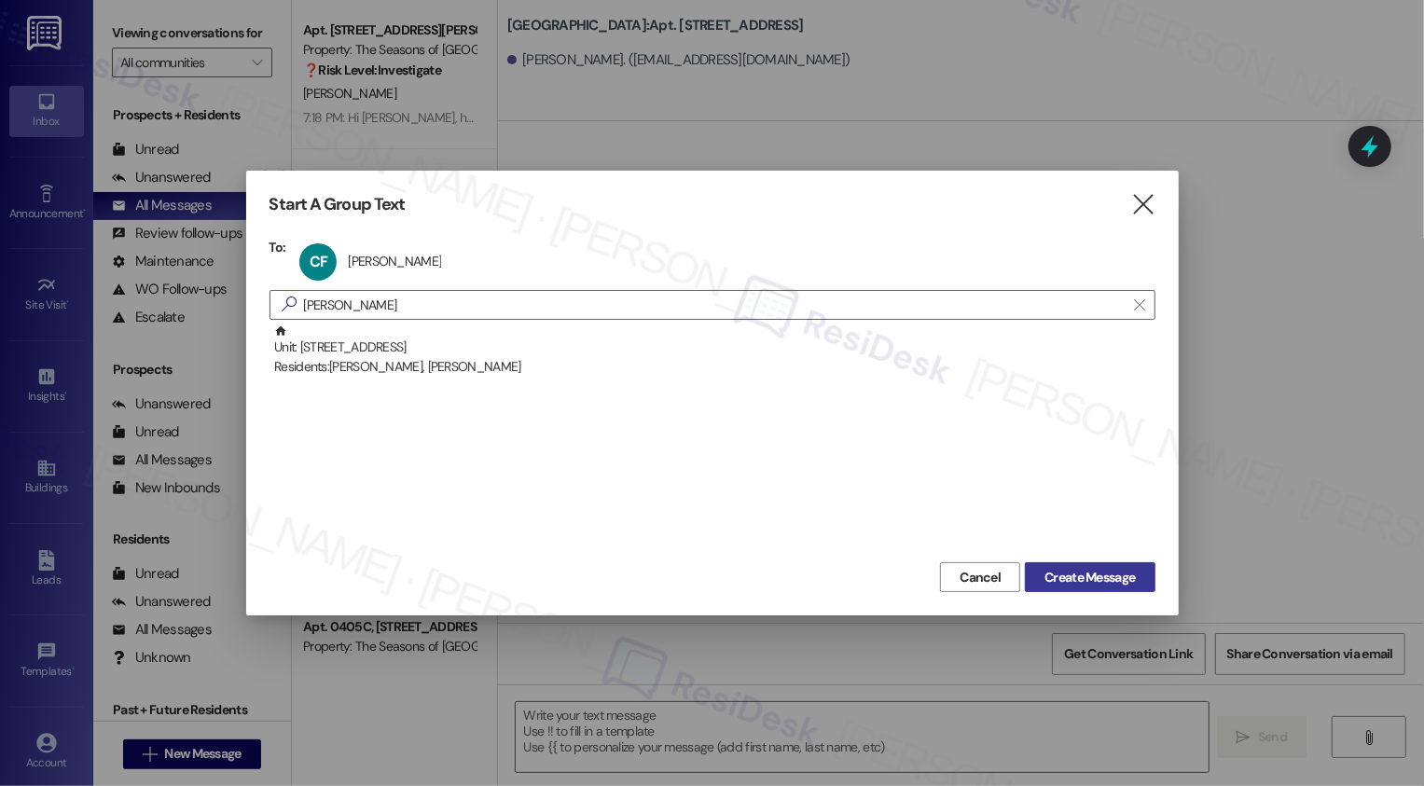
click at [1121, 574] on span "Create Message" at bounding box center [1089, 578] width 90 height 20
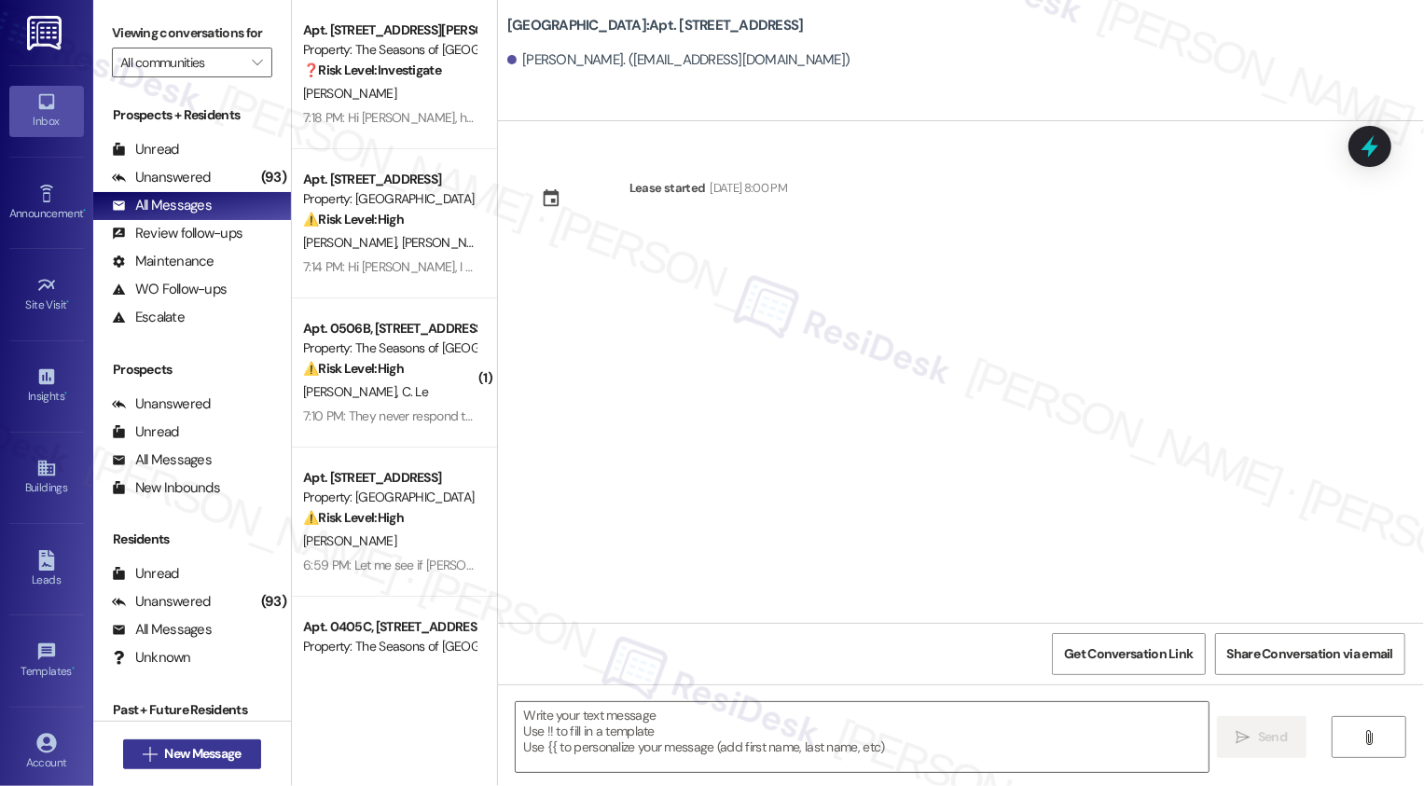
click at [200, 755] on span "New Message" at bounding box center [202, 754] width 76 height 20
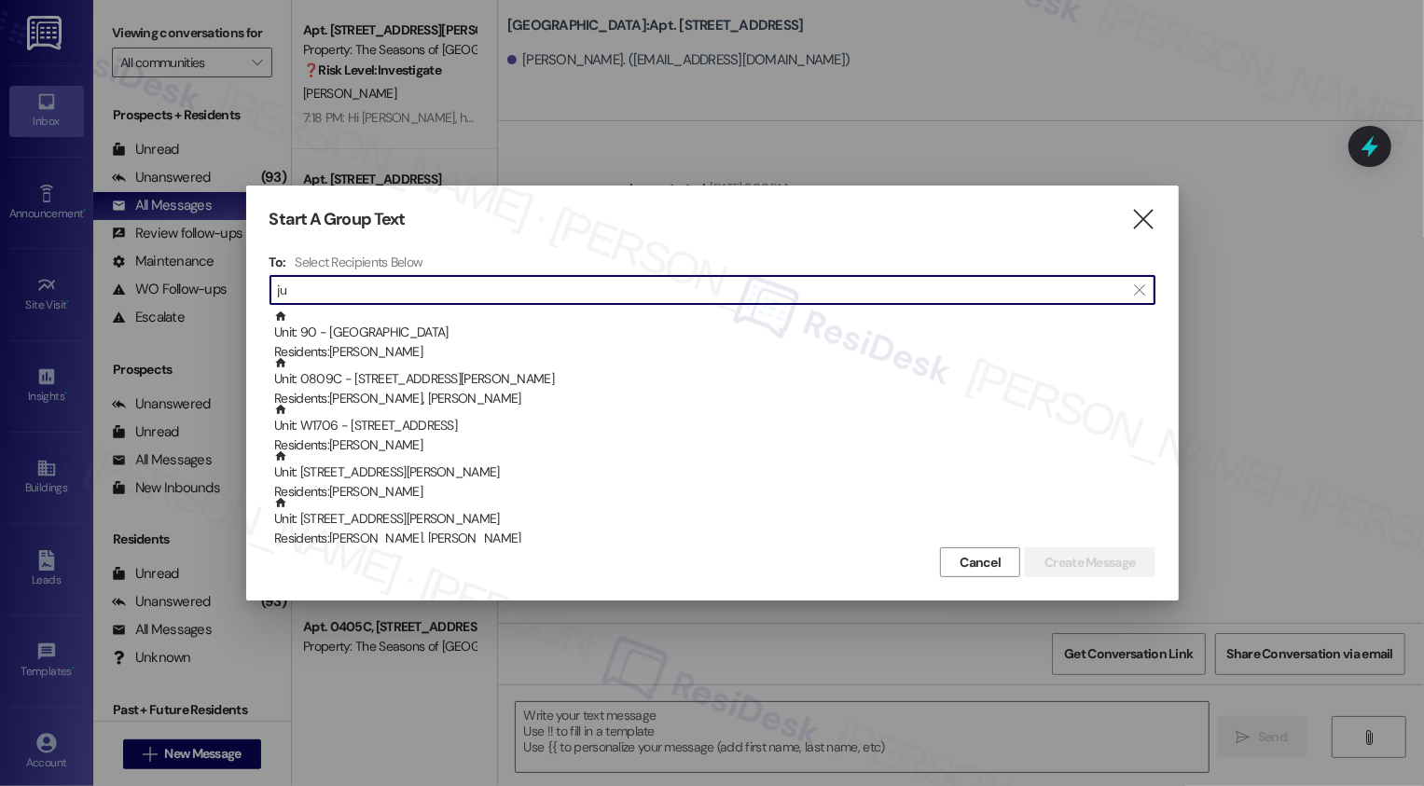
type input "j"
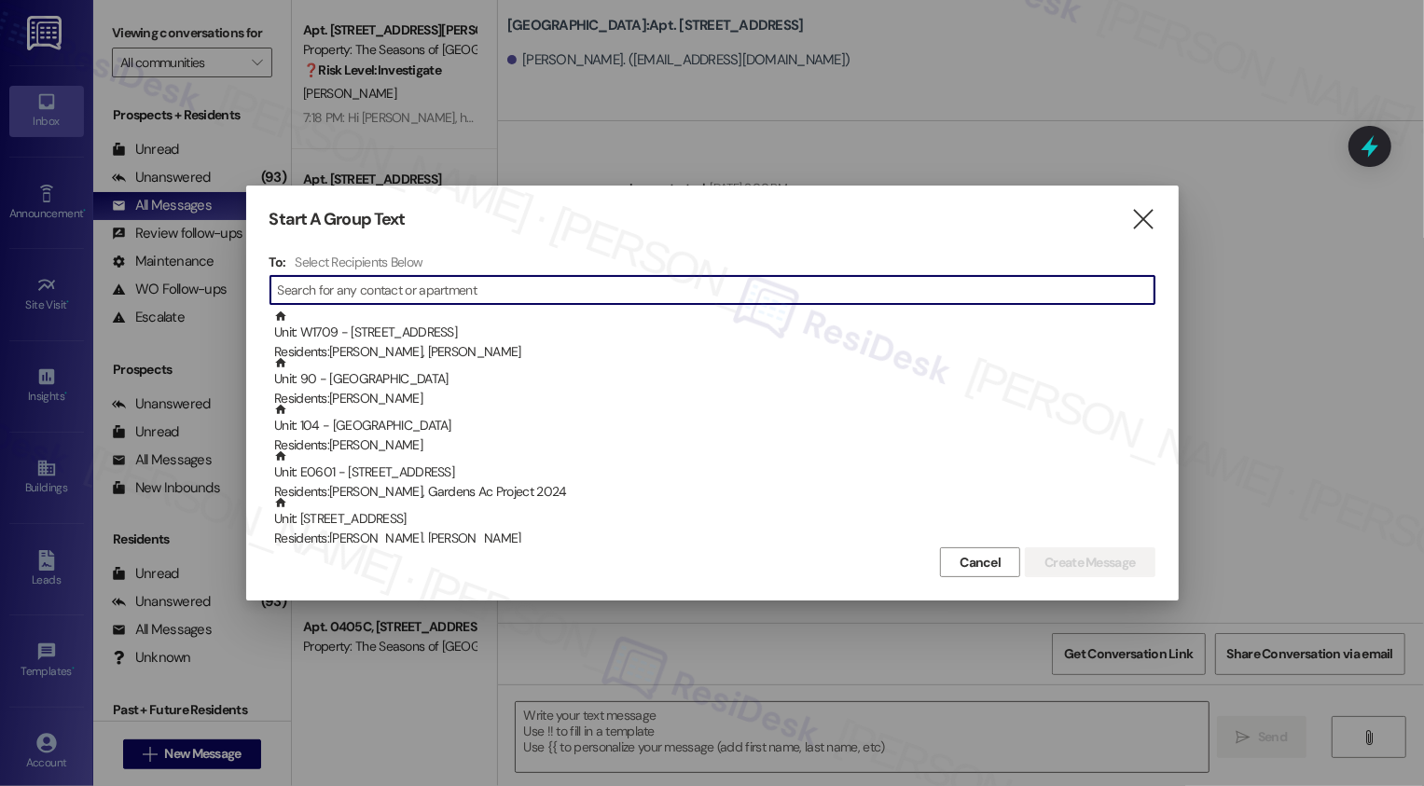
paste input "502"
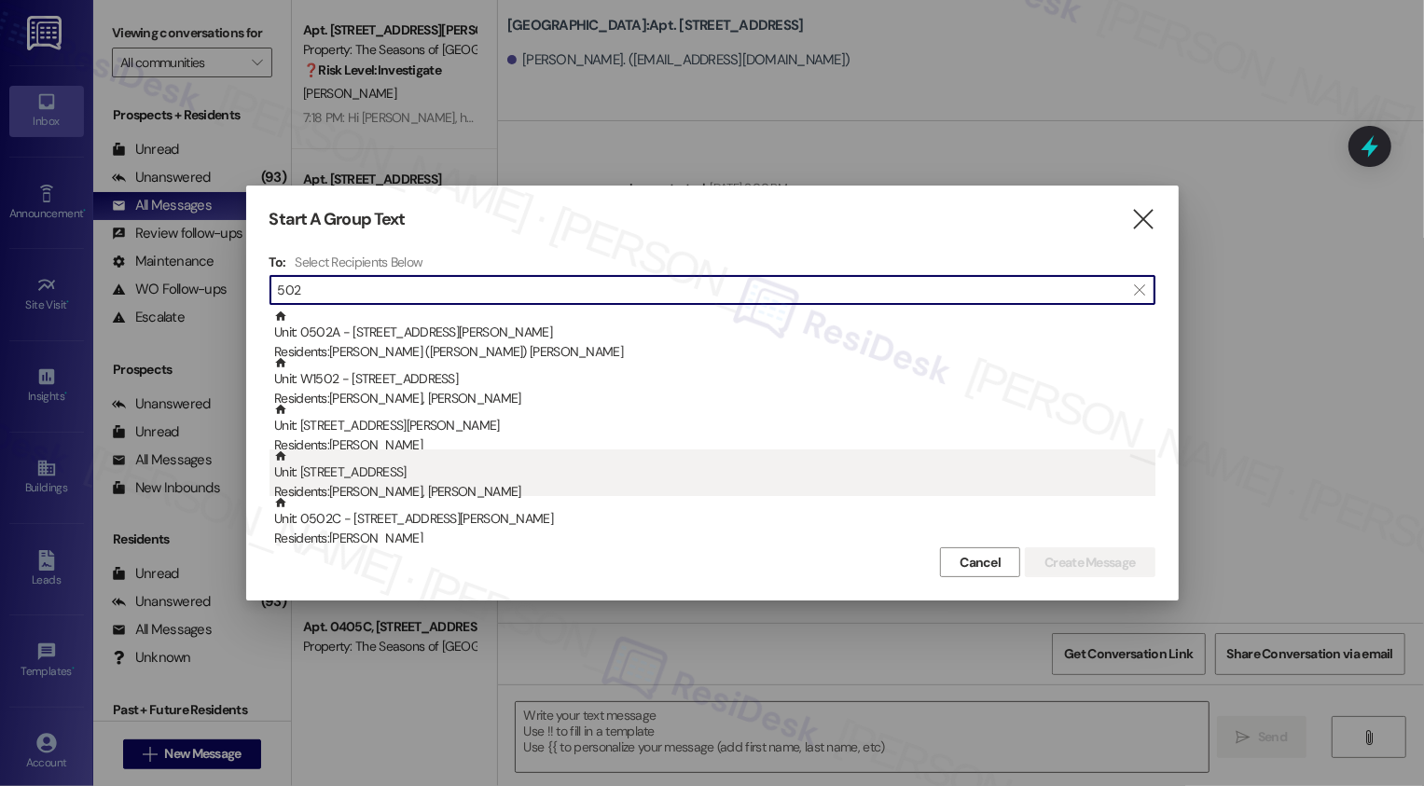
type input "502"
click at [324, 481] on div "Unit: 502 - 1001 E. Bayaud Ave Residents: Julia Olschewsky, Christopher Fite" at bounding box center [714, 475] width 881 height 53
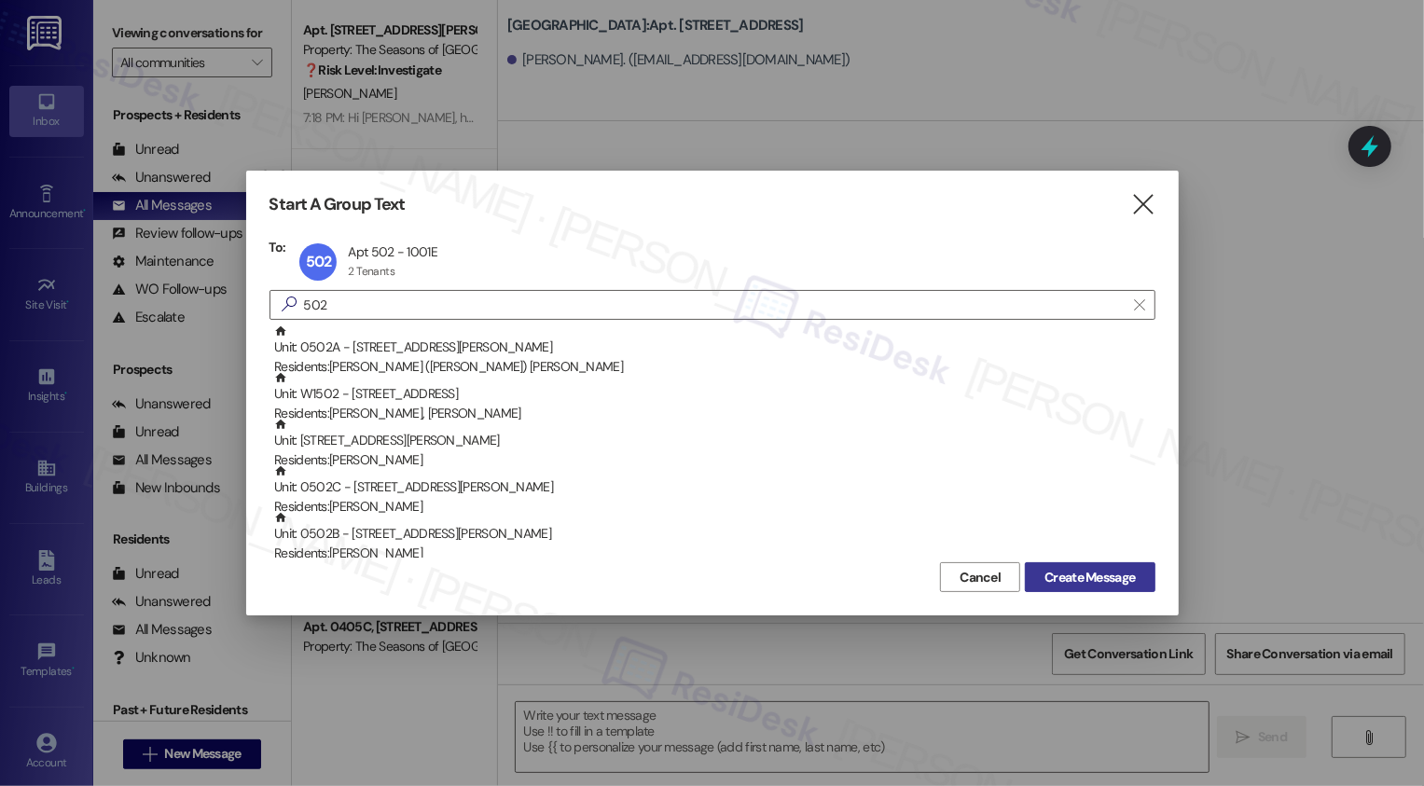
click at [1085, 573] on span "Create Message" at bounding box center [1089, 578] width 90 height 20
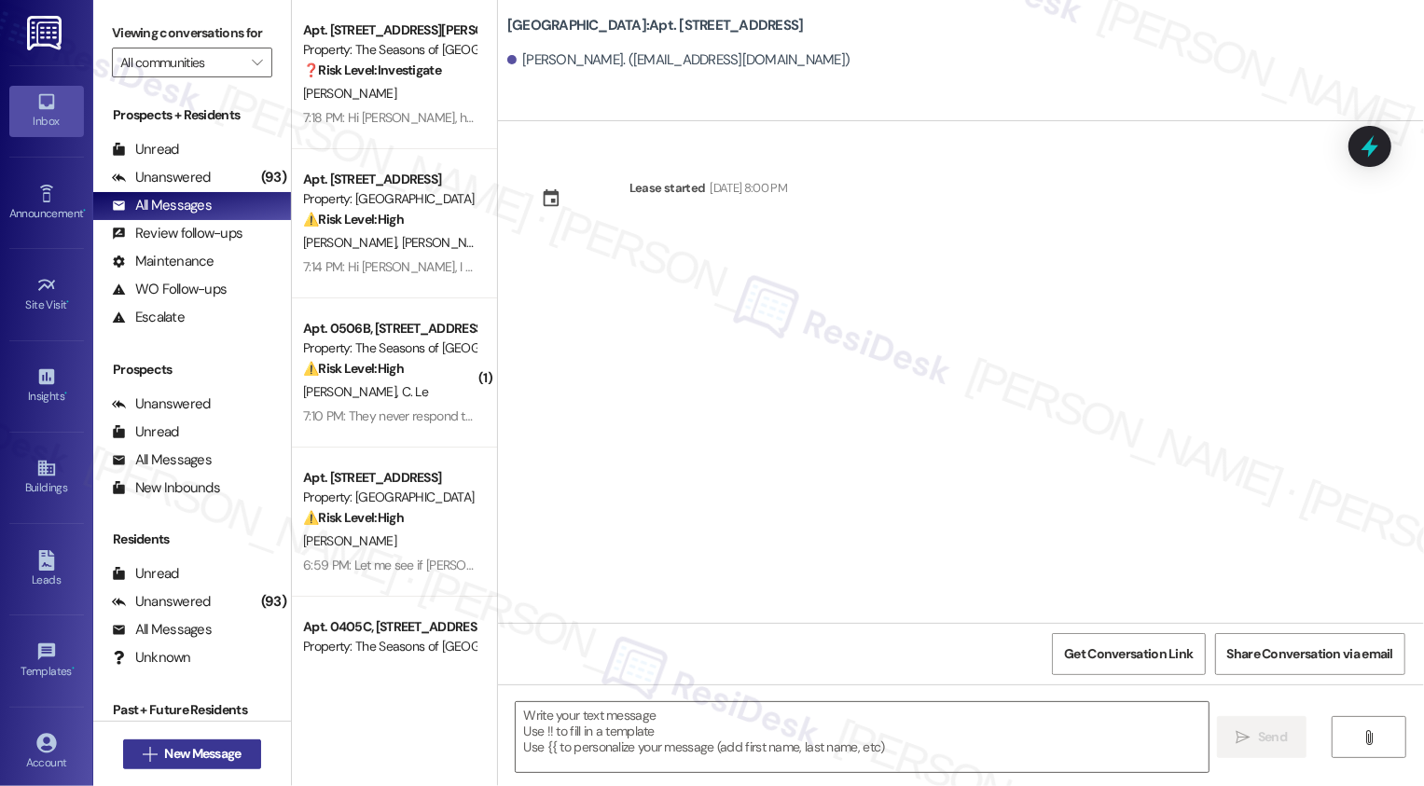
click at [179, 750] on span "New Message" at bounding box center [202, 754] width 76 height 20
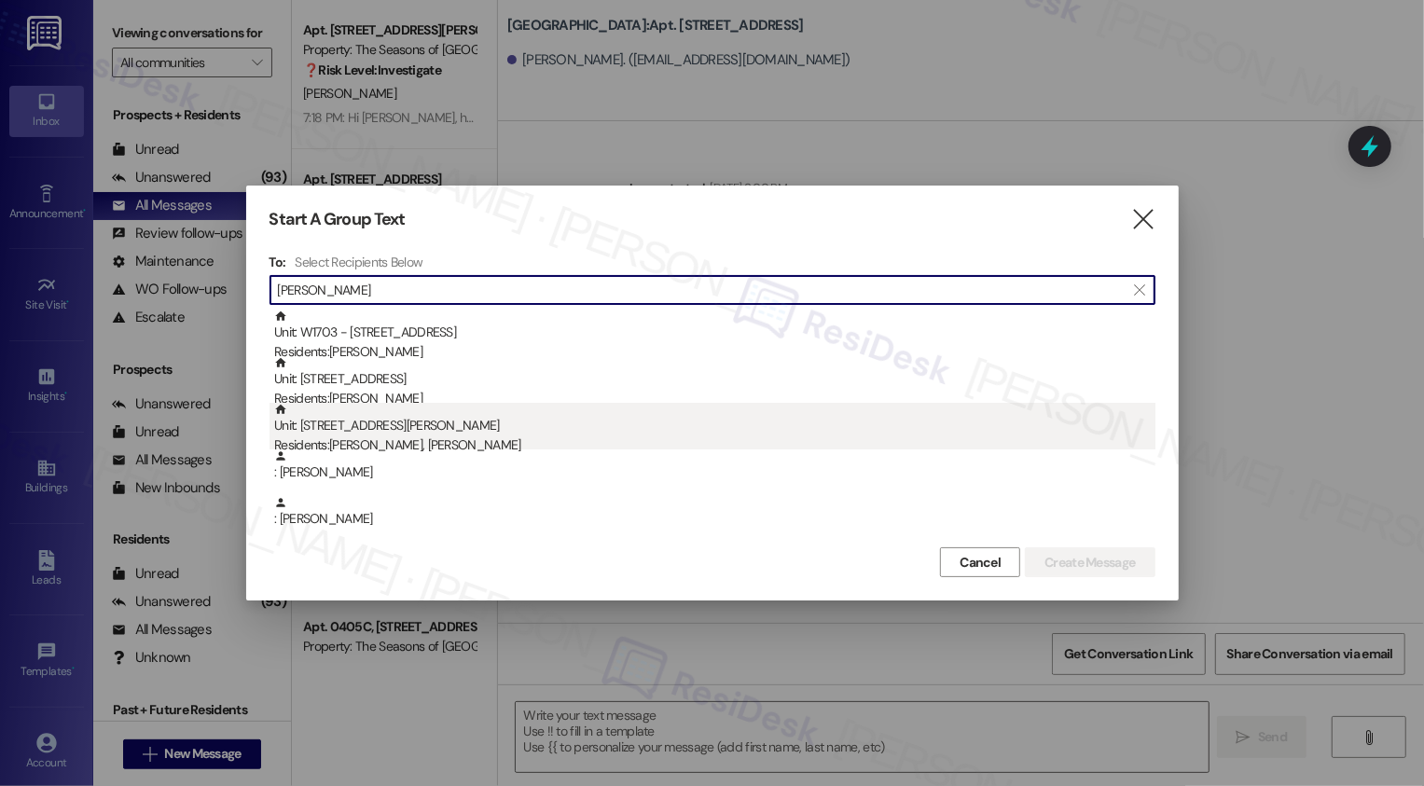
type input "Meredith"
click at [478, 425] on div "Unit: 1304A - 3498 Seasons E Ellsworth Ave Residents: Taylor Herron, Kyle Mered…" at bounding box center [714, 429] width 881 height 53
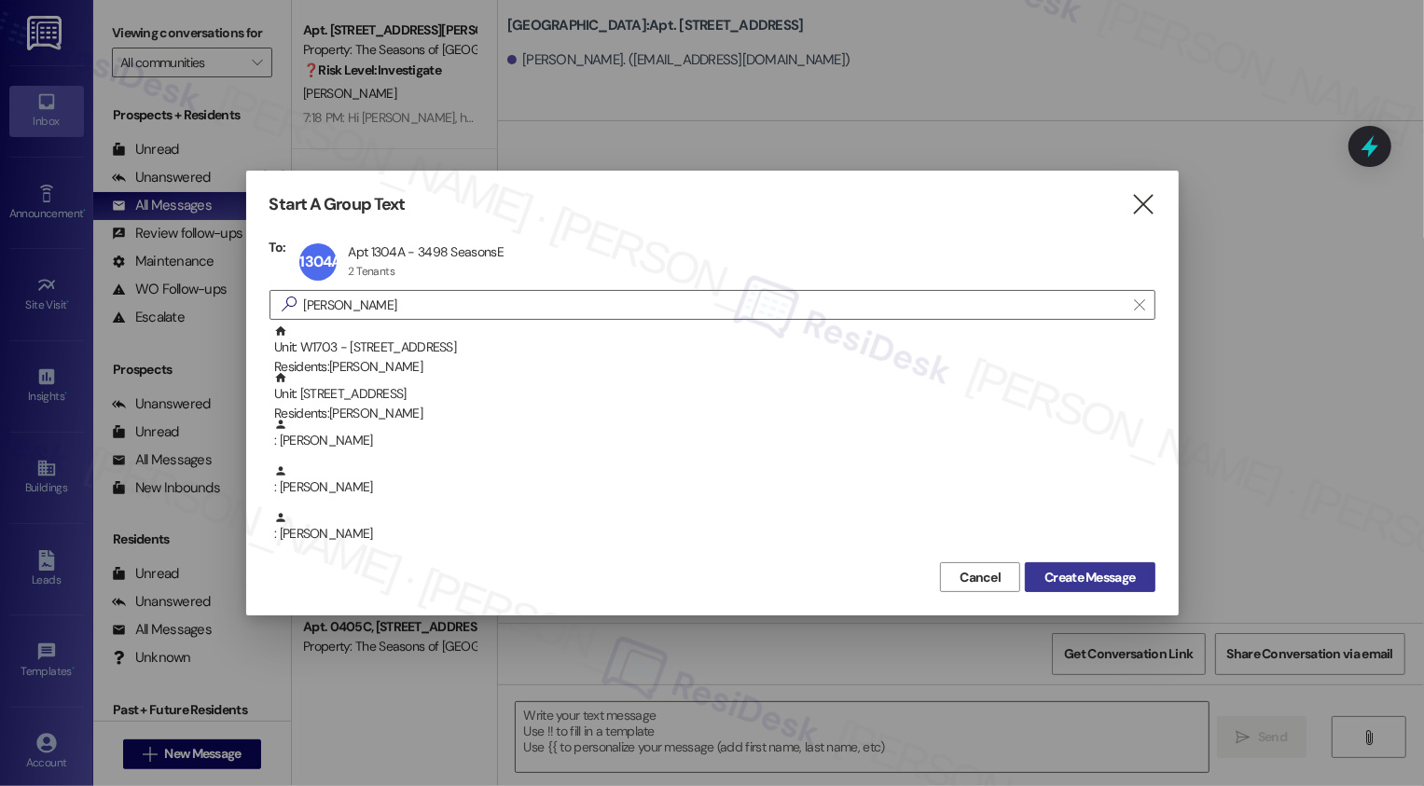
click at [1063, 573] on span "Create Message" at bounding box center [1089, 578] width 90 height 20
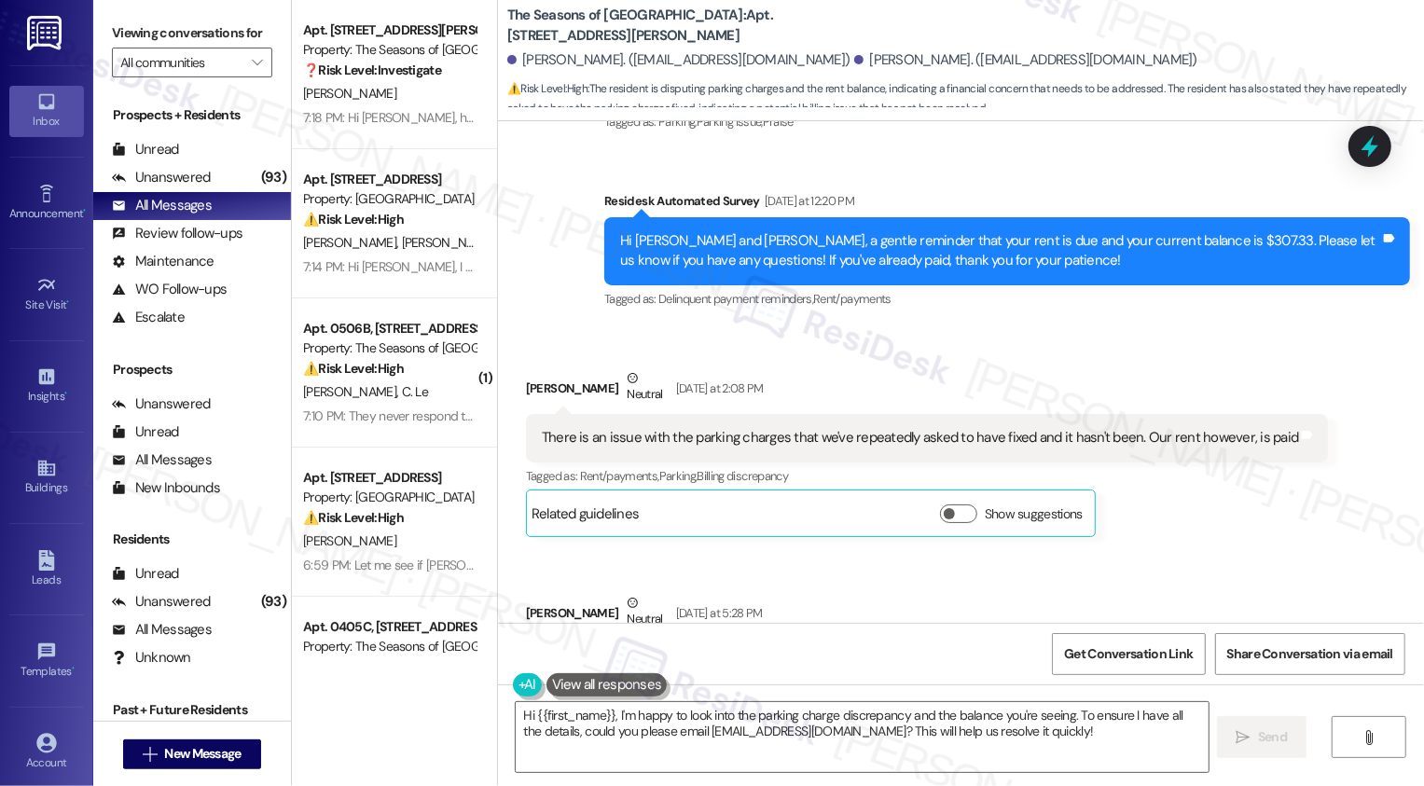
scroll to position [4299, 0]
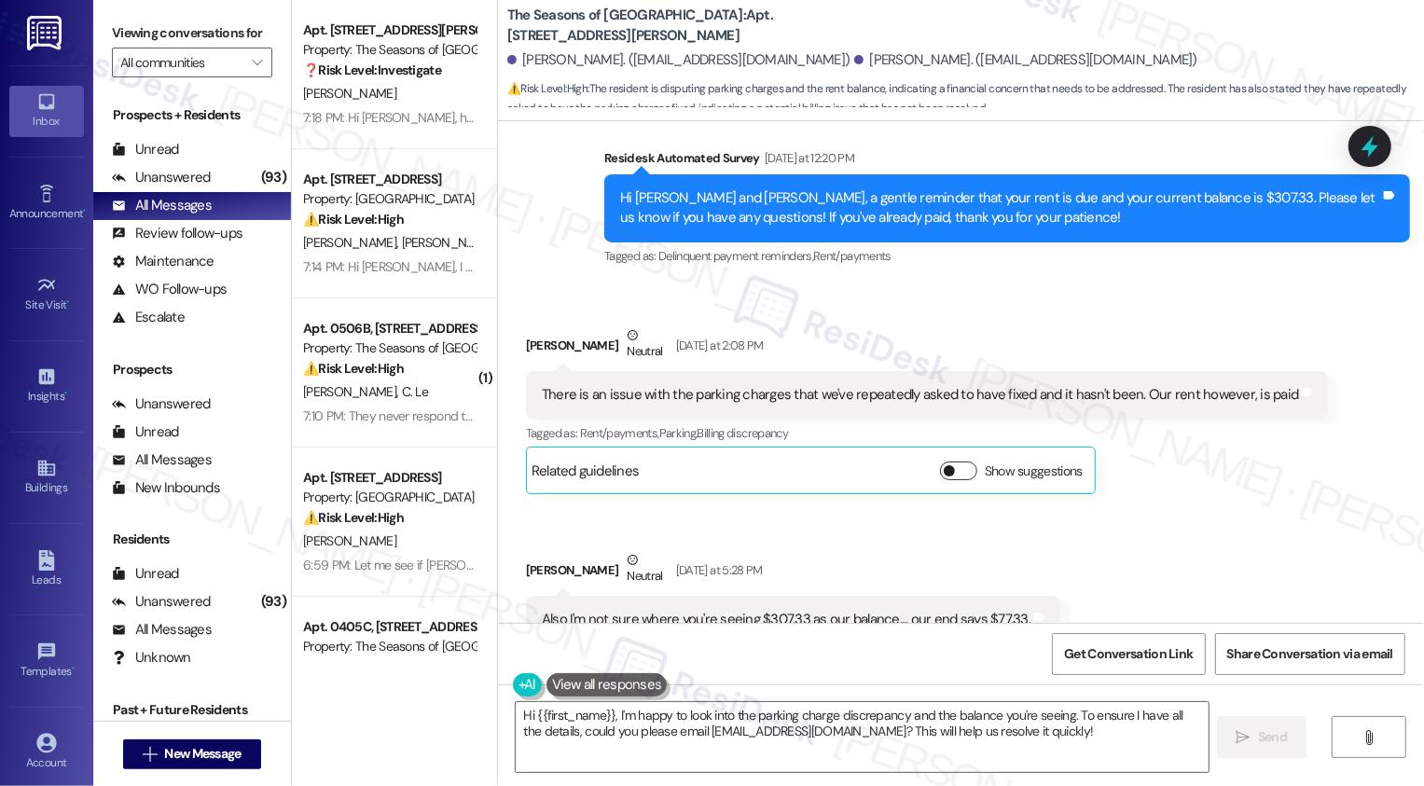
click at [944, 465] on span "button" at bounding box center [949, 470] width 11 height 11
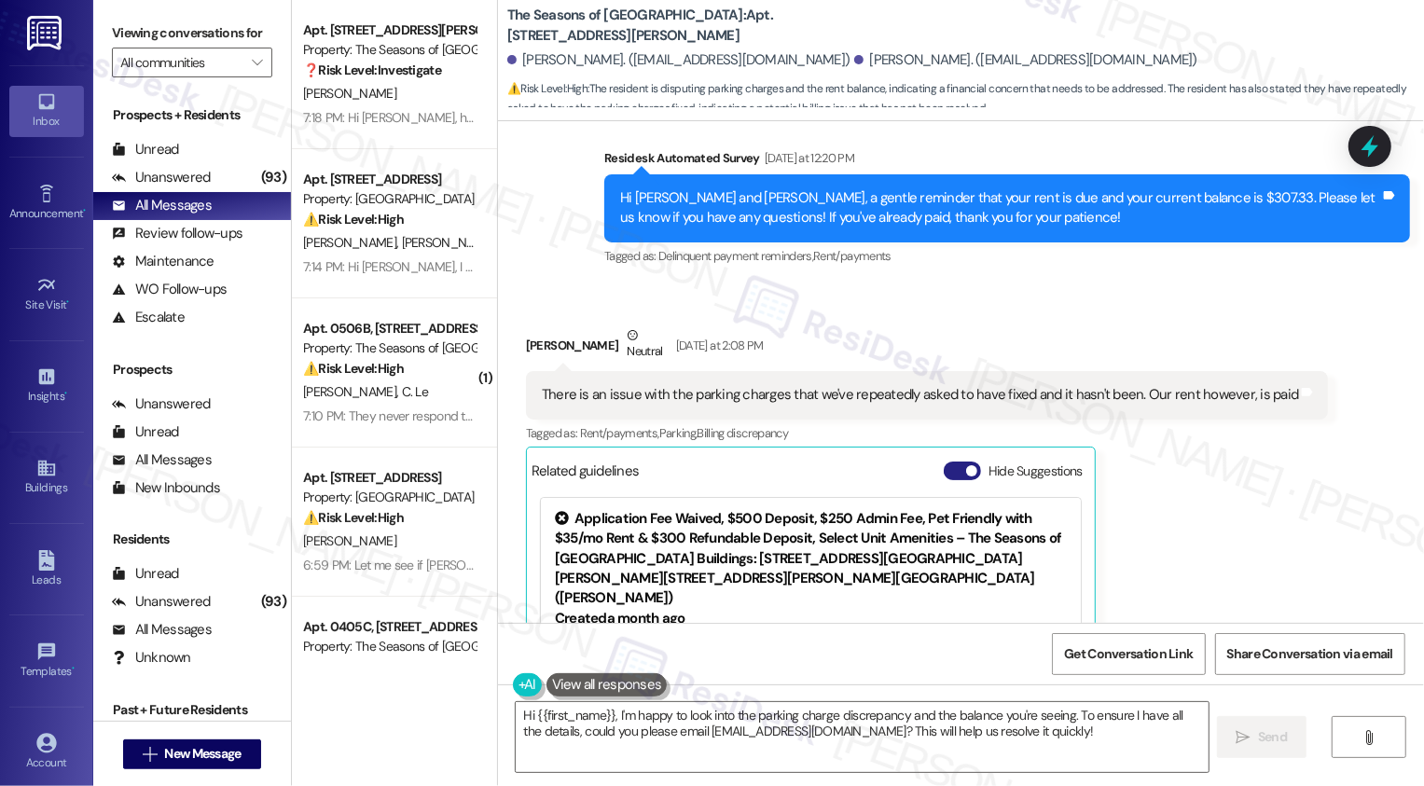
click at [944, 462] on button "Hide Suggestions" at bounding box center [962, 471] width 37 height 19
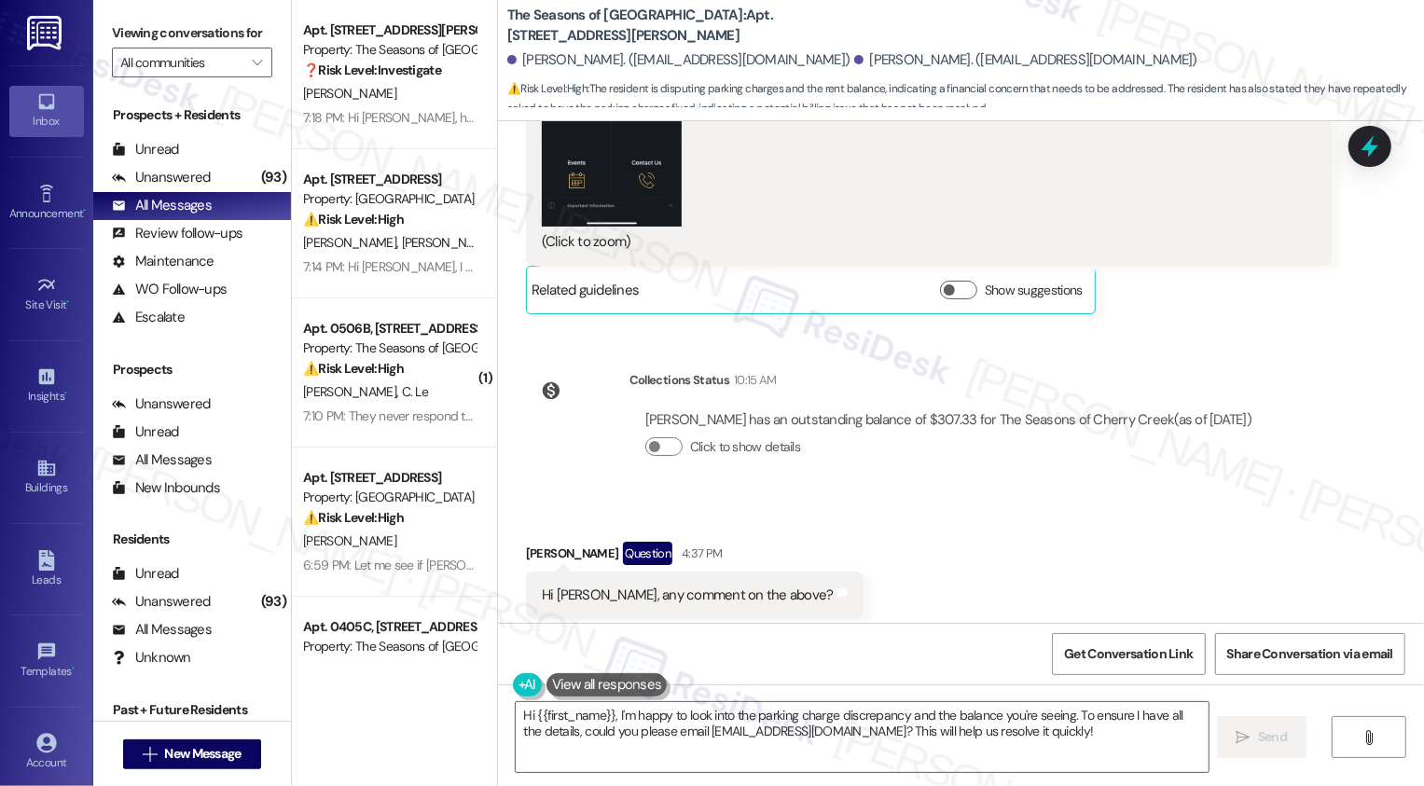
scroll to position [5334, 0]
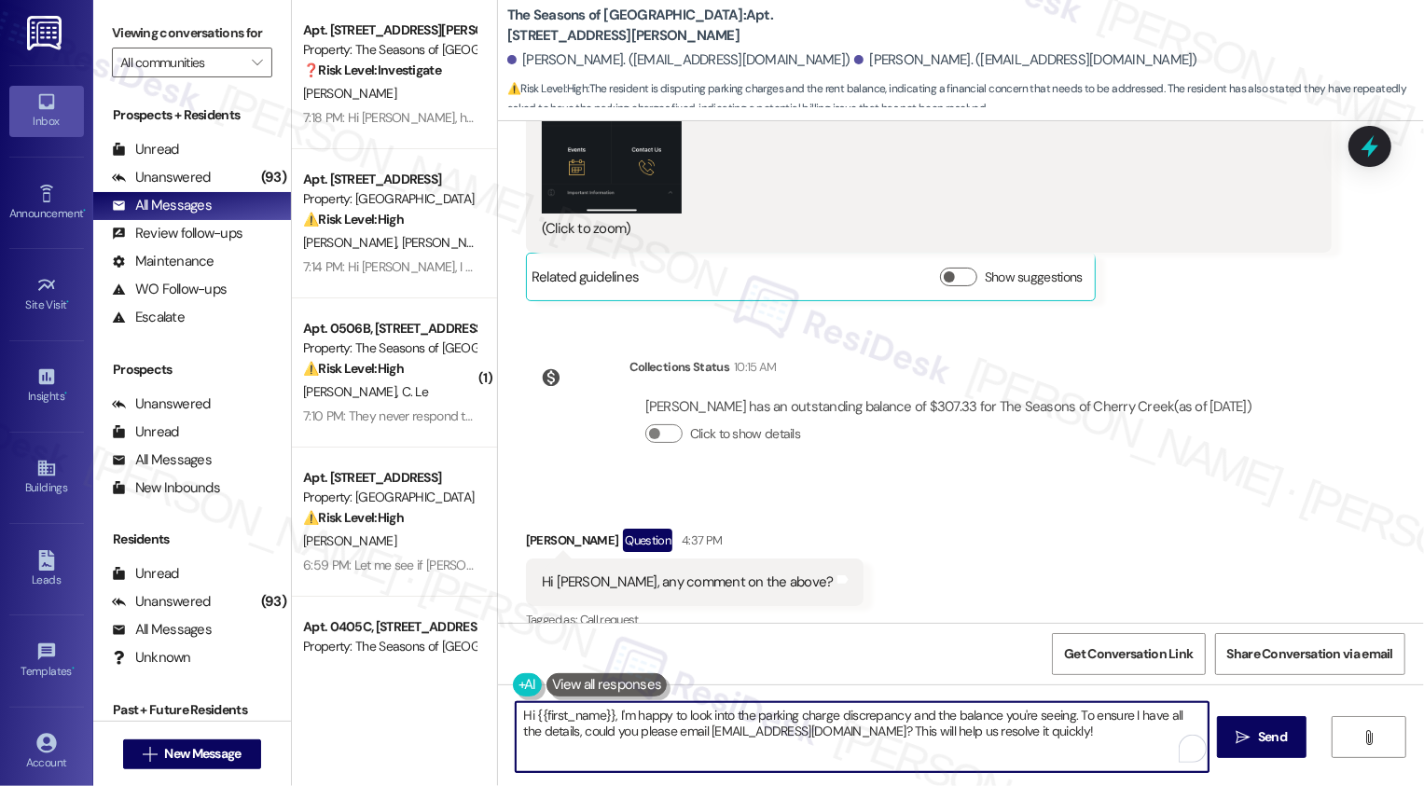
drag, startPoint x: 1064, startPoint y: 713, endPoint x: 1097, endPoint y: 734, distance: 38.5
click at [1097, 734] on textarea "Hi {{first_name}}, I'm happy to look into the parking charge discrepancy and th…" at bounding box center [862, 737] width 693 height 70
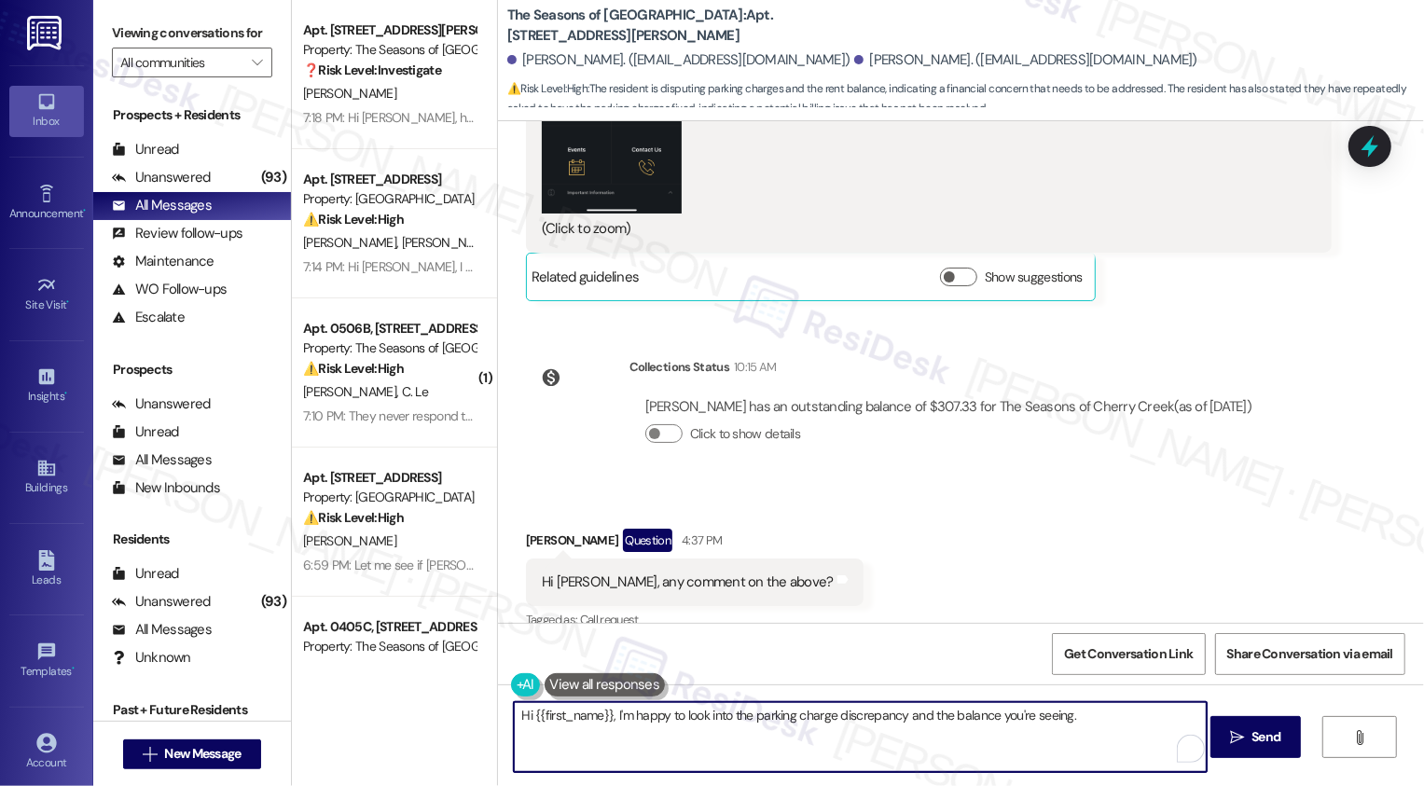
type textarea "Hi {{first_name}}, I'm happy to look into the parking charge discrepancy and th…"
click at [529, 529] on div "Taylor Herron Question 4:37 PM" at bounding box center [695, 544] width 338 height 30
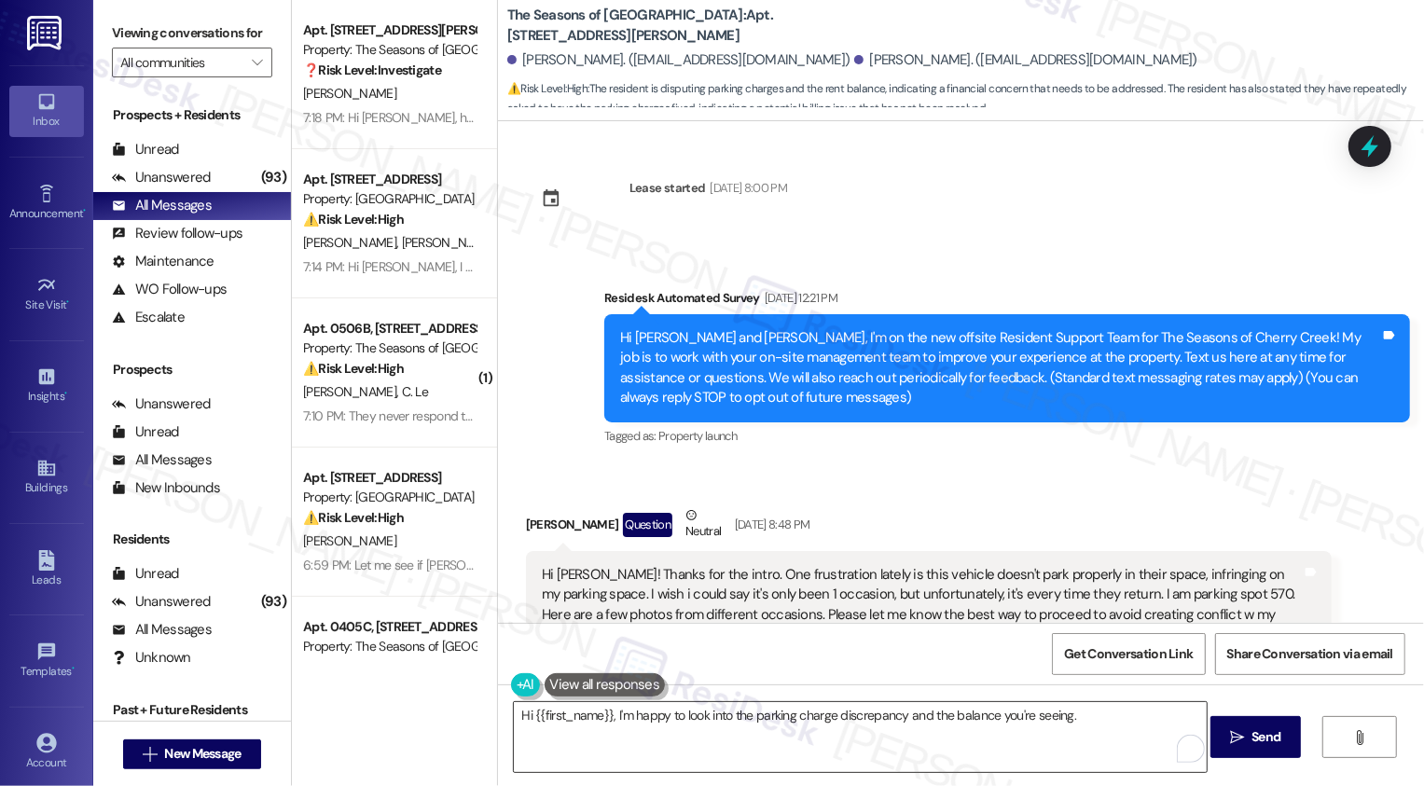
scroll to position [5334, 0]
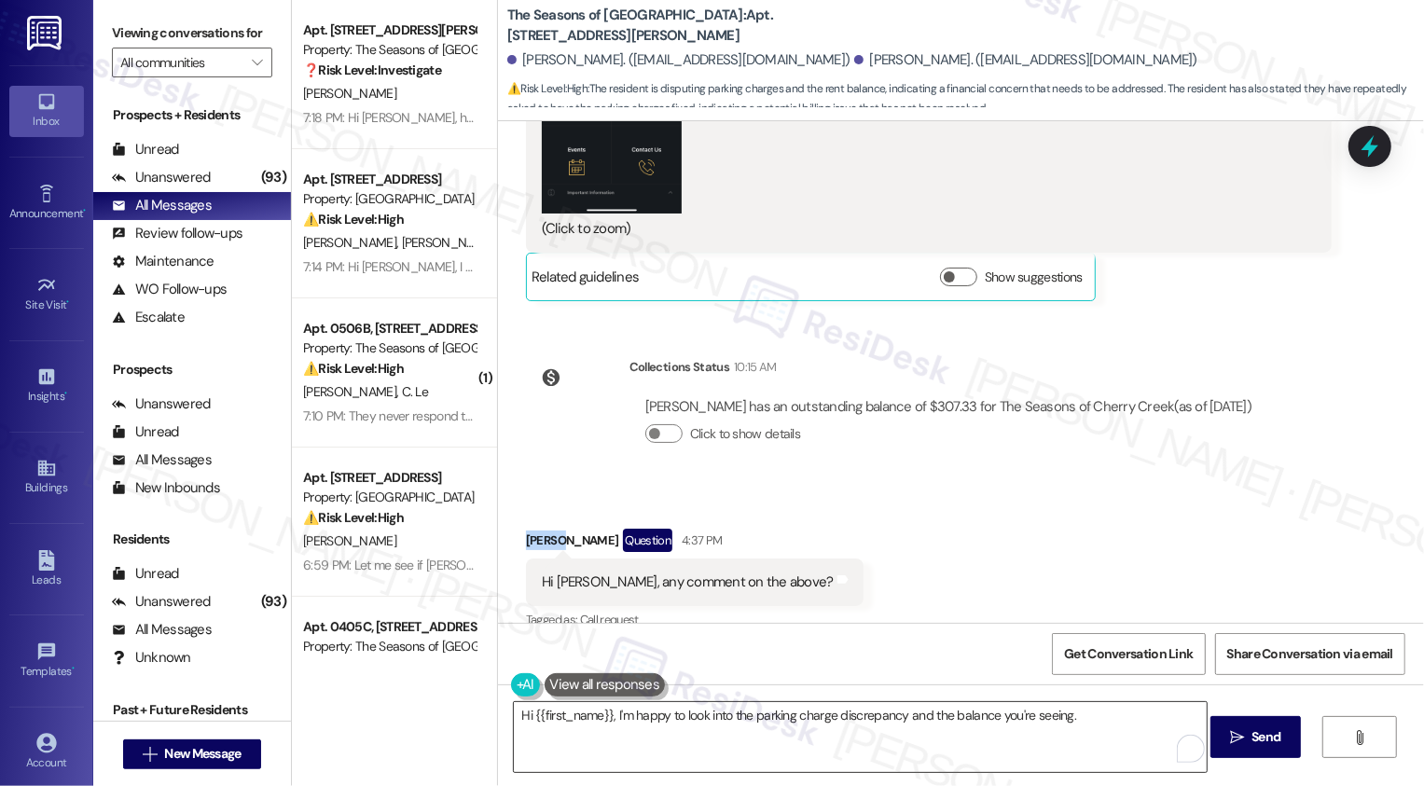
click at [576, 711] on textarea "Hi {{first_name}}, I'm happy to look into the parking charge discrepancy and th…" at bounding box center [860, 737] width 693 height 70
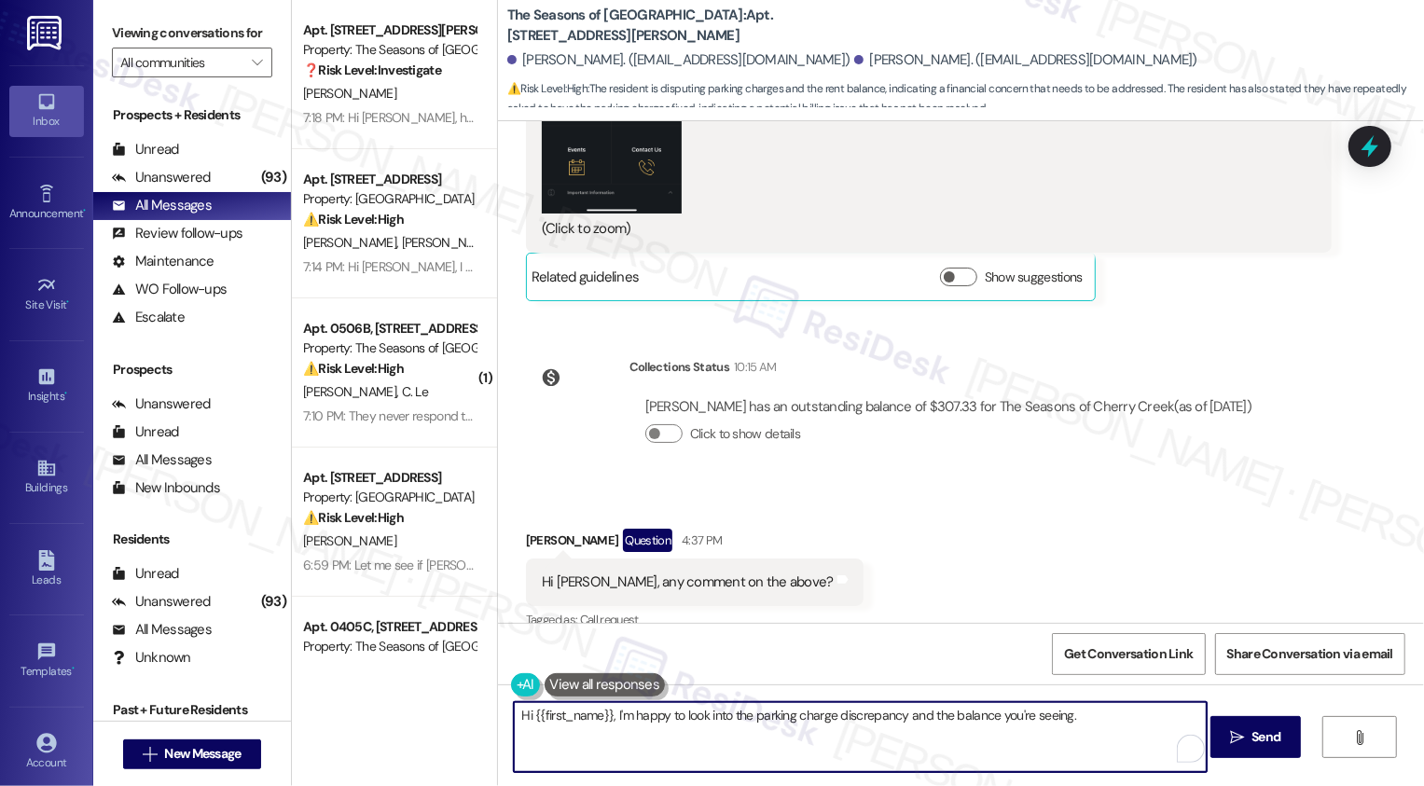
click at [576, 711] on textarea "Hi {{first_name}}, I'm happy to look into the parking charge discrepancy and th…" at bounding box center [860, 737] width 693 height 70
paste textarea "[PERSON_NAME]"
click at [1031, 722] on textarea "Hi [PERSON_NAME], I'm happy to look into the parking charge discrepancy and the…" at bounding box center [860, 737] width 693 height 70
type textarea "Hi [PERSON_NAME], I'm happy to look into the parking charge discrepancy and the…"
click at [1233, 743] on icon "" at bounding box center [1237, 737] width 14 height 15
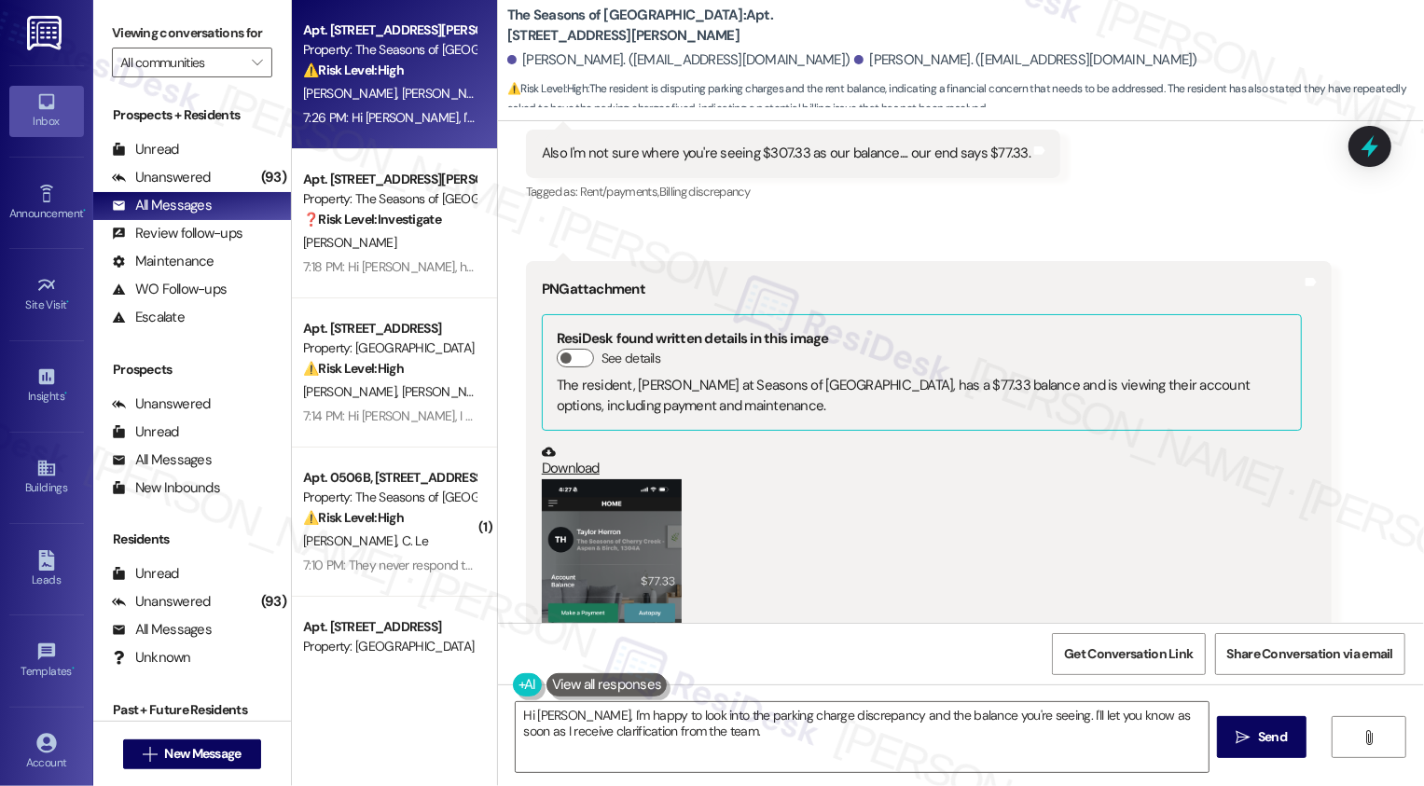
scroll to position [4736, 0]
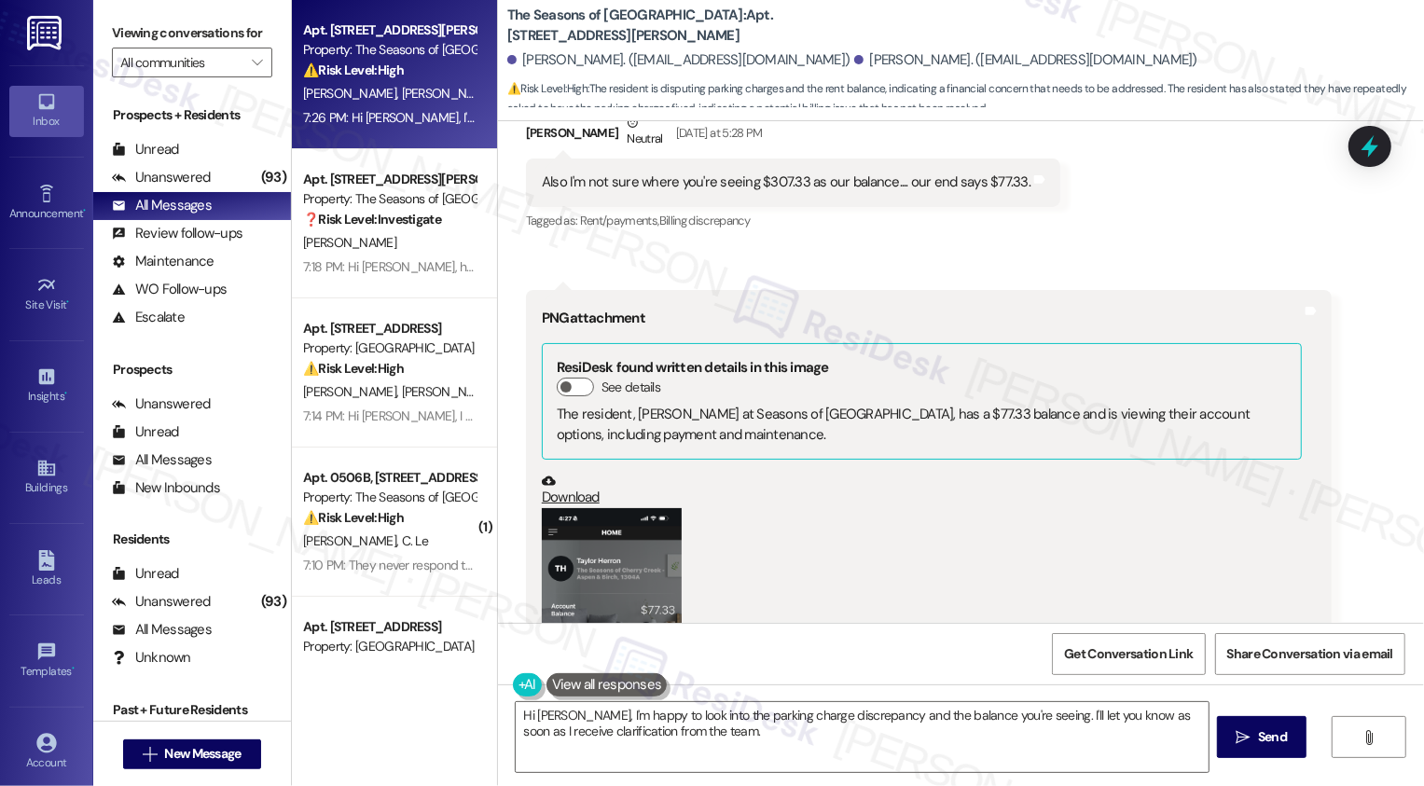
drag, startPoint x: 499, startPoint y: 12, endPoint x: 587, endPoint y: 36, distance: 90.9
click at [584, 36] on b "The Seasons of Cherry Creek: Apt. [STREET_ADDRESS][PERSON_NAME]" at bounding box center [693, 26] width 373 height 40
drag, startPoint x: 497, startPoint y: 12, endPoint x: 580, endPoint y: 35, distance: 86.2
click at [580, 35] on b "The Seasons of Cherry Creek: Apt. [STREET_ADDRESS][PERSON_NAME]" at bounding box center [693, 26] width 373 height 40
copy b "The Seasons of Cherry Creek: Apt. [STREET_ADDRESS][PERSON_NAME]"
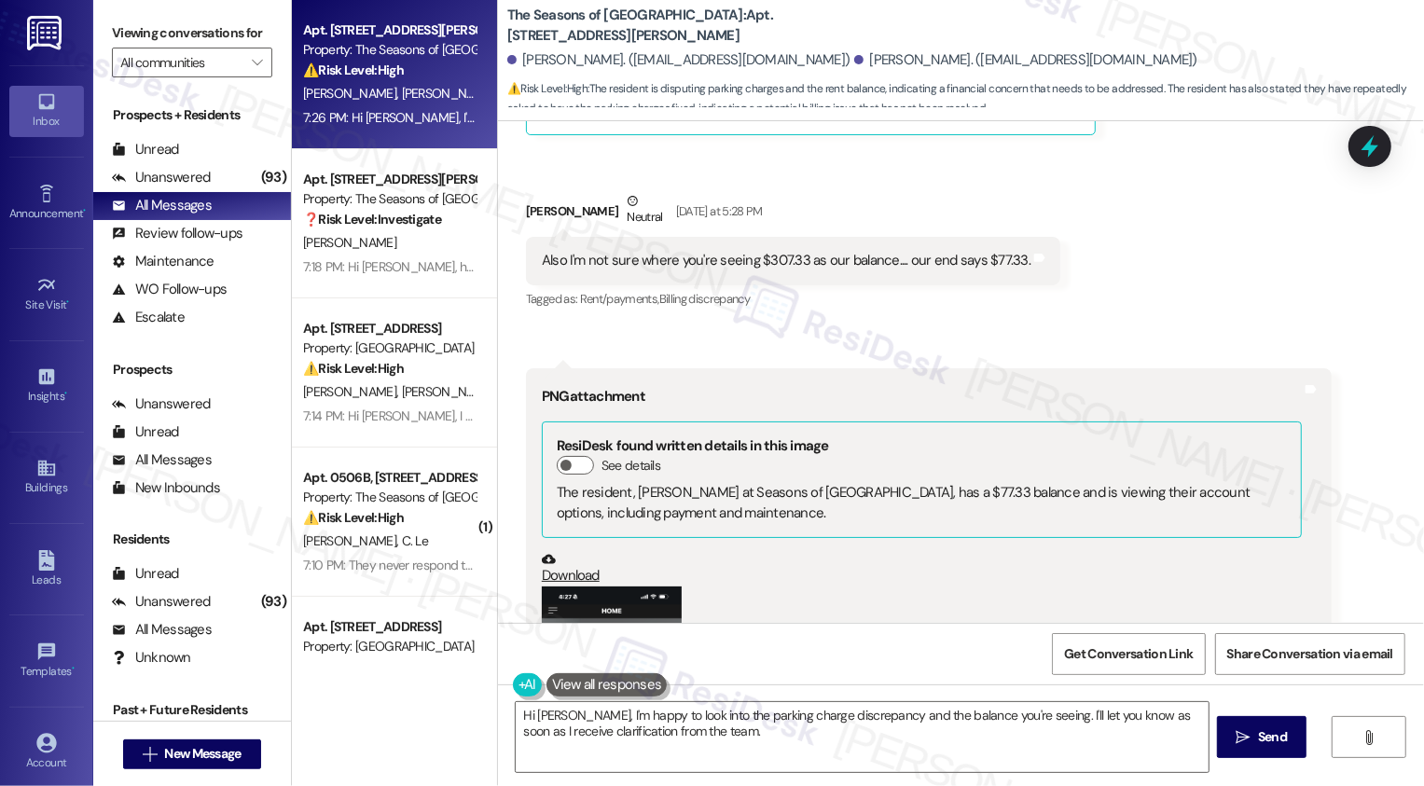
scroll to position [4605, 0]
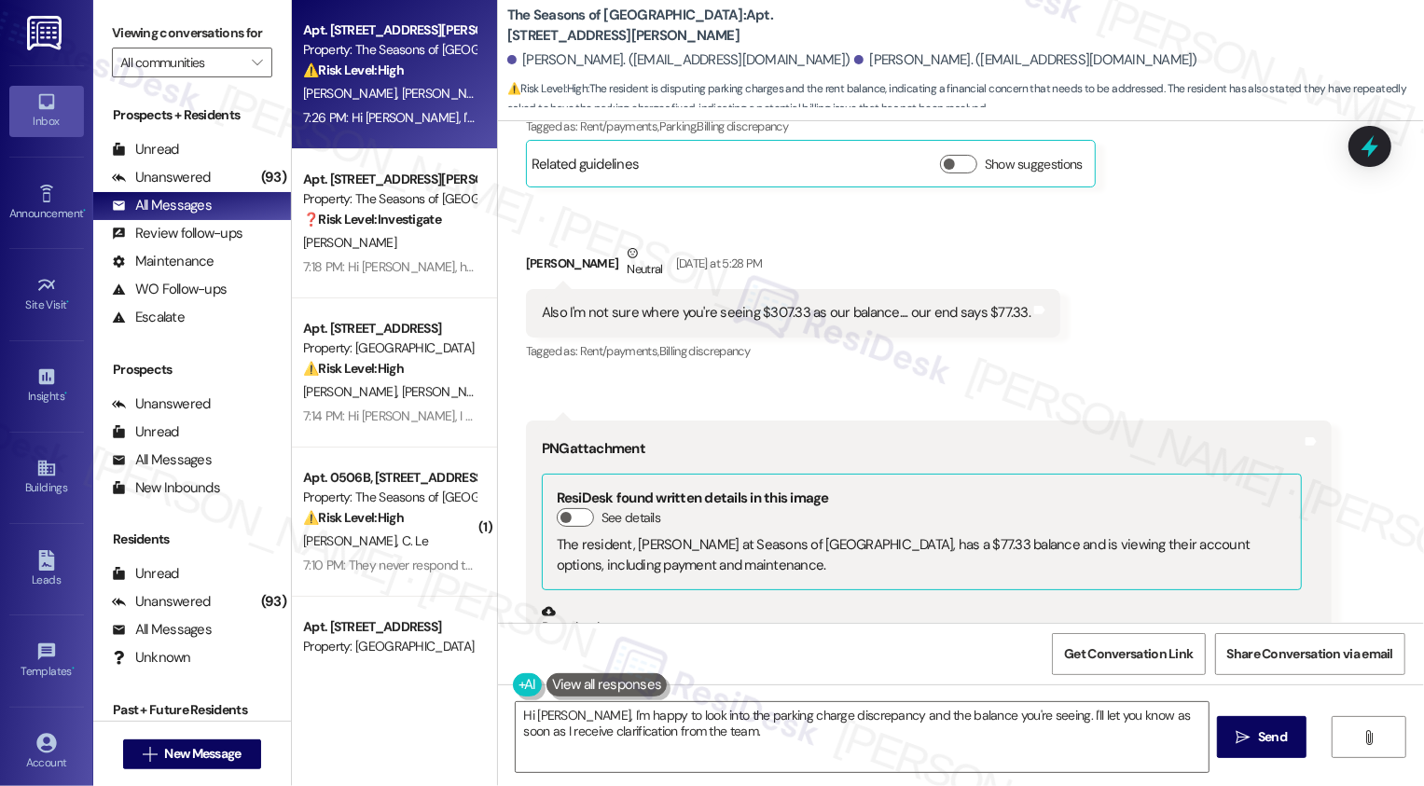
click at [714, 42] on b "The Seasons of Cherry Creek: Apt. [STREET_ADDRESS][PERSON_NAME]" at bounding box center [693, 26] width 373 height 40
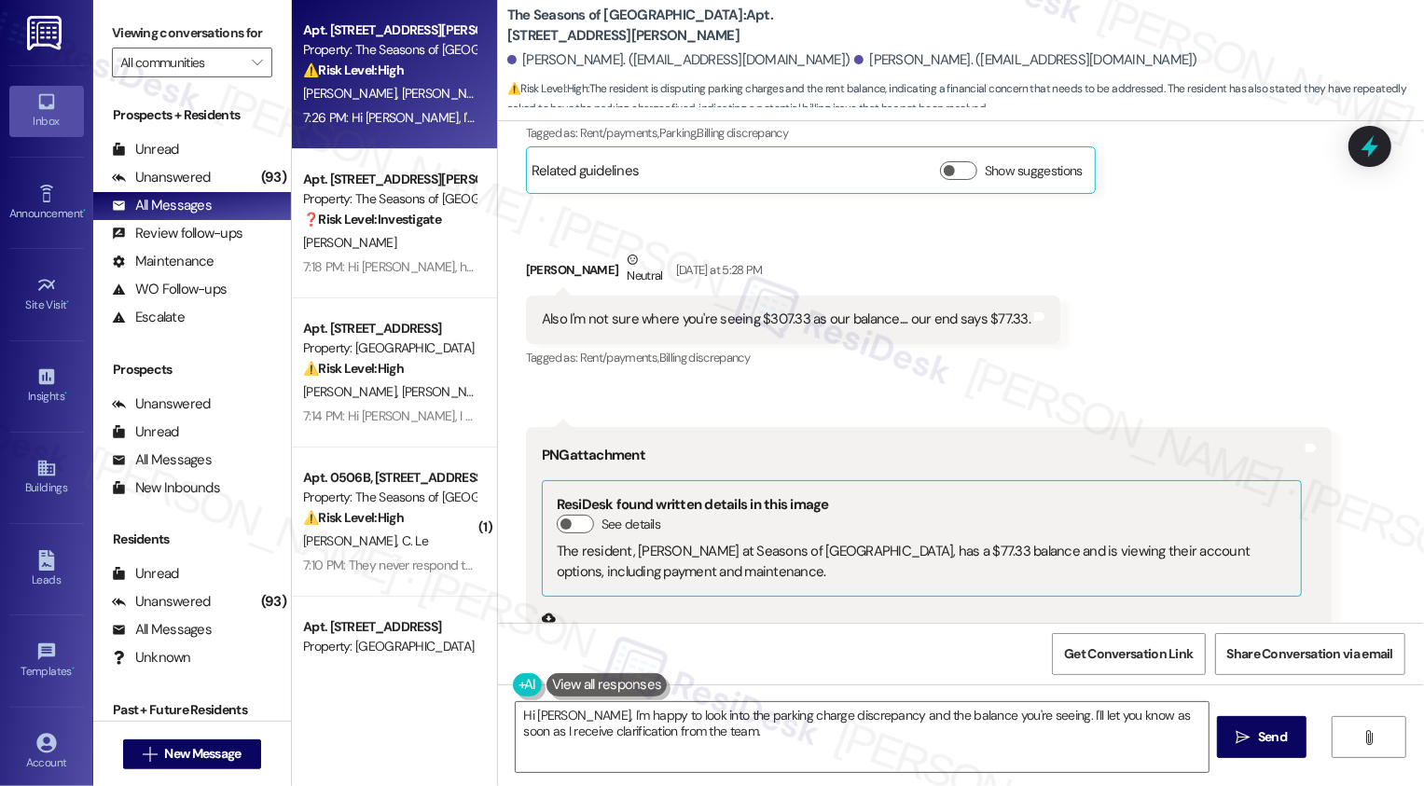
scroll to position [4903, 0]
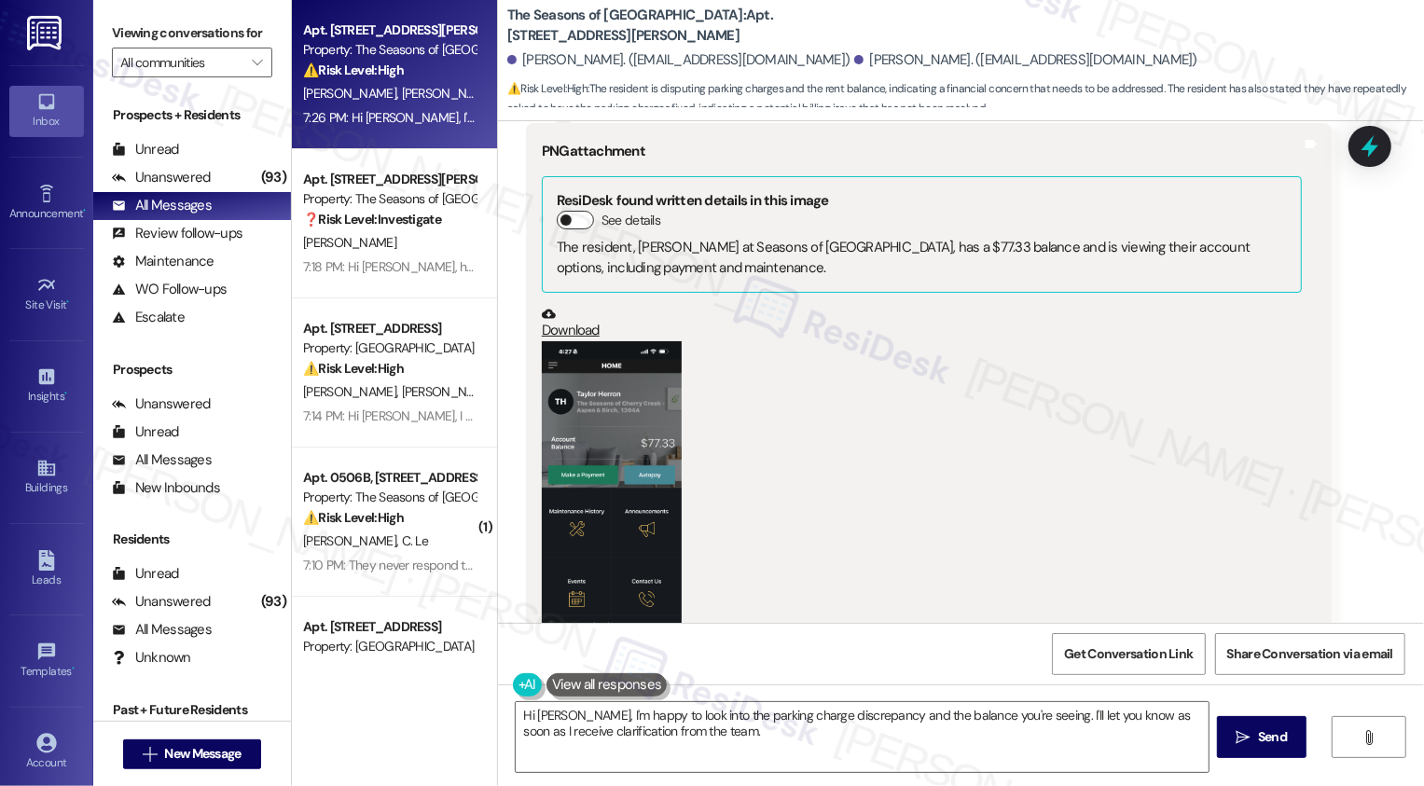
click at [569, 211] on button "See details" at bounding box center [575, 220] width 37 height 19
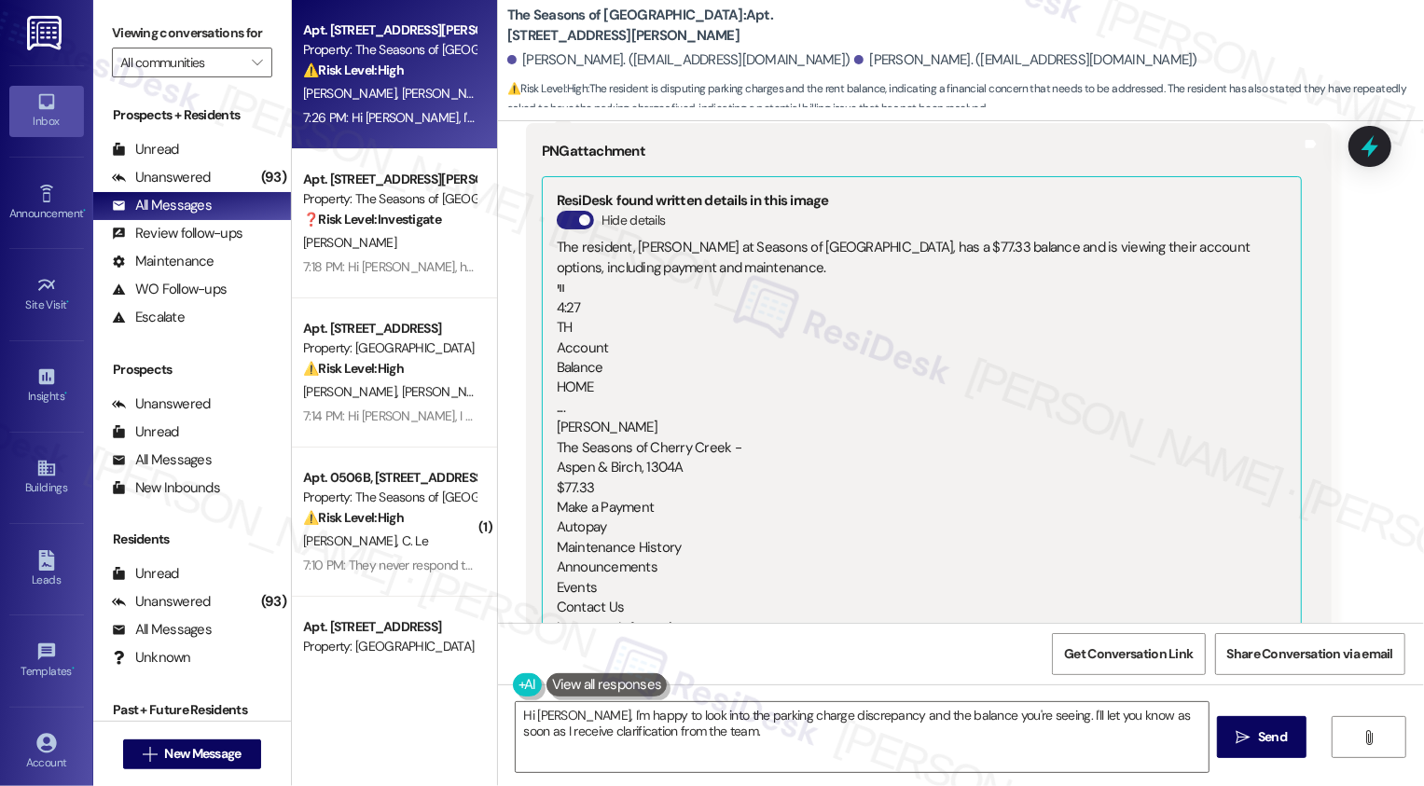
click at [563, 211] on button "Hide details" at bounding box center [575, 220] width 37 height 19
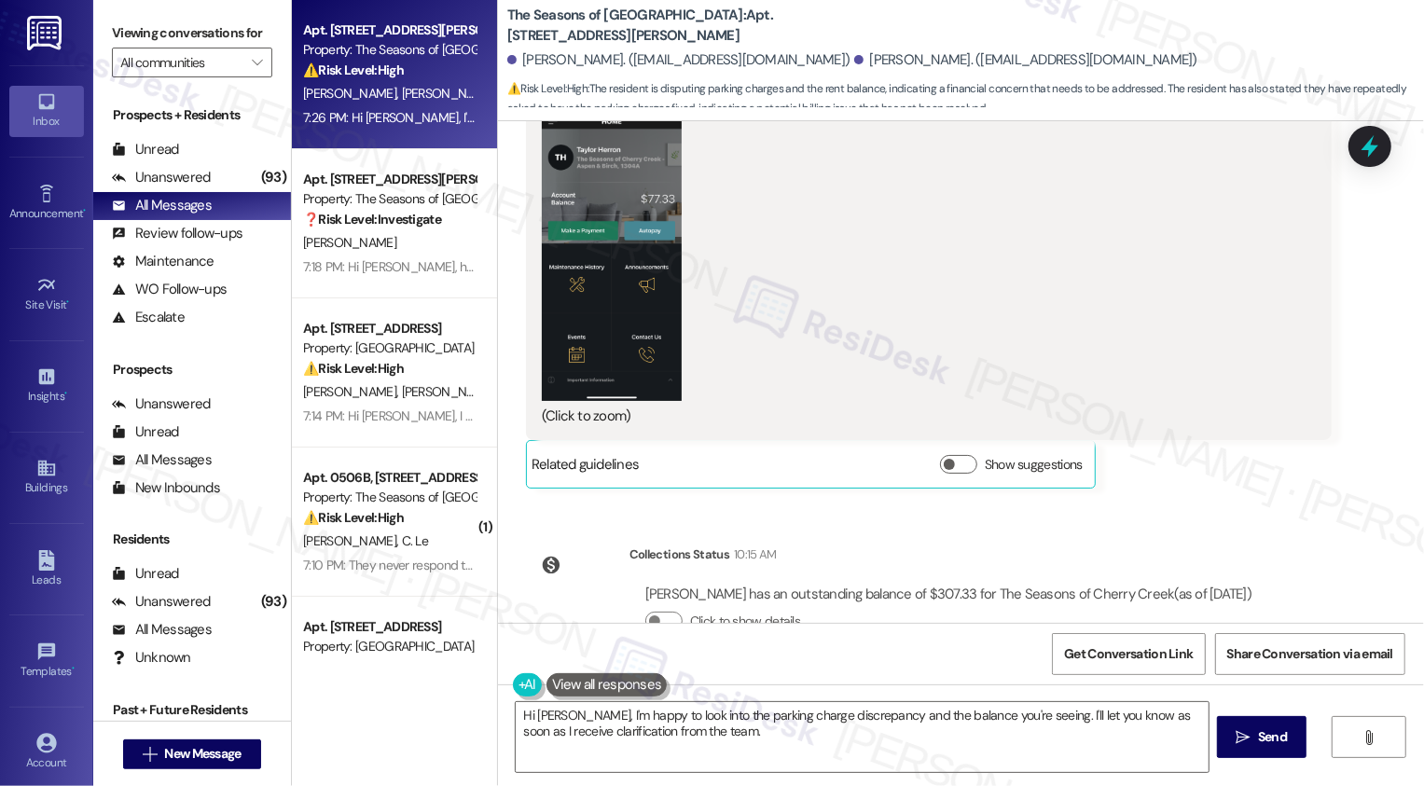
scroll to position [5141, 0]
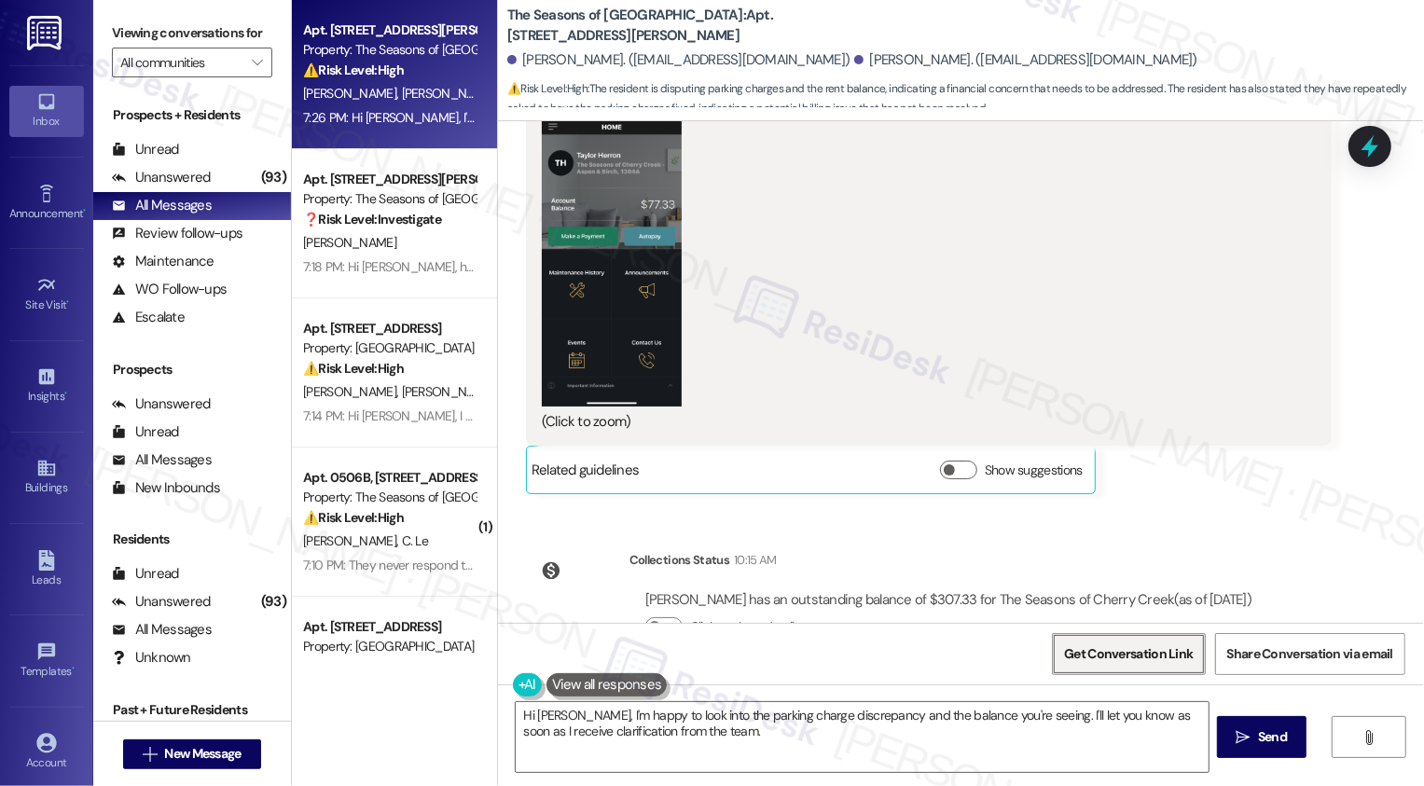
click at [1104, 650] on span "Get Conversation Link" at bounding box center [1128, 654] width 129 height 20
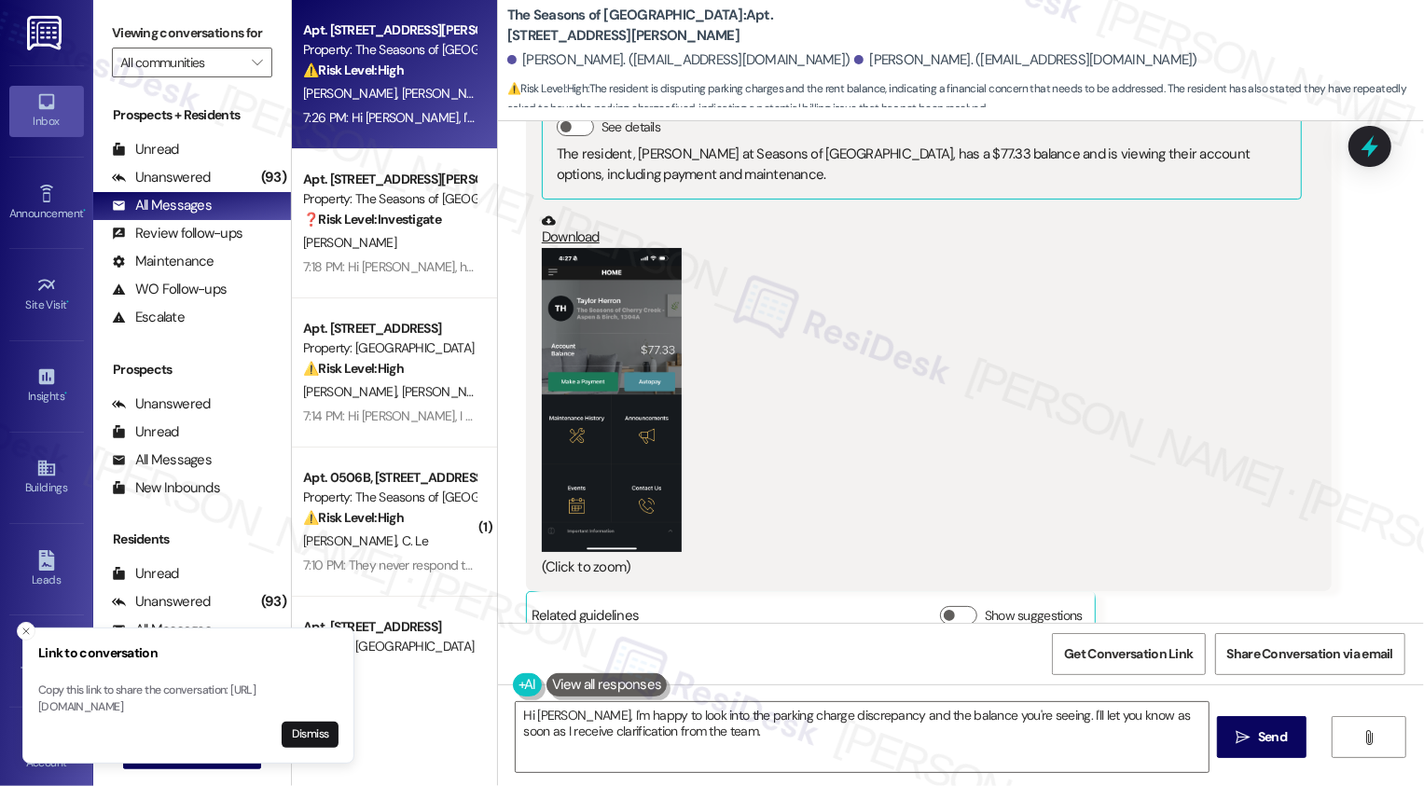
scroll to position [5484, 0]
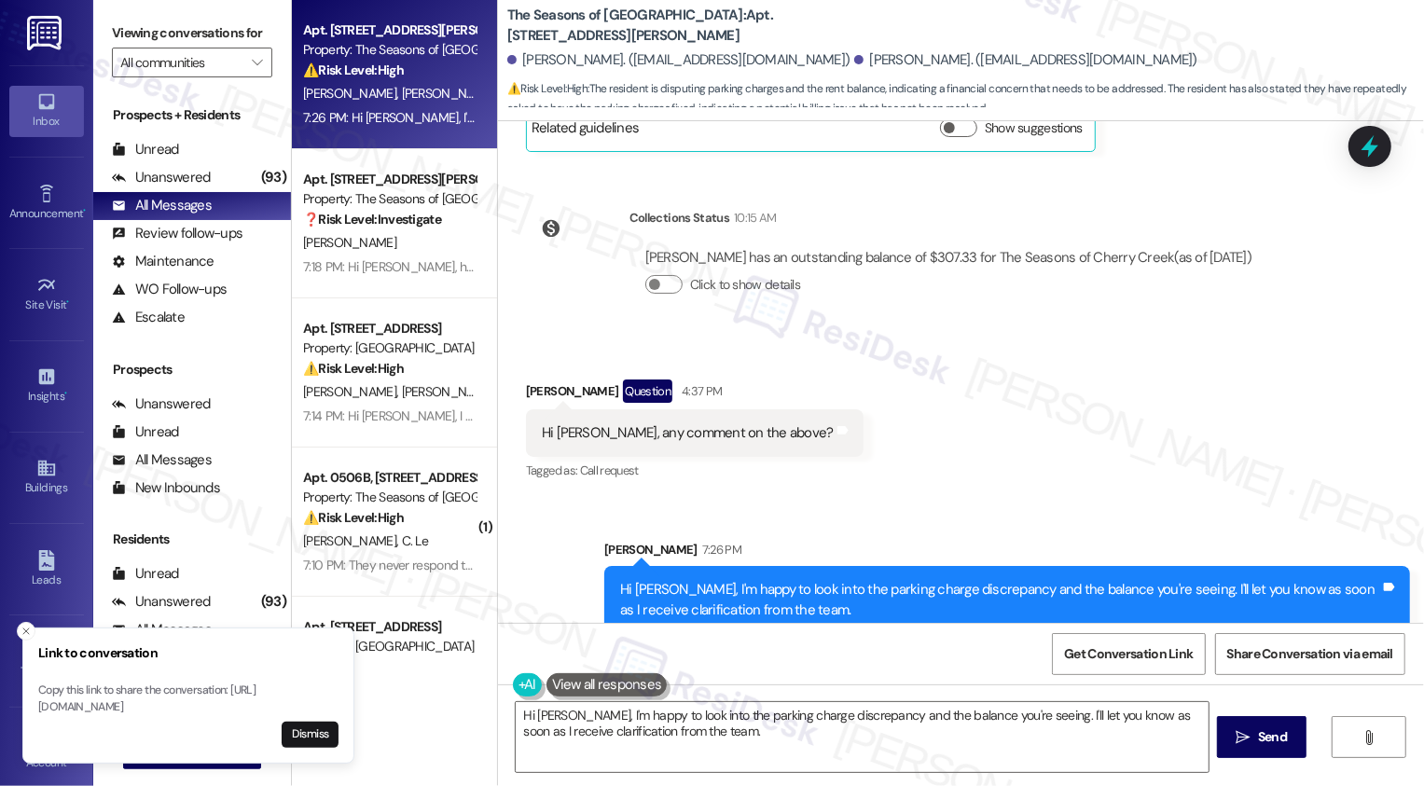
click at [879, 399] on div "Received via SMS [PERSON_NAME] Question 4:37 PM Hi [PERSON_NAME], any comment o…" at bounding box center [961, 418] width 926 height 161
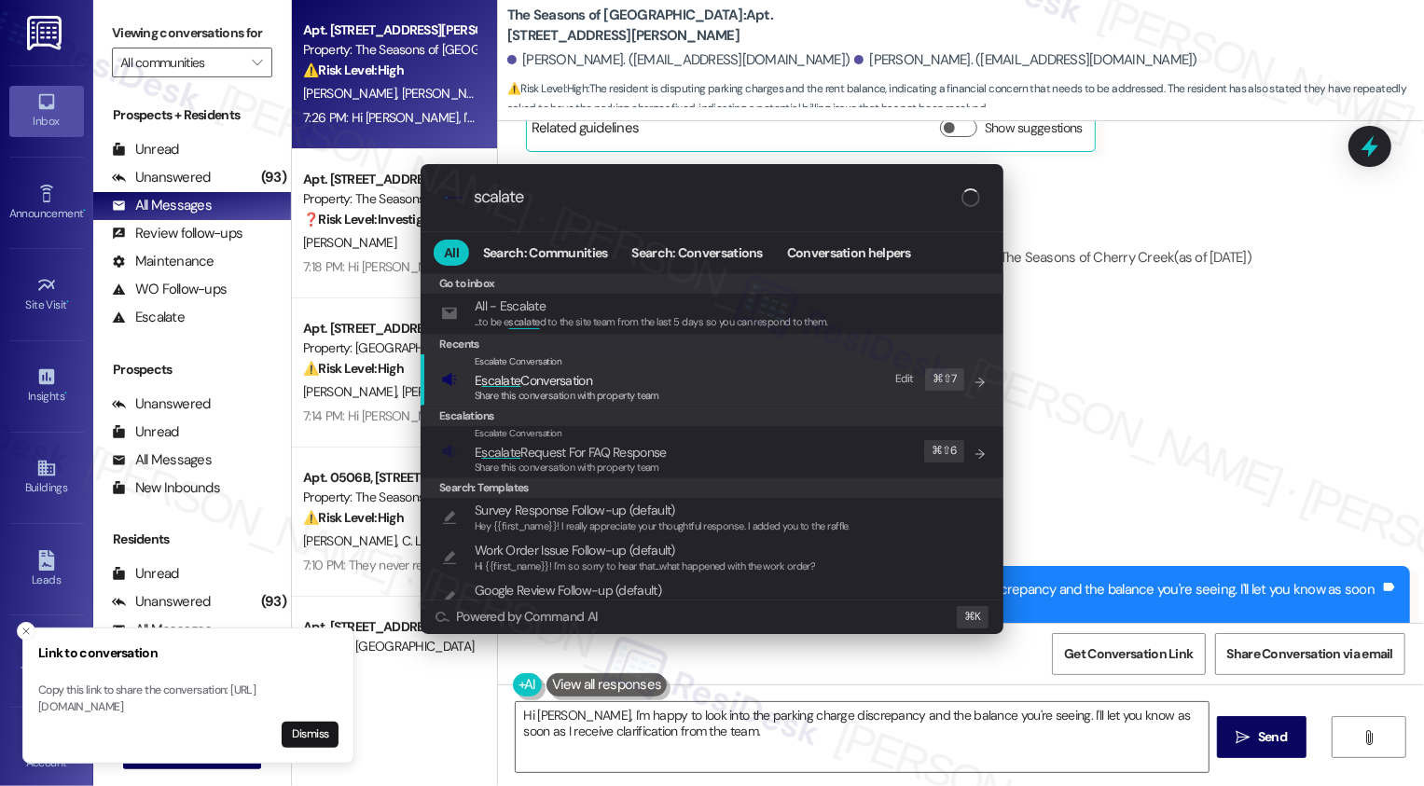
type input "scalate"
click at [570, 388] on div "Share this conversation with property team" at bounding box center [567, 396] width 185 height 17
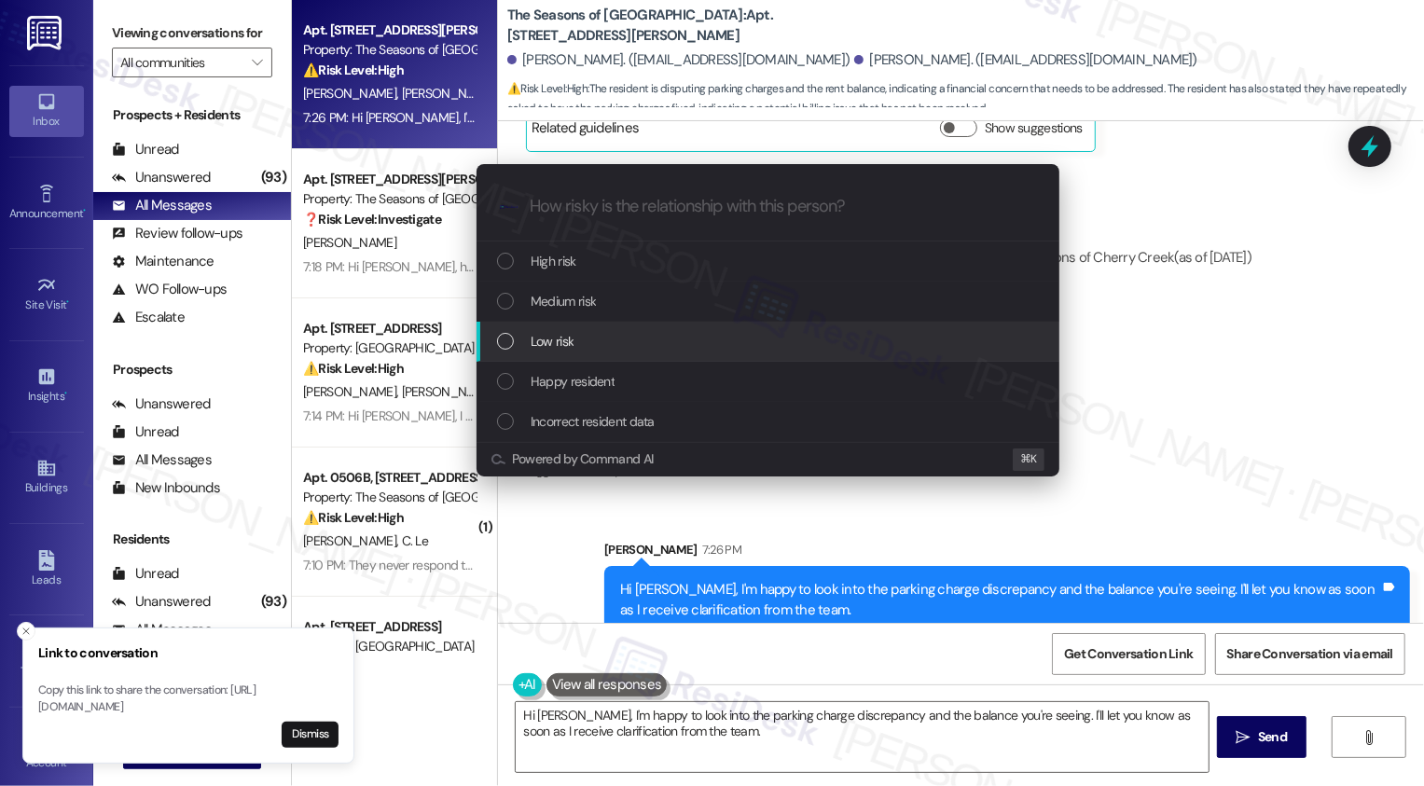
click at [535, 338] on span "Low risk" at bounding box center [552, 341] width 43 height 21
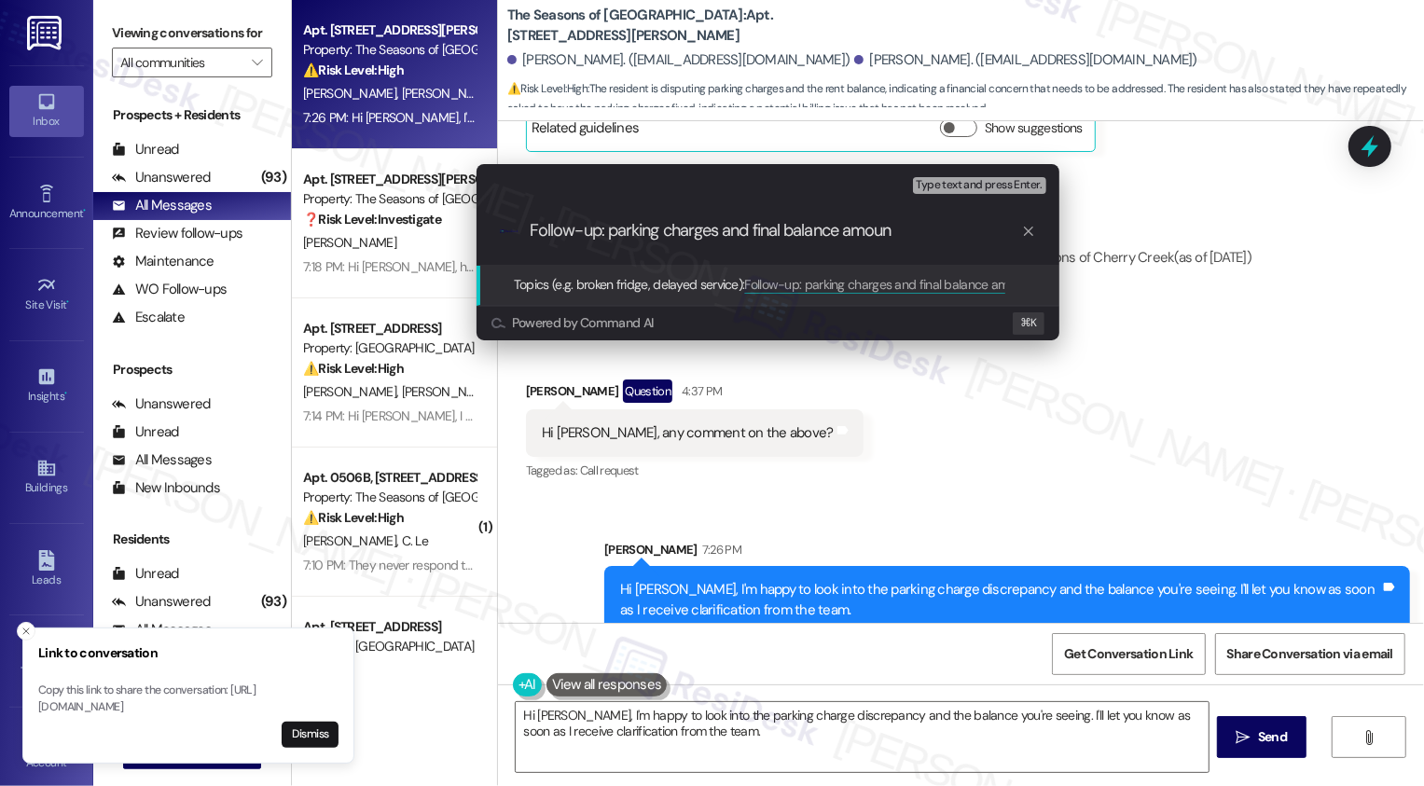
type input "Follow-up: parking charges and final balance amount"
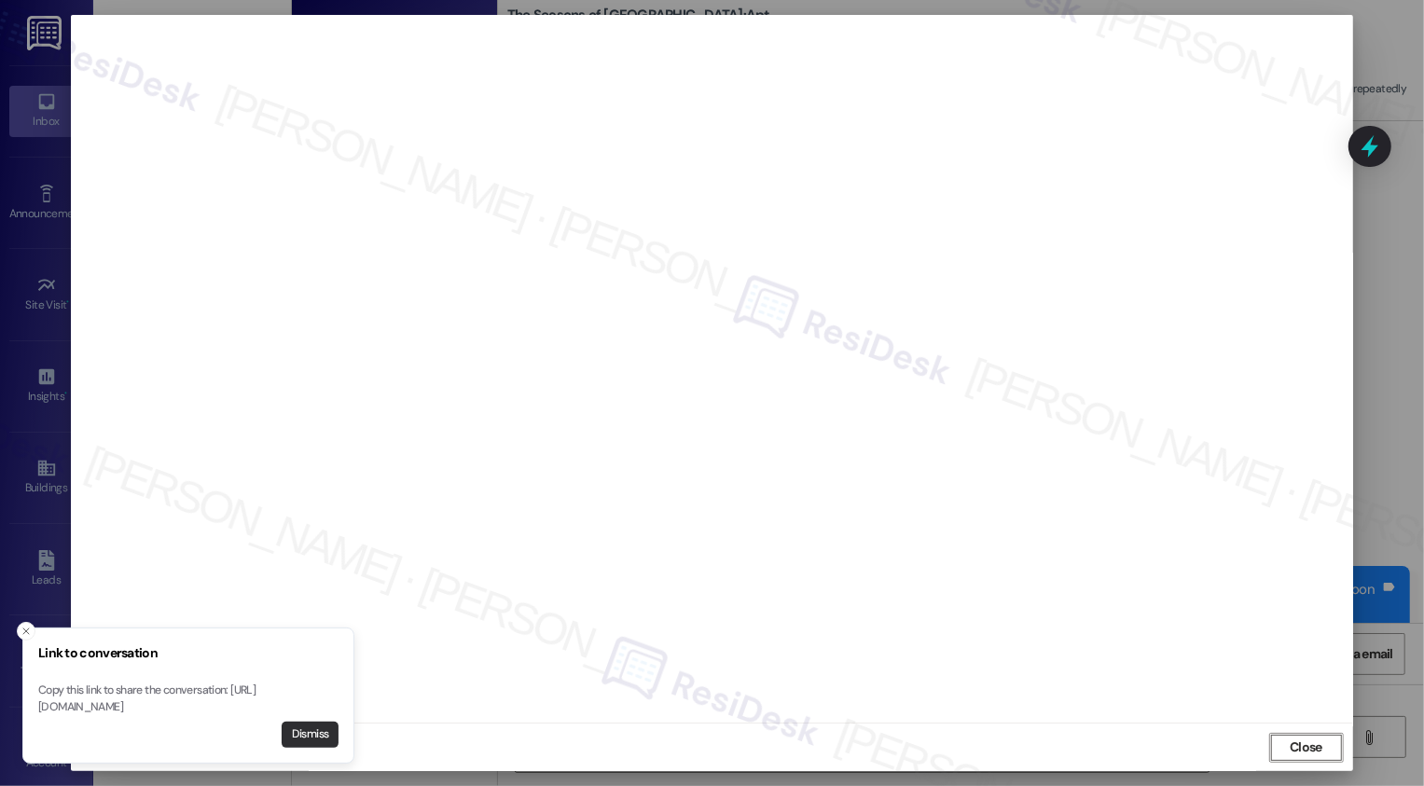
click at [324, 738] on button "Dismiss" at bounding box center [310, 735] width 57 height 26
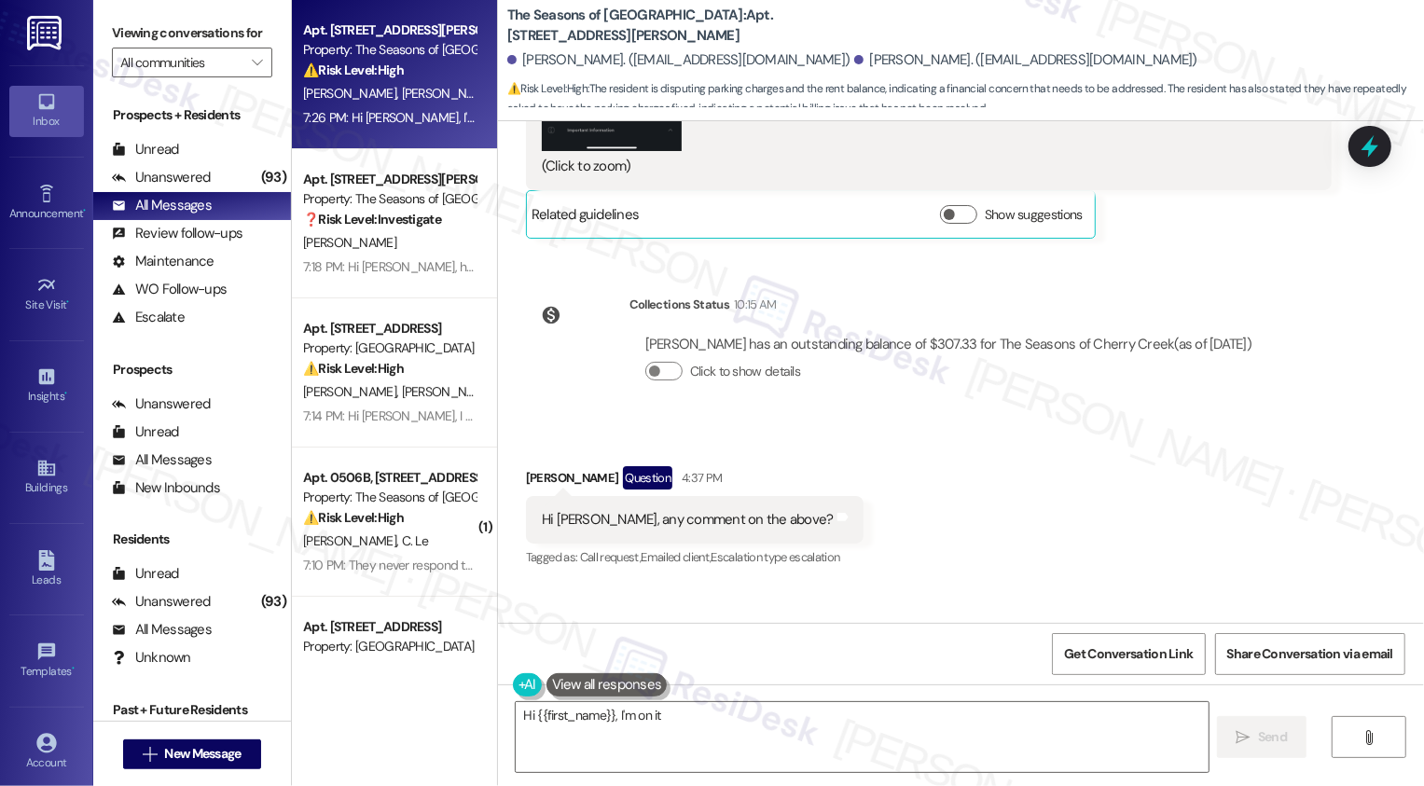
scroll to position [5334, 0]
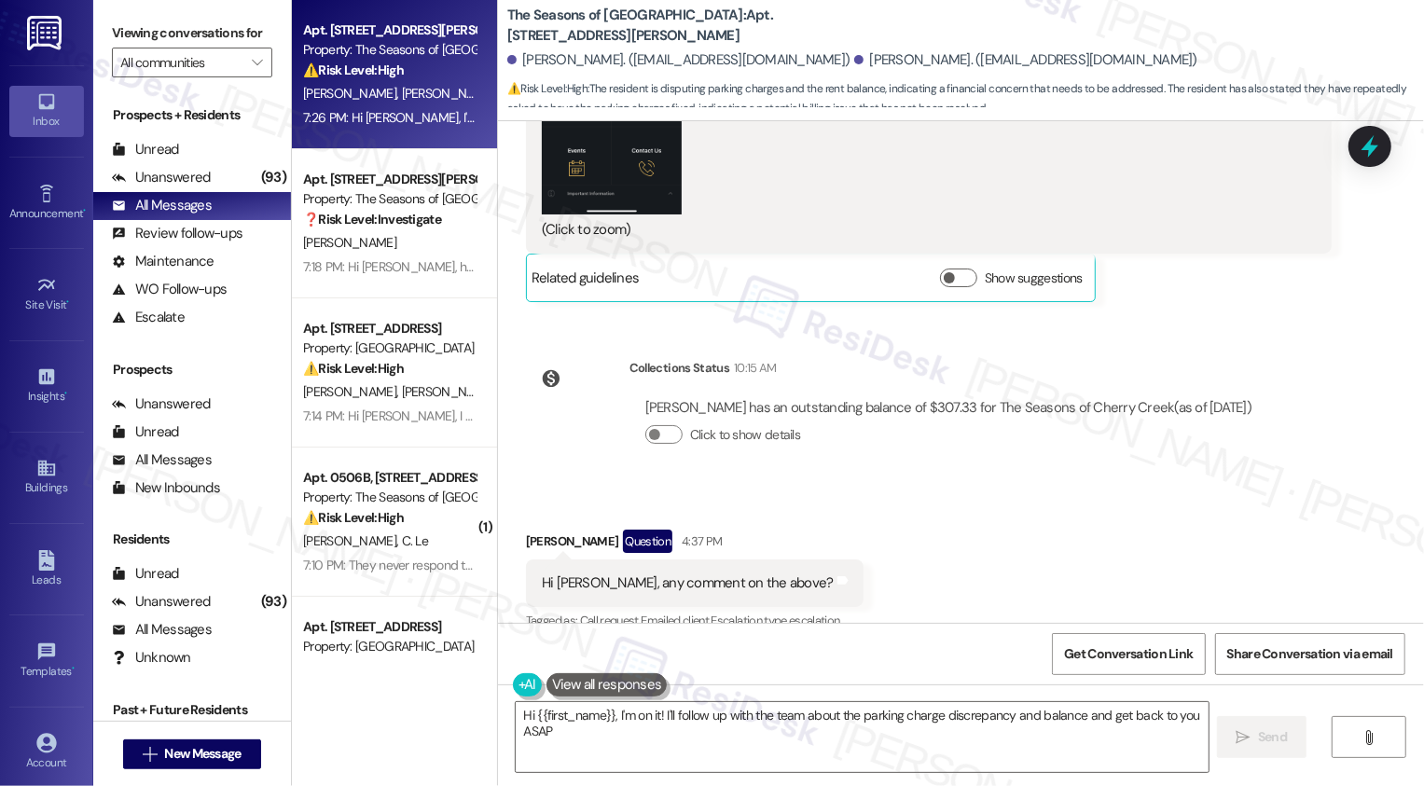
type textarea "Hi {{first_name}}, I'm on it! I'll follow up with the team about the parking ch…"
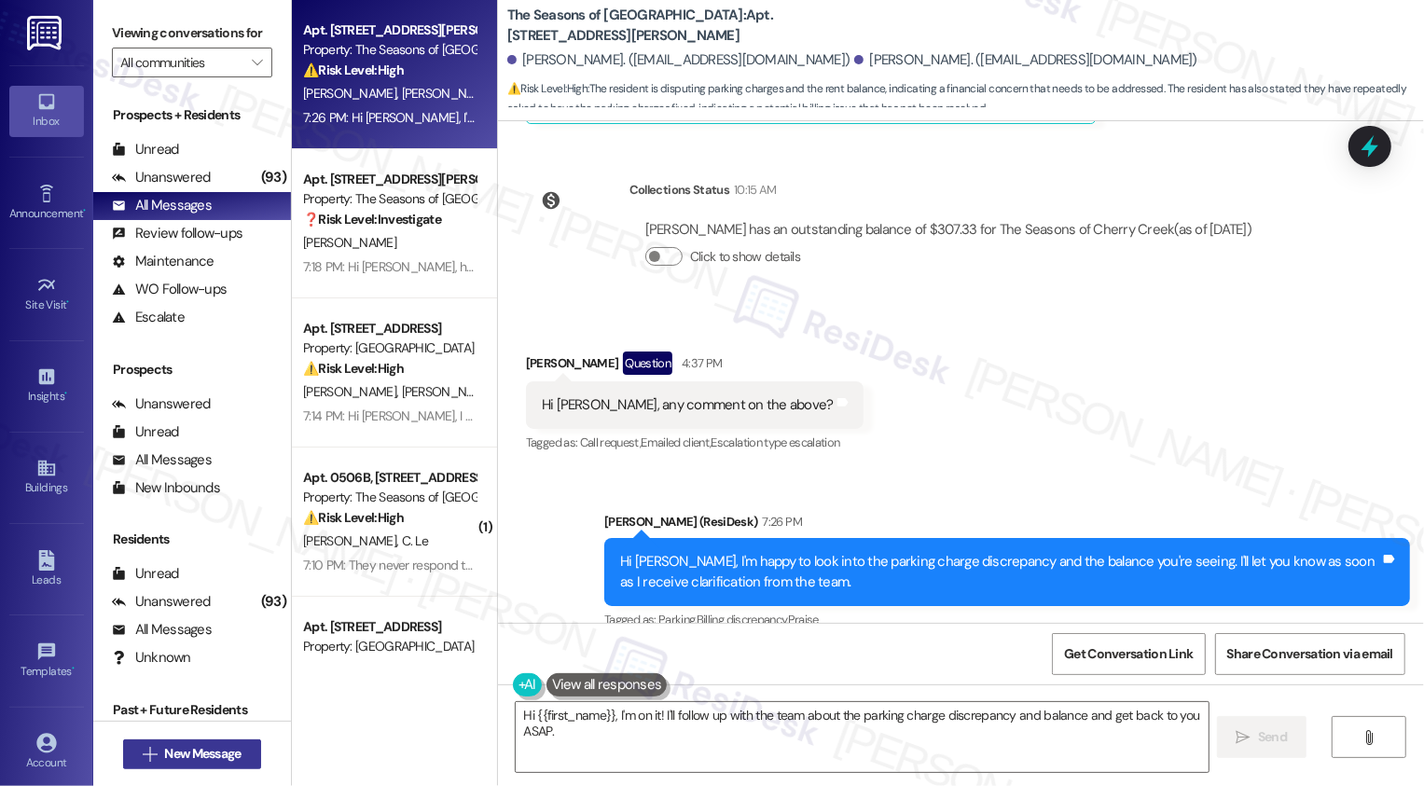
click at [234, 750] on span "New Message" at bounding box center [202, 754] width 76 height 20
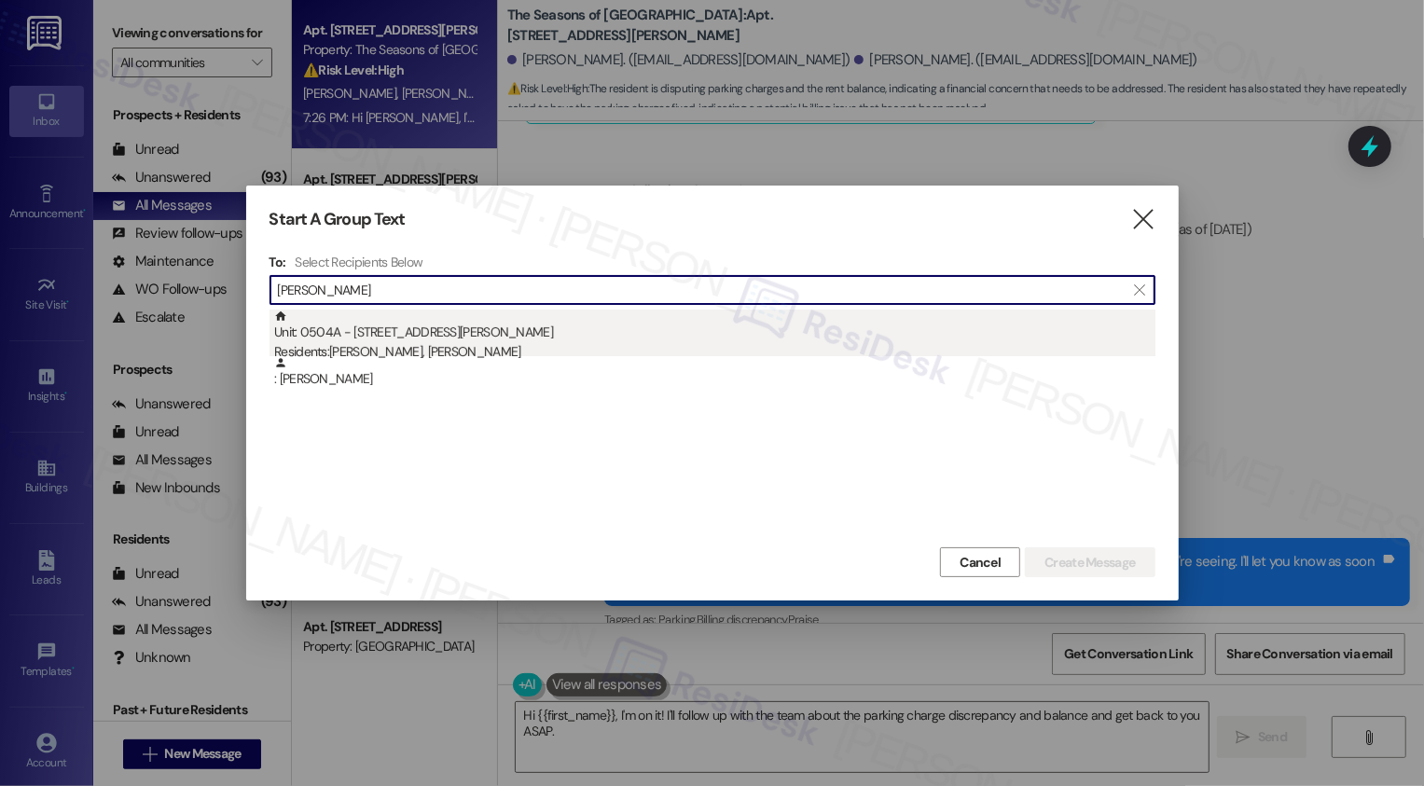
type input "[PERSON_NAME]"
click at [476, 353] on div "Residents: [PERSON_NAME], [PERSON_NAME]" at bounding box center [714, 352] width 881 height 20
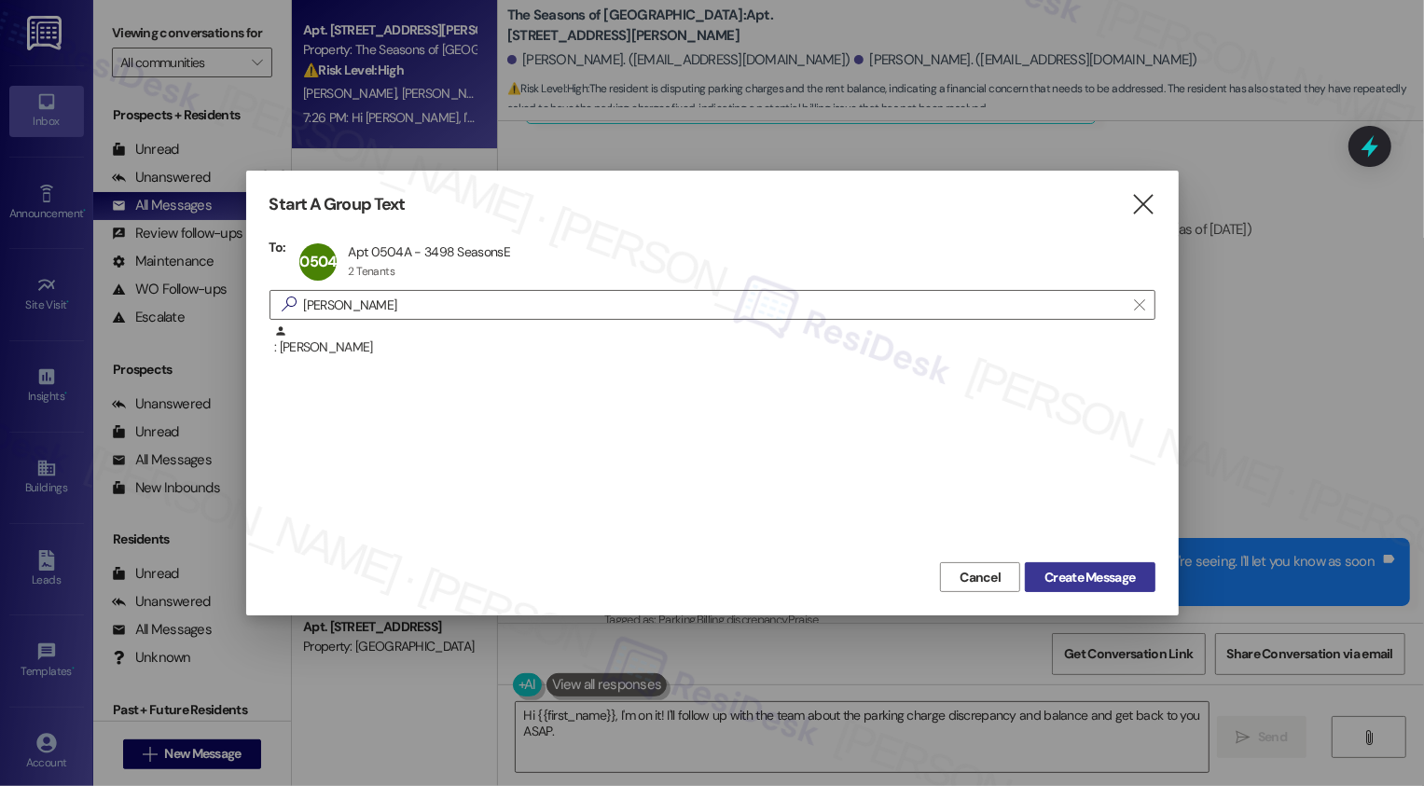
click at [1066, 573] on span "Create Message" at bounding box center [1089, 578] width 90 height 20
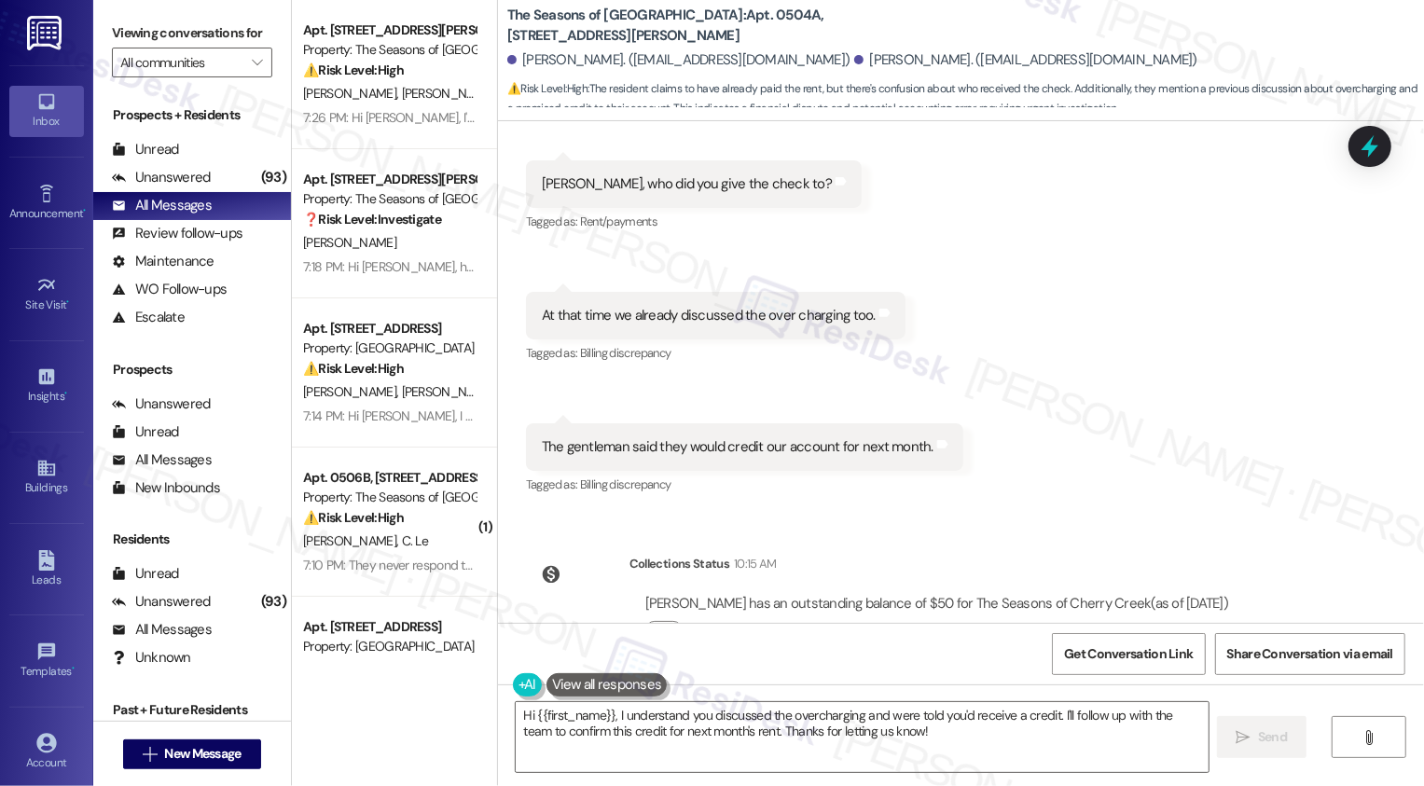
scroll to position [647, 0]
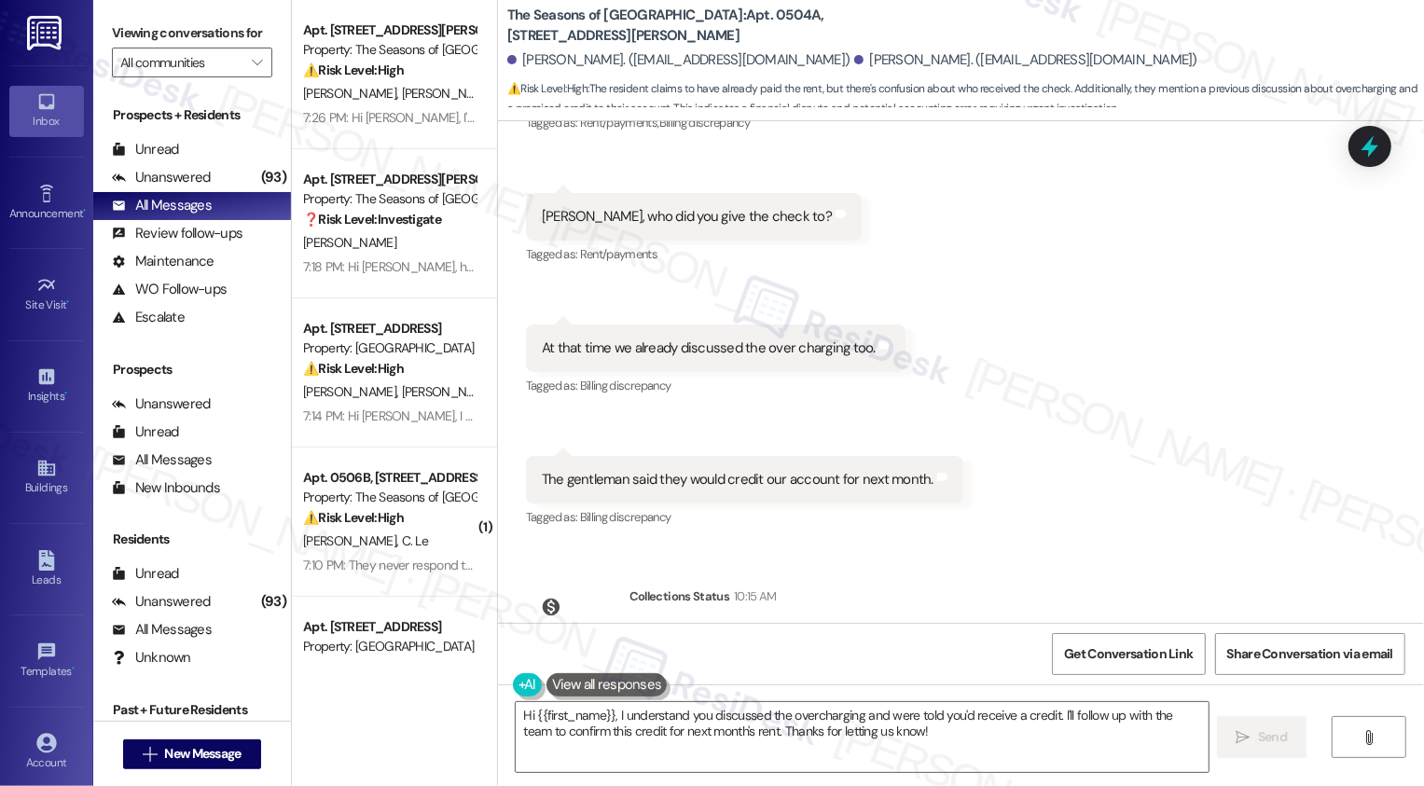
click at [894, 447] on div "Received via SMS 12:26 PM [PERSON_NAME] [DATE] at 12:26 PM The gentleman said t…" at bounding box center [744, 494] width 465 height 104
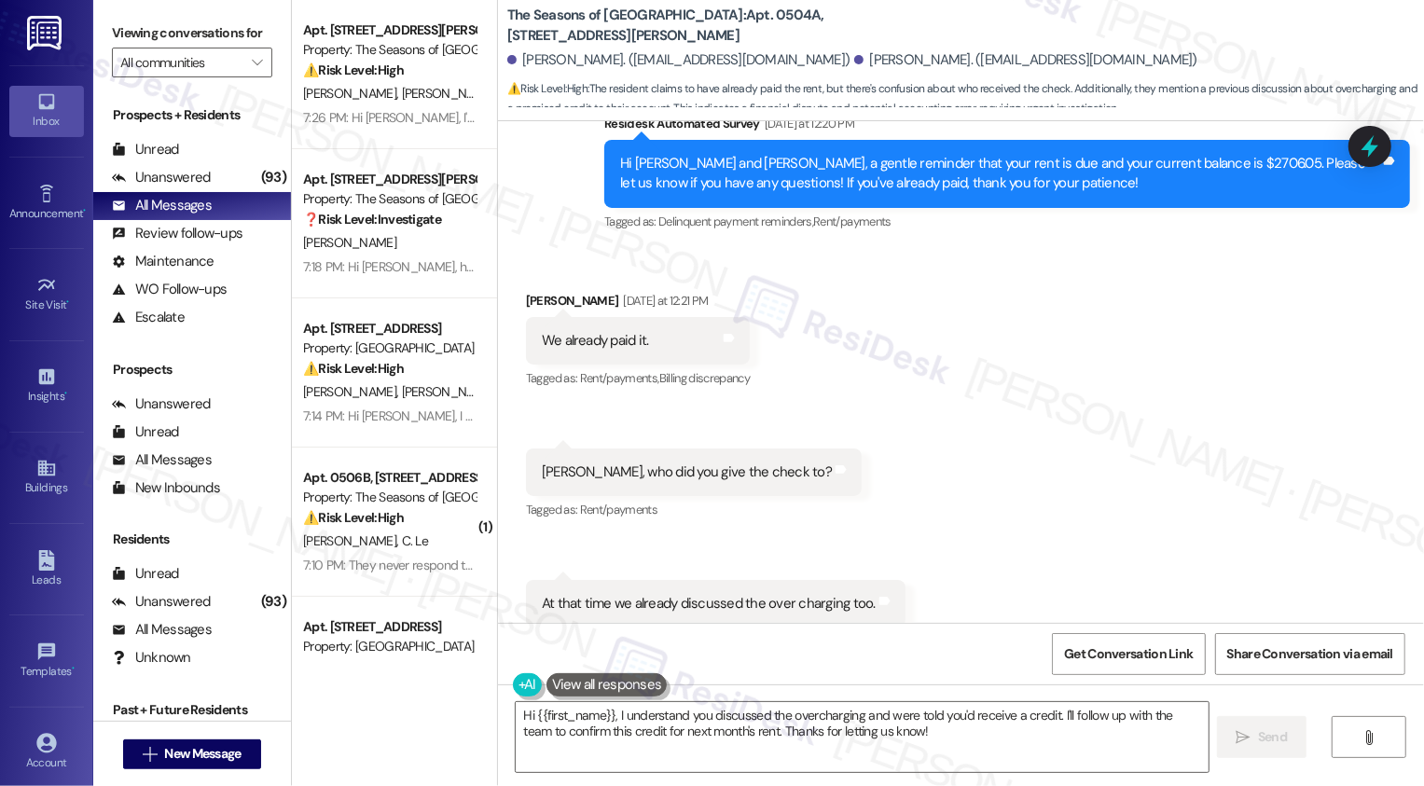
click at [532, 301] on div "[PERSON_NAME] [DATE] at 12:21 PM" at bounding box center [638, 304] width 224 height 26
copy div "[PERSON_NAME]"
click at [571, 717] on textarea "Hi {{first_name}}, I understand you discussed the overcharging and were told yo…" at bounding box center [862, 737] width 693 height 70
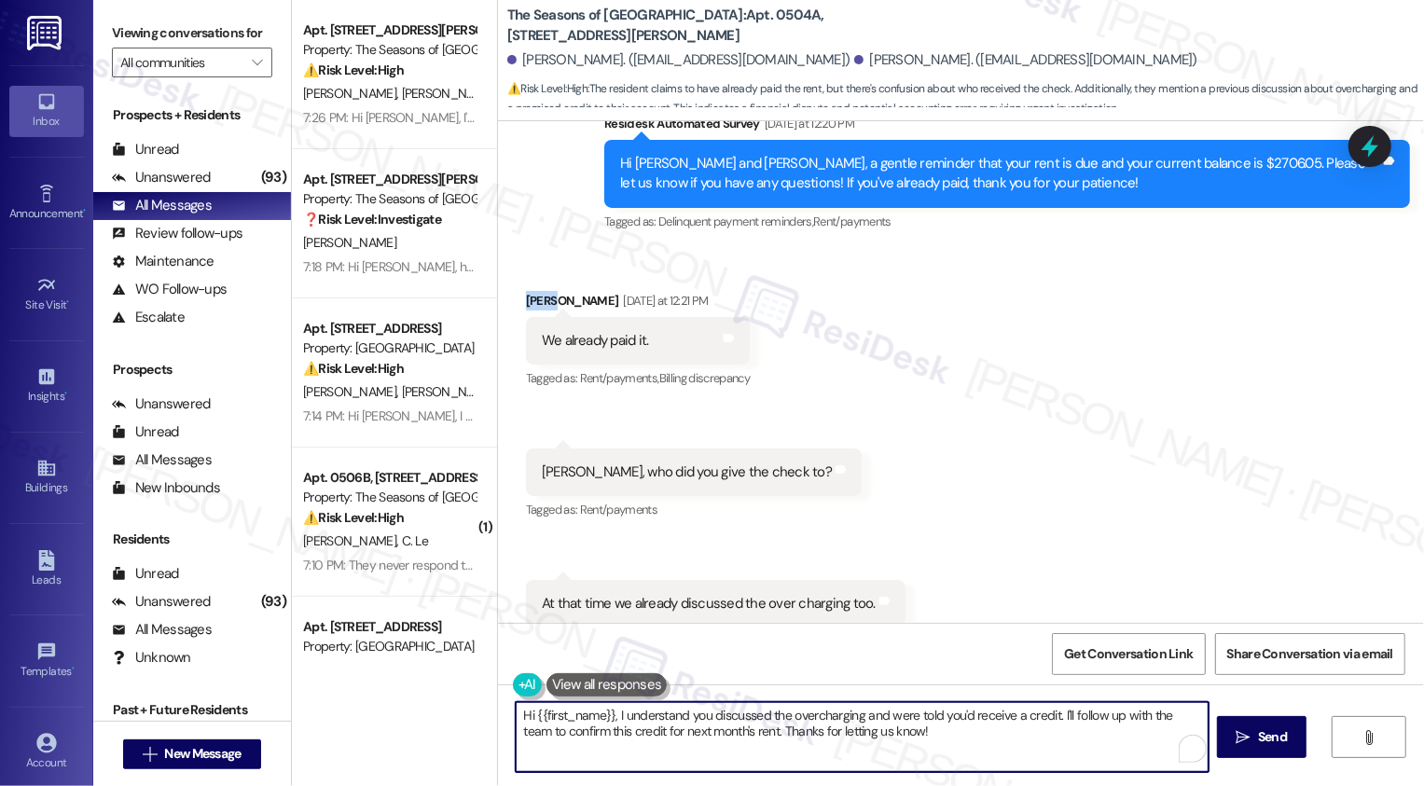
click at [571, 717] on textarea "Hi {{first_name}}, I understand you discussed the overcharging and were told yo…" at bounding box center [862, 737] width 693 height 70
paste textarea "[PERSON_NAME]"
drag, startPoint x: 567, startPoint y: 715, endPoint x: 906, endPoint y: 758, distance: 342.1
click at [906, 758] on textarea "Hi [PERSON_NAME], I understand you discussed the overcharging and were told you…" at bounding box center [860, 737] width 693 height 70
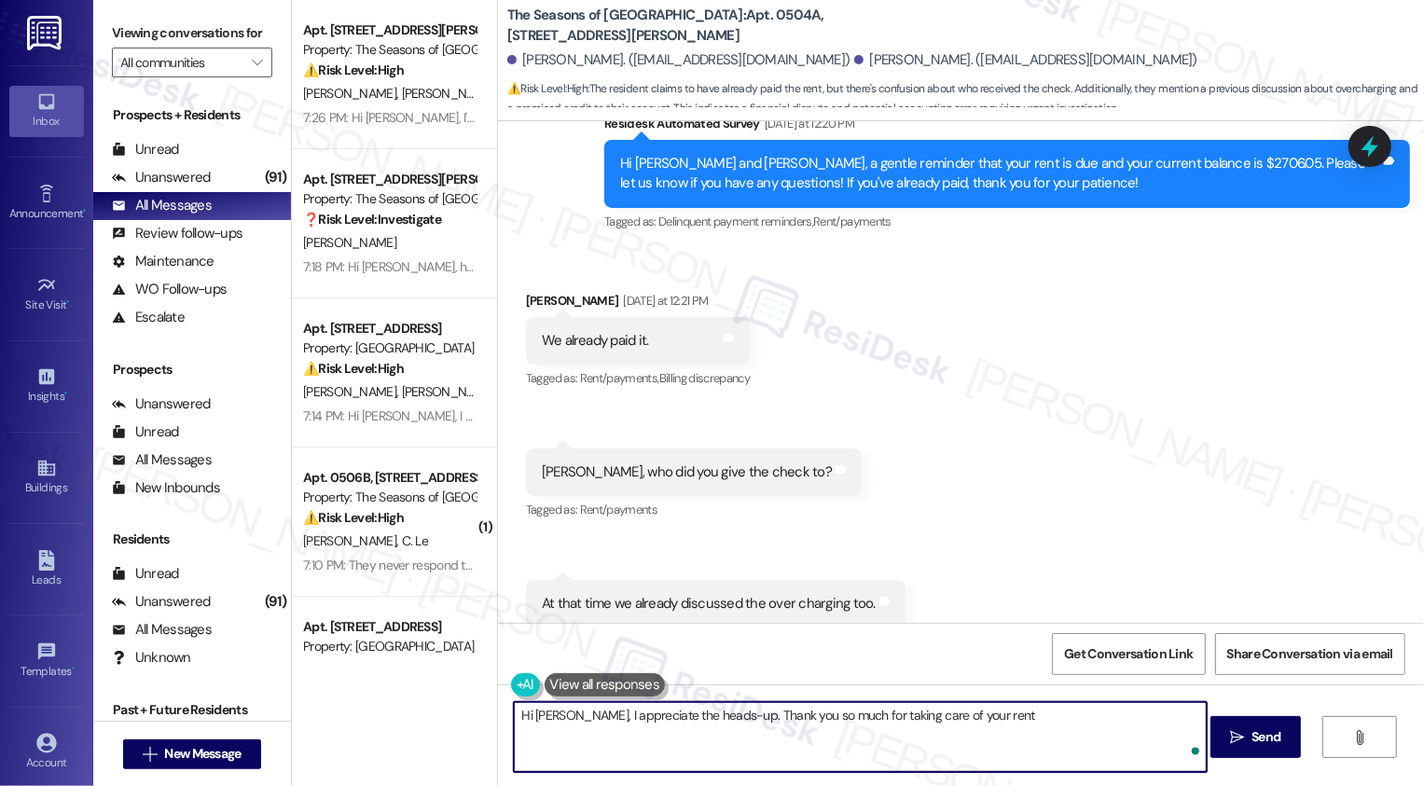
type textarea "Hi [PERSON_NAME], I appreciate the heads-up. Thank you so much for taking care …"
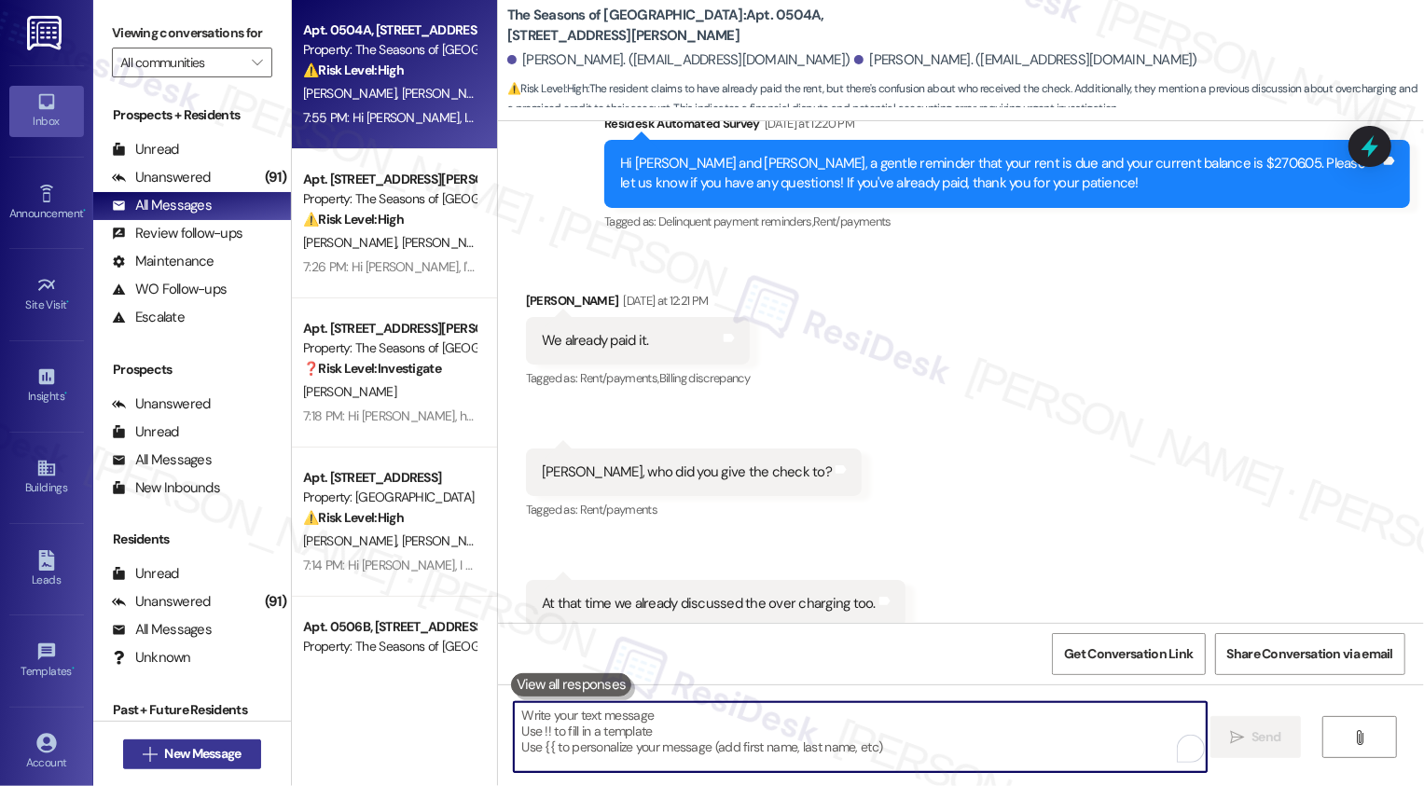
click at [179, 750] on span "New Message" at bounding box center [202, 754] width 76 height 20
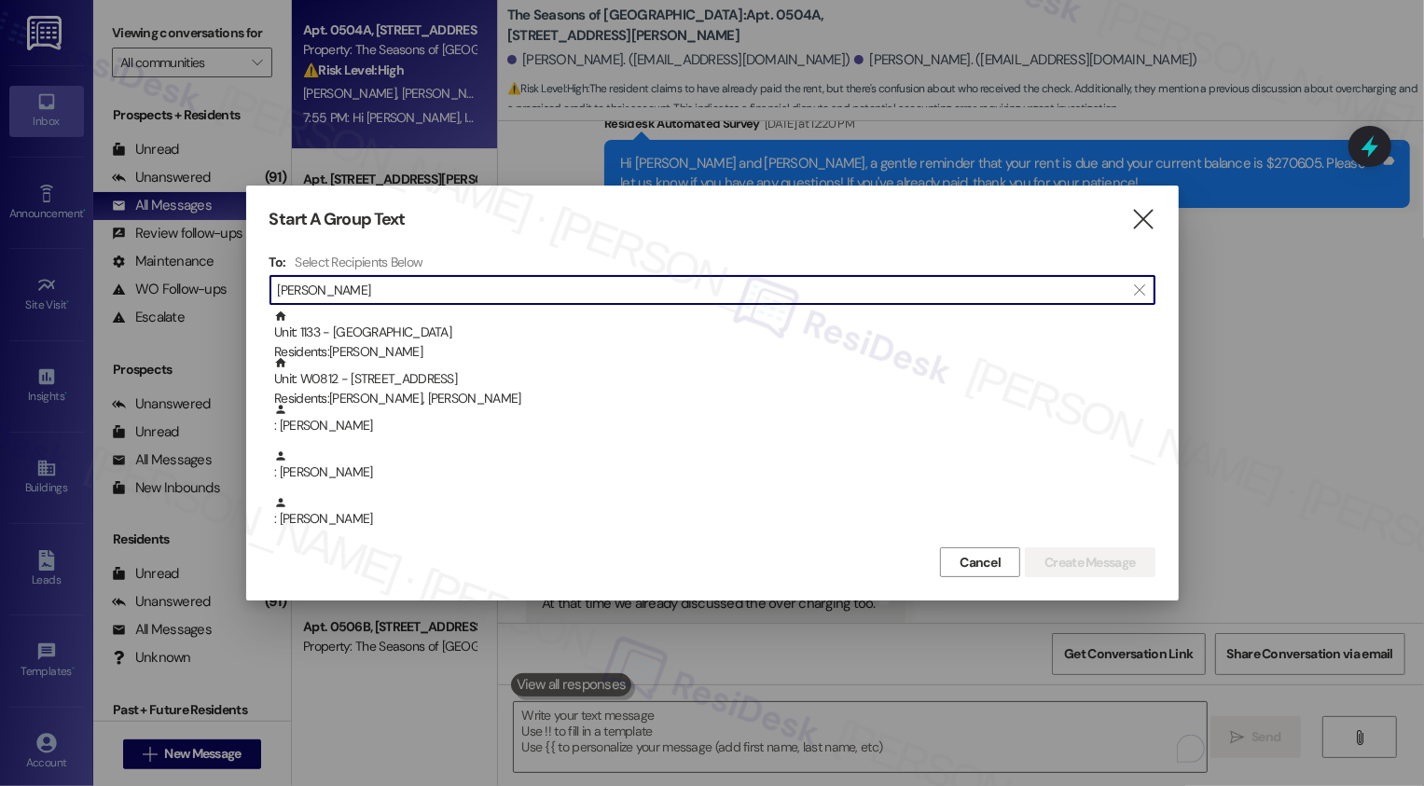
type input "[PERSON_NAME]"
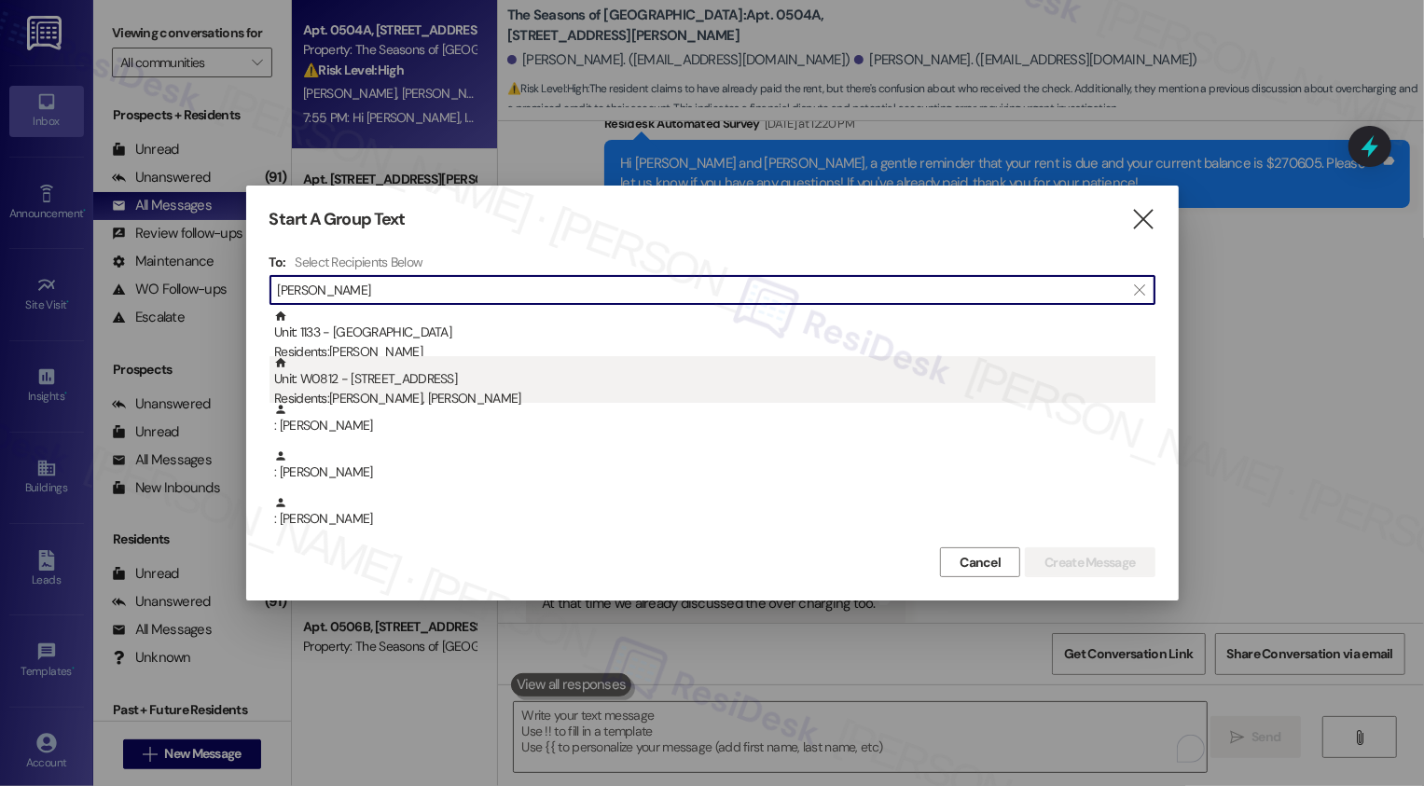
click at [421, 390] on div "Residents: [PERSON_NAME], [PERSON_NAME]" at bounding box center [714, 399] width 881 height 20
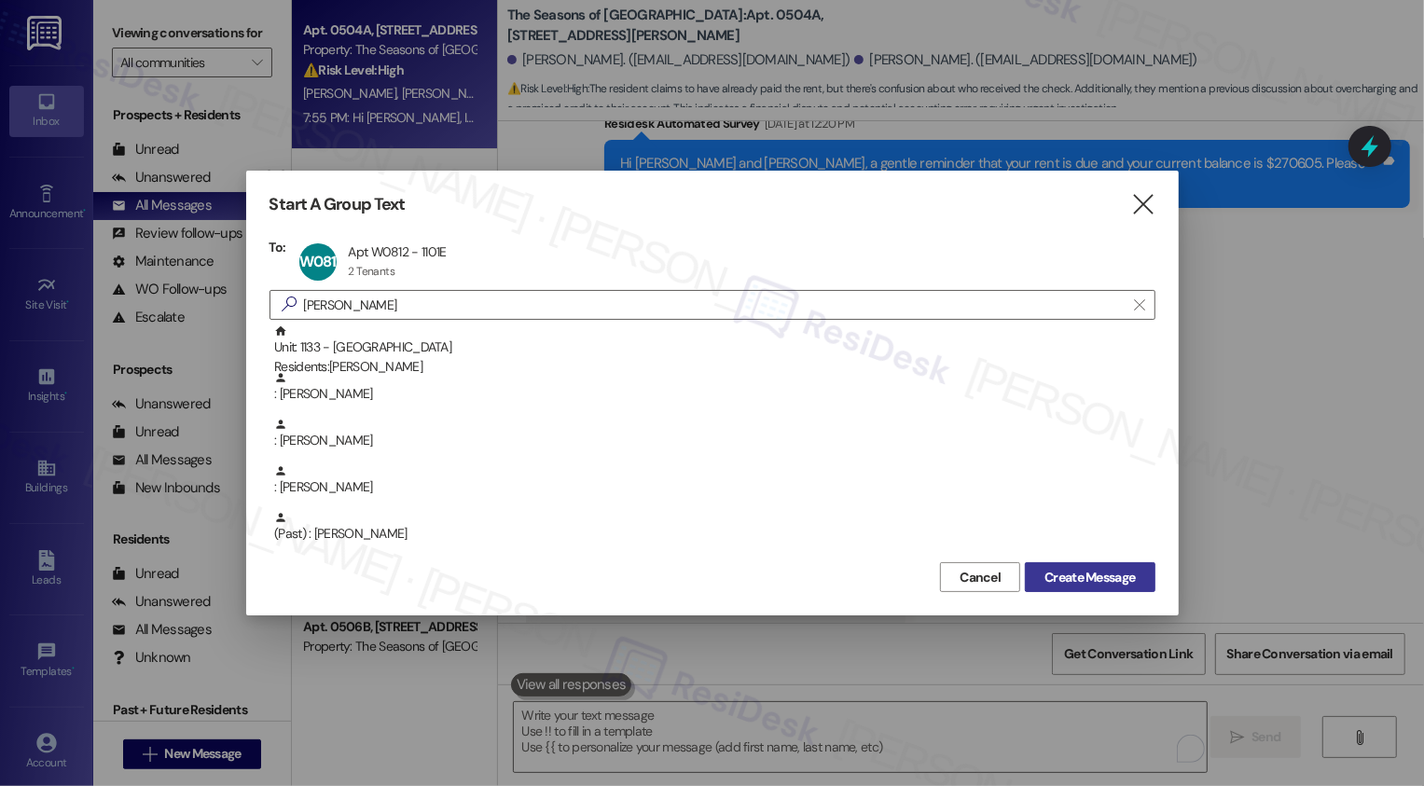
click at [1062, 578] on span "Create Message" at bounding box center [1089, 578] width 90 height 20
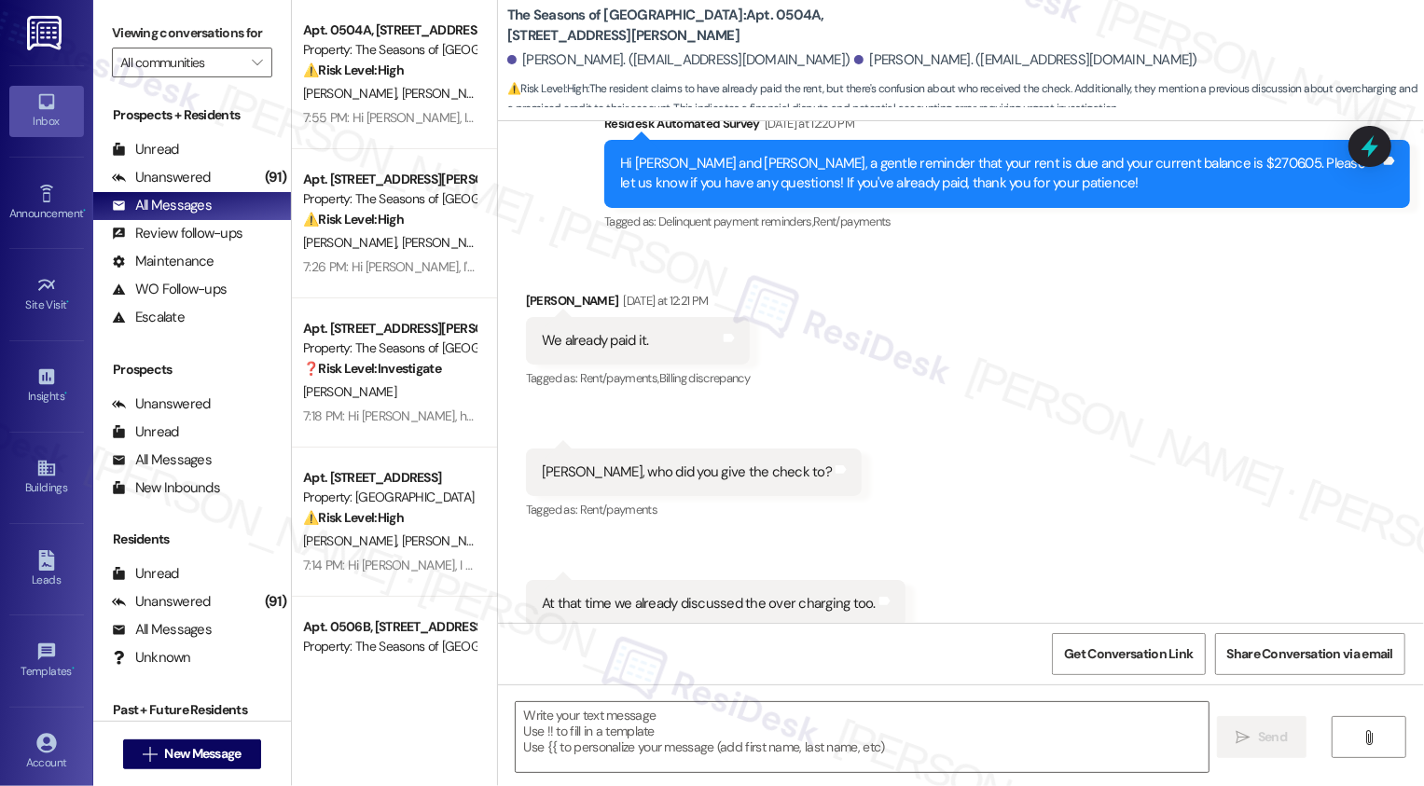
type textarea "Fetching suggested responses. Please feel free to read through the conversation…"
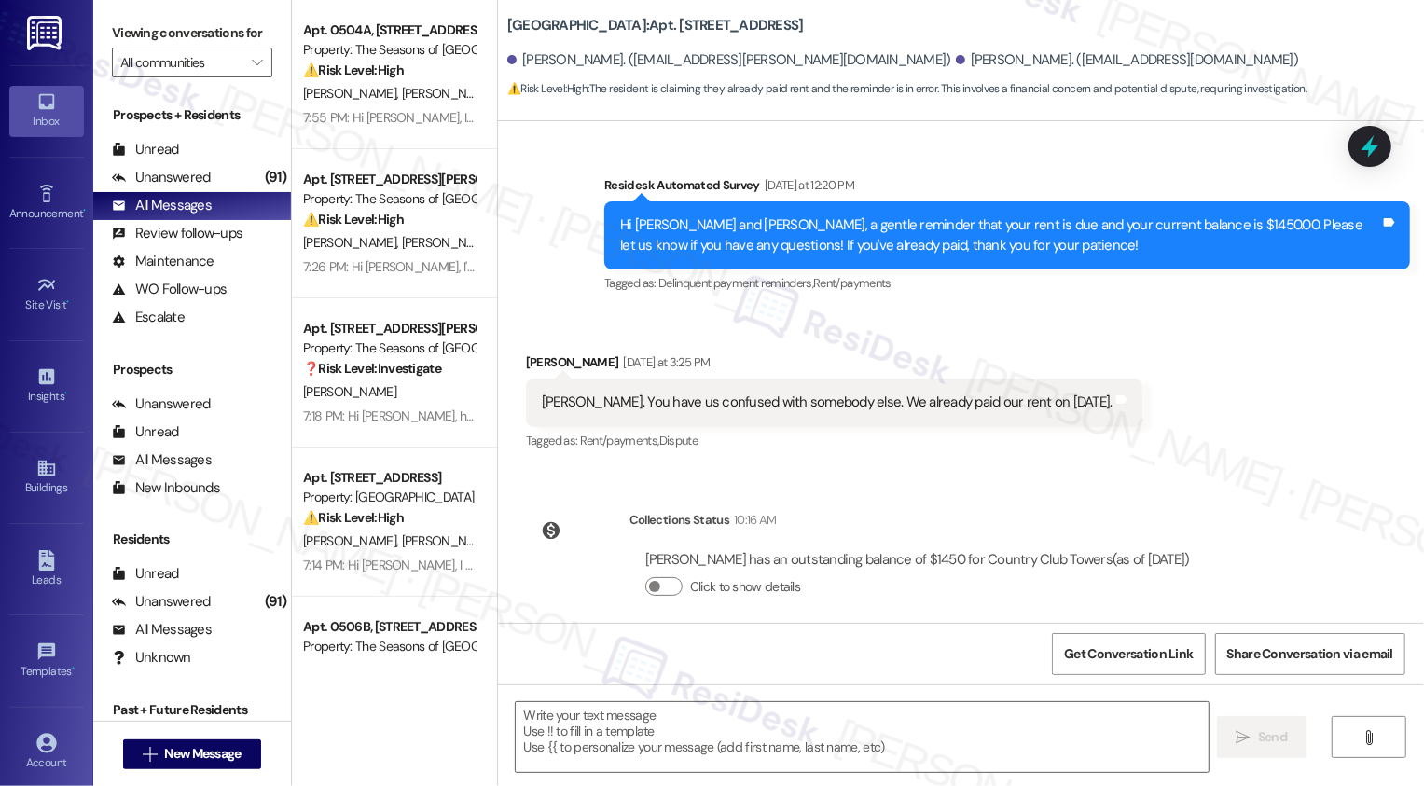
scroll to position [484, 0]
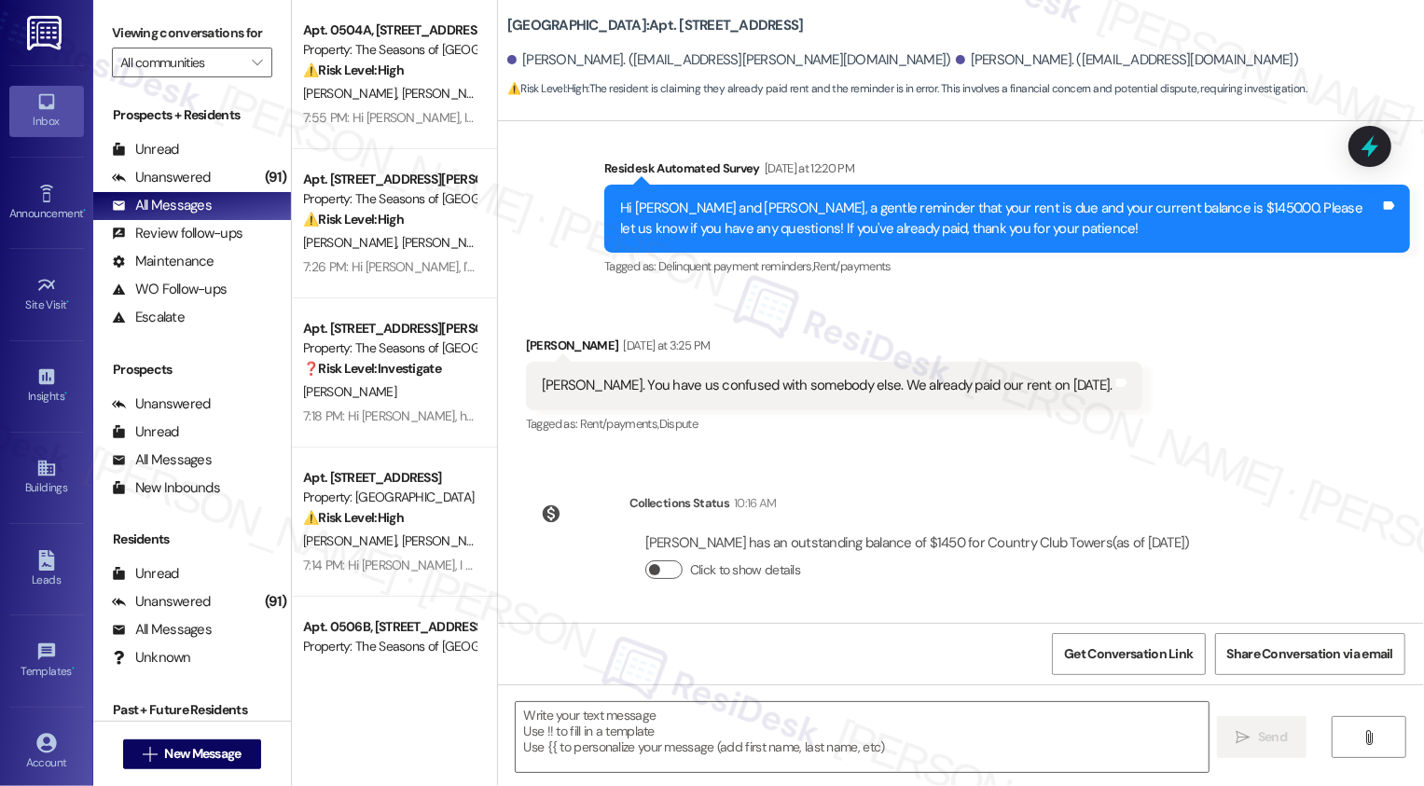
click at [648, 568] on button "Click to show details" at bounding box center [663, 569] width 37 height 19
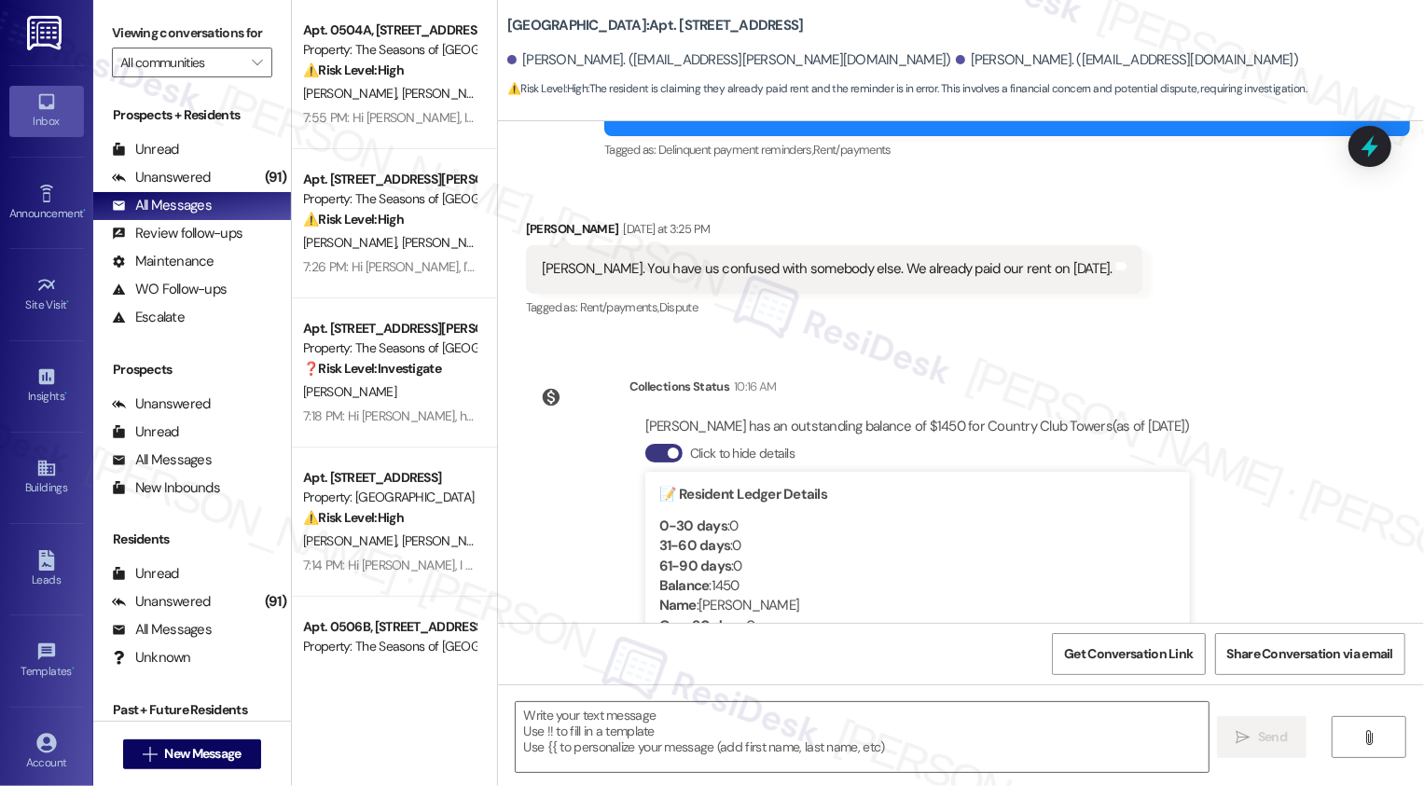
scroll to position [581, 0]
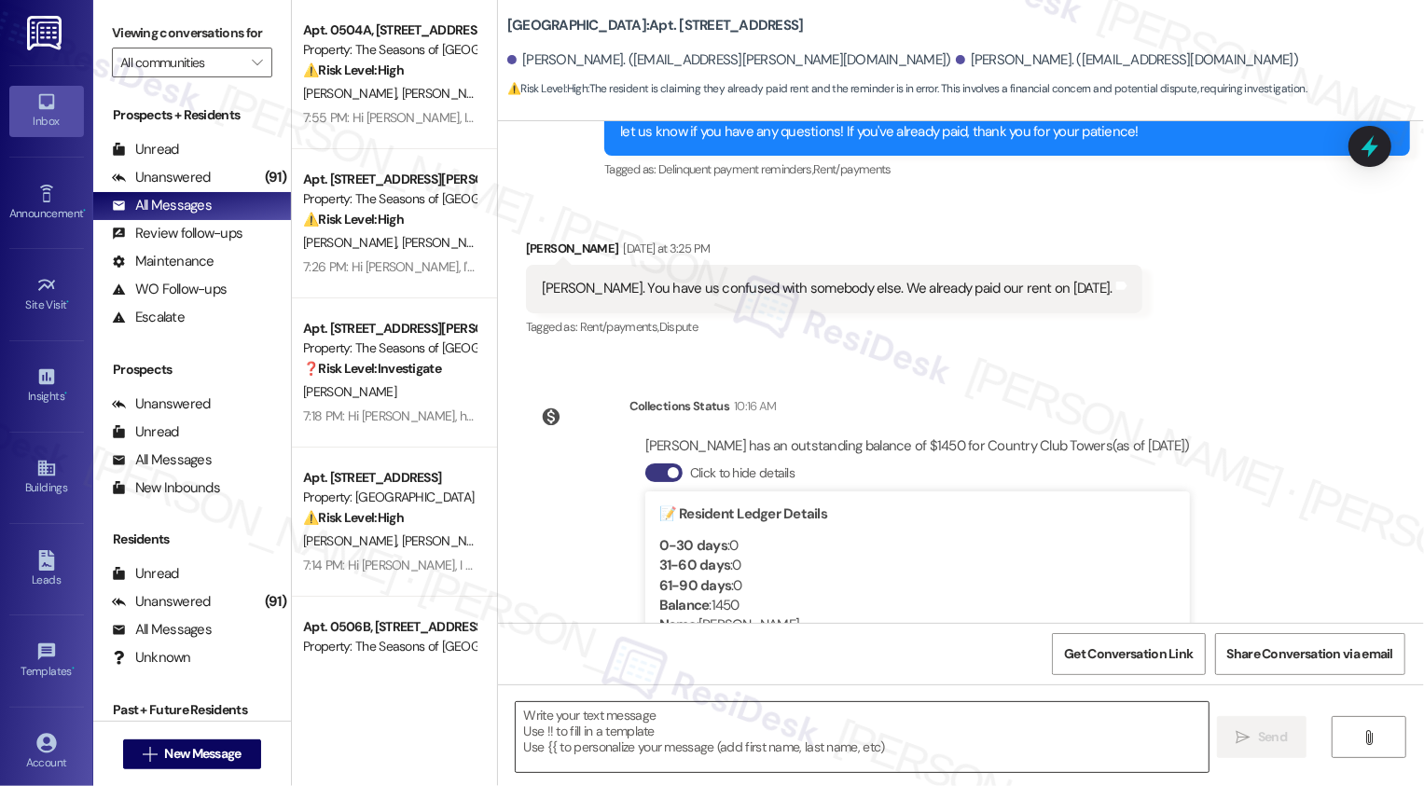
click at [686, 744] on textarea at bounding box center [862, 737] width 693 height 70
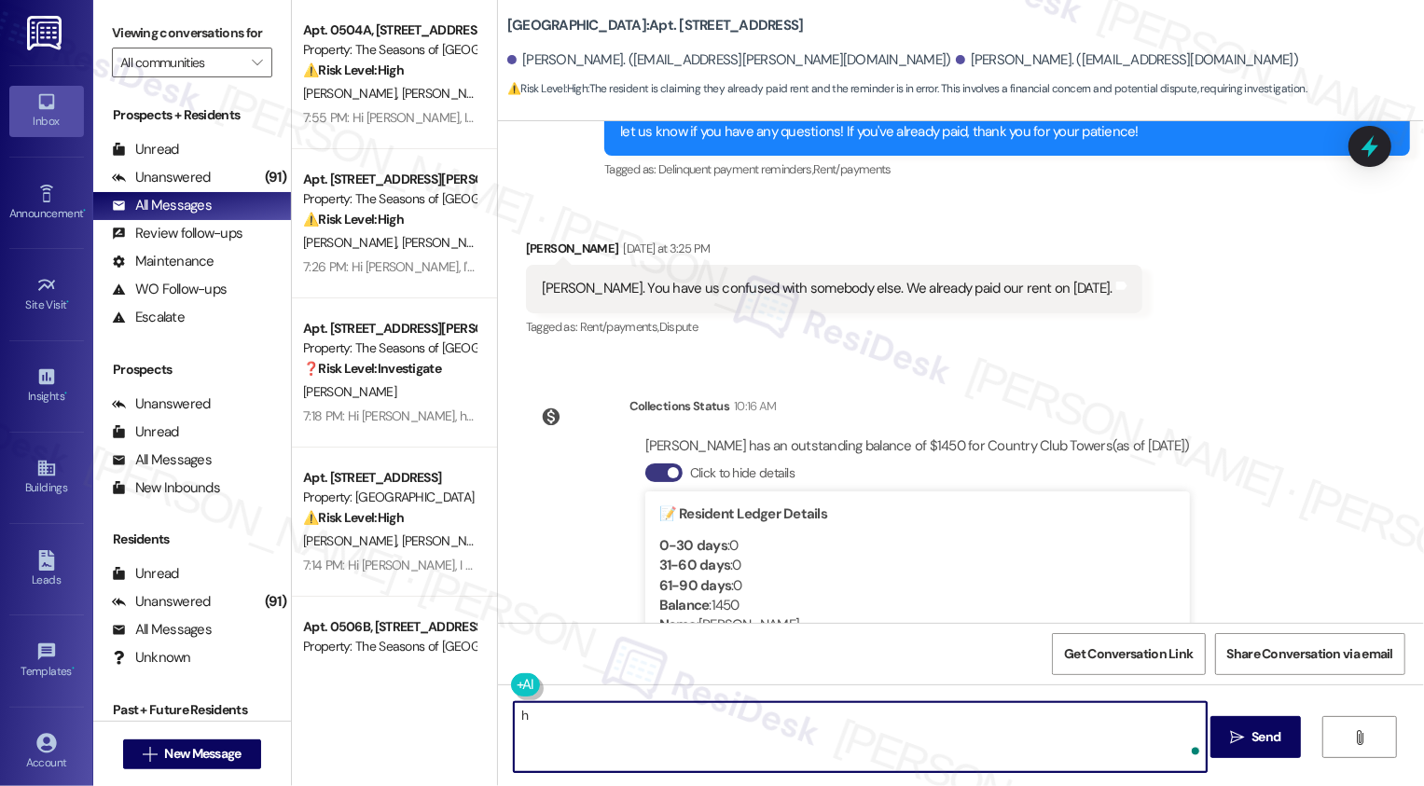
type textarea "h"
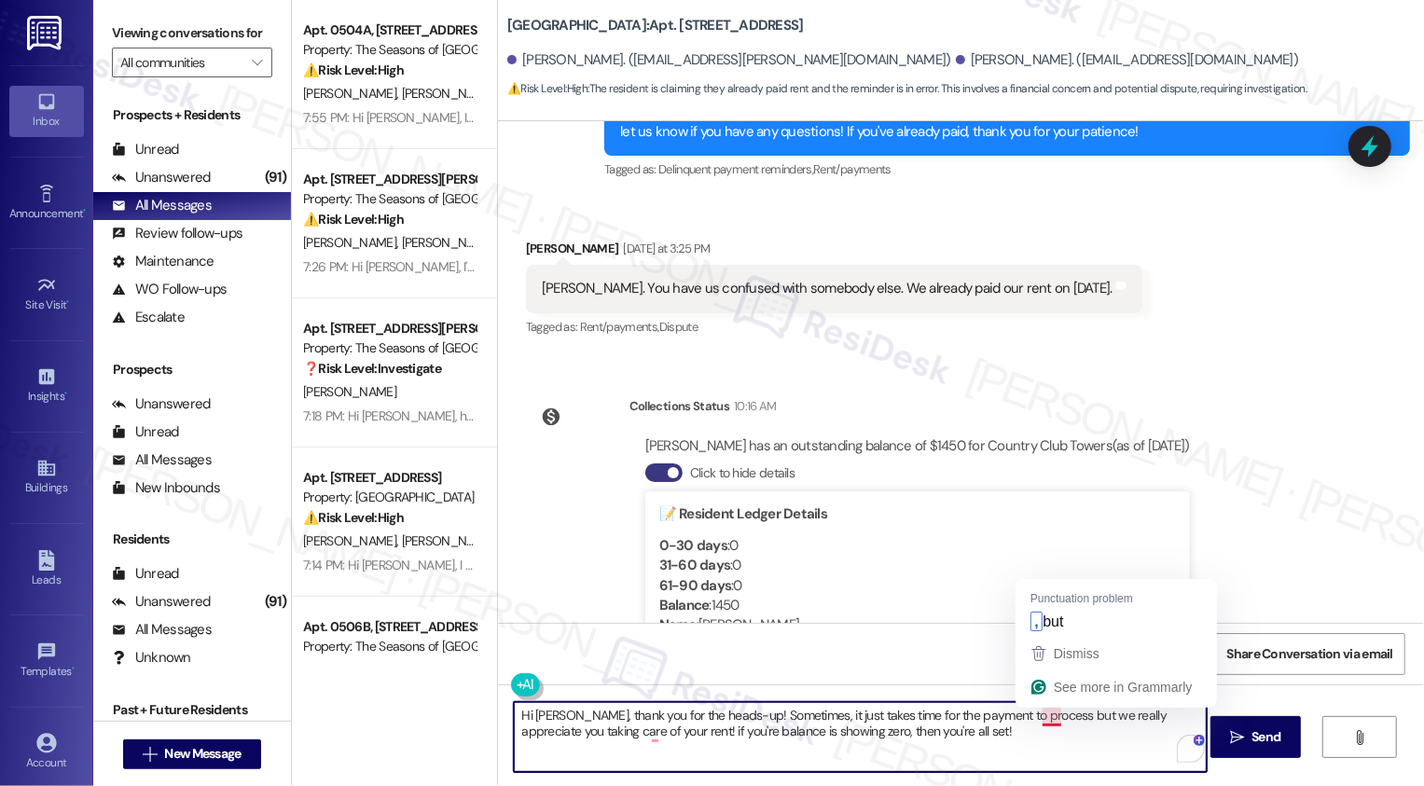
click at [1036, 720] on textarea "Hi Donald, thank you for the heads-up! Sometimes, it just takes time for the pa…" at bounding box center [860, 737] width 693 height 70
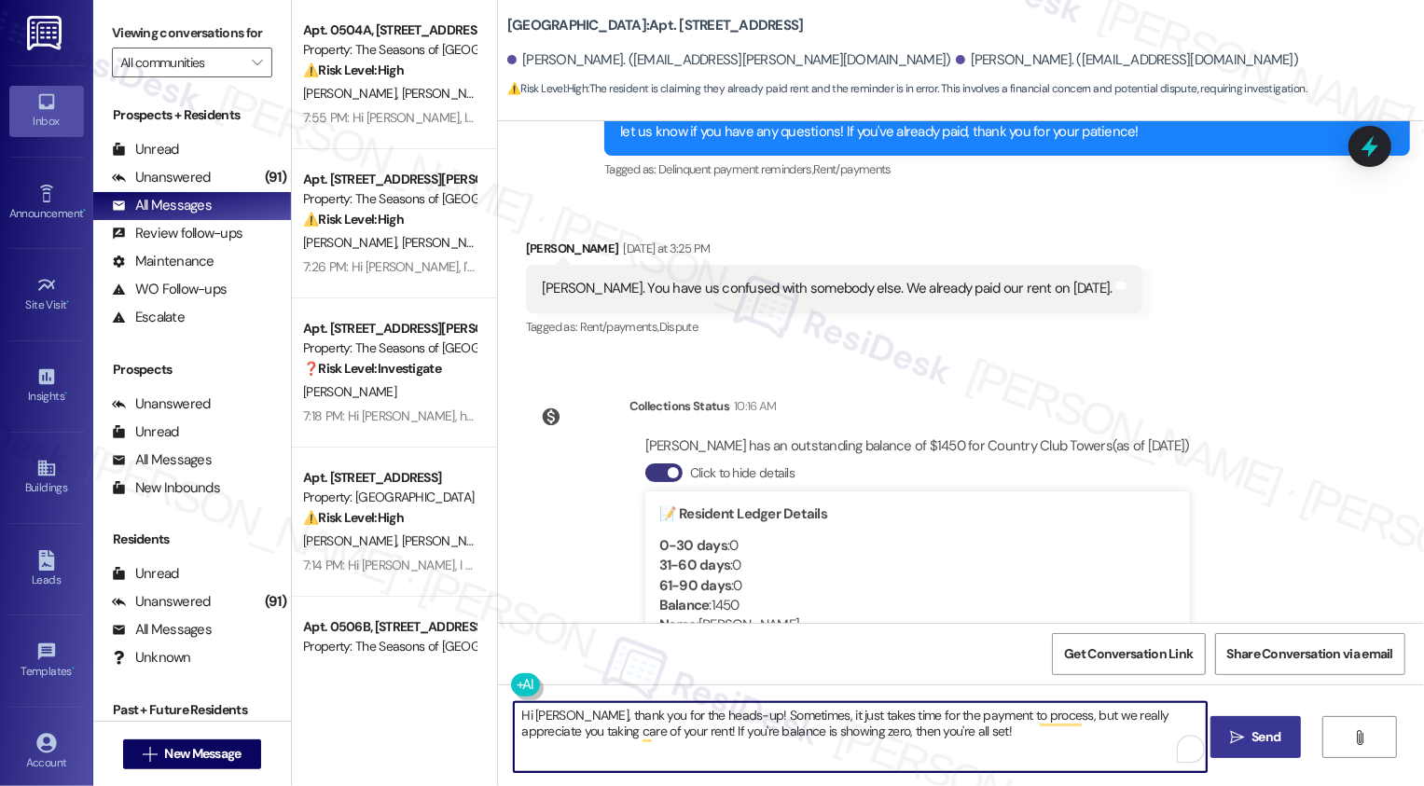
type textarea "Hi Donald, thank you for the heads-up! Sometimes, it just takes time for the pa…"
click at [1226, 741] on span " Send" at bounding box center [1255, 737] width 59 height 20
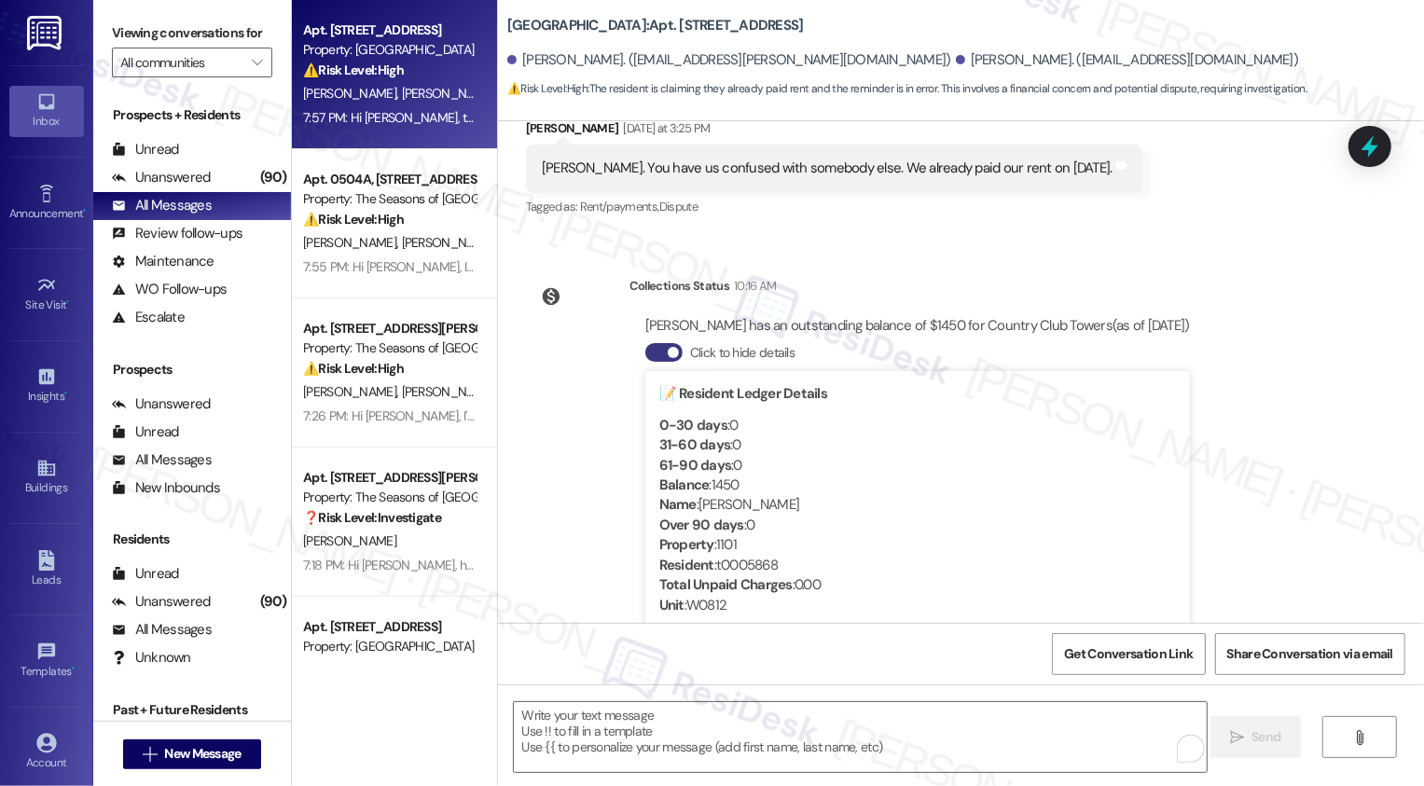
scroll to position [914, 0]
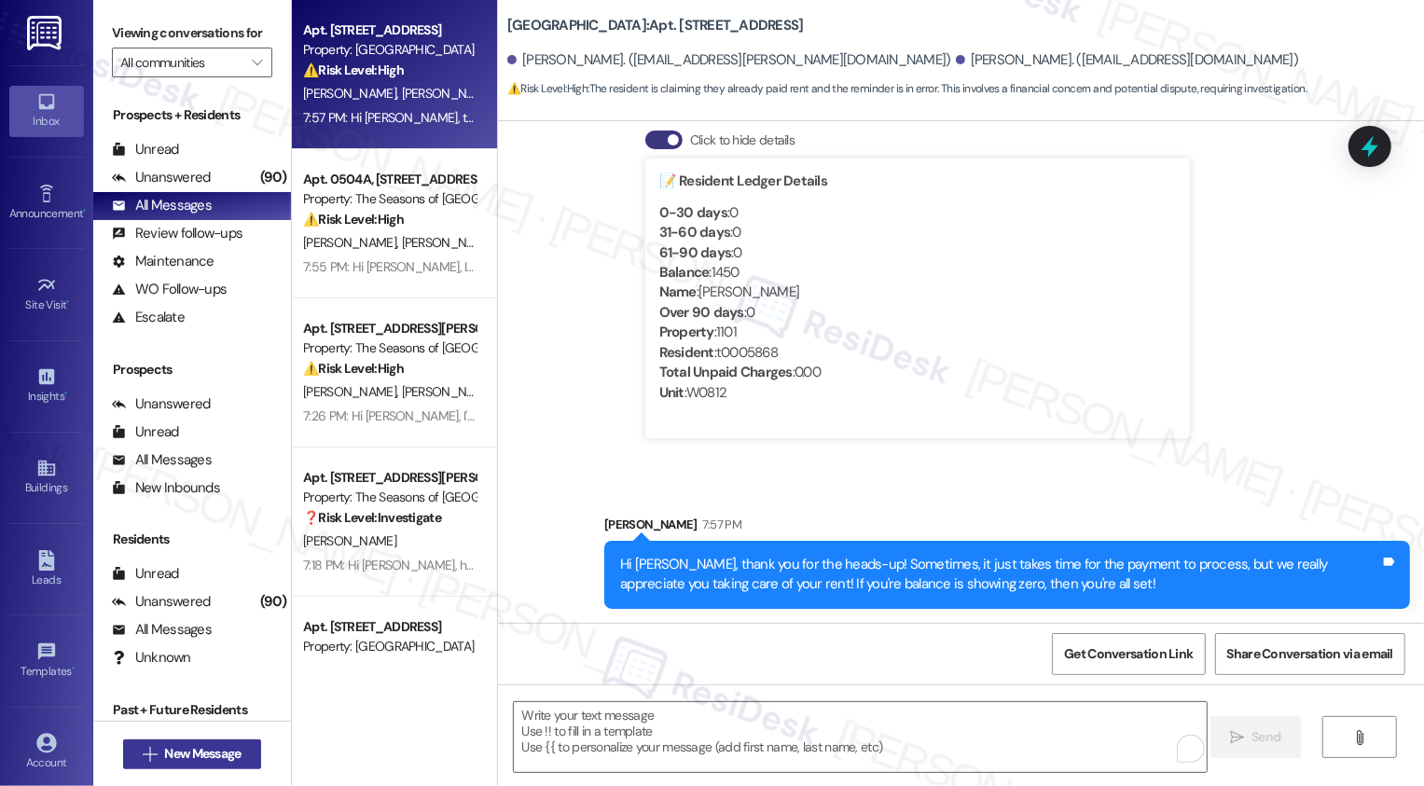
click at [165, 752] on span "New Message" at bounding box center [202, 754] width 76 height 20
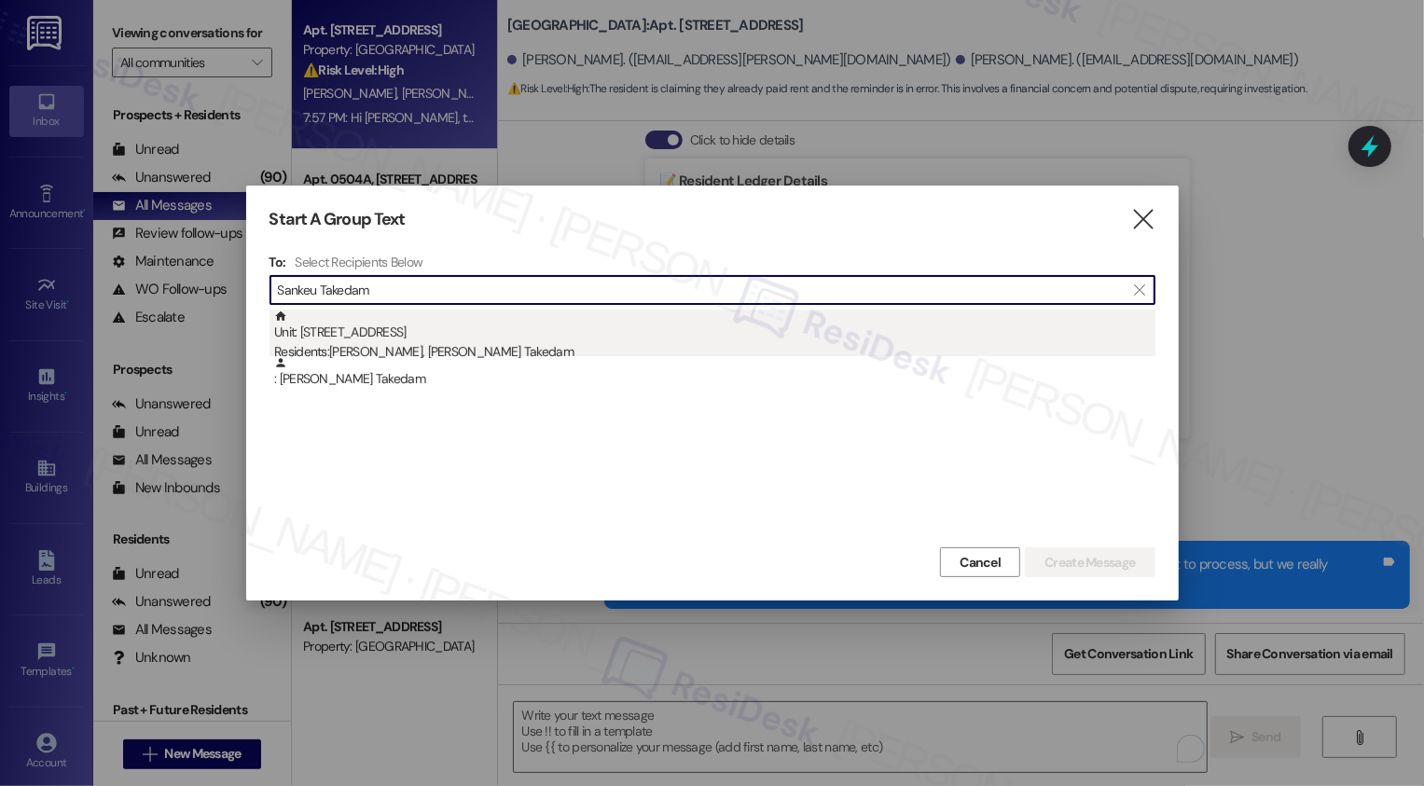
type input "Sankeu Takedam"
click at [484, 347] on div "Residents: Jeff Sankeu, Ornella Brenda Sankeu Takedam" at bounding box center [714, 352] width 881 height 20
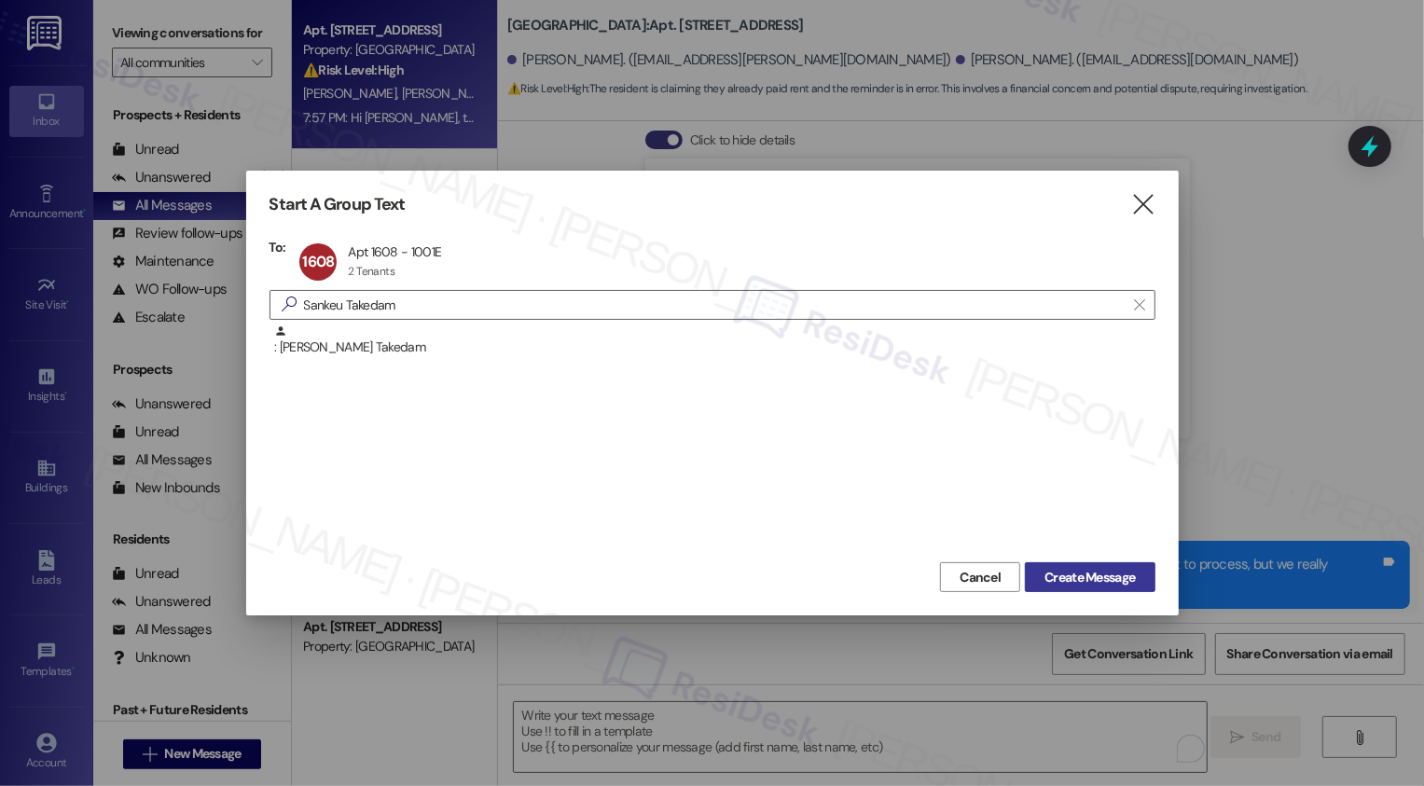
click at [1068, 577] on span "Create Message" at bounding box center [1089, 578] width 90 height 20
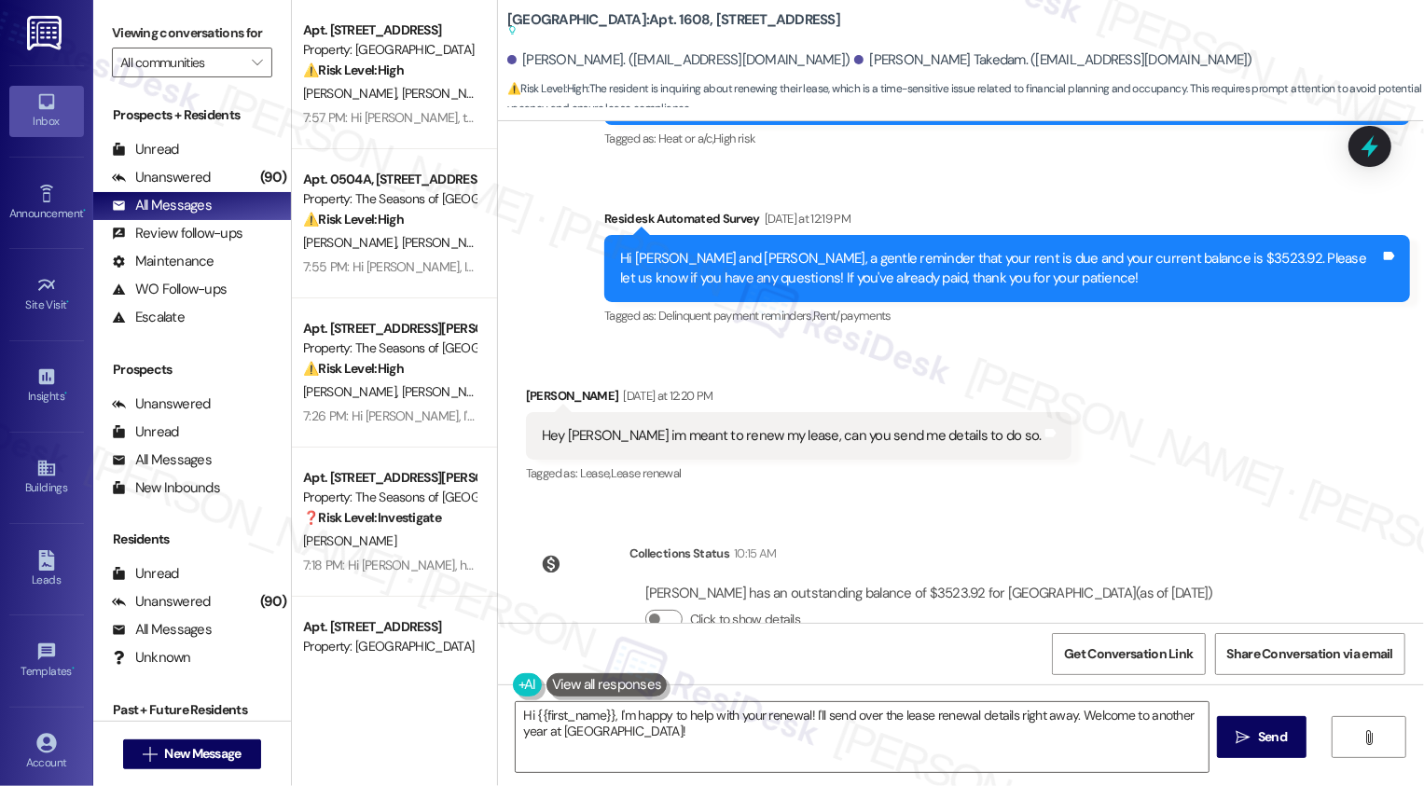
scroll to position [2320, 0]
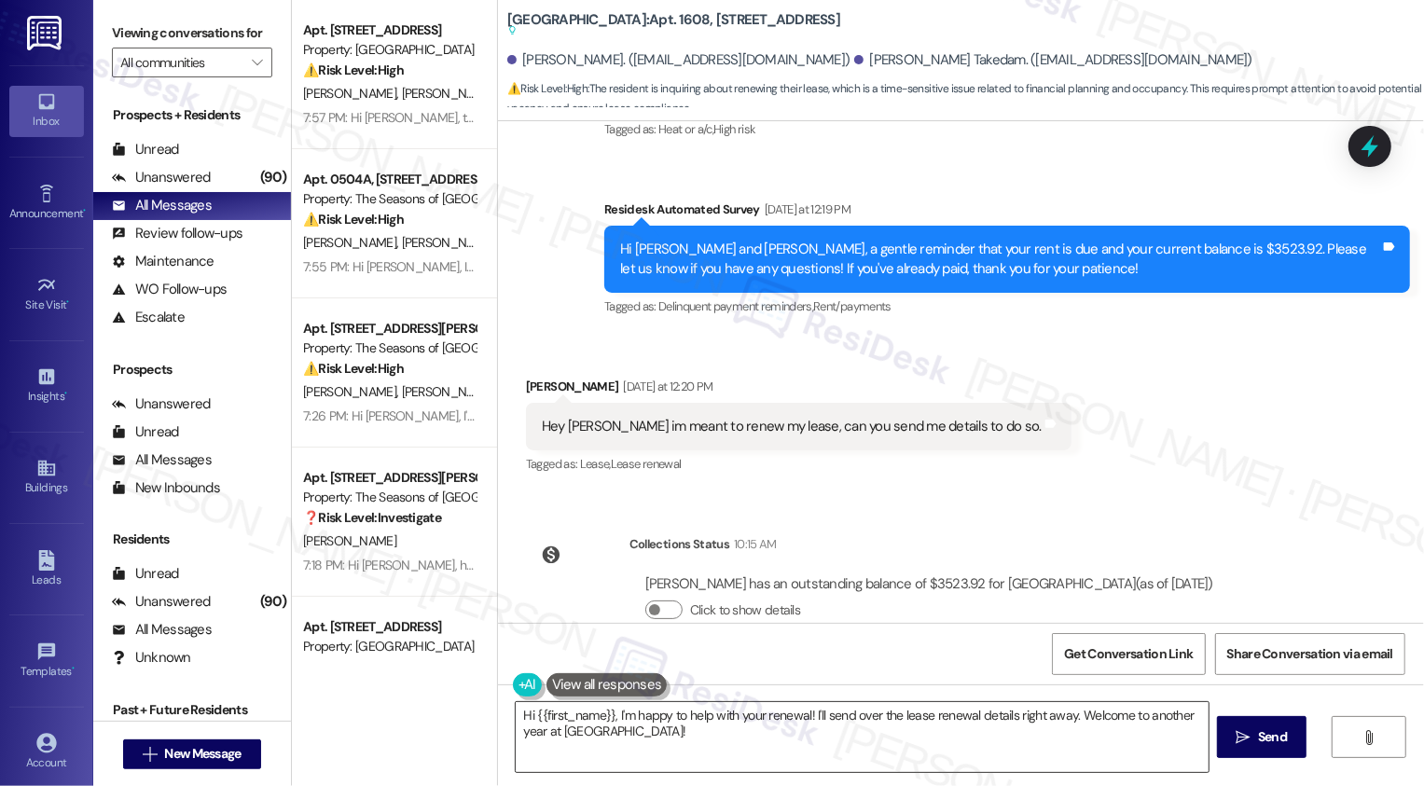
click at [743, 753] on textarea "Hi {{first_name}}, I'm happy to help with your renewal! I'll send over the leas…" at bounding box center [862, 737] width 693 height 70
drag, startPoint x: 499, startPoint y: 21, endPoint x: 582, endPoint y: 24, distance: 83.1
click at [582, 24] on b "Bayaud Tower: Apt. 1608, 1001 E. Bayaud Ave Suggested actions and notes availab…" at bounding box center [673, 25] width 333 height 31
copy b "Bayaud Tower"
click at [660, 728] on textarea "Hi {{first_name}}, I'm happy to help with your renewal! I'll send over the leas…" at bounding box center [860, 737] width 693 height 70
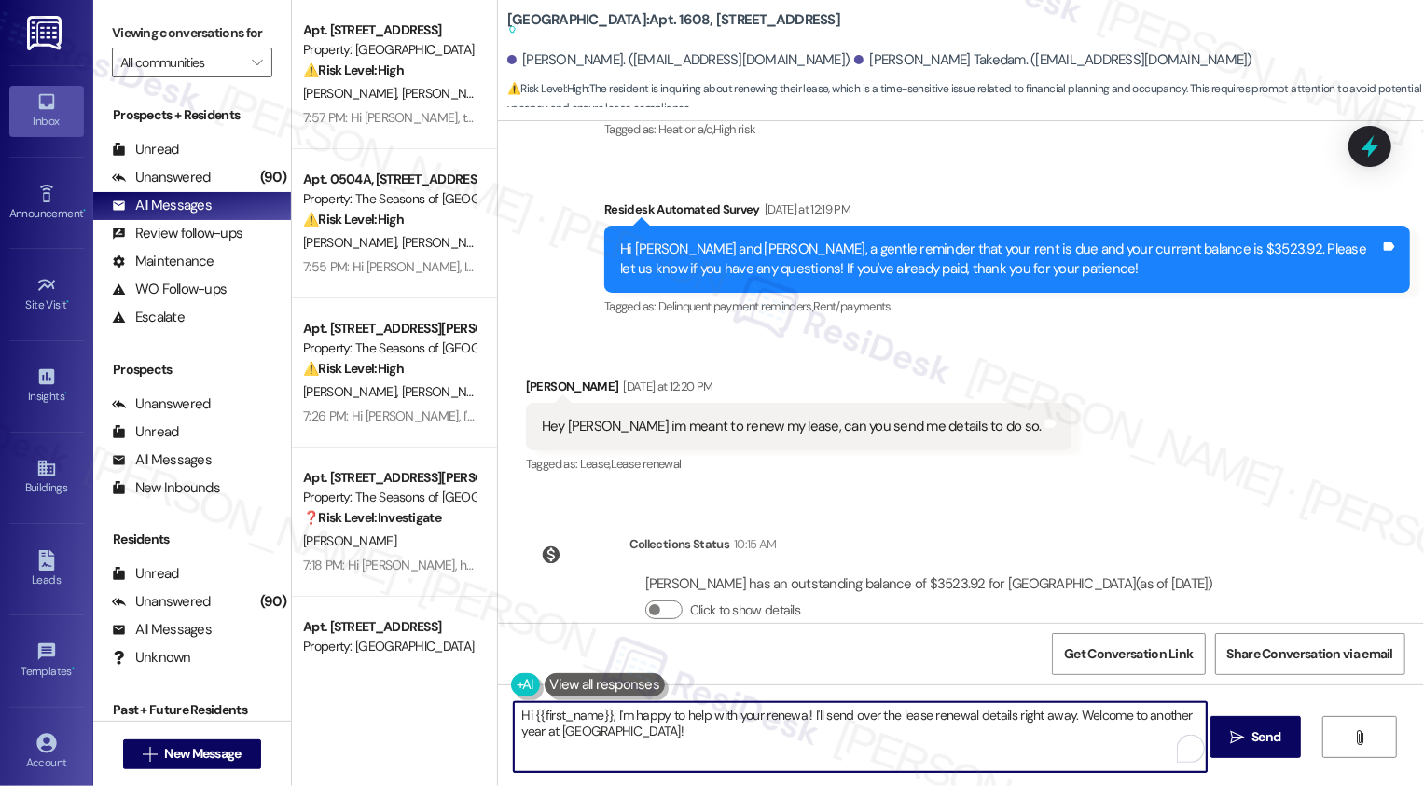
click at [660, 728] on textarea "Hi {{first_name}}, I'm happy to help with your renewal! I'll send over the leas…" at bounding box center [860, 737] width 693 height 70
click at [670, 748] on textarea "Hi {{first_name}}, I'm happy to help with your renewal! I'll send over the leas…" at bounding box center [860, 737] width 693 height 70
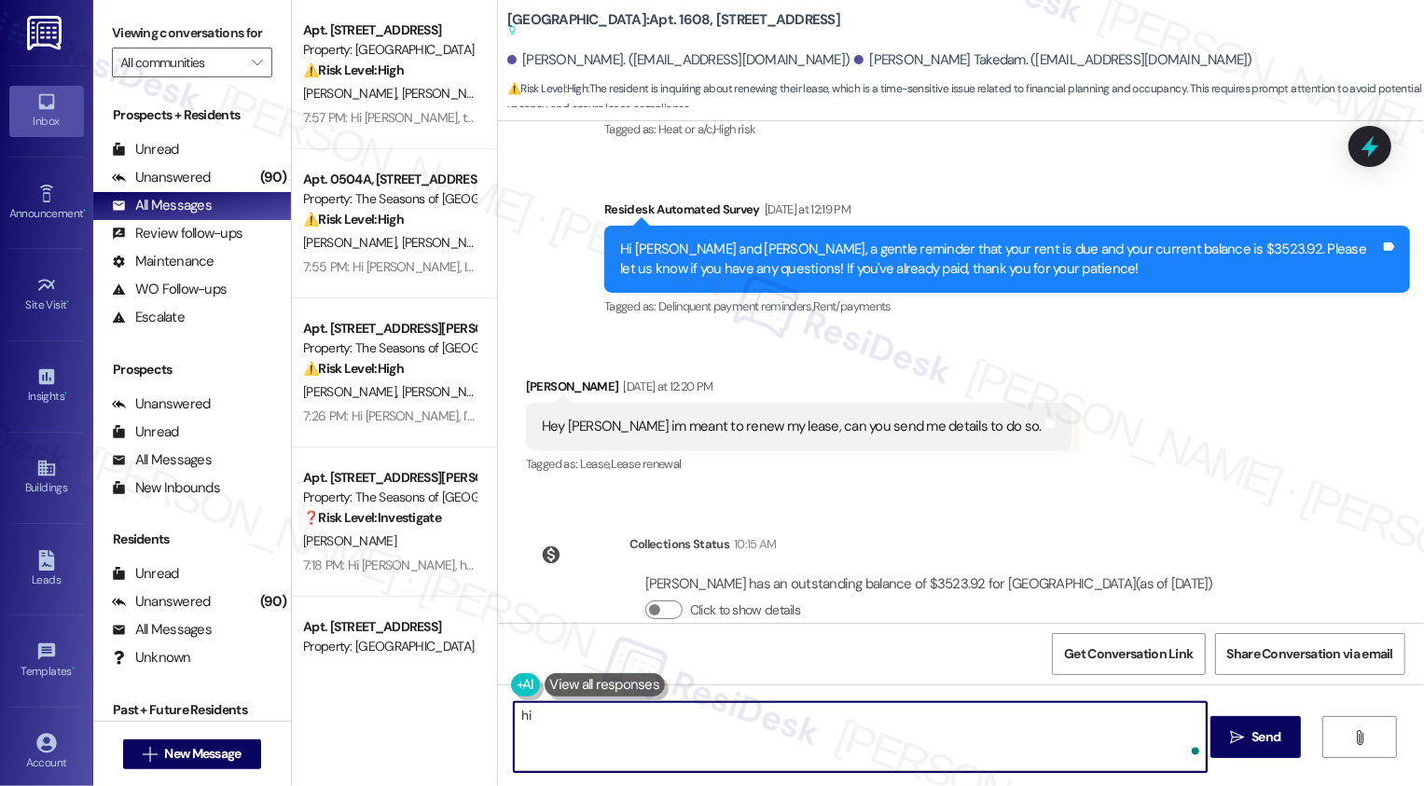
type textarea "h"
click at [934, 720] on textarea "Hi Jeff! Thanks for reaching out about your renewal. Just to confirm, has the l…" at bounding box center [860, 737] width 693 height 70
drag, startPoint x: 787, startPoint y: 717, endPoint x: 1124, endPoint y: 719, distance: 336.6
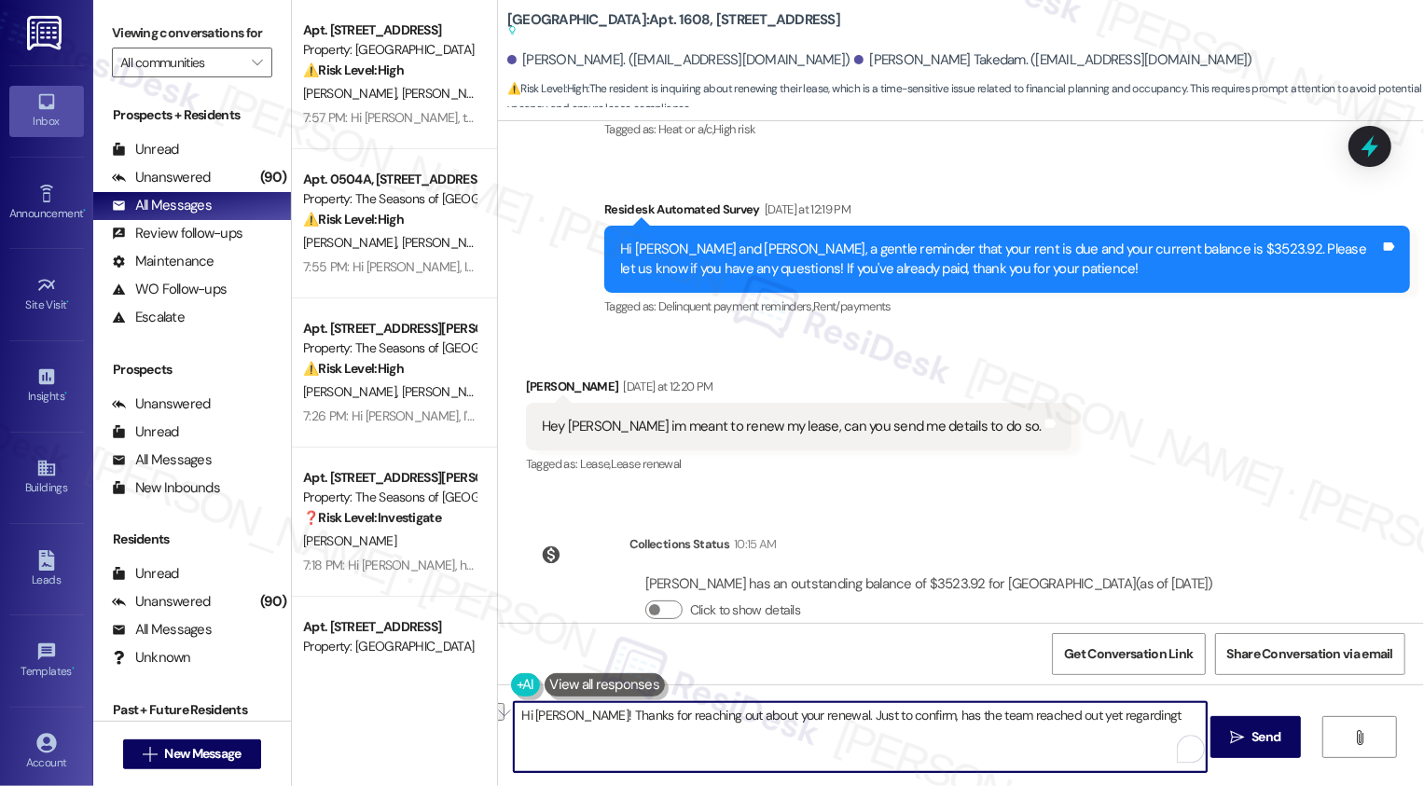
click at [1124, 719] on textarea "Hi Jeff! Thanks for reaching out about your renewal. Just to confirm, has the t…" at bounding box center [860, 737] width 693 height 70
type textarea "Hi [PERSON_NAME]! Thanks for reaching out about your renewal. I will check with…"
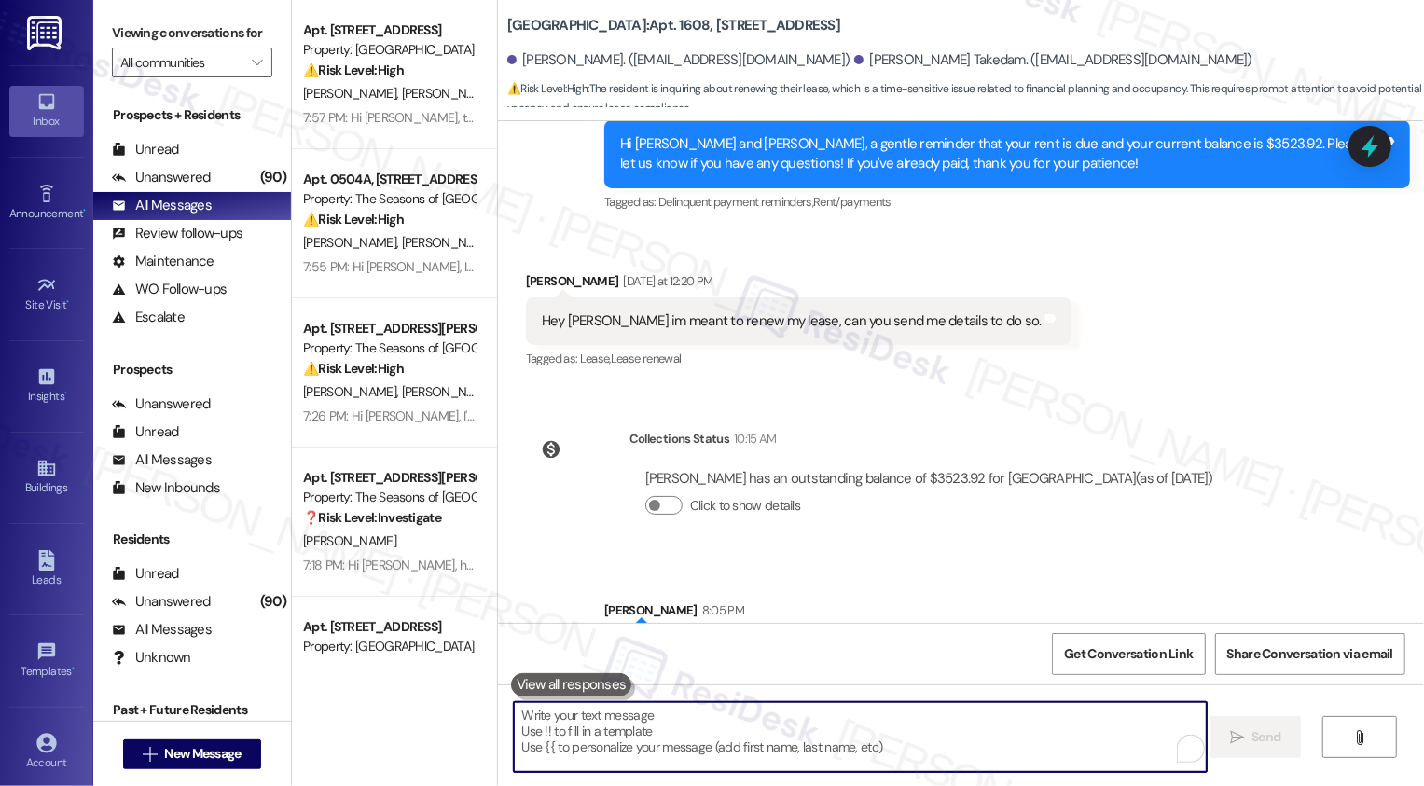
scroll to position [2374, 0]
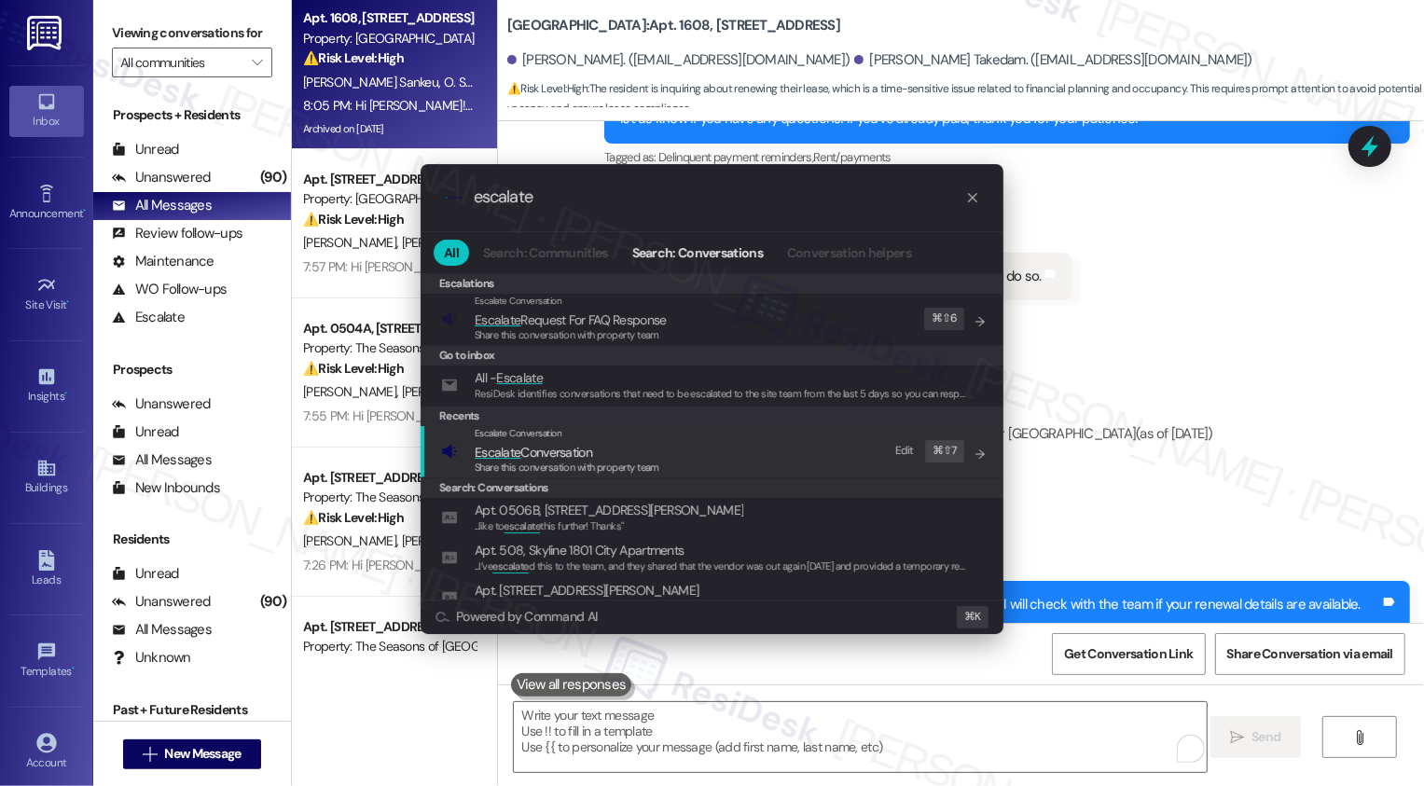
type input "escalate"
click at [590, 455] on span "Escalate Conversation" at bounding box center [533, 452] width 117 height 17
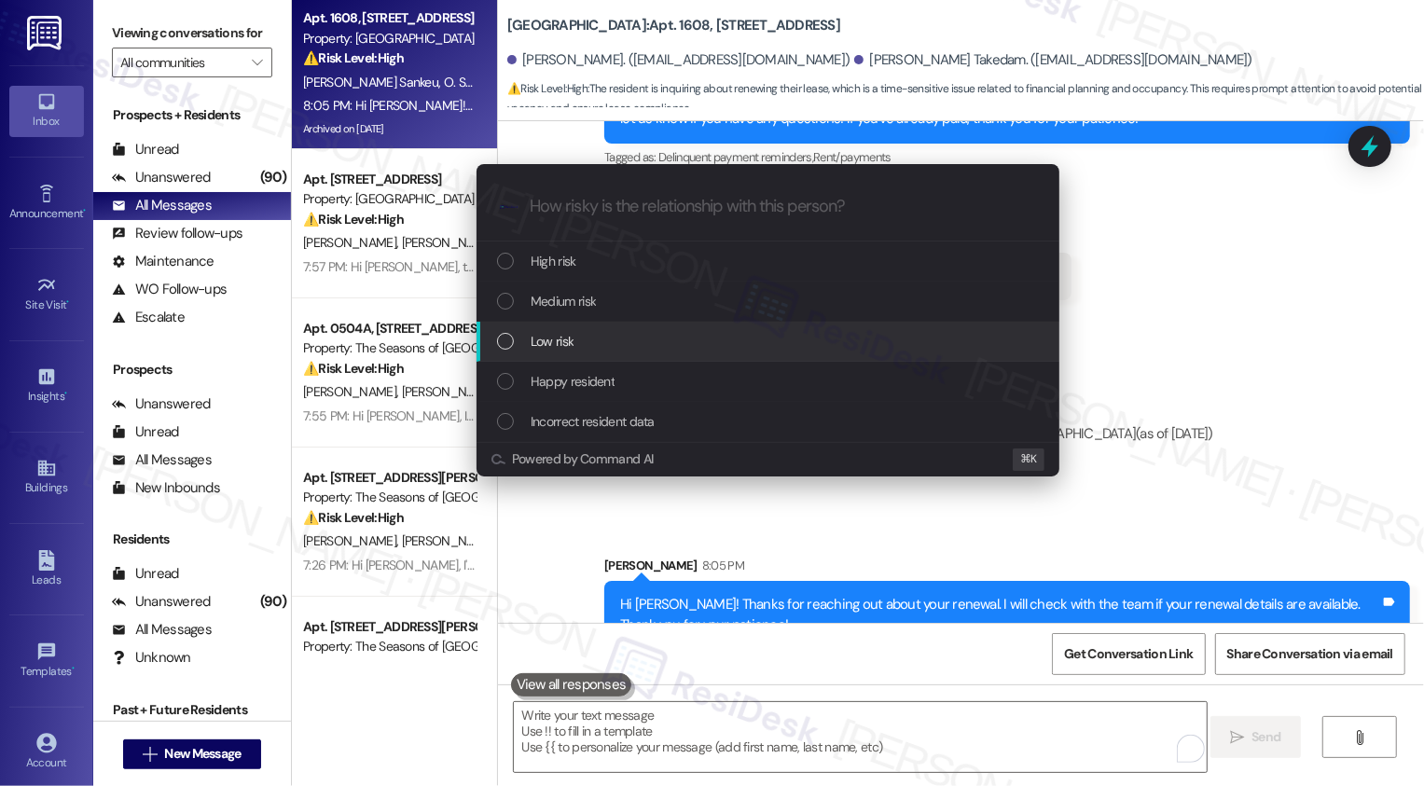
click at [541, 341] on span "Low risk" at bounding box center [552, 341] width 43 height 21
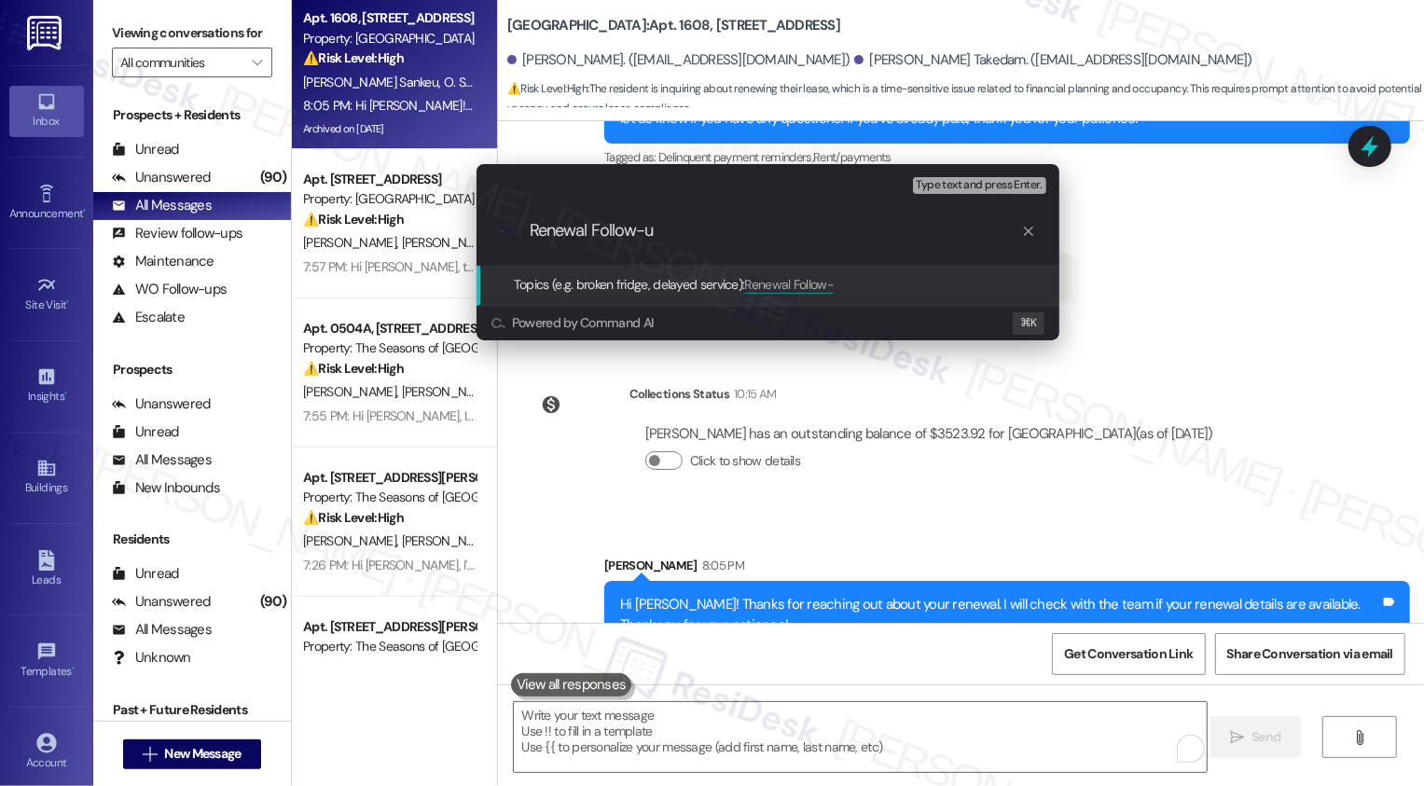
type input "Renewal Follow-up"
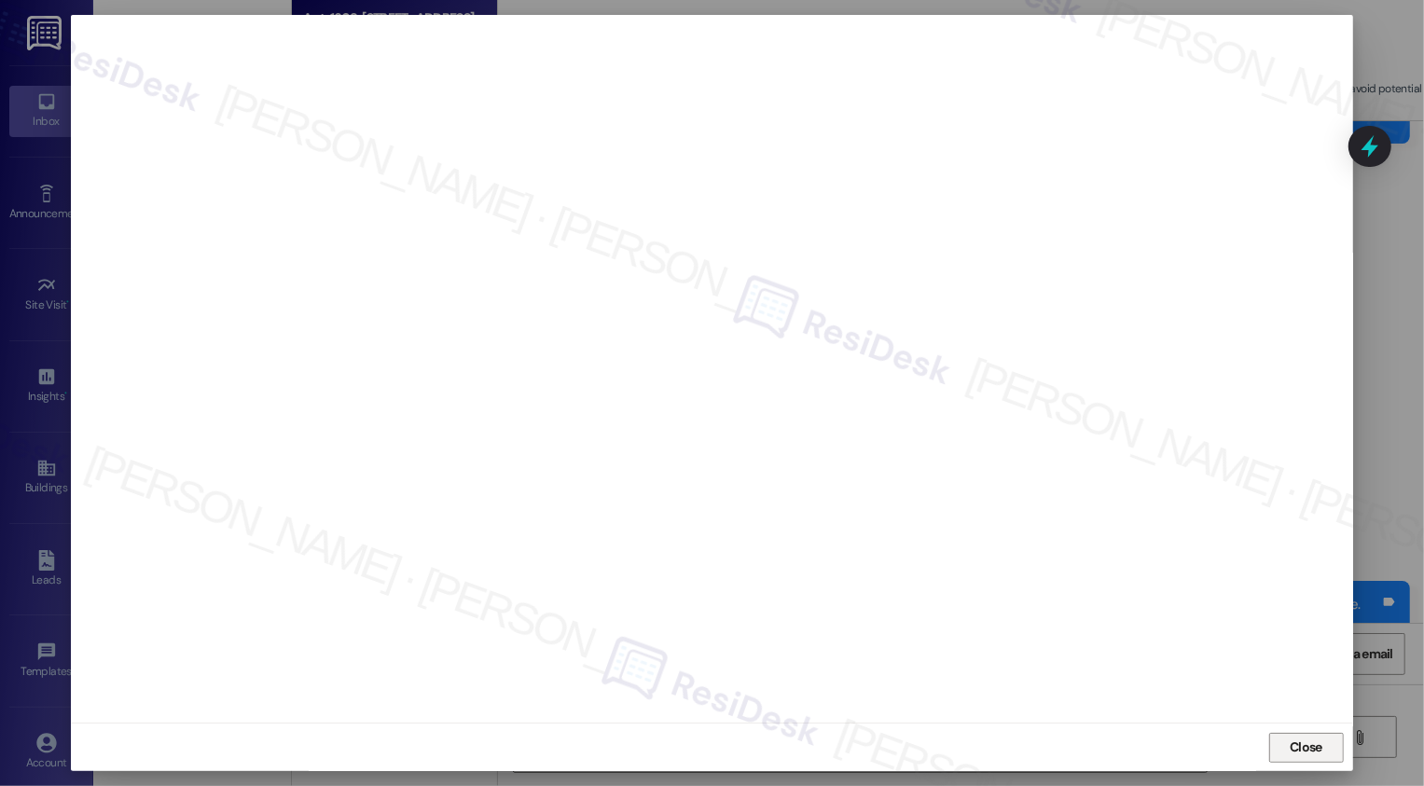
click at [1302, 741] on button "Close" at bounding box center [1306, 748] width 75 height 30
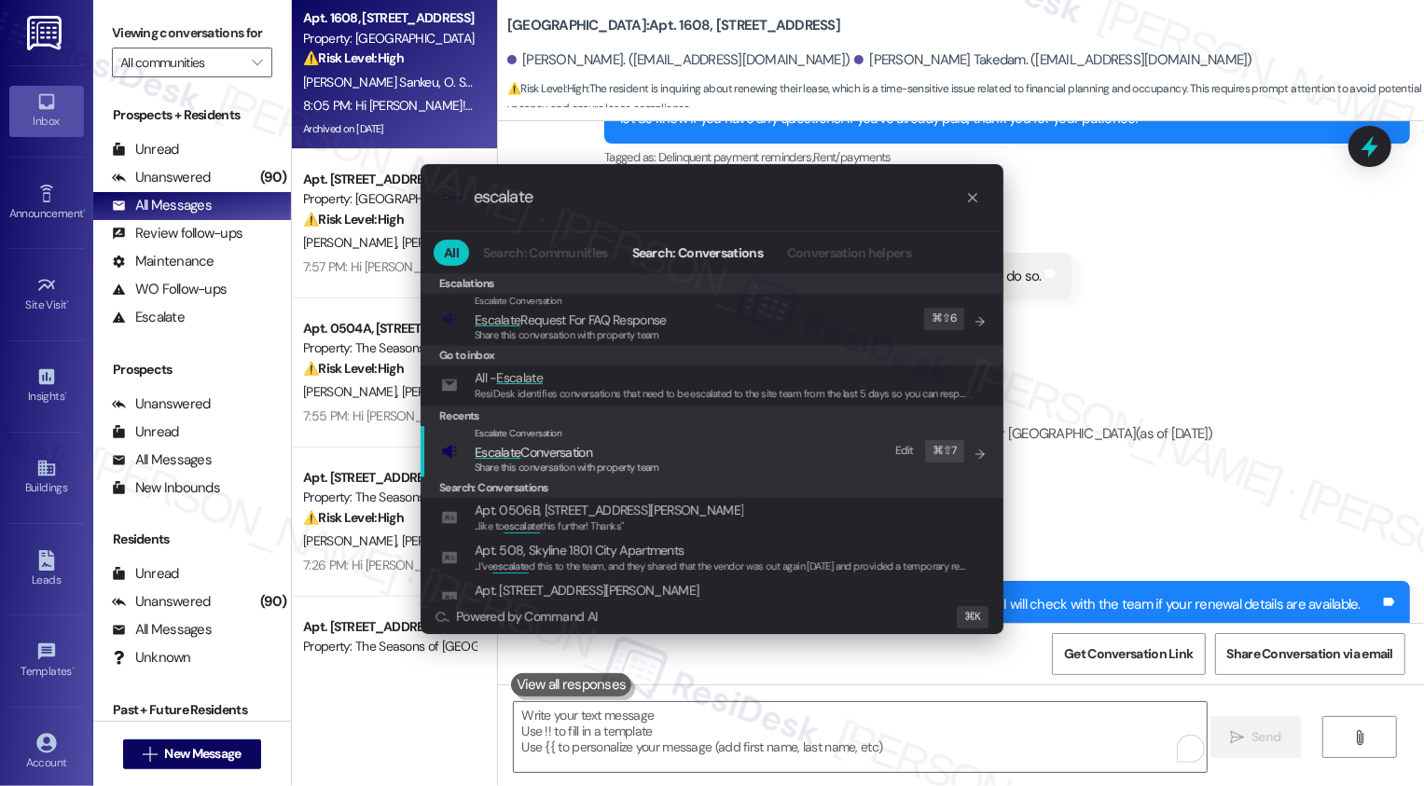
type input "escalate"
click at [585, 448] on span "Escalate Conversation" at bounding box center [533, 452] width 117 height 17
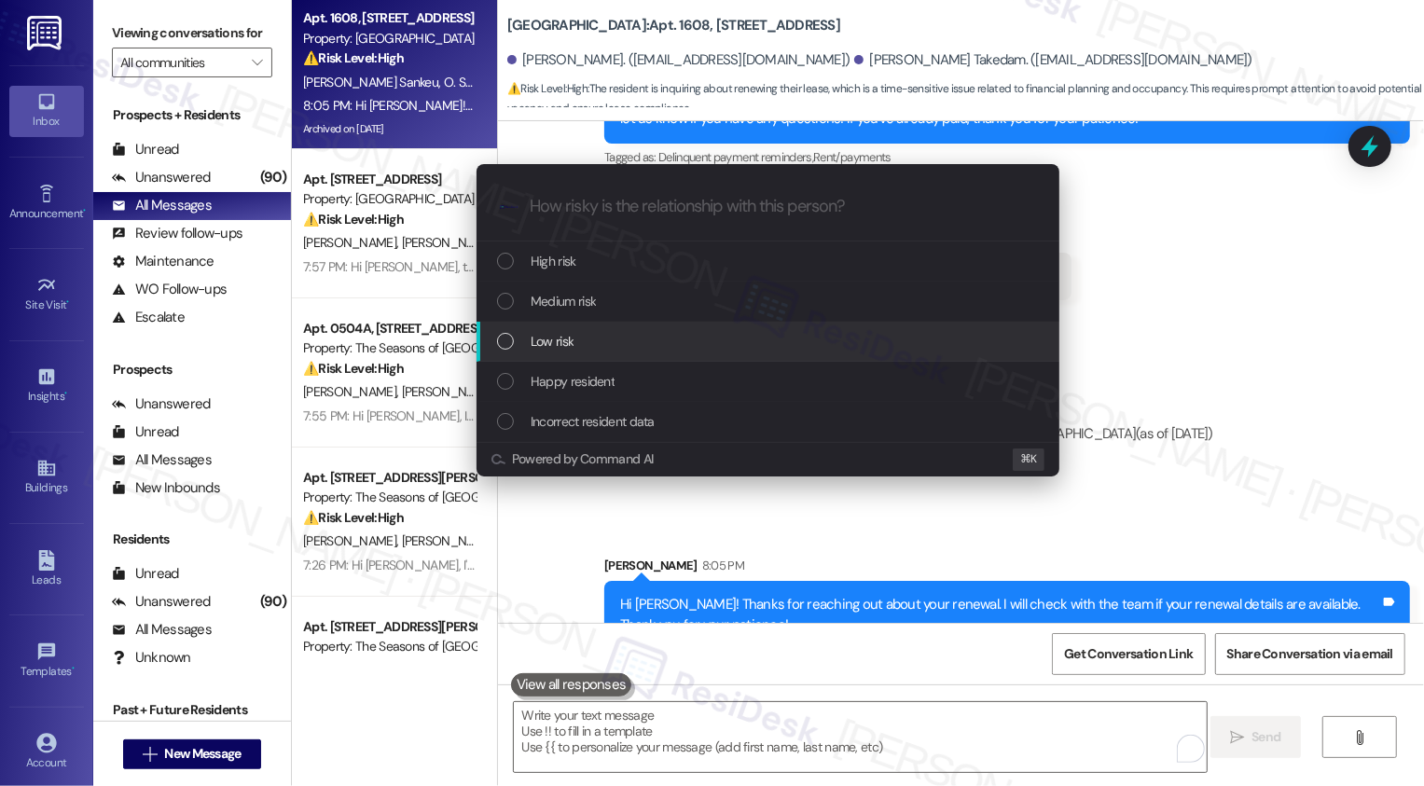
click at [579, 334] on div "Low risk" at bounding box center [769, 341] width 545 height 21
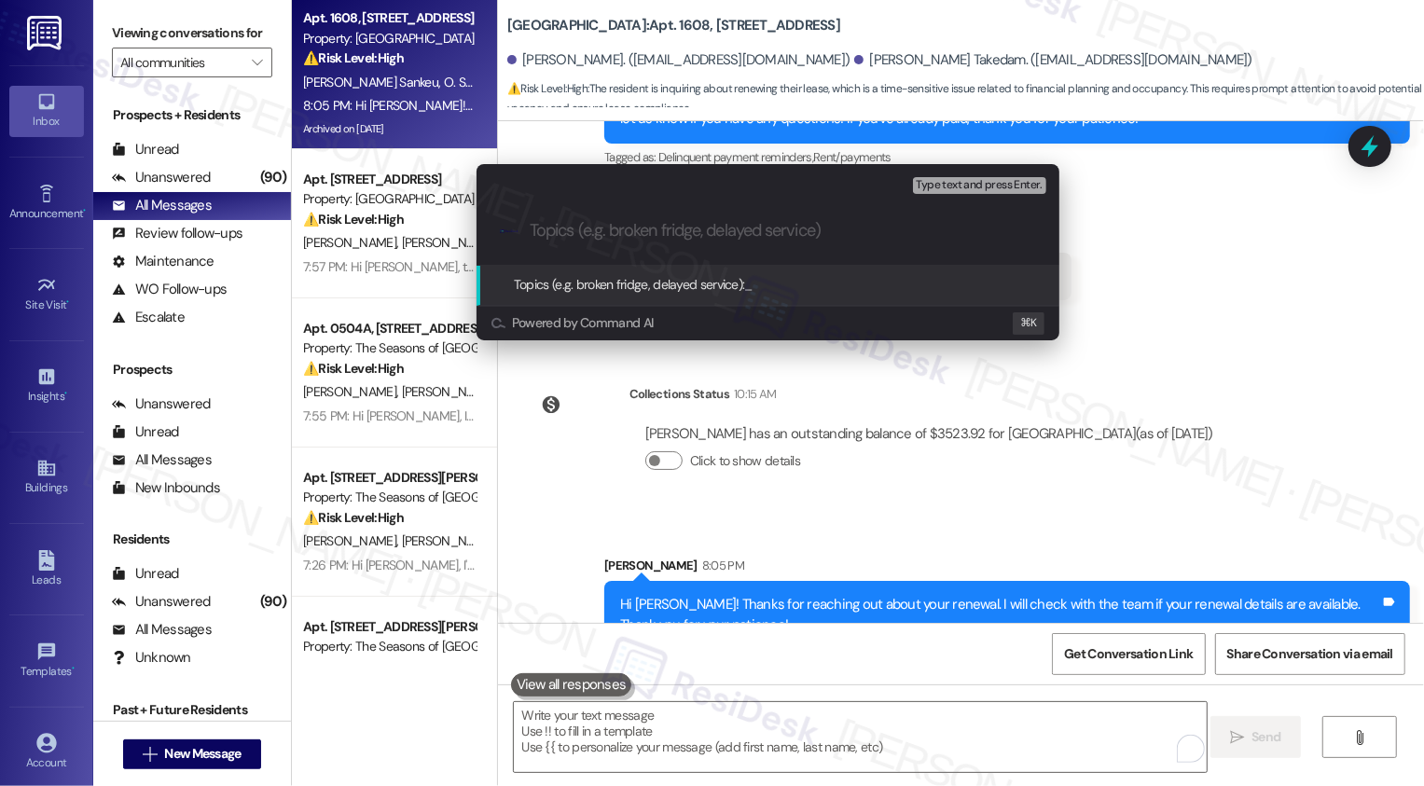
paste input "Renewal Follow-up"
type input "Renewal Follow-up"
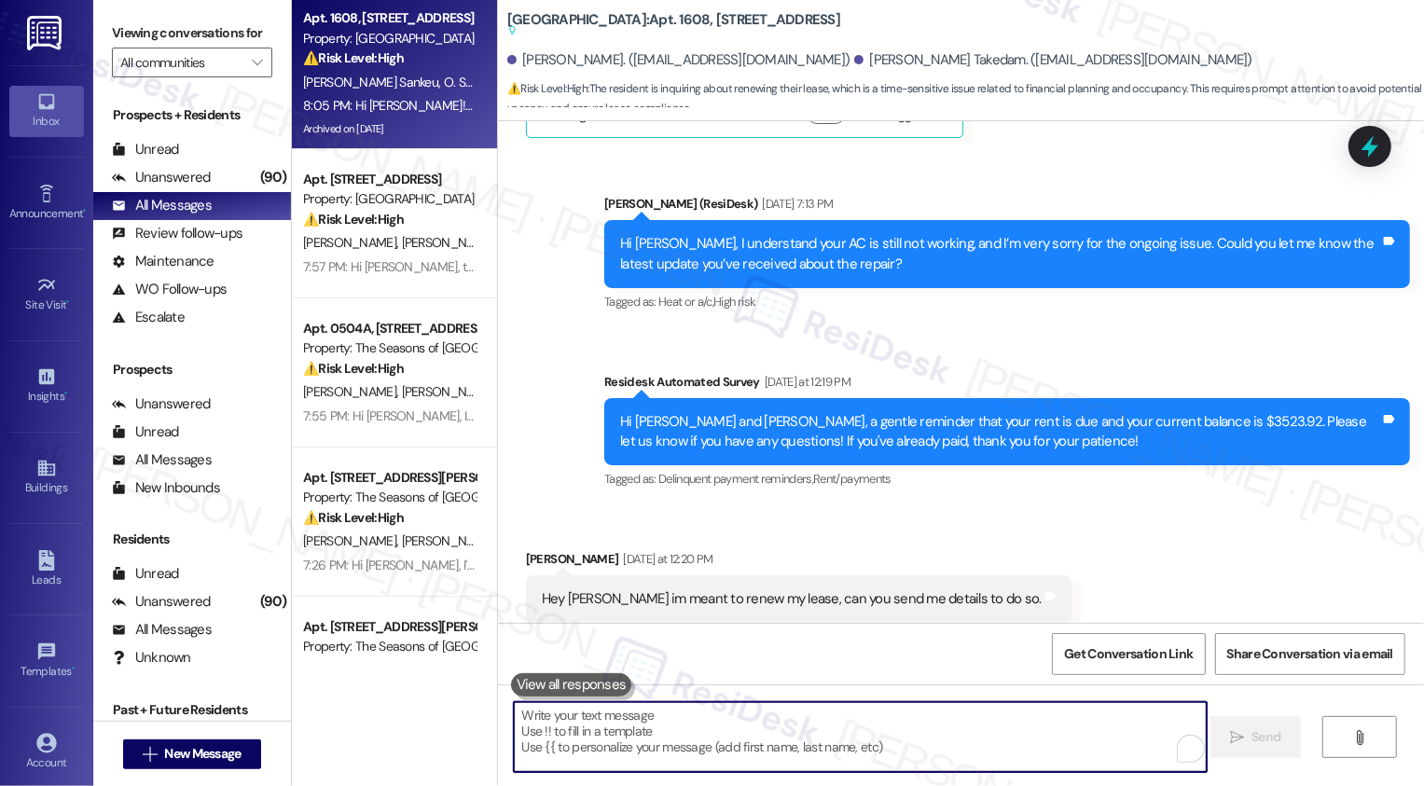
scroll to position [2497, 0]
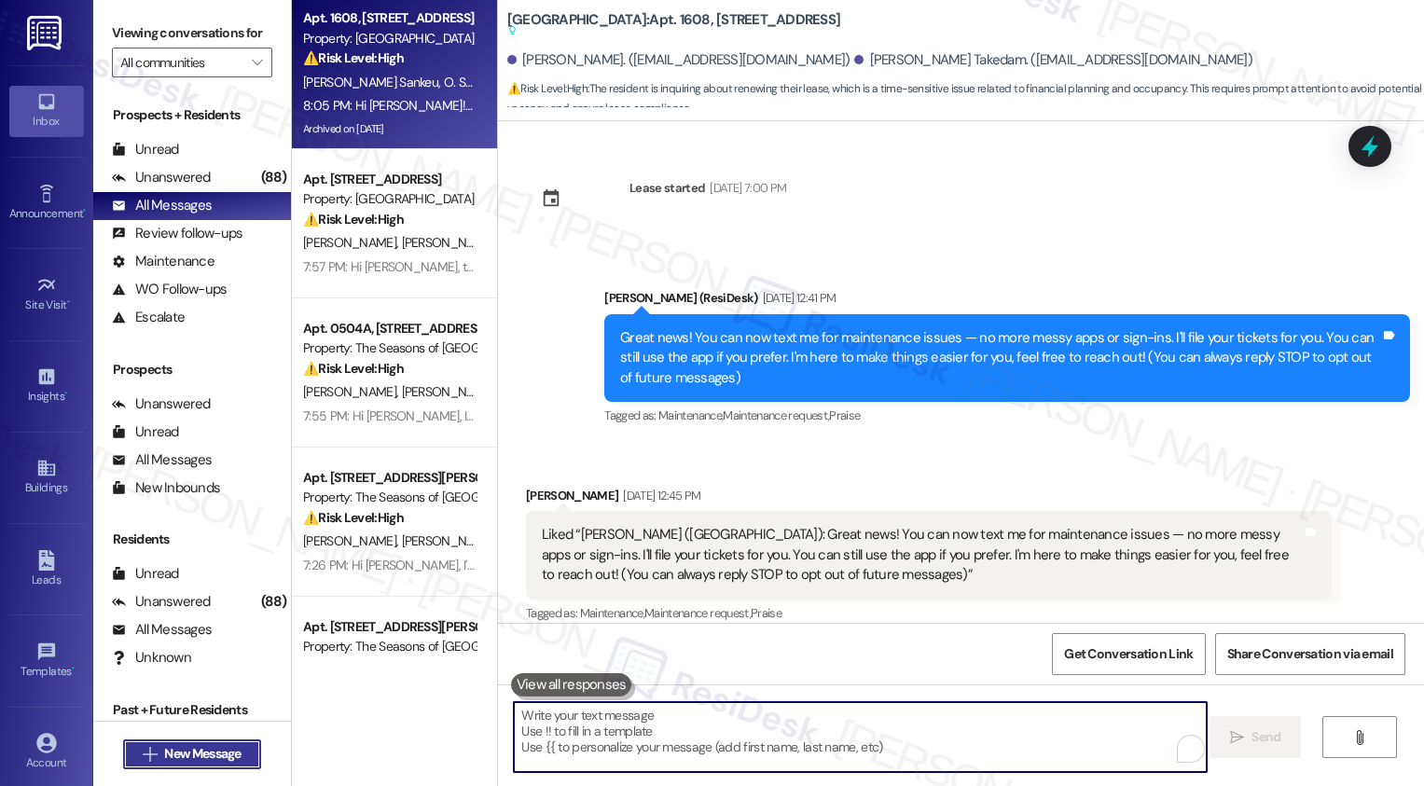
click at [196, 754] on span "New Message" at bounding box center [202, 754] width 76 height 20
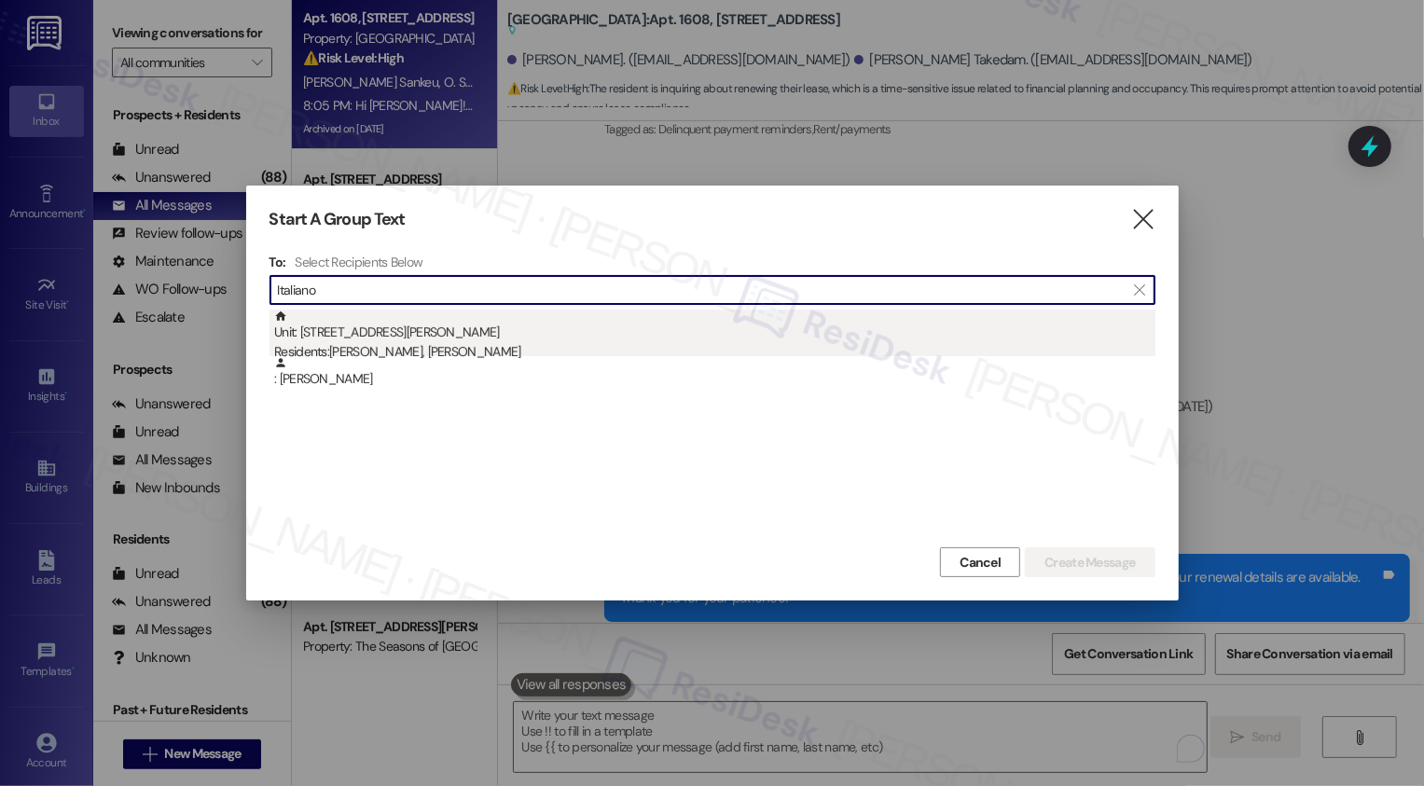
type input "Italiano"
click at [473, 352] on div "Residents: [PERSON_NAME], [PERSON_NAME]" at bounding box center [714, 352] width 881 height 20
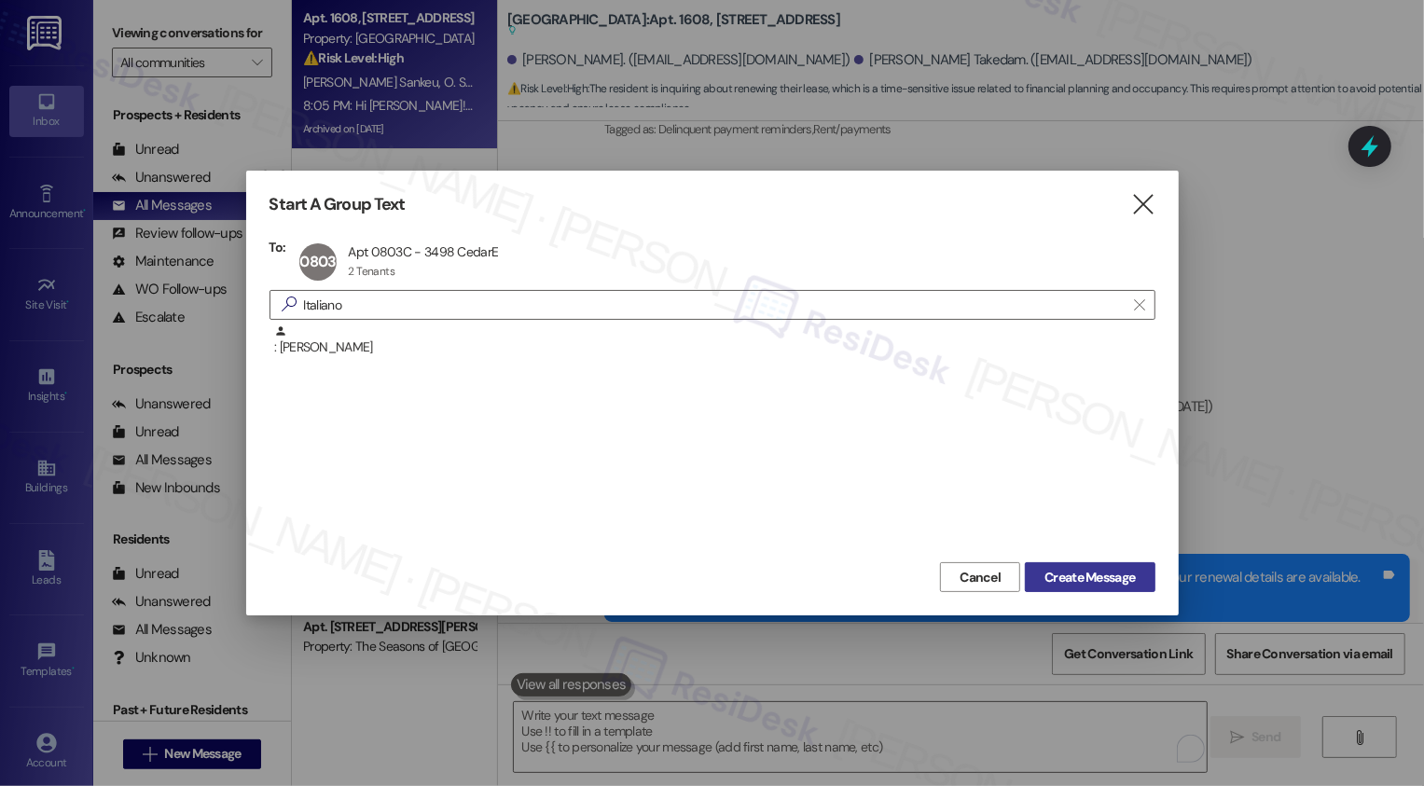
click at [1087, 575] on span "Create Message" at bounding box center [1089, 578] width 90 height 20
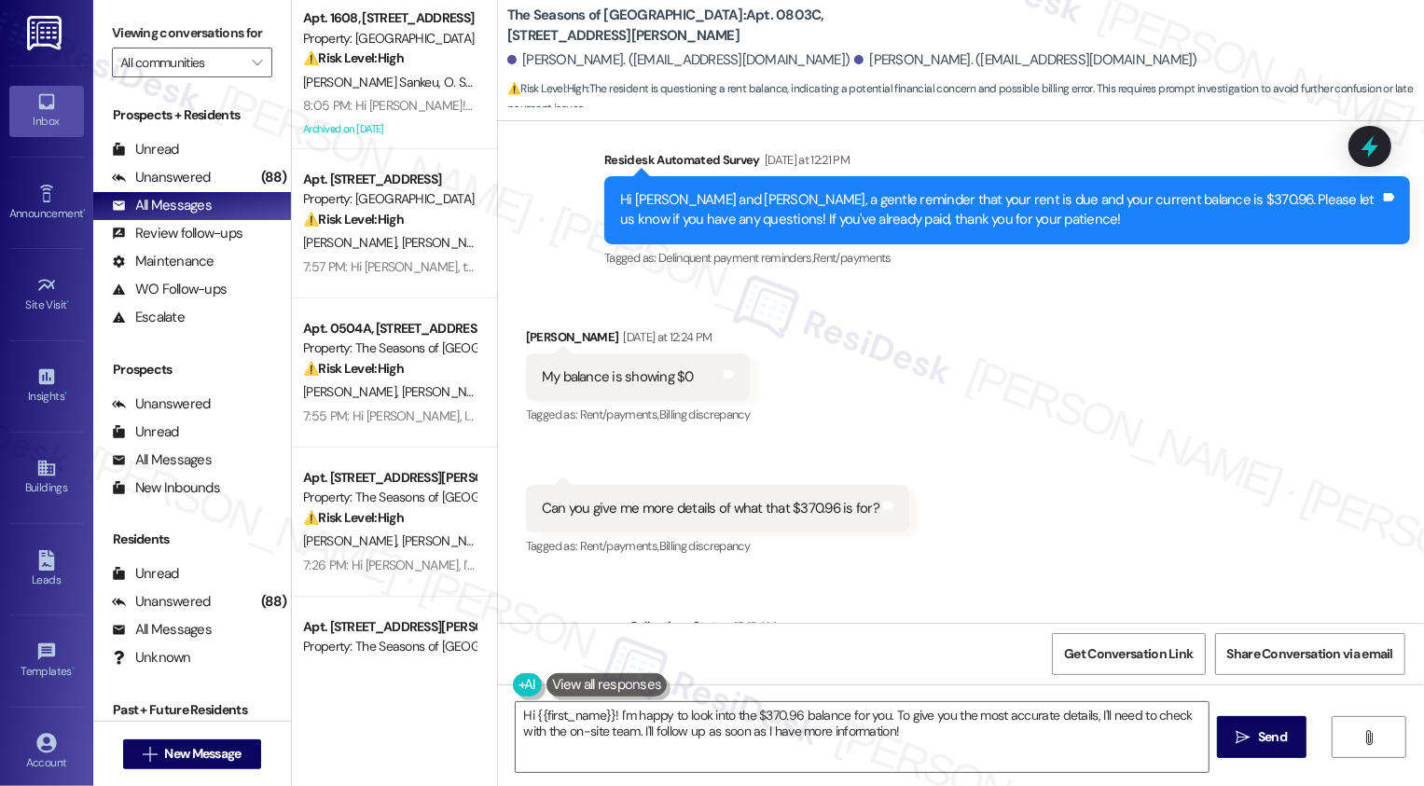
scroll to position [341, 0]
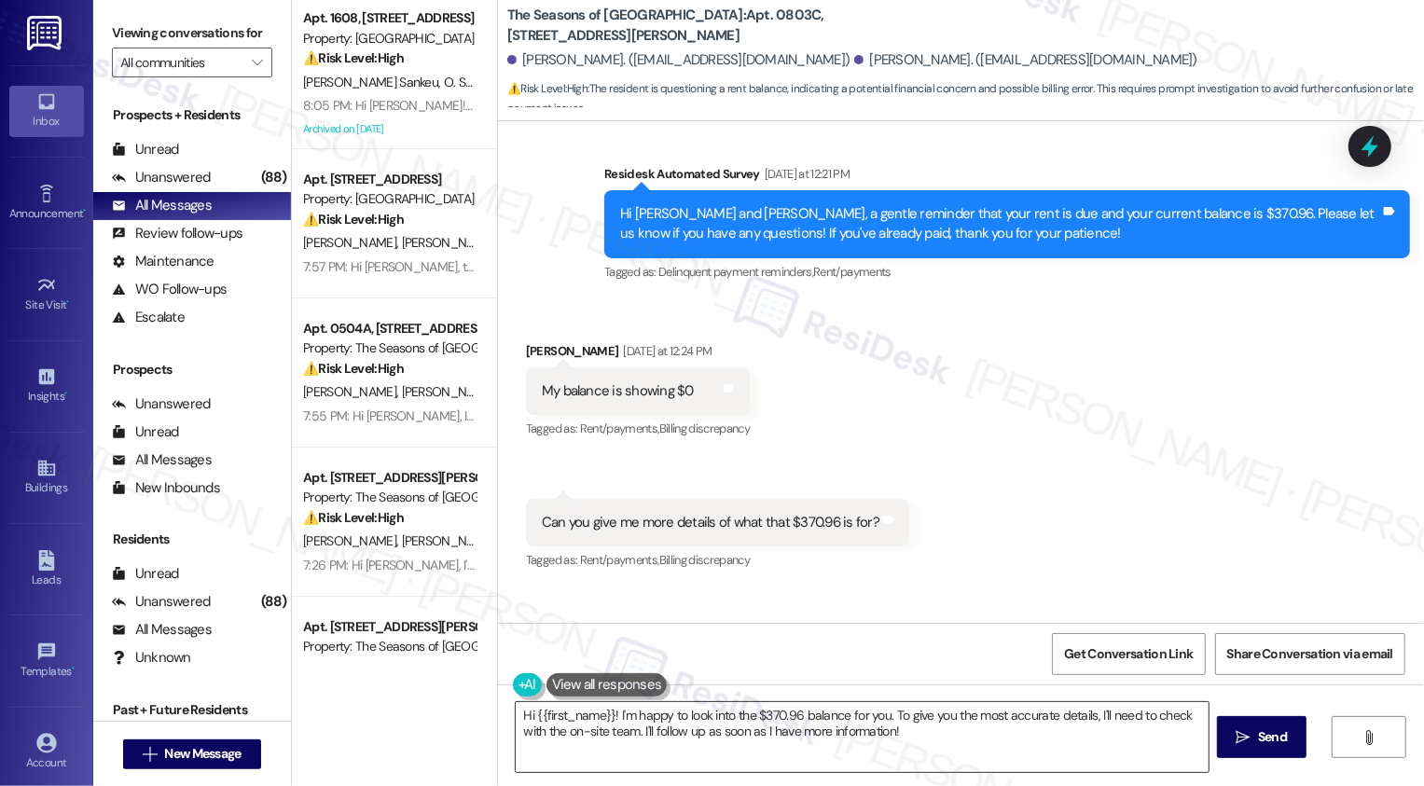
click at [668, 725] on textarea "Hi {{first_name}}! I'm happy to look into the $370.96 balance for you. To give …" at bounding box center [862, 737] width 693 height 70
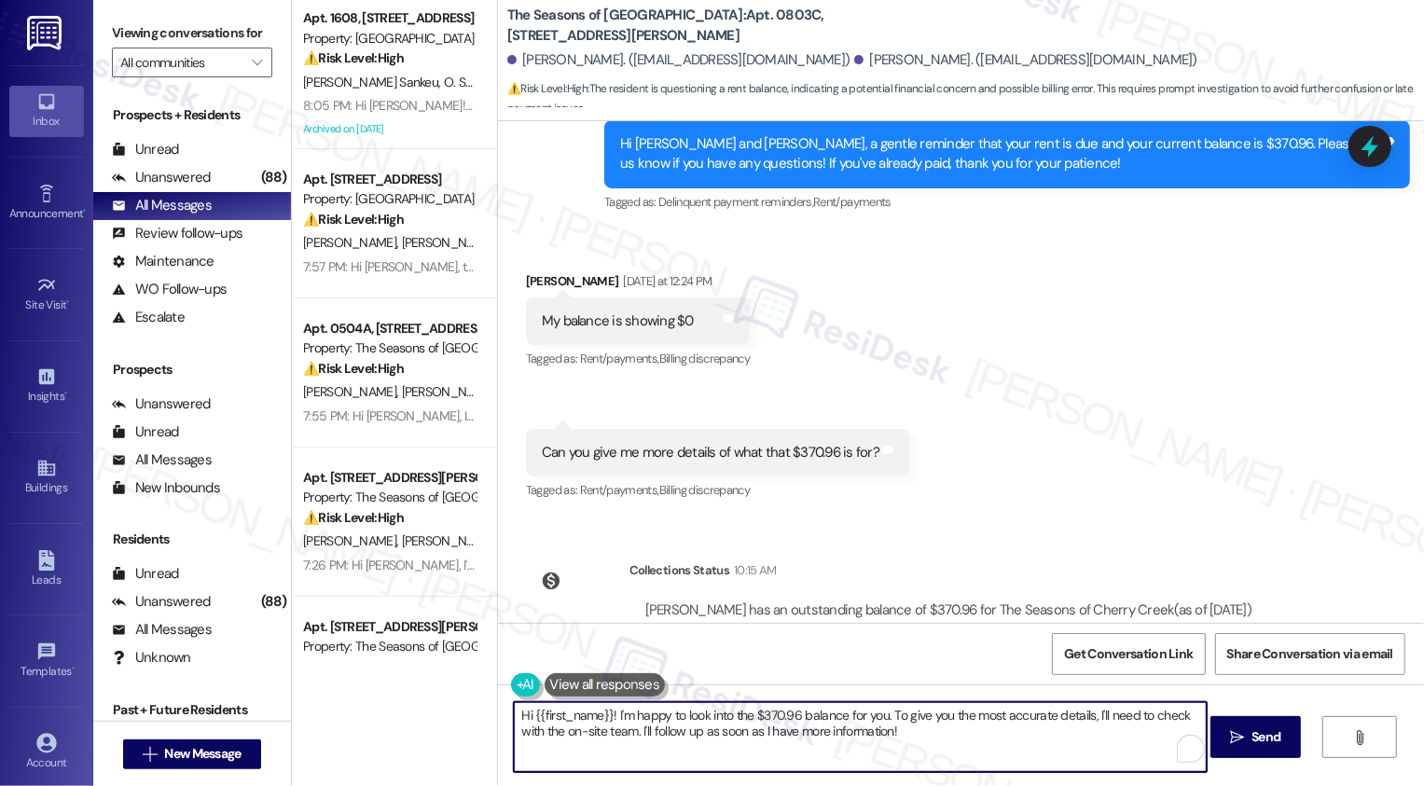
scroll to position [366, 0]
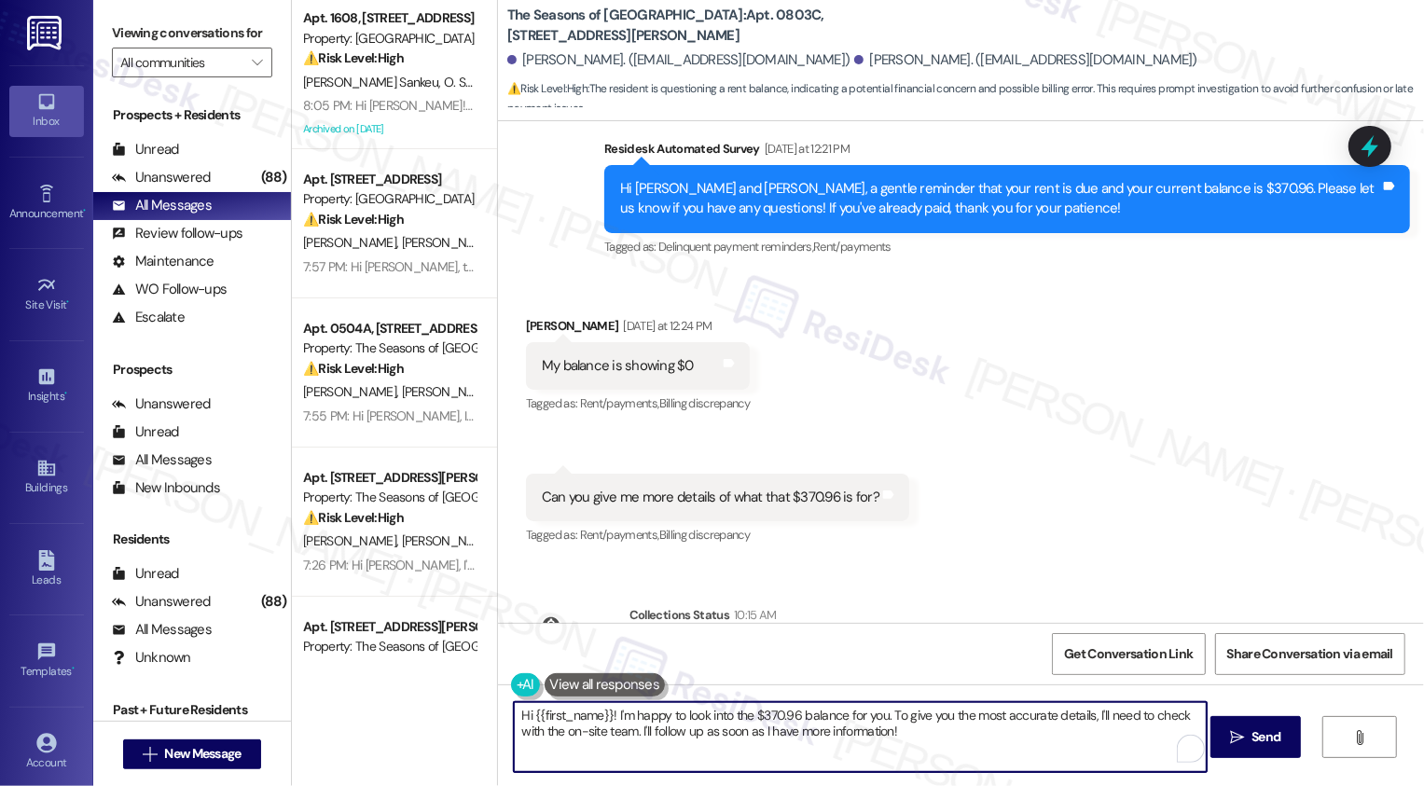
click at [526, 324] on div "[PERSON_NAME] [DATE] at 12:24 PM" at bounding box center [638, 329] width 224 height 26
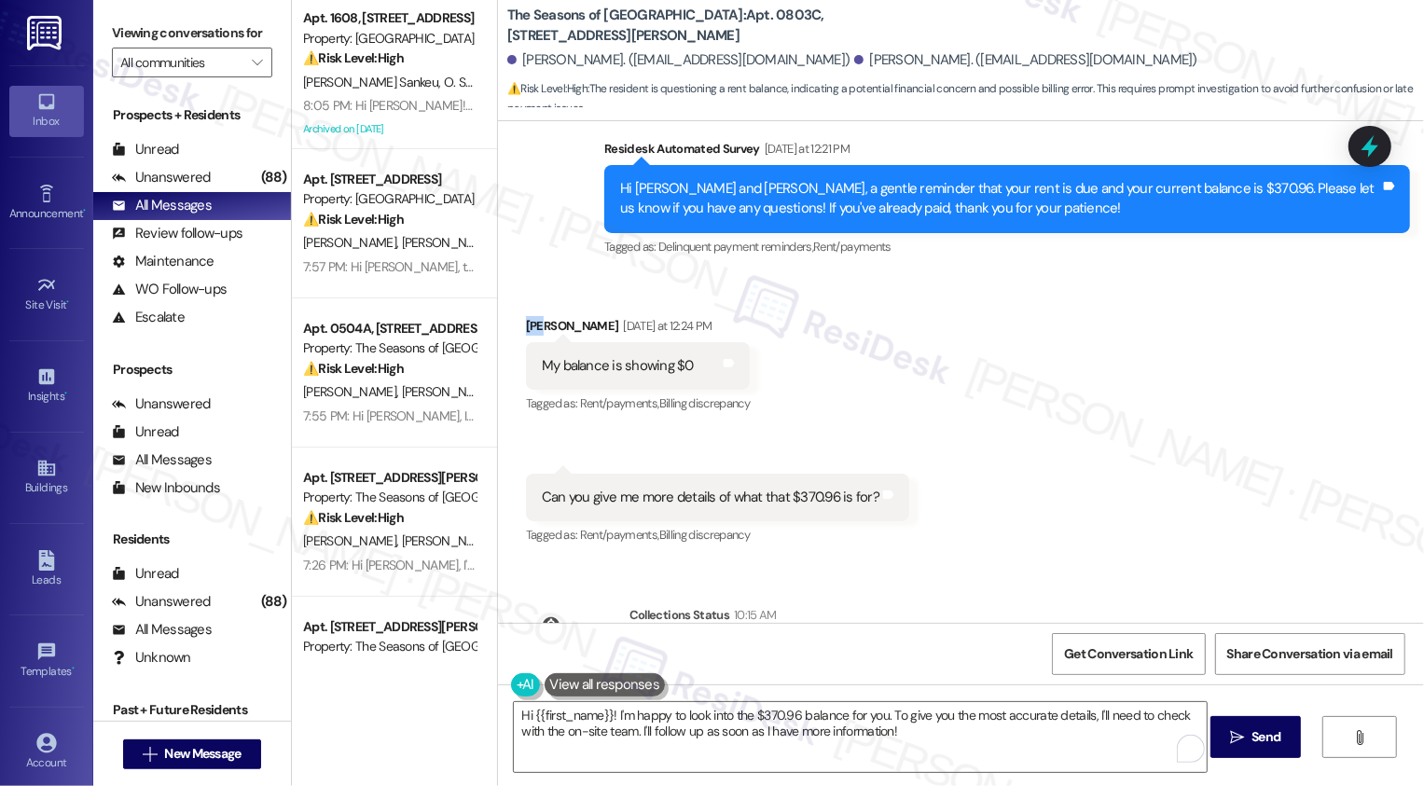
copy div "[PERSON_NAME]"
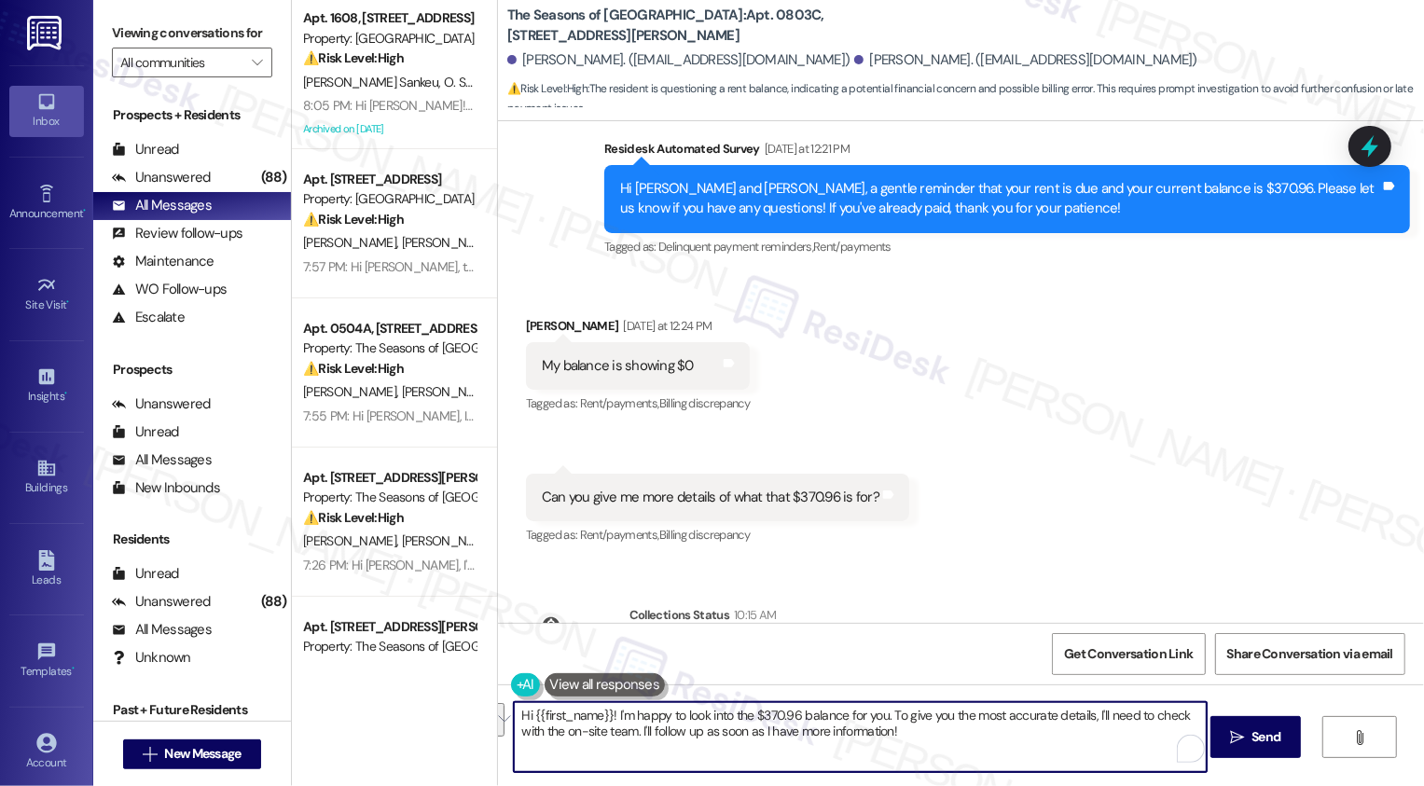
drag, startPoint x: 608, startPoint y: 714, endPoint x: 958, endPoint y: 747, distance: 351.2
click at [958, 747] on textarea "Hi {{first_name}}! I'm happy to look into the $370.96 balance for you. To give …" at bounding box center [860, 737] width 693 height 70
drag, startPoint x: 1151, startPoint y: 717, endPoint x: 1163, endPoint y: 748, distance: 33.1
click at [1163, 747] on textarea "Hi [PERSON_NAME], thank you for reaching out and for letting me know about your…" at bounding box center [860, 737] width 693 height 70
drag, startPoint x: 687, startPoint y: 716, endPoint x: 814, endPoint y: 714, distance: 126.8
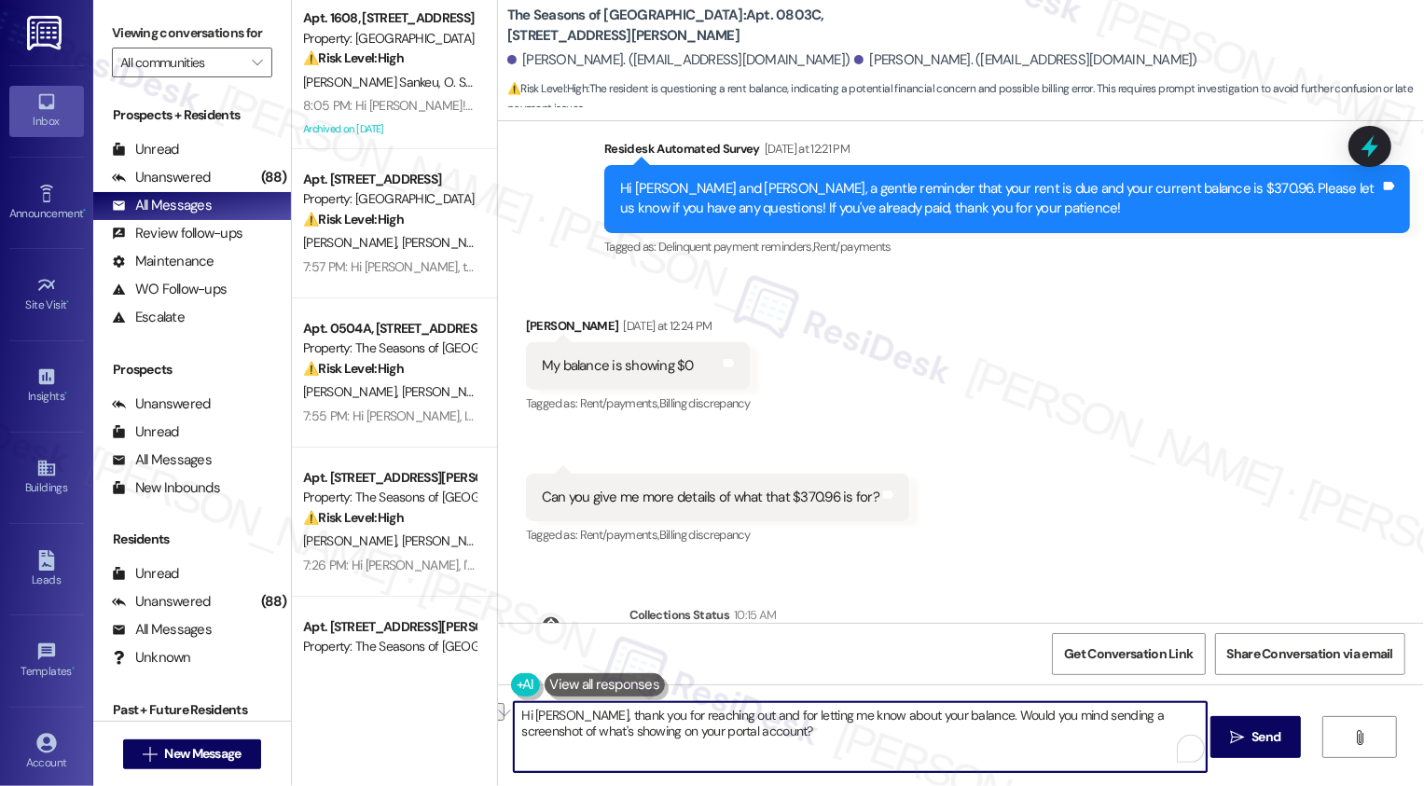
click at [815, 714] on textarea "Hi [PERSON_NAME], thank you for reaching out and for letting me know about your…" at bounding box center [860, 737] width 693 height 70
click at [774, 713] on textarea "Hi [PERSON_NAME], thank you for reaching out about your balance. Would you mind…" at bounding box center [860, 737] width 693 height 70
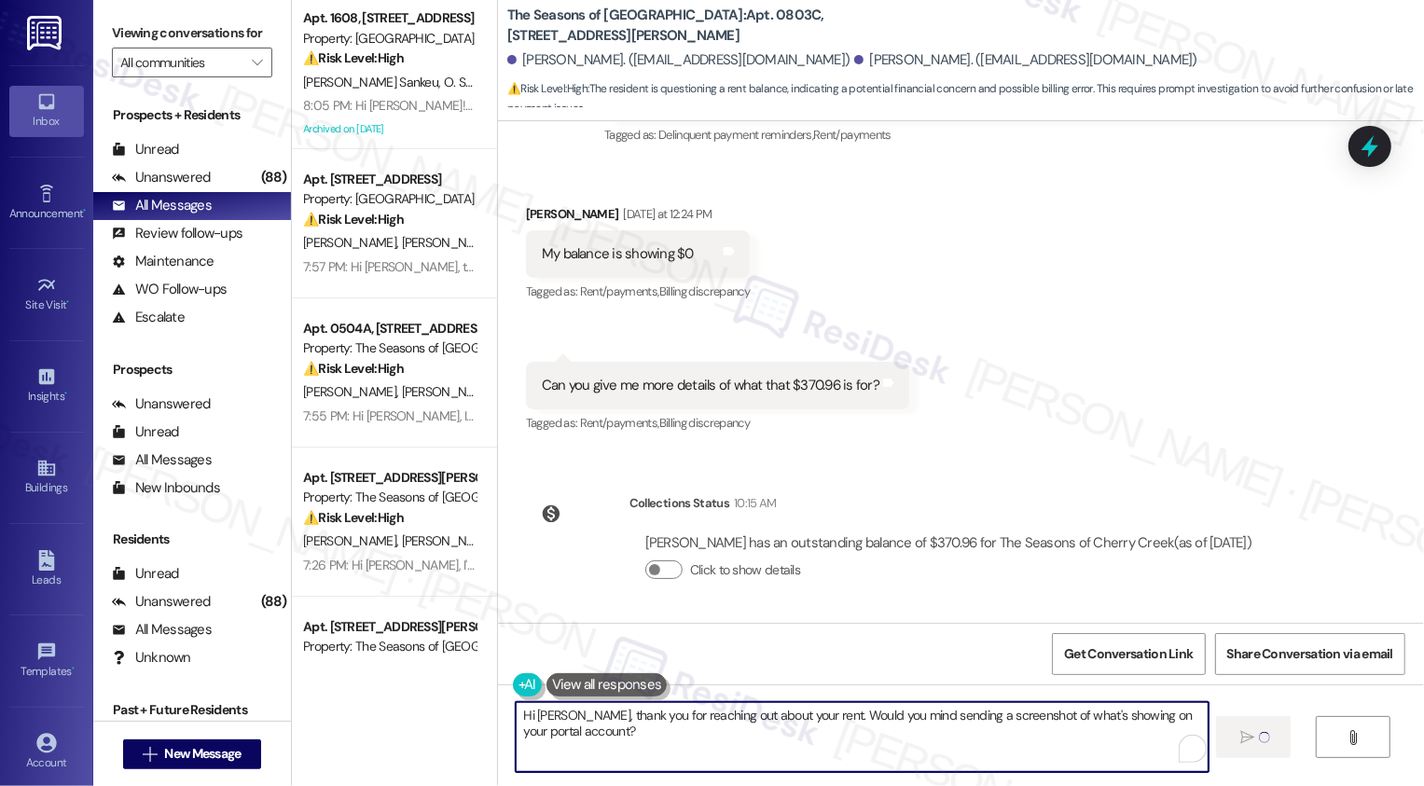
type textarea "Hi [PERSON_NAME], thank you for reaching out about your rent. Would you mind se…"
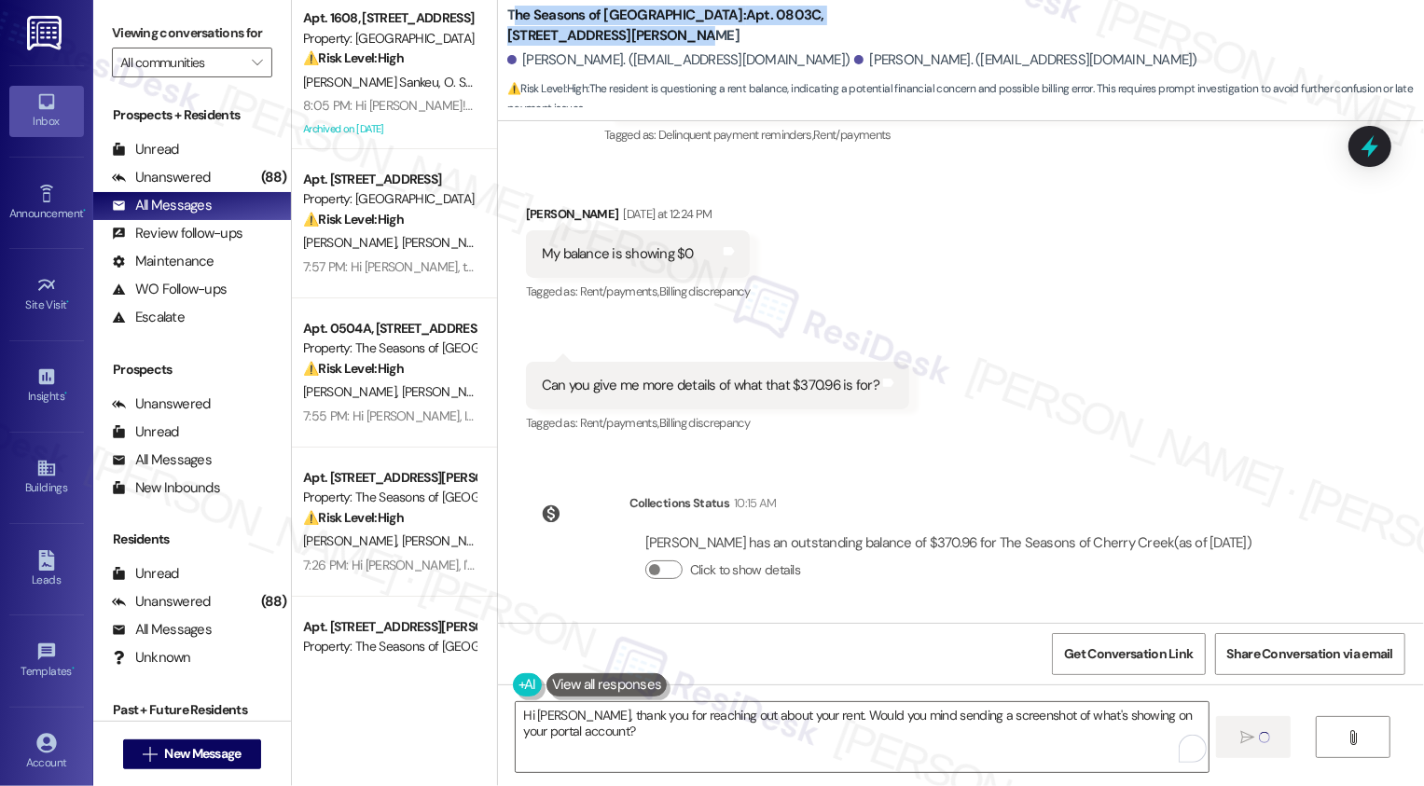
drag, startPoint x: 500, startPoint y: 12, endPoint x: 592, endPoint y: 35, distance: 95.2
click at [594, 35] on b "The Seasons of Cherry Creek: Apt. 0803C, [STREET_ADDRESS][PERSON_NAME]" at bounding box center [693, 26] width 373 height 40
copy b "he Seasons of [GEOGRAPHIC_DATA]: Apt. 0803C, [STREET_ADDRESS][PERSON_NAME]"
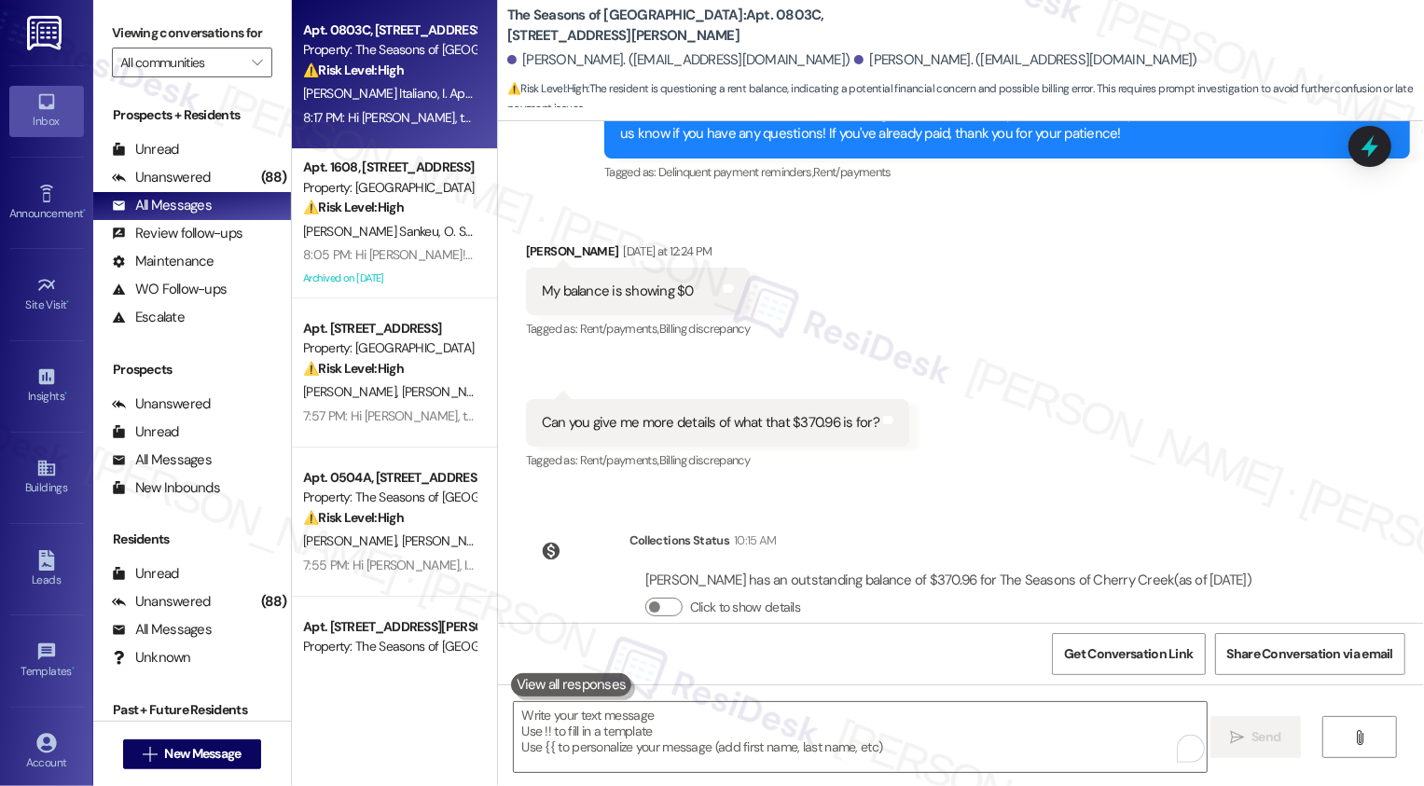
scroll to position [446, 0]
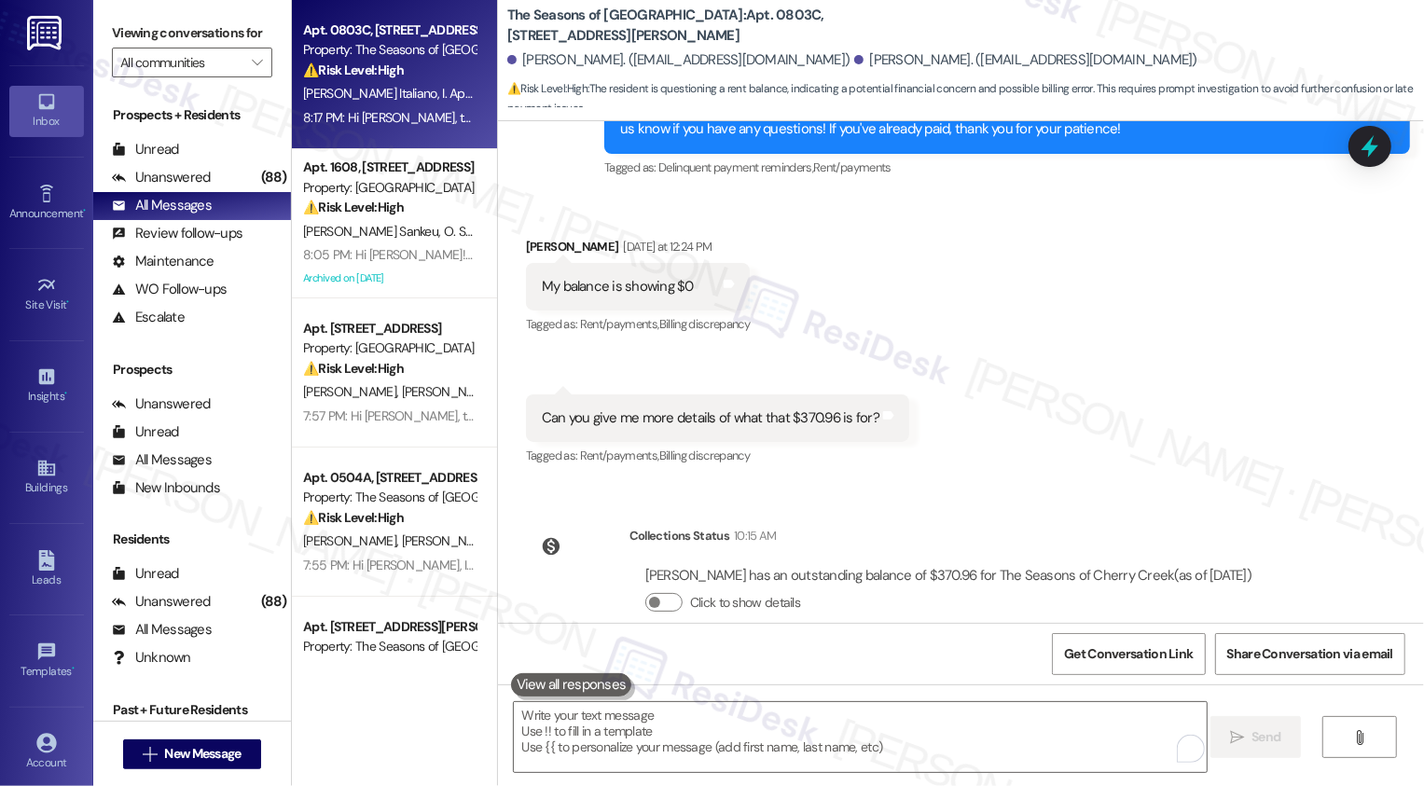
click at [1024, 441] on div "Received via SMS [PERSON_NAME] [DATE] at 12:24 PM My balance is showing $0 Tags…" at bounding box center [961, 339] width 926 height 289
click at [1105, 649] on span "Get Conversation Link" at bounding box center [1128, 654] width 129 height 20
click at [1078, 467] on div "Received via SMS [PERSON_NAME] [DATE] at 12:24 PM My balance is showing $0 Tags…" at bounding box center [961, 339] width 926 height 289
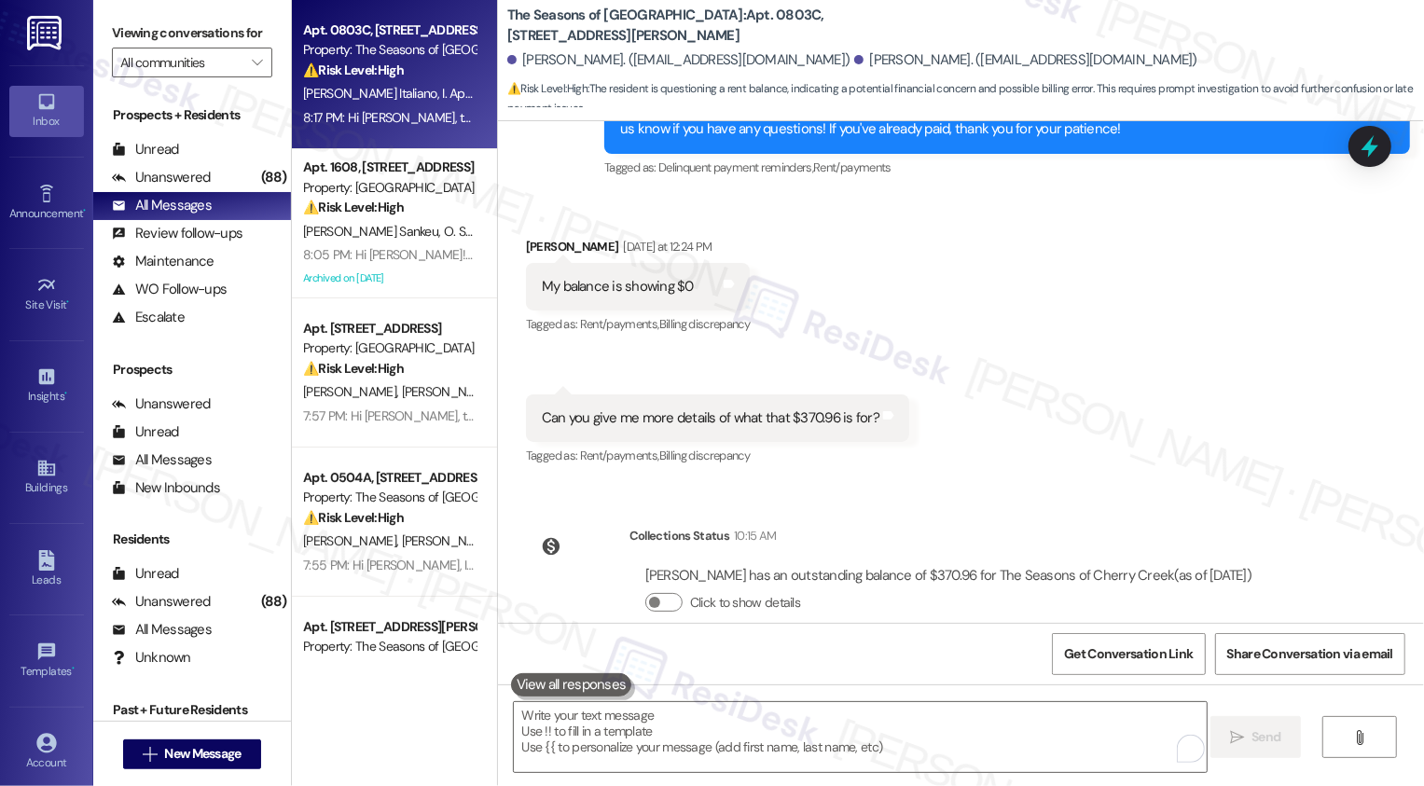
click at [1200, 496] on div "Lease started [DATE] 8:00 PM Survey, sent via SMS Residesk Automated Survey [DA…" at bounding box center [961, 372] width 926 height 502
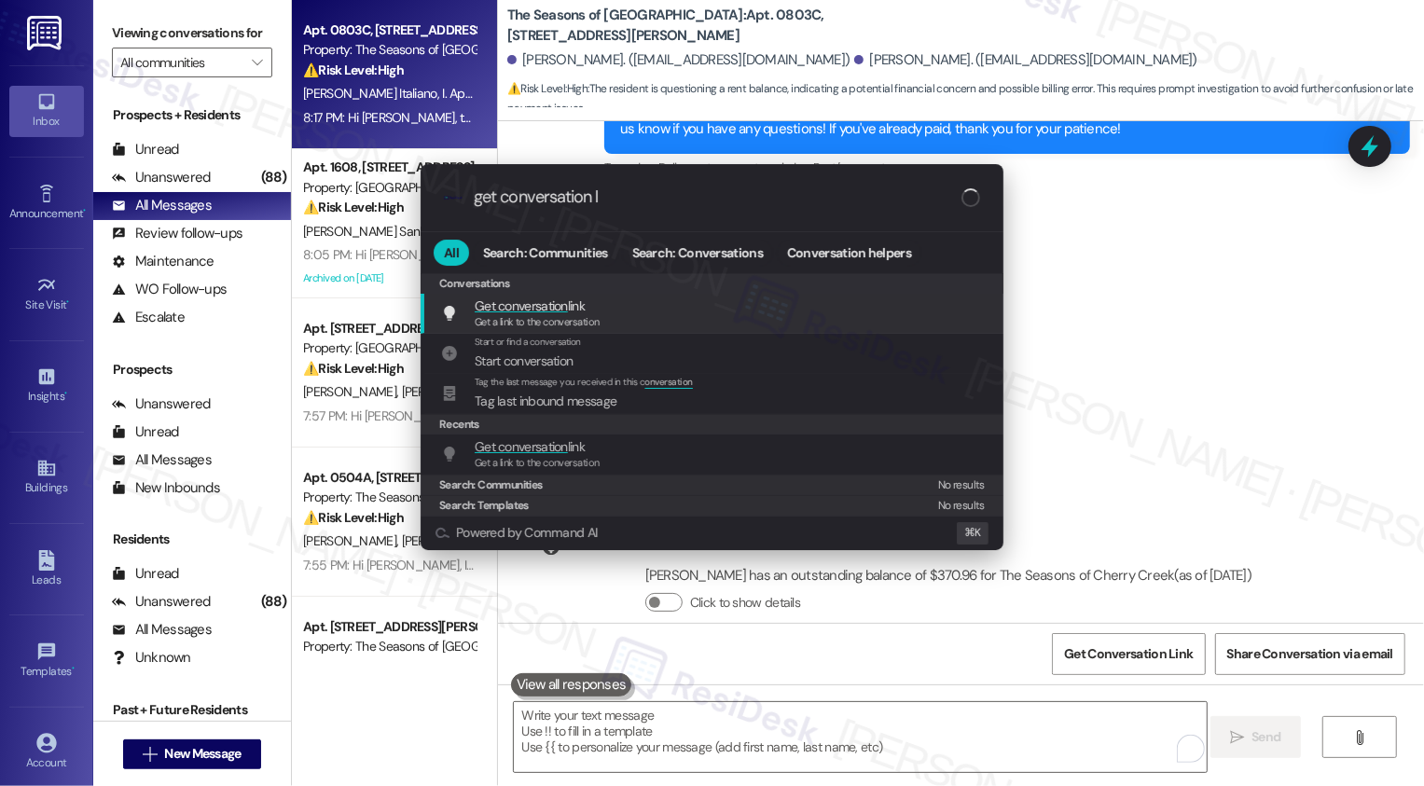
type input "get conversation li"
